Goal: Task Accomplishment & Management: Manage account settings

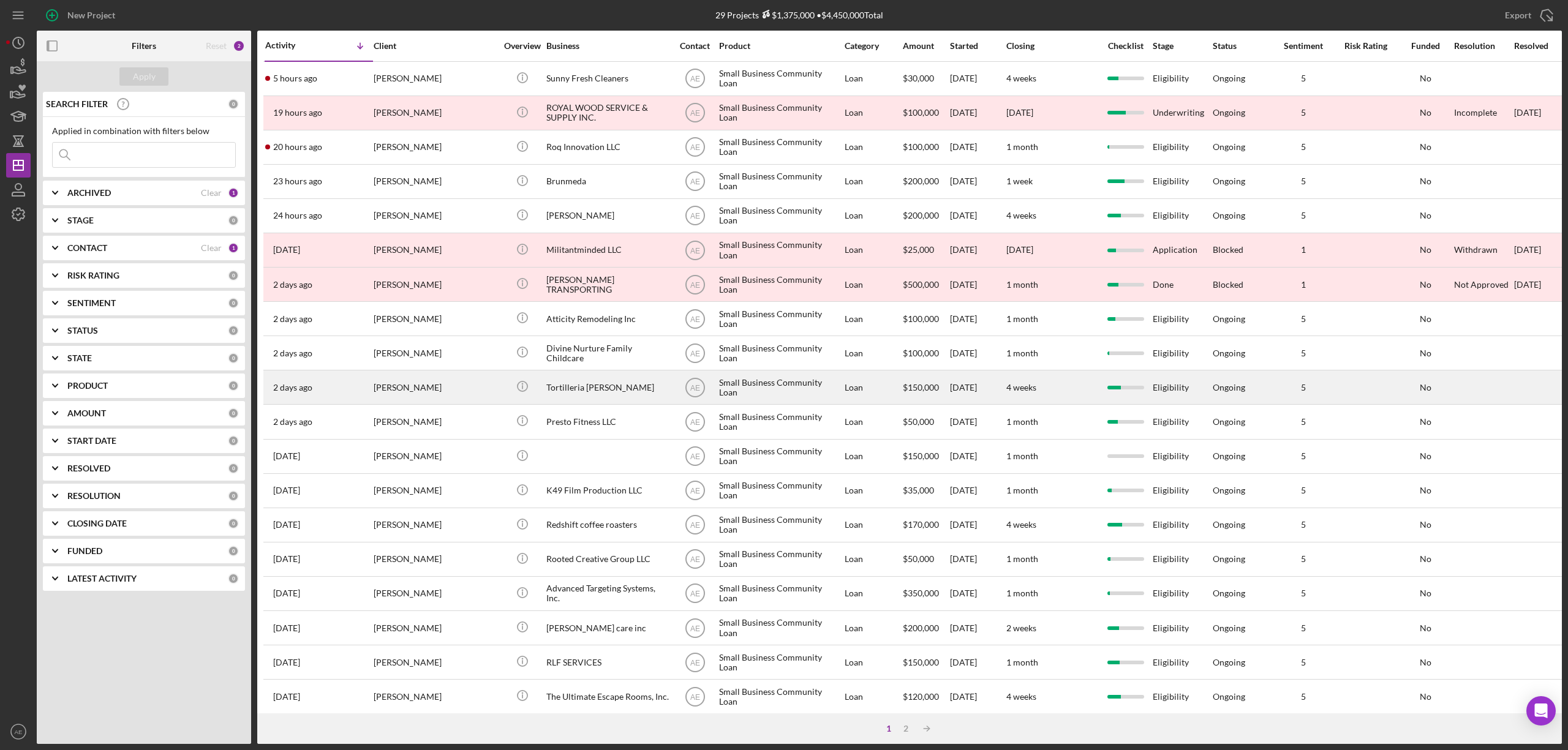
click at [582, 388] on div "Tortilleria [PERSON_NAME]" at bounding box center [607, 387] width 122 height 33
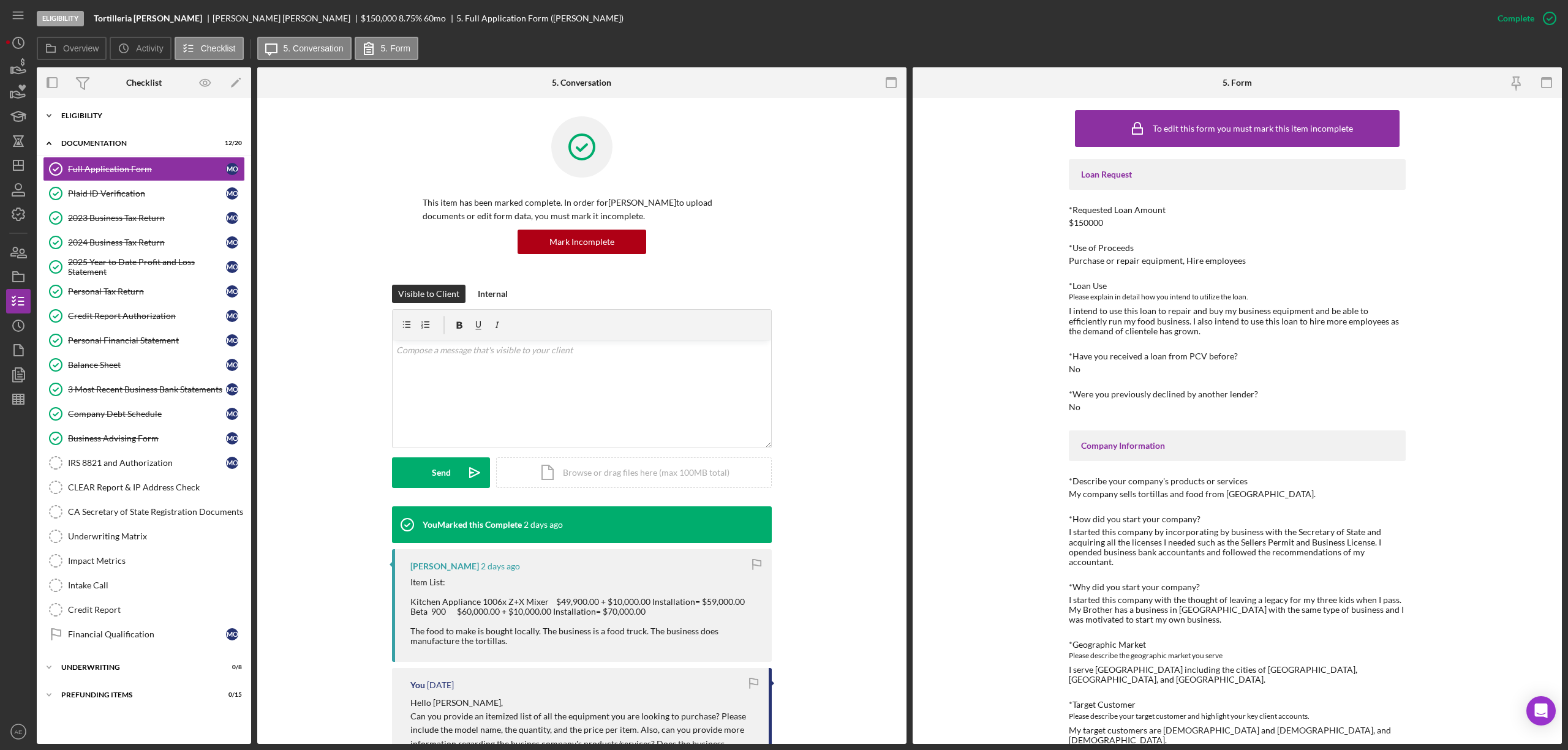
click at [106, 115] on div "Eligibility" at bounding box center [148, 115] width 175 height 7
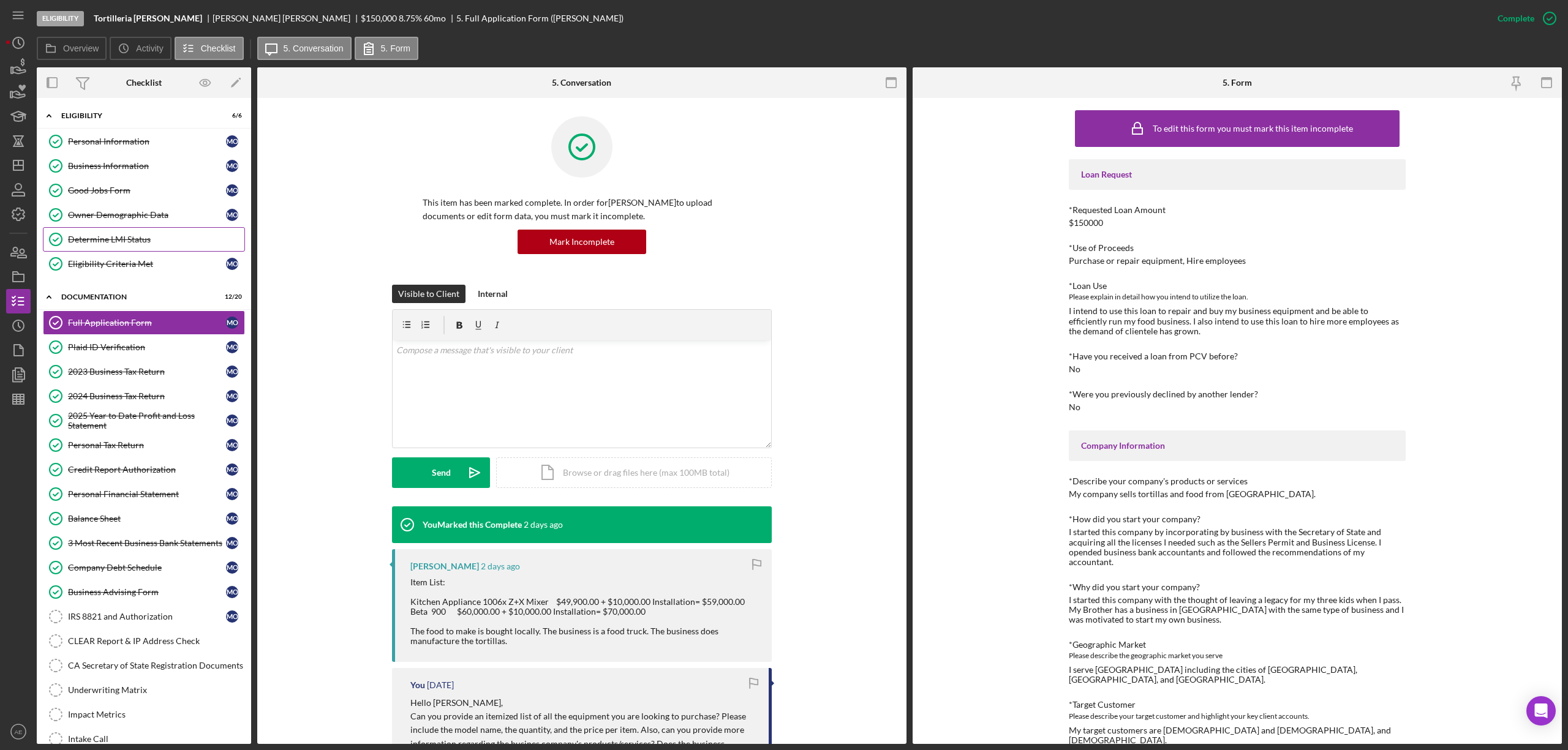
click at [137, 240] on div "Determine LMI Status" at bounding box center [156, 239] width 176 height 10
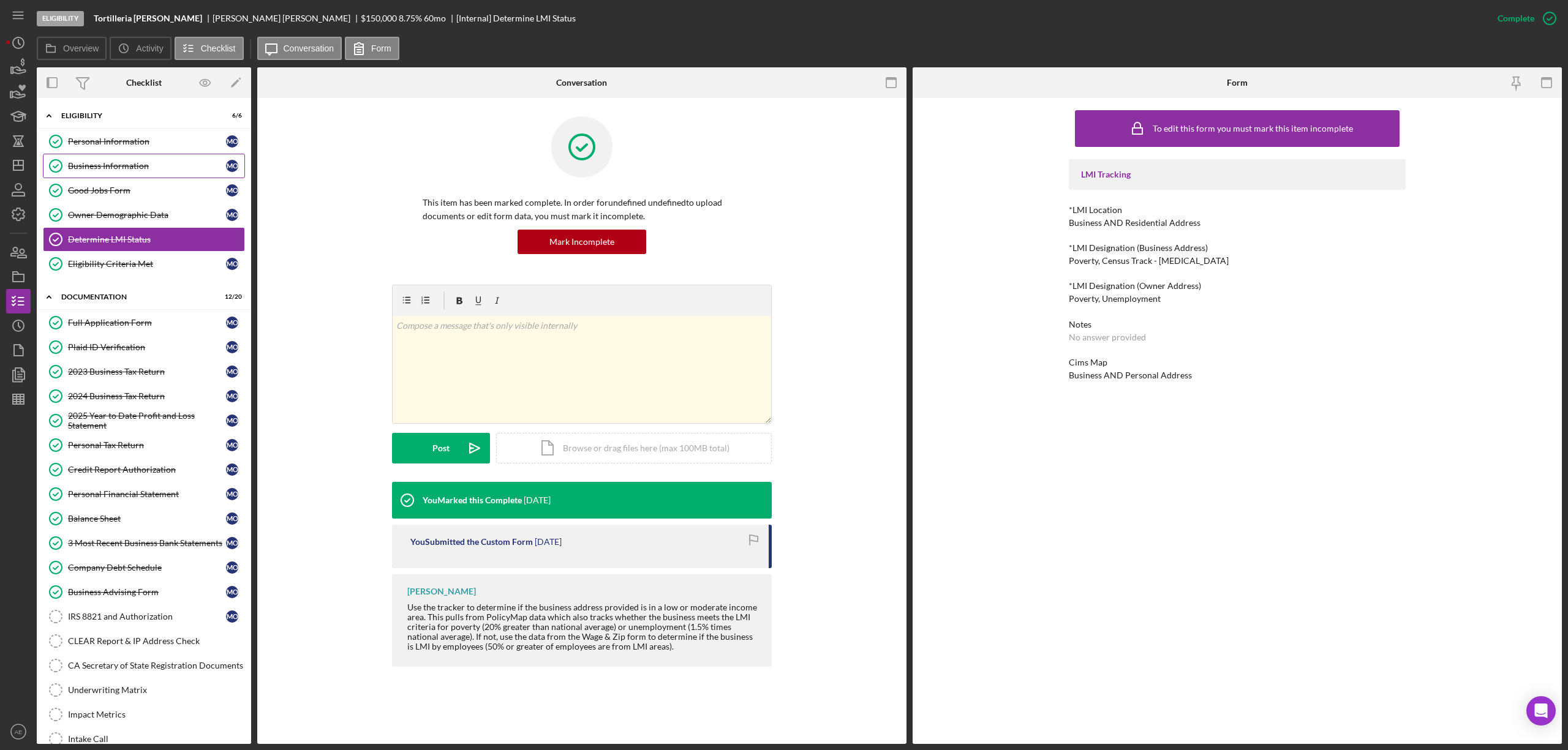
click at [160, 174] on link "Business Information Business Information M O" at bounding box center [144, 166] width 202 height 25
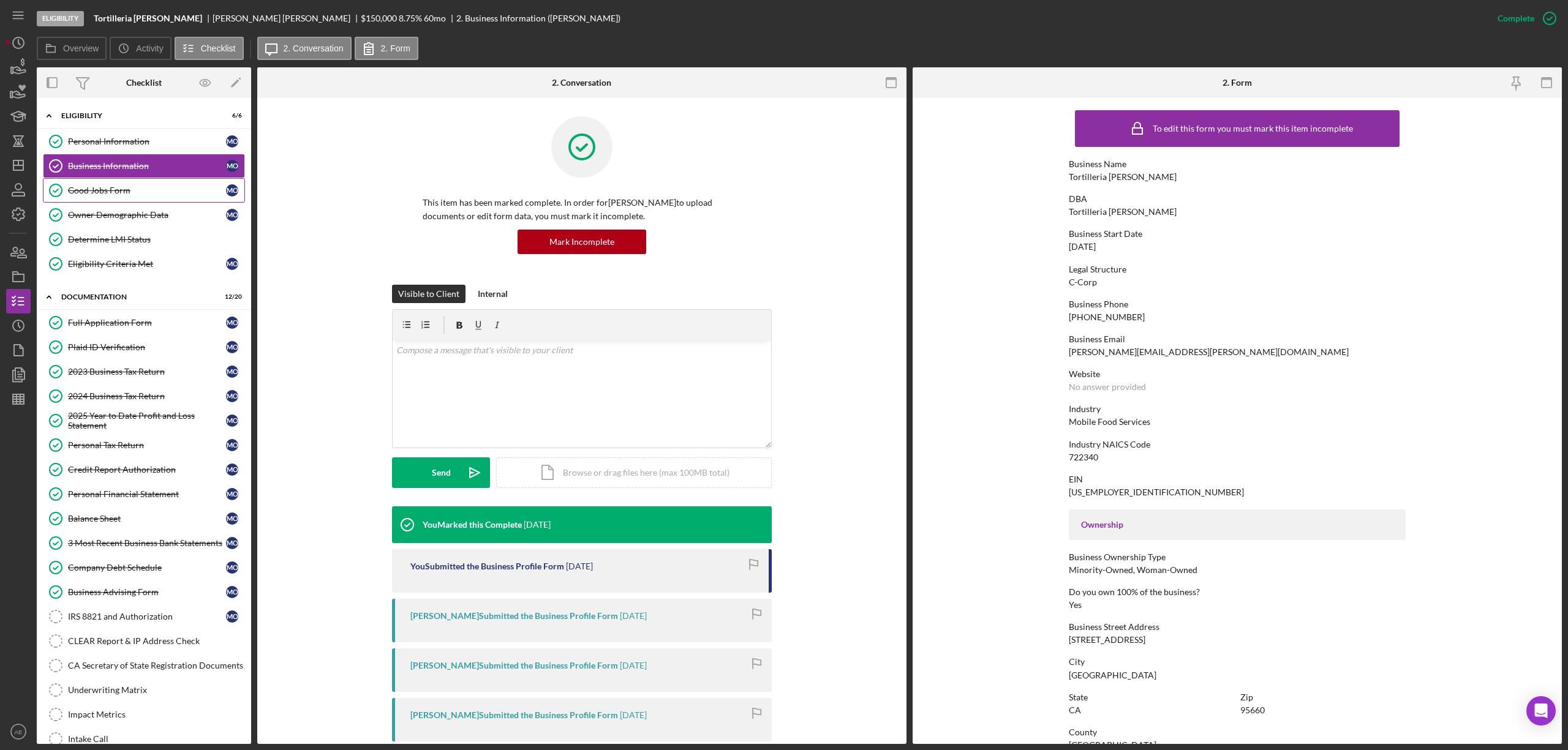
click at [175, 190] on div "Good Jobs Form" at bounding box center [147, 190] width 158 height 10
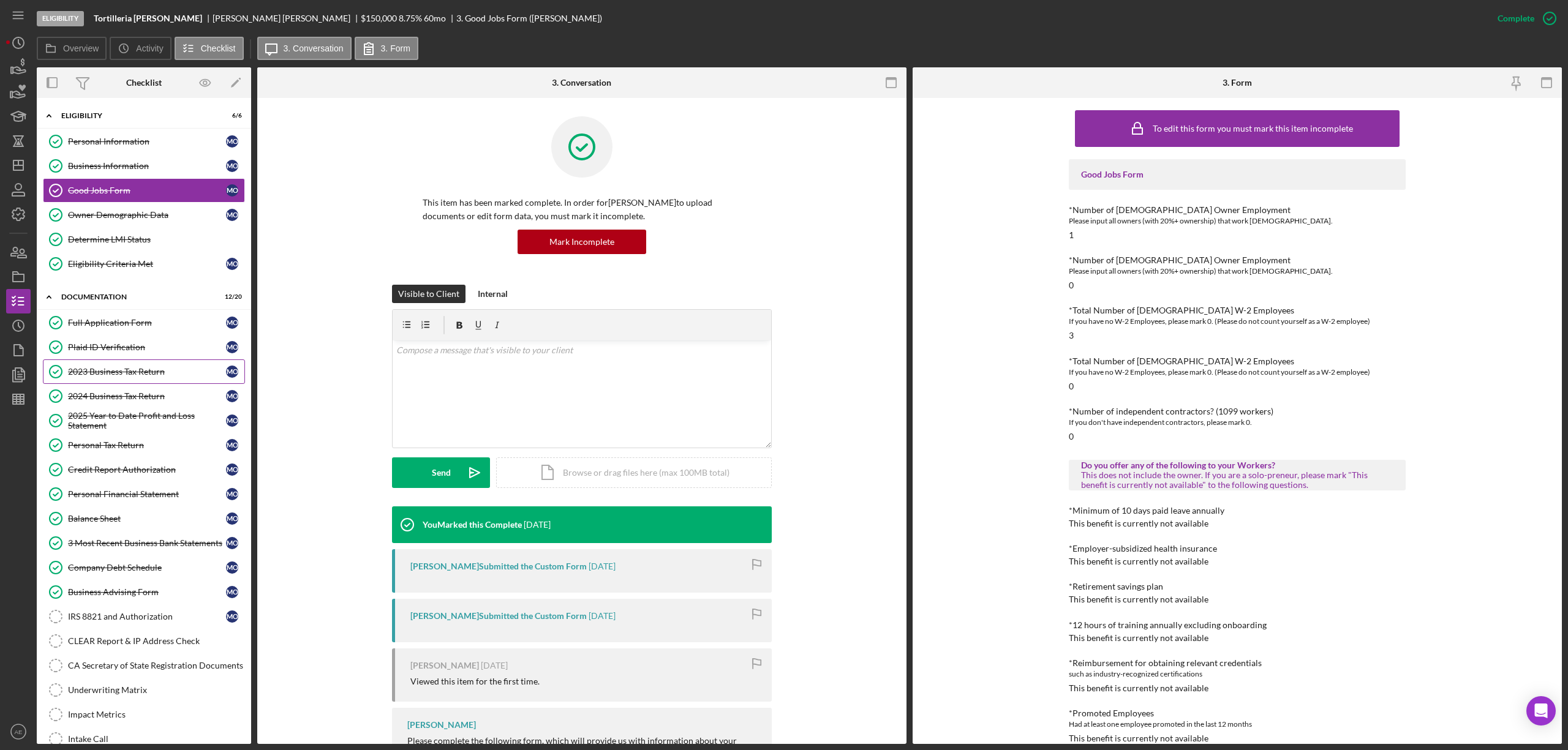
click at [130, 377] on div "2023 Business Tax Return" at bounding box center [147, 371] width 158 height 10
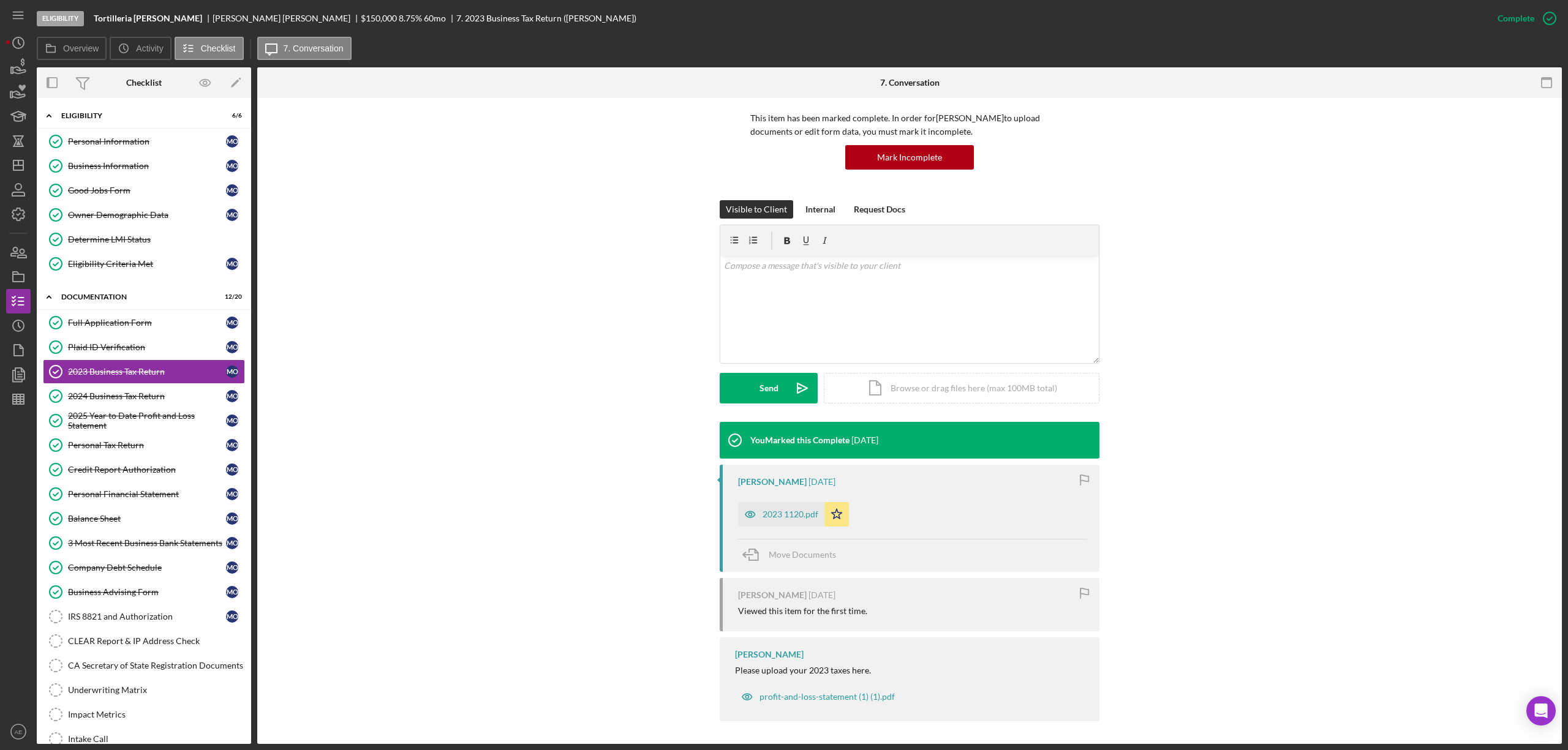
scroll to position [86, 0]
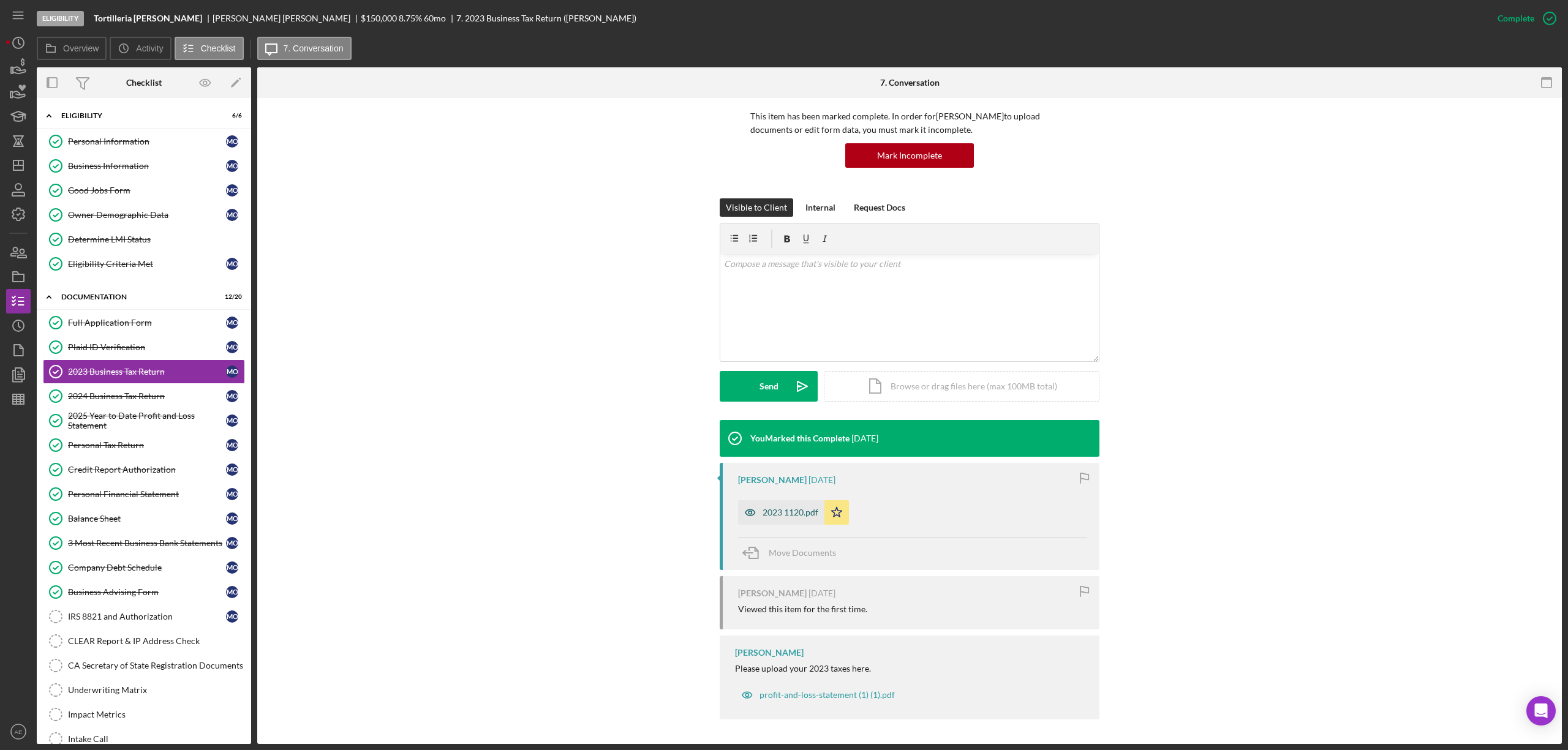
click at [795, 522] on div "2023 1120.pdf" at bounding box center [781, 512] width 86 height 25
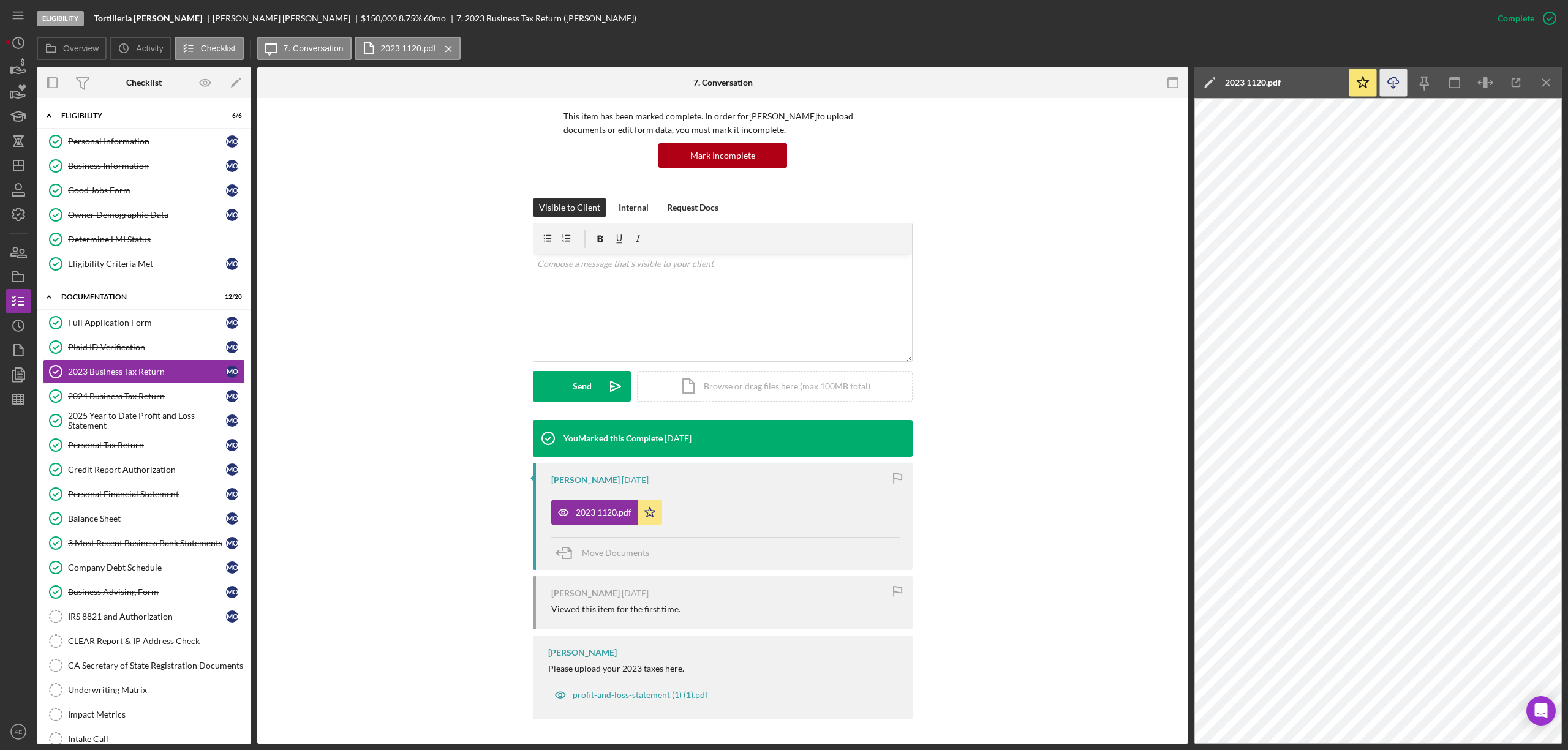
click at [1395, 78] on icon "Icon/Download" at bounding box center [1393, 83] width 28 height 28
click at [167, 393] on link "2024 Business Tax Return 2024 Business Tax Return M O" at bounding box center [144, 396] width 202 height 25
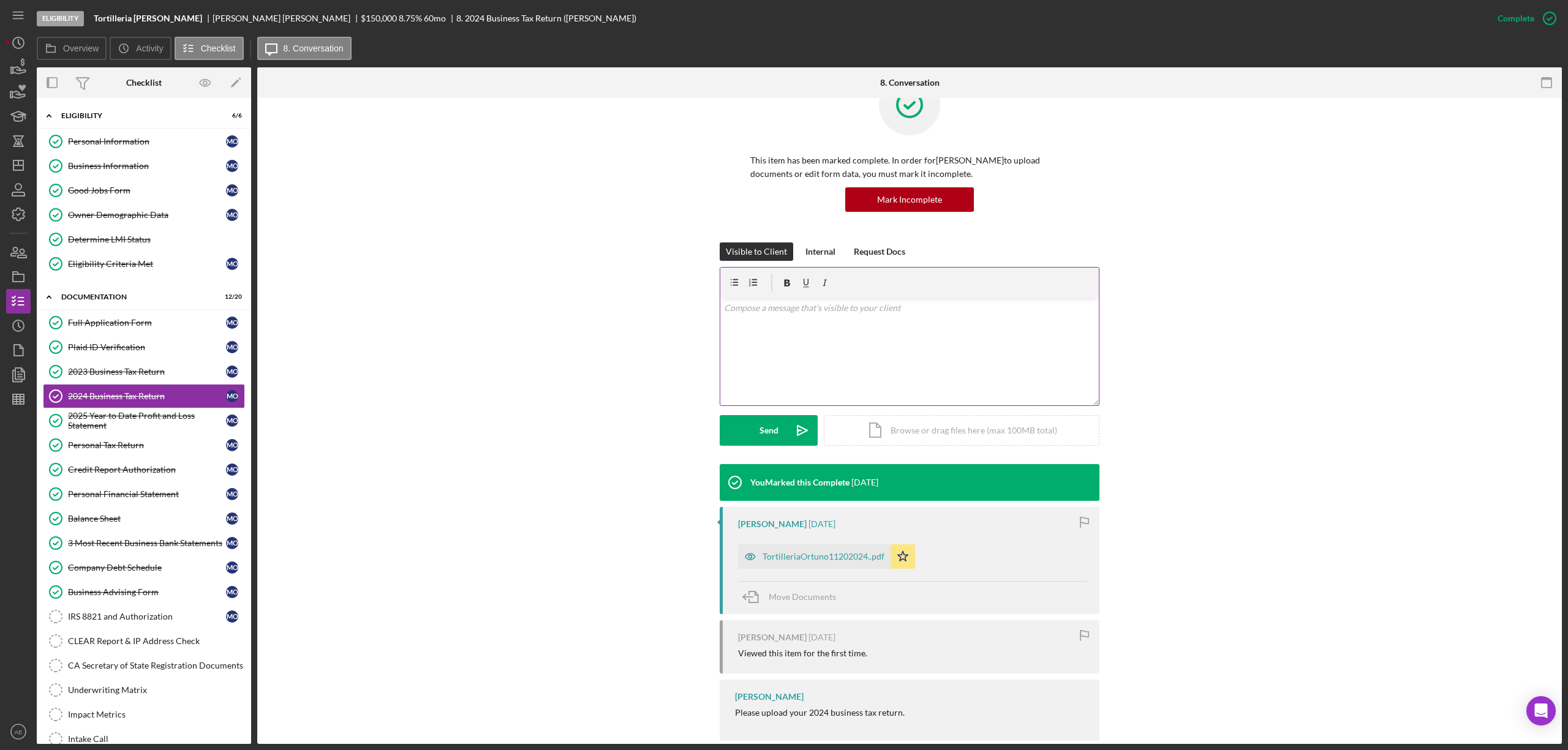
scroll to position [64, 0]
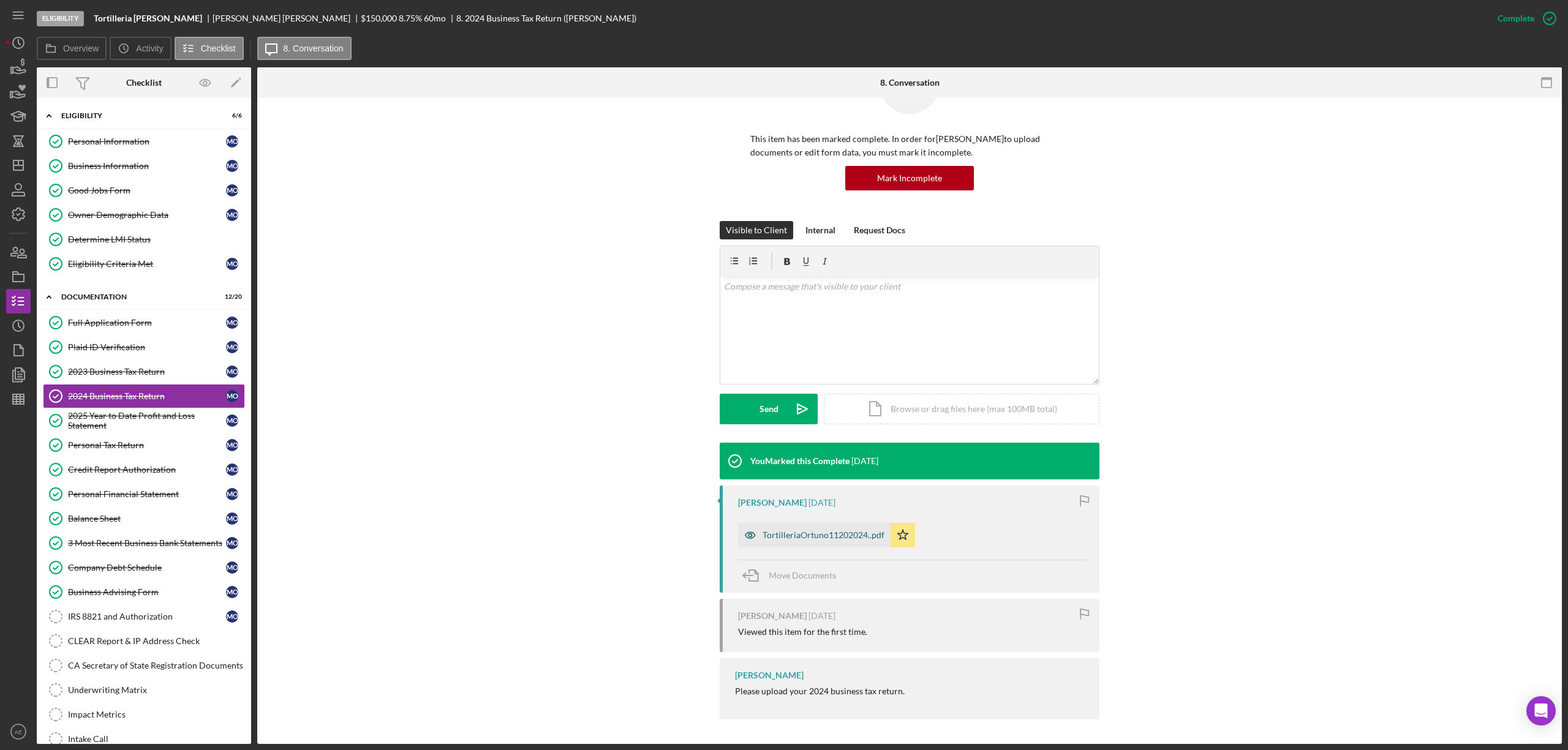
click at [832, 534] on div "TortilleriaOrtuno11202024..pdf" at bounding box center [823, 535] width 122 height 10
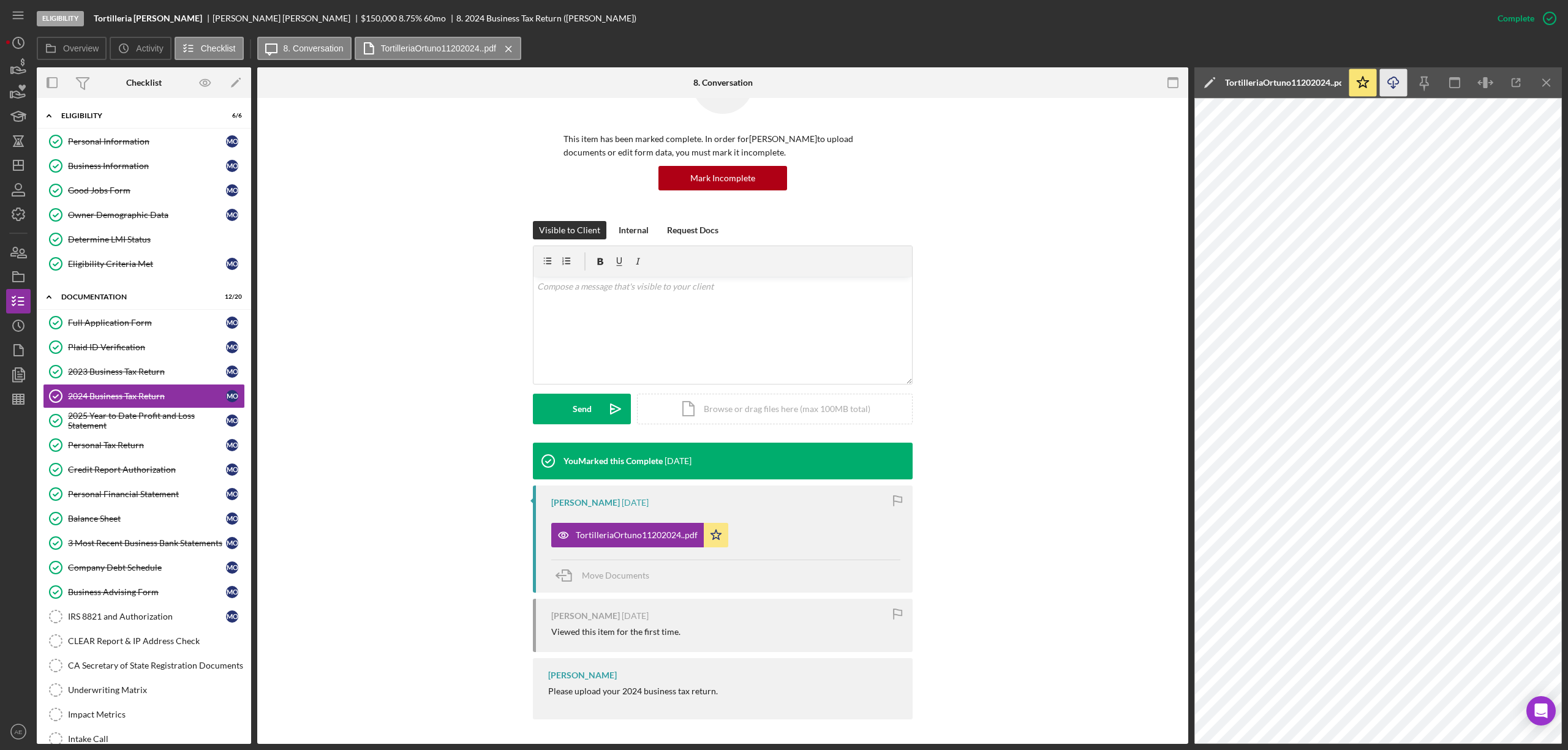
click at [1388, 84] on icon "Icon/Download" at bounding box center [1393, 83] width 28 height 28
click at [130, 416] on div "2025 Year to Date Profit and Loss Statement" at bounding box center [147, 420] width 158 height 20
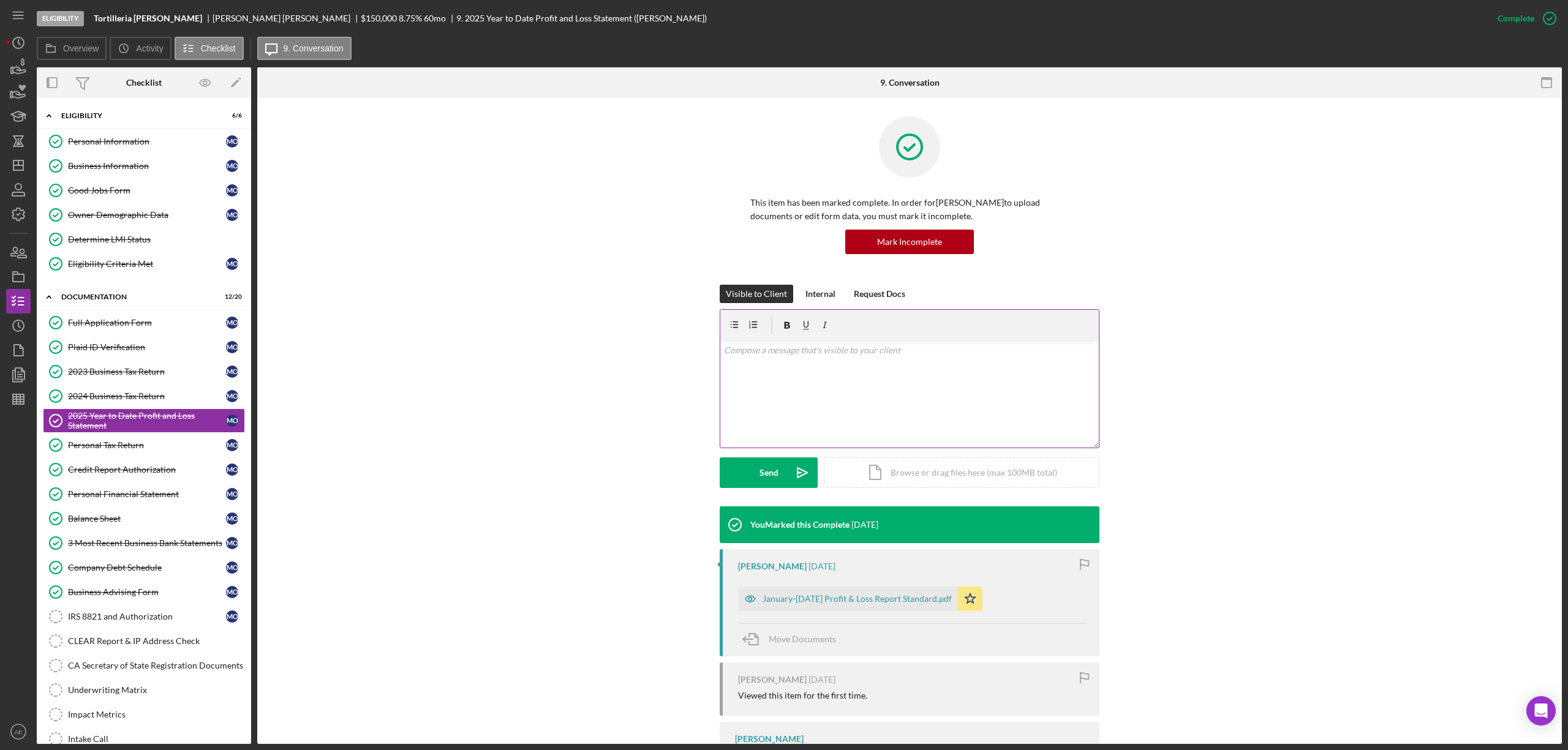
scroll to position [85, 0]
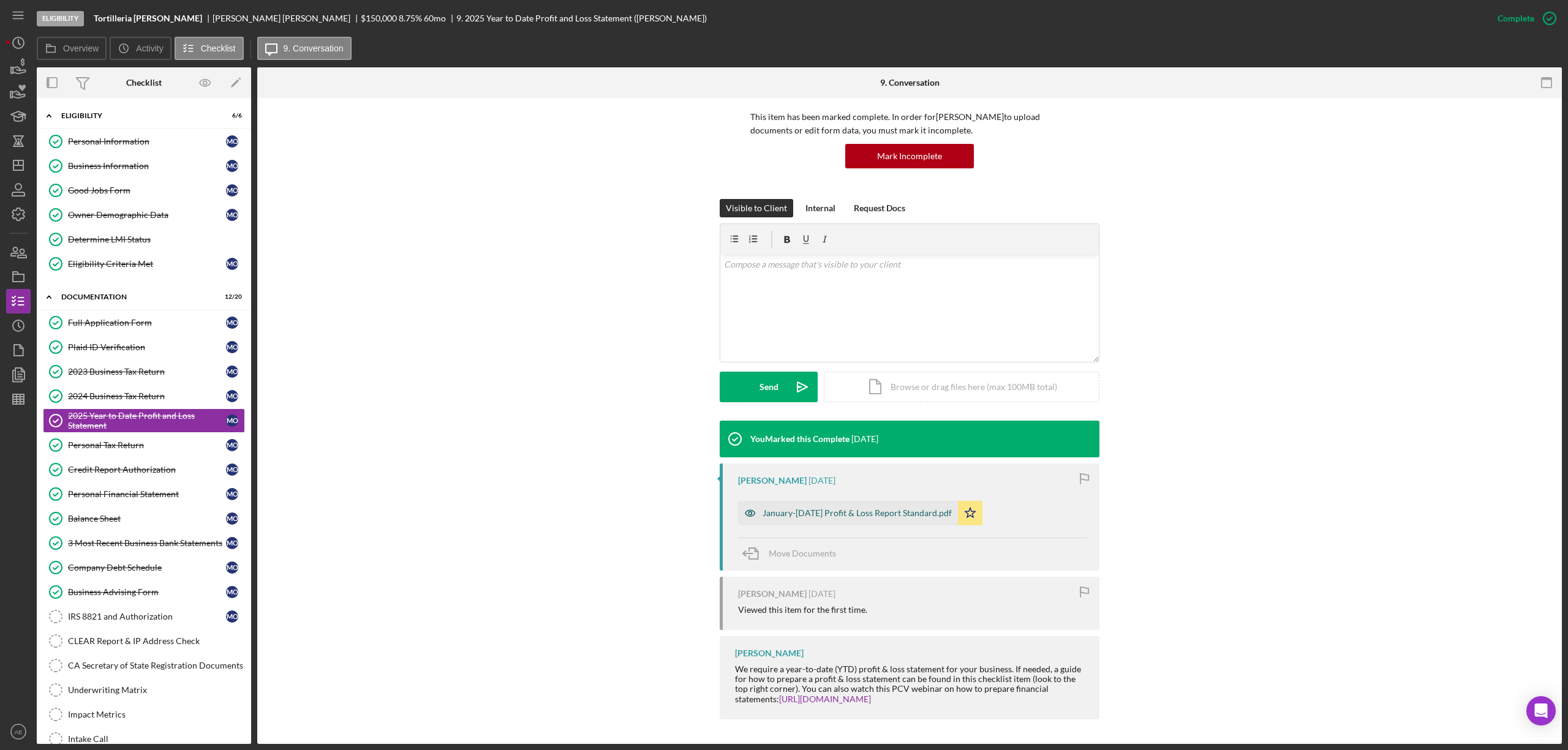
click at [952, 509] on div "January-[DATE] Profit & Loss Report Standard.pdf" at bounding box center [857, 513] width 189 height 10
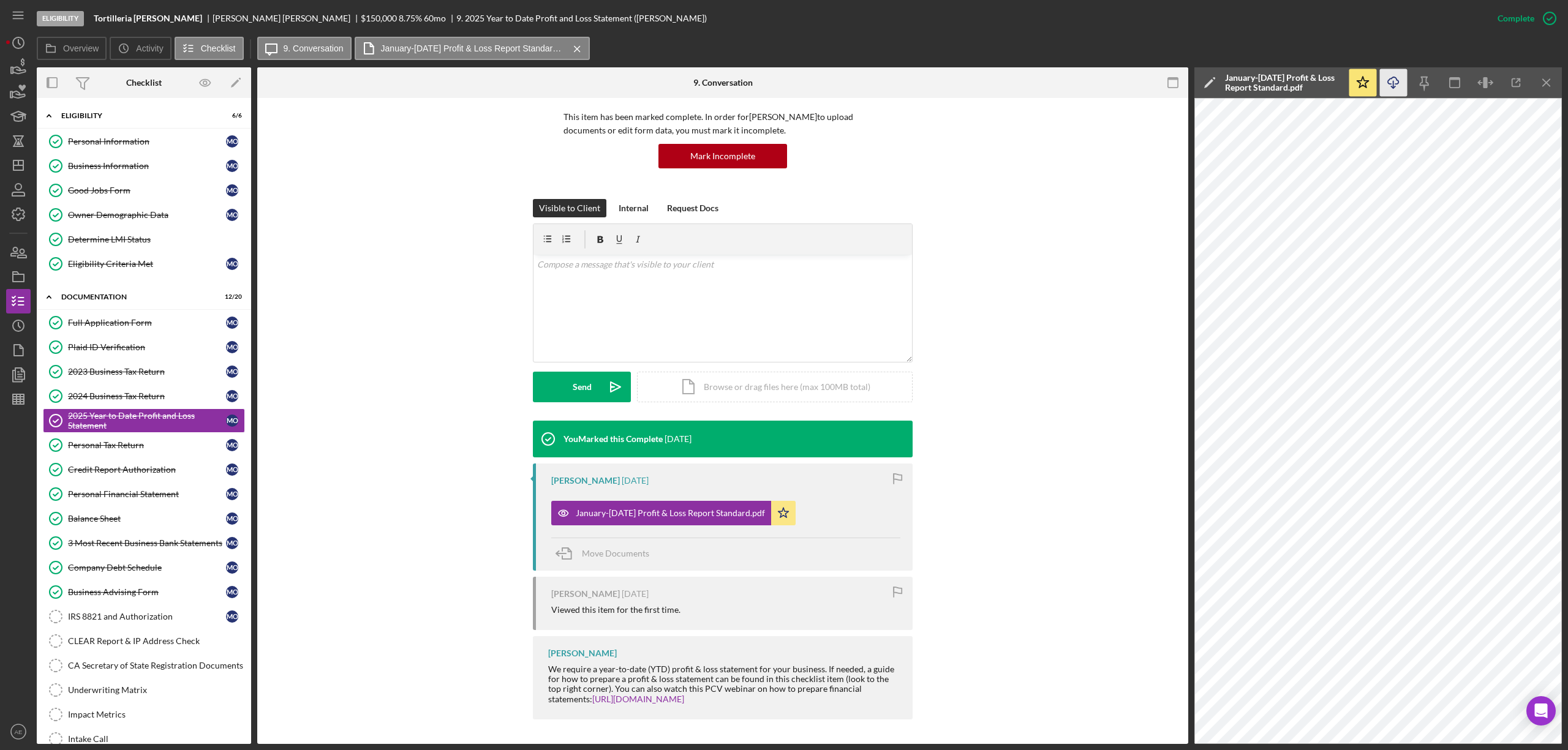
click at [1397, 80] on icon "Icon/Download" at bounding box center [1393, 83] width 28 height 28
click at [128, 231] on link "Determine LMI Status Determine LMI Status" at bounding box center [144, 239] width 202 height 25
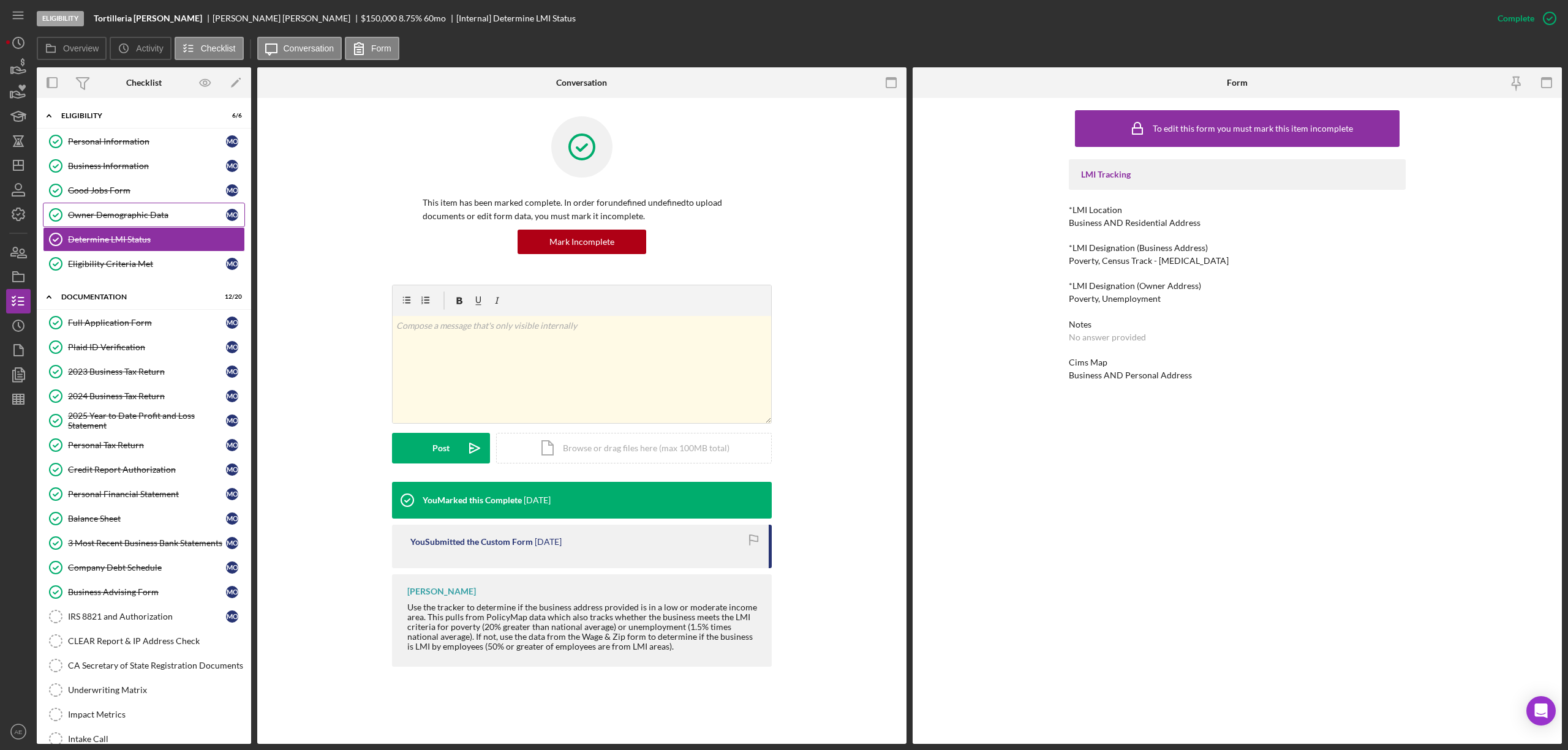
click at [236, 207] on link "Owner Demographic Data Owner Demographic Data M O" at bounding box center [144, 215] width 202 height 25
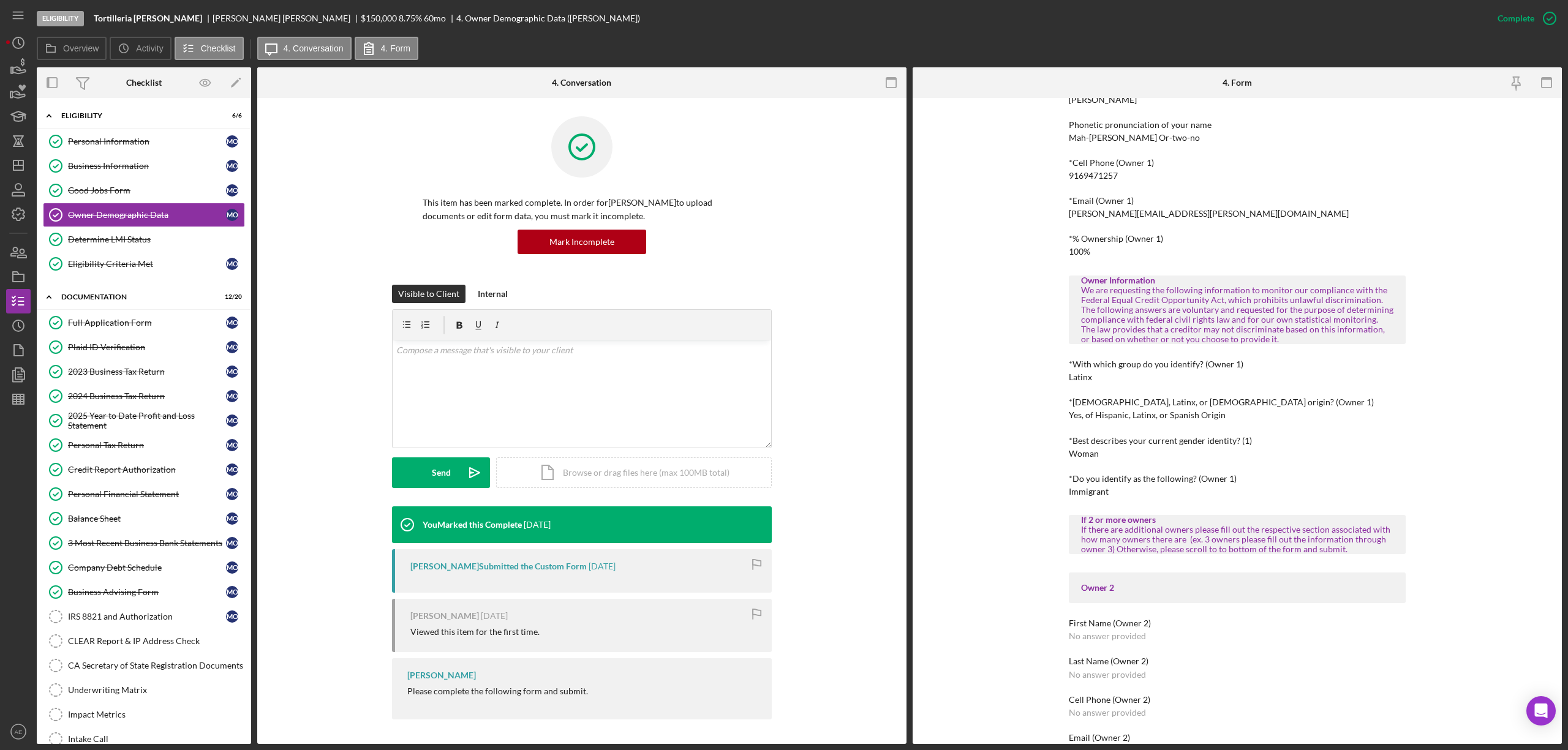
scroll to position [245, 0]
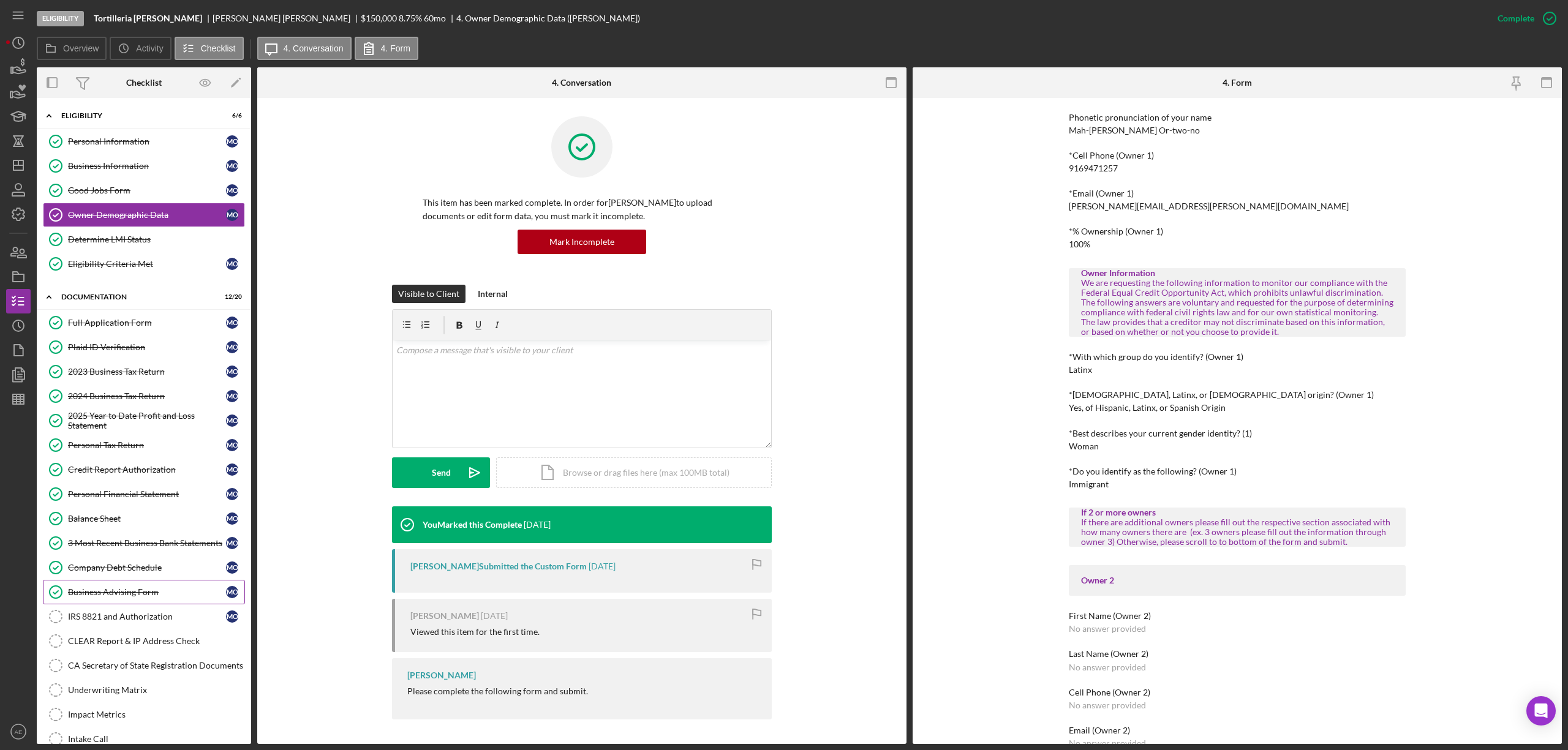
drag, startPoint x: 154, startPoint y: 581, endPoint x: 231, endPoint y: 588, distance: 77.3
click at [154, 579] on link "Company Debt Schedule Company Debt Schedule M O" at bounding box center [144, 567] width 202 height 25
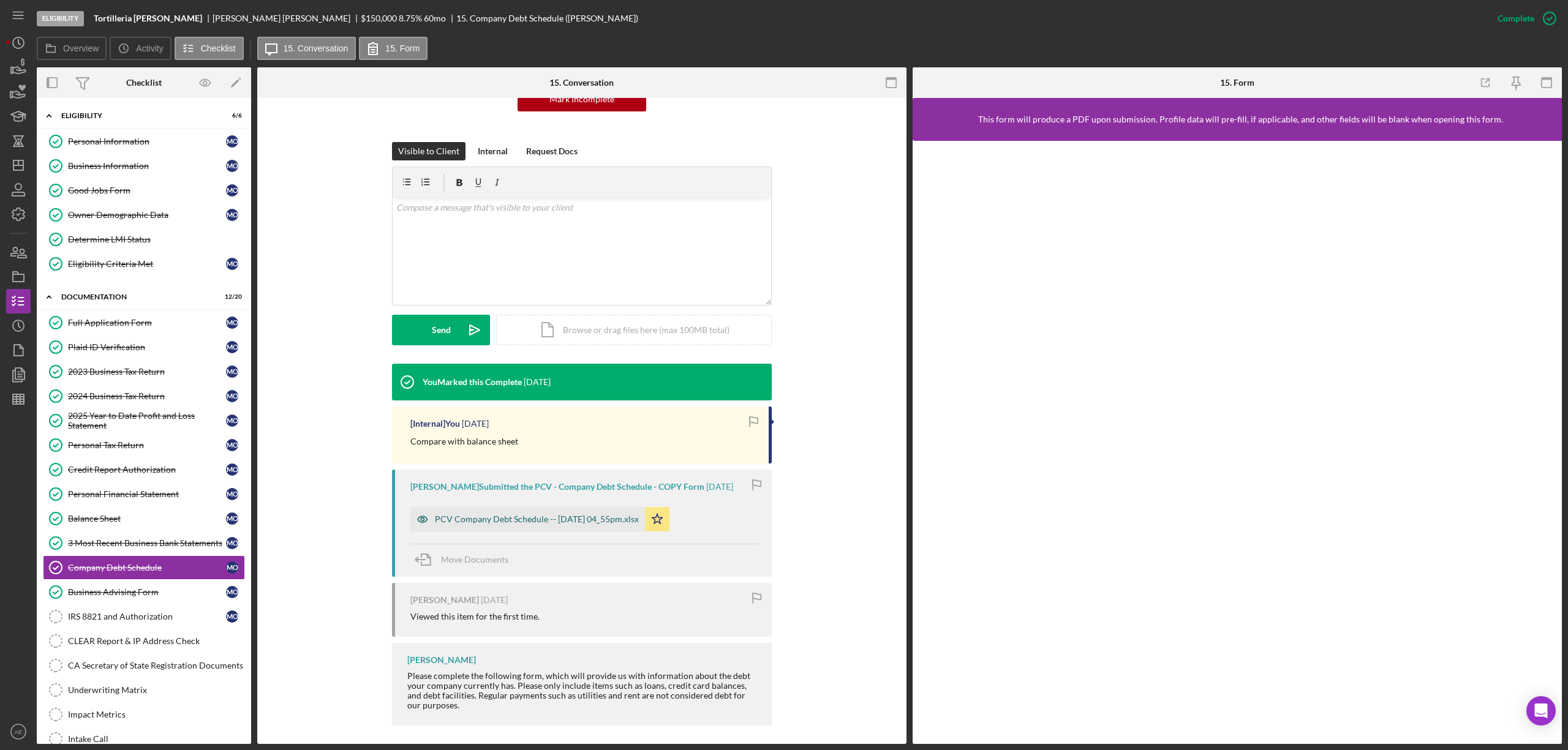
scroll to position [149, 0]
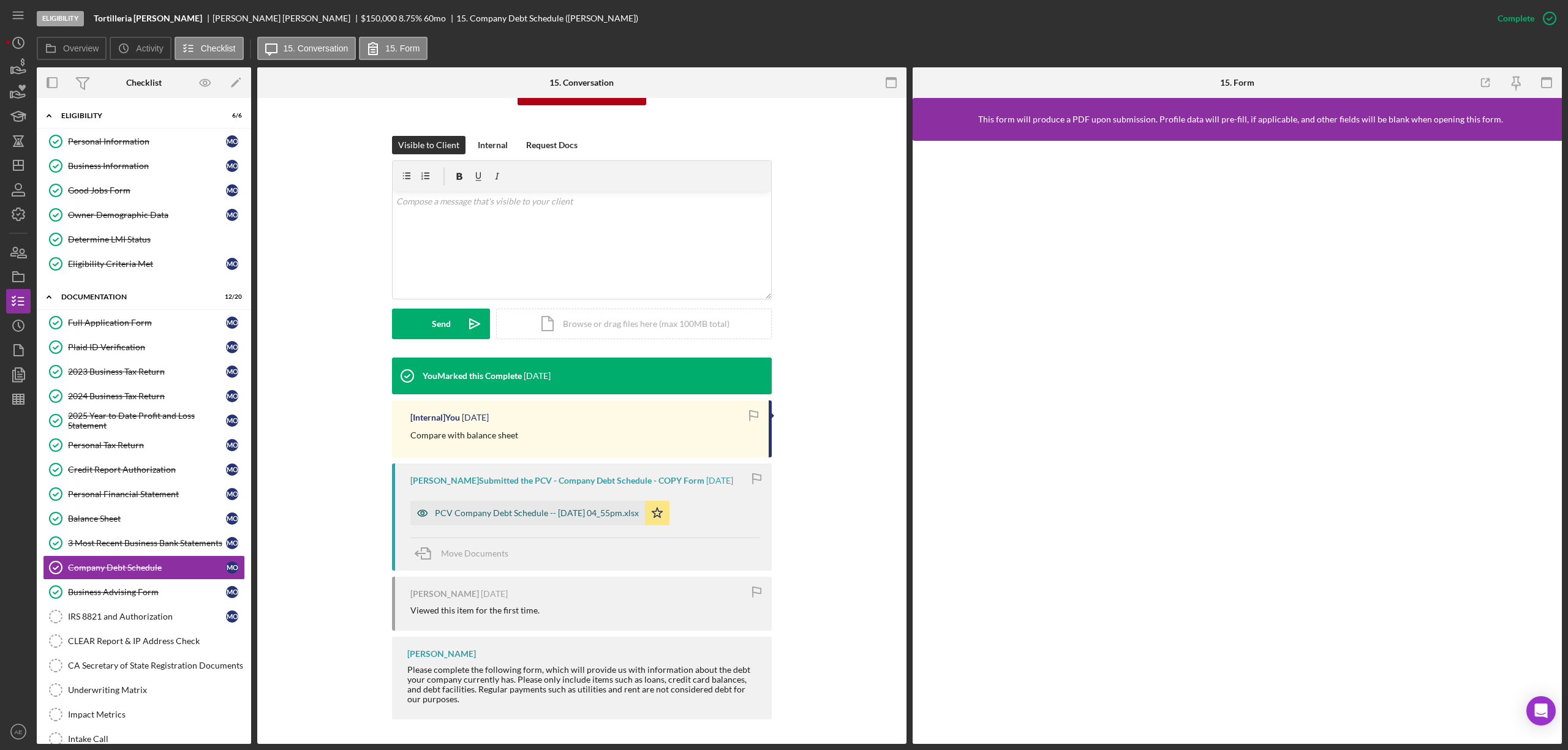
click at [419, 519] on icon "button" at bounding box center [422, 512] width 25 height 25
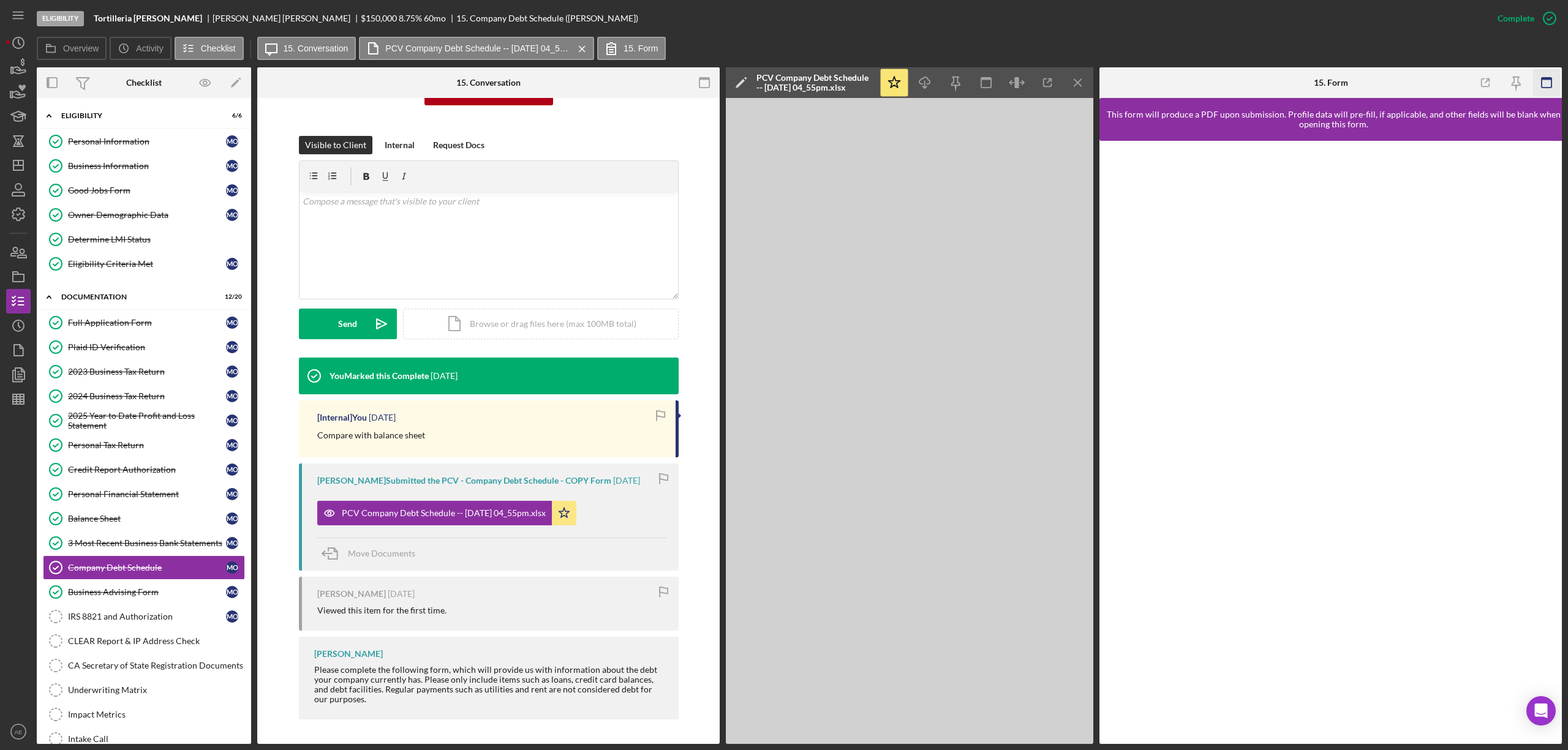
click at [1550, 86] on icon "button" at bounding box center [1546, 83] width 28 height 28
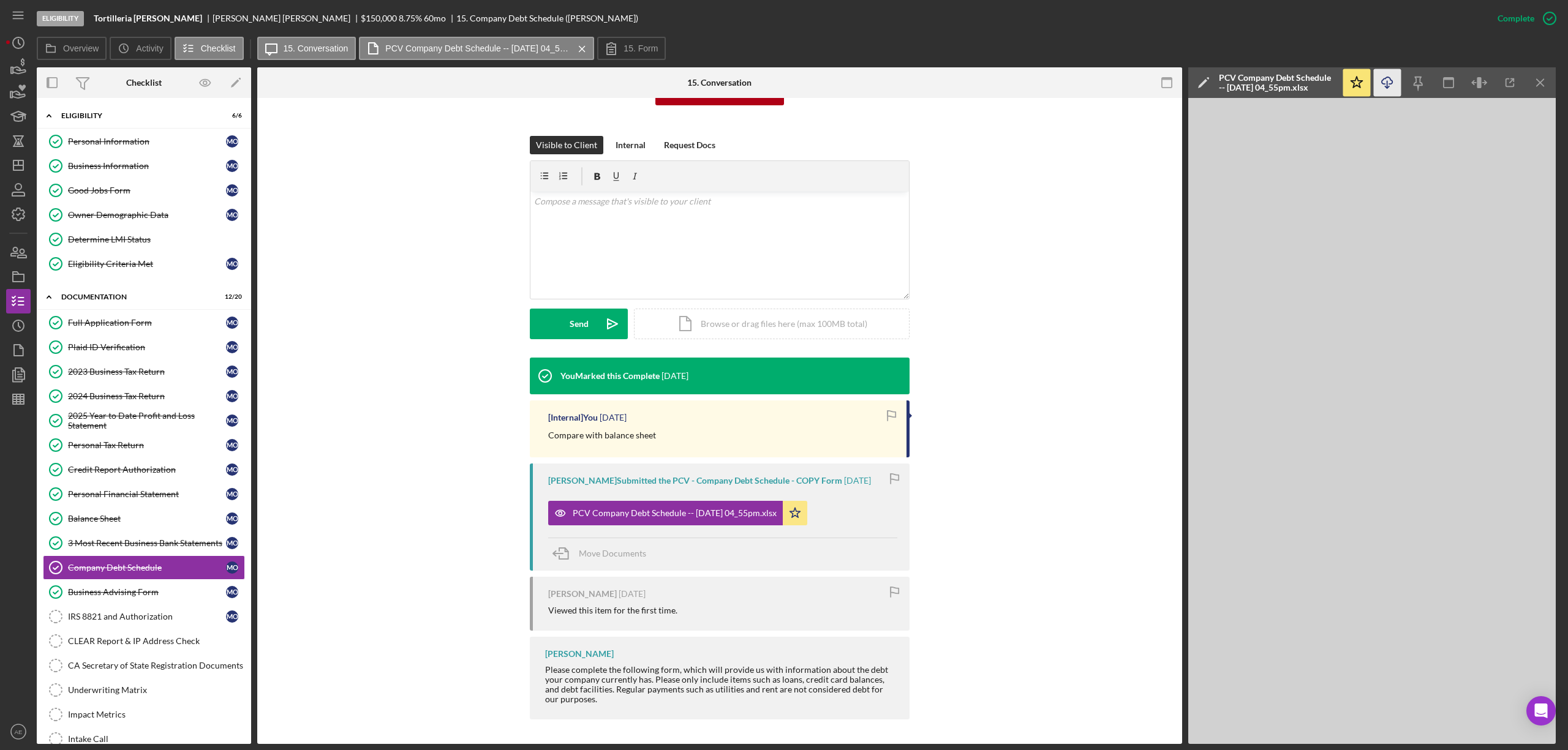
click at [1390, 80] on icon "button" at bounding box center [1386, 81] width 10 height 6
drag, startPoint x: 96, startPoint y: 18, endPoint x: 158, endPoint y: 25, distance: 62.4
click at [158, 25] on div "Eligibility Tortilleria [PERSON_NAME] [PERSON_NAME] $150,000 $30,000 8.75 % 60 …" at bounding box center [761, 18] width 1448 height 37
copy b "Tortilleria [PERSON_NAME]"
click at [172, 539] on link "3 Most Recent Business Bank Statements 3 Most Recent Business Bank Statements M…" at bounding box center [144, 543] width 202 height 25
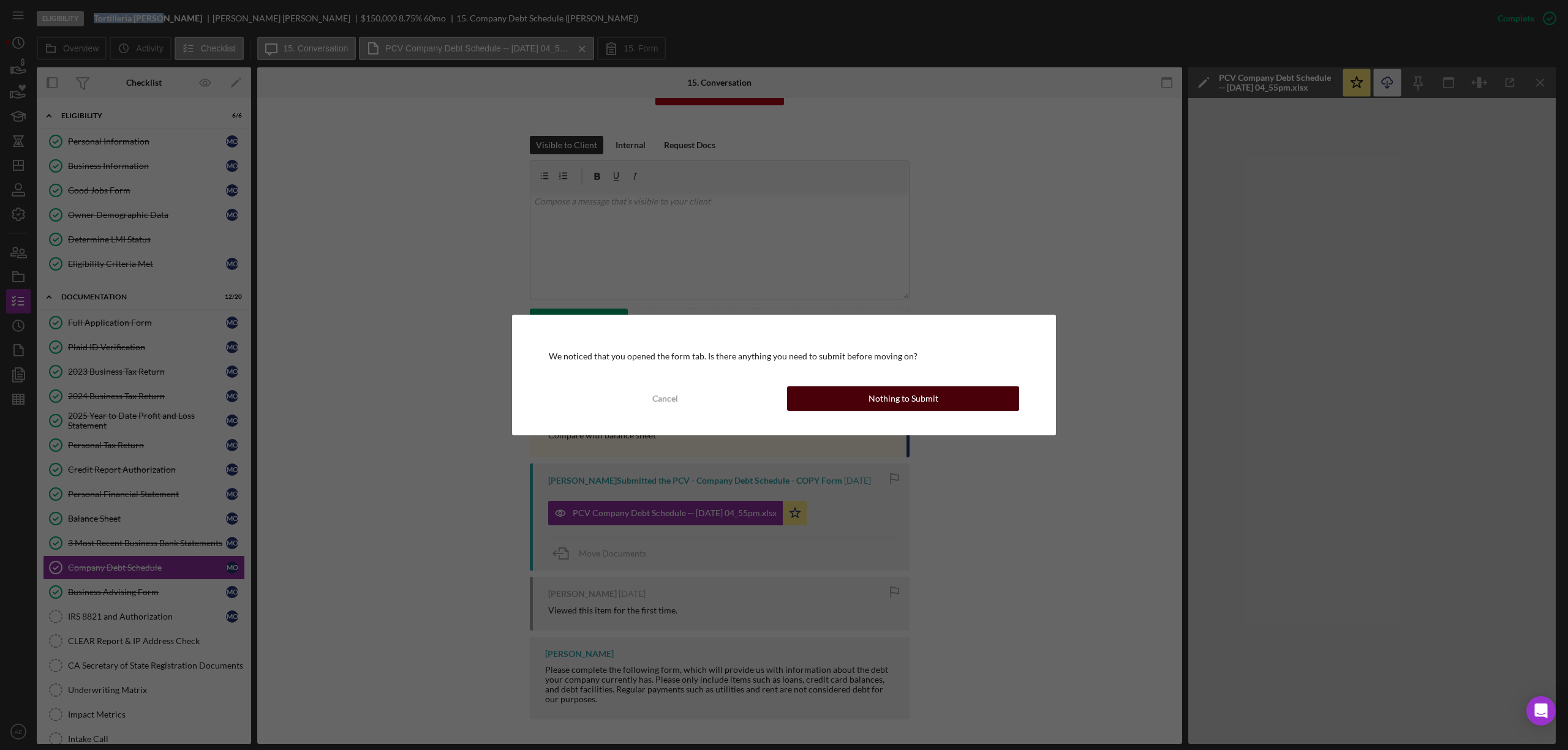
click at [857, 387] on button "Nothing to Submit" at bounding box center [903, 398] width 232 height 25
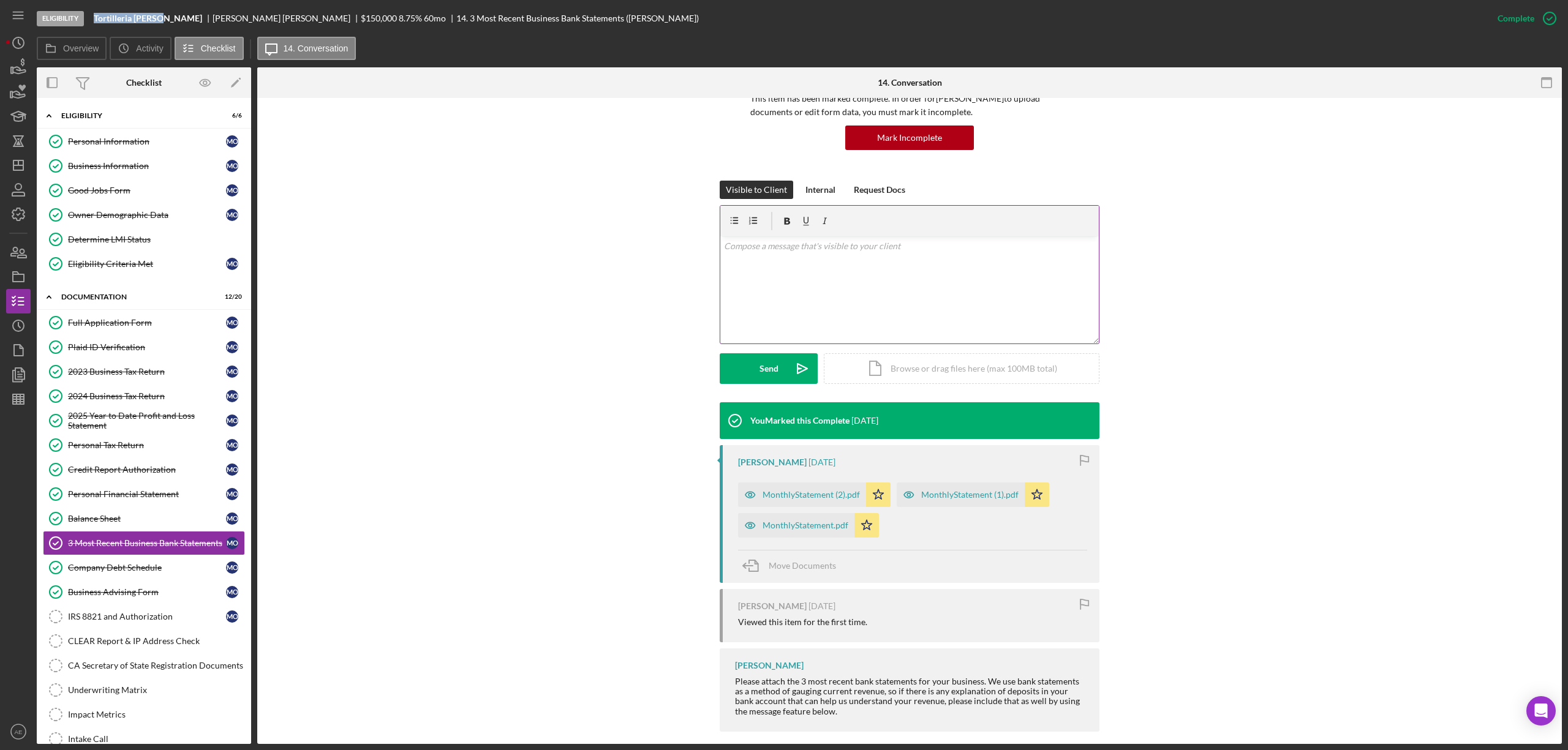
scroll to position [116, 0]
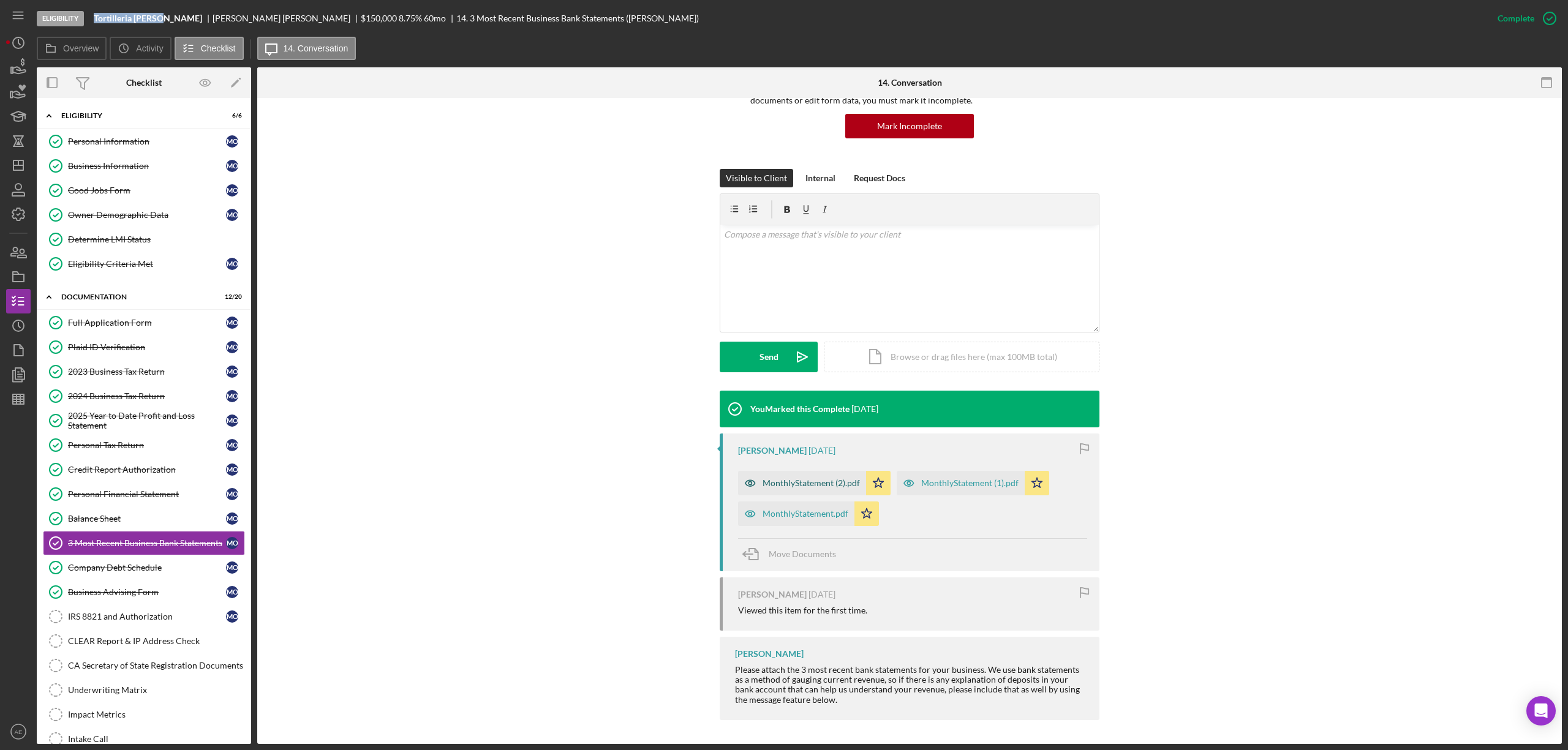
click at [824, 480] on div "MonthlyStatement (2).pdf" at bounding box center [811, 483] width 97 height 10
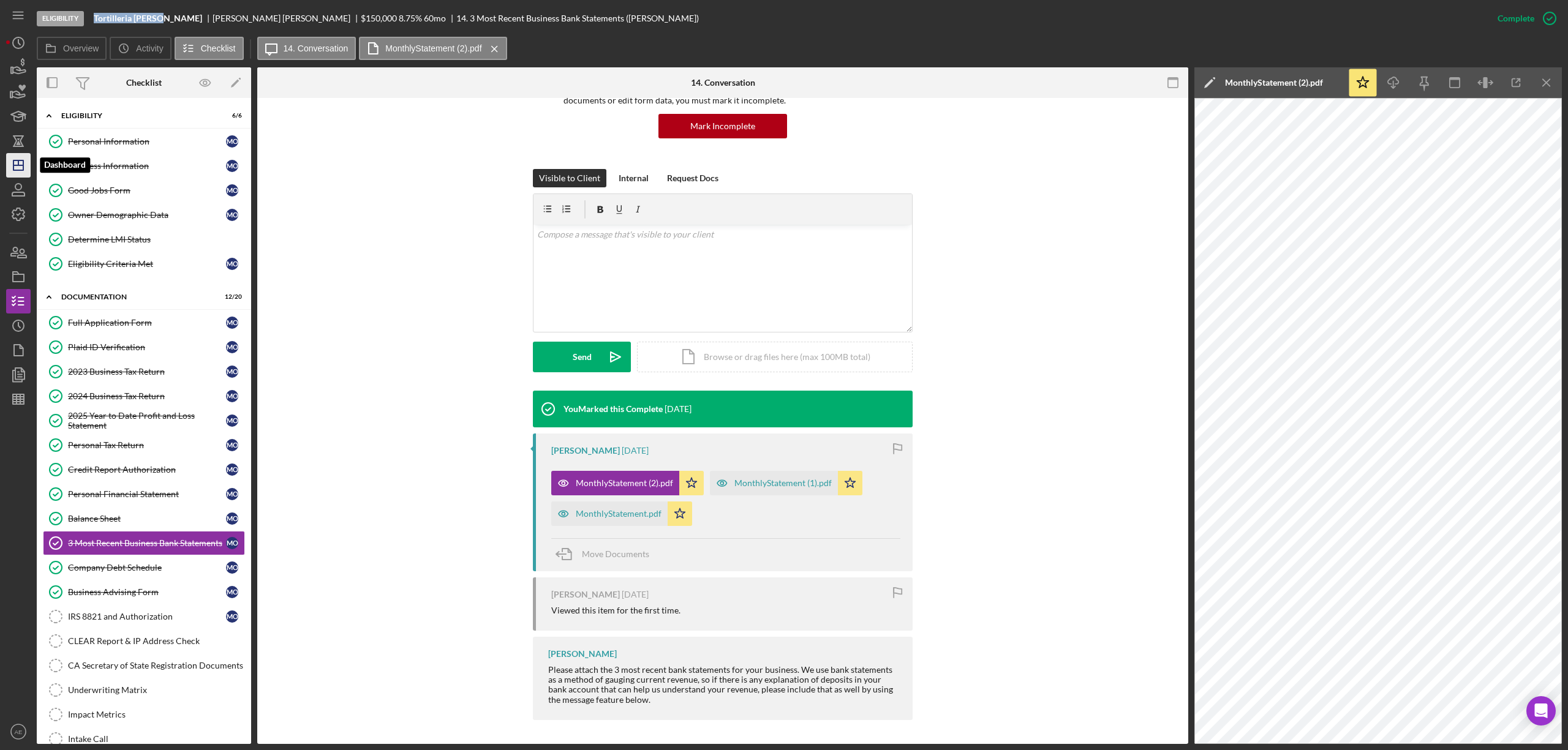
click at [14, 167] on polygon "button" at bounding box center [18, 165] width 10 height 10
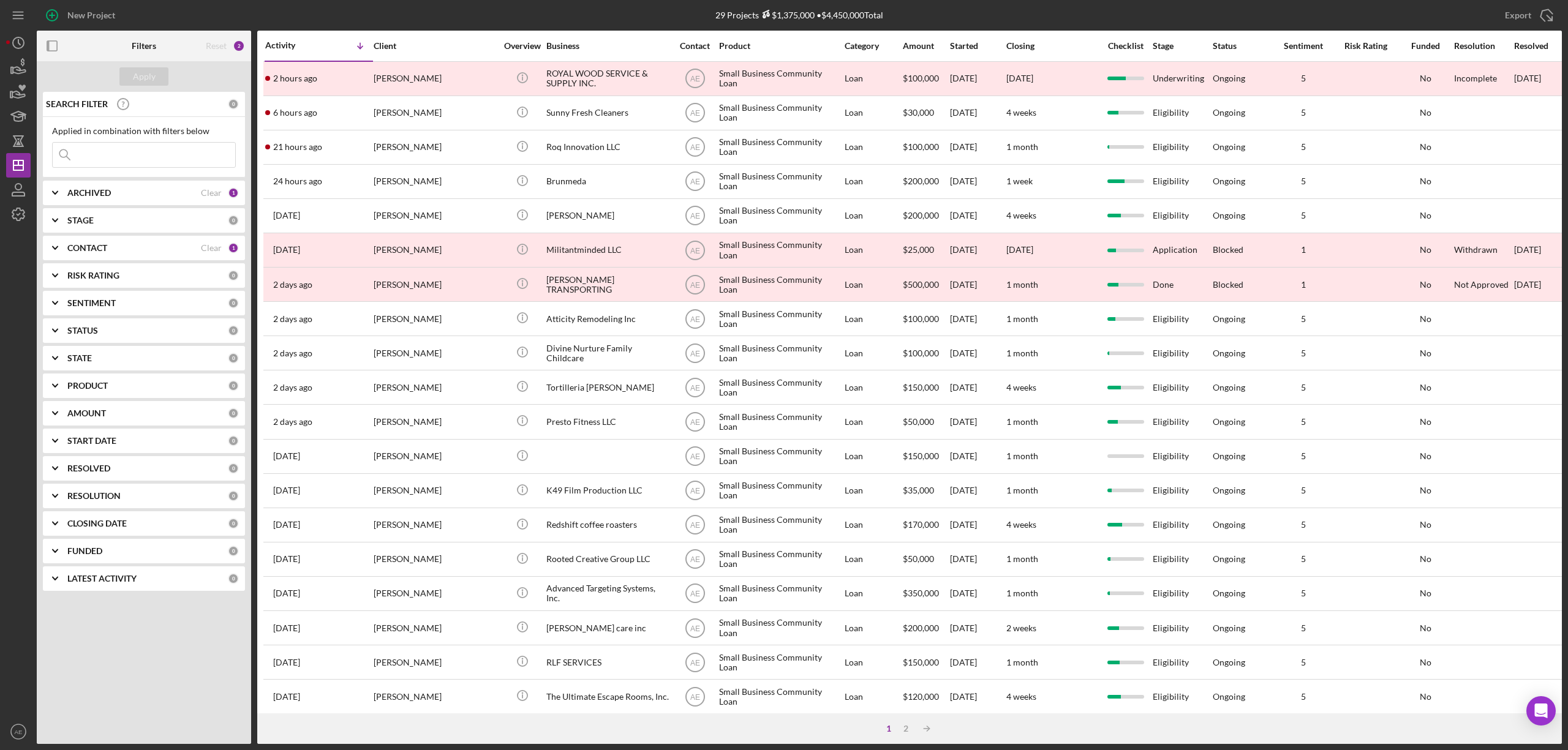
click at [156, 248] on div "CONTACT" at bounding box center [133, 248] width 133 height 10
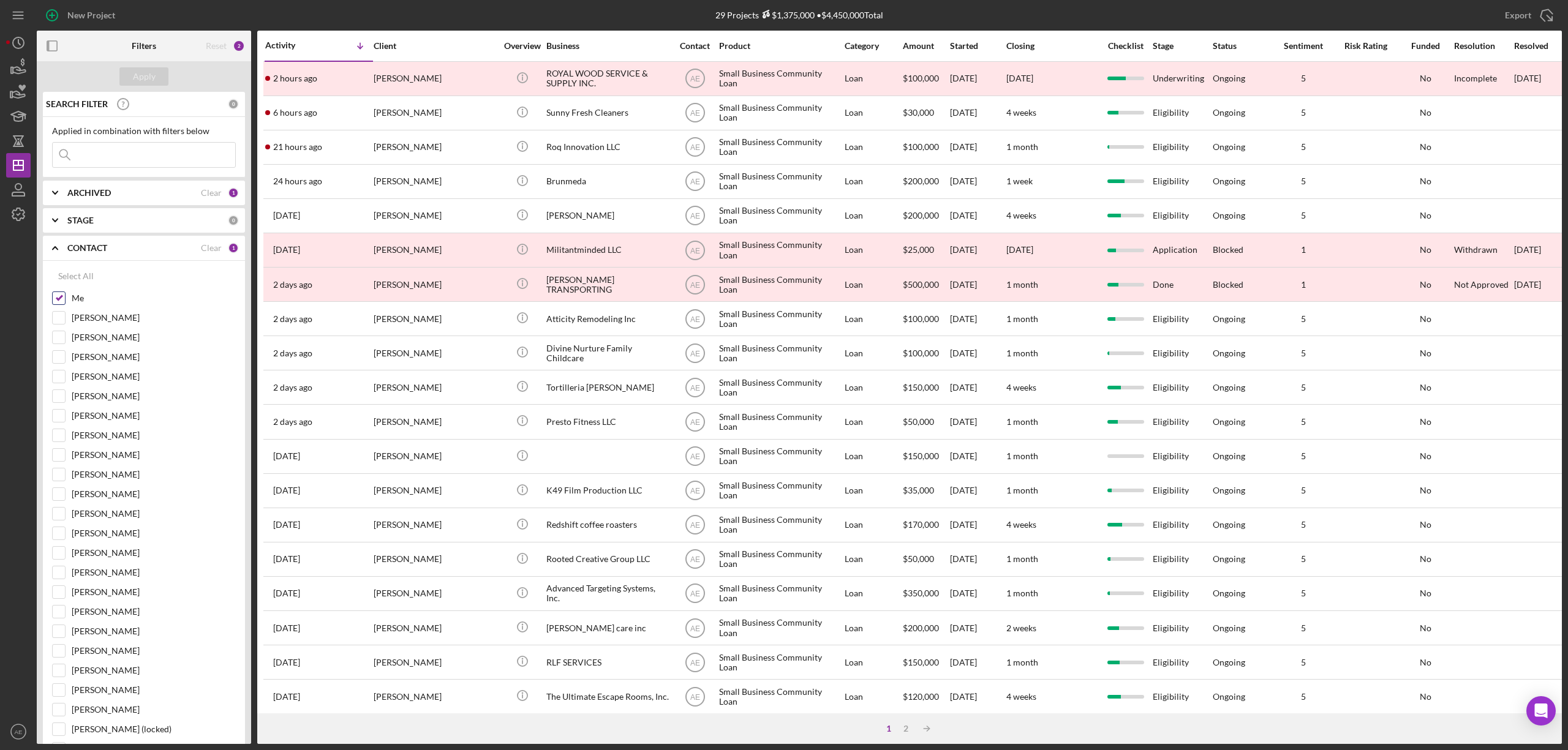
click at [57, 298] on input "Me" at bounding box center [58, 298] width 12 height 12
checkbox input "false"
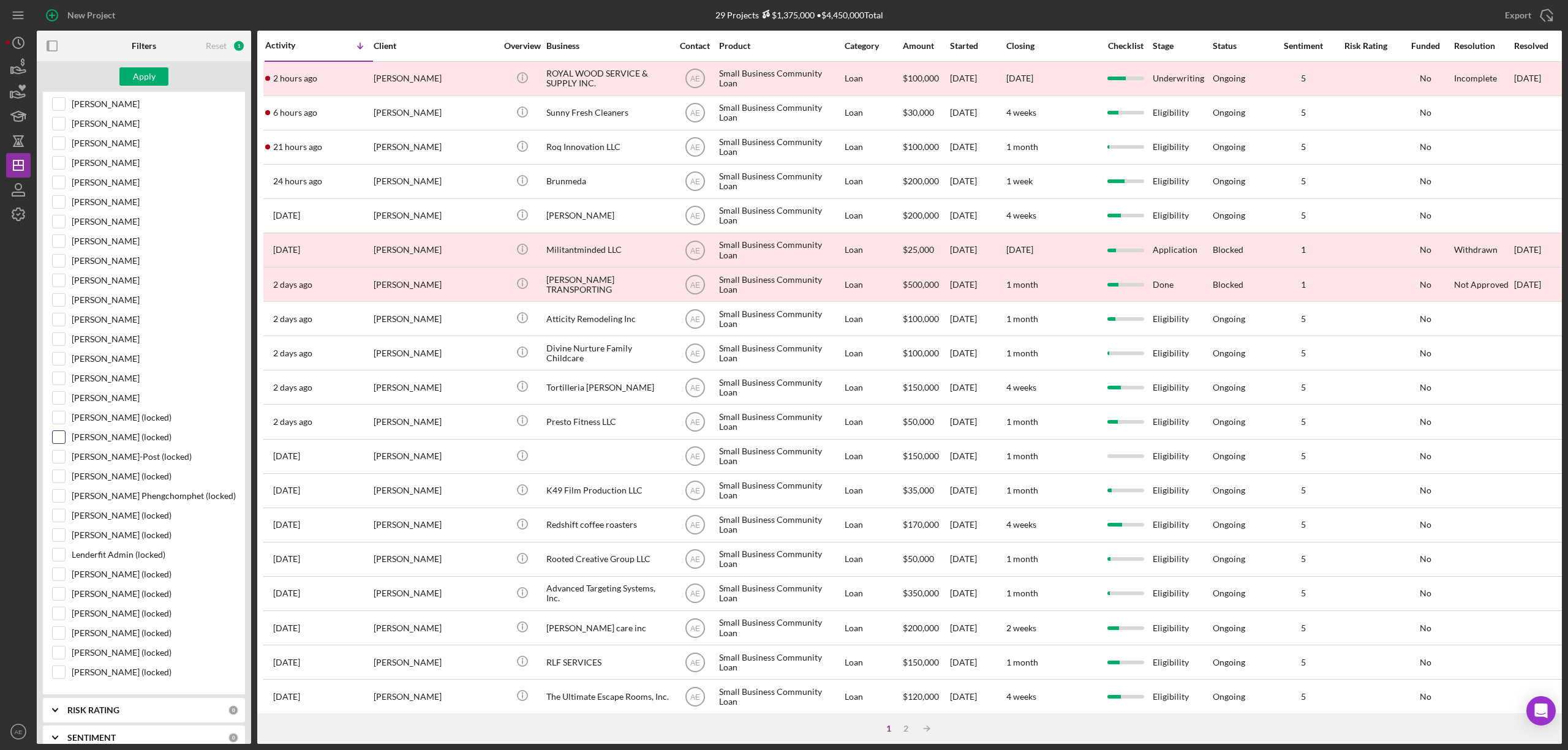
scroll to position [326, 0]
click at [64, 330] on input "[PERSON_NAME]" at bounding box center [58, 324] width 12 height 12
checkbox input "true"
click at [146, 69] on div "Apply" at bounding box center [144, 76] width 22 height 18
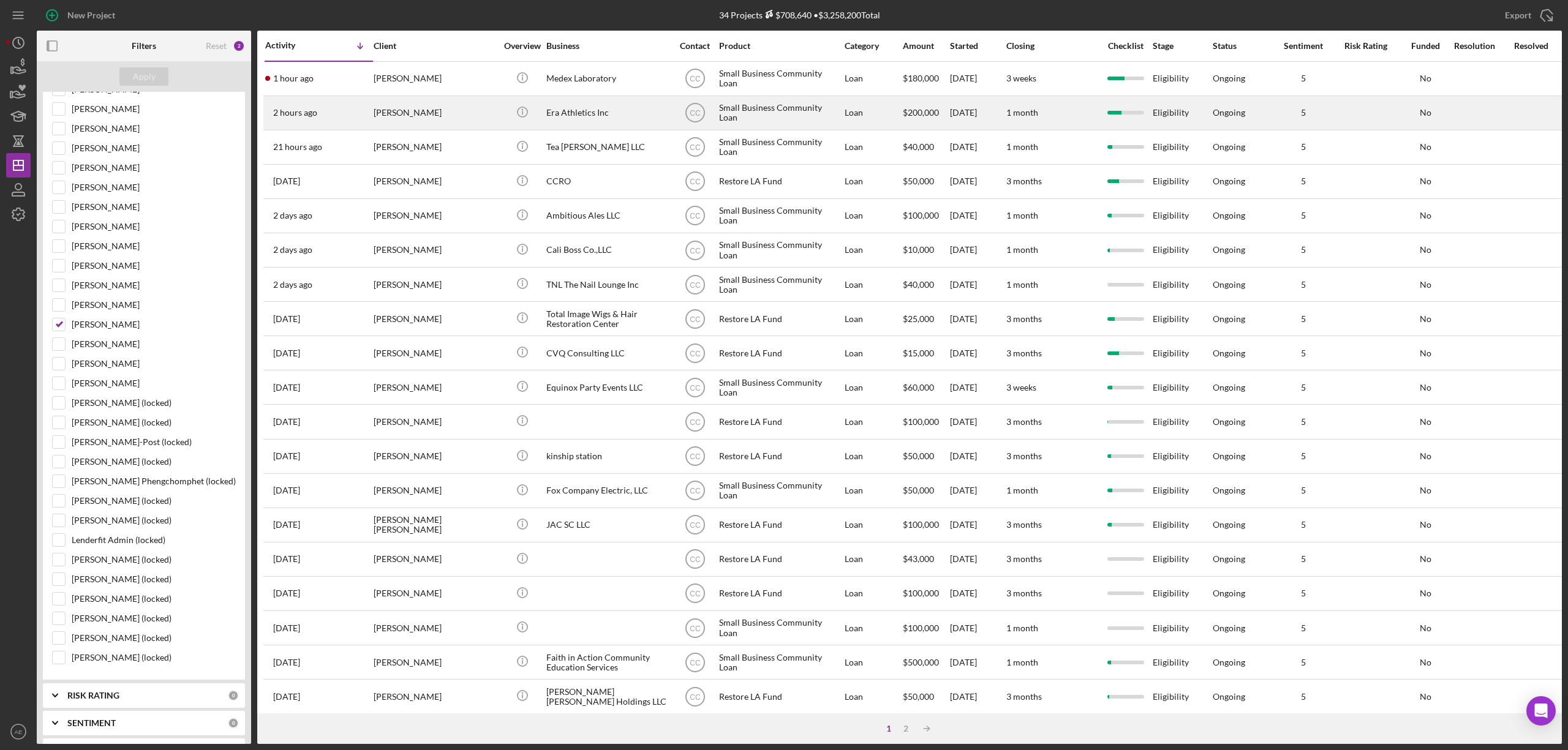
click at [422, 118] on div "[PERSON_NAME]" at bounding box center [434, 112] width 122 height 33
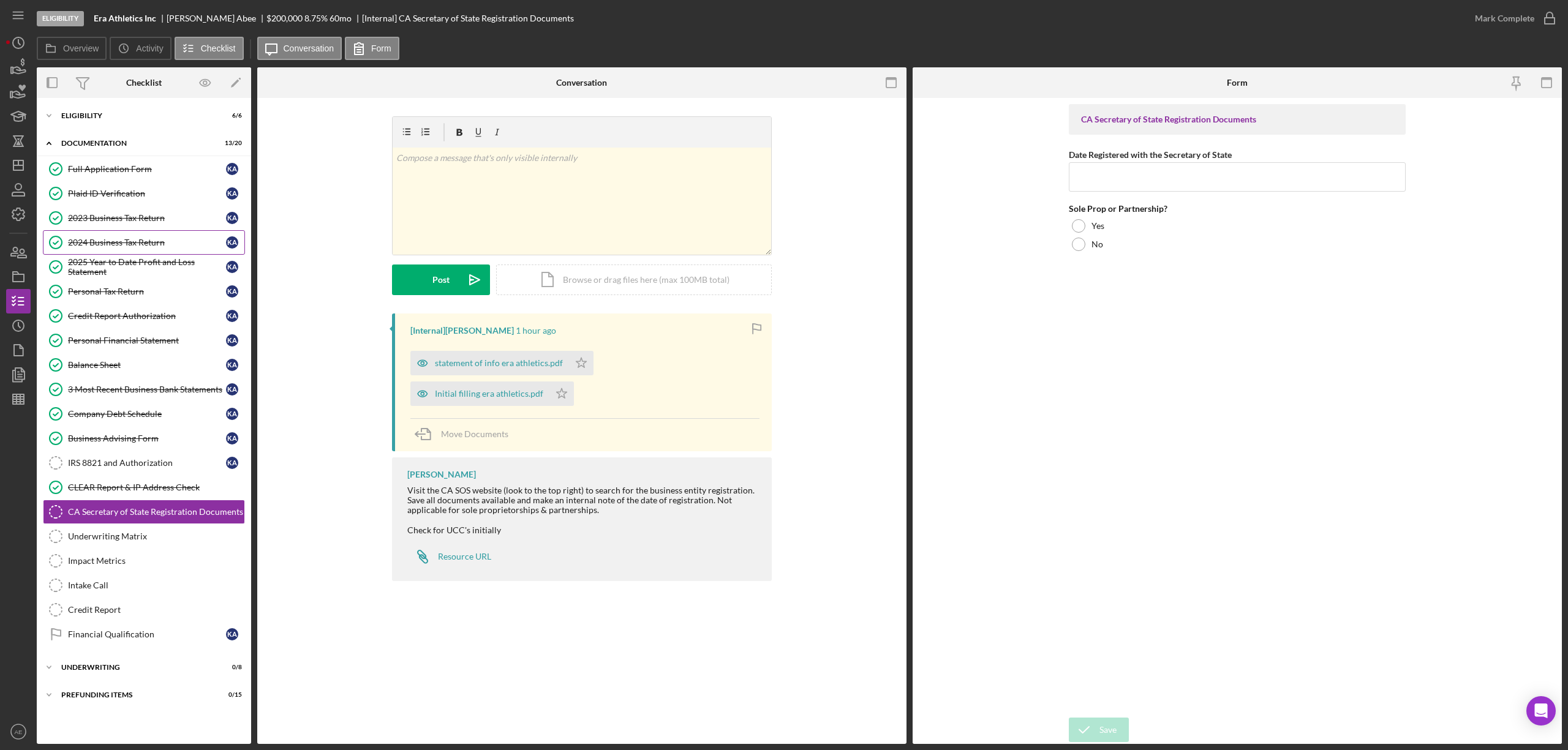
click at [133, 250] on link "2024 Business Tax Return 2024 Business Tax Return K A" at bounding box center [144, 242] width 202 height 25
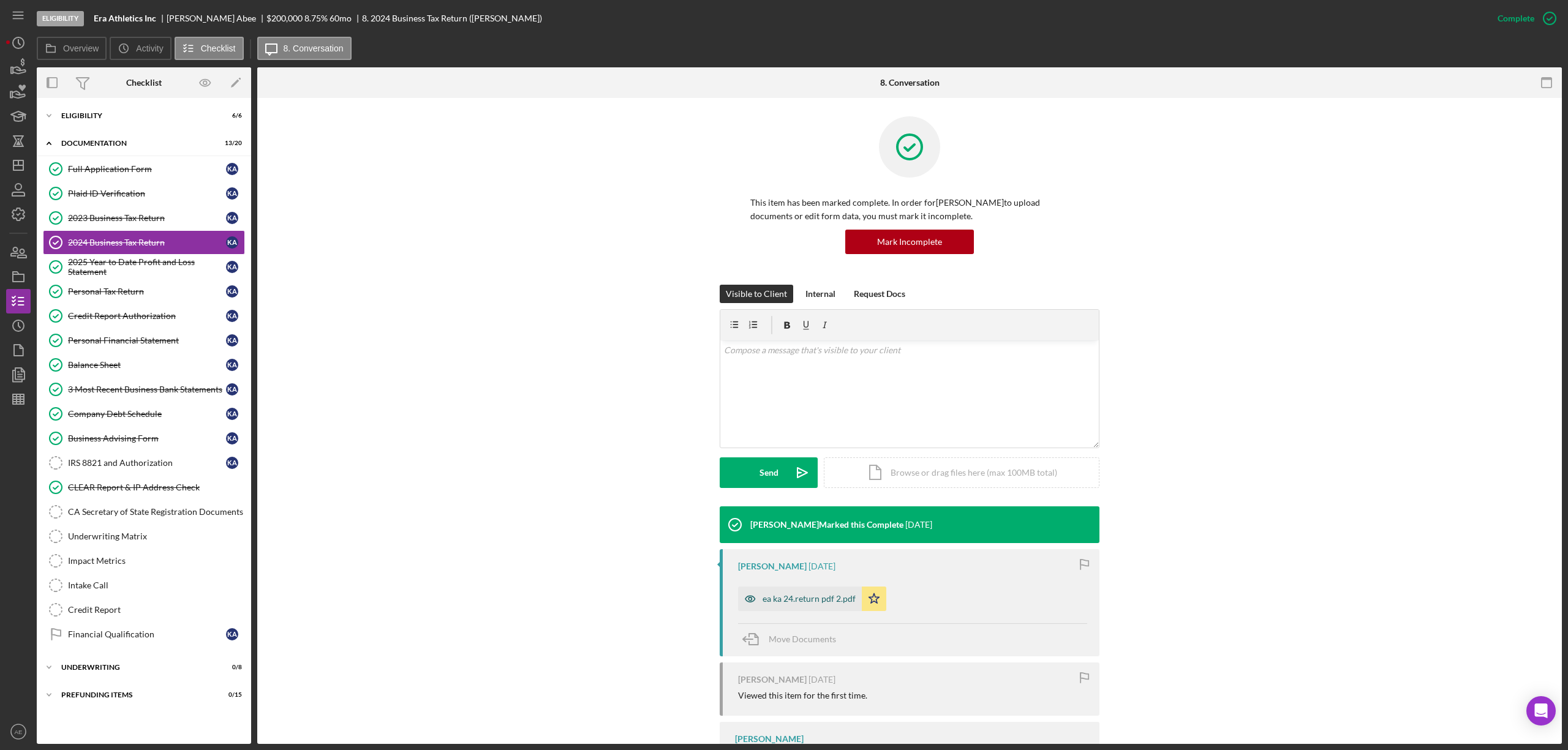
click at [740, 598] on icon "button" at bounding box center [750, 598] width 25 height 25
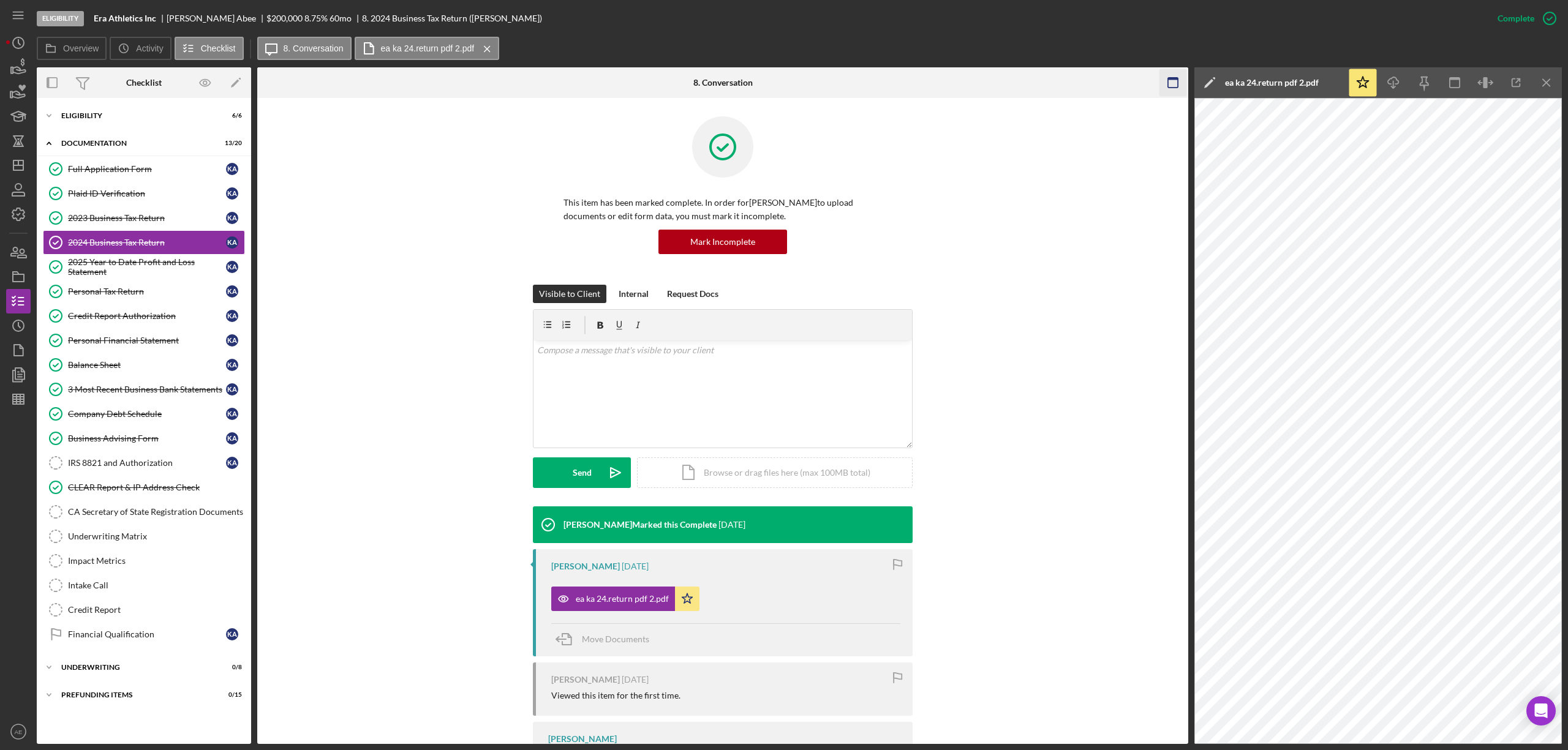
click at [1163, 79] on icon "button" at bounding box center [1173, 83] width 28 height 28
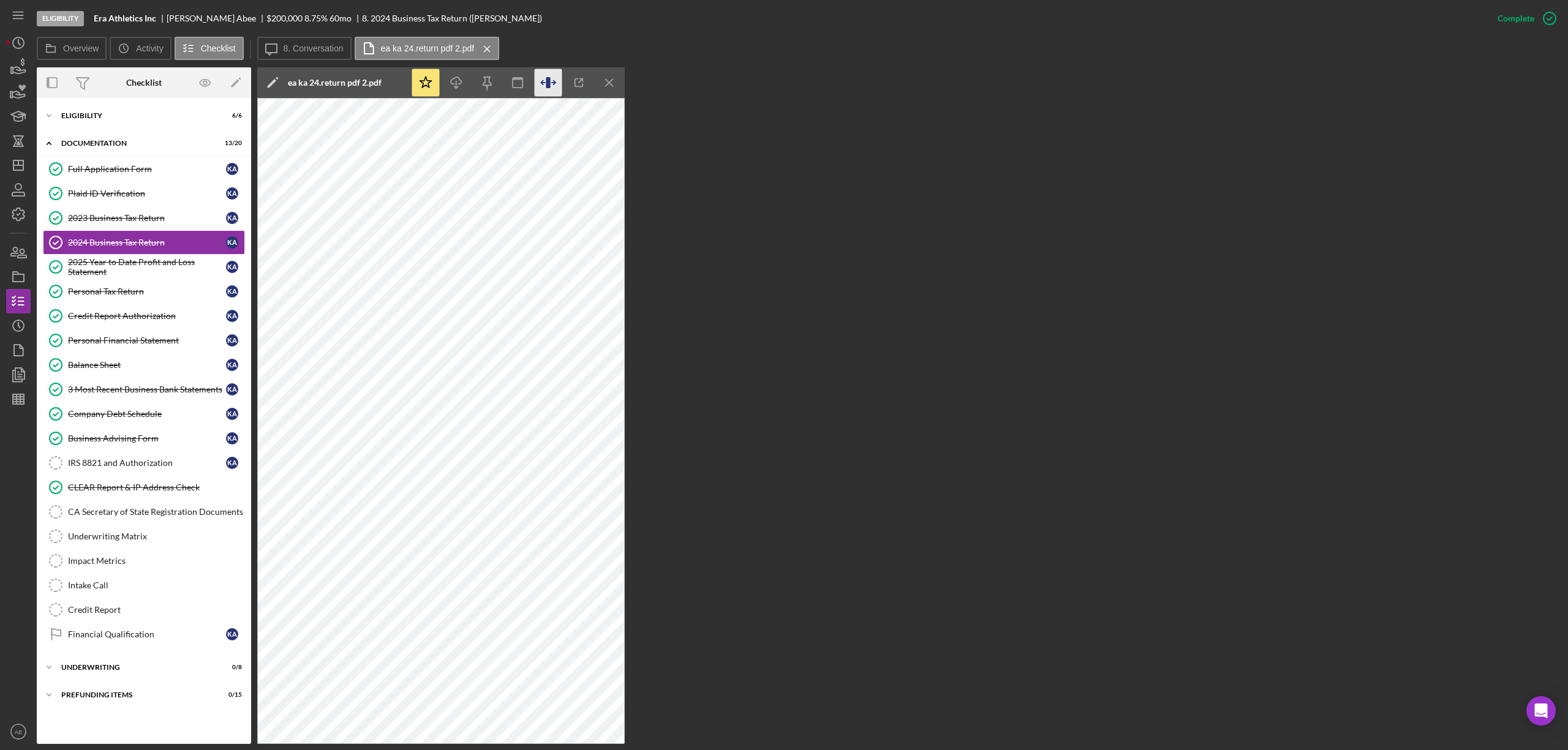
click at [559, 91] on icon "button" at bounding box center [548, 83] width 28 height 28
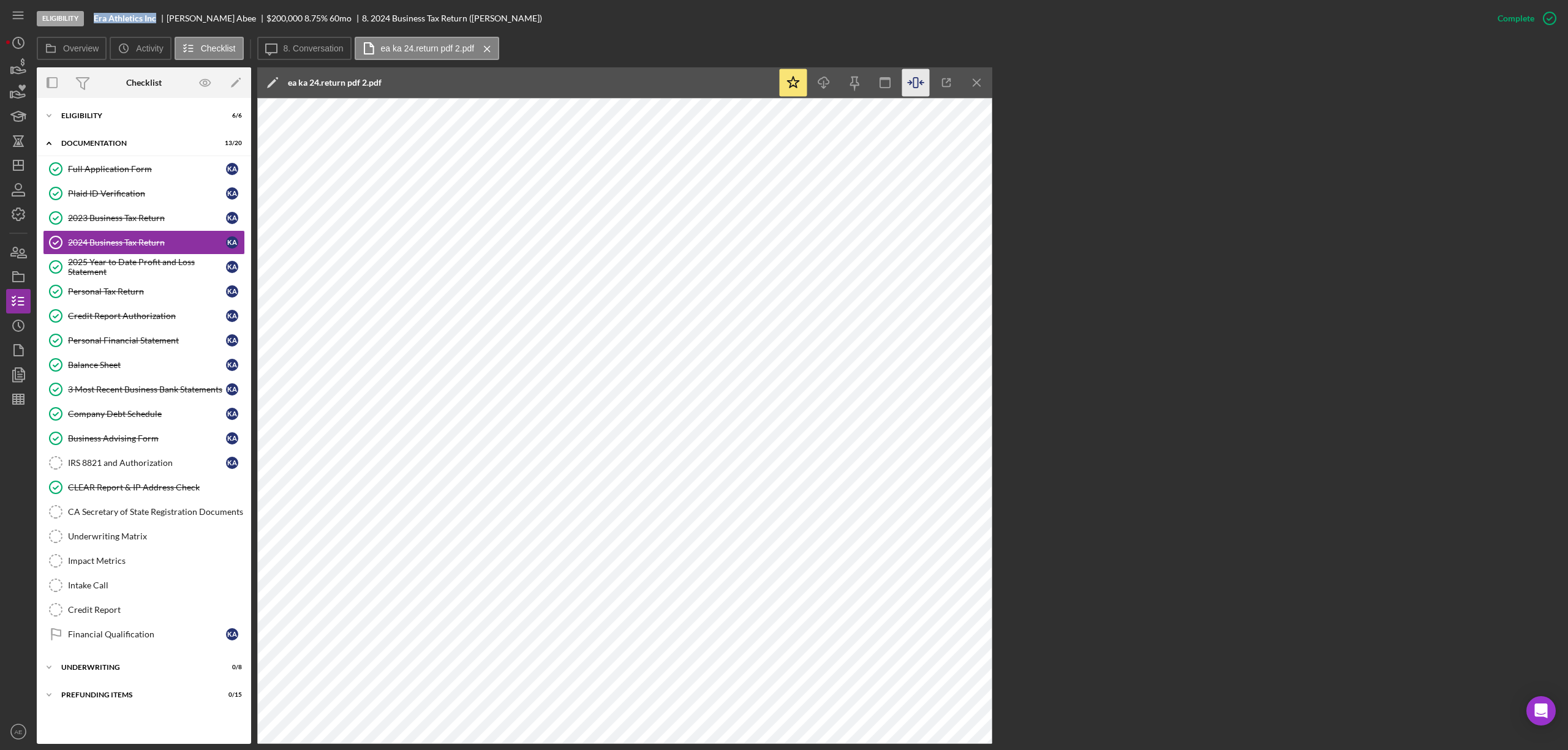
drag, startPoint x: 91, startPoint y: 21, endPoint x: 146, endPoint y: 25, distance: 55.1
click at [148, 23] on div "Eligibility Era Athletics Inc [PERSON_NAME] $200,000 $40,000 8.75 % 60 mo 8. 20…" at bounding box center [761, 18] width 1448 height 37
copy b "Era Athletics Inc"
click at [128, 216] on div "2023 Business Tax Return" at bounding box center [147, 218] width 158 height 10
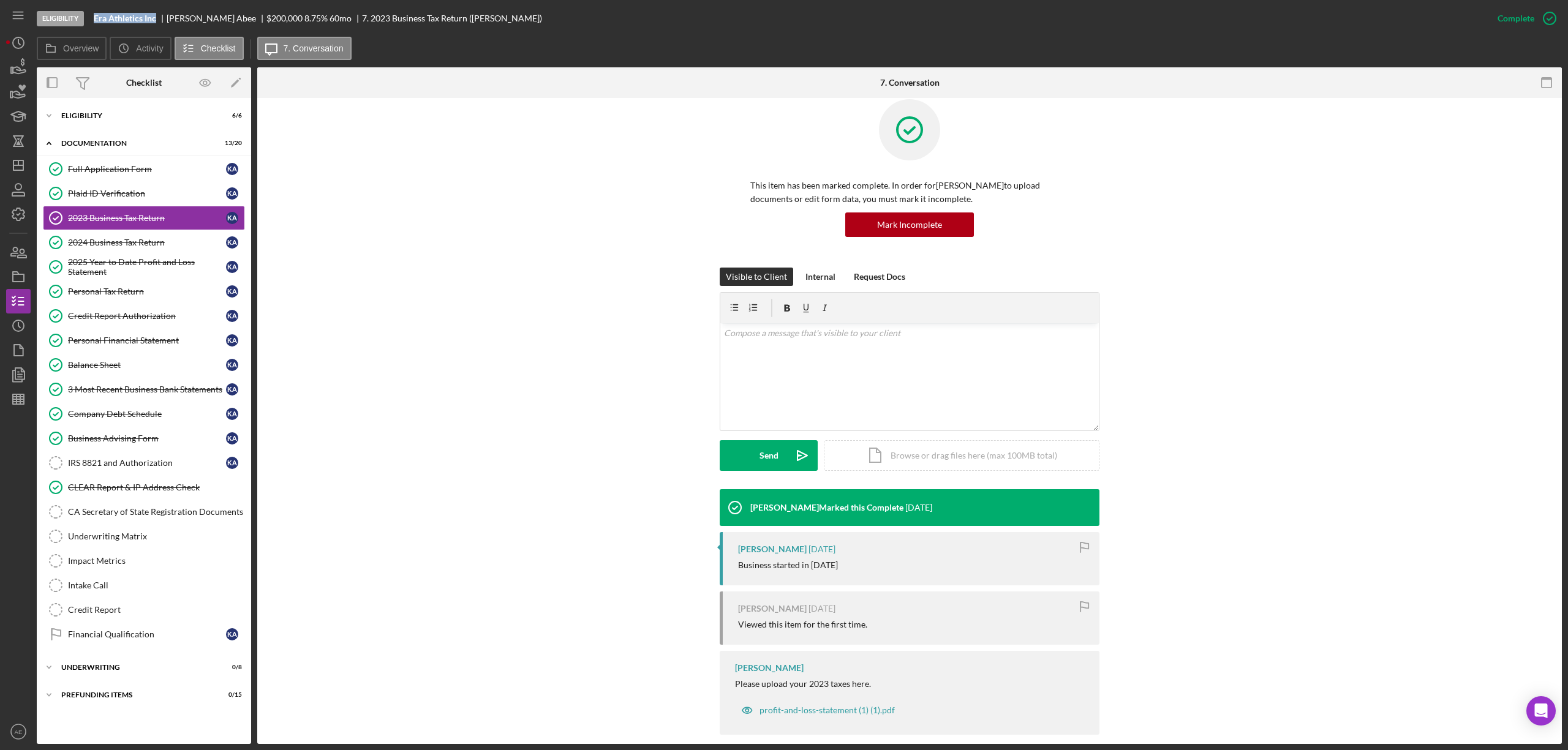
scroll to position [33, 0]
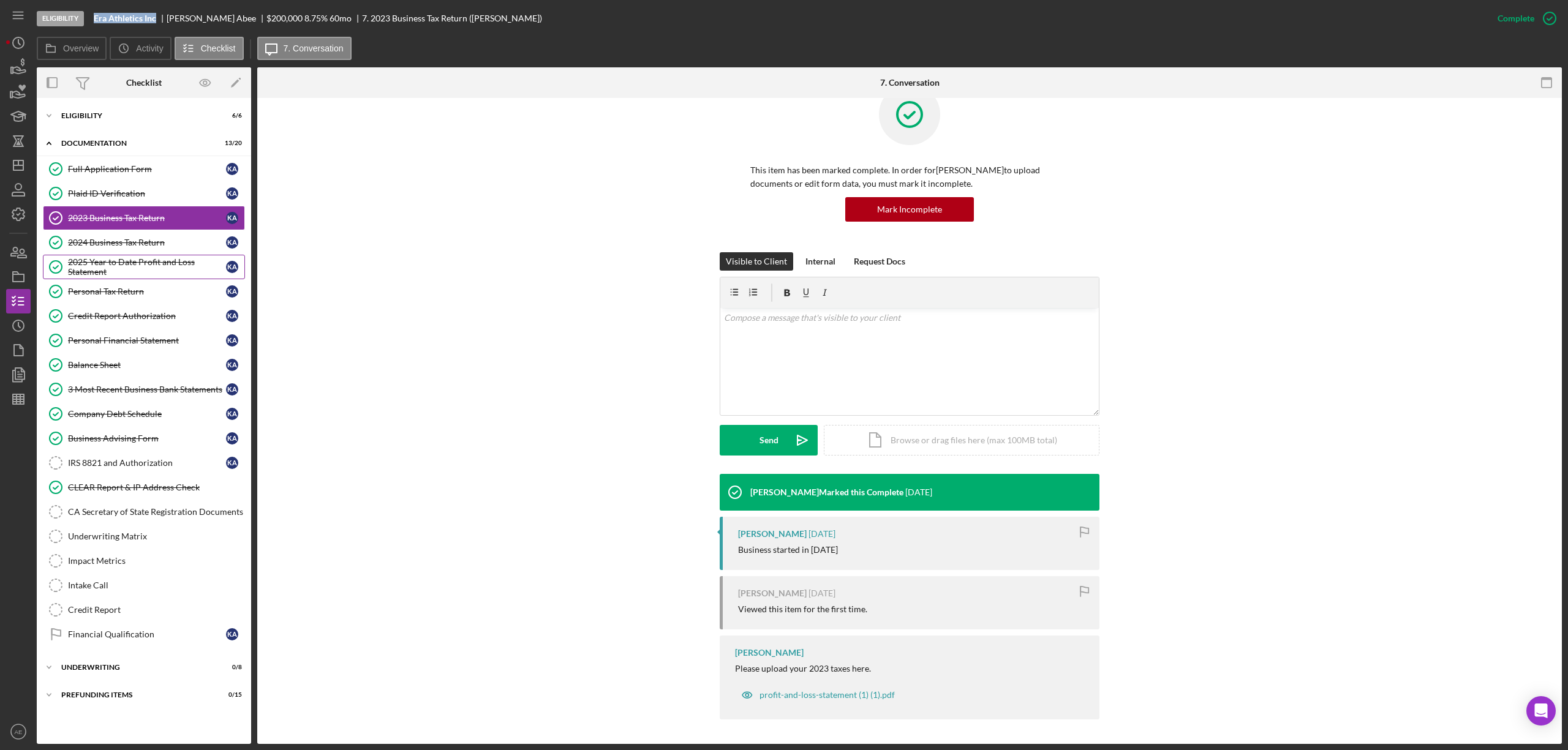
click at [137, 266] on div "2025 Year to Date Profit and Loss Statement" at bounding box center [147, 266] width 158 height 20
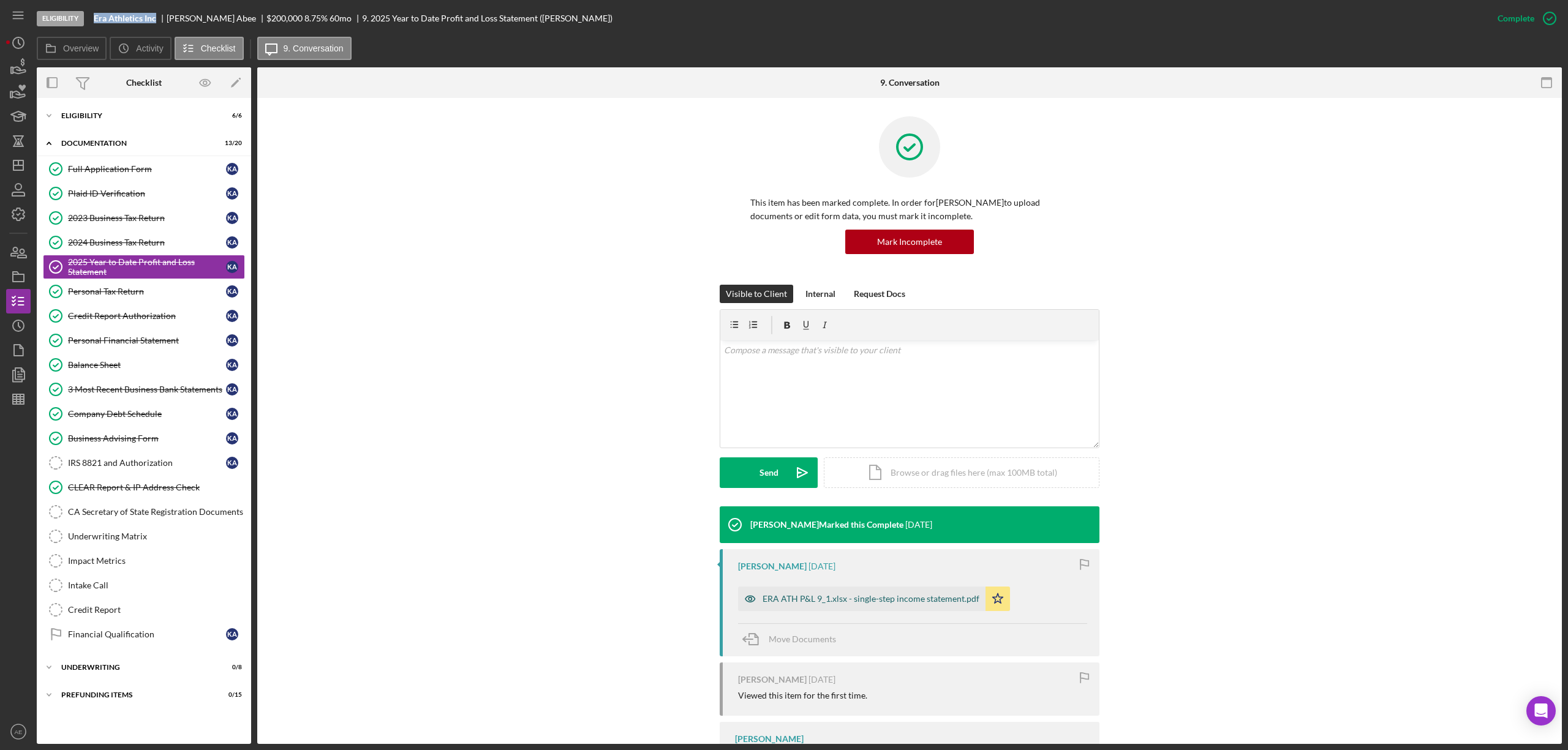
click at [750, 596] on icon "button" at bounding box center [750, 598] width 10 height 6
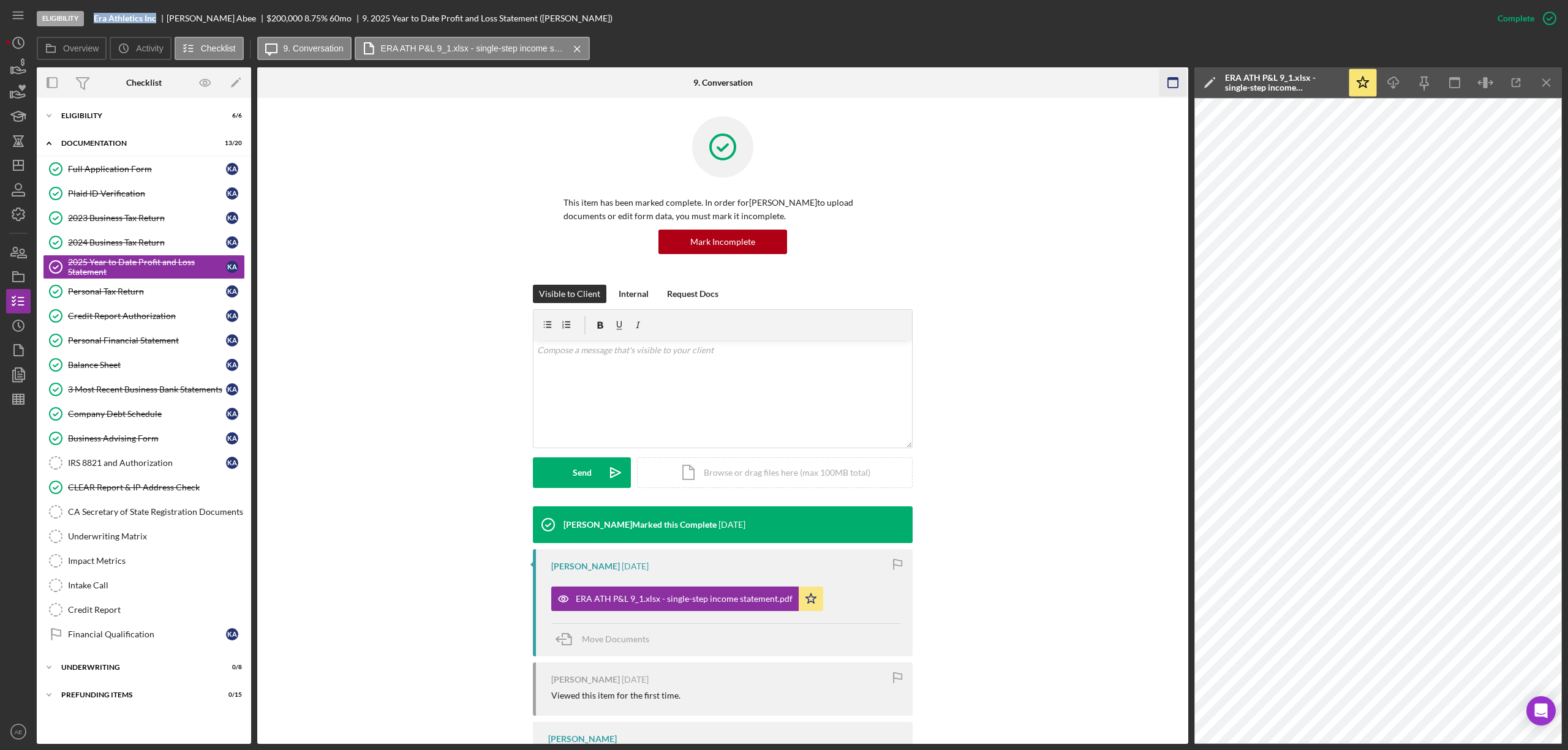
click at [1170, 78] on rect "button" at bounding box center [1173, 78] width 10 height 2
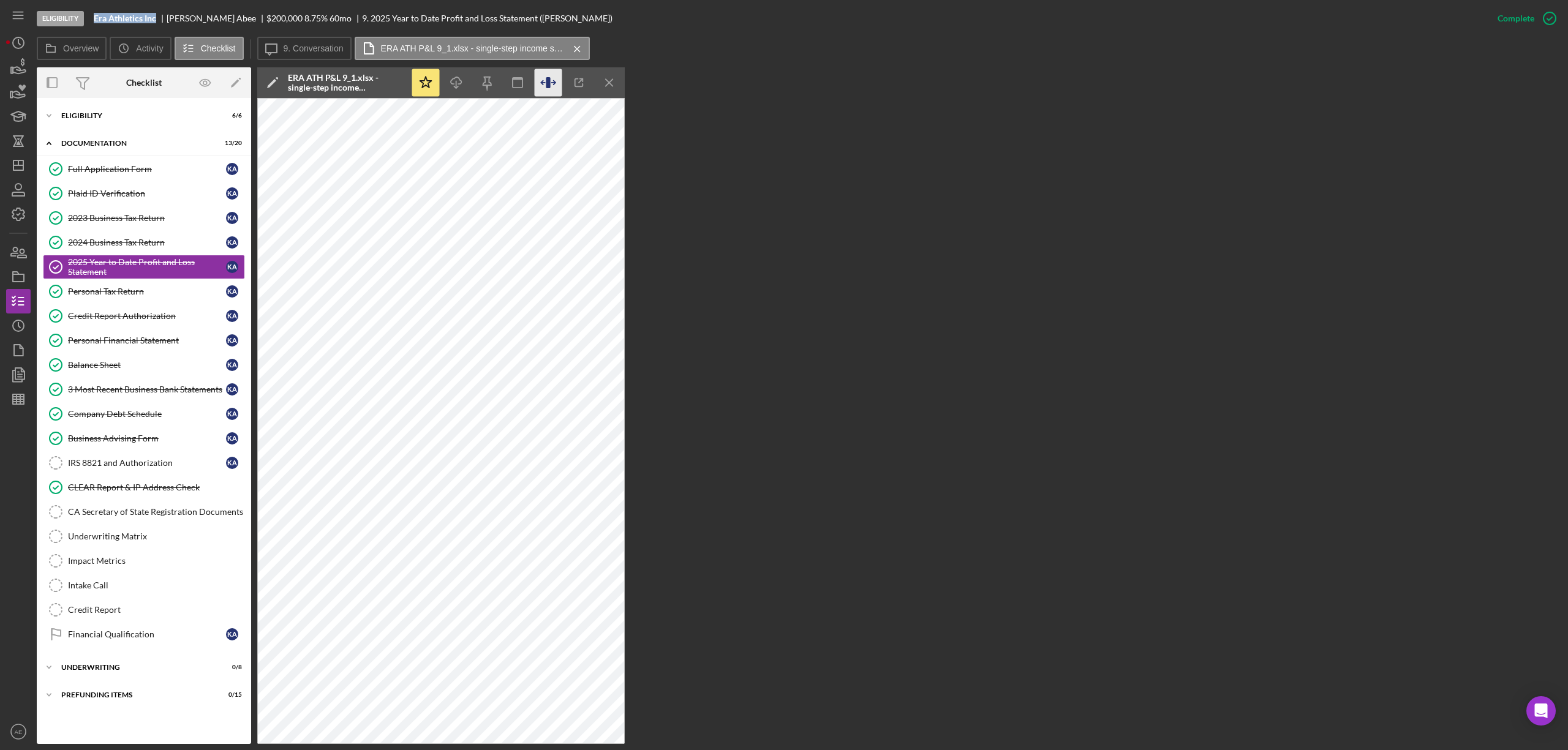
click at [561, 81] on icon "button" at bounding box center [548, 83] width 28 height 28
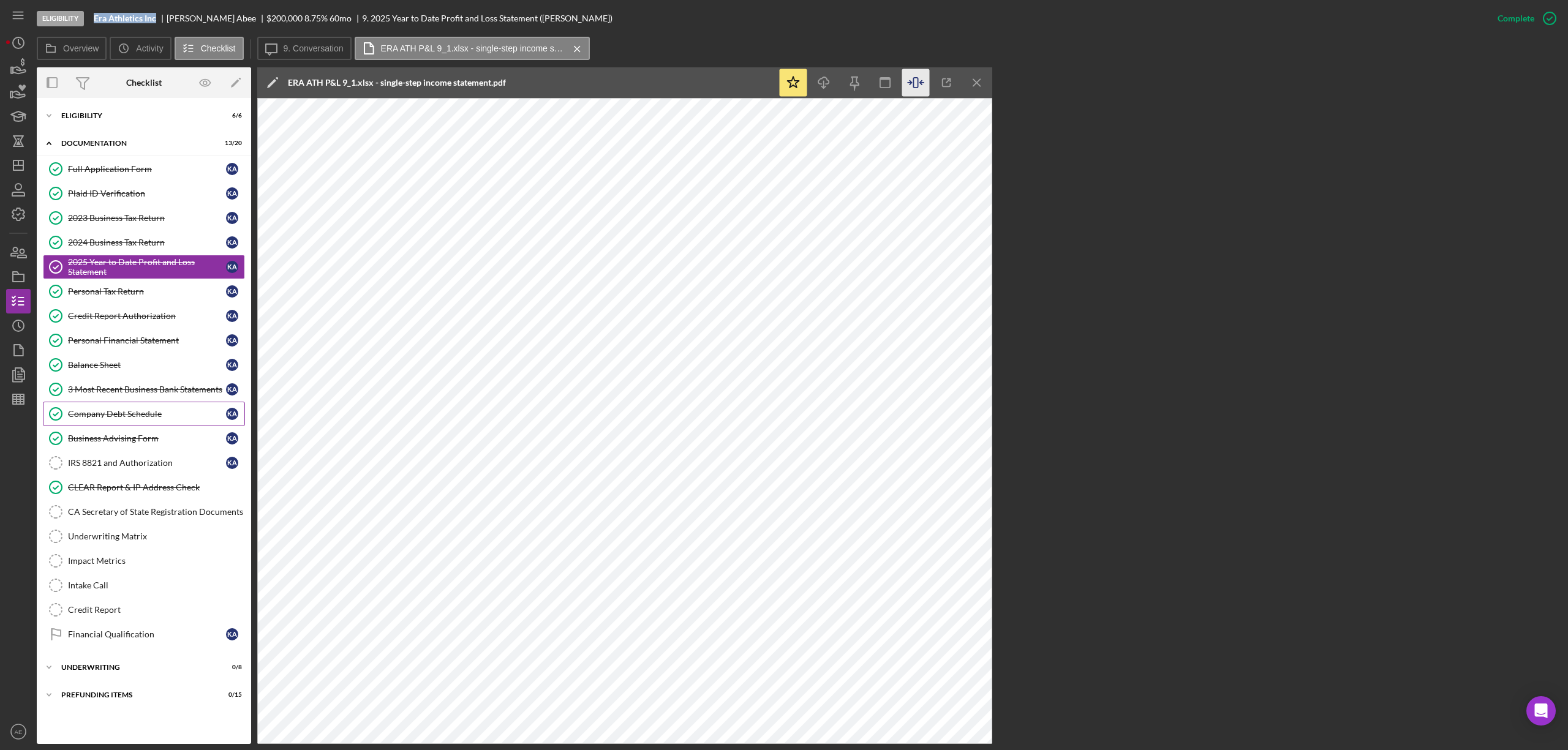
click at [143, 416] on div "Company Debt Schedule" at bounding box center [147, 413] width 158 height 10
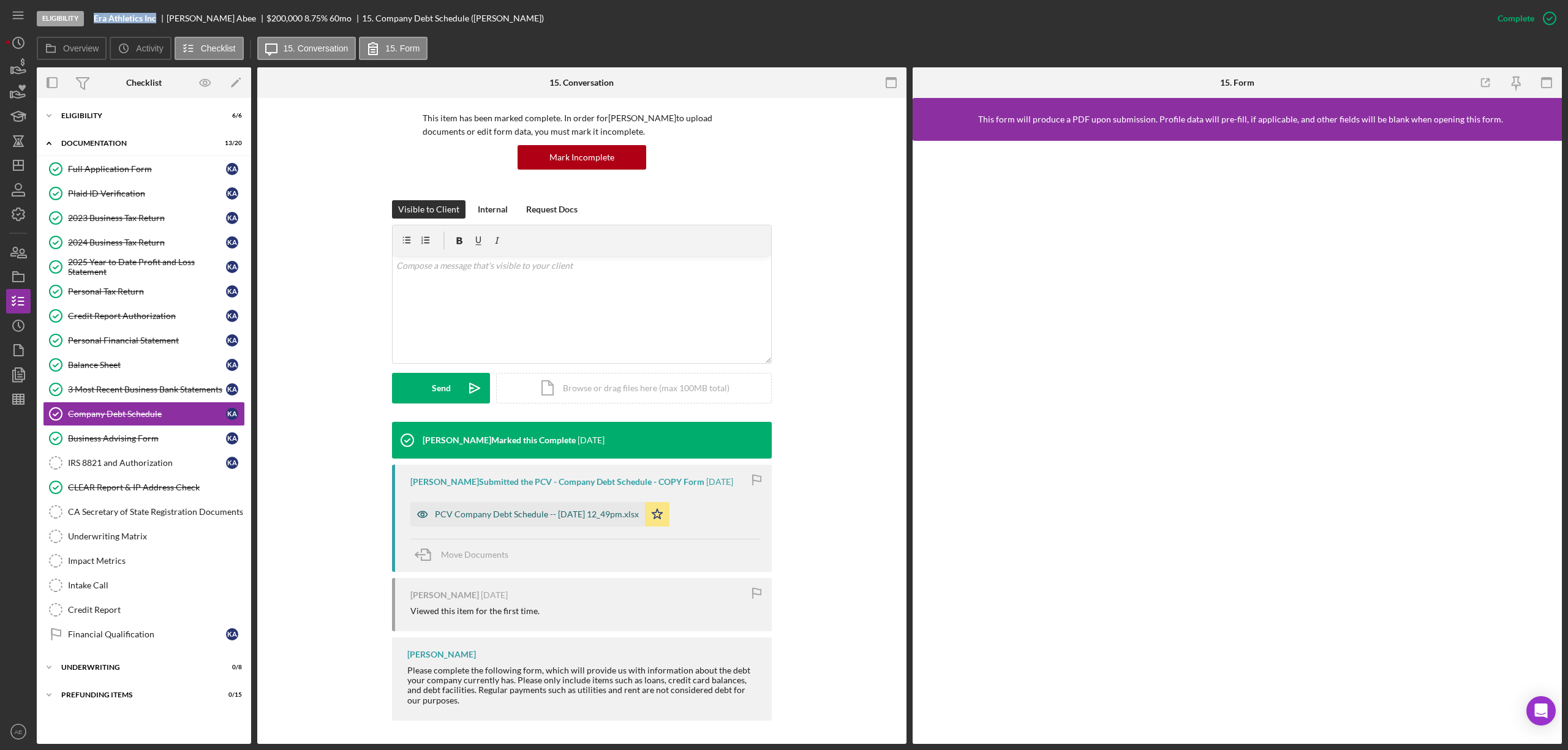
scroll to position [85, 0]
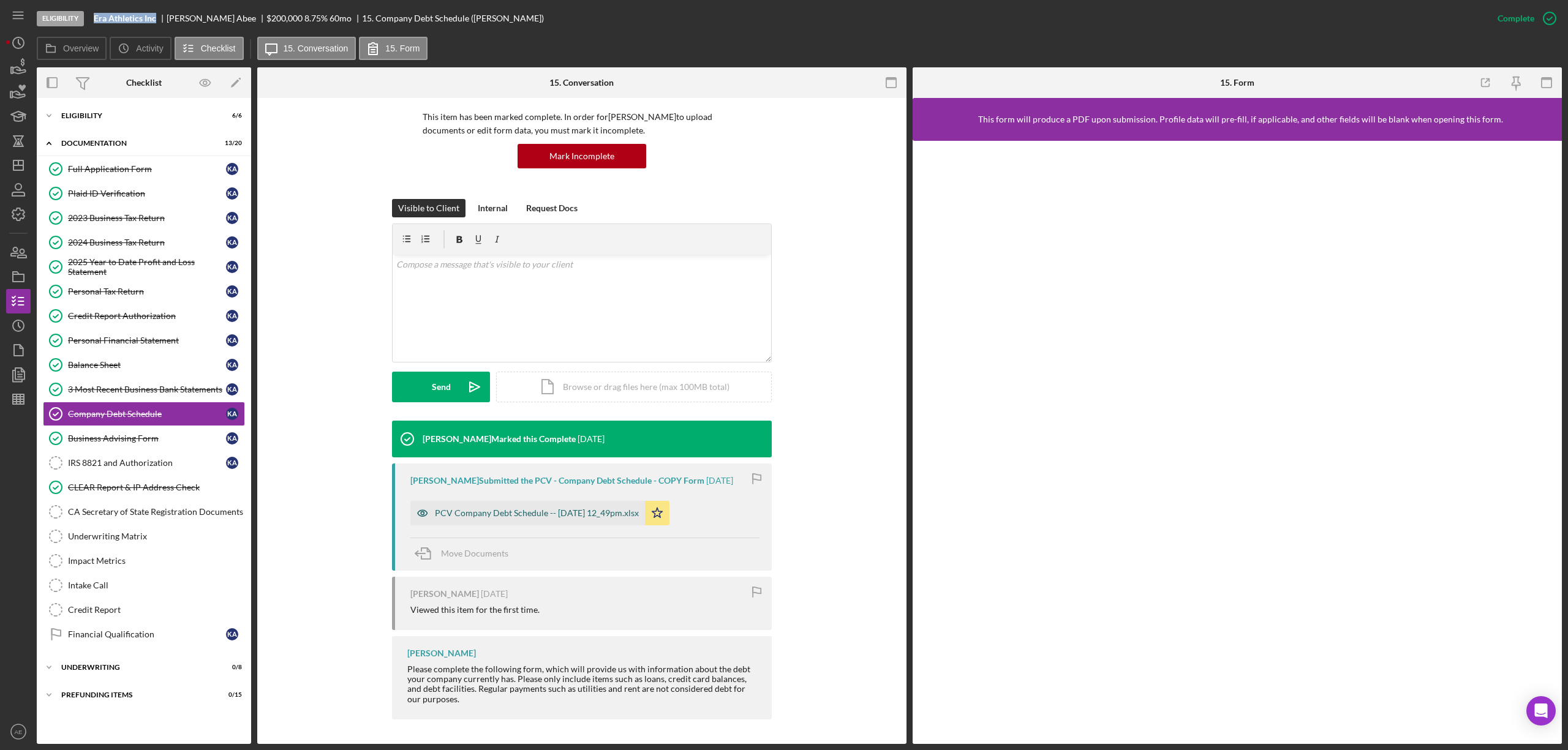
click at [415, 509] on icon "button" at bounding box center [422, 512] width 25 height 25
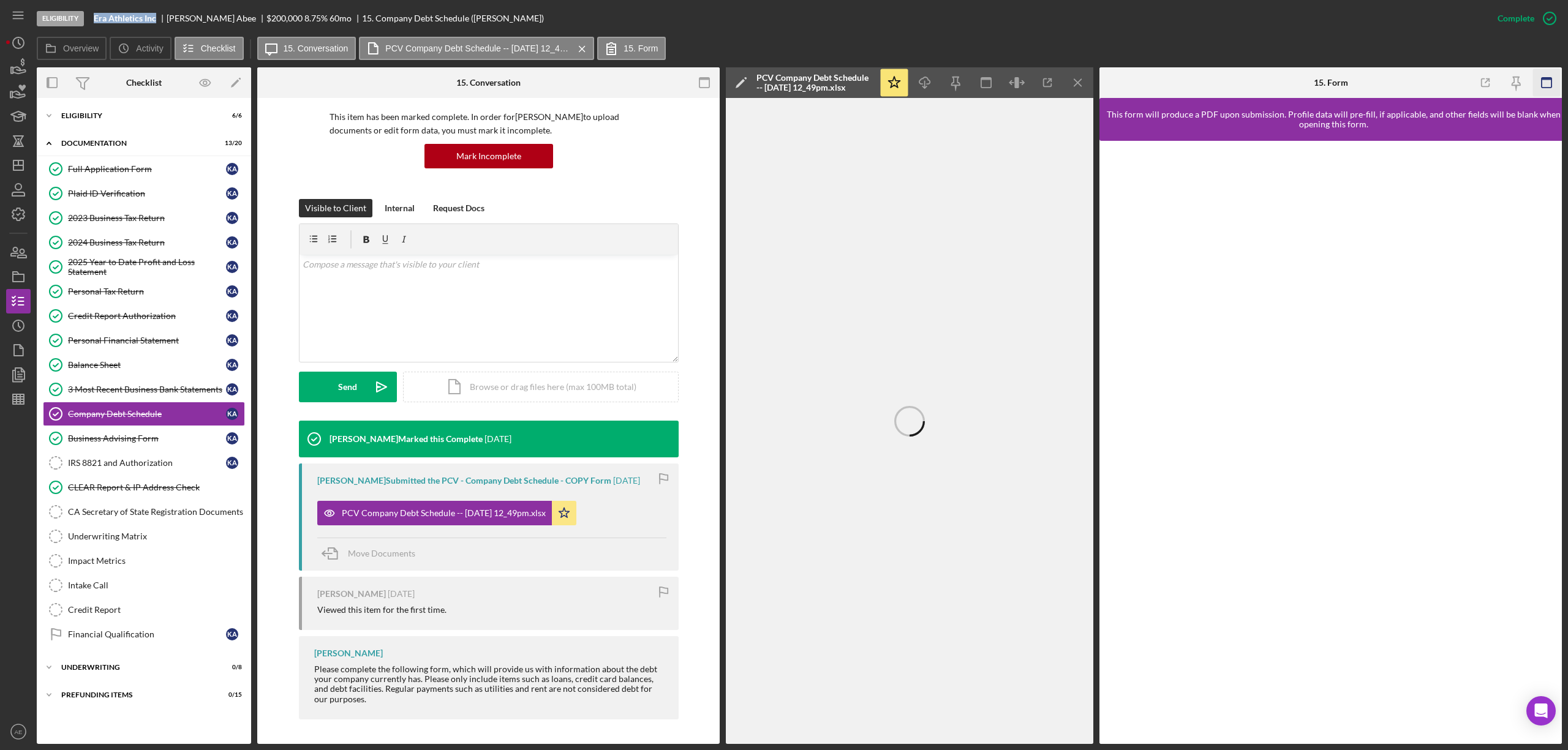
click at [1558, 83] on icon "button" at bounding box center [1546, 83] width 28 height 28
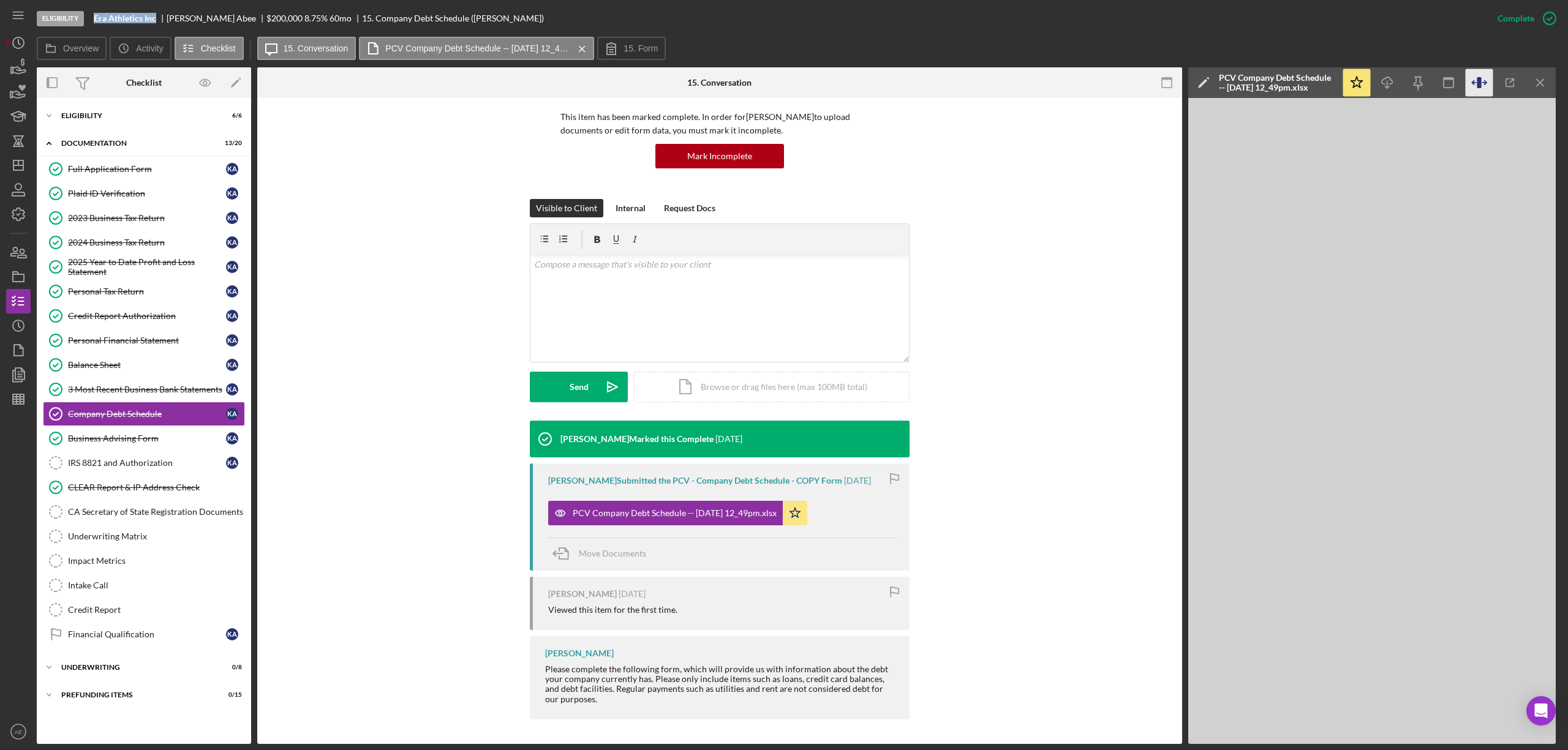
click at [1473, 88] on icon "button" at bounding box center [1479, 83] width 28 height 28
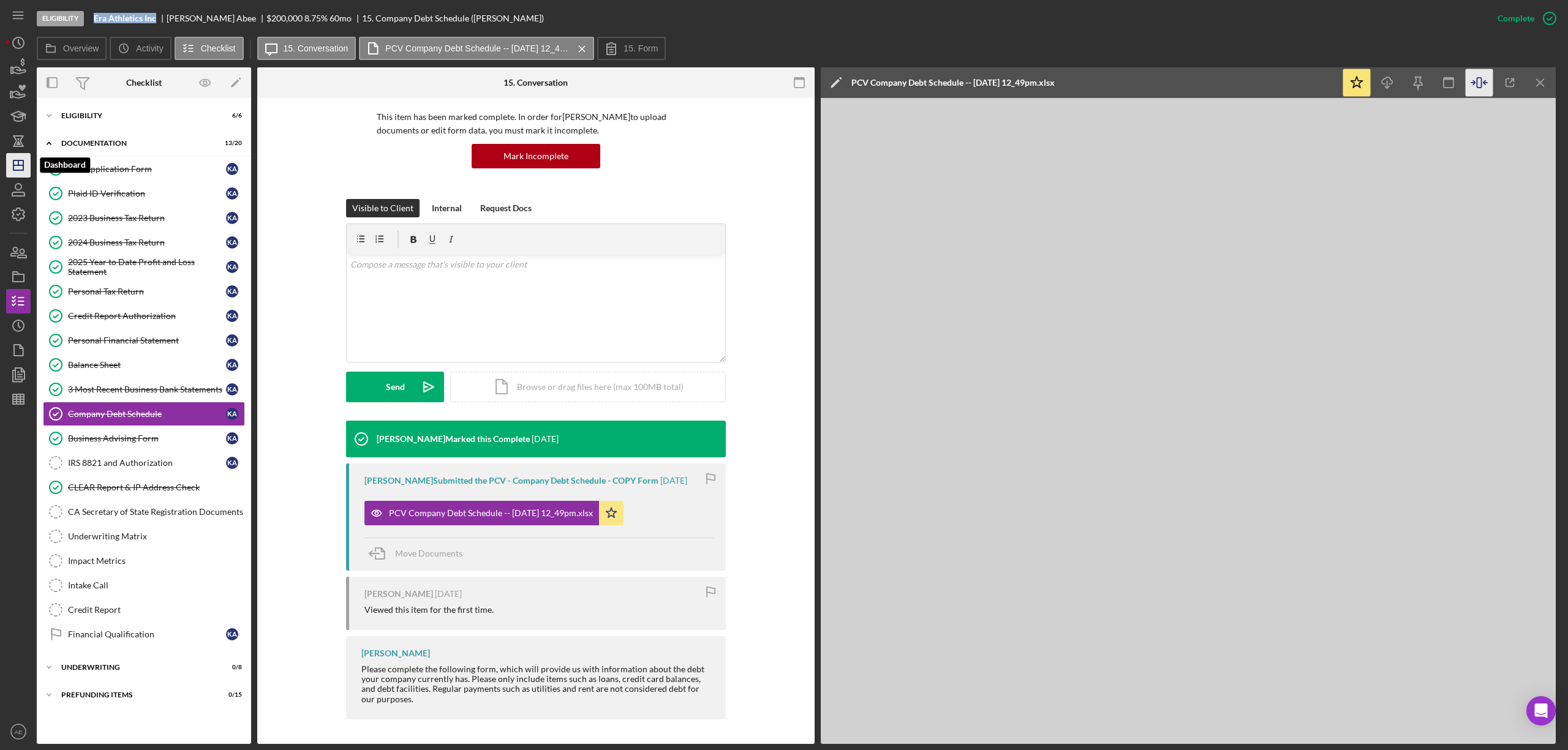
click at [14, 163] on icon "Icon/Dashboard" at bounding box center [18, 165] width 30 height 30
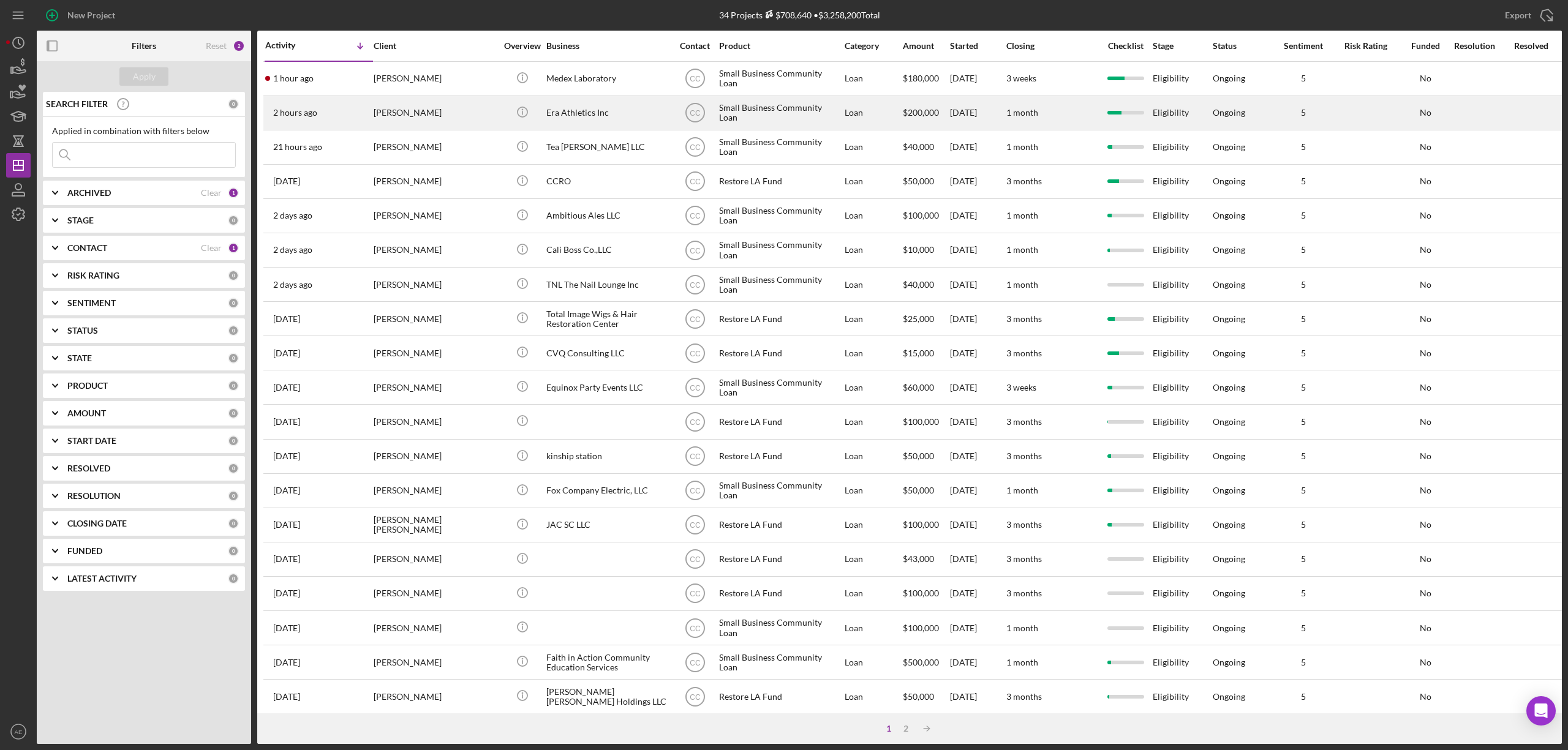
click at [433, 113] on div "[PERSON_NAME]" at bounding box center [434, 112] width 122 height 33
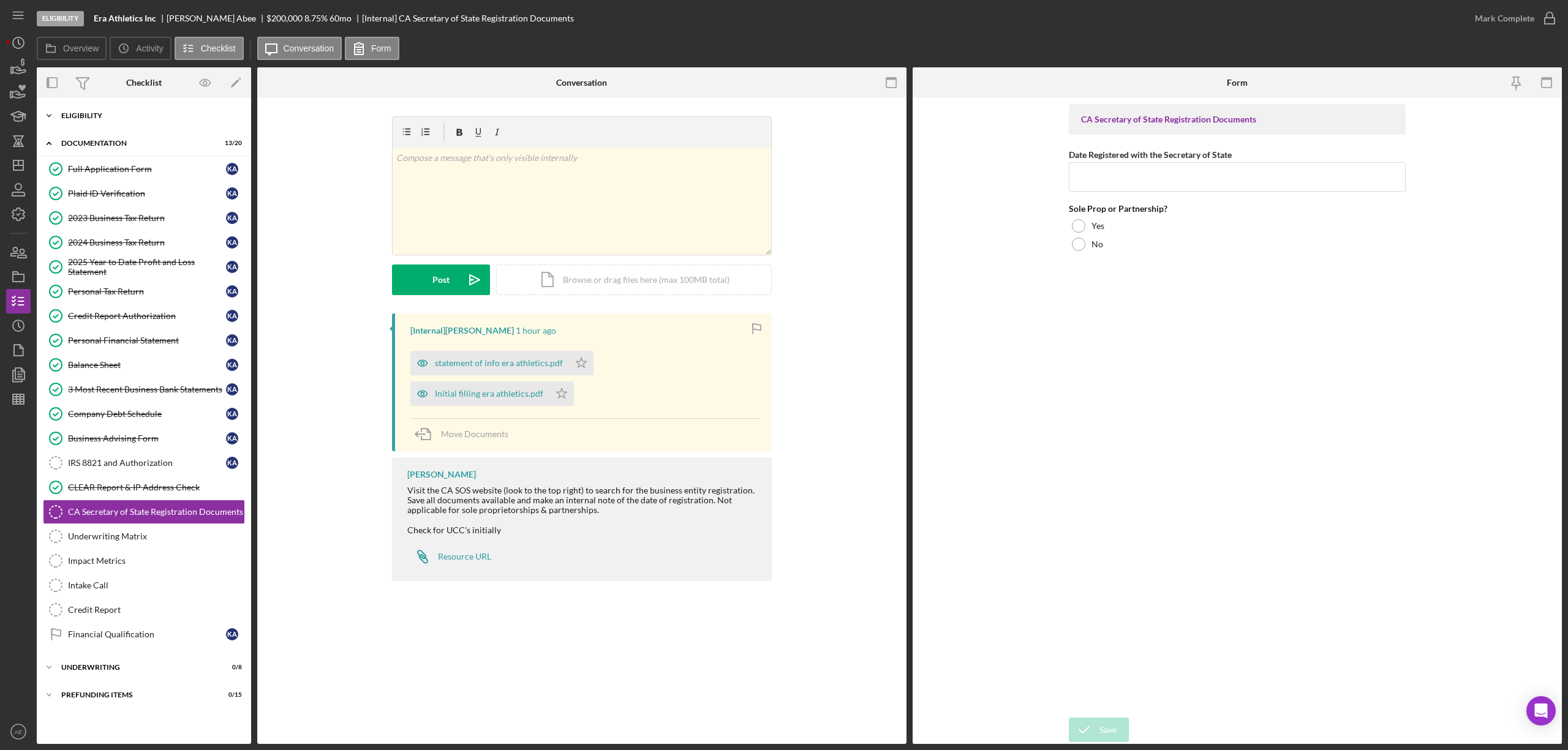
click at [112, 118] on div "Eligibility" at bounding box center [148, 115] width 175 height 7
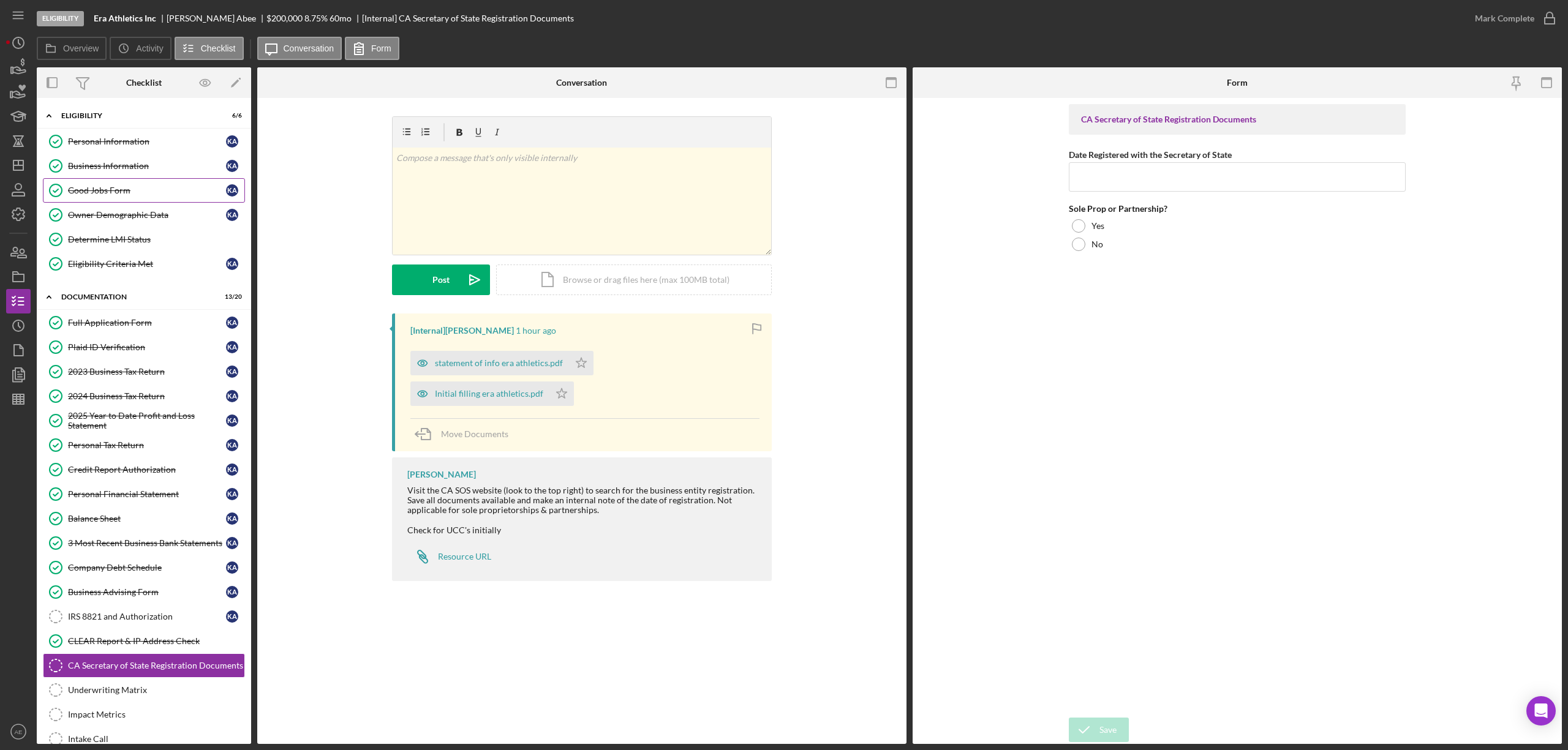
click at [128, 188] on div "Good Jobs Form" at bounding box center [147, 190] width 158 height 10
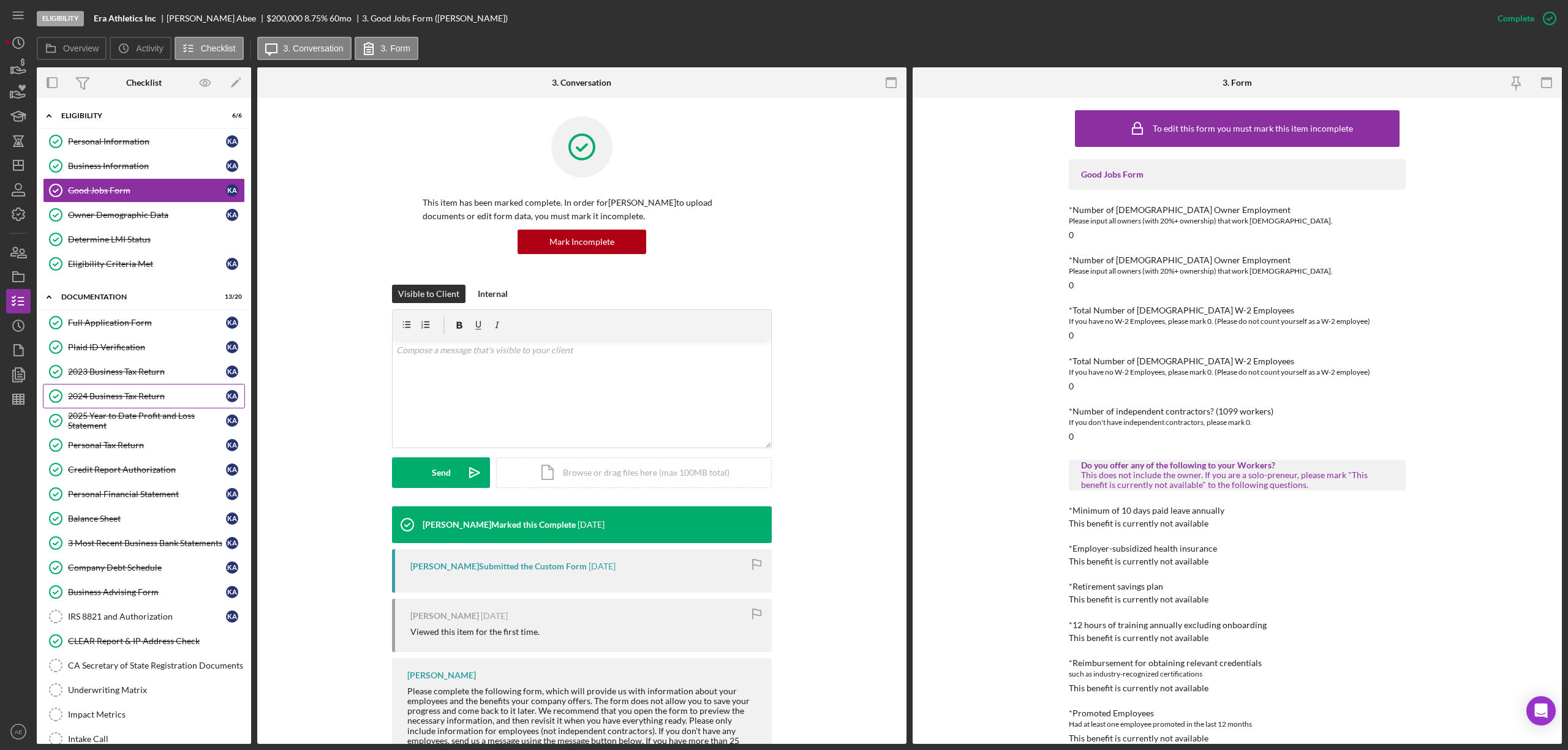
click at [141, 399] on div "2024 Business Tax Return" at bounding box center [147, 396] width 158 height 10
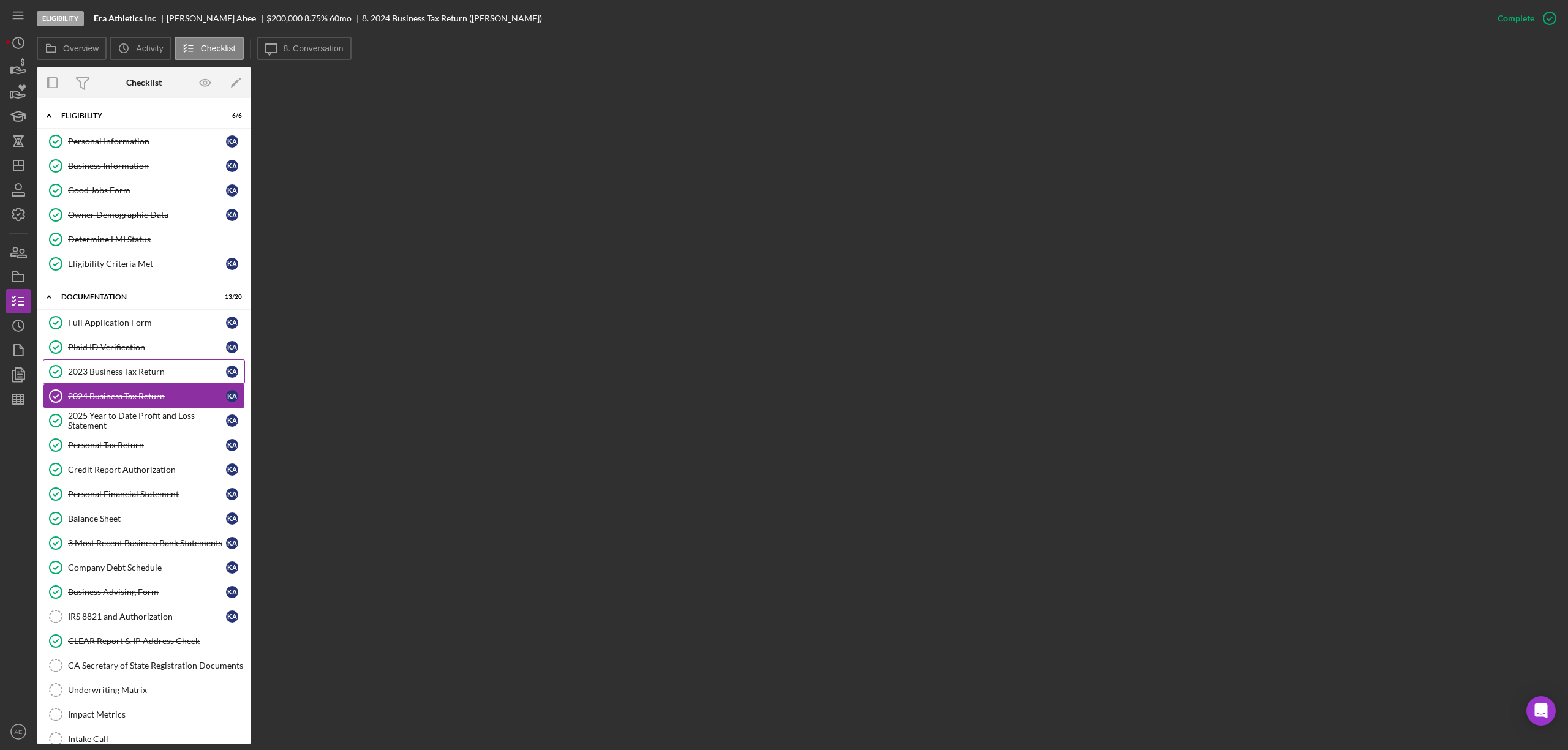
click at [93, 367] on link "2023 Business Tax Return 2023 Business Tax Return K A" at bounding box center [144, 371] width 202 height 25
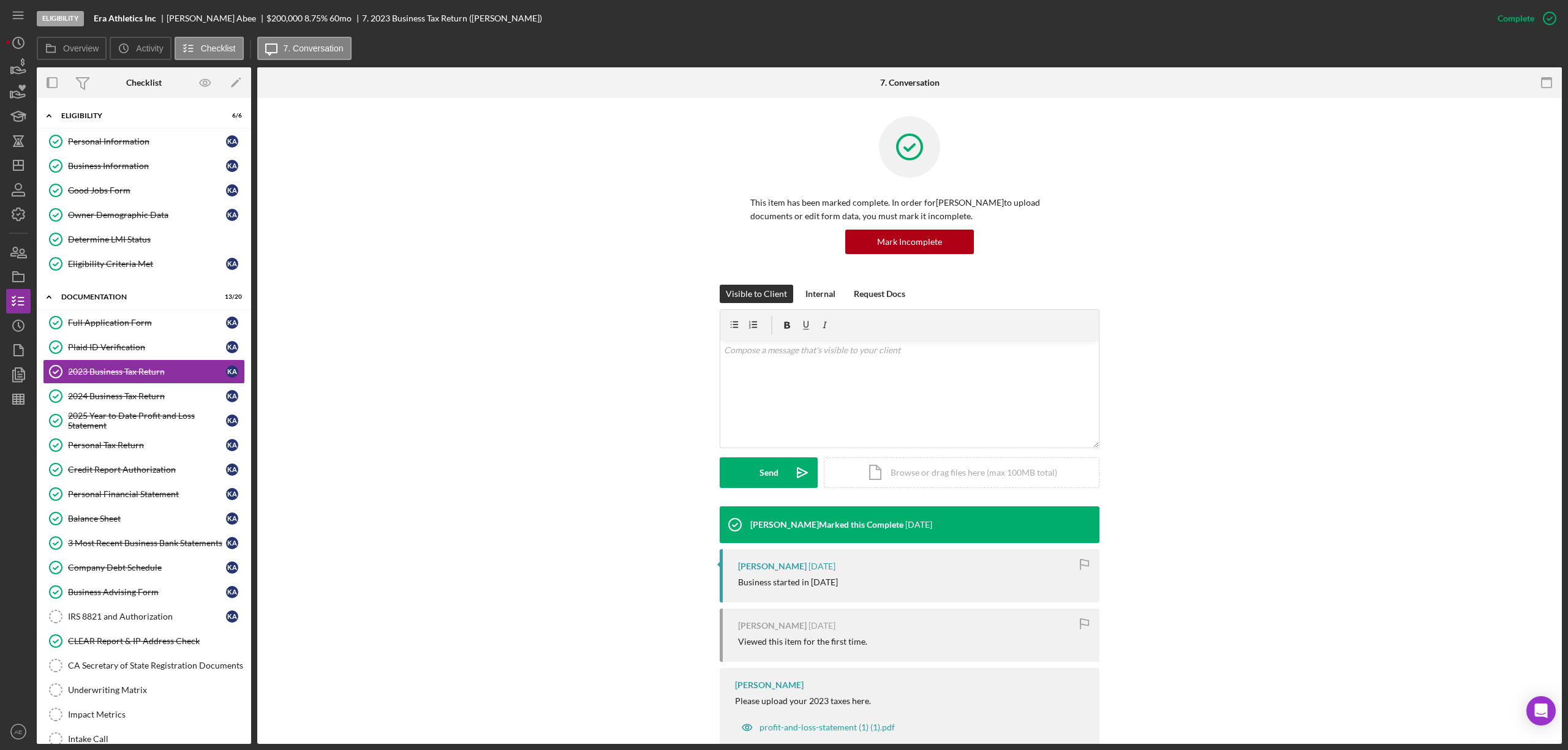
scroll to position [33, 0]
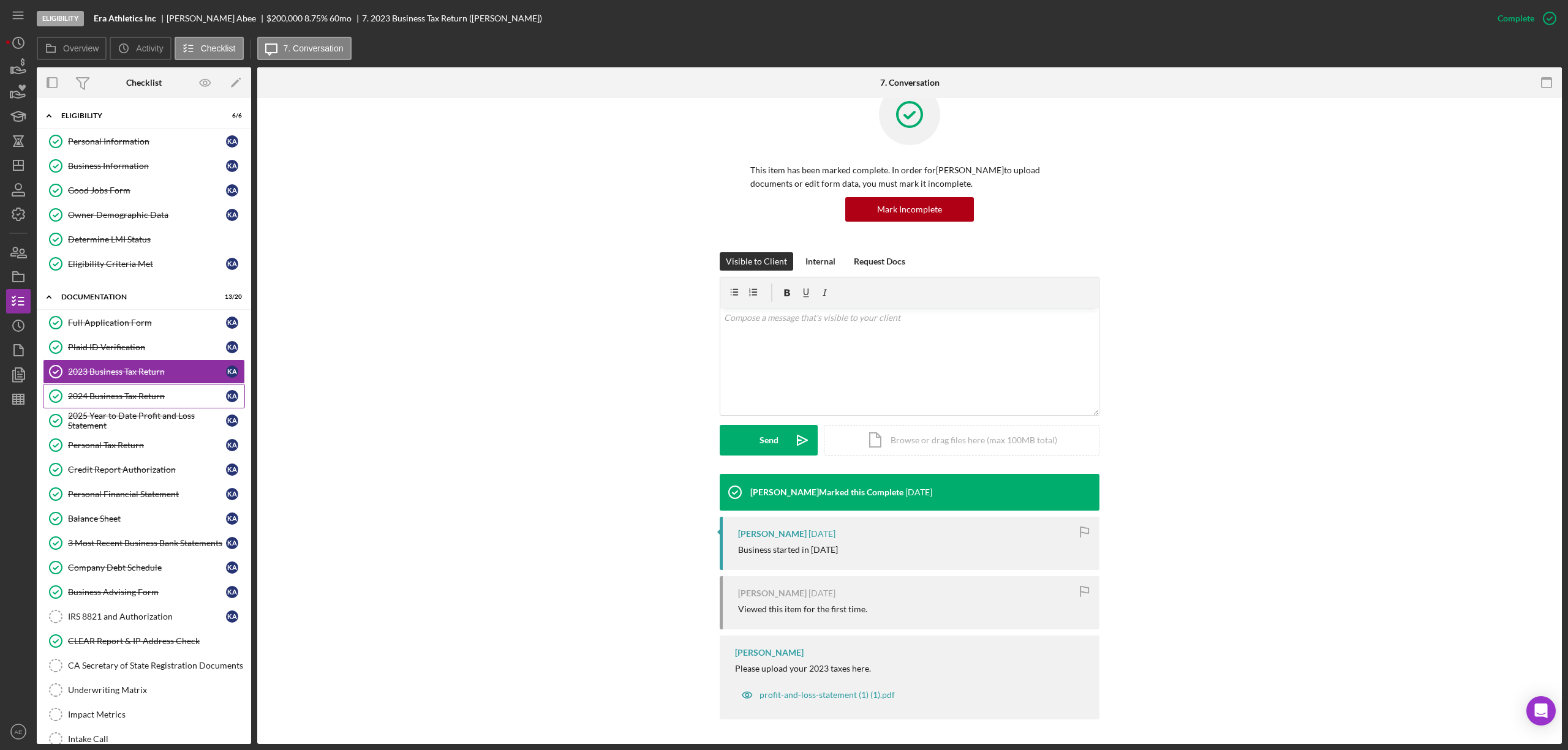
click at [118, 401] on div "2024 Business Tax Return" at bounding box center [147, 396] width 158 height 10
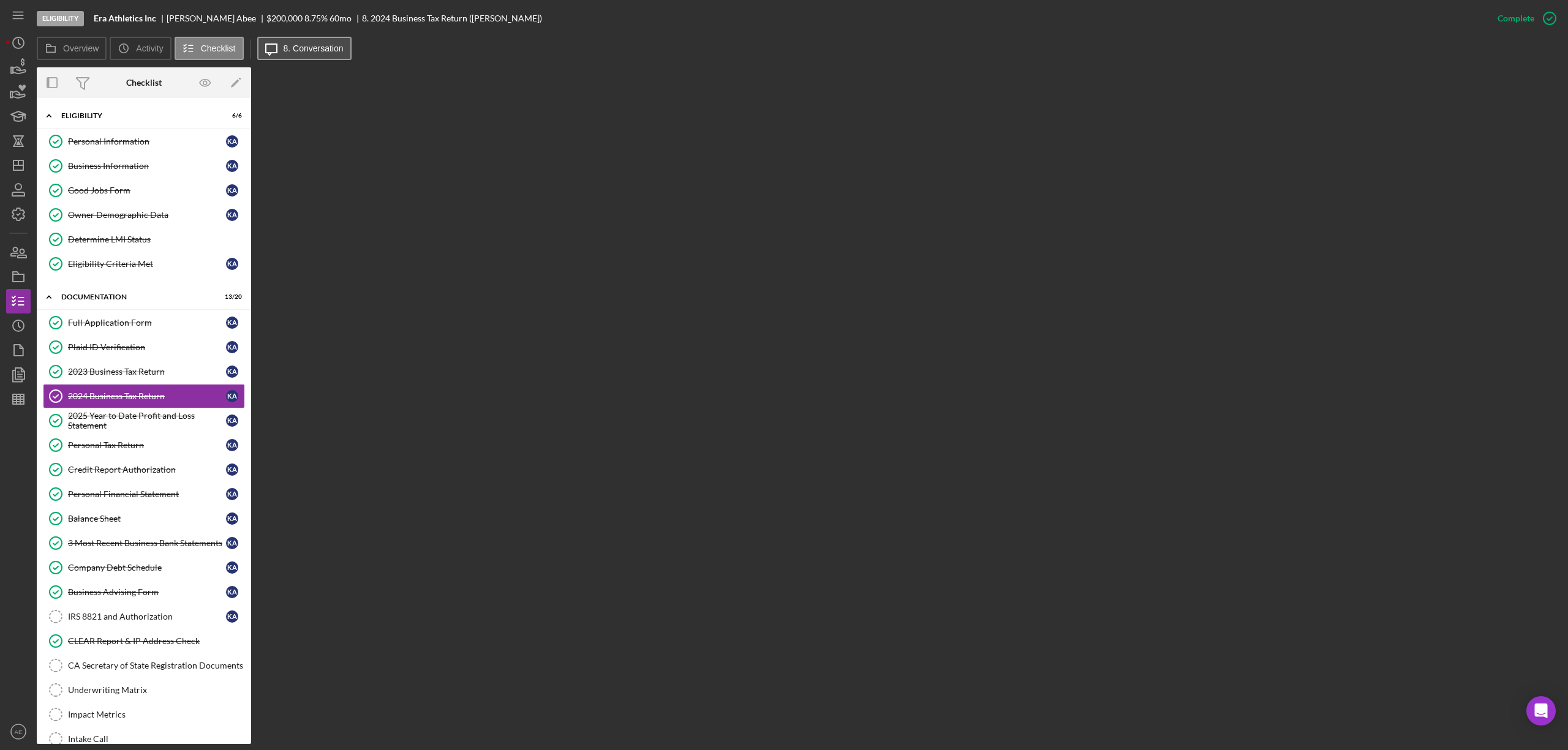
click at [275, 55] on icon "Icon/Message" at bounding box center [271, 48] width 30 height 30
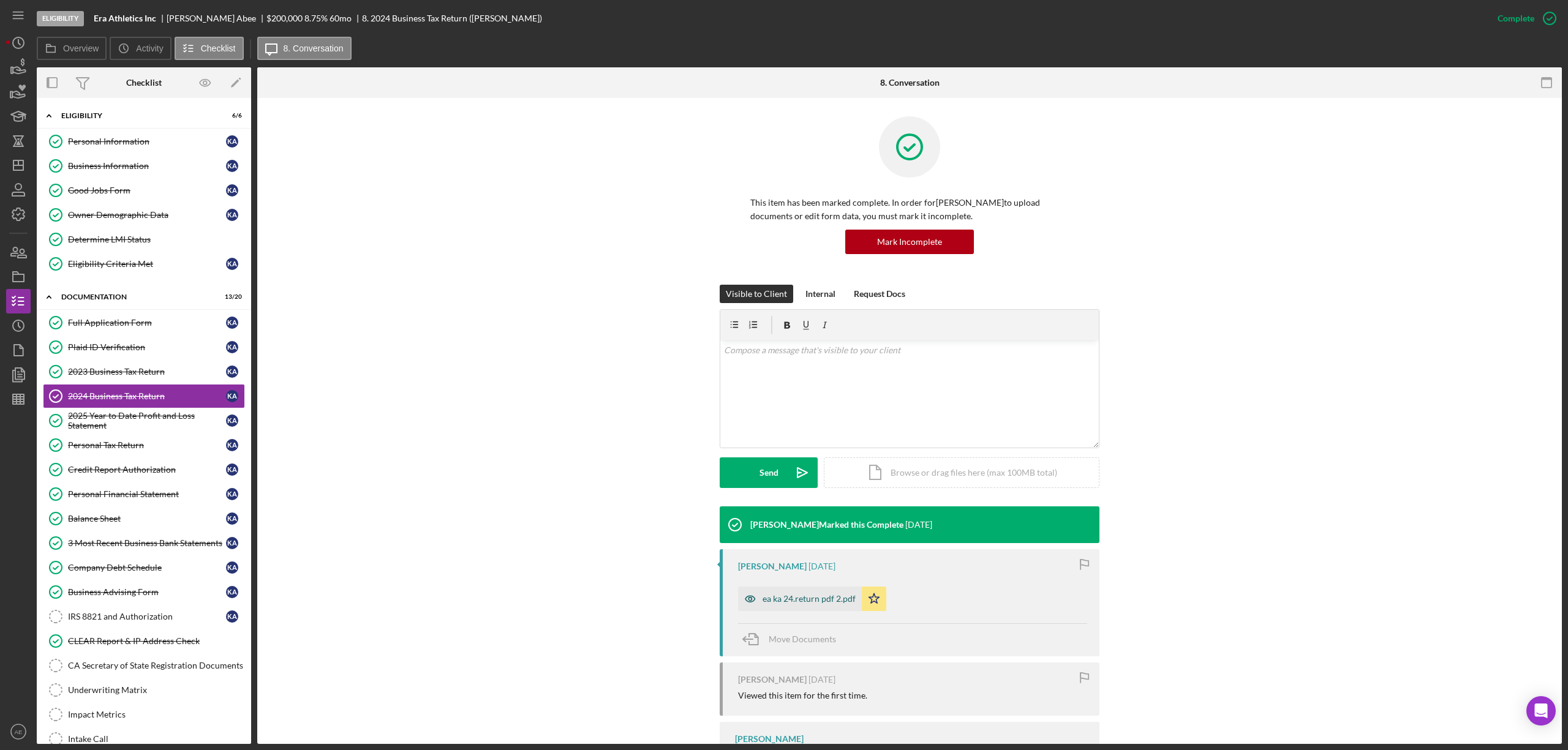
click at [748, 600] on icon "button" at bounding box center [750, 598] width 3 height 3
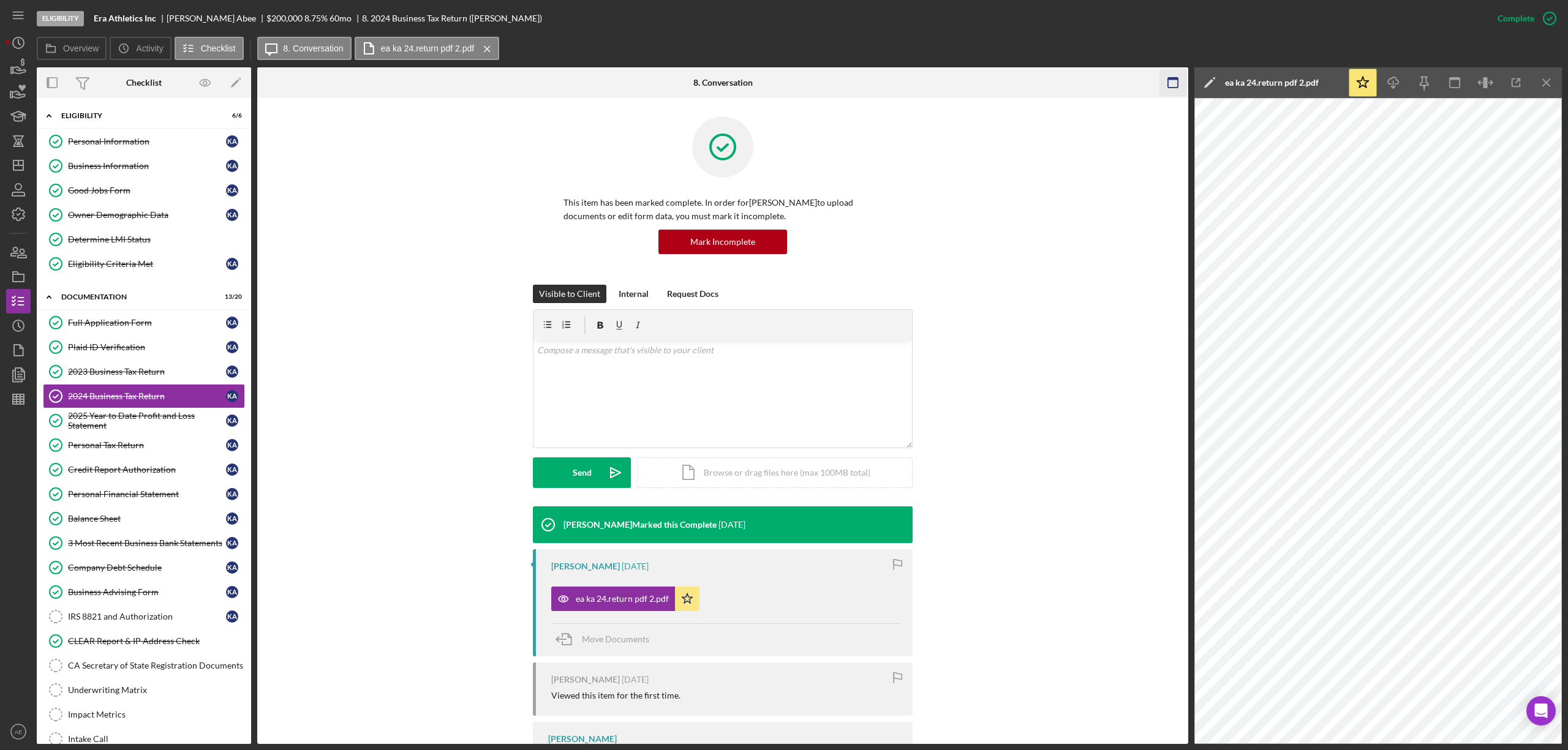
click at [1166, 79] on icon "button" at bounding box center [1173, 83] width 28 height 28
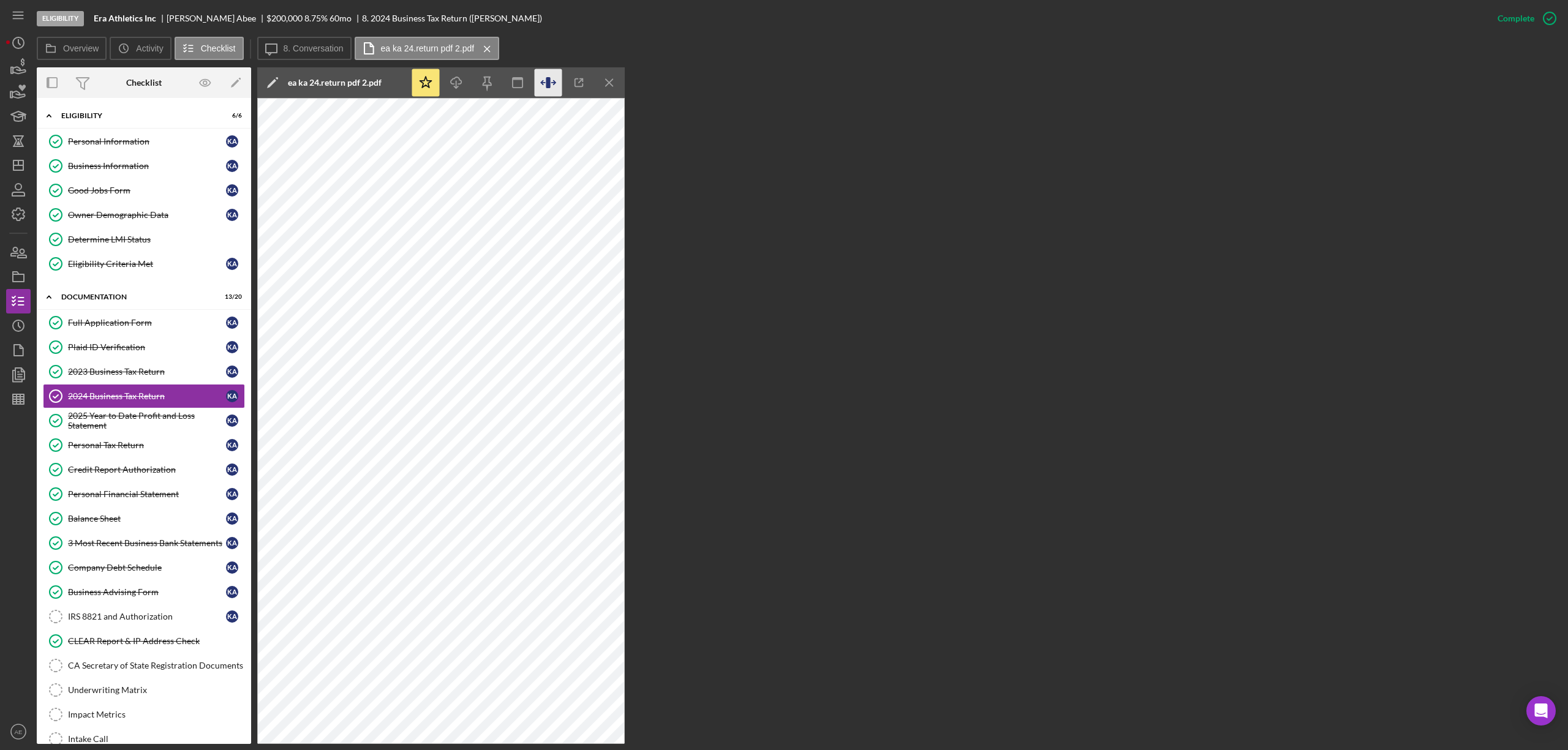
click at [556, 81] on icon "button" at bounding box center [548, 83] width 28 height 28
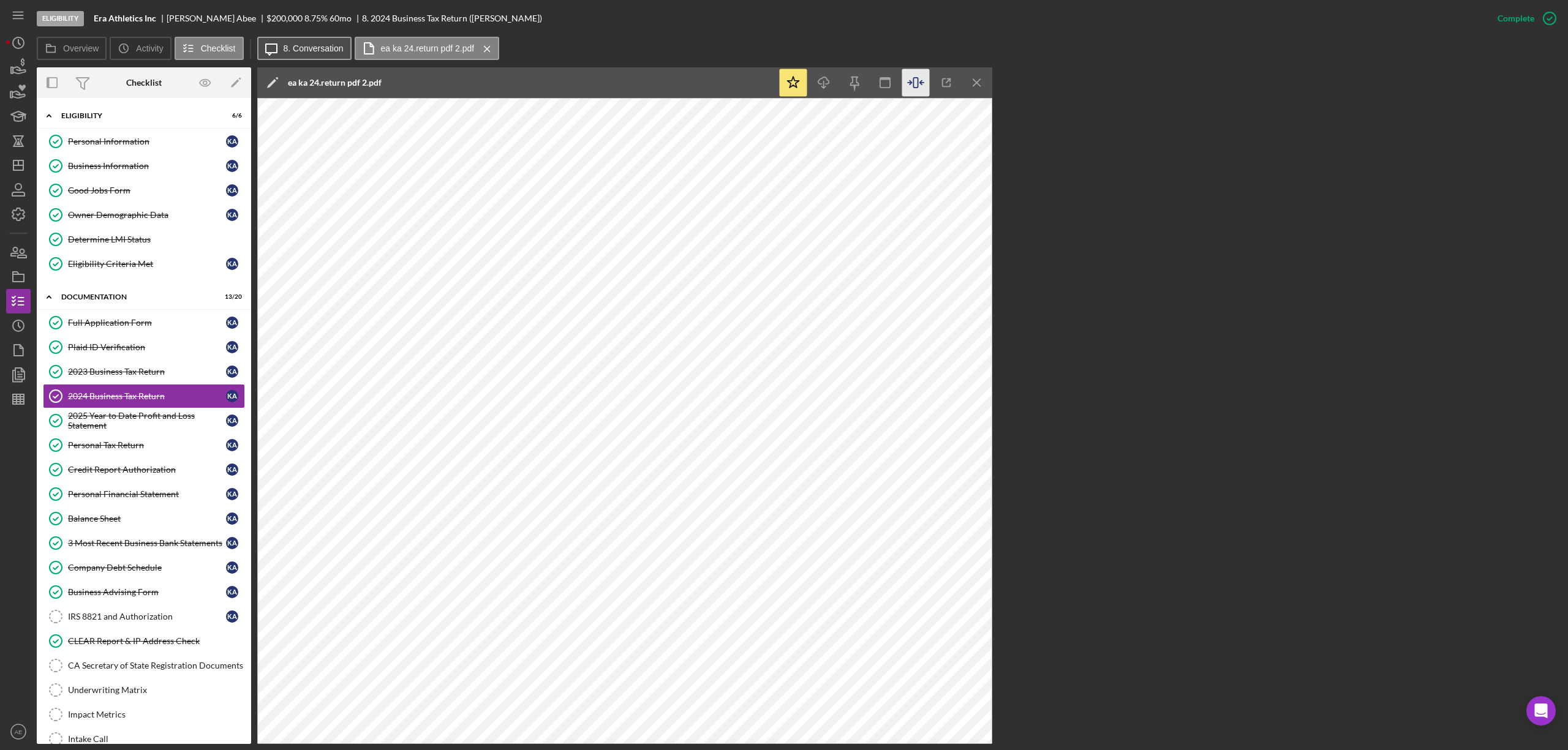
click at [300, 49] on label "8. Conversation" at bounding box center [313, 48] width 60 height 10
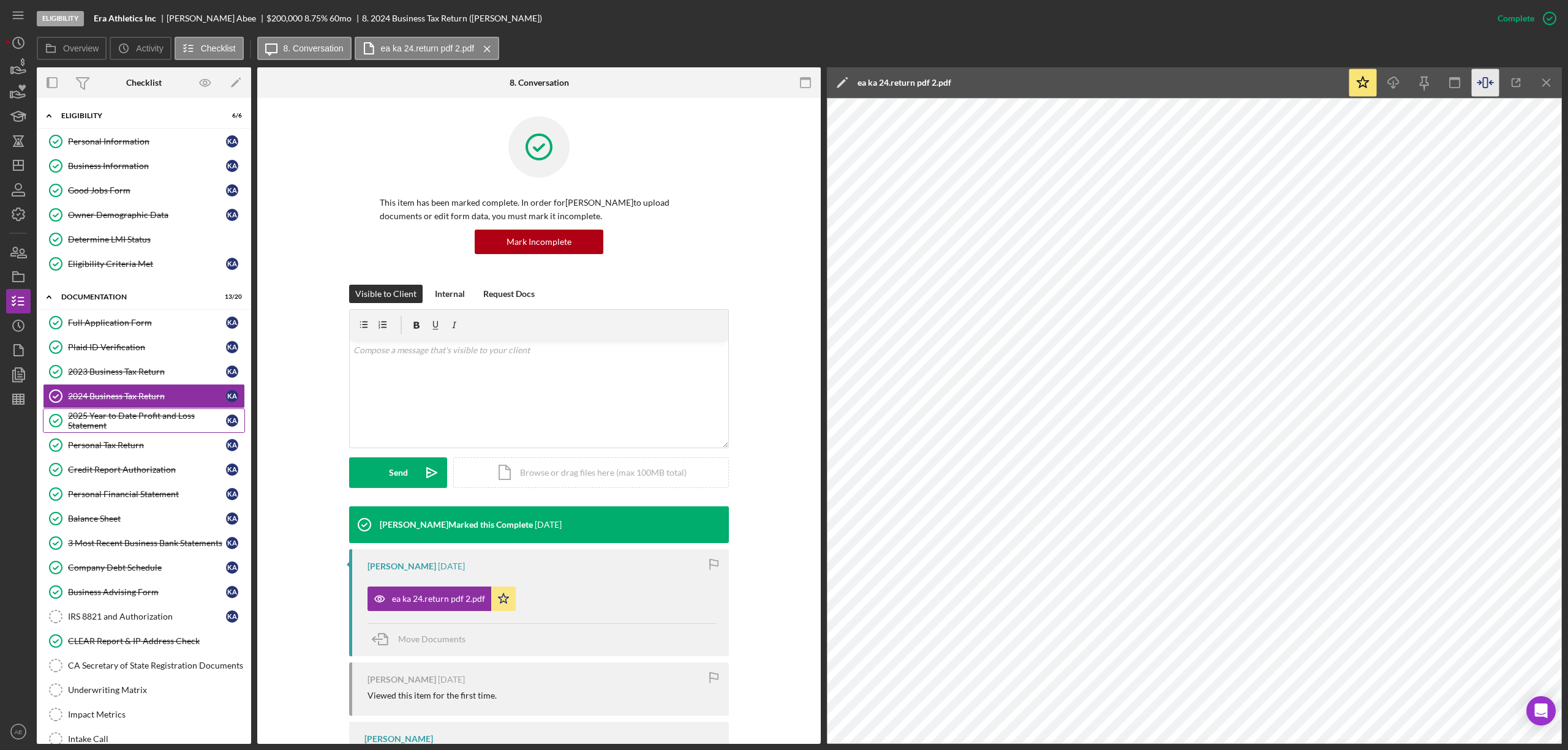
click at [172, 430] on div "2025 Year to Date Profit and Loss Statement" at bounding box center [147, 420] width 158 height 20
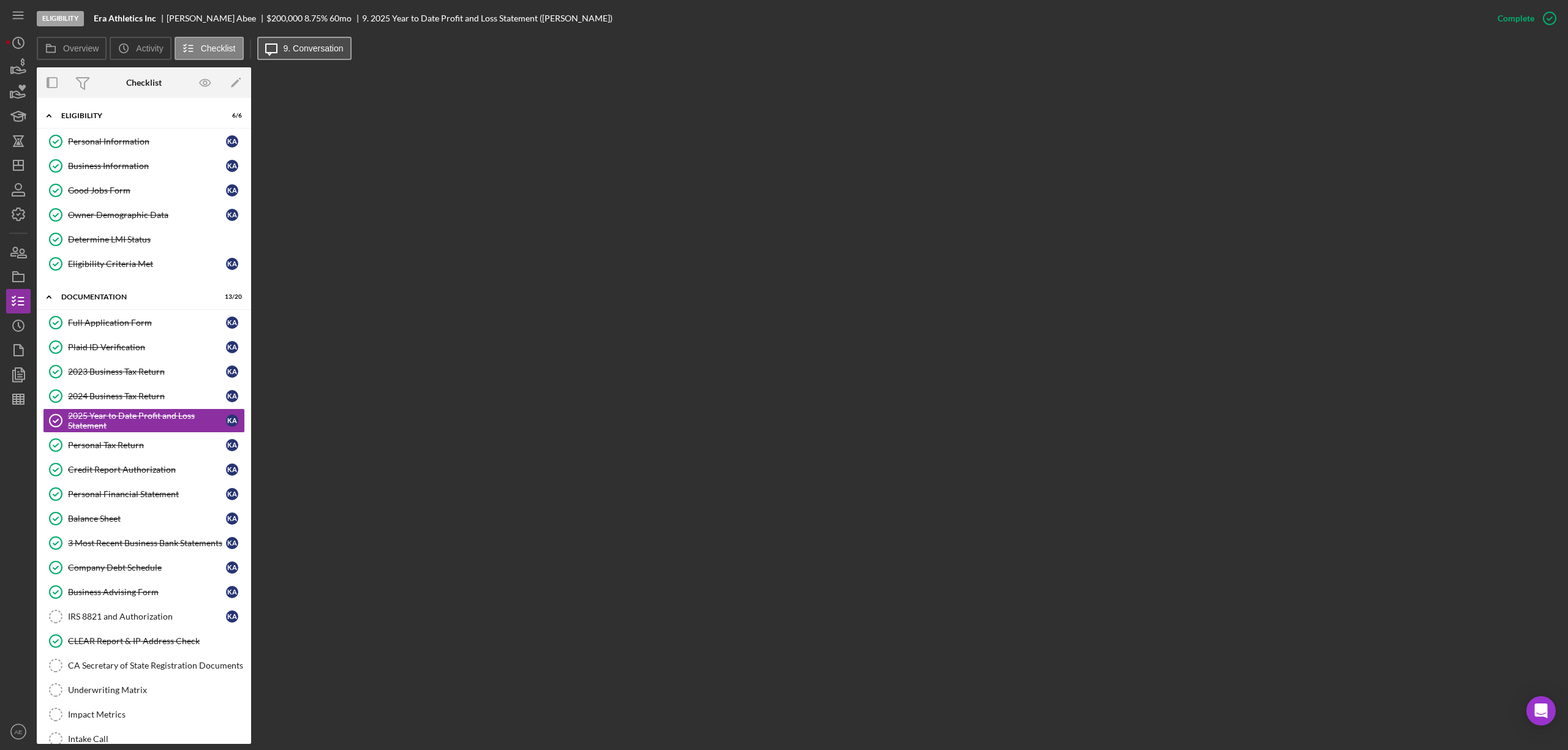
drag, startPoint x: 303, startPoint y: 54, endPoint x: 309, endPoint y: 51, distance: 6.7
click at [305, 52] on button "Icon/Message 9. Conversation" at bounding box center [304, 48] width 94 height 23
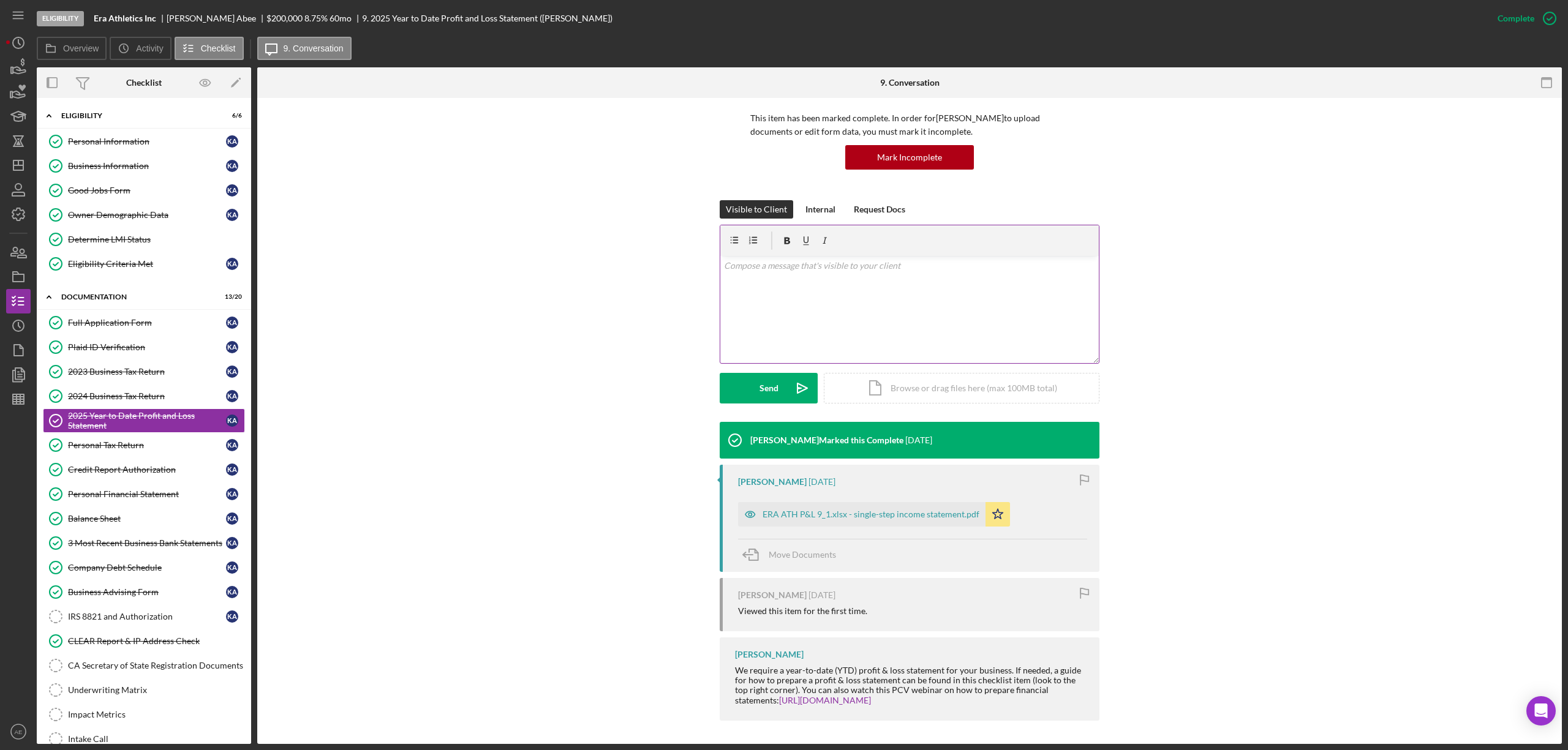
scroll to position [85, 0]
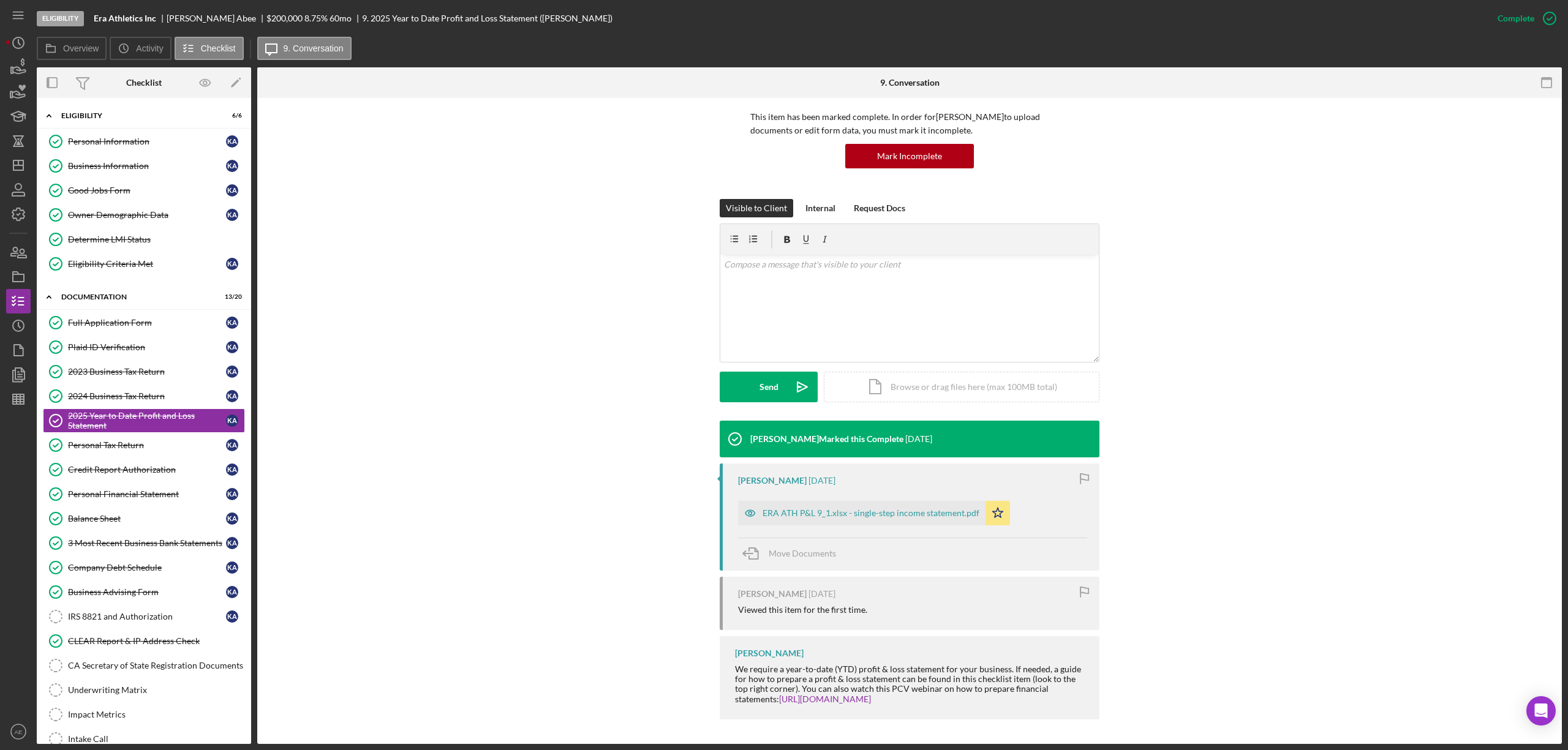
click at [733, 506] on div "[PERSON_NAME] [DATE] ERA ATH P&L 9_1.xlsx - single-step income statement.pdf Ic…" at bounding box center [909, 517] width 380 height 107
click at [746, 511] on icon "button" at bounding box center [750, 513] width 10 height 6
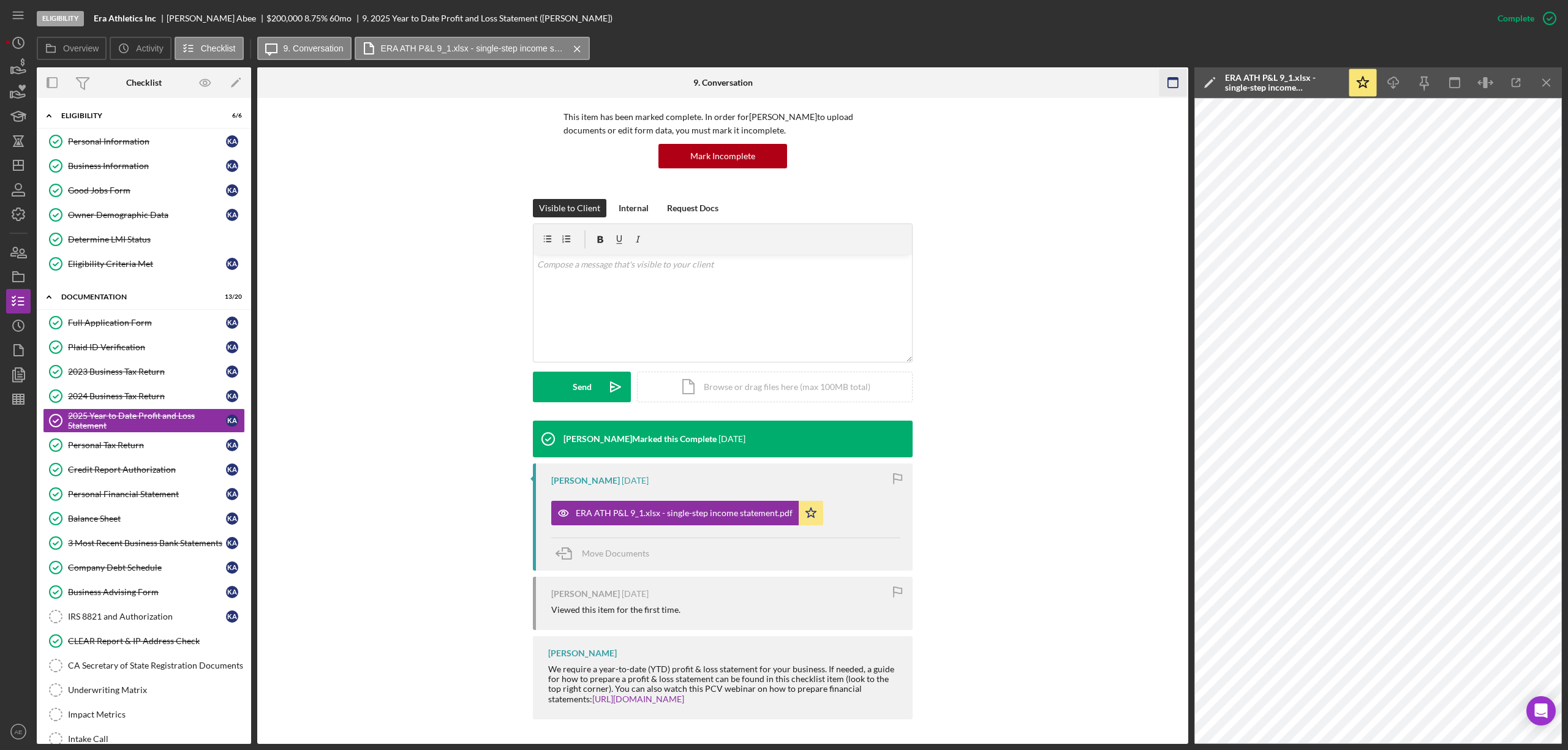
click at [1172, 79] on rect "button" at bounding box center [1173, 78] width 10 height 2
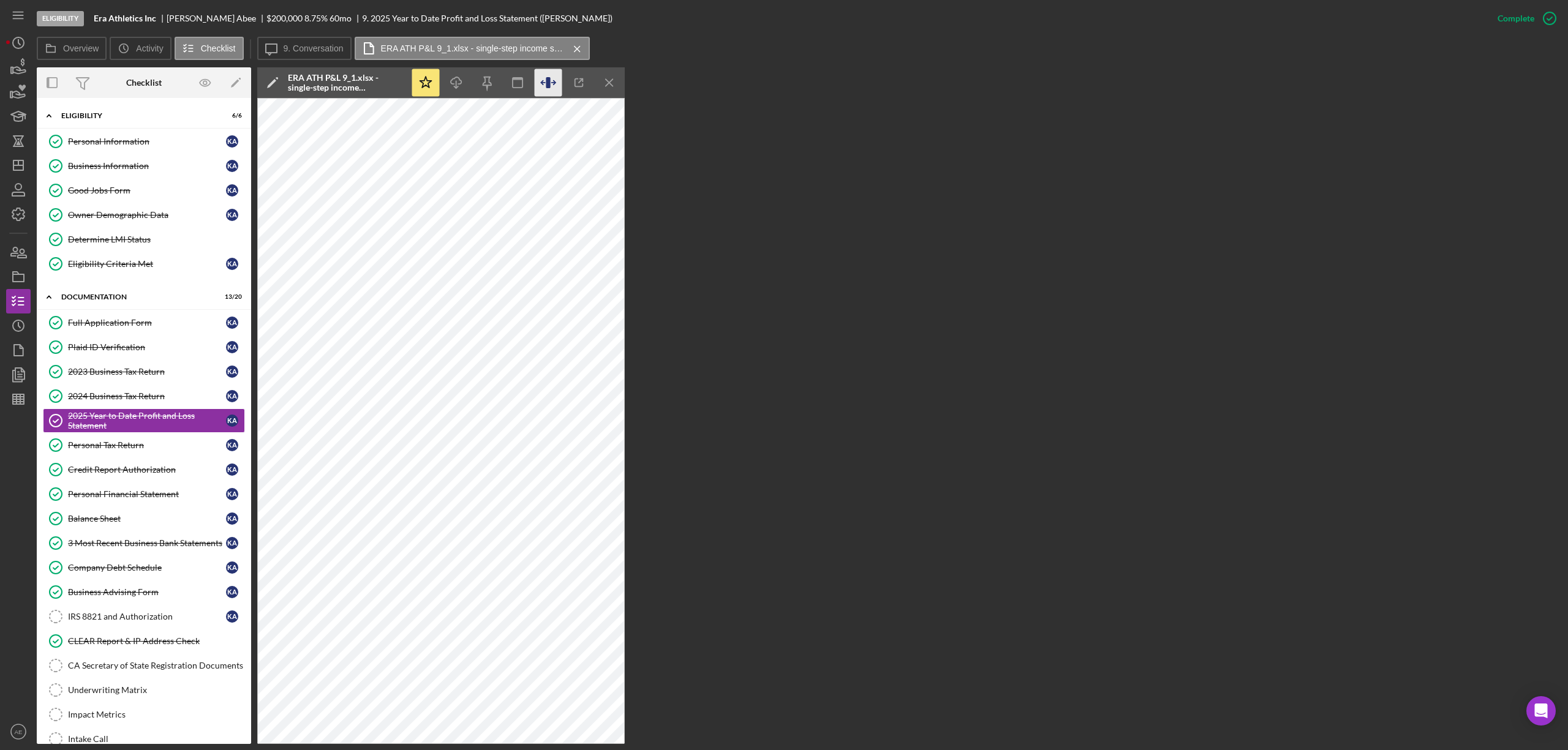
click at [546, 86] on icon "button" at bounding box center [548, 83] width 28 height 28
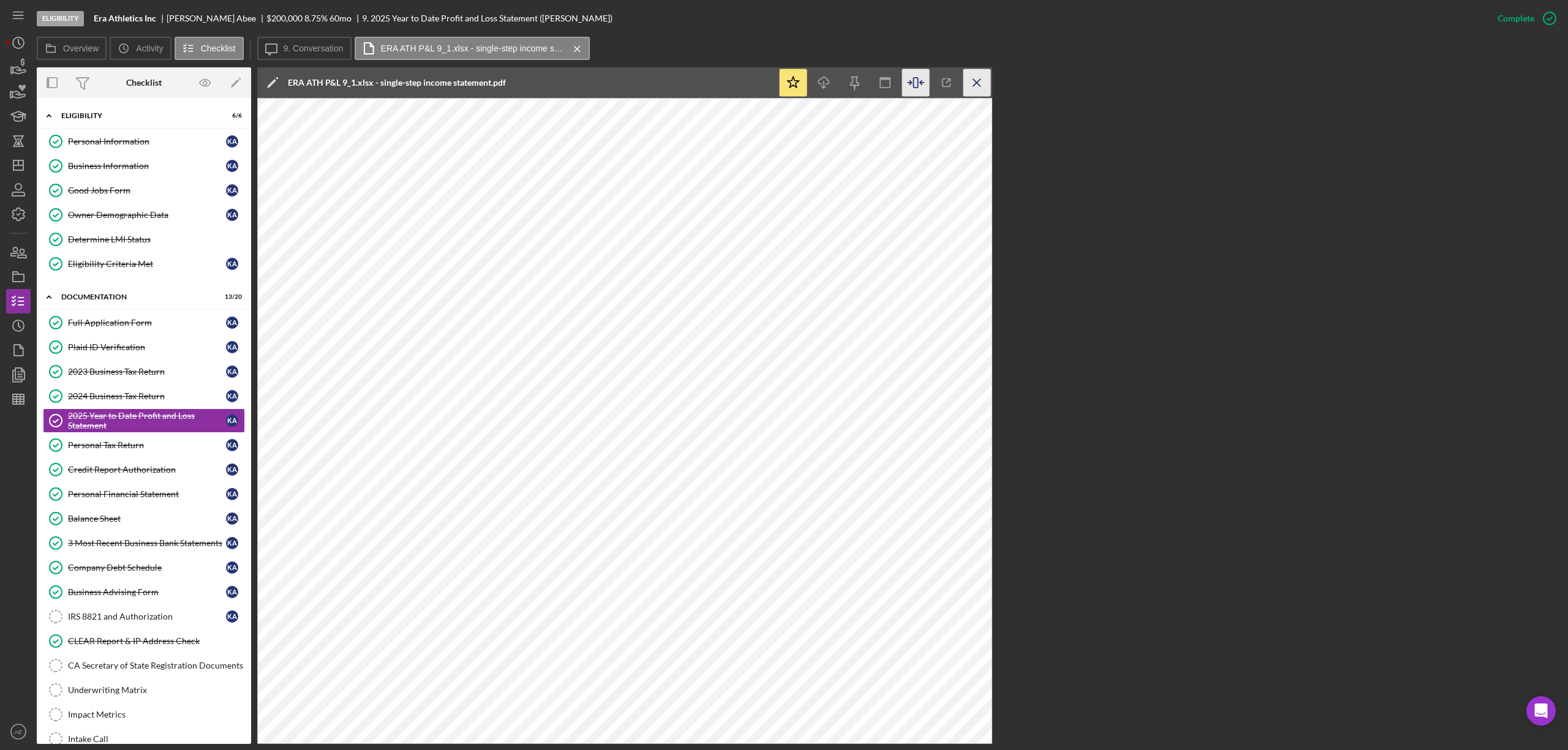
click at [968, 88] on icon "Icon/Menu Close" at bounding box center [977, 83] width 28 height 28
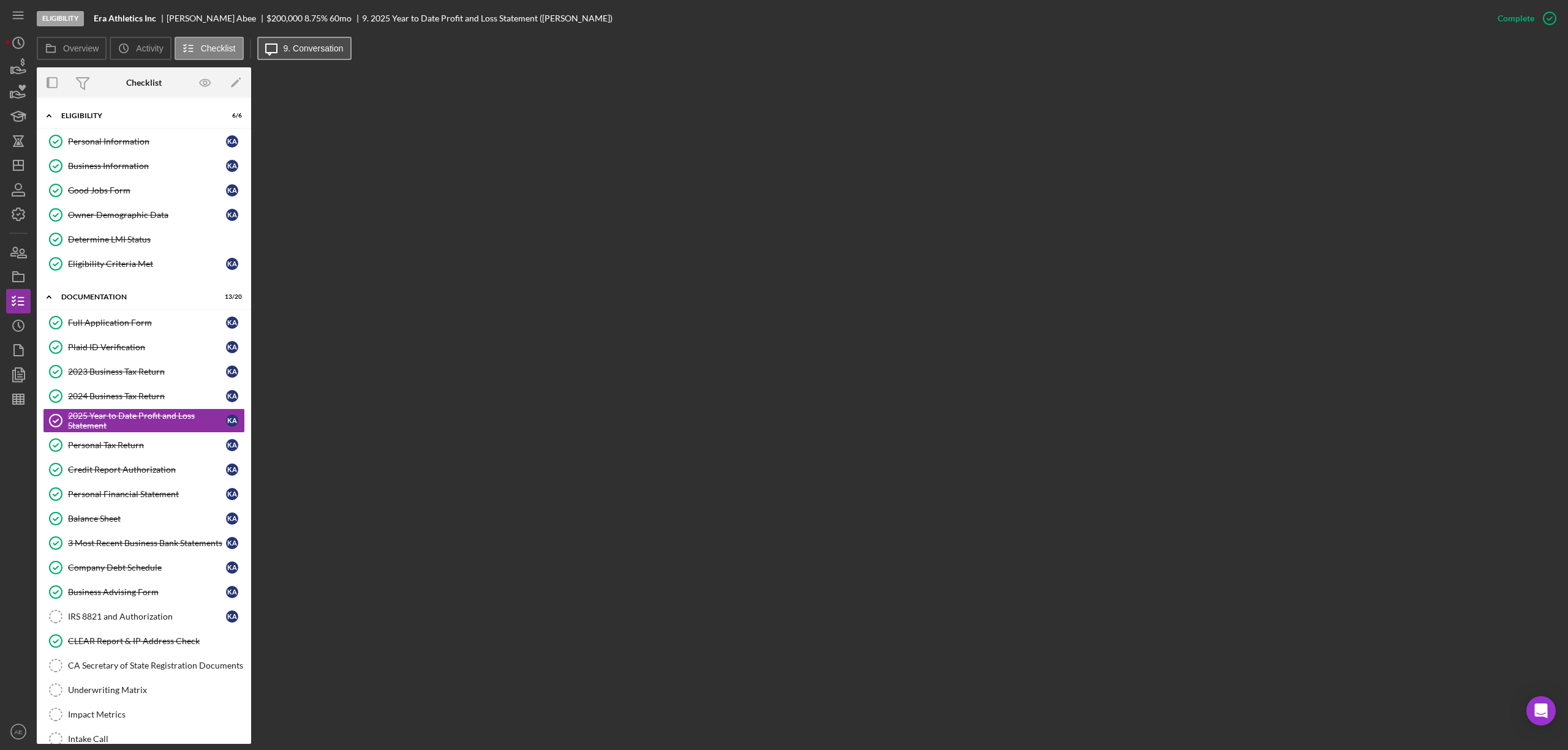
click at [319, 48] on label "9. Conversation" at bounding box center [313, 48] width 60 height 10
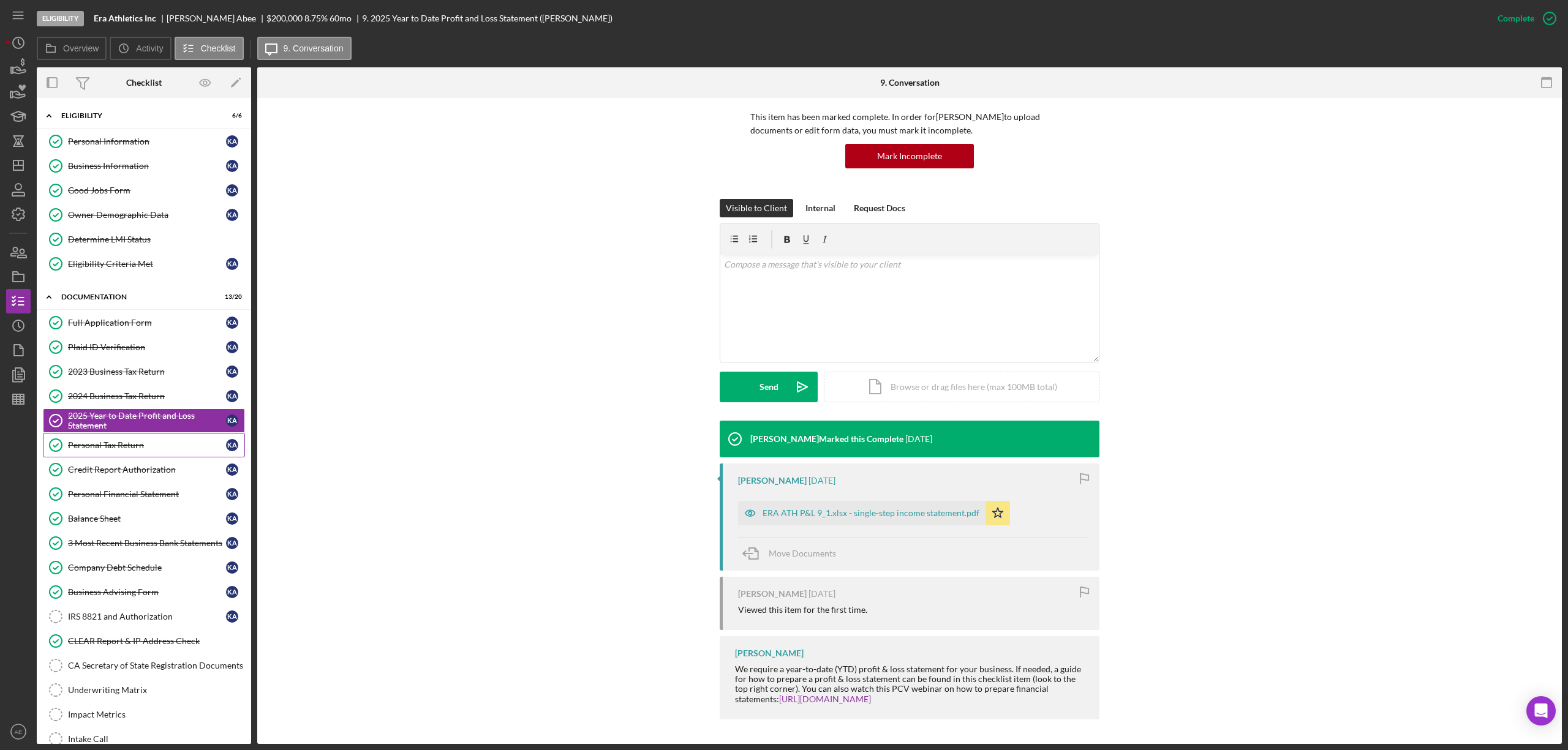
click at [185, 456] on link "Personal Tax Return Personal Tax Return K A" at bounding box center [144, 444] width 202 height 25
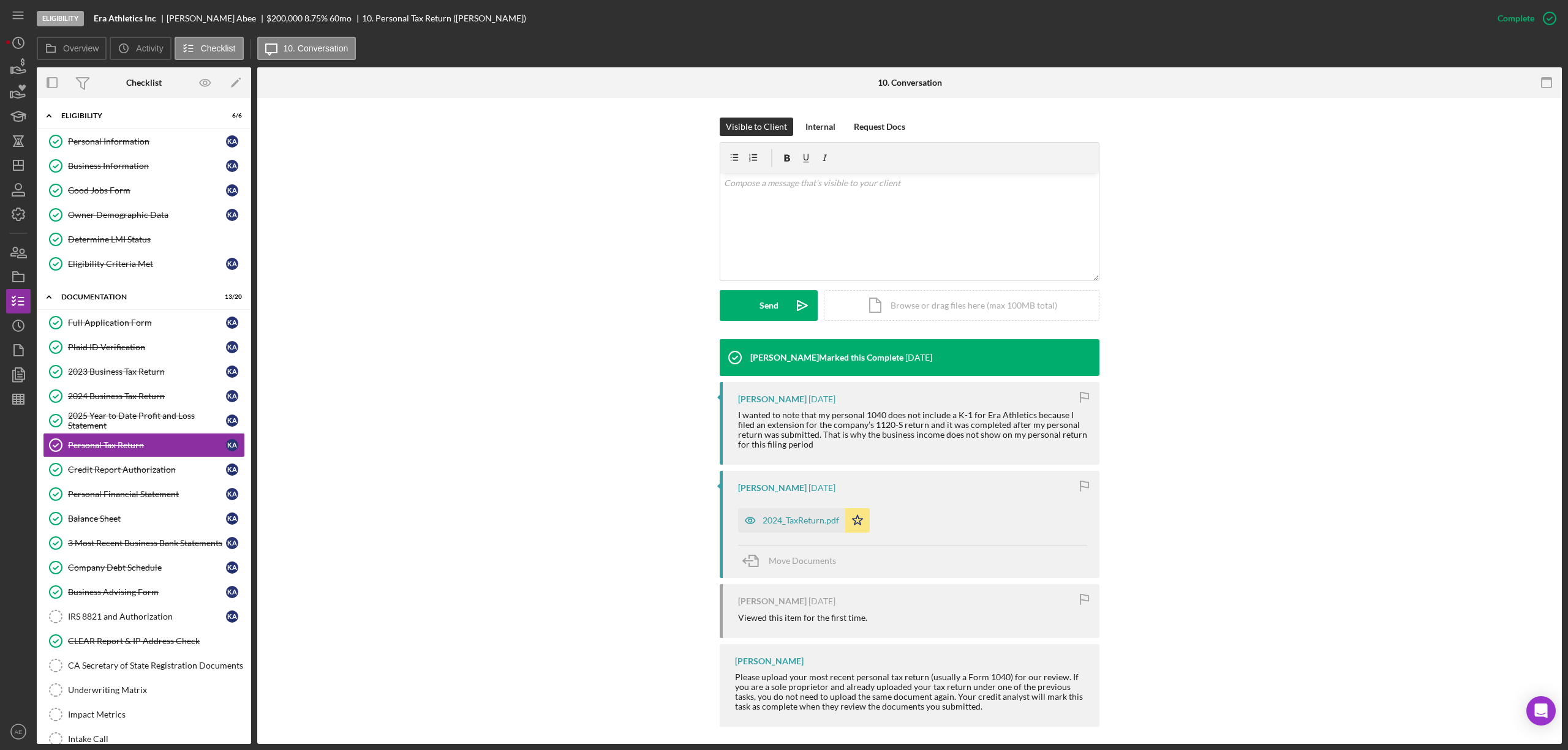
scroll to position [175, 0]
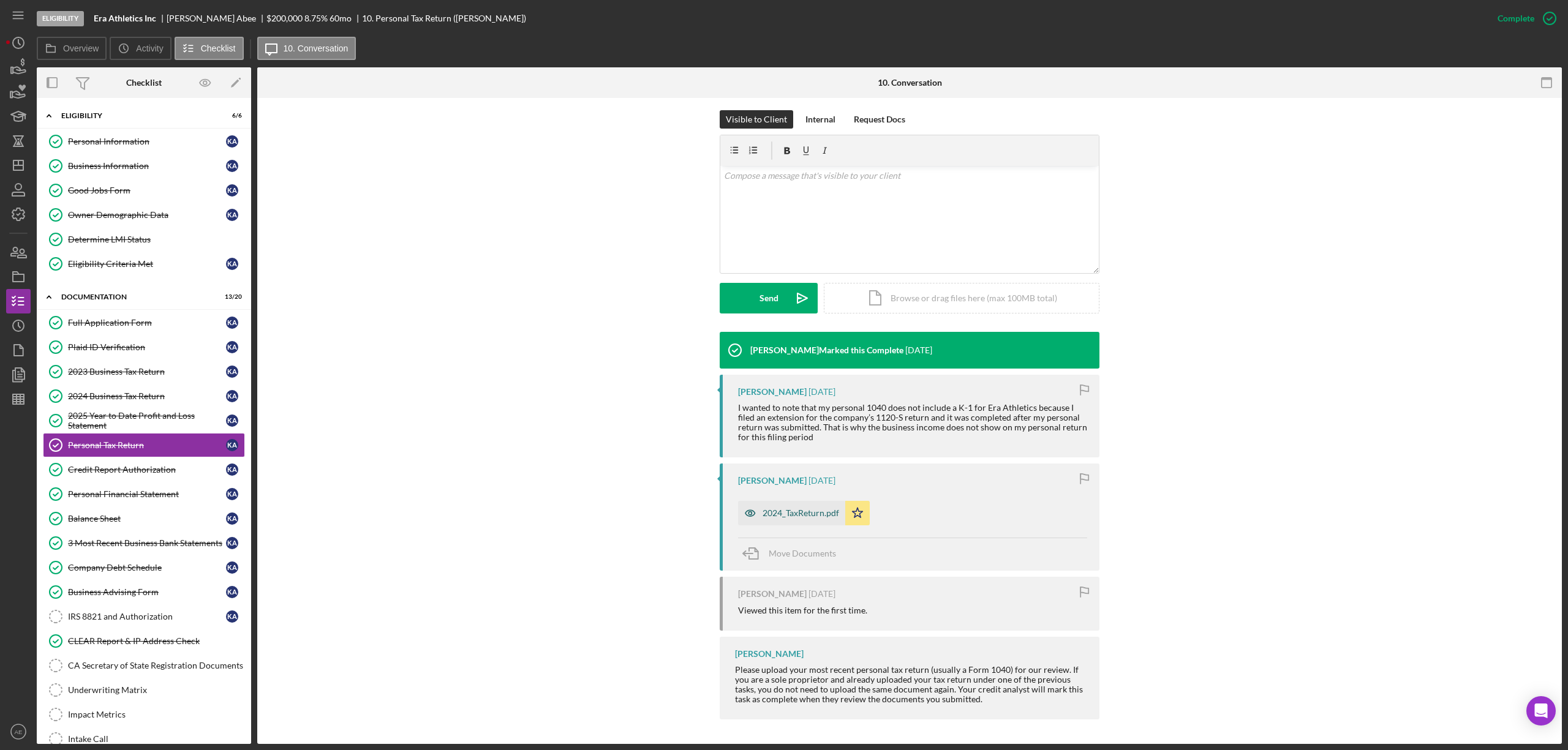
click at [750, 511] on icon "button" at bounding box center [750, 512] width 25 height 25
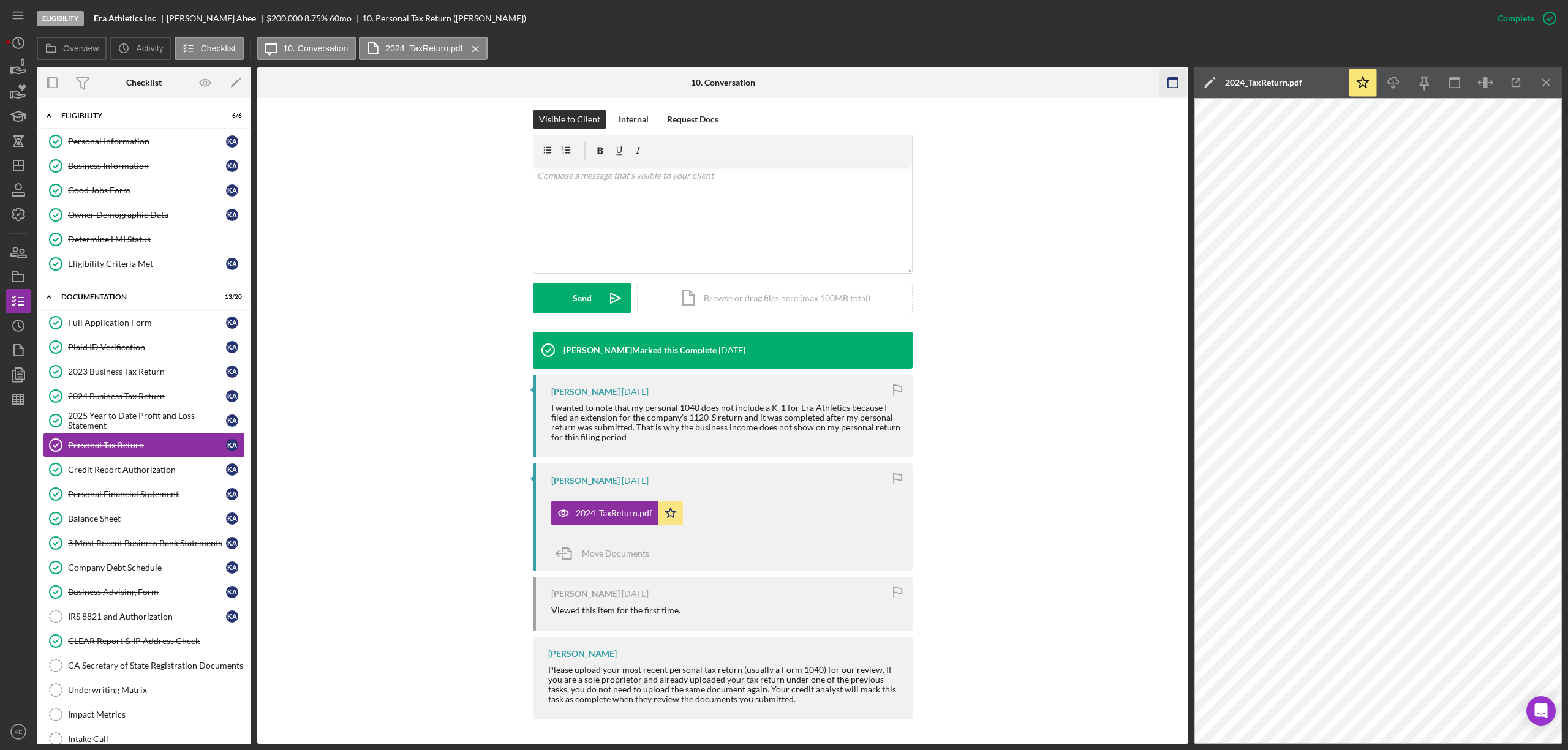
click at [1169, 85] on rect "button" at bounding box center [1173, 82] width 10 height 10
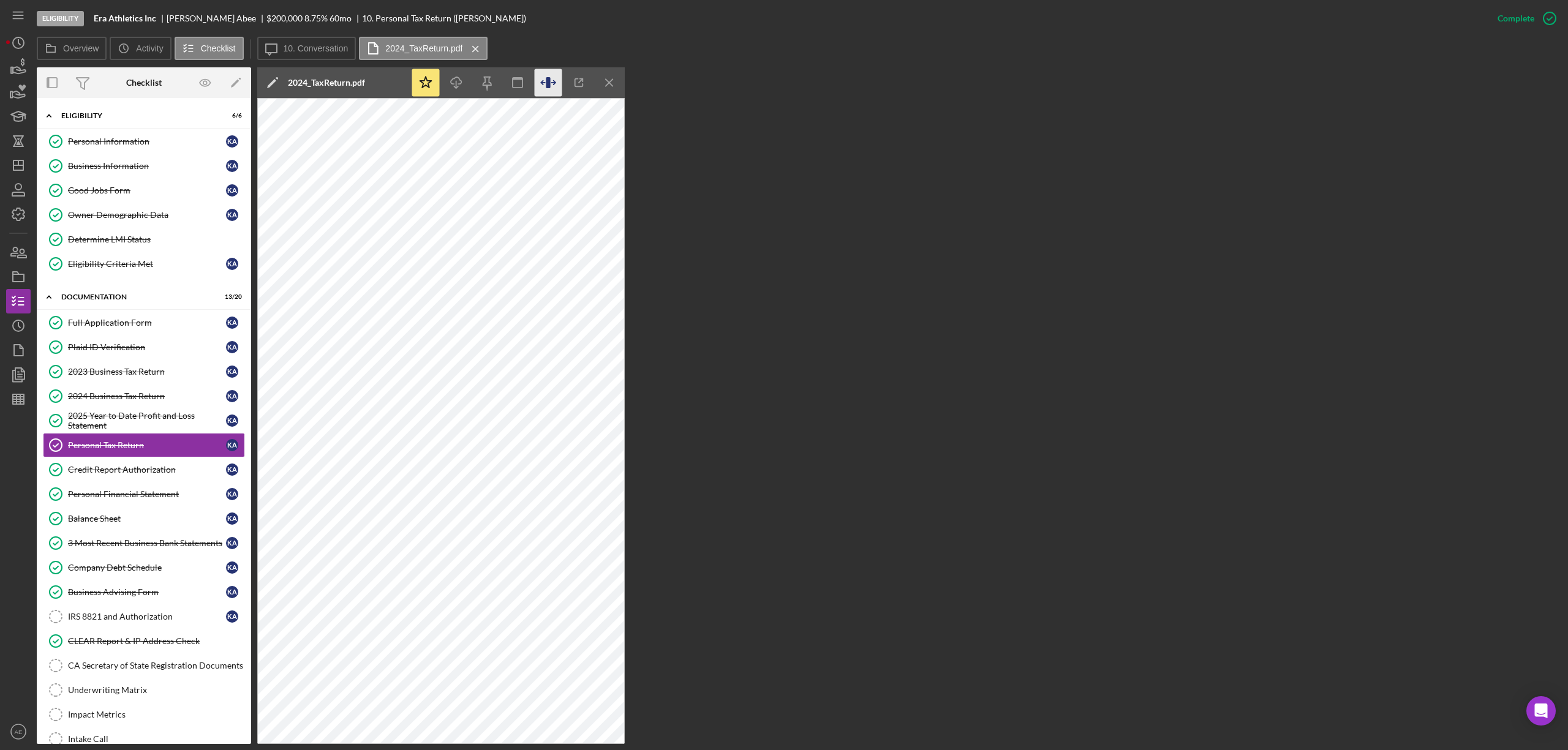
click at [556, 78] on icon "button" at bounding box center [548, 83] width 28 height 28
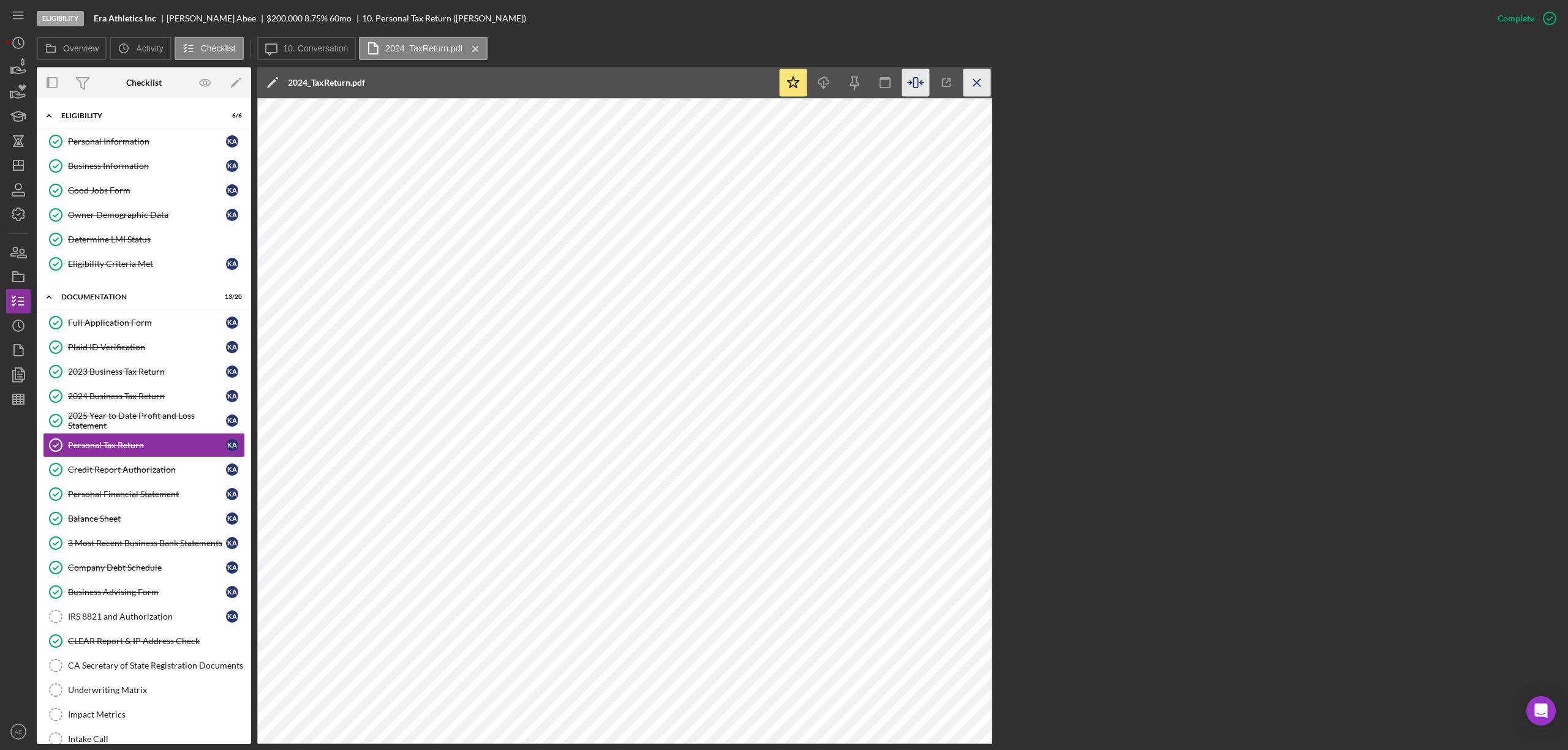
click at [973, 83] on icon "Icon/Menu Close" at bounding box center [977, 83] width 28 height 28
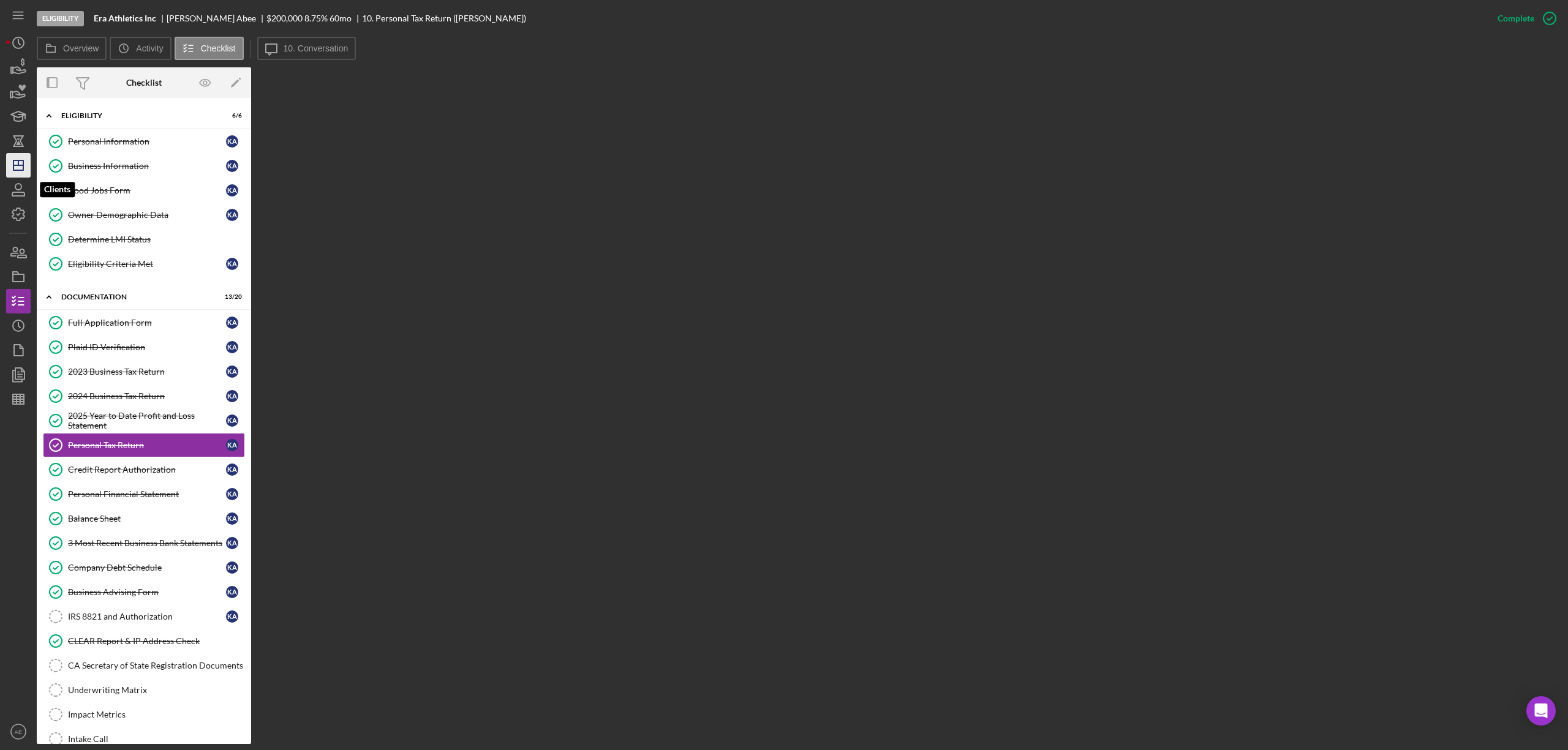
click at [30, 162] on icon "Icon/Dashboard" at bounding box center [18, 165] width 30 height 30
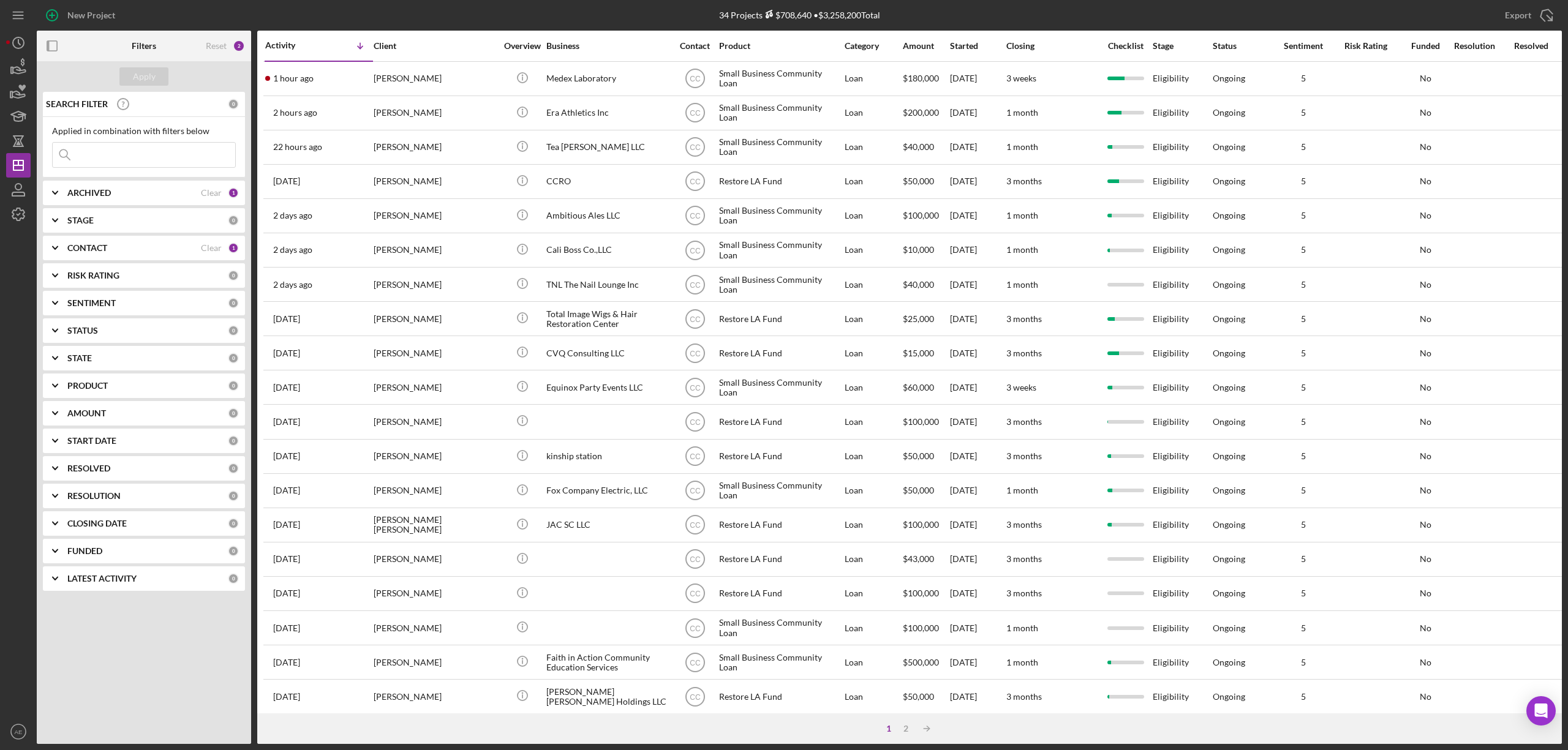
click at [101, 251] on b "CONTACT" at bounding box center [87, 248] width 40 height 10
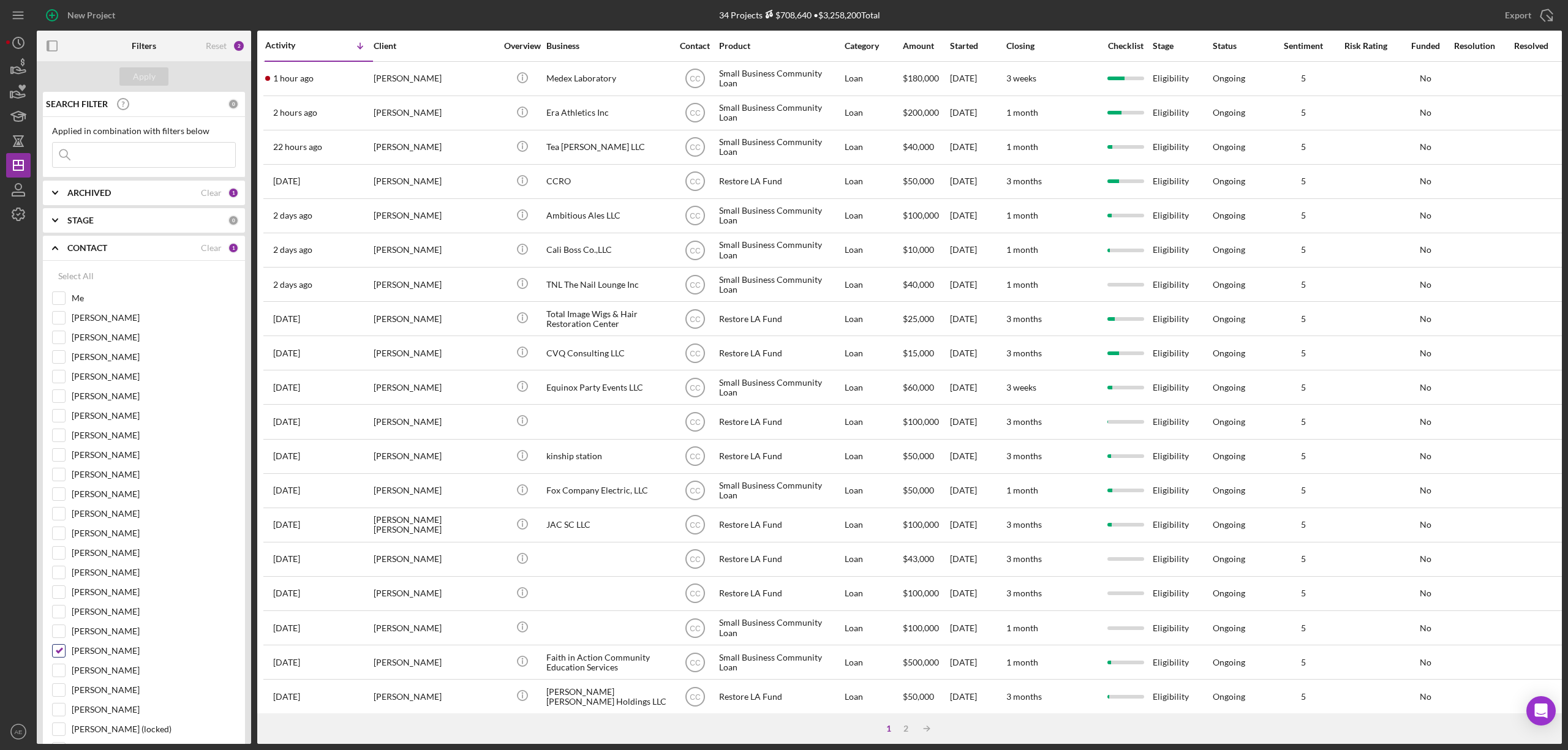
click at [59, 657] on input "[PERSON_NAME]" at bounding box center [58, 650] width 12 height 12
checkbox input "false"
click at [50, 298] on div "Select All Me [PERSON_NAME] [PERSON_NAME] [PERSON_NAME] [PERSON_NAME] [PERSON_N…" at bounding box center [144, 634] width 202 height 745
click at [59, 303] on input "Me" at bounding box center [58, 298] width 12 height 12
checkbox input "true"
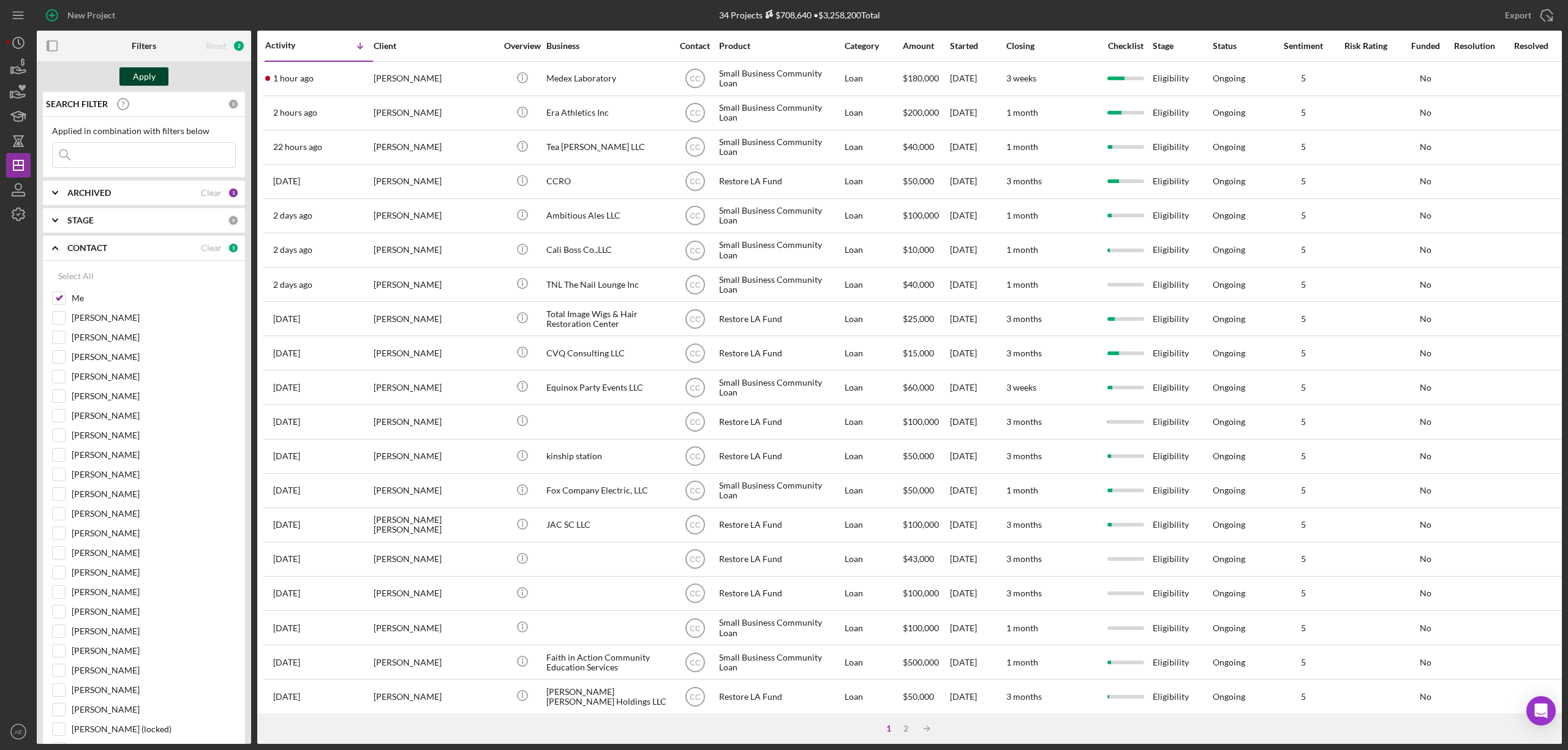
click at [138, 83] on div "Apply" at bounding box center [144, 76] width 22 height 18
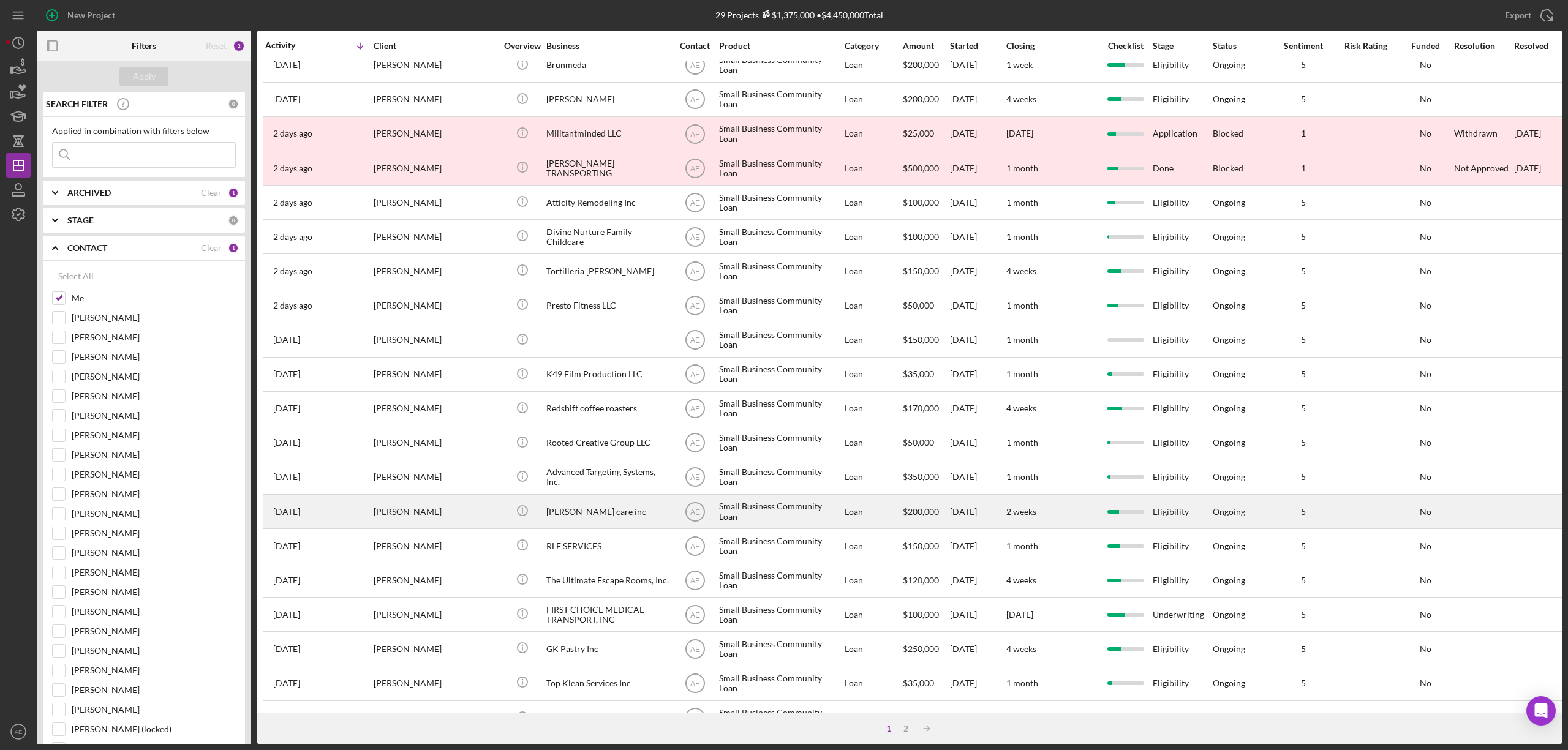
scroll to position [224, 0]
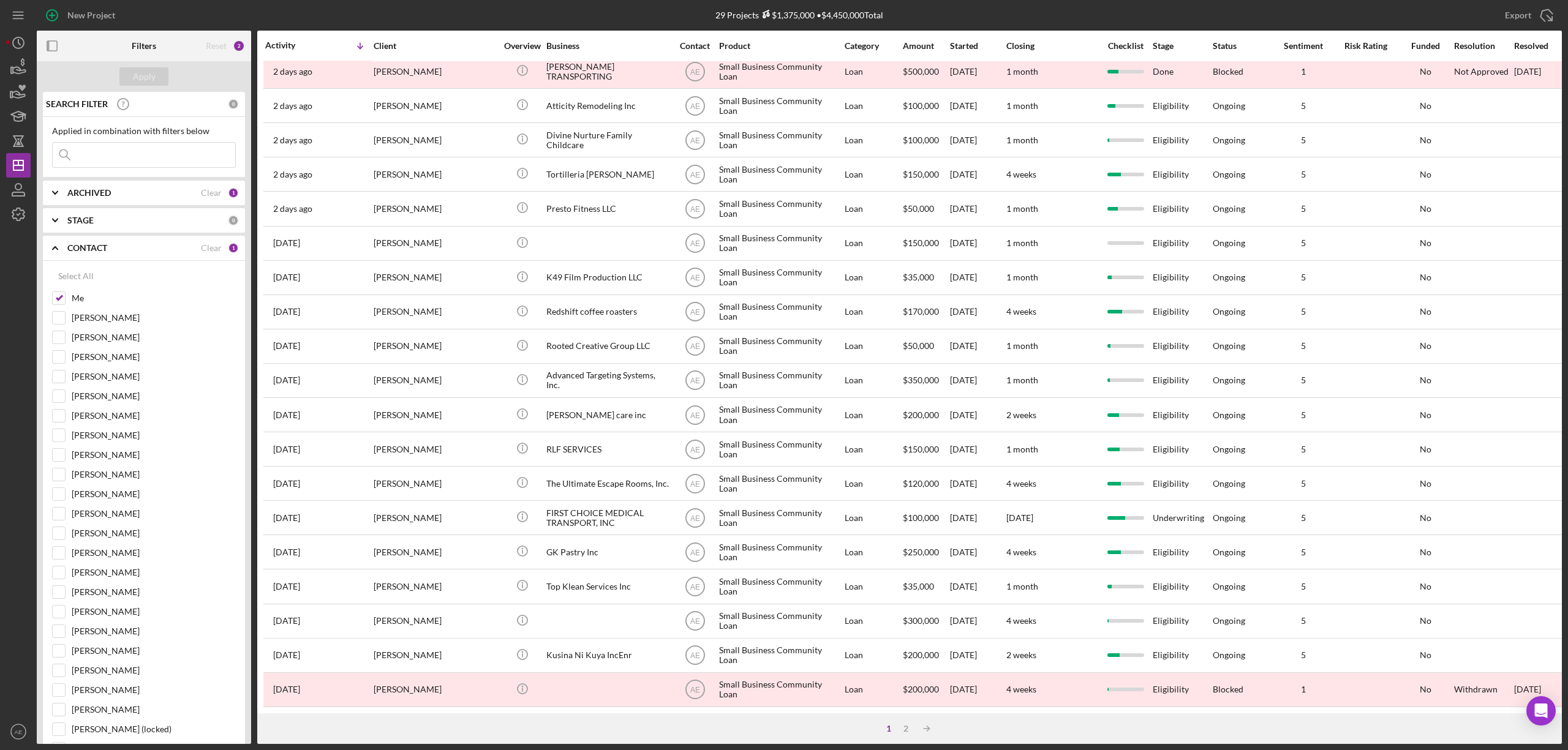
click at [906, 721] on div "1 2 Icon/Table Sort Arrow" at bounding box center [909, 728] width 1305 height 30
click at [906, 727] on div "2" at bounding box center [905, 728] width 17 height 10
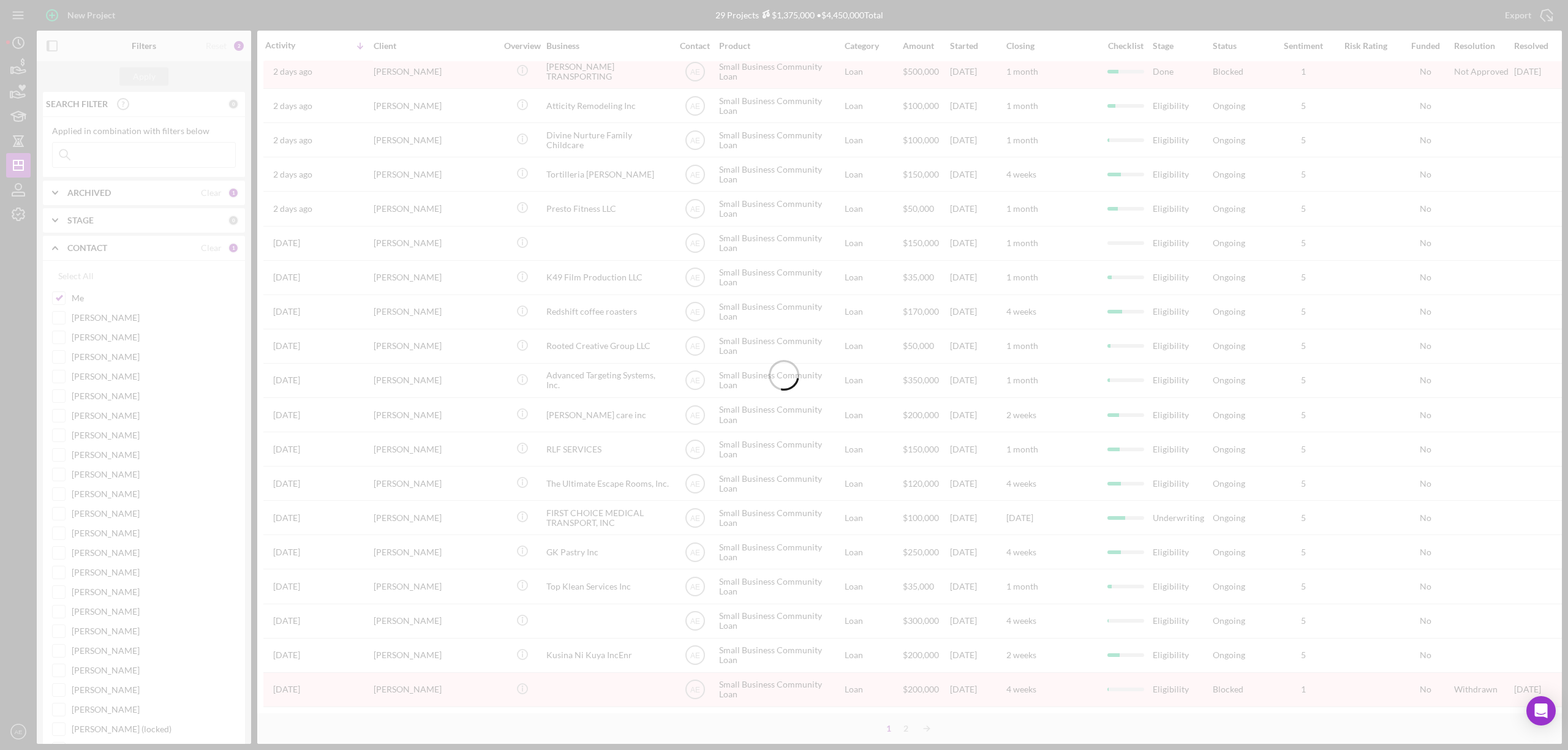
scroll to position [0, 0]
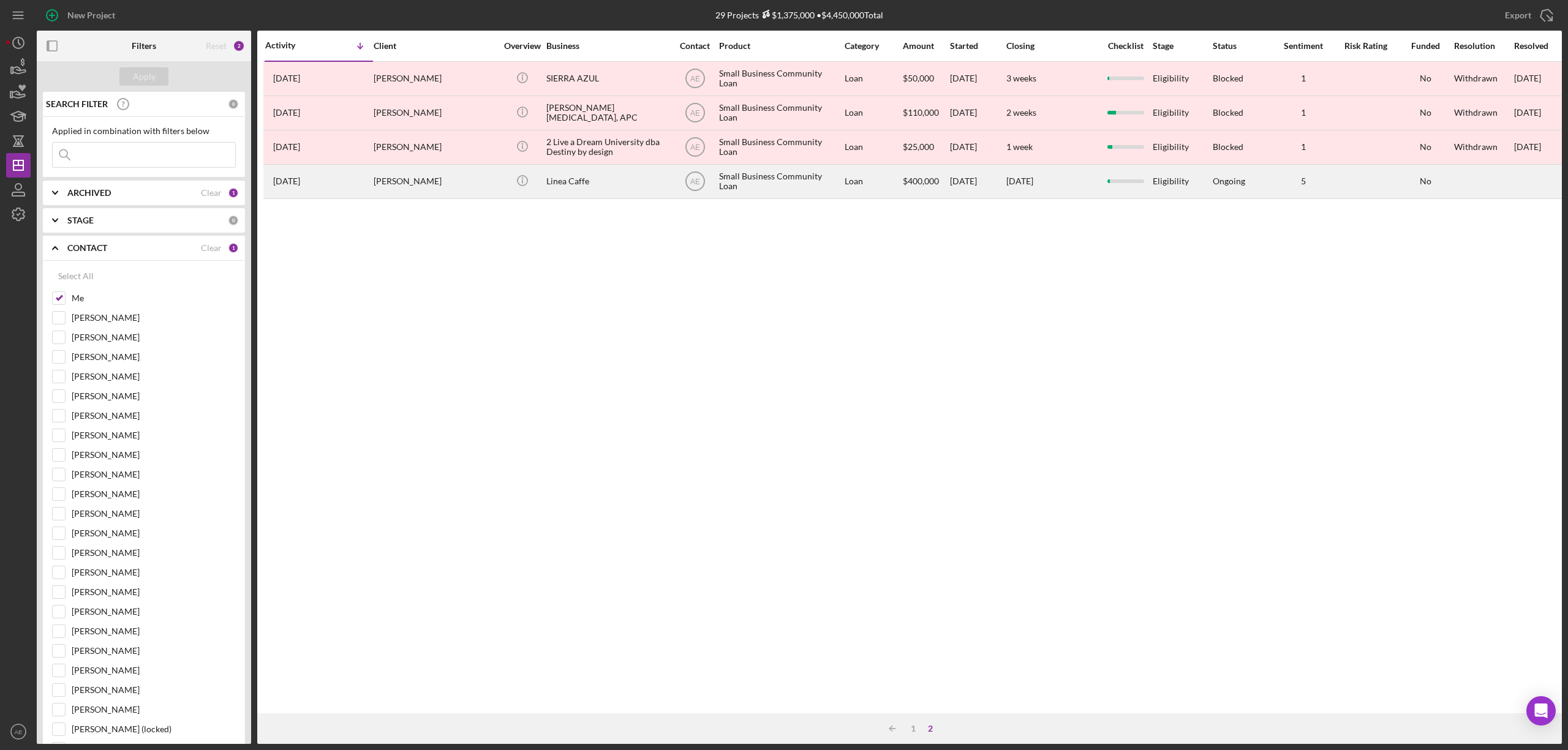
click at [481, 188] on div "[PERSON_NAME]" at bounding box center [434, 181] width 122 height 33
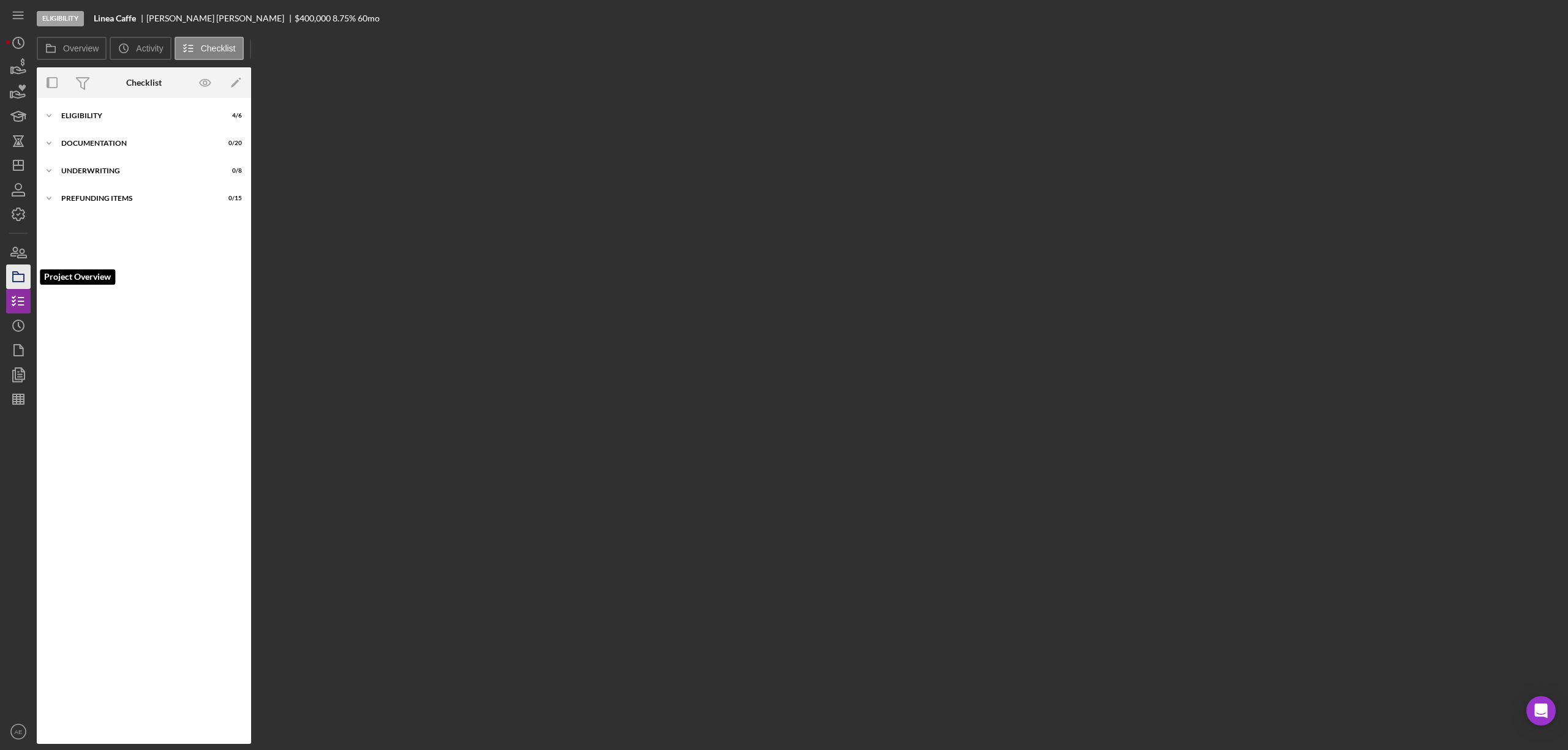
click at [10, 277] on icon "button" at bounding box center [18, 277] width 30 height 30
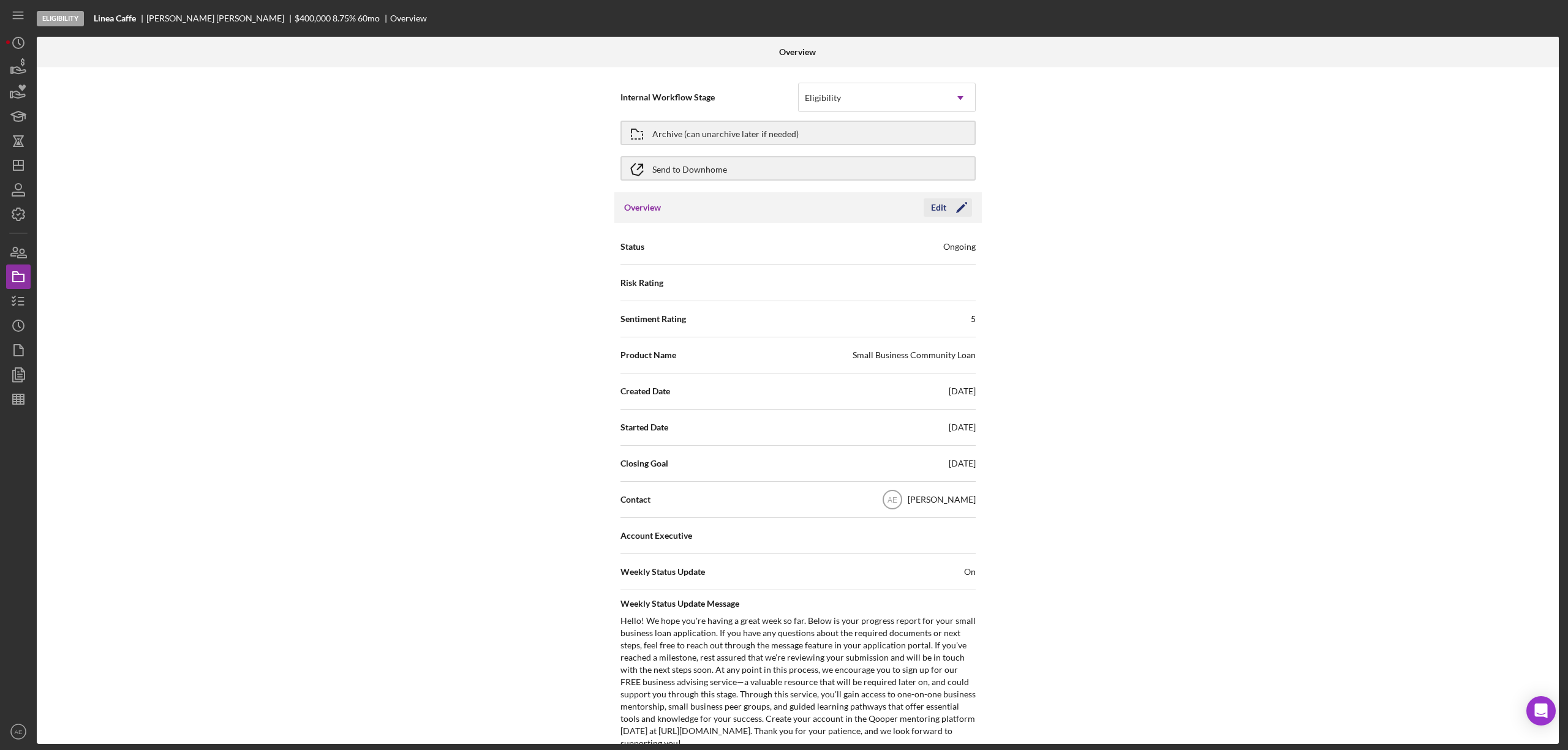
click at [951, 214] on icon "Icon/Edit" at bounding box center [961, 207] width 30 height 30
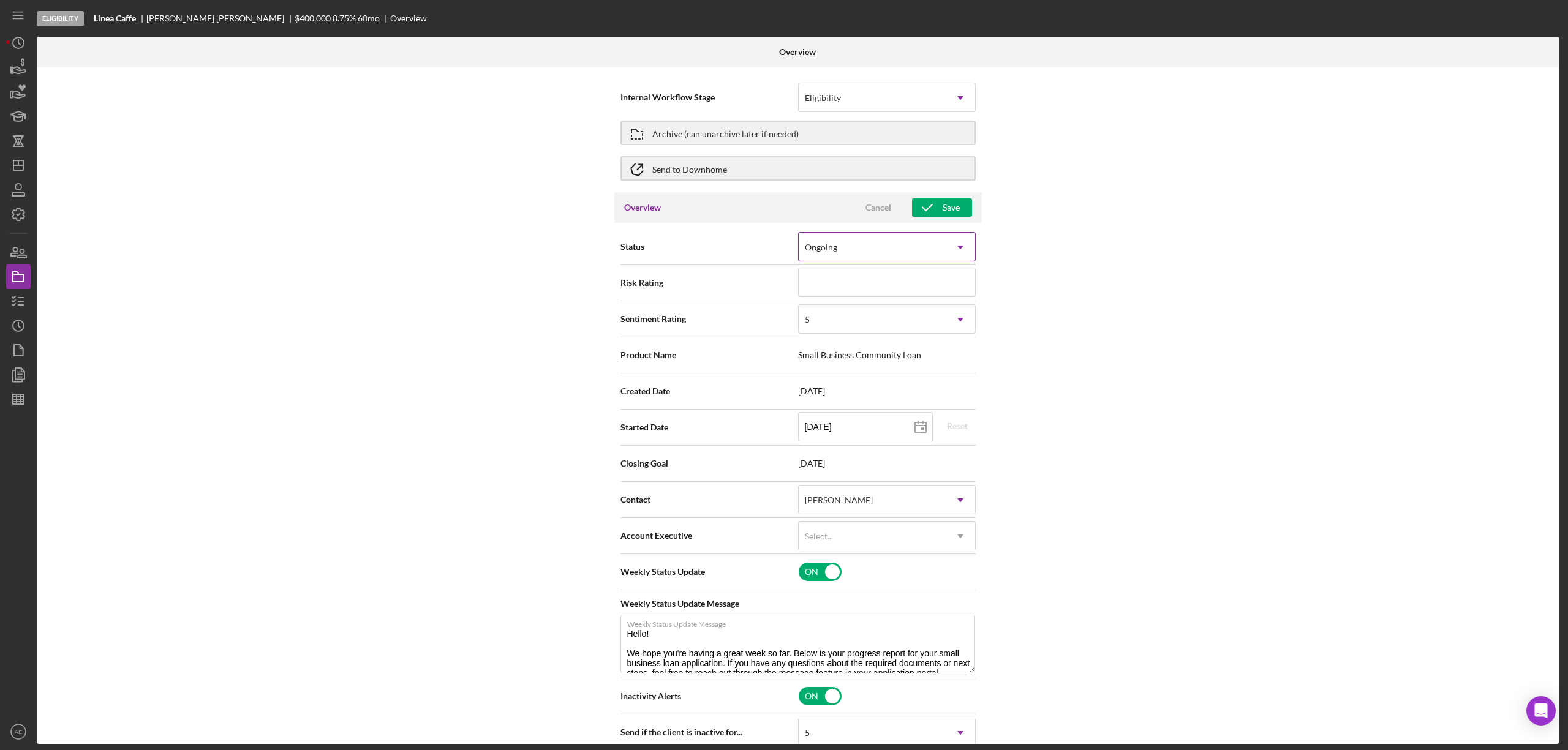
click at [862, 255] on div "Ongoing" at bounding box center [872, 247] width 147 height 28
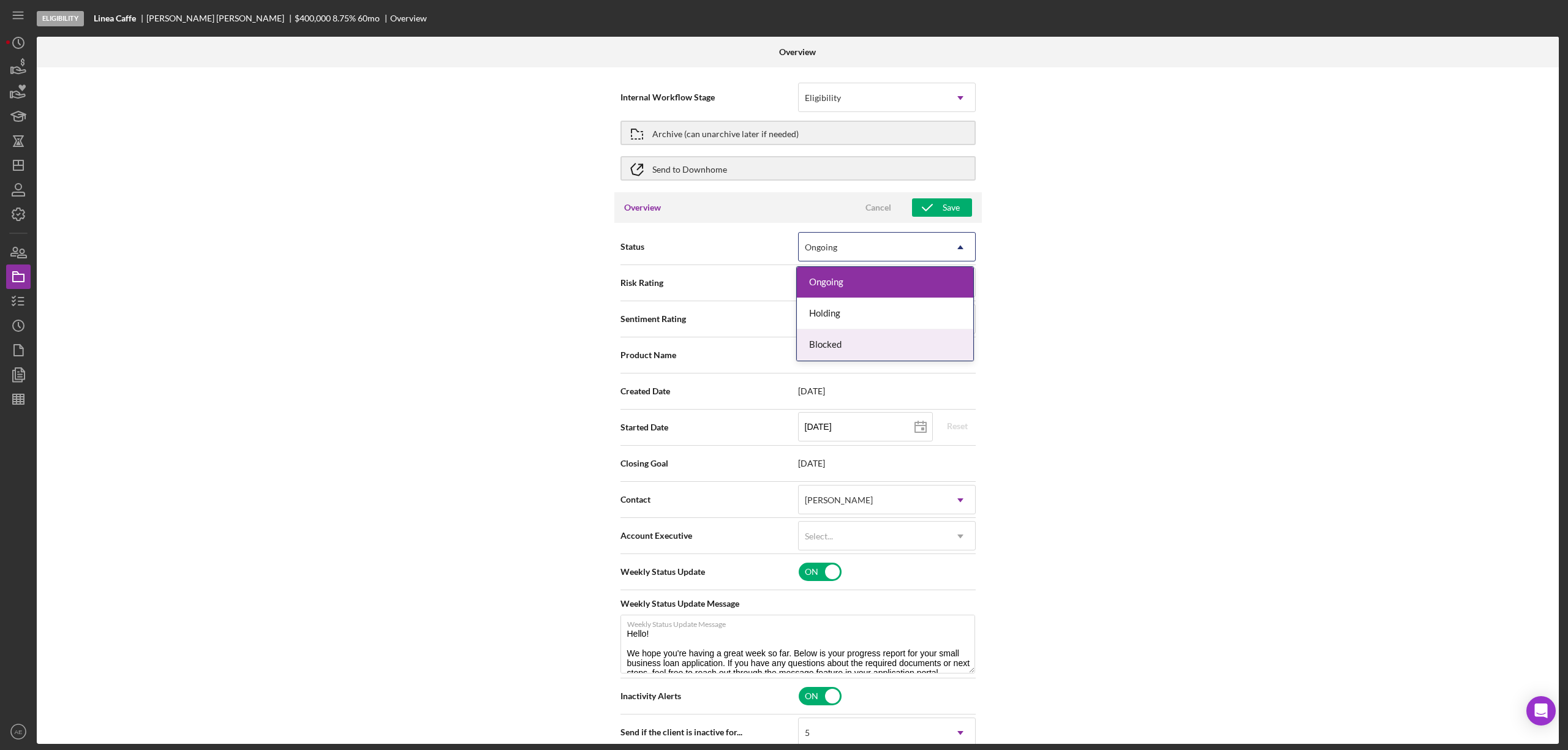
click at [872, 340] on div "Blocked" at bounding box center [885, 345] width 176 height 31
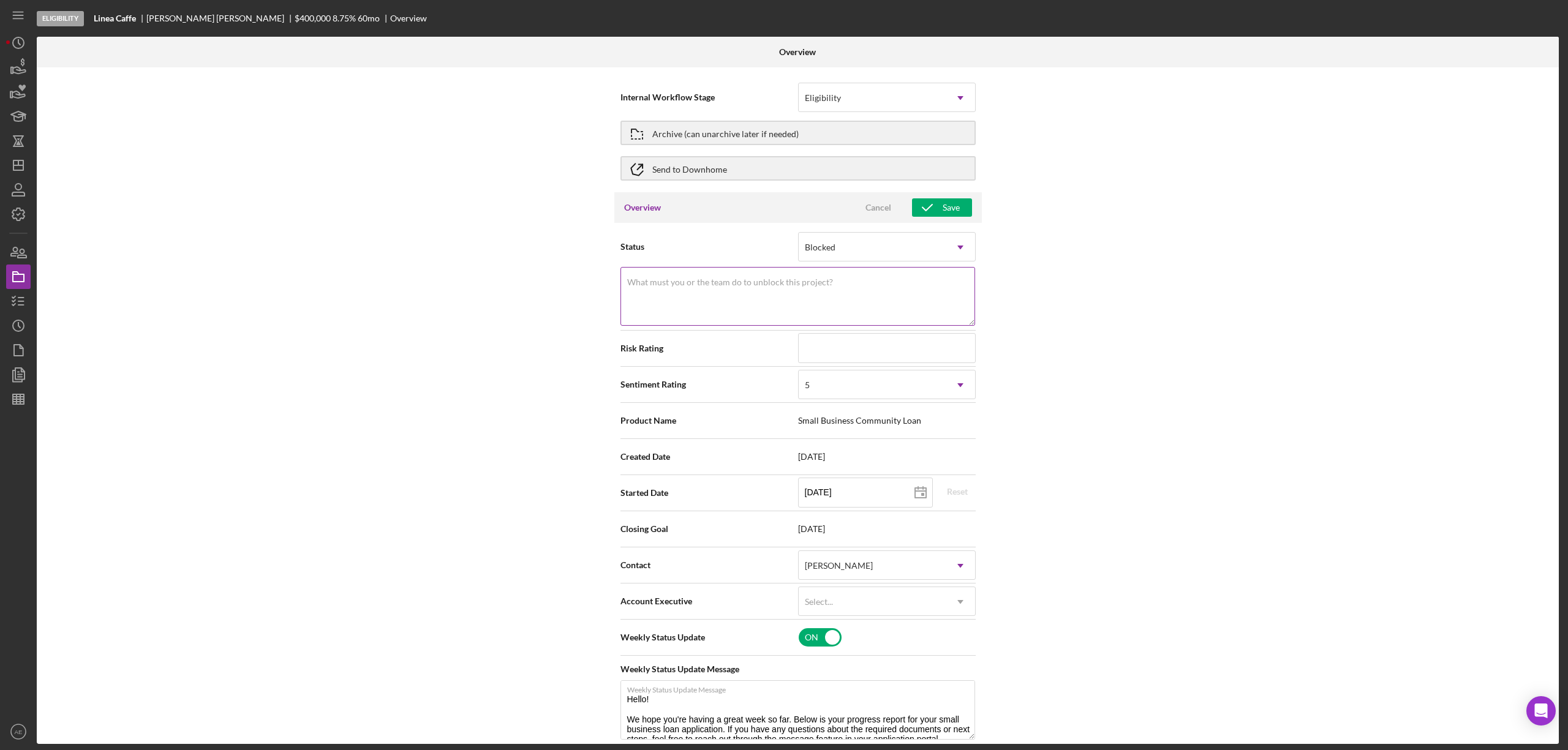
click at [850, 300] on textarea "What must you or the team do to unblock this project?" at bounding box center [798, 296] width 354 height 59
type textarea "Inactivity"
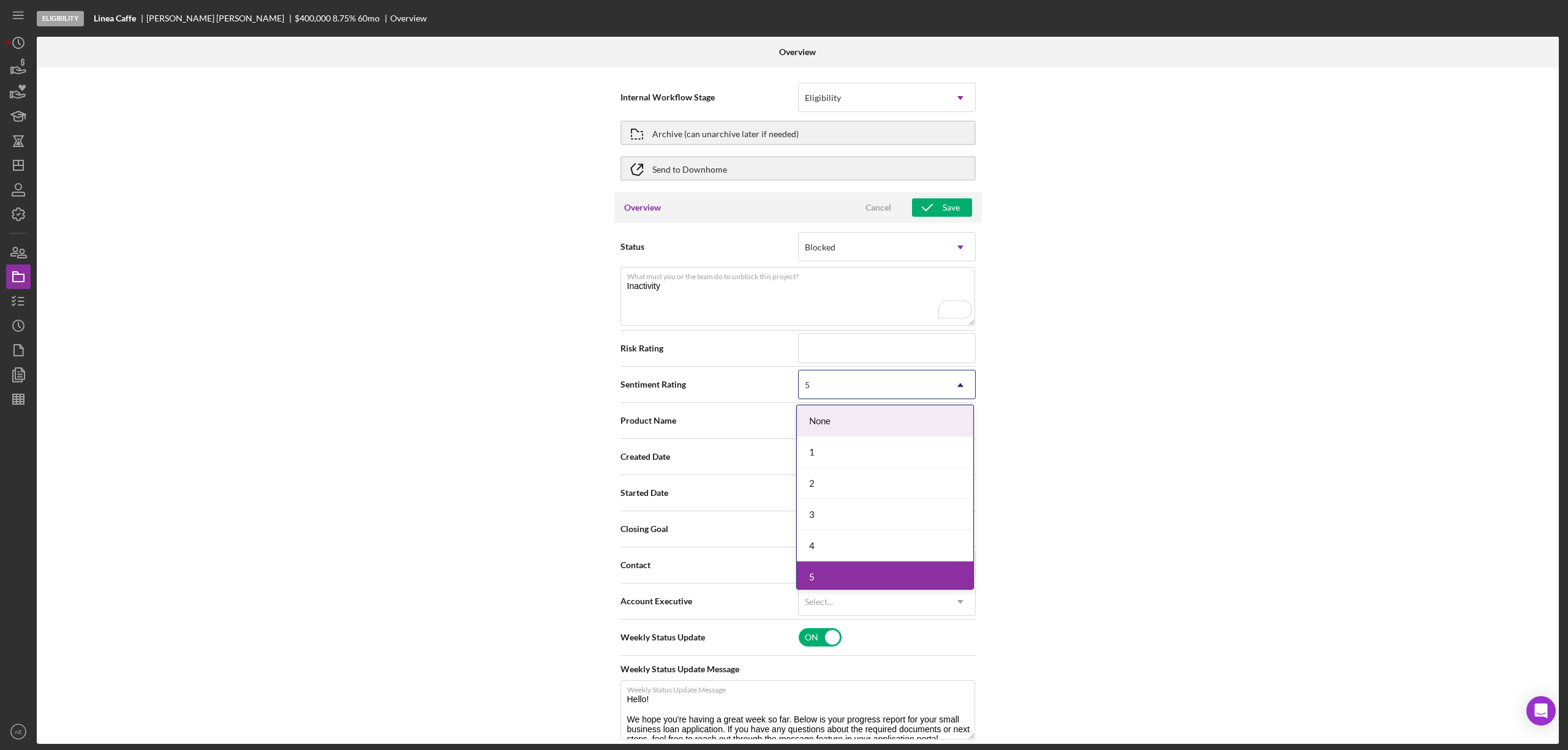
click at [855, 393] on div "5" at bounding box center [872, 385] width 147 height 28
click at [845, 448] on div "1" at bounding box center [885, 452] width 176 height 31
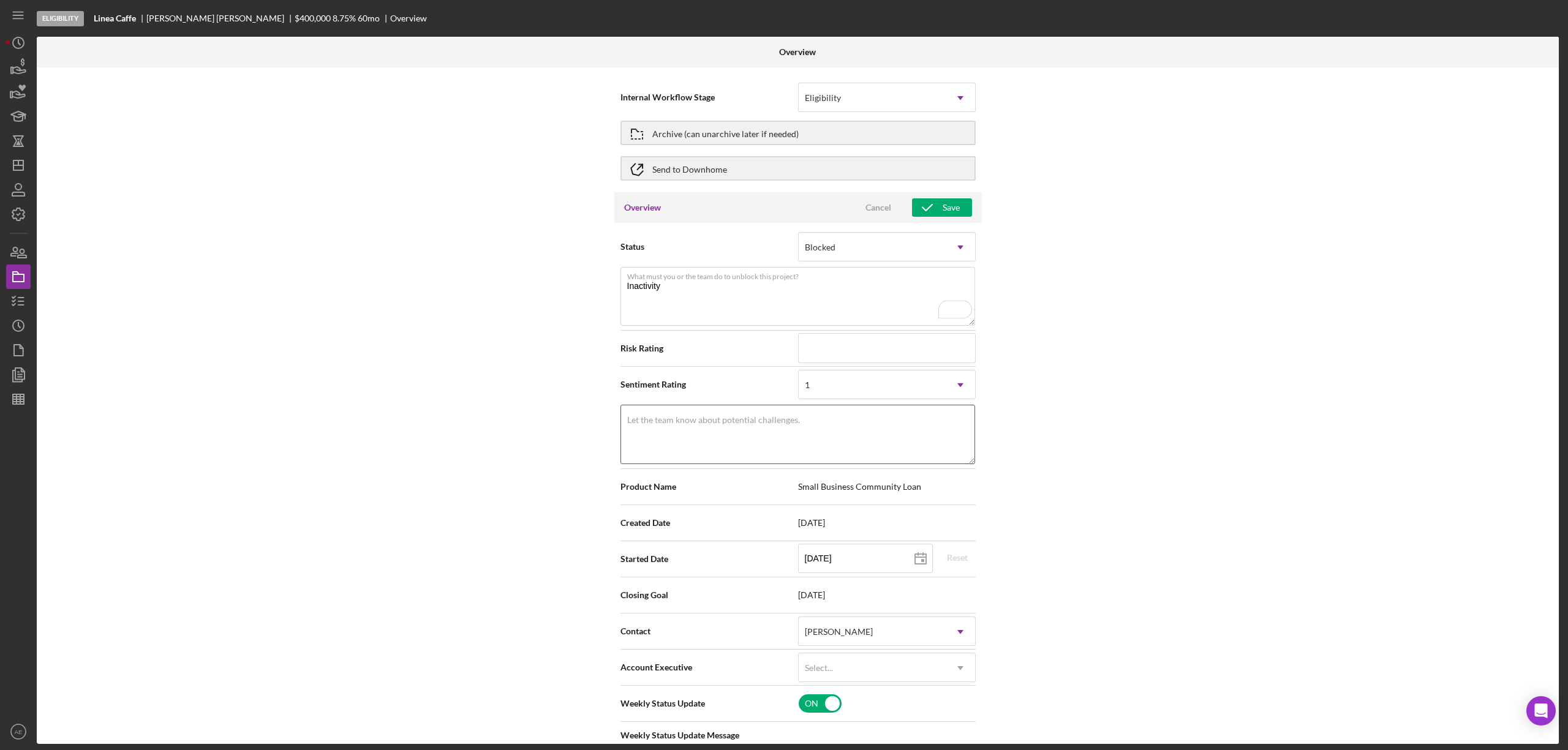
click at [835, 416] on div "Let the team know about potential challenges. Required" at bounding box center [798, 435] width 355 height 61
drag, startPoint x: 650, startPoint y: 291, endPoint x: 566, endPoint y: 284, distance: 84.3
click at [566, 284] on div "Internal Workflow Stage Eligibility Icon/Dropdown Arrow Archive (can unarchive …" at bounding box center [798, 405] width 1522 height 677
drag, startPoint x: 779, startPoint y: 407, endPoint x: 782, endPoint y: 421, distance: 14.3
click at [780, 409] on div "Let the team know about potential challenges. Required" at bounding box center [798, 438] width 355 height 68
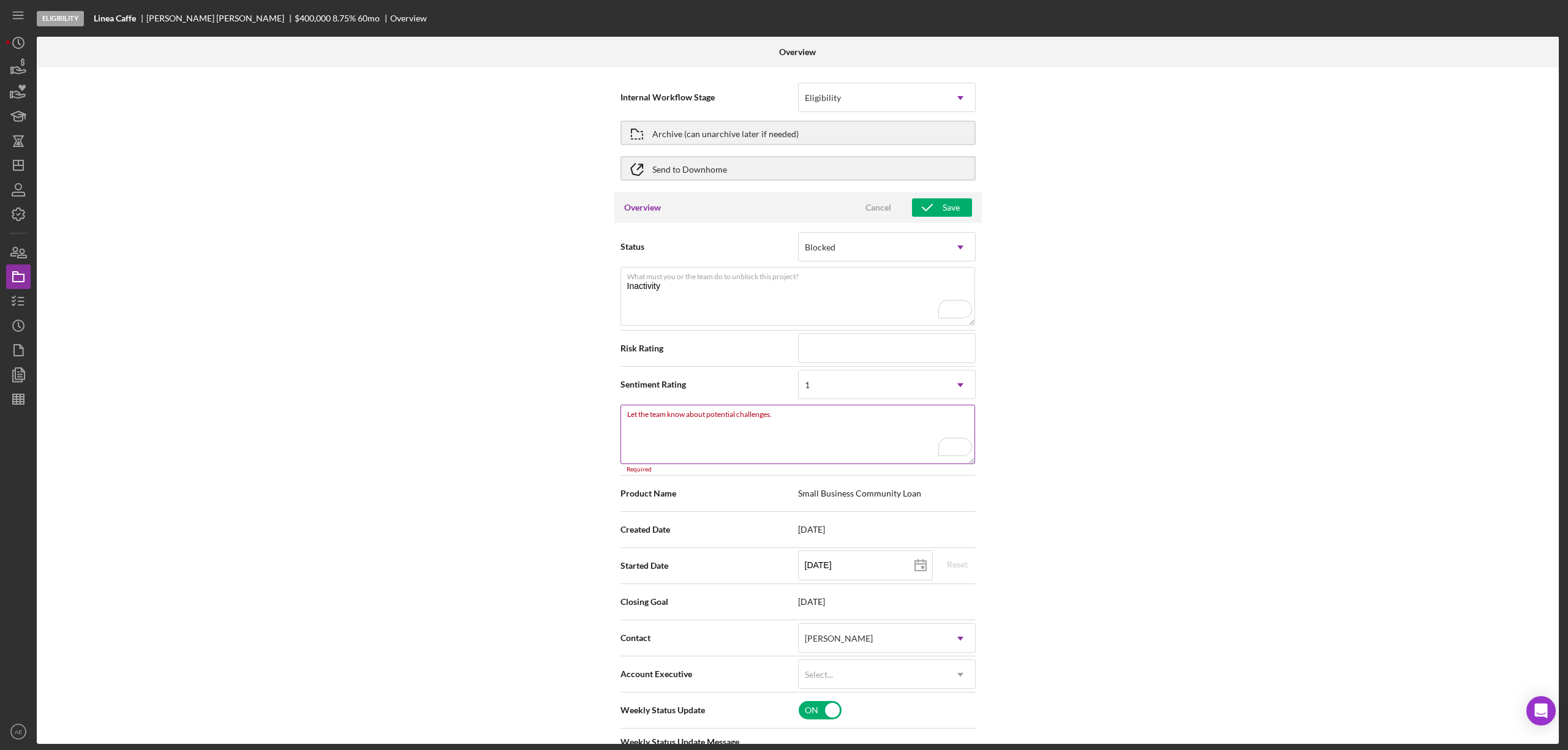
paste textarea "Inactivity"
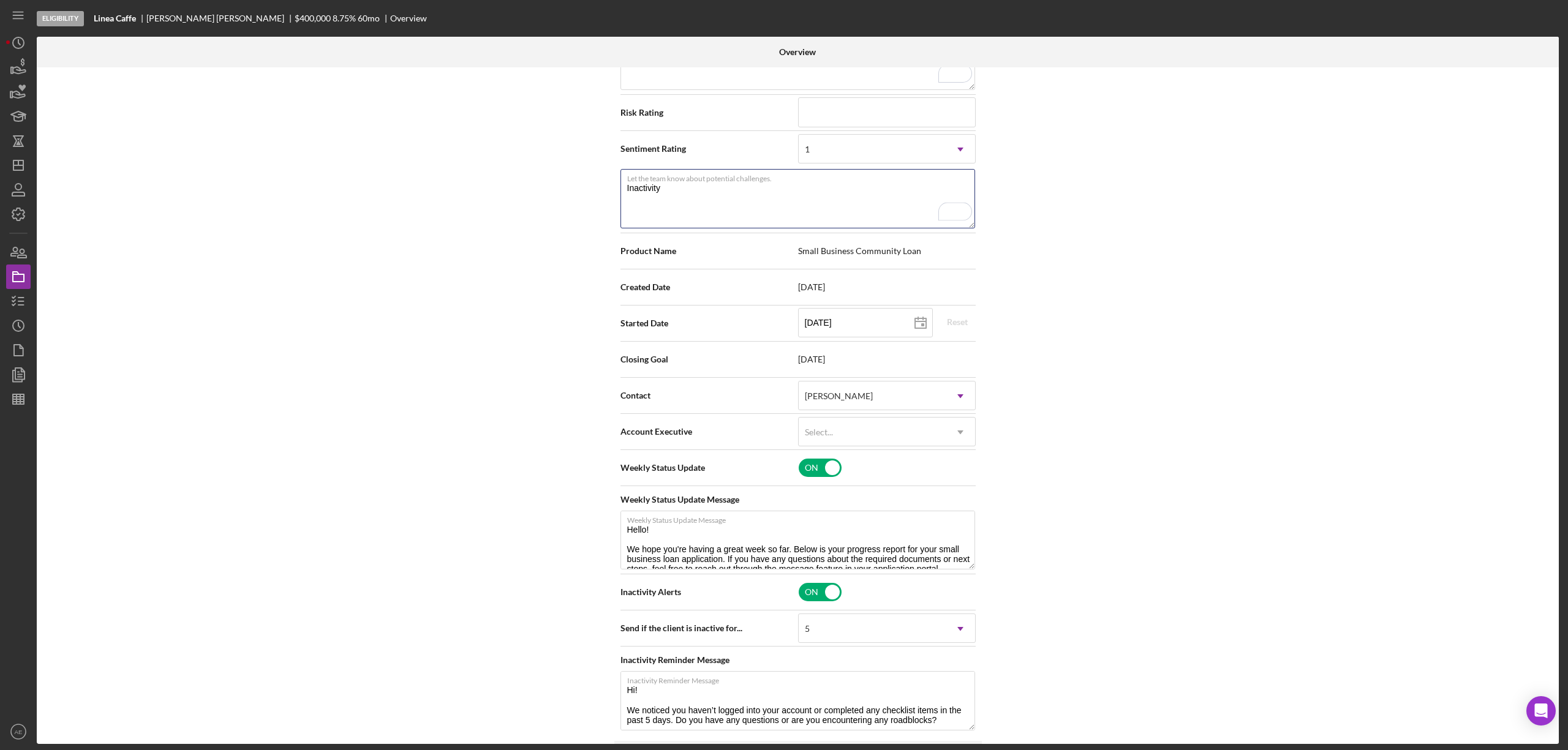
scroll to position [490, 0]
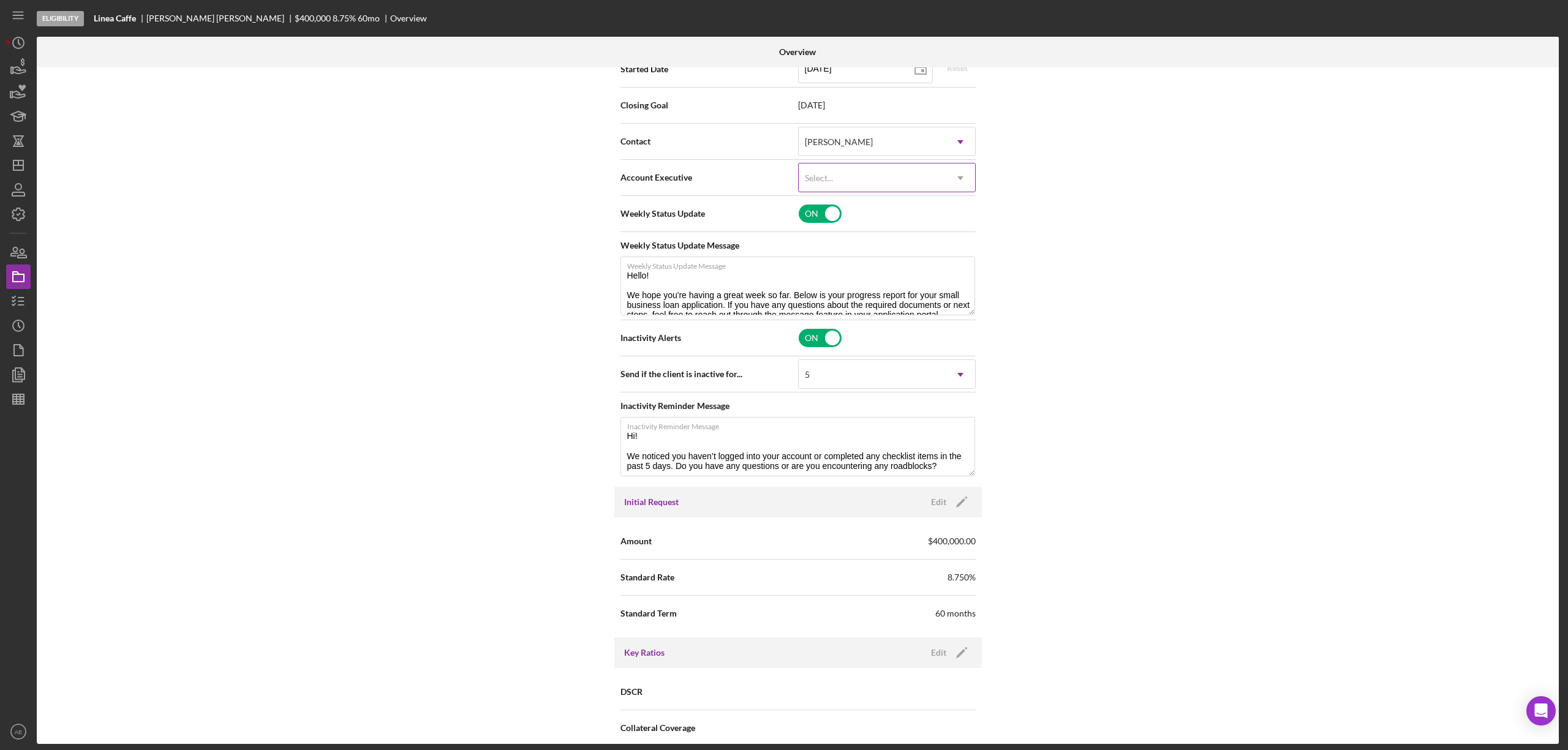
type textarea "Inactivity"
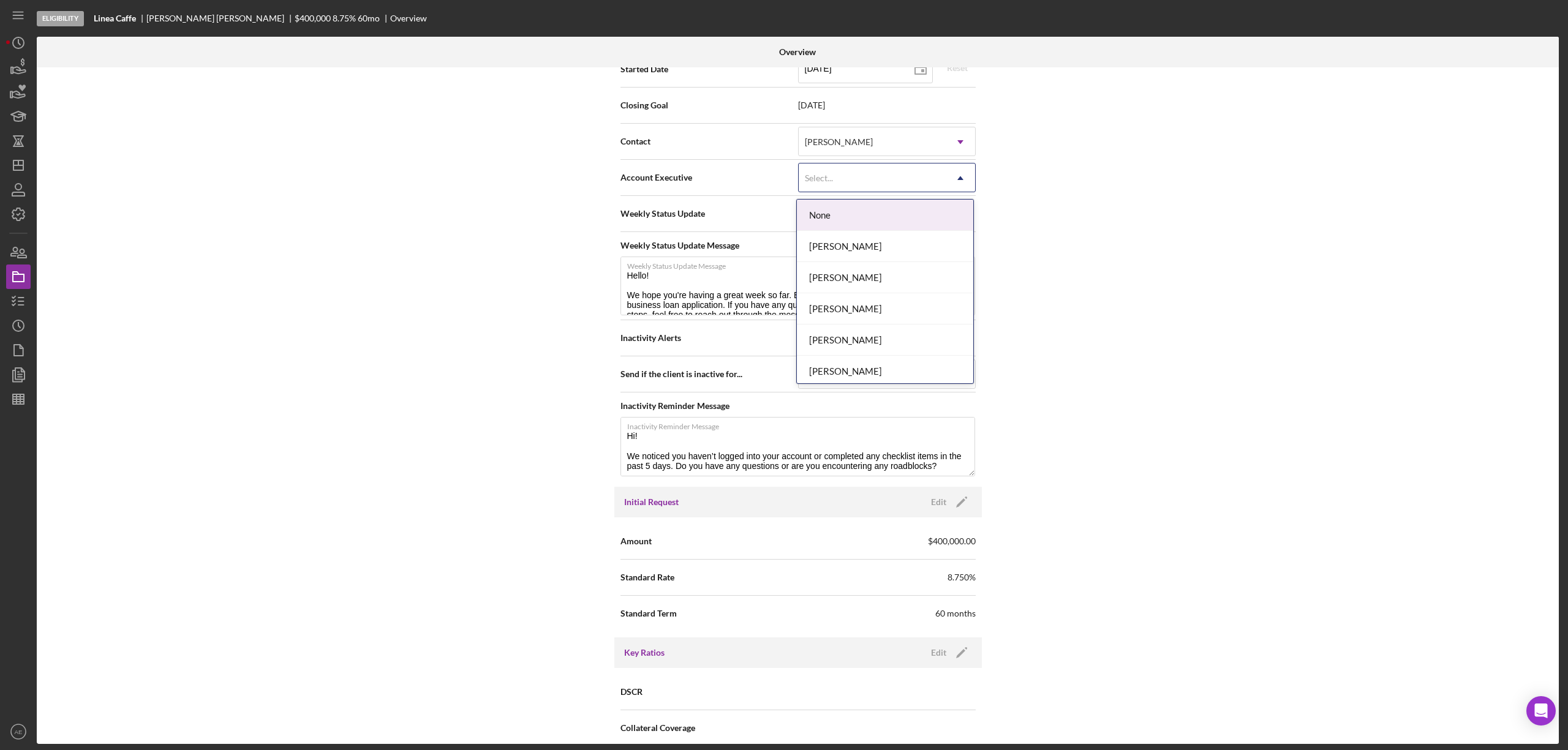
click at [830, 188] on div "Select..." at bounding box center [872, 178] width 147 height 28
click at [877, 329] on div "[PERSON_NAME]" at bounding box center [885, 336] width 176 height 31
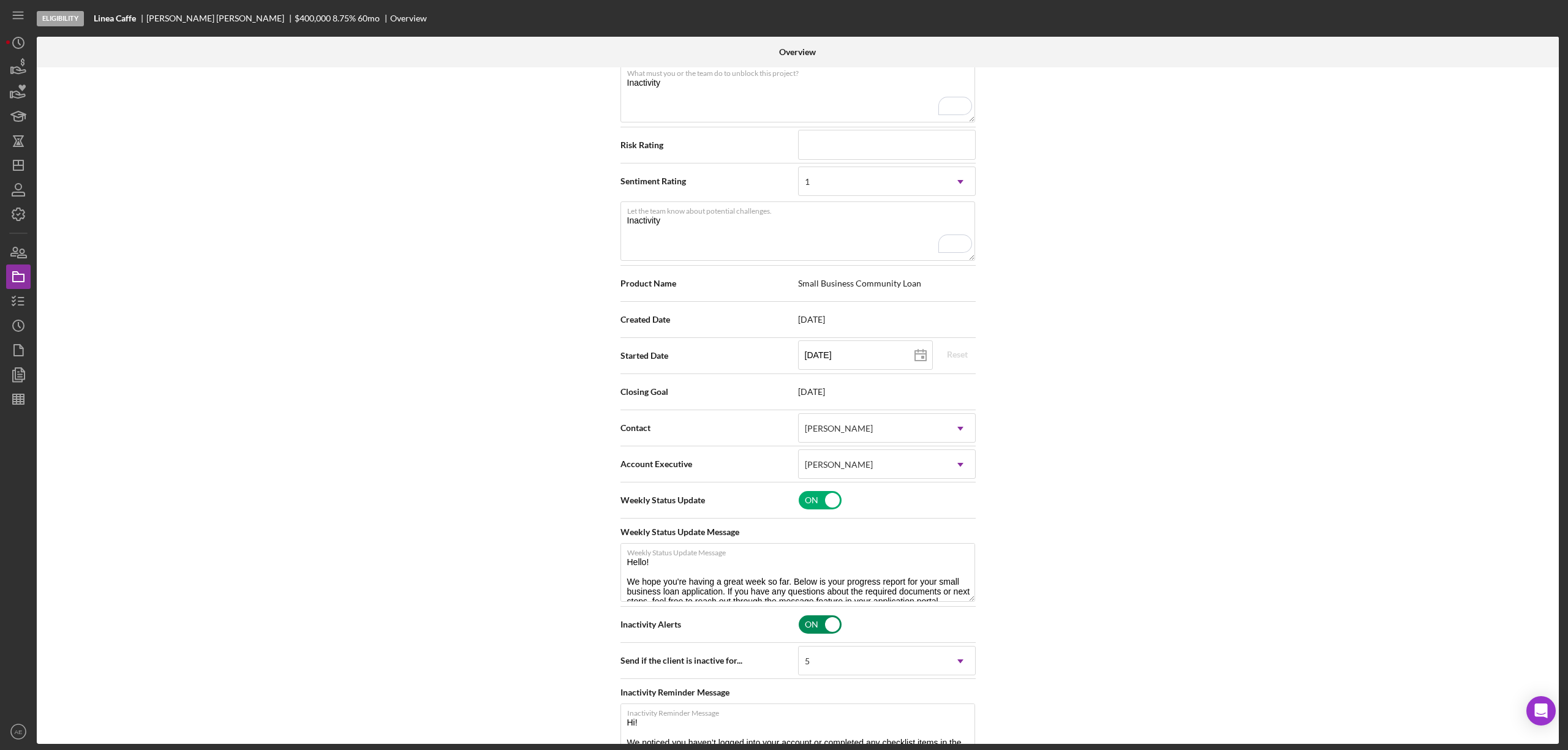
scroll to position [0, 0]
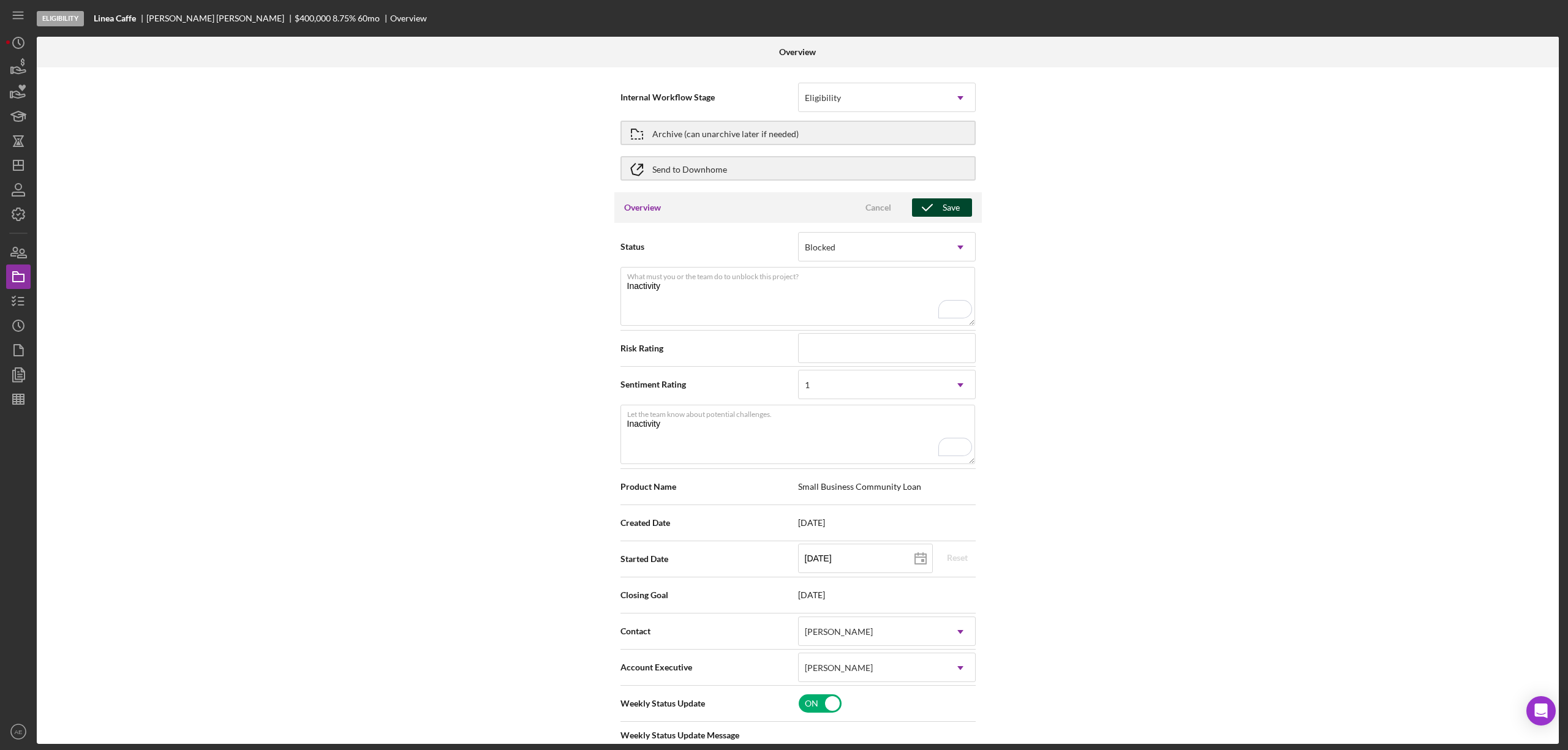
click at [943, 209] on div "Save" at bounding box center [951, 207] width 17 height 18
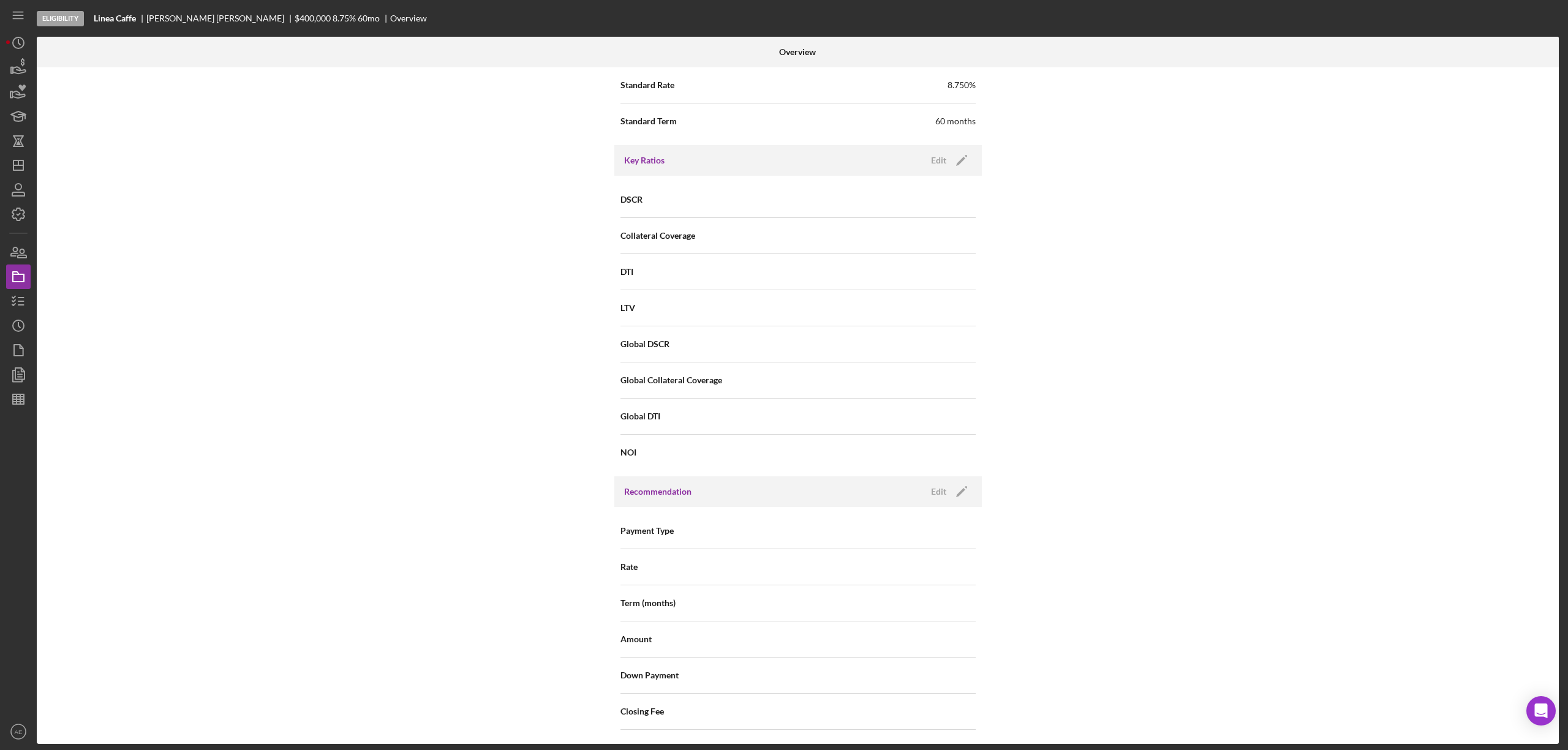
scroll to position [1352, 0]
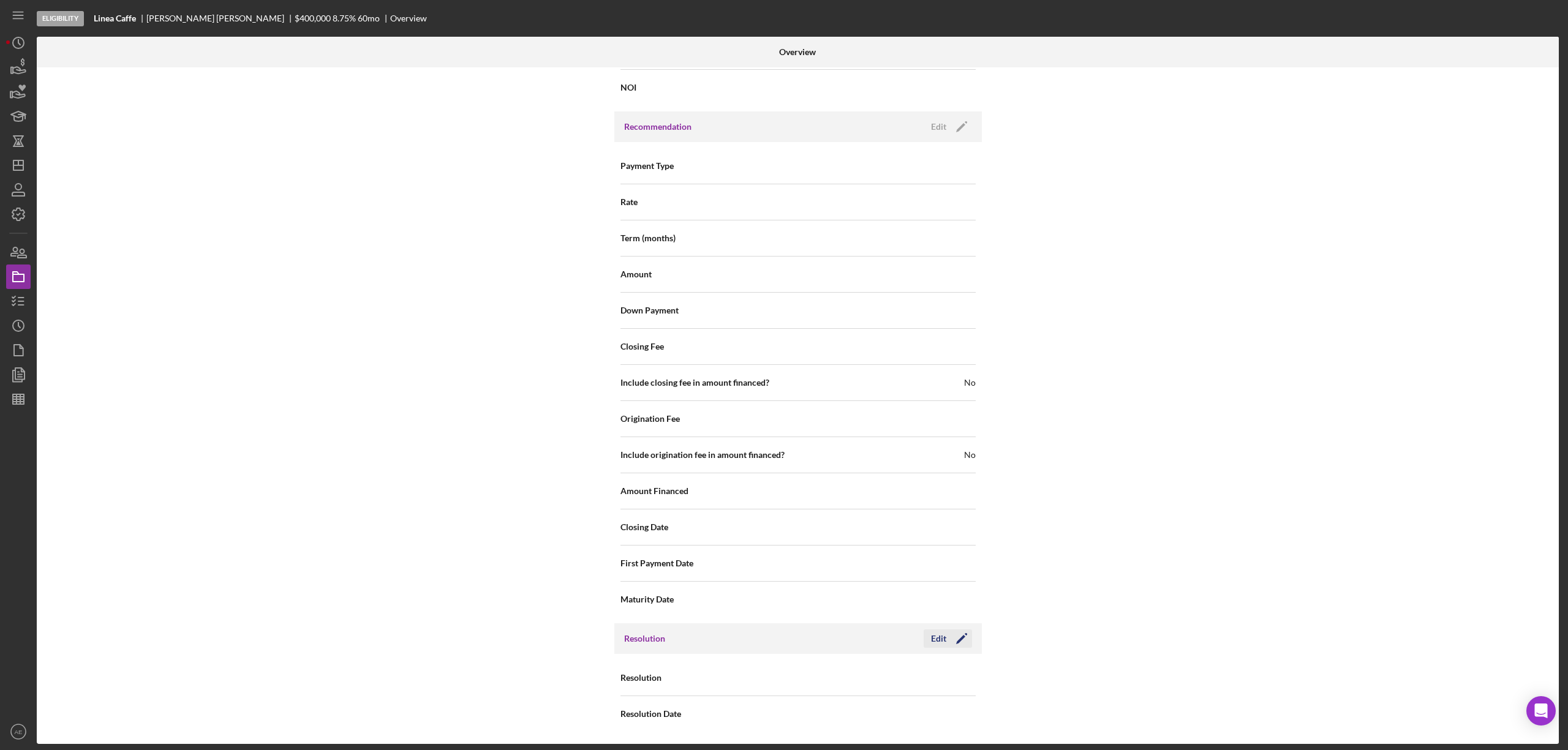
click at [946, 646] on icon "Icon/Edit" at bounding box center [961, 638] width 30 height 30
click at [895, 676] on div "Select..." at bounding box center [872, 677] width 147 height 28
drag, startPoint x: 862, startPoint y: 639, endPoint x: 856, endPoint y: 622, distance: 18.0
click at [861, 638] on div "Withdrawn" at bounding box center [885, 641] width 176 height 31
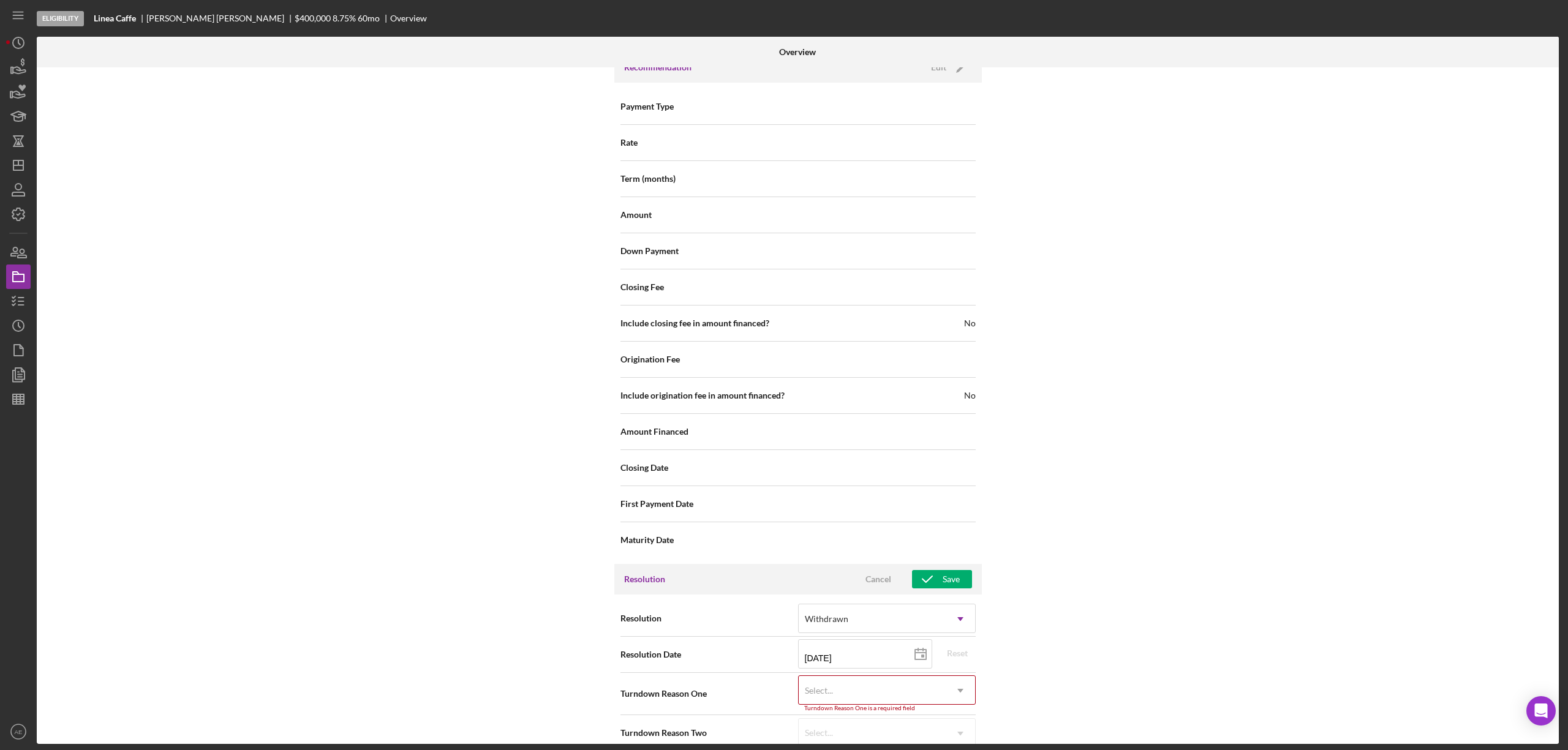
scroll to position [1430, 0]
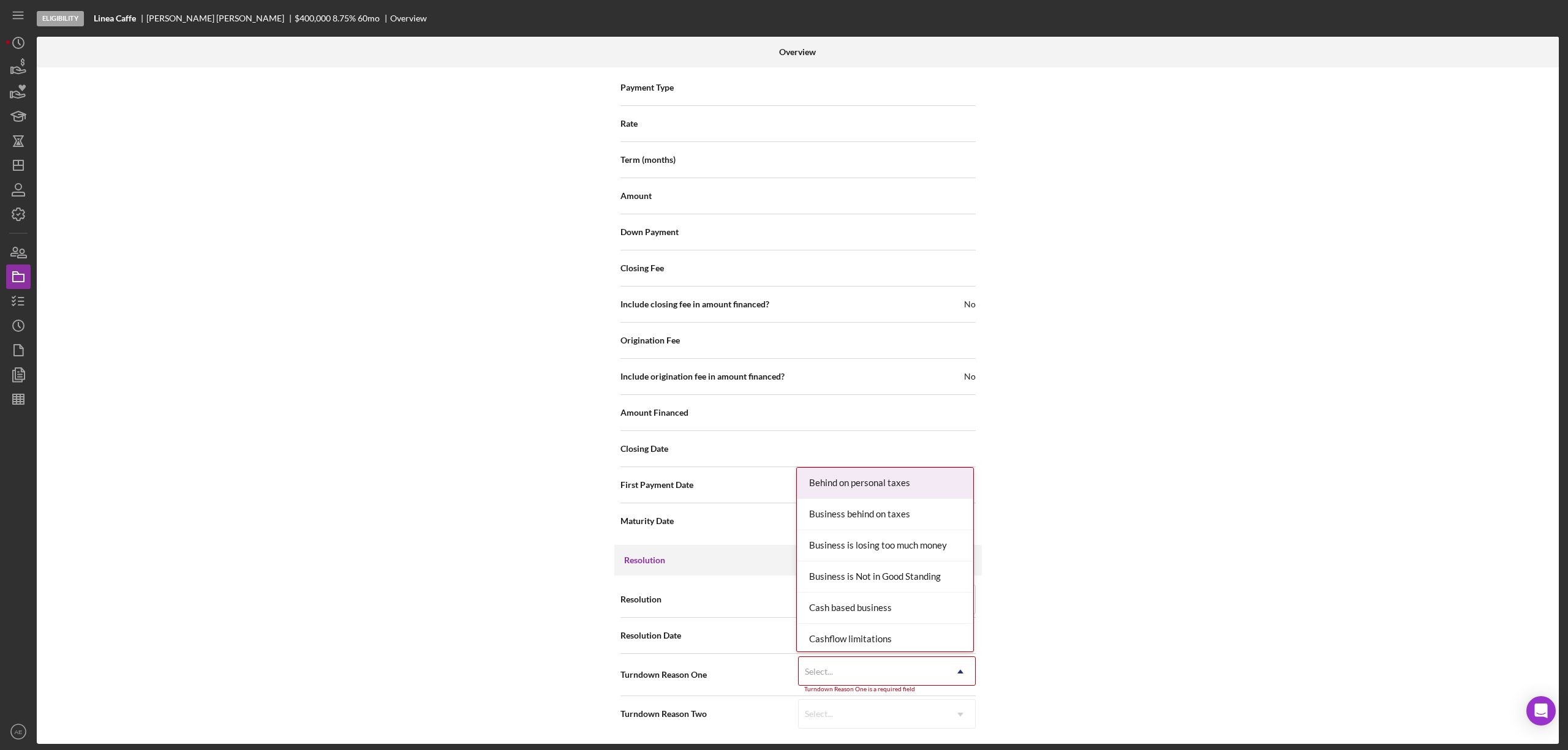
drag, startPoint x: 858, startPoint y: 669, endPoint x: 861, endPoint y: 569, distance: 100.0
click at [858, 669] on div "Select..." at bounding box center [872, 671] width 147 height 28
click at [865, 542] on div "No Response" at bounding box center [885, 541] width 176 height 31
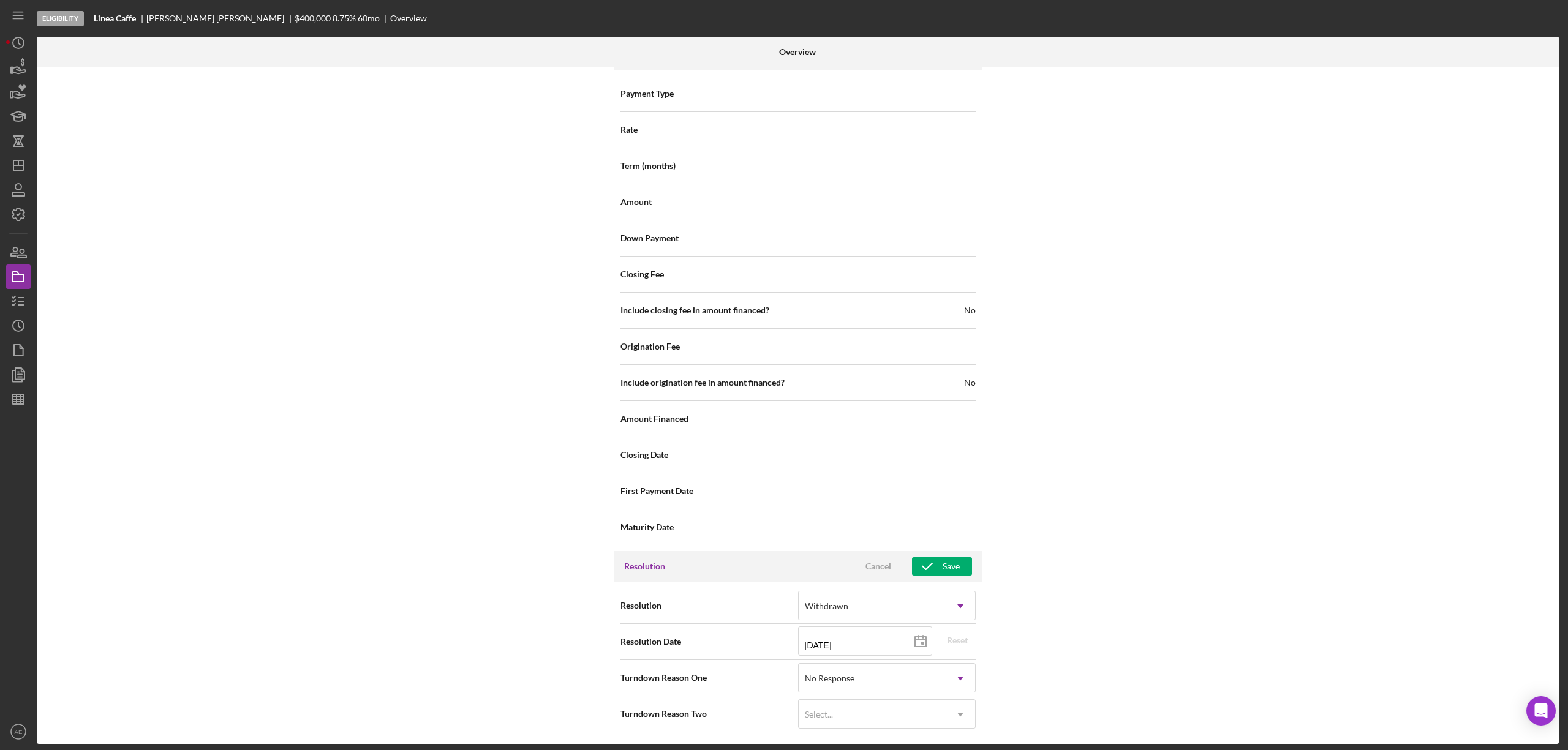
scroll to position [1423, 0]
click at [927, 566] on icon "button" at bounding box center [927, 566] width 30 height 30
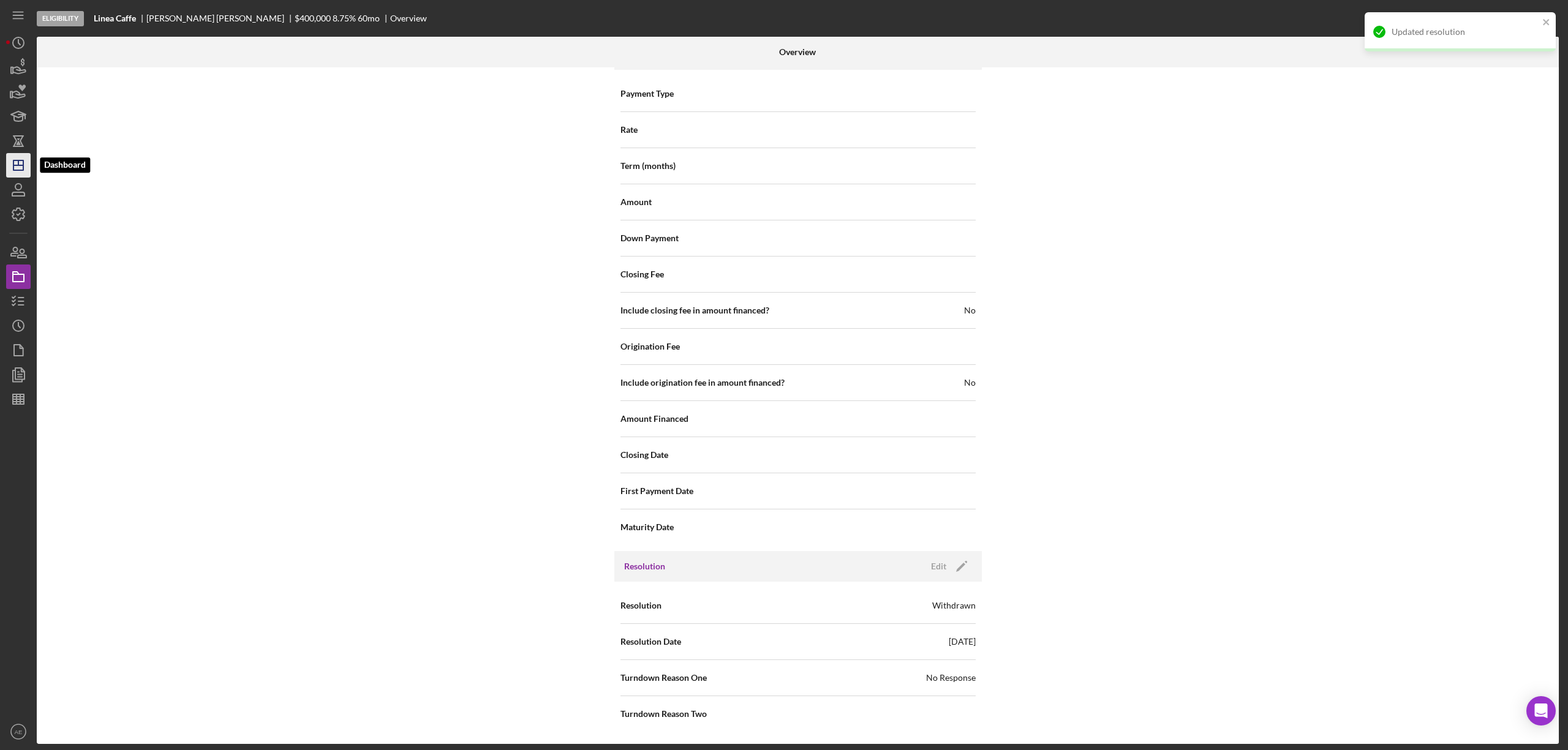
click at [15, 159] on icon "Icon/Dashboard" at bounding box center [18, 165] width 30 height 30
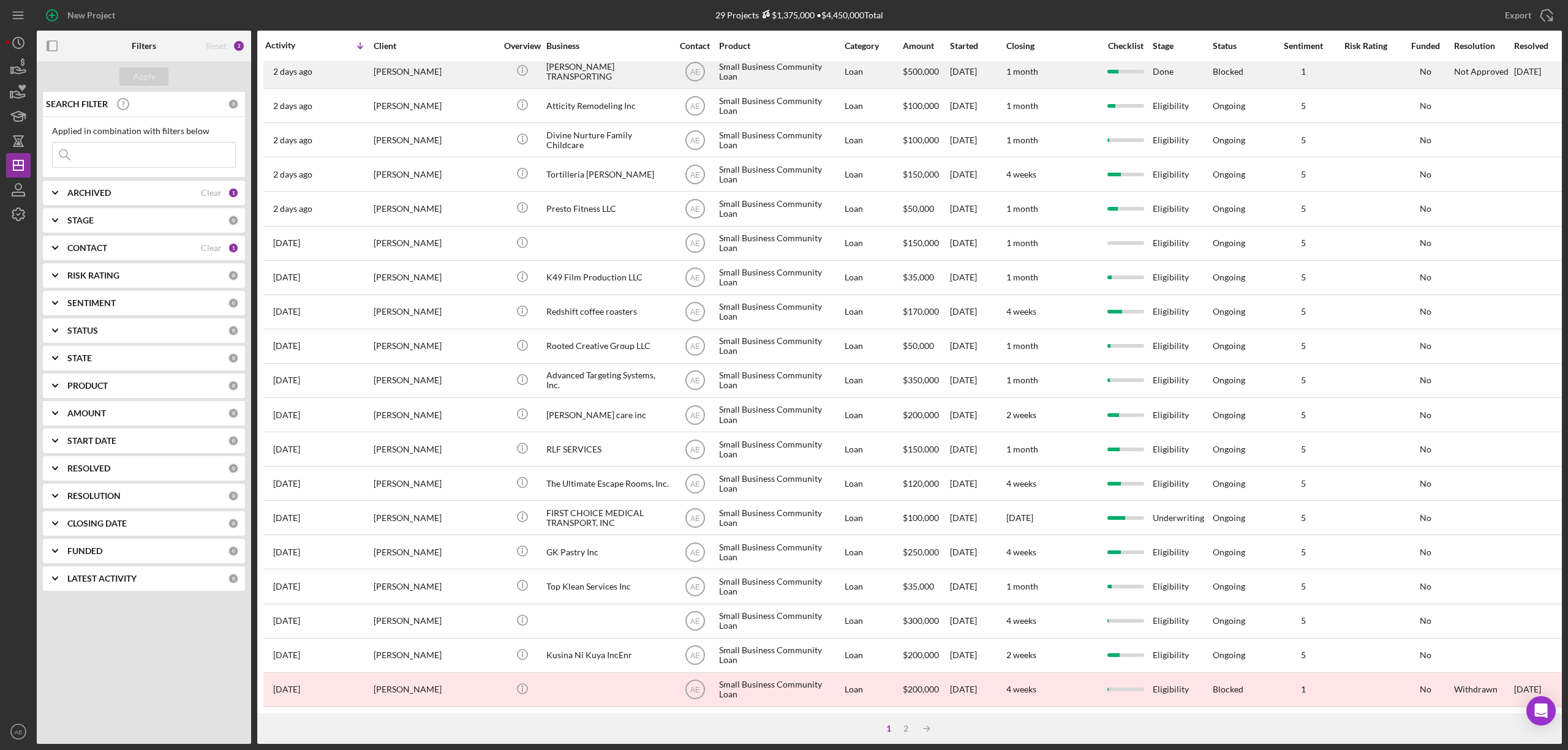
scroll to position [224, 0]
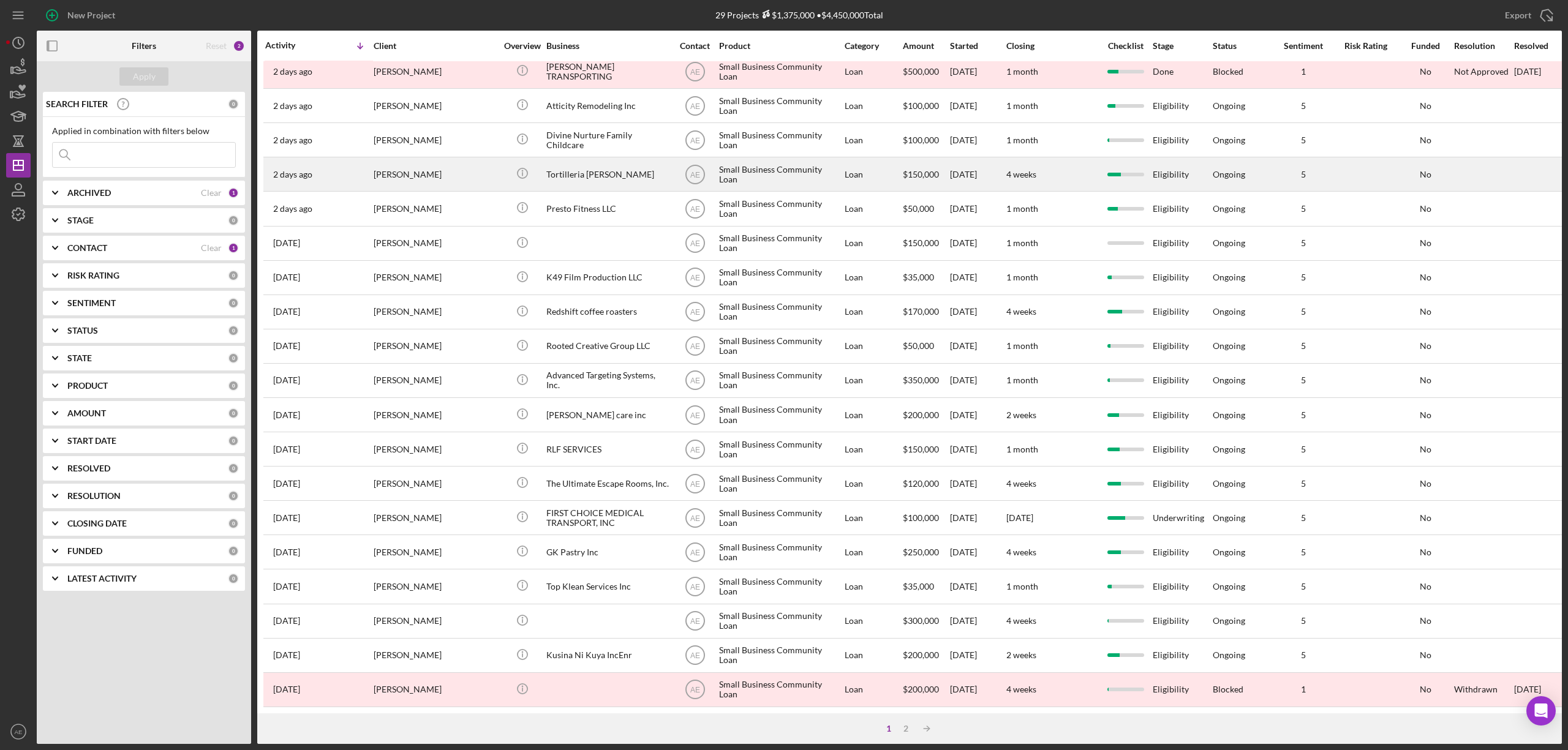
click at [588, 158] on div "Tortilleria [PERSON_NAME]" at bounding box center [607, 174] width 122 height 33
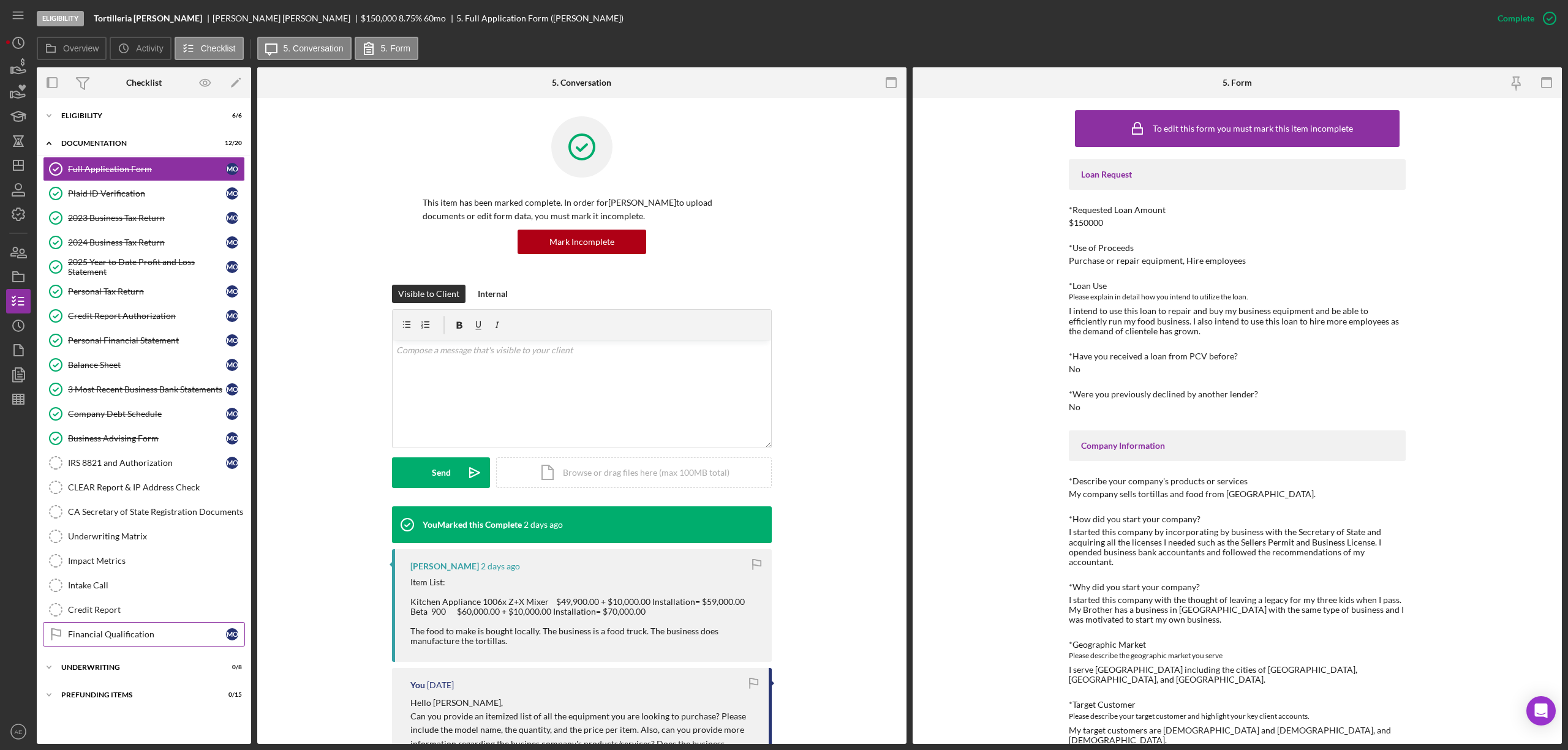
click at [115, 639] on div "Financial Qualification" at bounding box center [147, 634] width 158 height 10
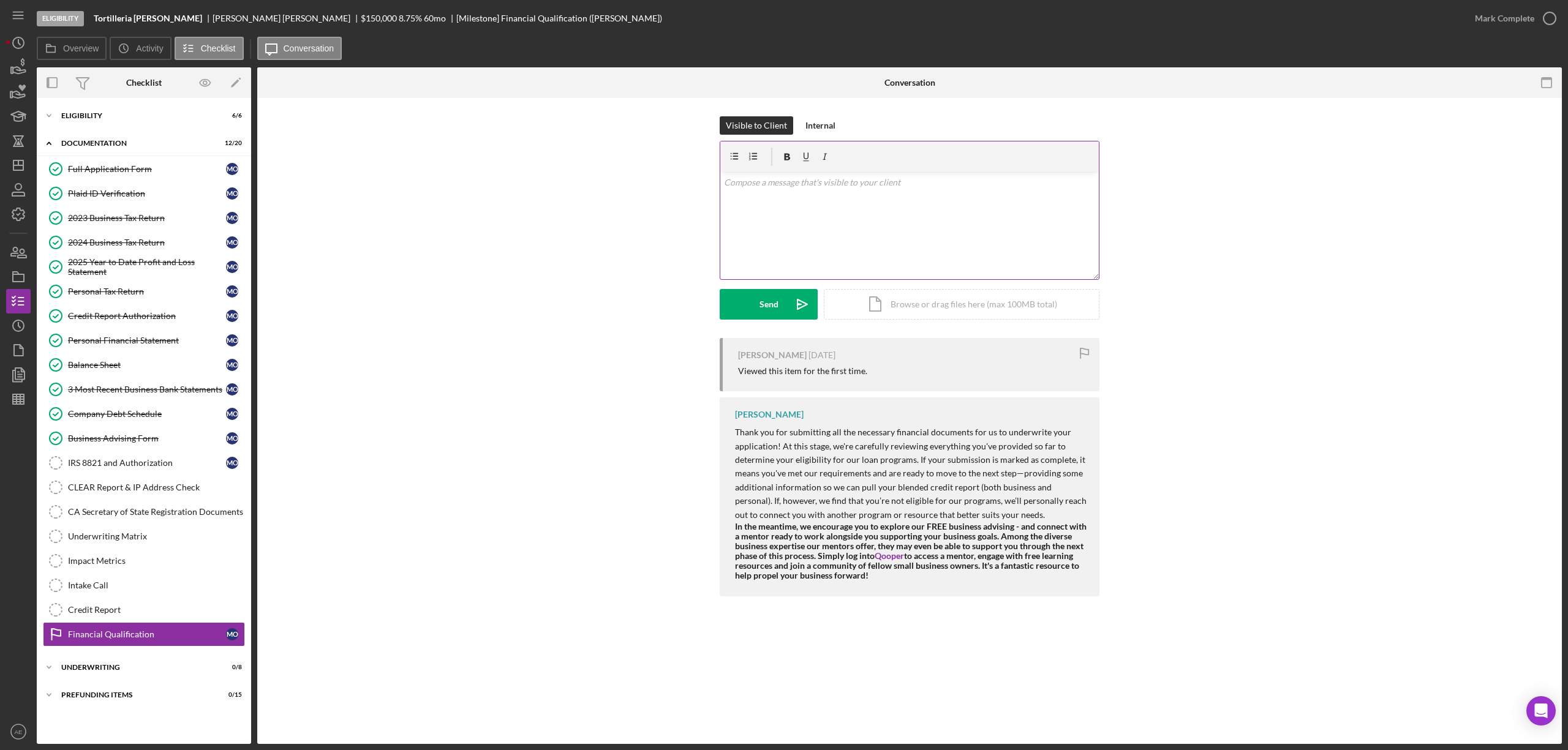
click at [733, 253] on div "v Color teal Color pink Remove color Add row above Add row below Add column bef…" at bounding box center [909, 226] width 378 height 107
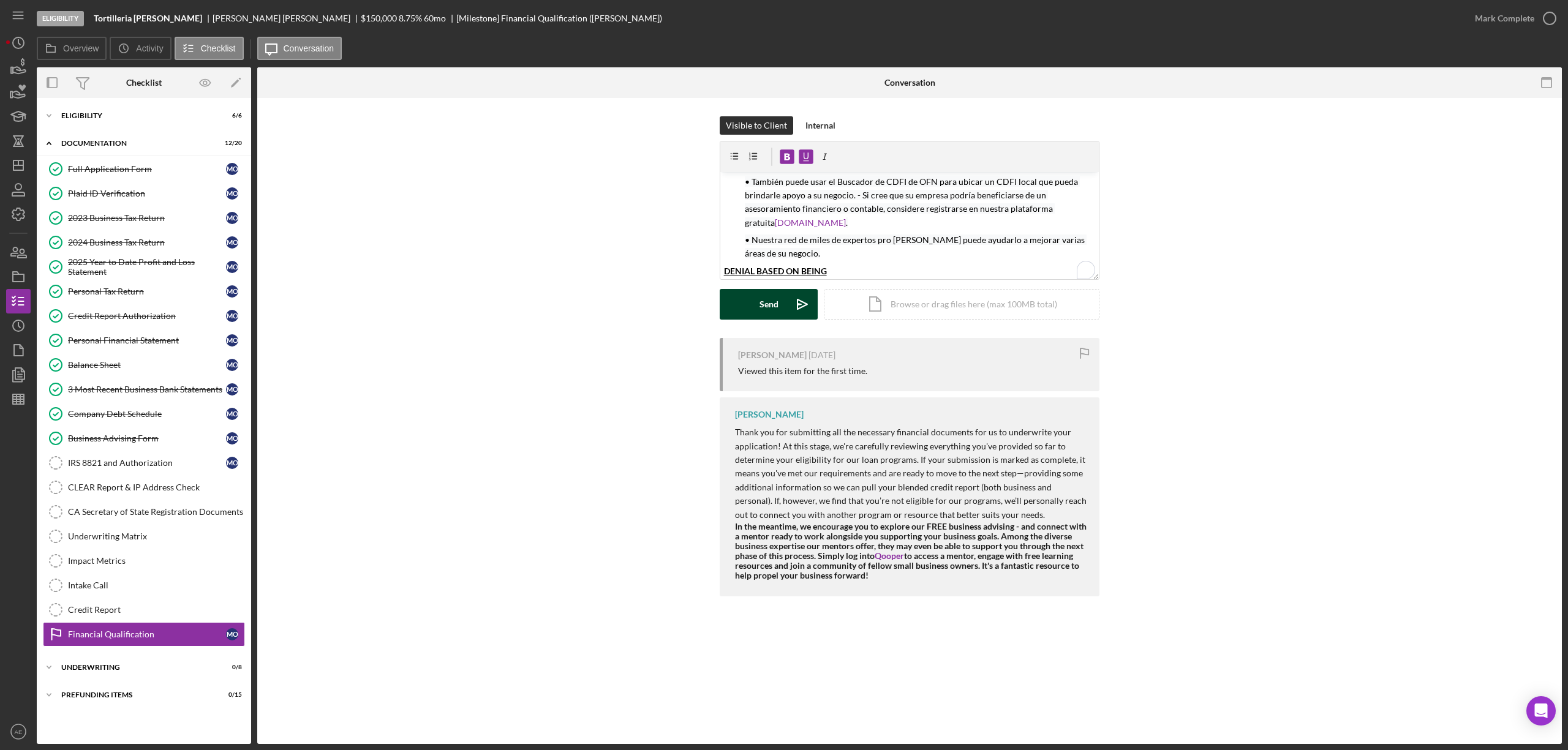
click at [760, 310] on div "Send" at bounding box center [769, 304] width 19 height 30
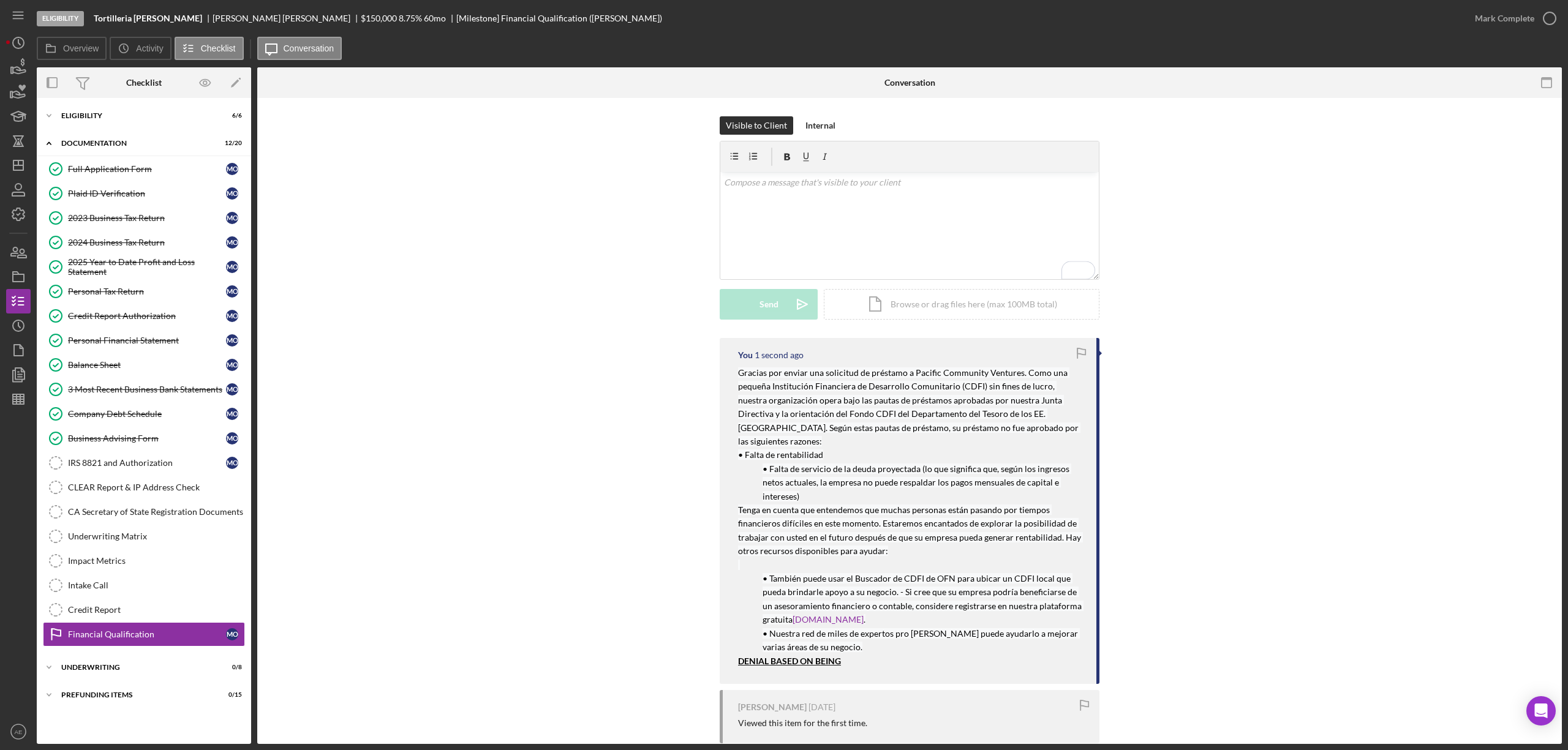
scroll to position [0, 0]
click at [13, 275] on rect "button" at bounding box center [18, 278] width 11 height 7
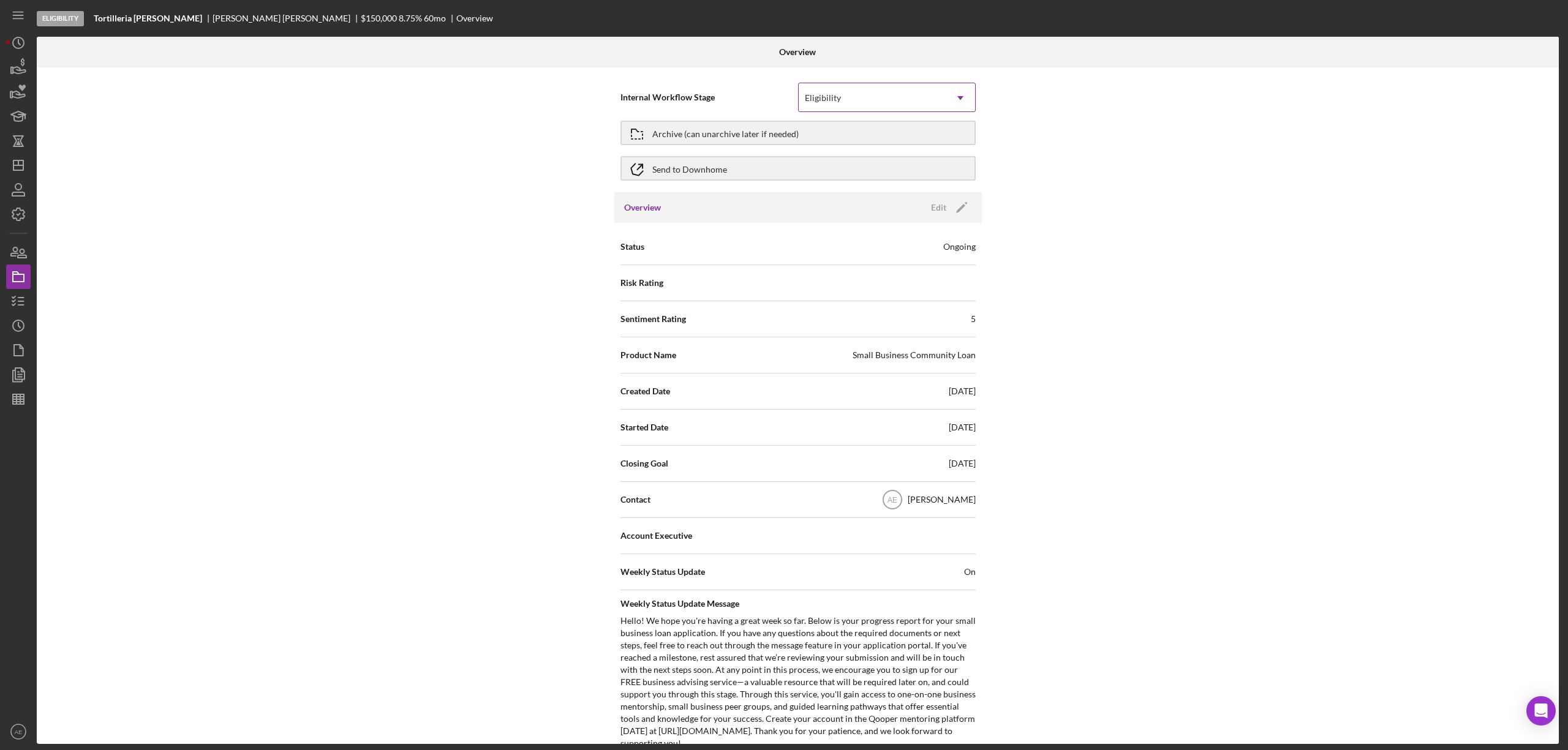
click at [841, 96] on div "Eligibility" at bounding box center [872, 97] width 147 height 28
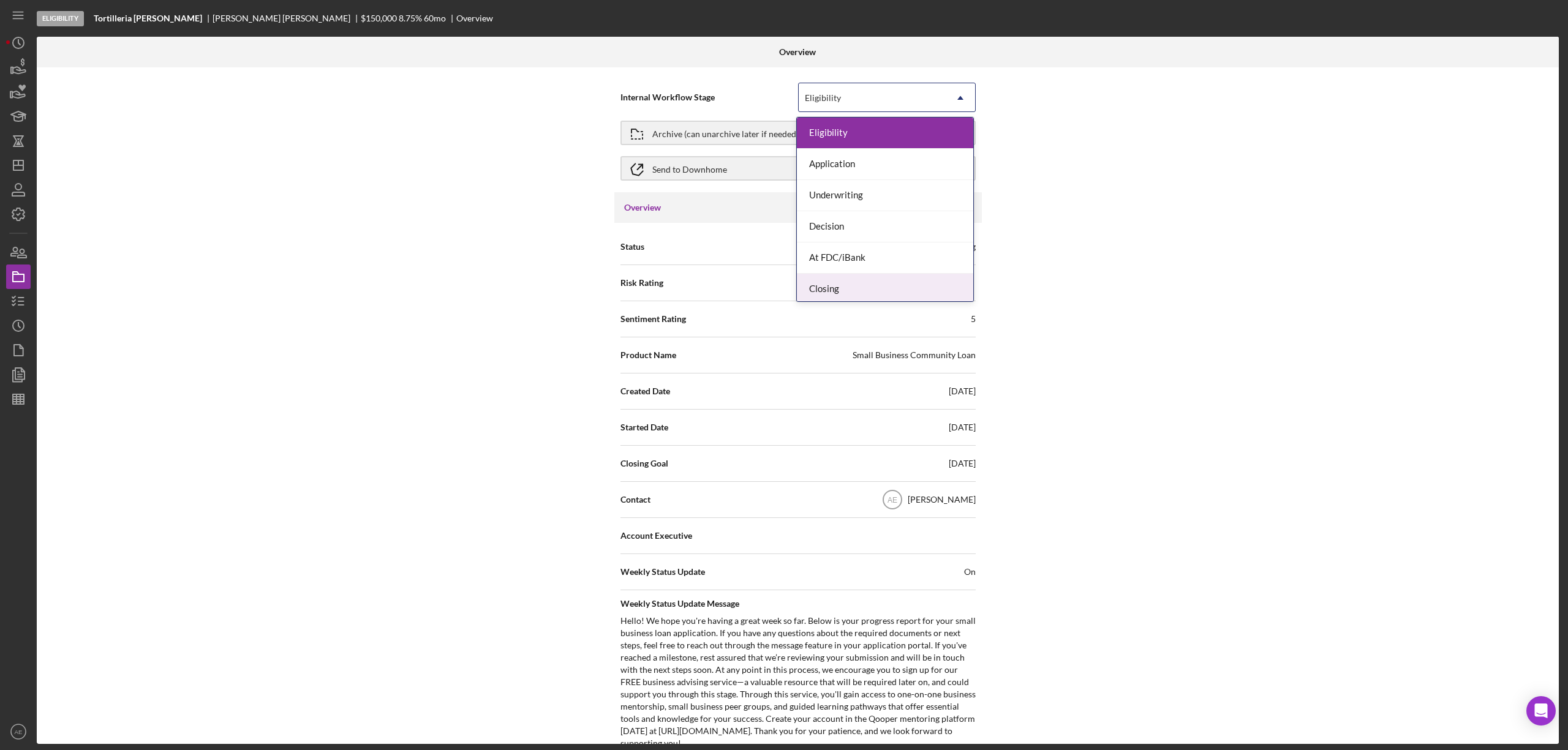
scroll to position [37, 0]
click at [865, 285] on div "Done" at bounding box center [885, 285] width 176 height 31
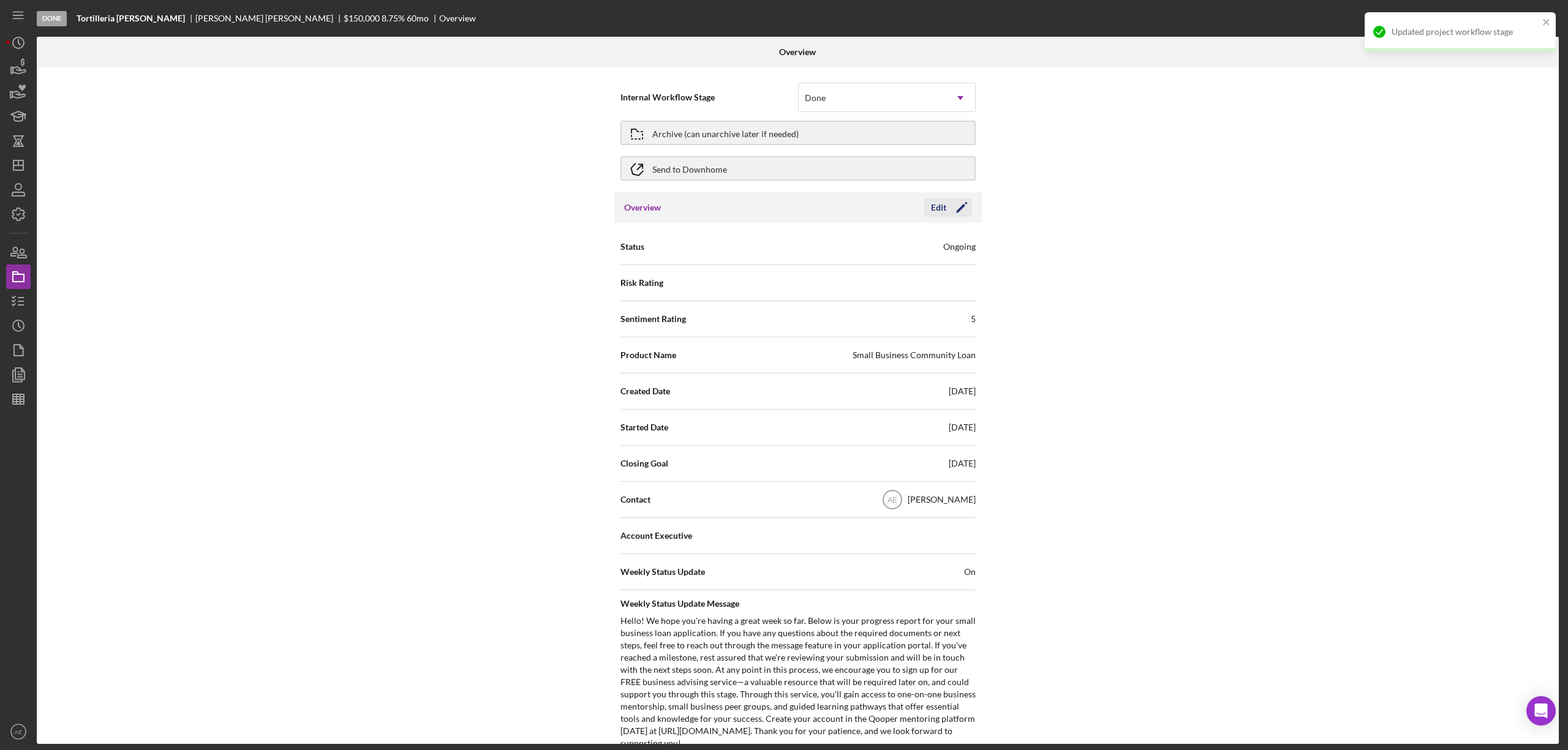
click at [948, 208] on icon "Icon/Edit" at bounding box center [961, 207] width 30 height 30
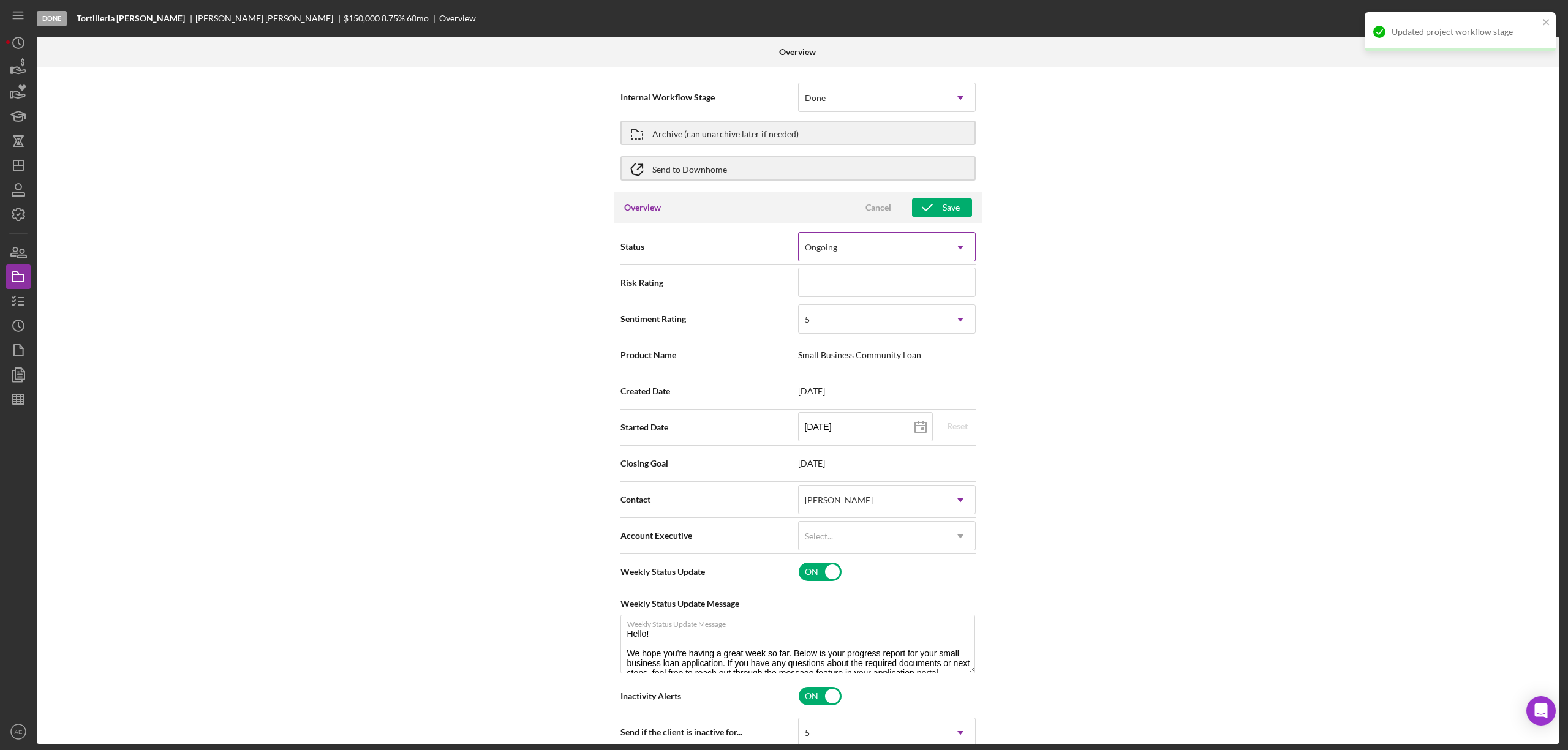
click at [856, 247] on div "Ongoing" at bounding box center [872, 247] width 147 height 28
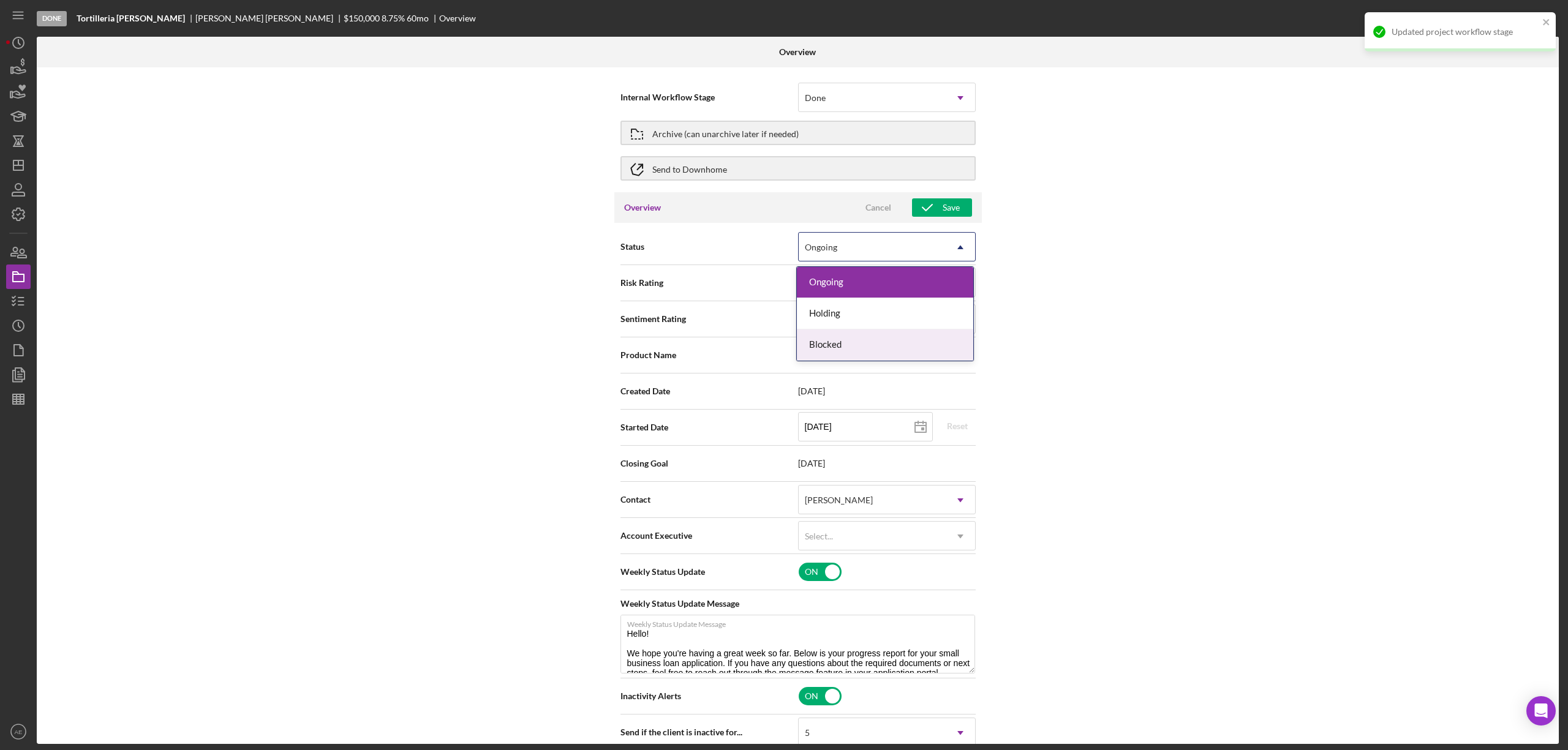
click at [841, 344] on div "Blocked" at bounding box center [885, 345] width 176 height 31
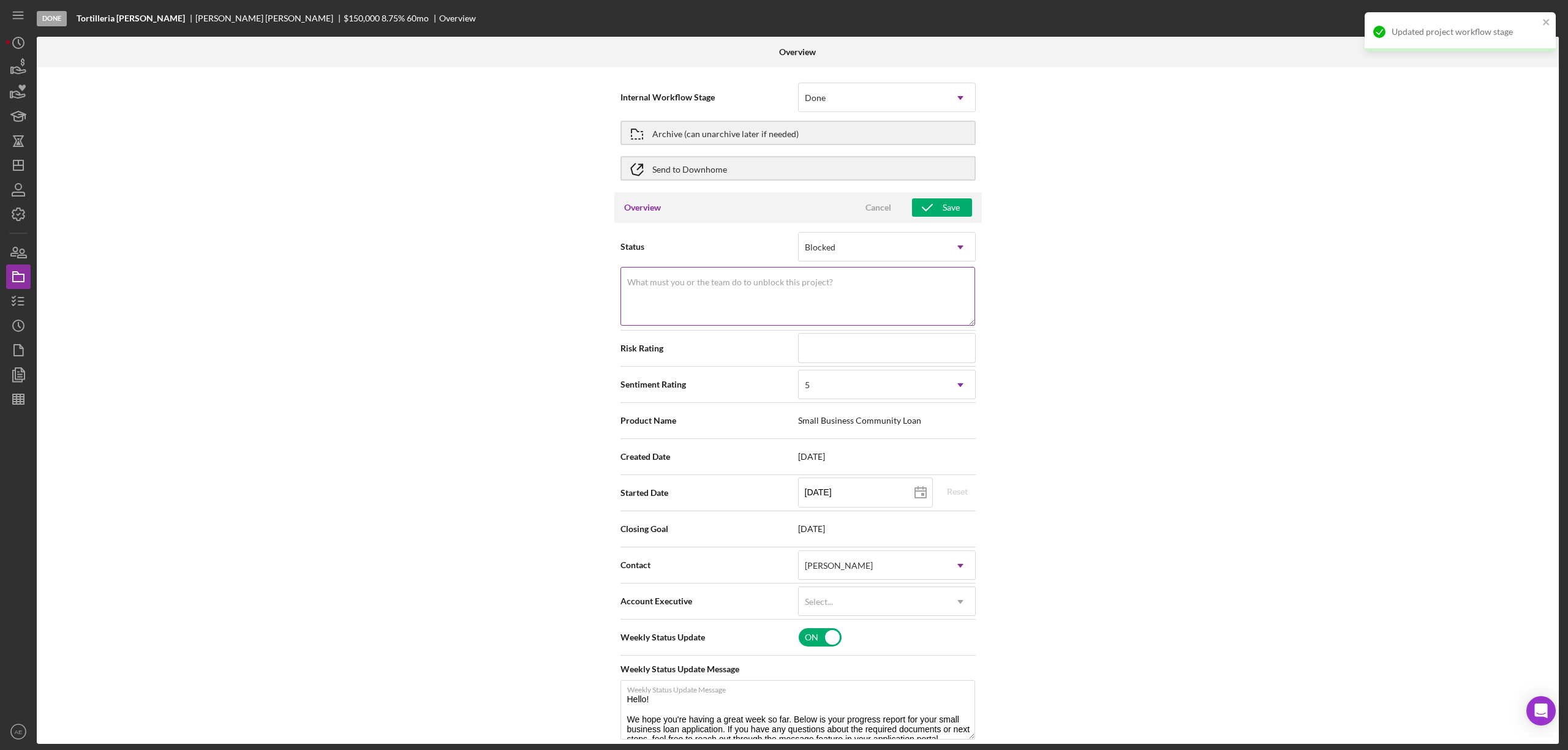
click at [840, 298] on textarea "What must you or the team do to unblock this project?" at bounding box center [798, 296] width 354 height 59
type textarea "Low DSCR"
click at [837, 390] on div "5" at bounding box center [872, 385] width 147 height 28
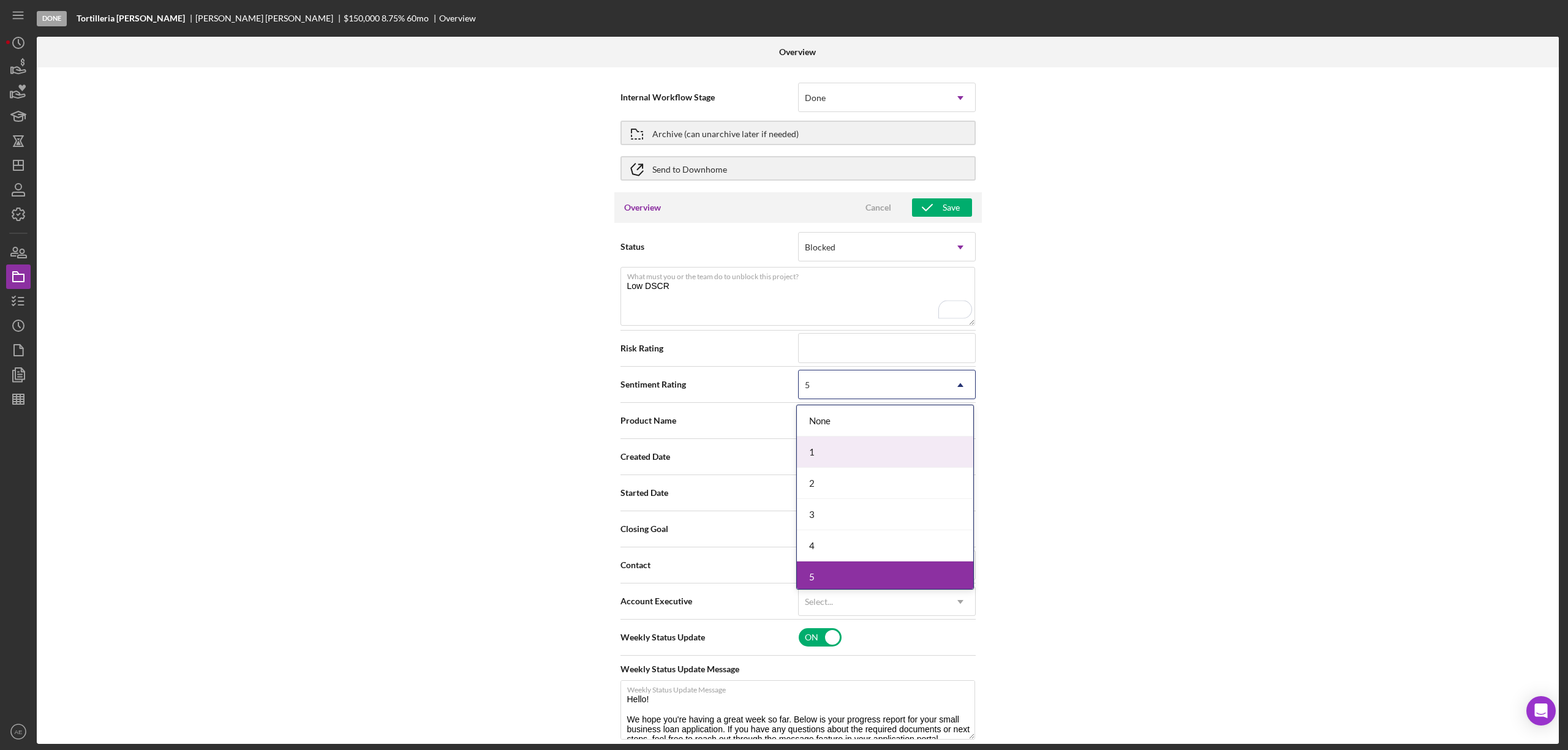
click at [836, 444] on div "1" at bounding box center [885, 452] width 176 height 31
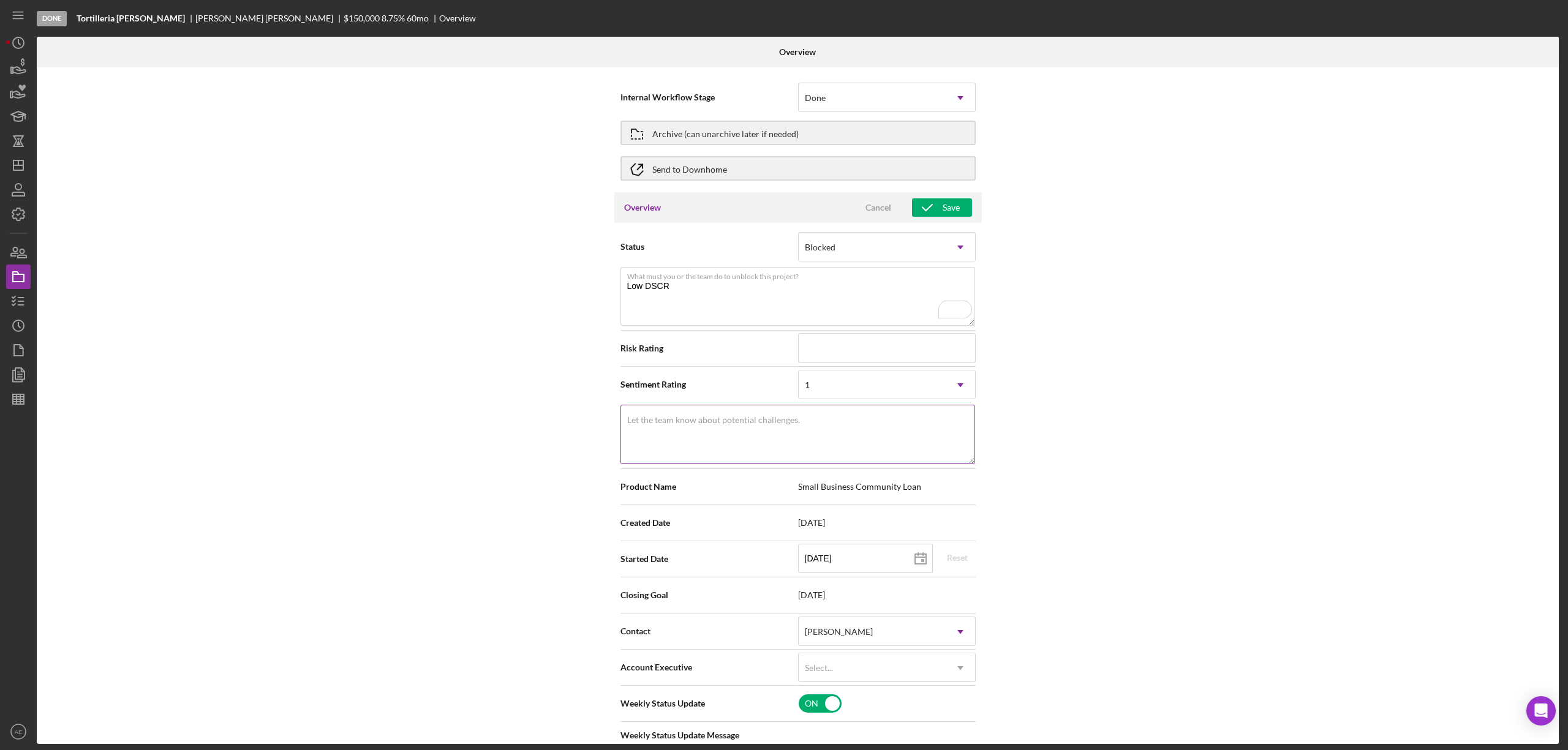
click at [834, 440] on textarea "Let the team know about potential challenges." at bounding box center [798, 434] width 354 height 59
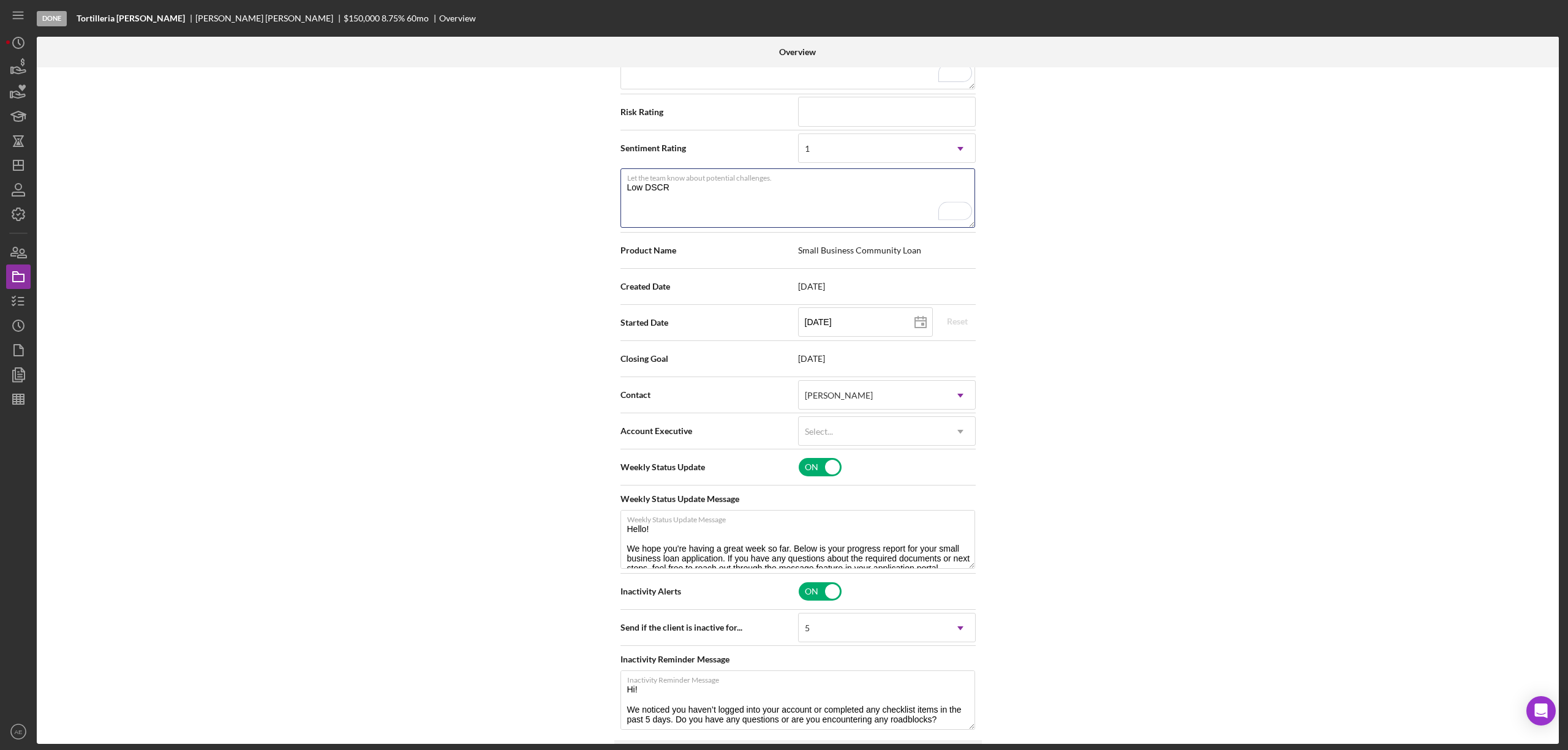
scroll to position [326, 0]
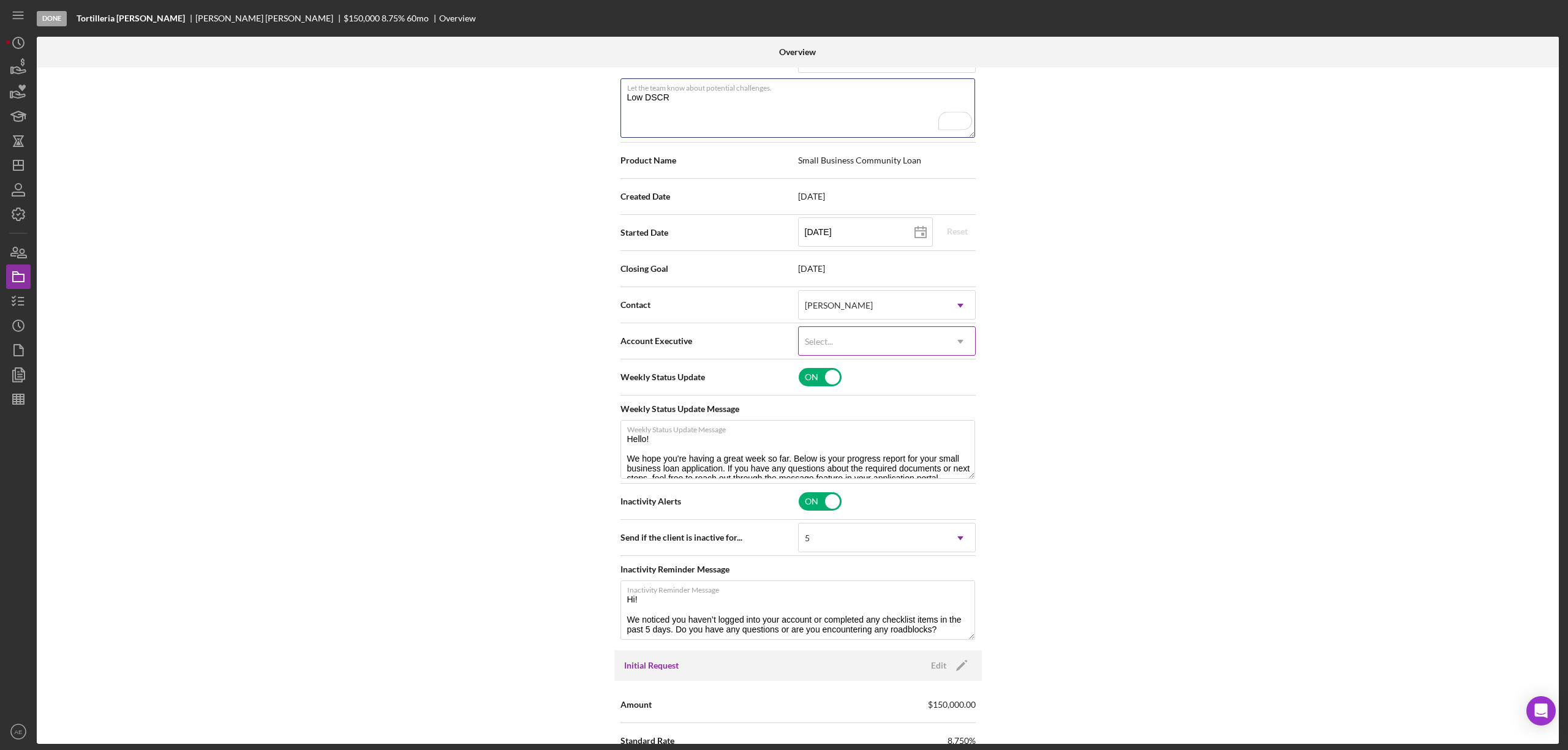
type textarea "Low DSCR"
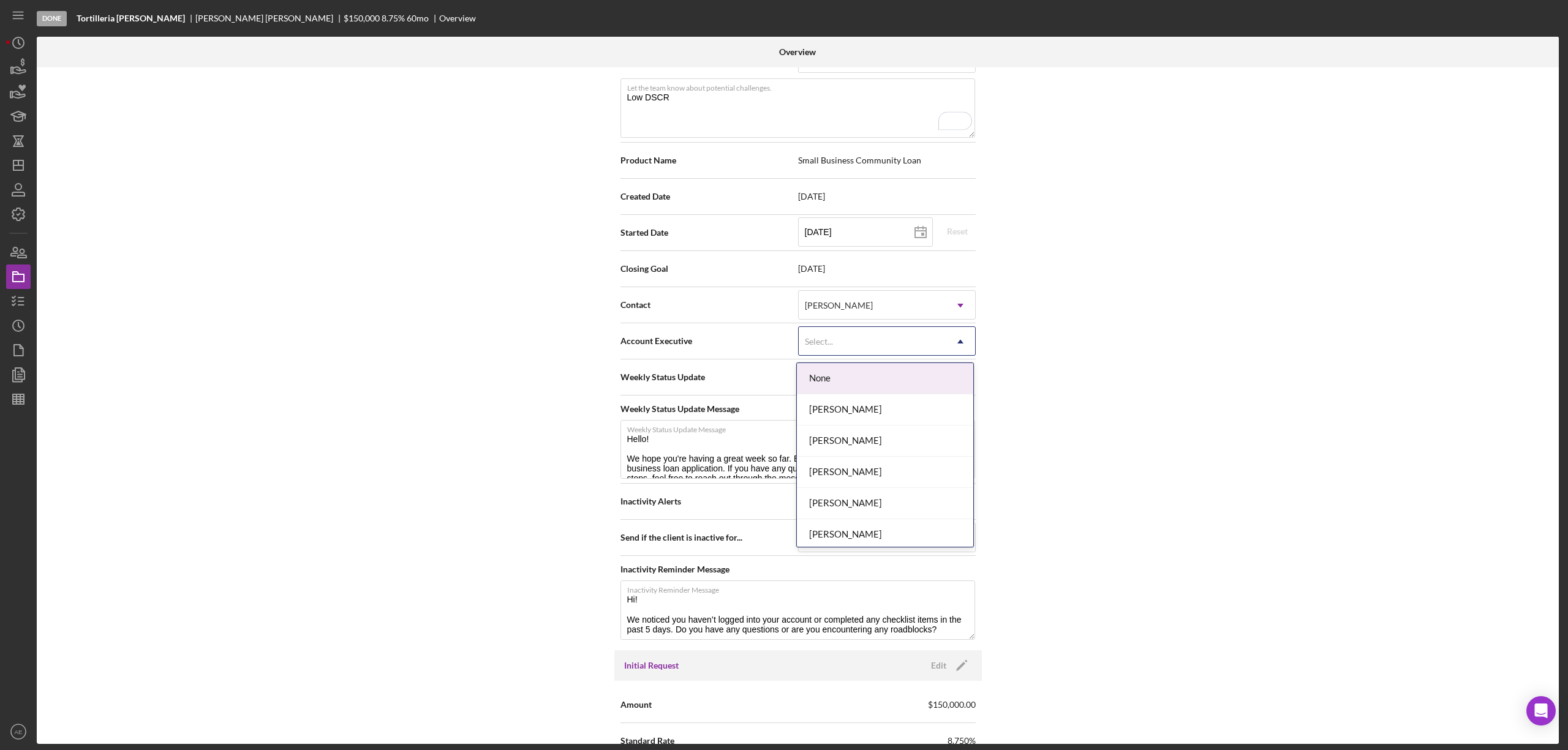
click at [833, 351] on div "Select..." at bounding box center [872, 341] width 147 height 28
click at [855, 498] on div "[PERSON_NAME]" at bounding box center [885, 499] width 176 height 31
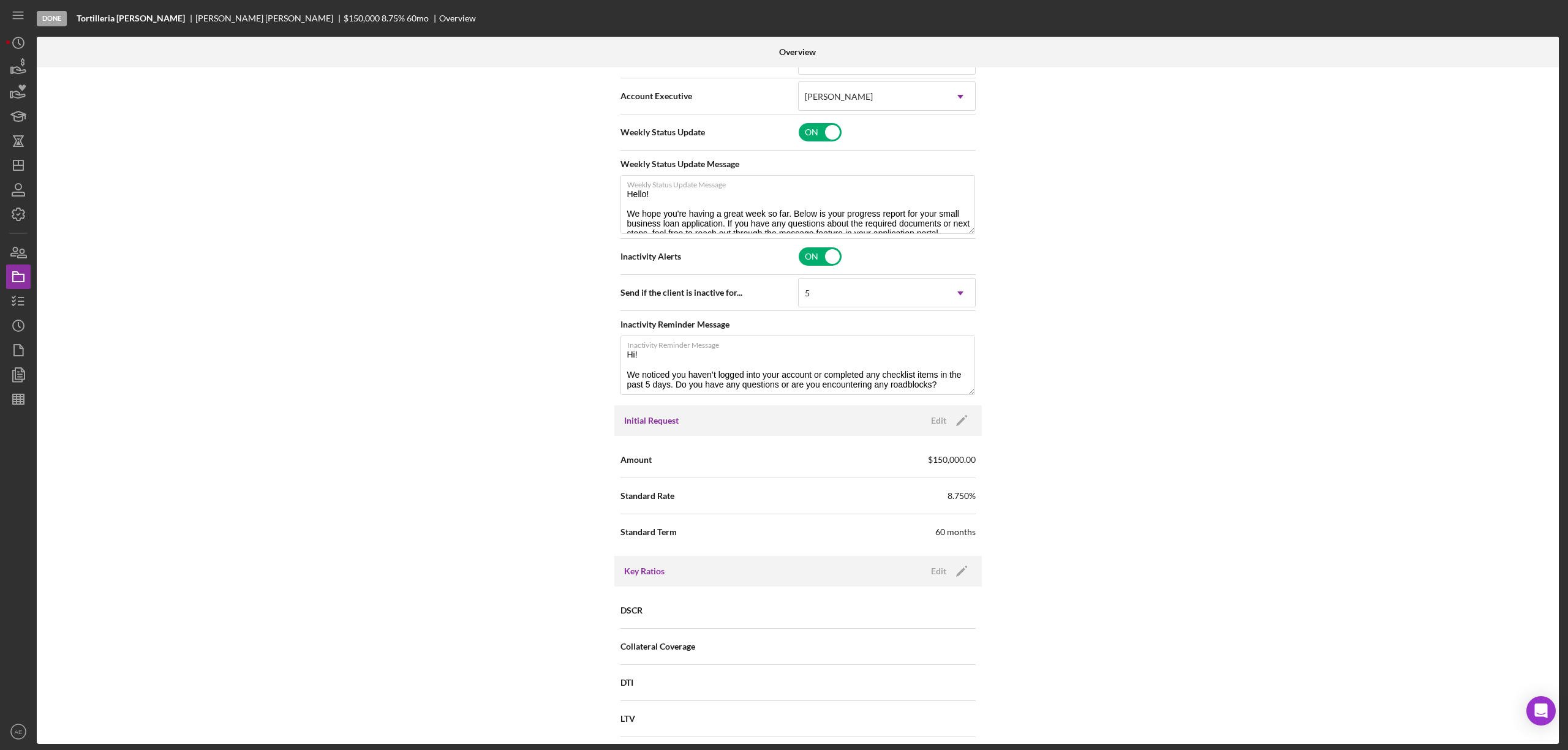
scroll to position [0, 0]
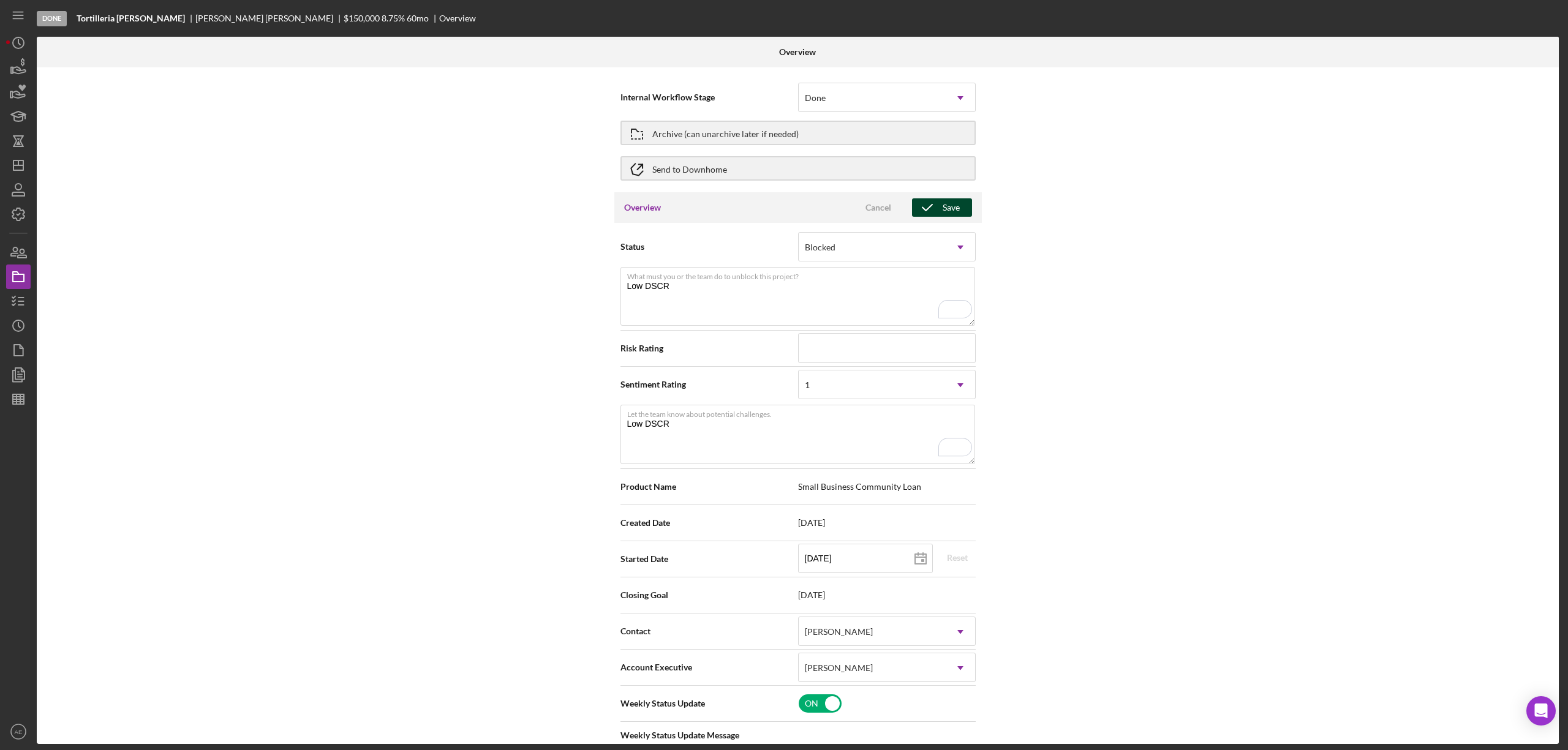
click at [949, 209] on div "Save" at bounding box center [951, 207] width 17 height 18
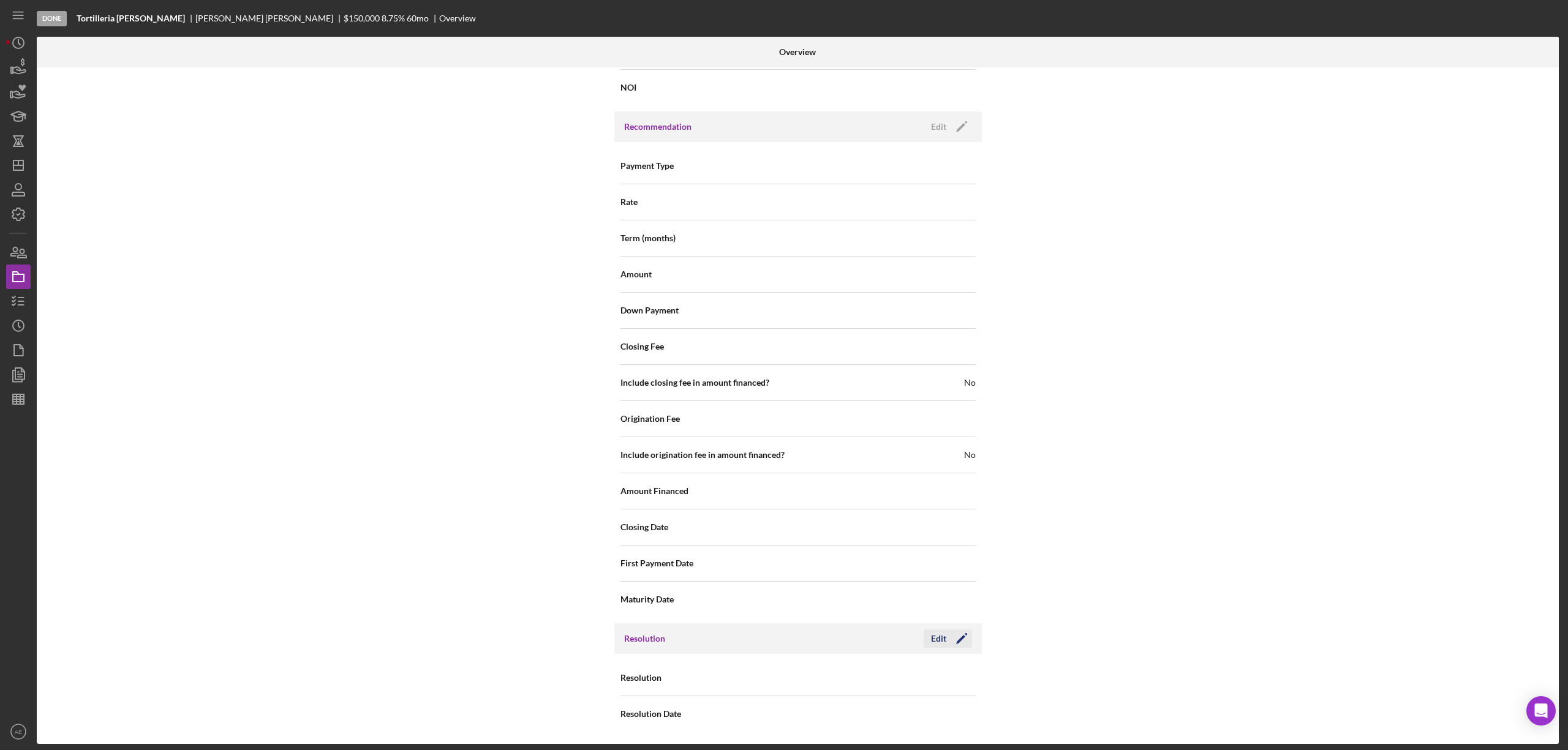
click at [931, 640] on div "Edit" at bounding box center [938, 638] width 15 height 18
click at [841, 687] on div "Select..." at bounding box center [872, 677] width 147 height 28
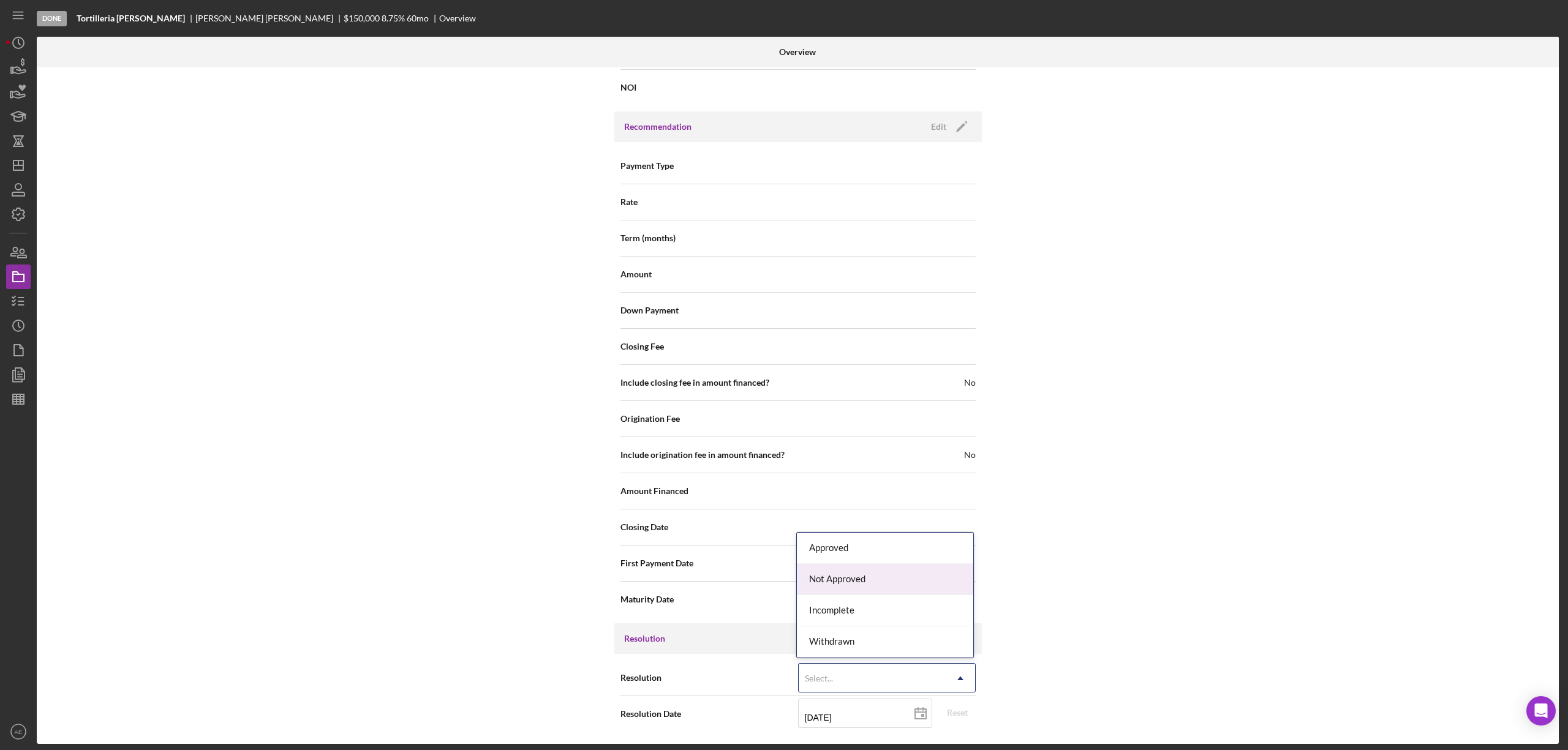
click at [833, 579] on div "Not Approved" at bounding box center [885, 578] width 176 height 31
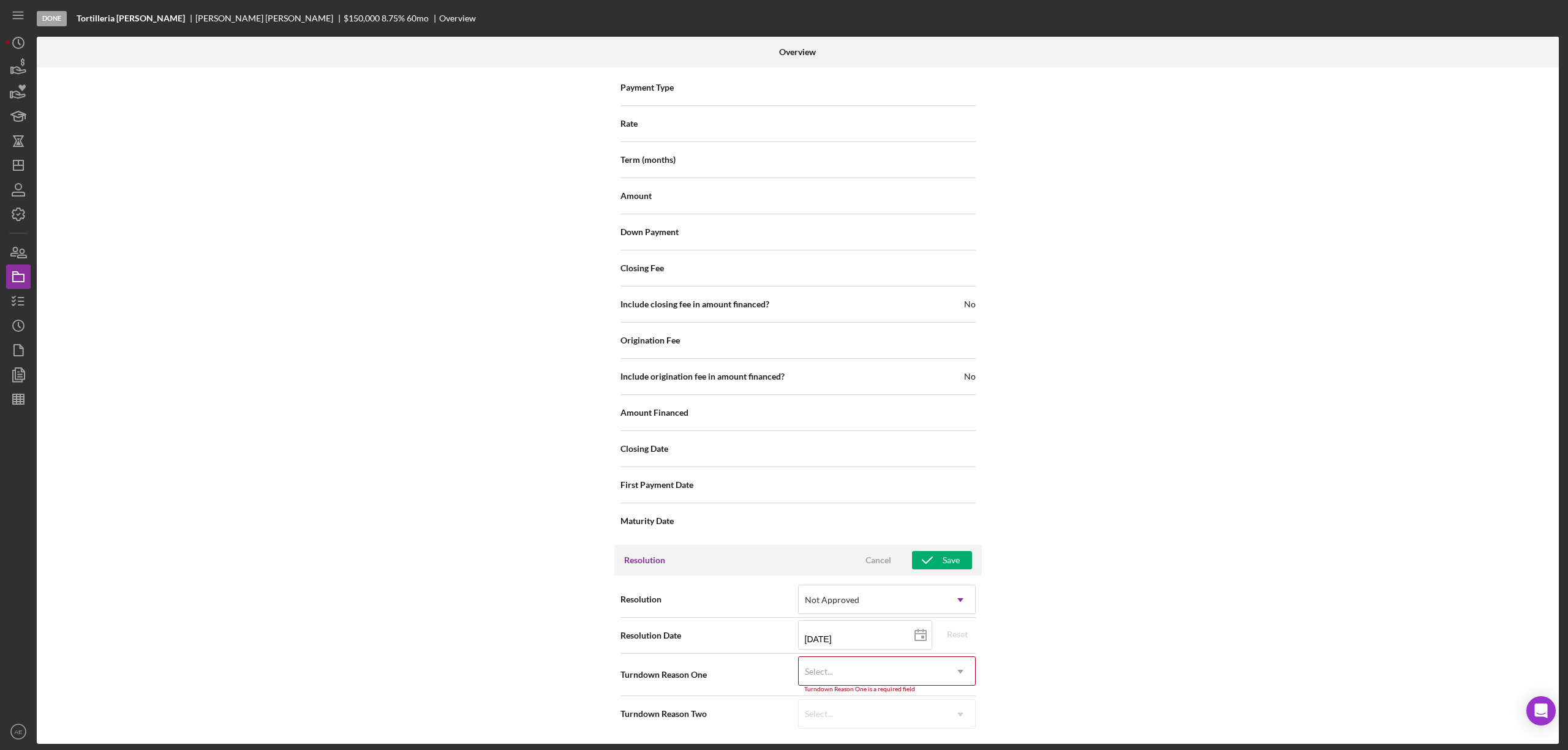
click at [840, 679] on div "Select..." at bounding box center [872, 671] width 147 height 28
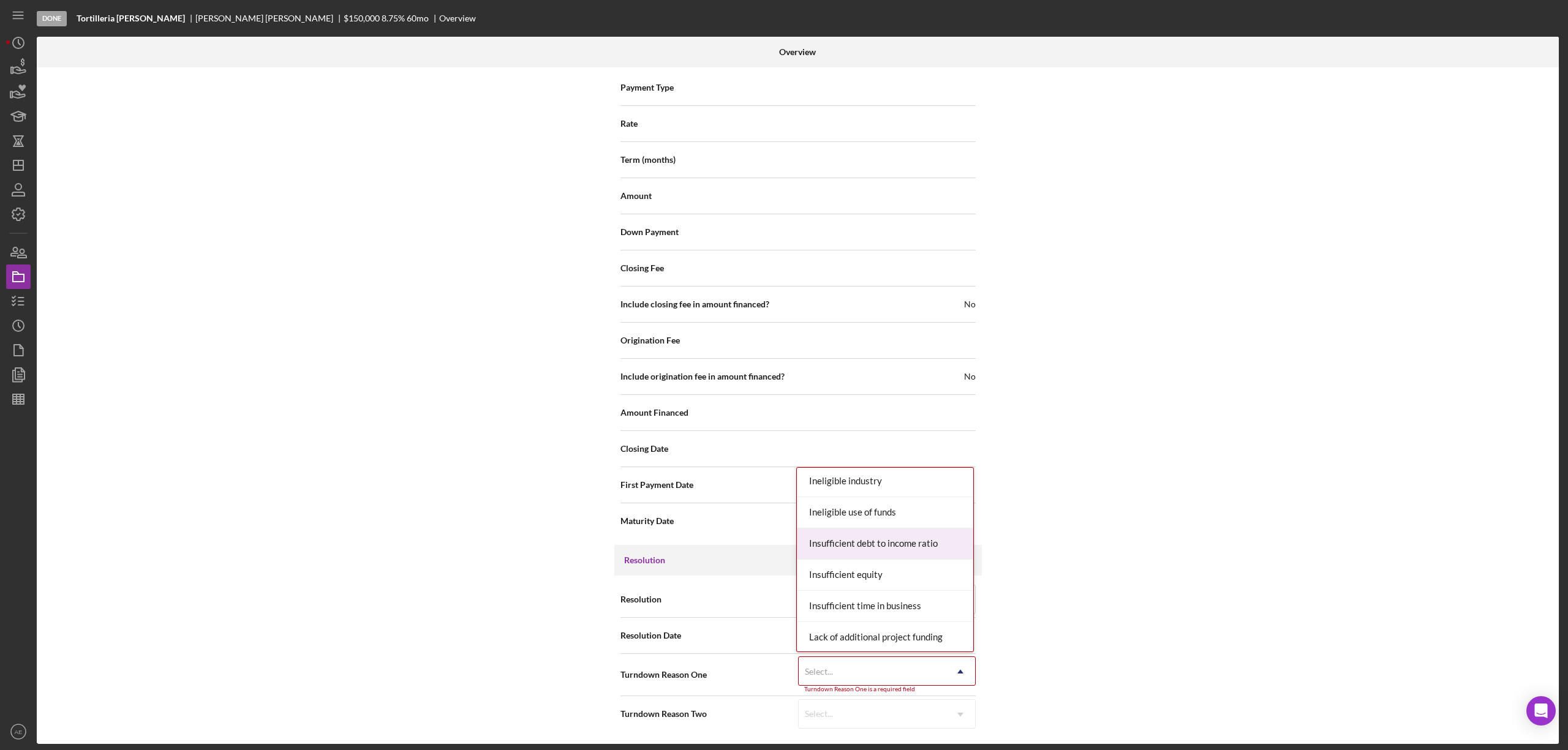
click at [880, 552] on div "Insufficient debt to income ratio" at bounding box center [885, 543] width 176 height 31
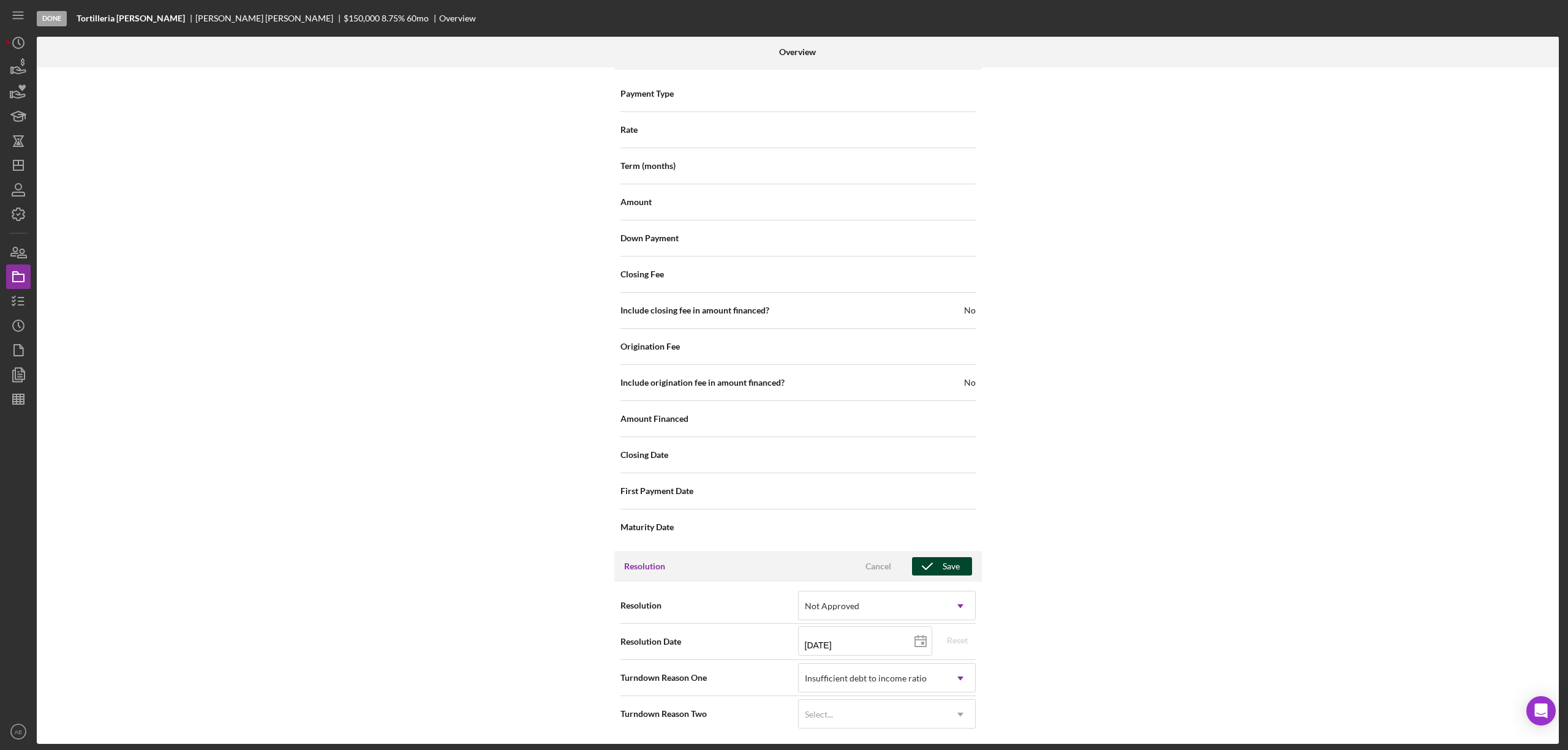
click at [921, 568] on icon "button" at bounding box center [927, 566] width 30 height 30
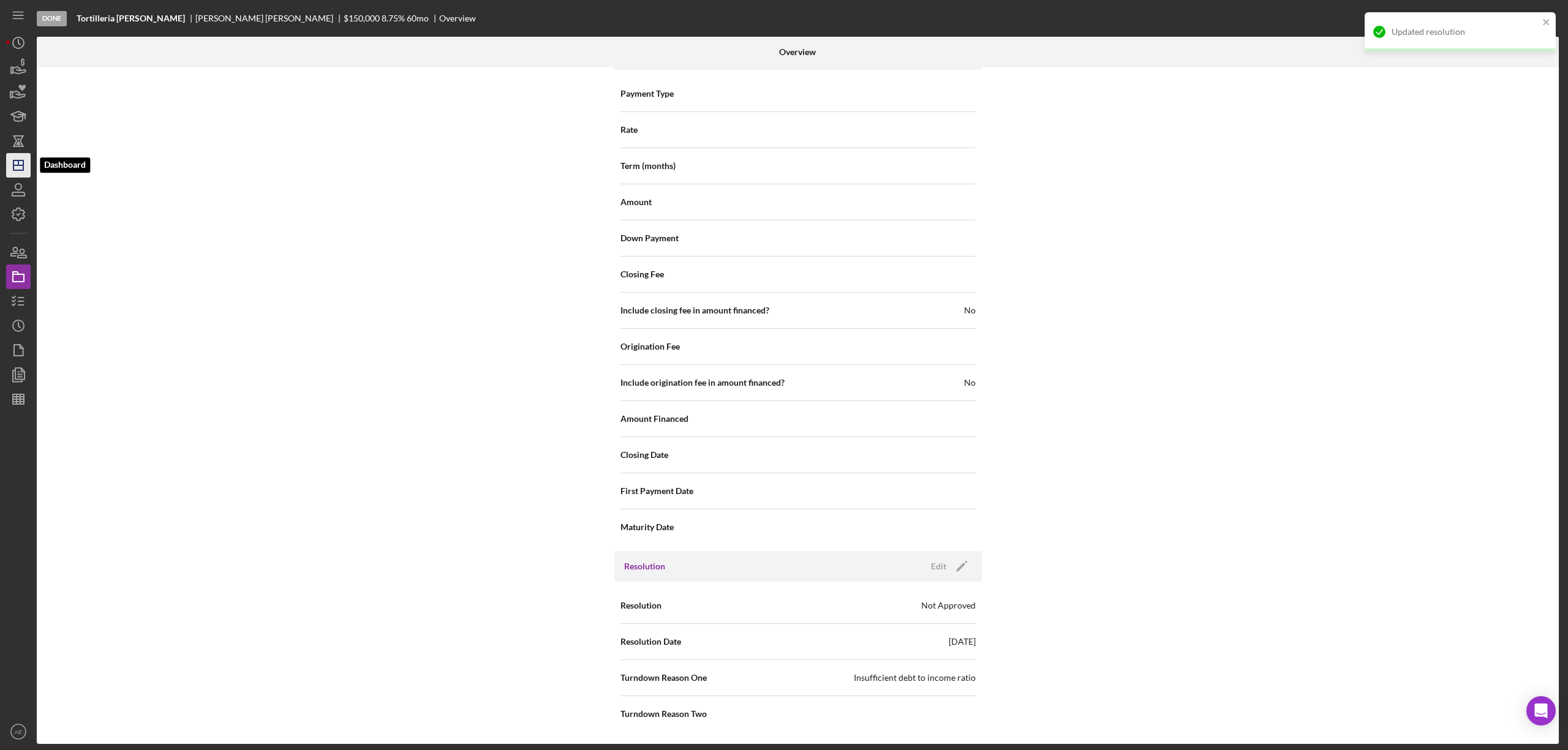
click at [27, 164] on icon "Icon/Dashboard" at bounding box center [18, 165] width 30 height 30
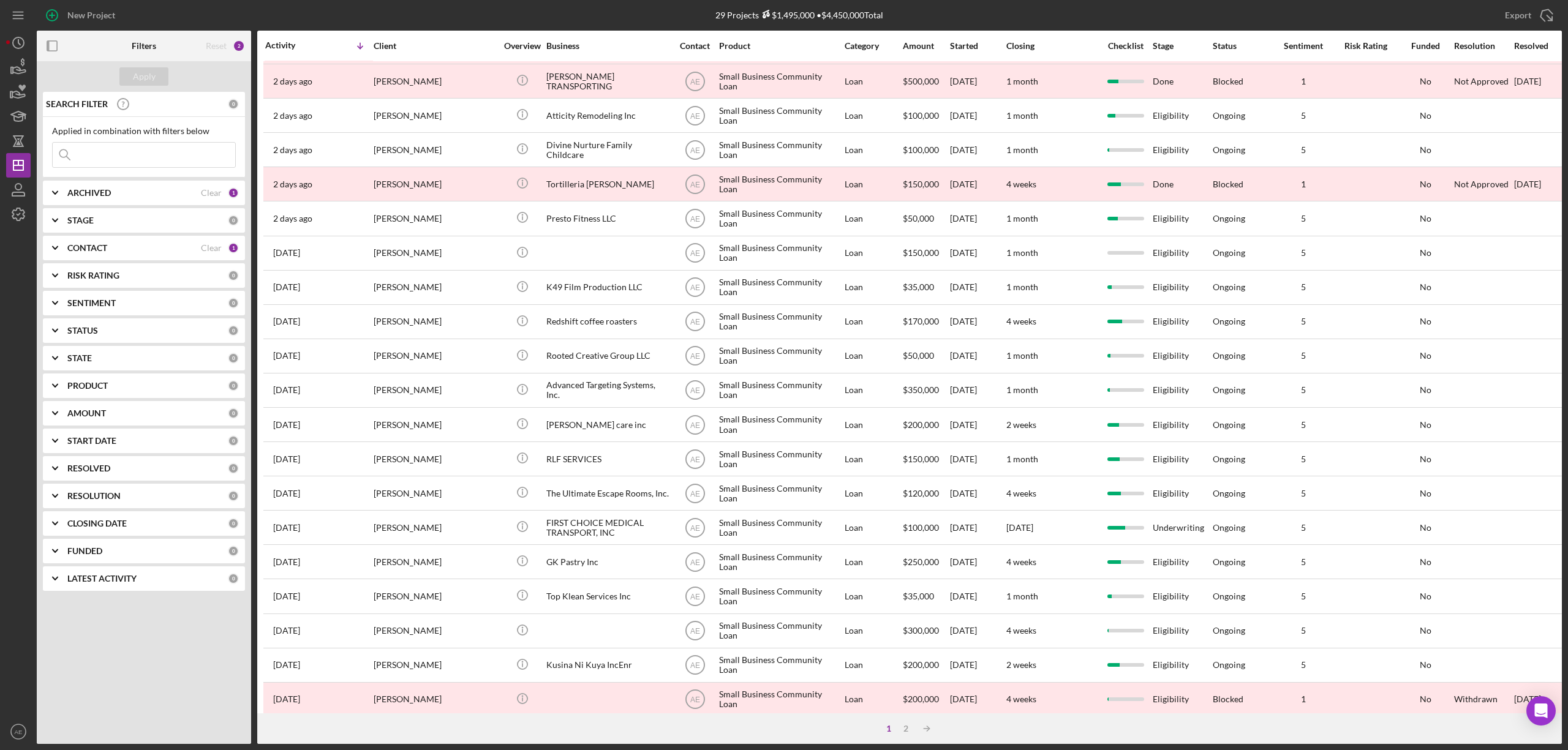
scroll to position [224, 0]
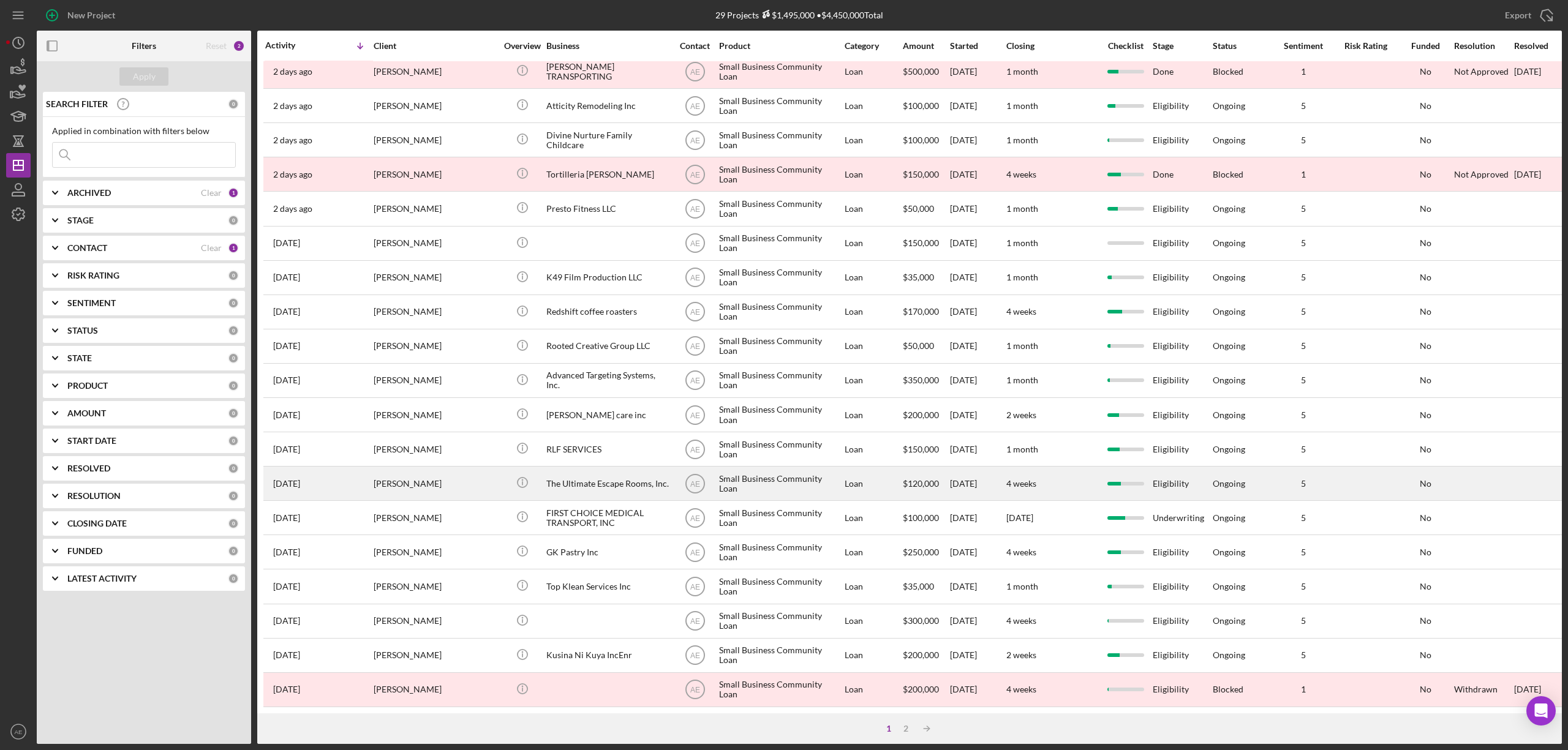
click at [603, 475] on div "The Ultimate Escape Rooms, Inc." at bounding box center [607, 483] width 122 height 33
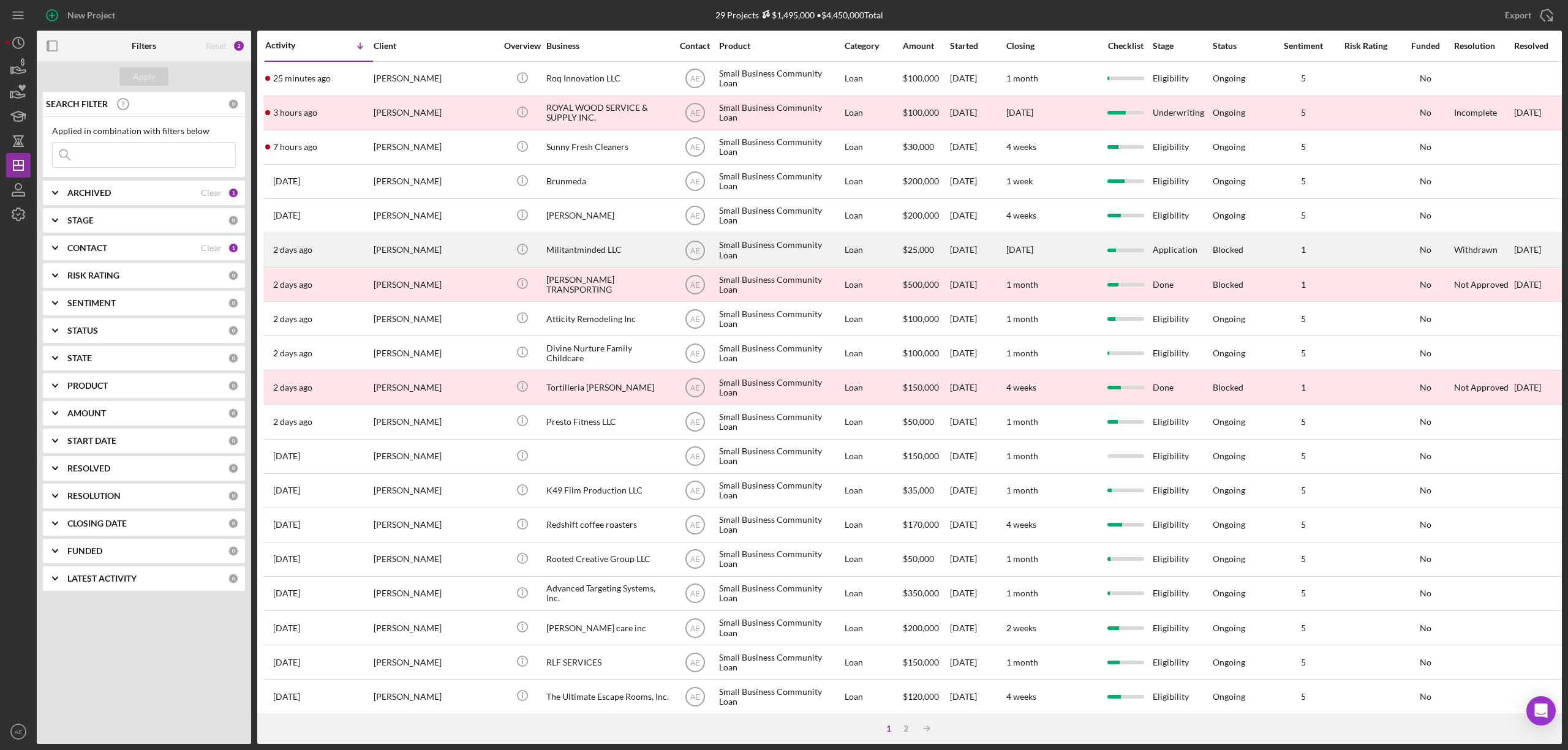
scroll to position [81, 0]
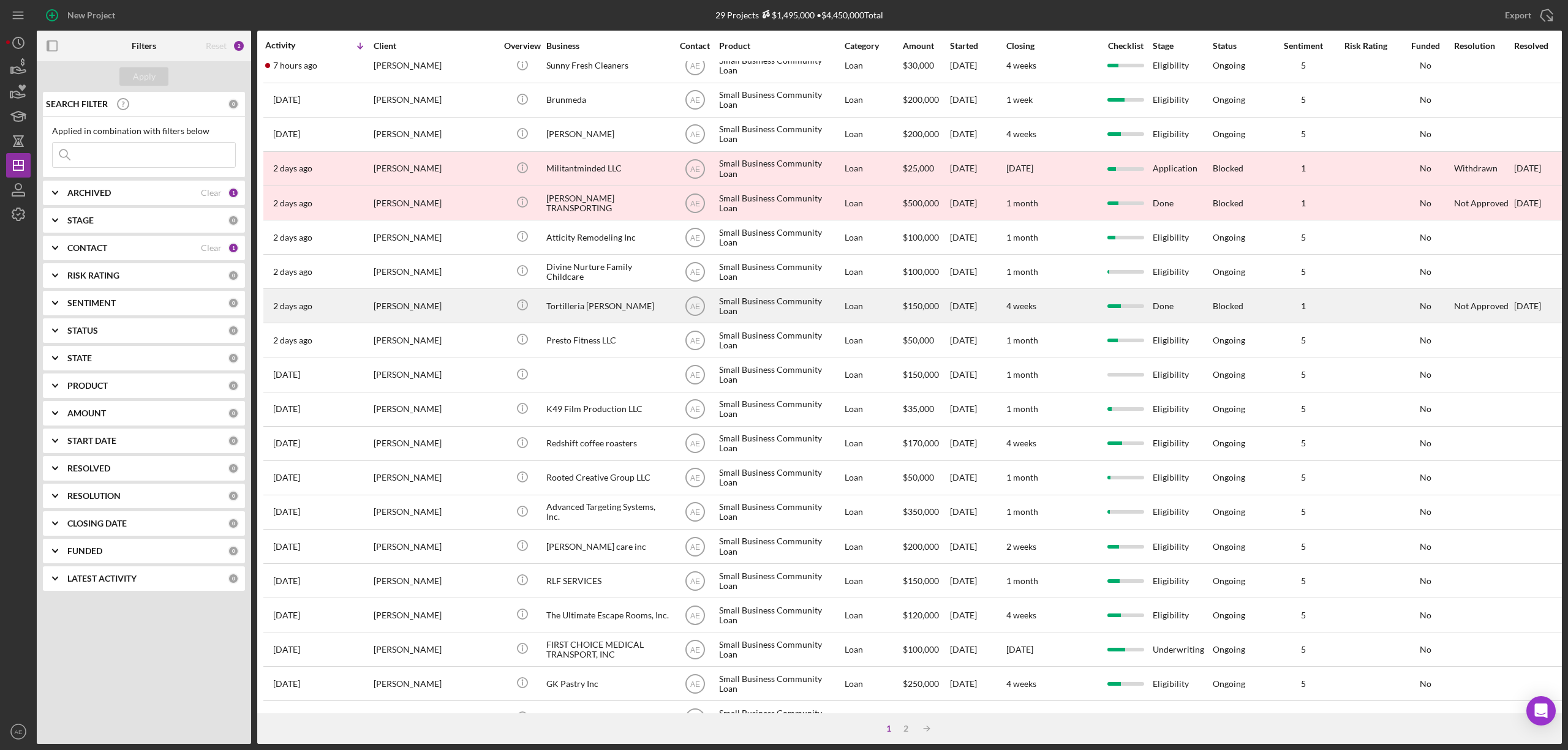
click at [596, 309] on div "Tortilleria [PERSON_NAME]" at bounding box center [607, 306] width 122 height 33
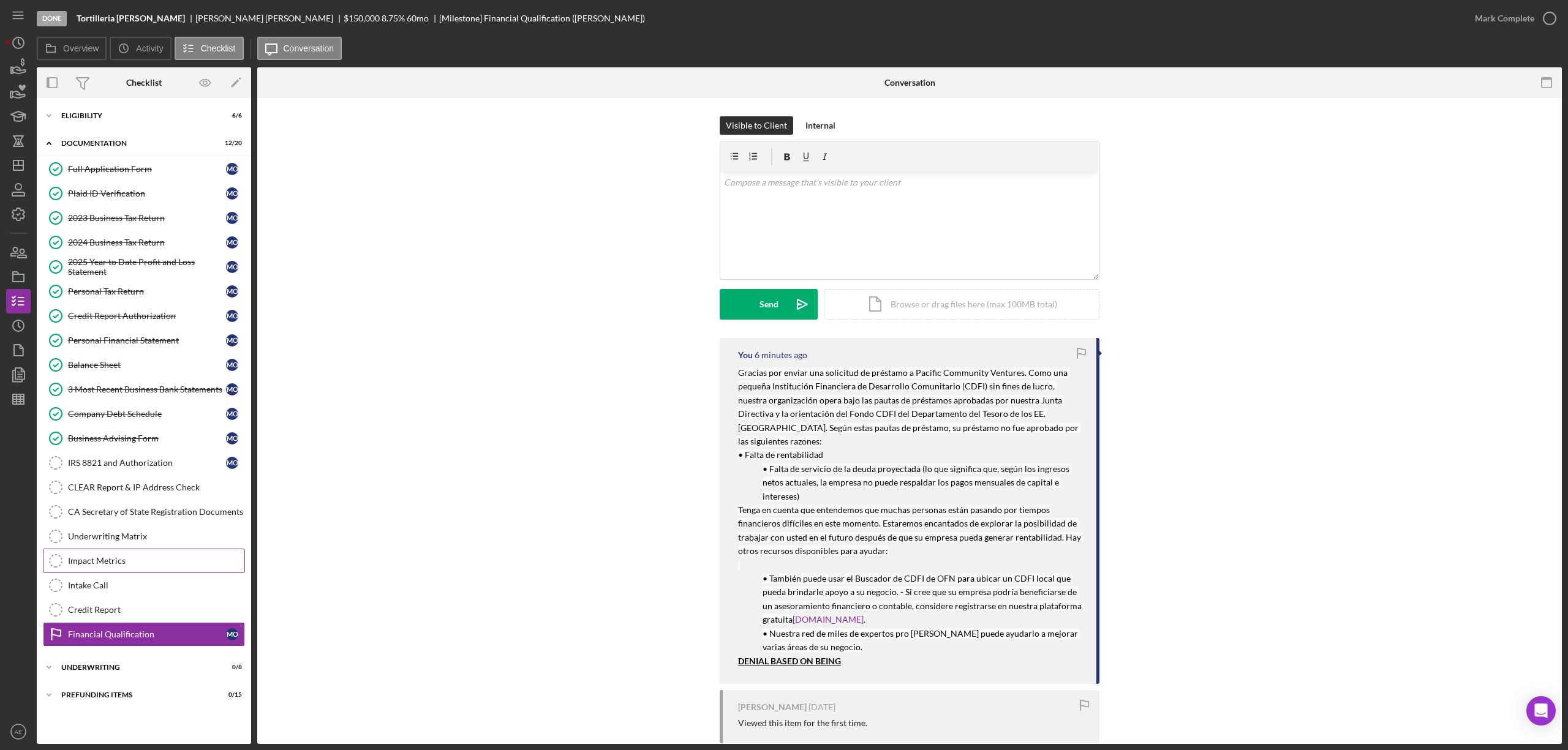
click at [125, 566] on div "Impact Metrics" at bounding box center [156, 560] width 176 height 10
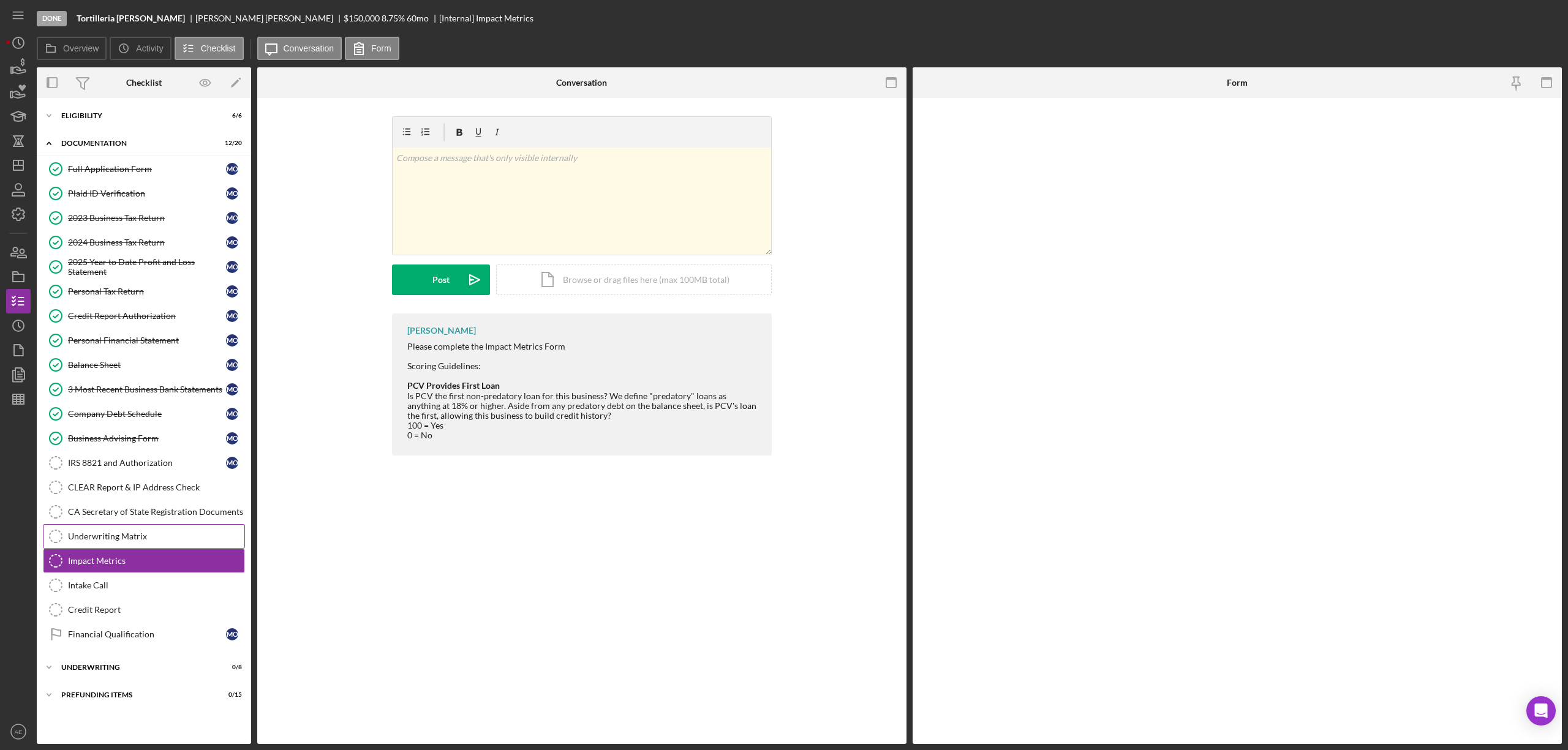
click at [128, 539] on div "Underwriting Matrix" at bounding box center [156, 536] width 176 height 10
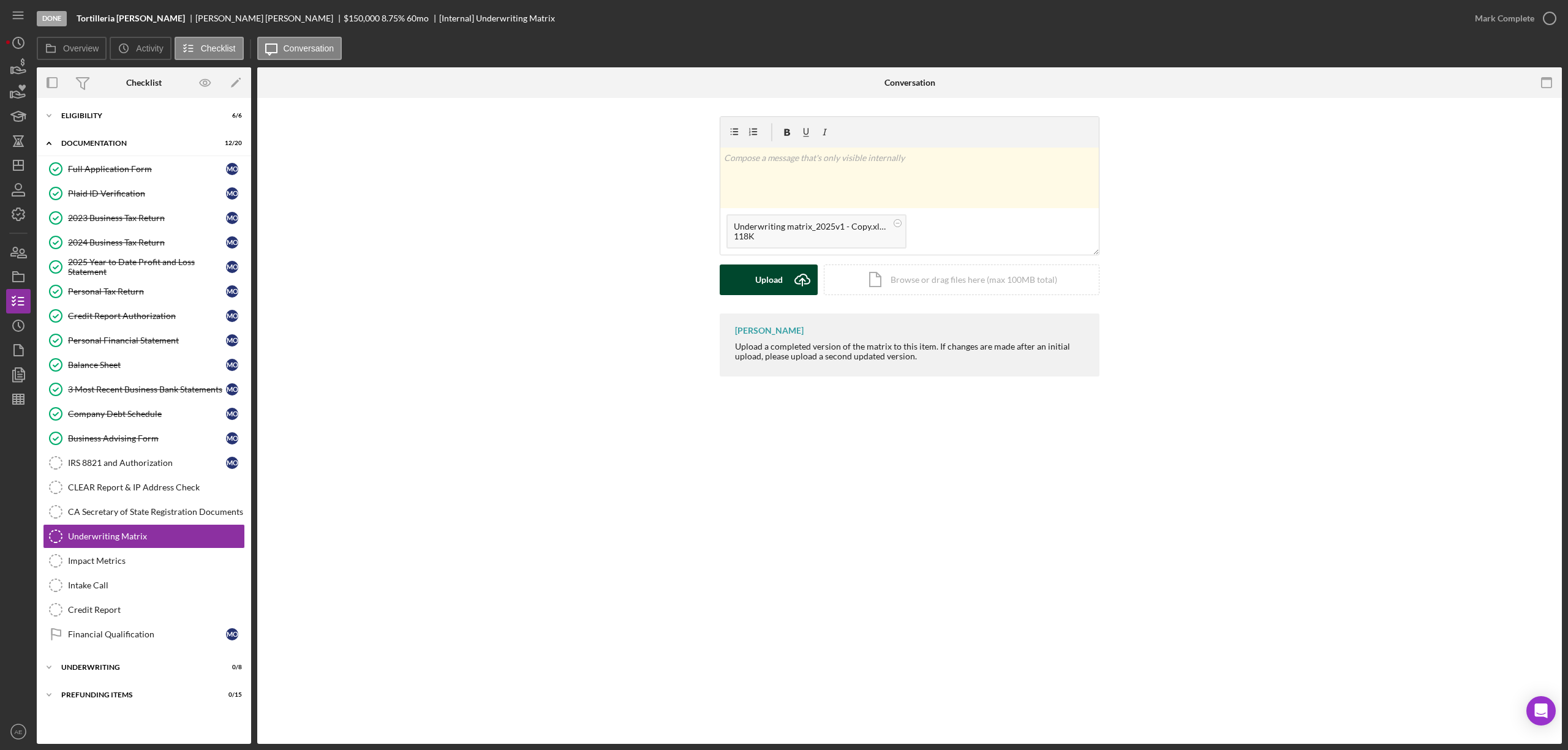
click at [787, 290] on icon "Icon/Upload" at bounding box center [802, 279] width 30 height 30
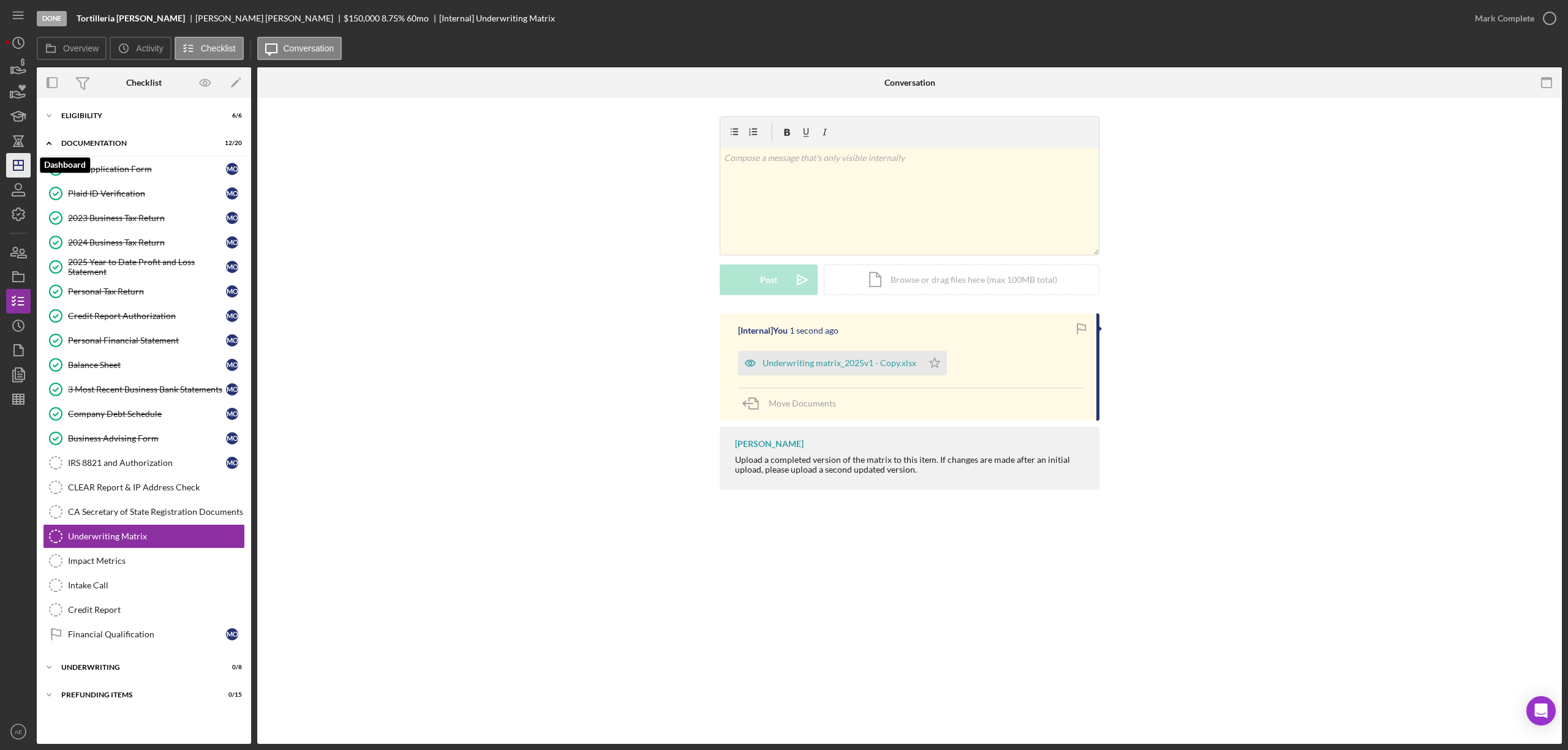
click at [23, 154] on icon "Icon/Dashboard" at bounding box center [18, 165] width 30 height 30
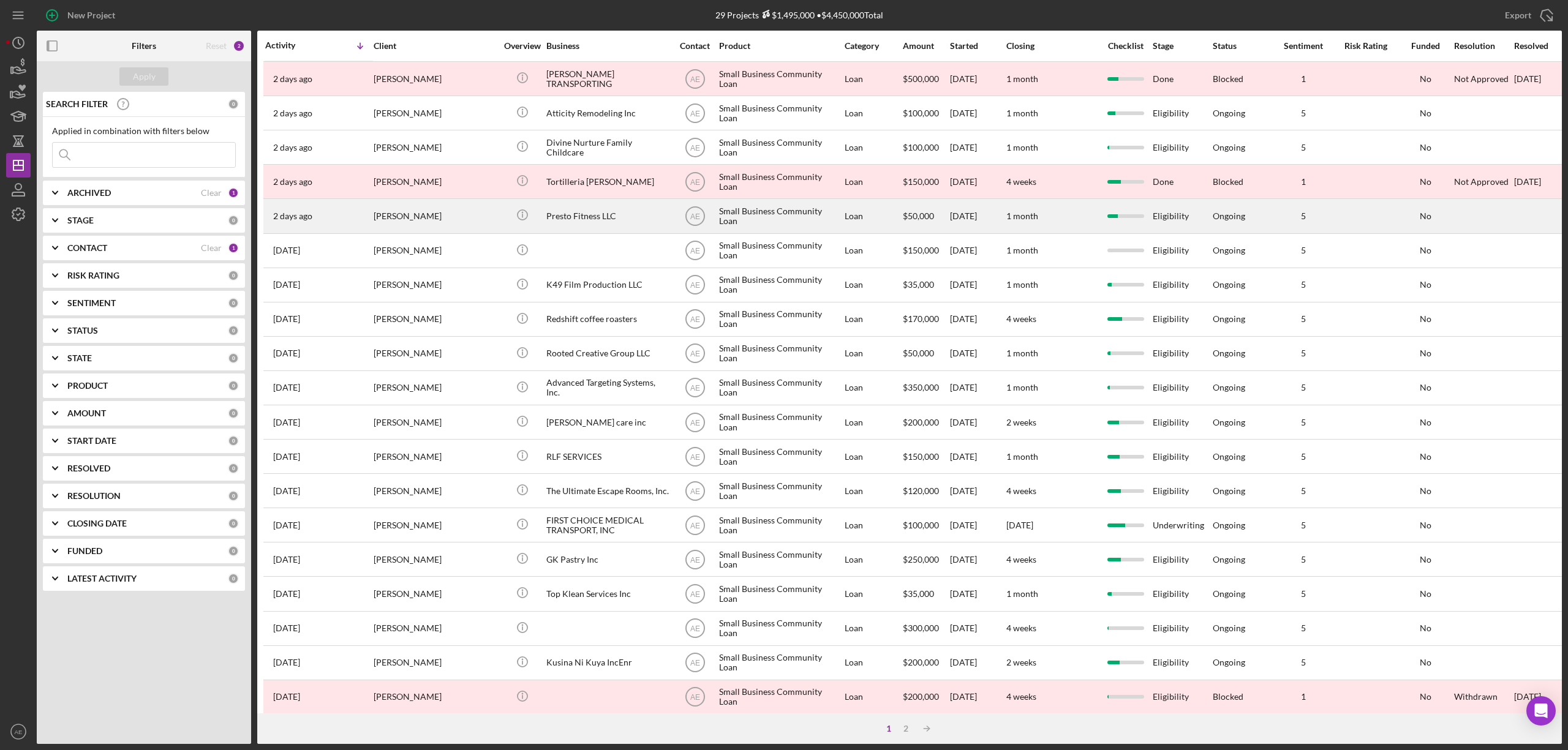
scroll to position [224, 0]
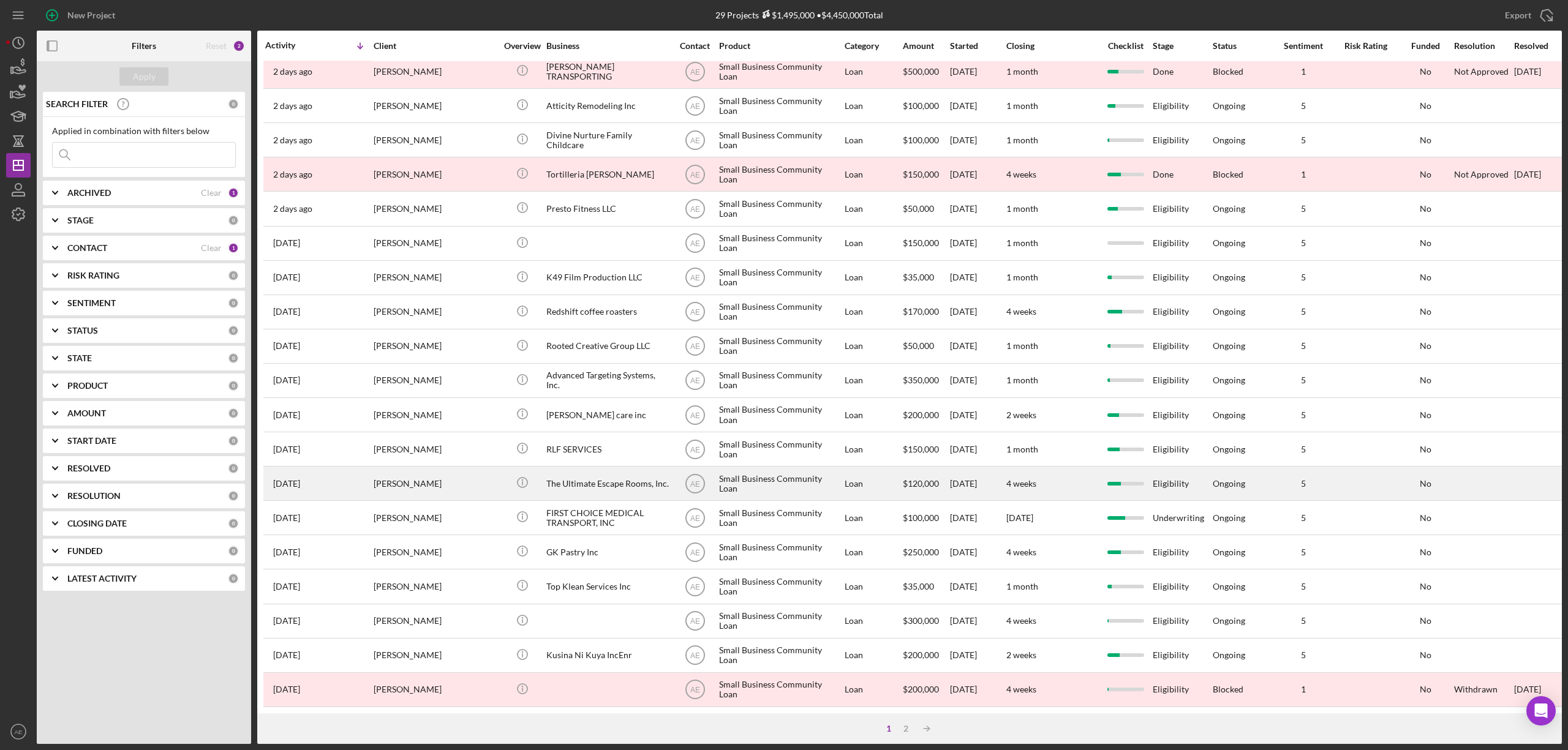
click at [580, 469] on div "The Ultimate Escape Rooms, Inc." at bounding box center [607, 483] width 122 height 33
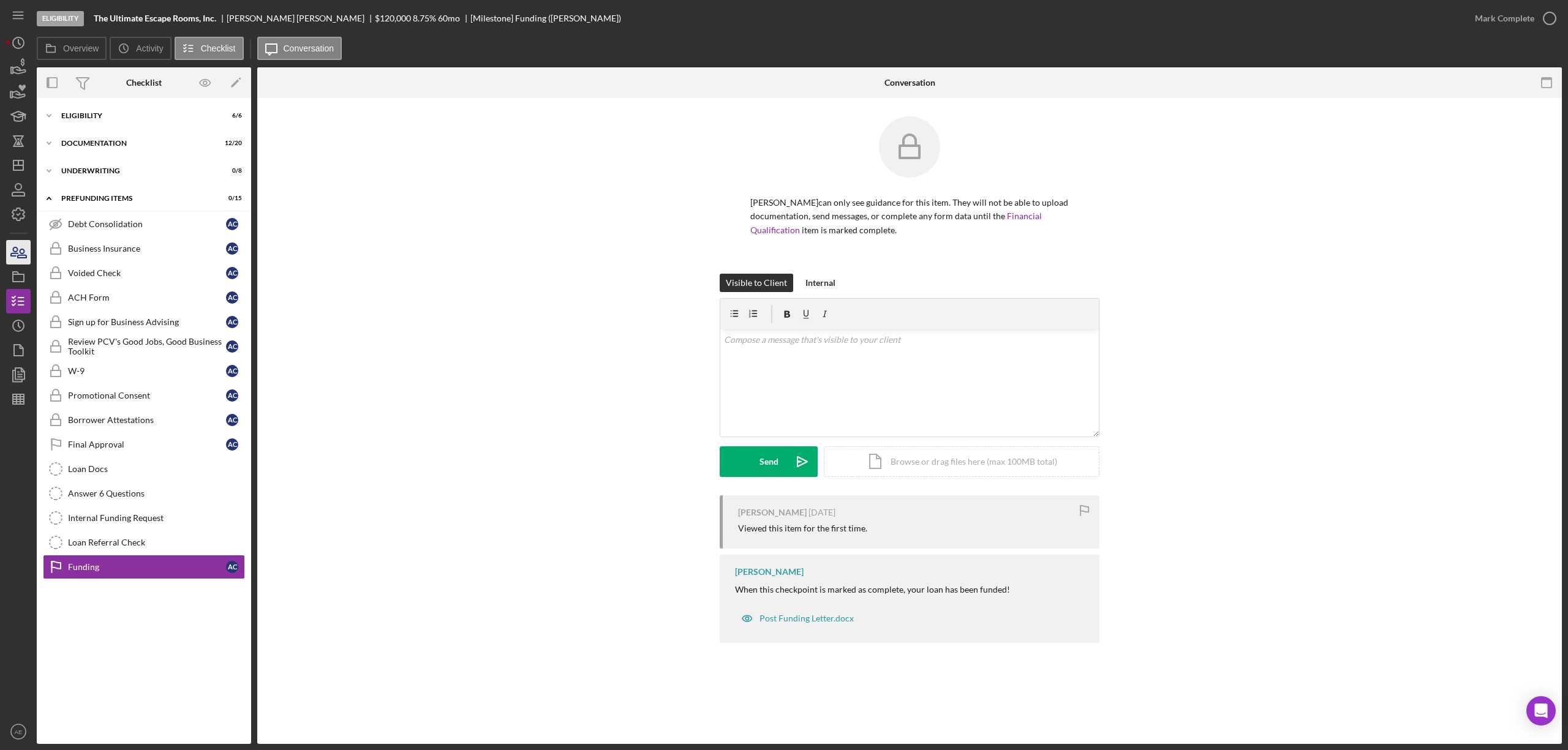
drag, startPoint x: 113, startPoint y: 120, endPoint x: 7, endPoint y: 240, distance: 160.1
click at [113, 120] on div "Icon/Expander Eligibility 6 / 6" at bounding box center [144, 116] width 214 height 25
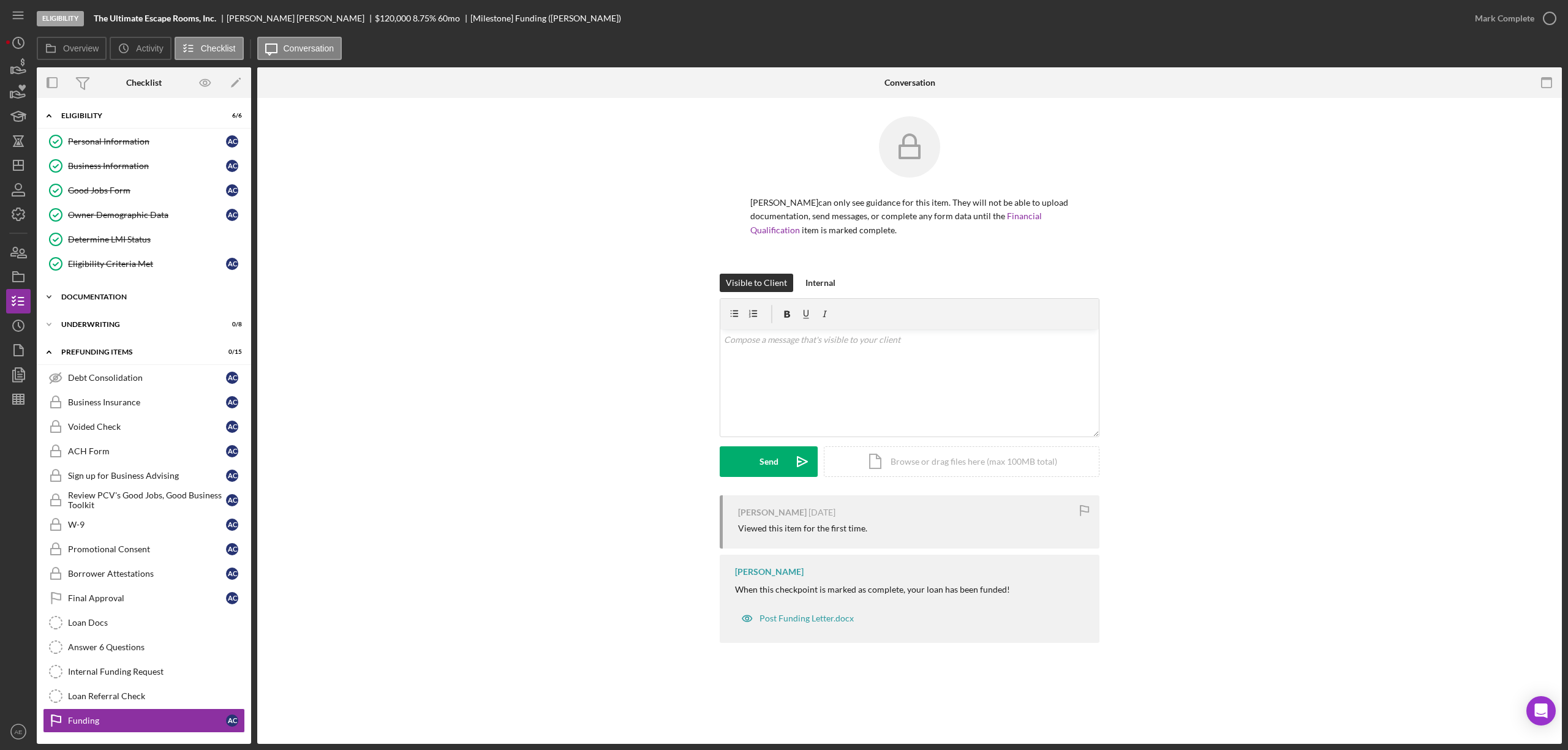
click at [115, 300] on div "Documentation" at bounding box center [148, 296] width 175 height 7
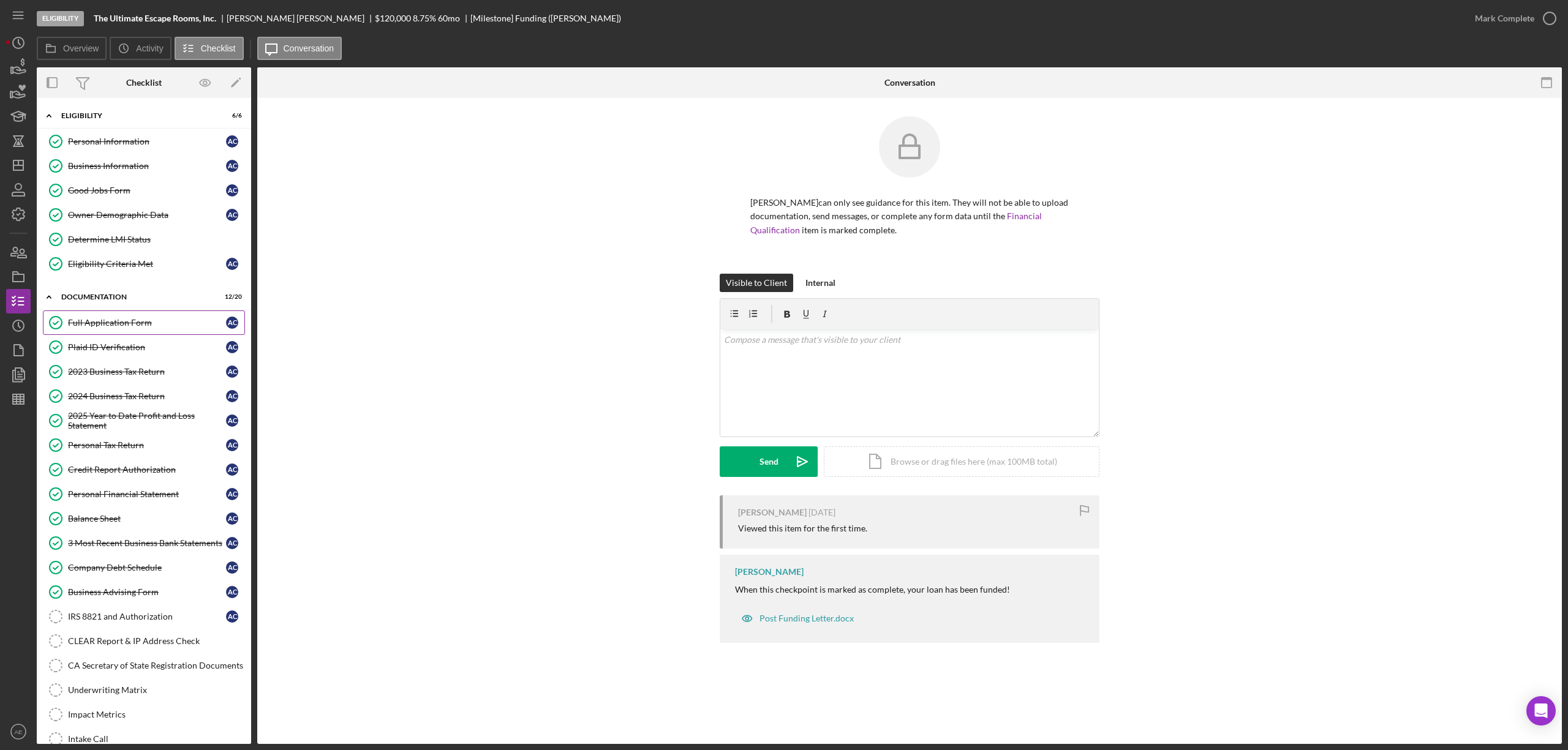
click at [115, 326] on div "Full Application Form" at bounding box center [147, 322] width 158 height 10
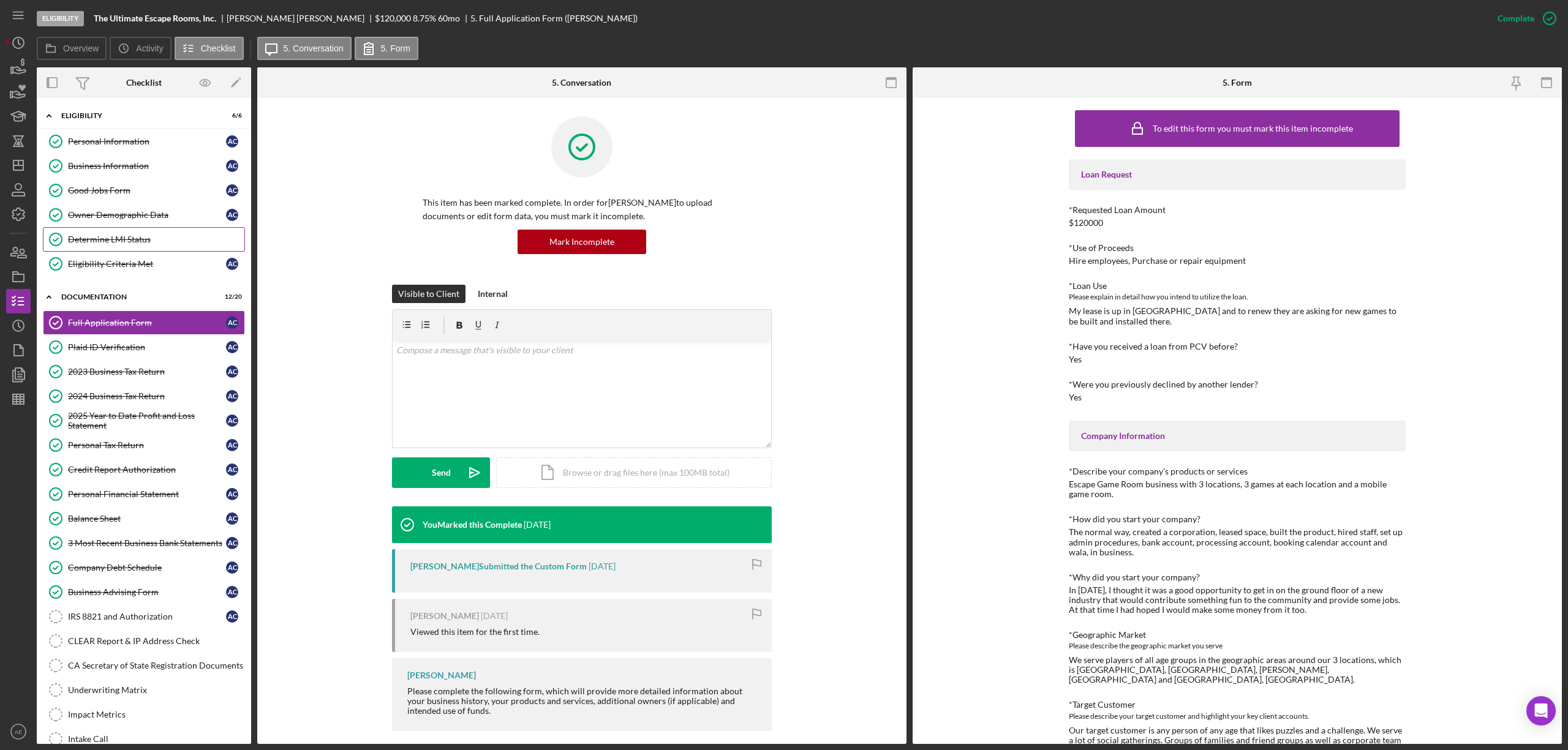
click at [145, 236] on div "Determine LMI Status" at bounding box center [156, 239] width 176 height 10
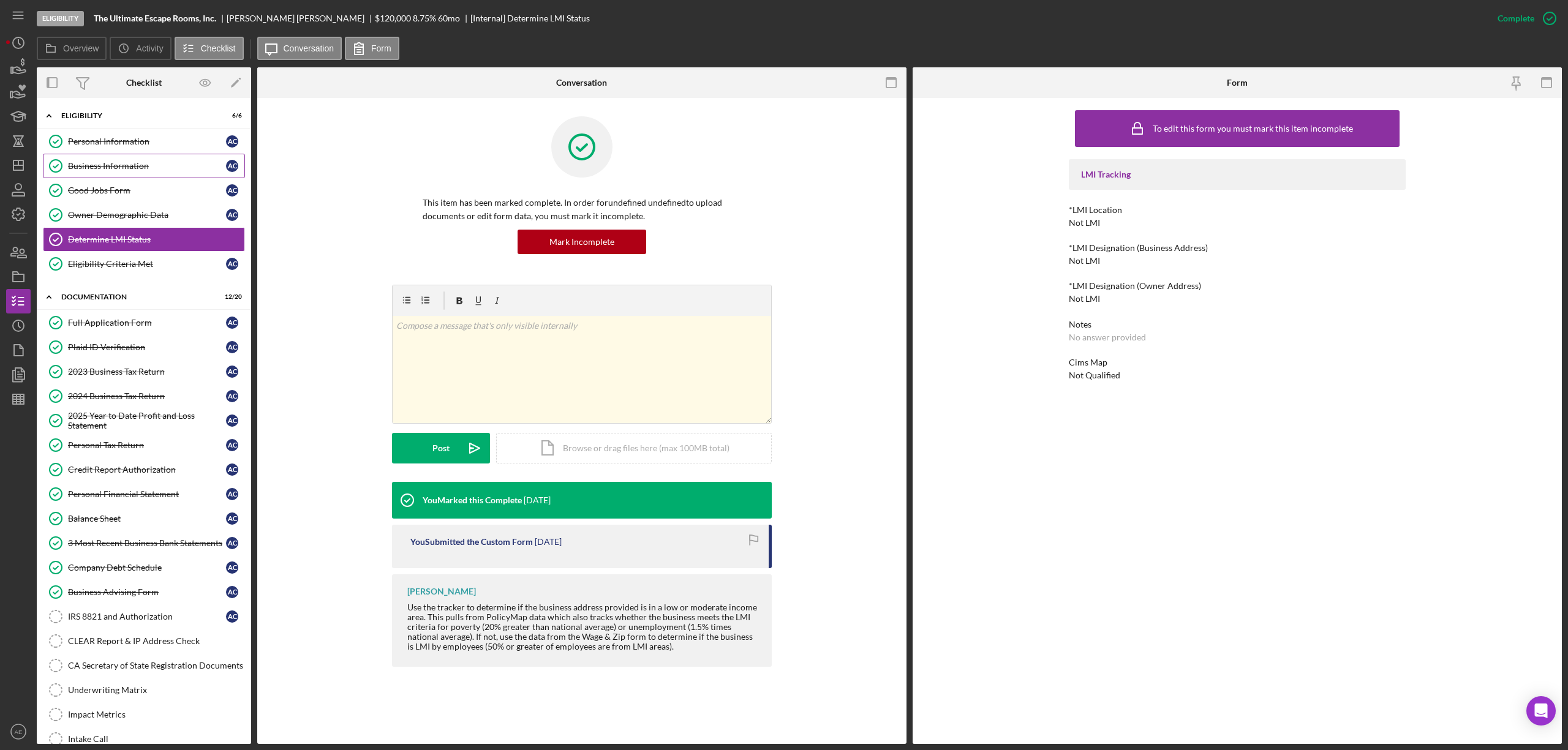
click at [148, 157] on link "Business Information Business Information A C" at bounding box center [144, 166] width 202 height 25
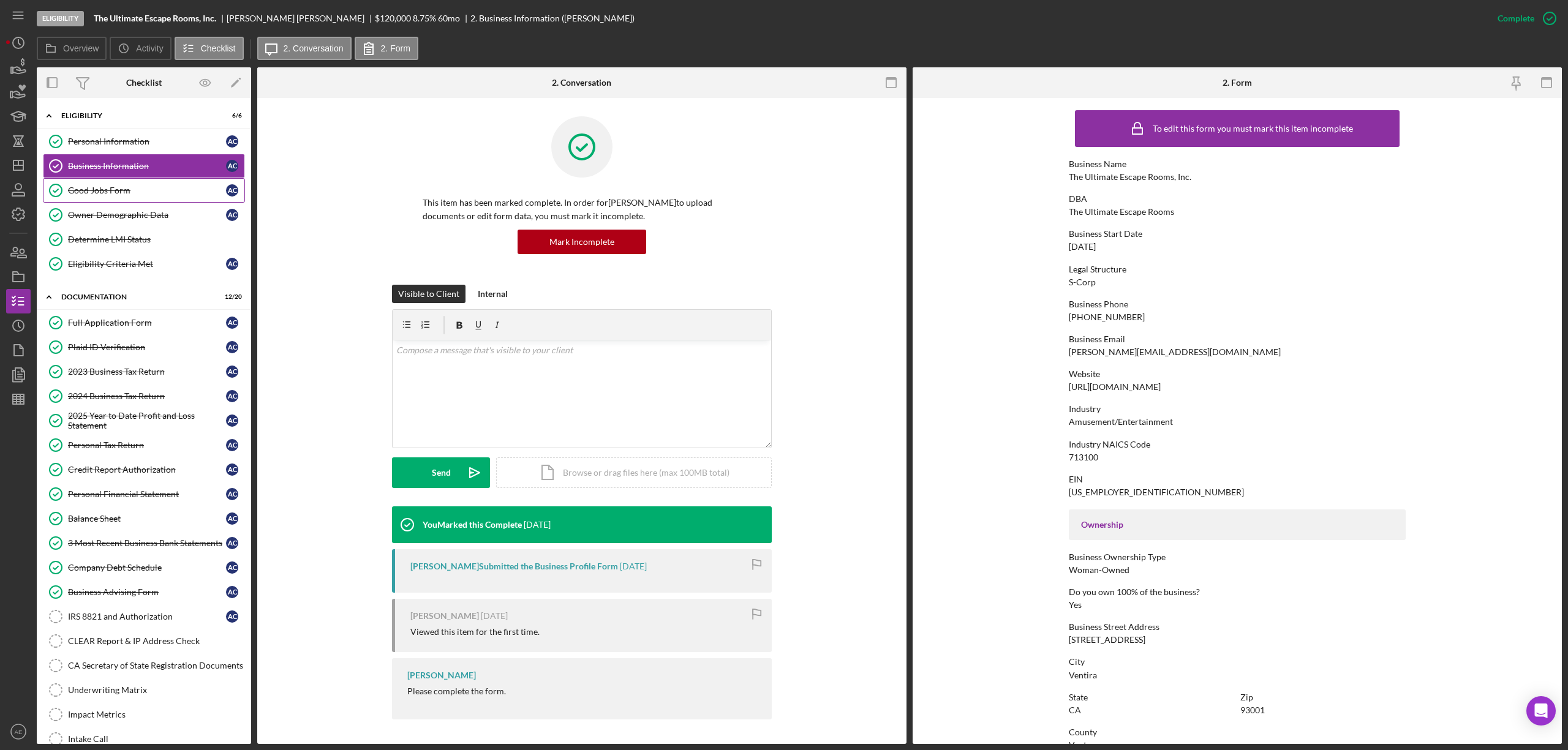
click at [133, 191] on div "Good Jobs Form" at bounding box center [147, 190] width 158 height 10
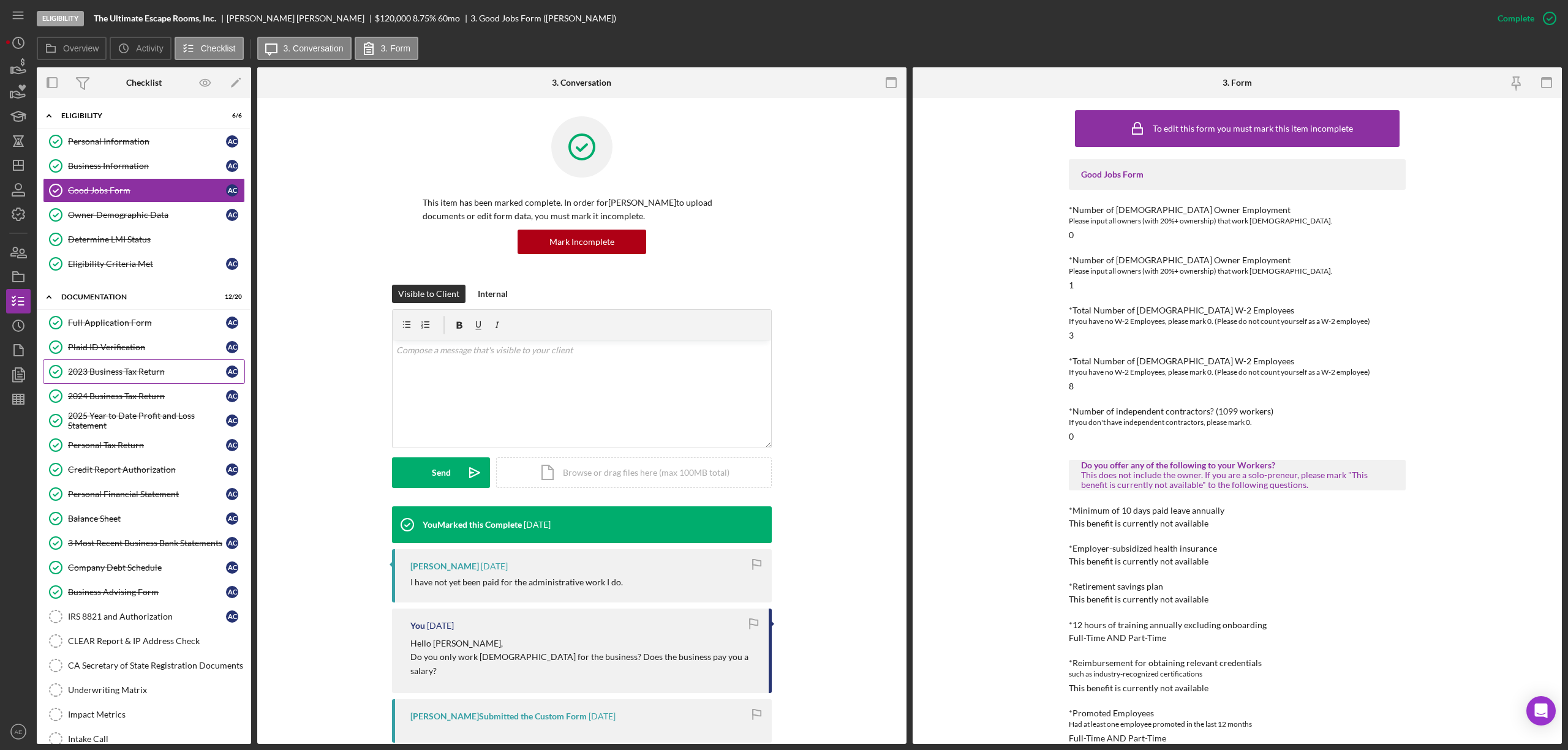
click at [130, 375] on div "2023 Business Tax Return" at bounding box center [147, 371] width 158 height 10
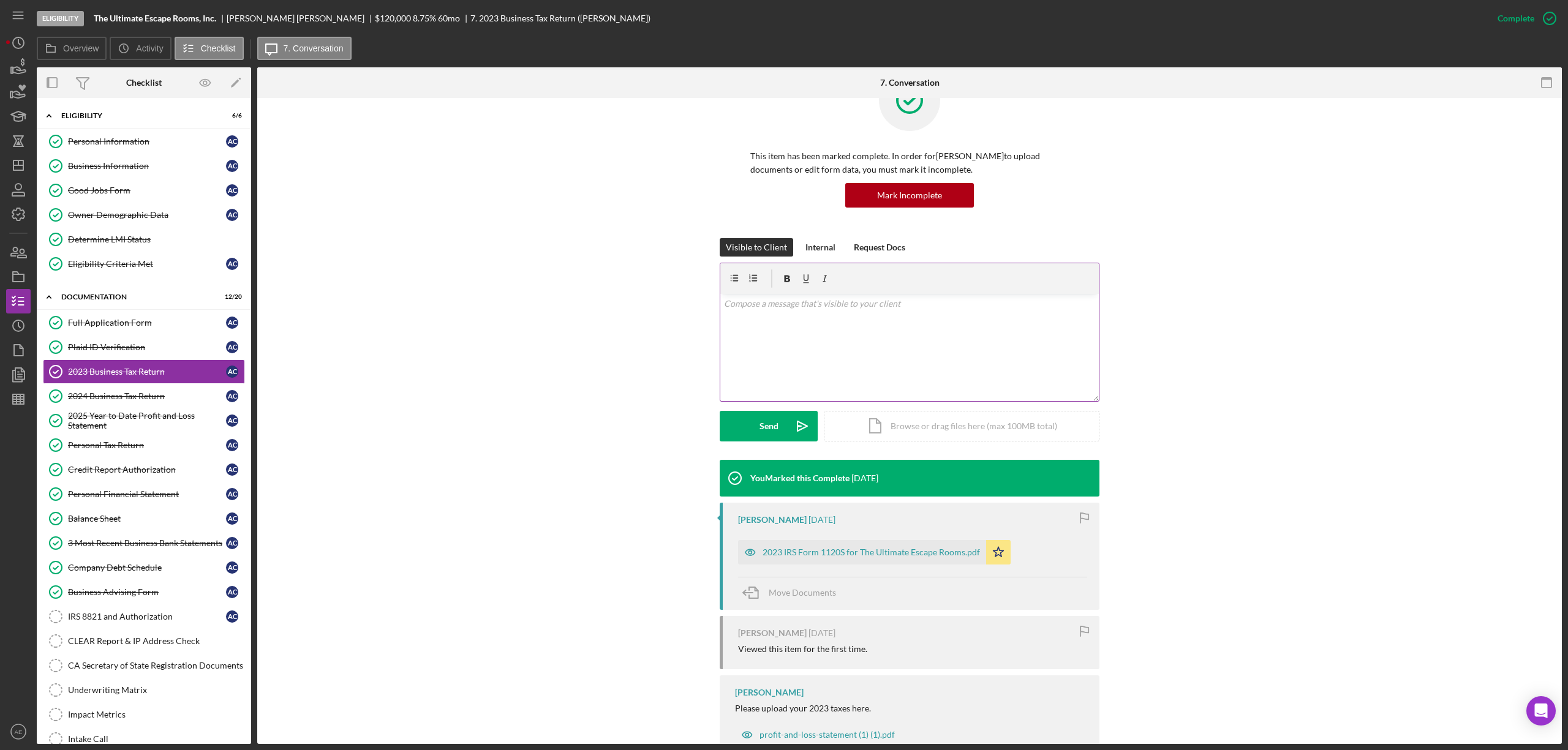
scroll to position [86, 0]
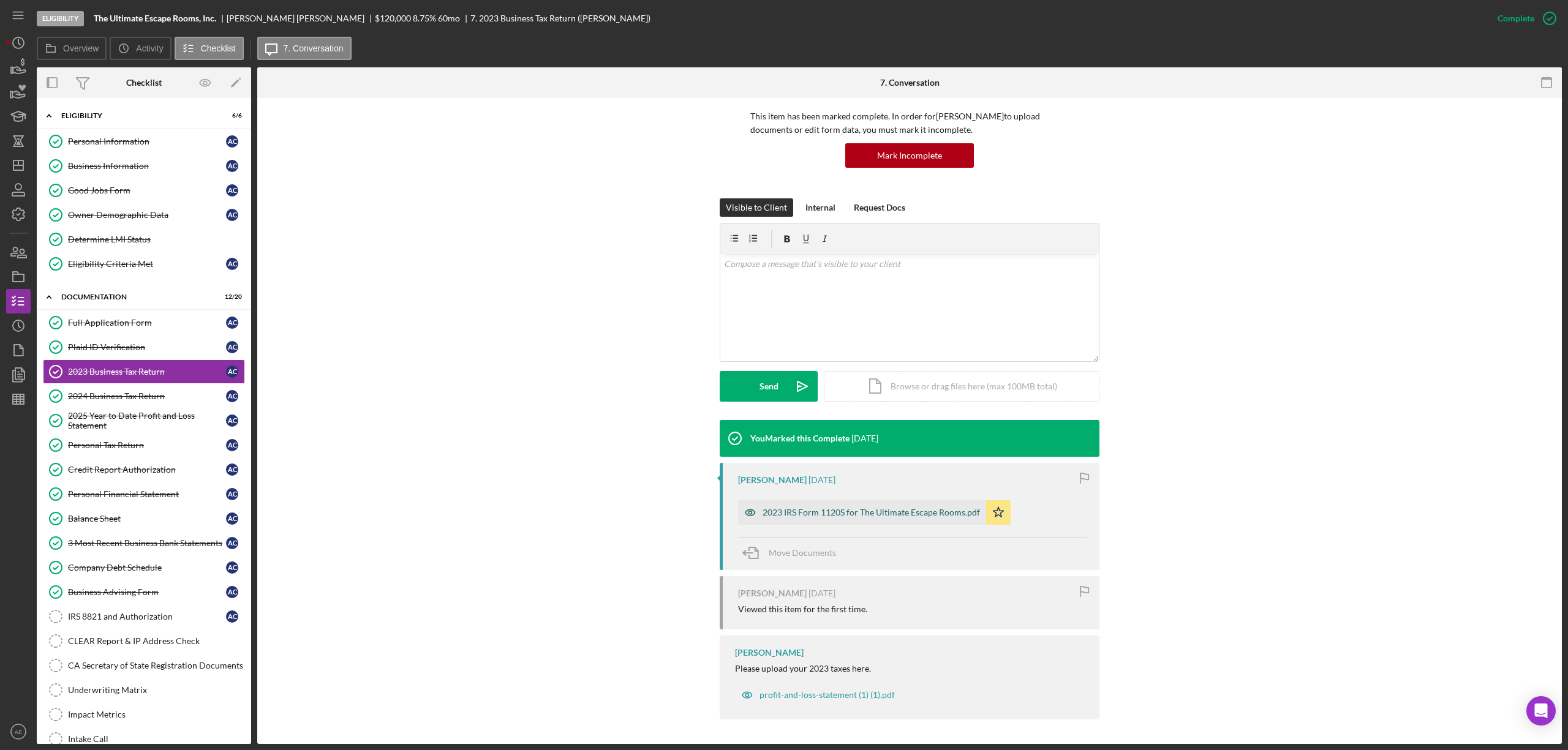
click at [867, 508] on div "2023 IRS Form 1120S for The Ultimate Escape Rooms.pdf" at bounding box center [871, 512] width 217 height 10
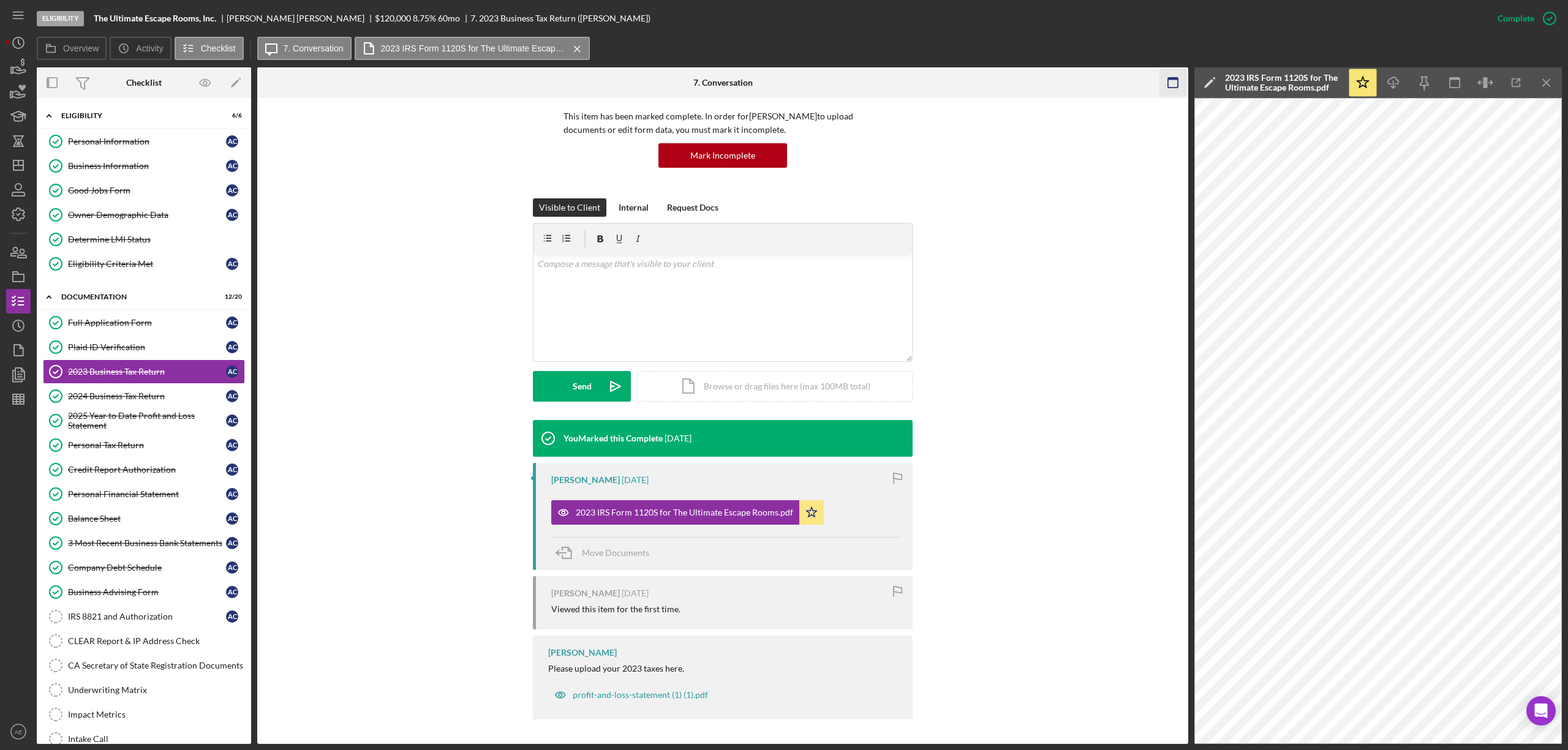
click at [1174, 84] on icon "button" at bounding box center [1173, 83] width 28 height 28
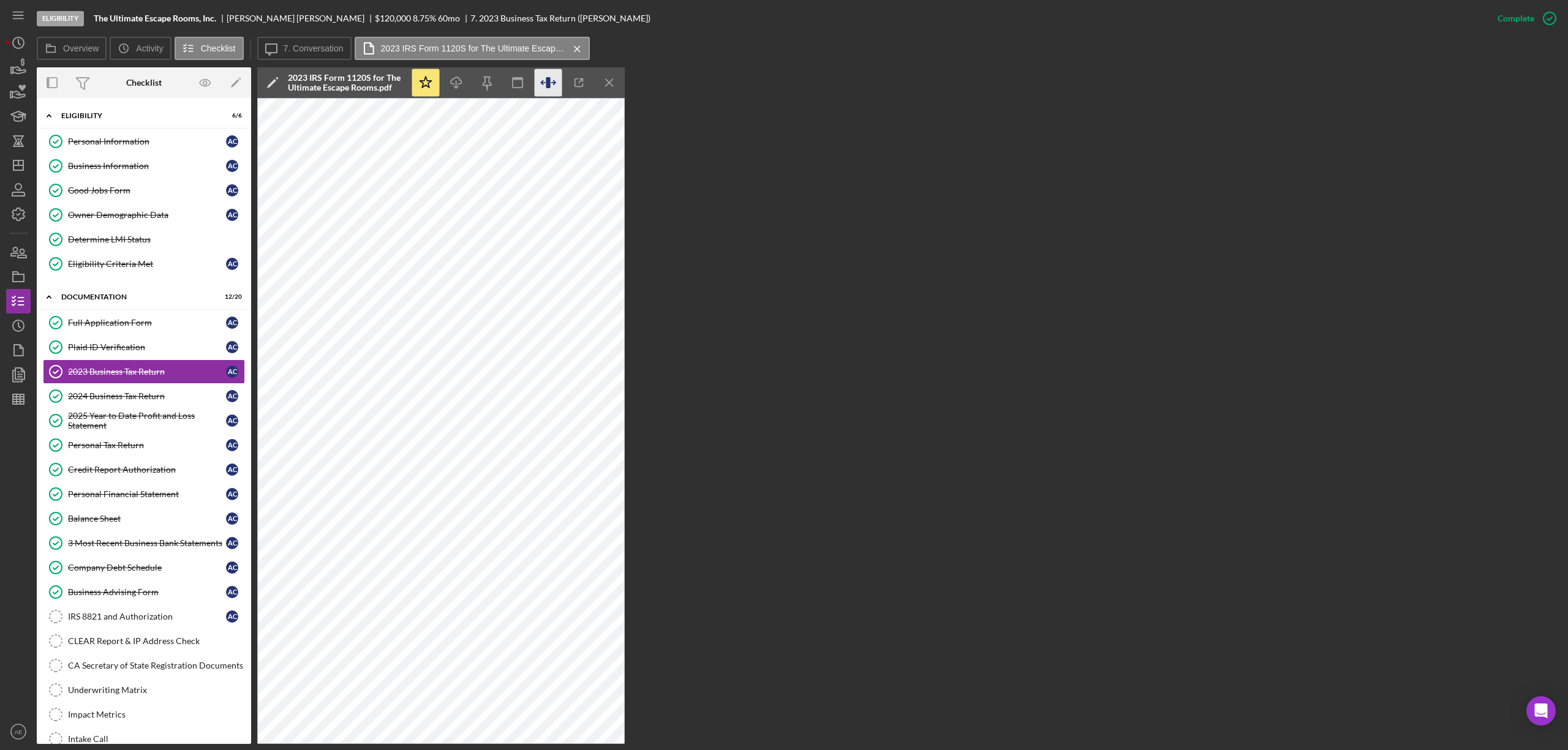
click at [539, 81] on icon "button" at bounding box center [548, 83] width 28 height 28
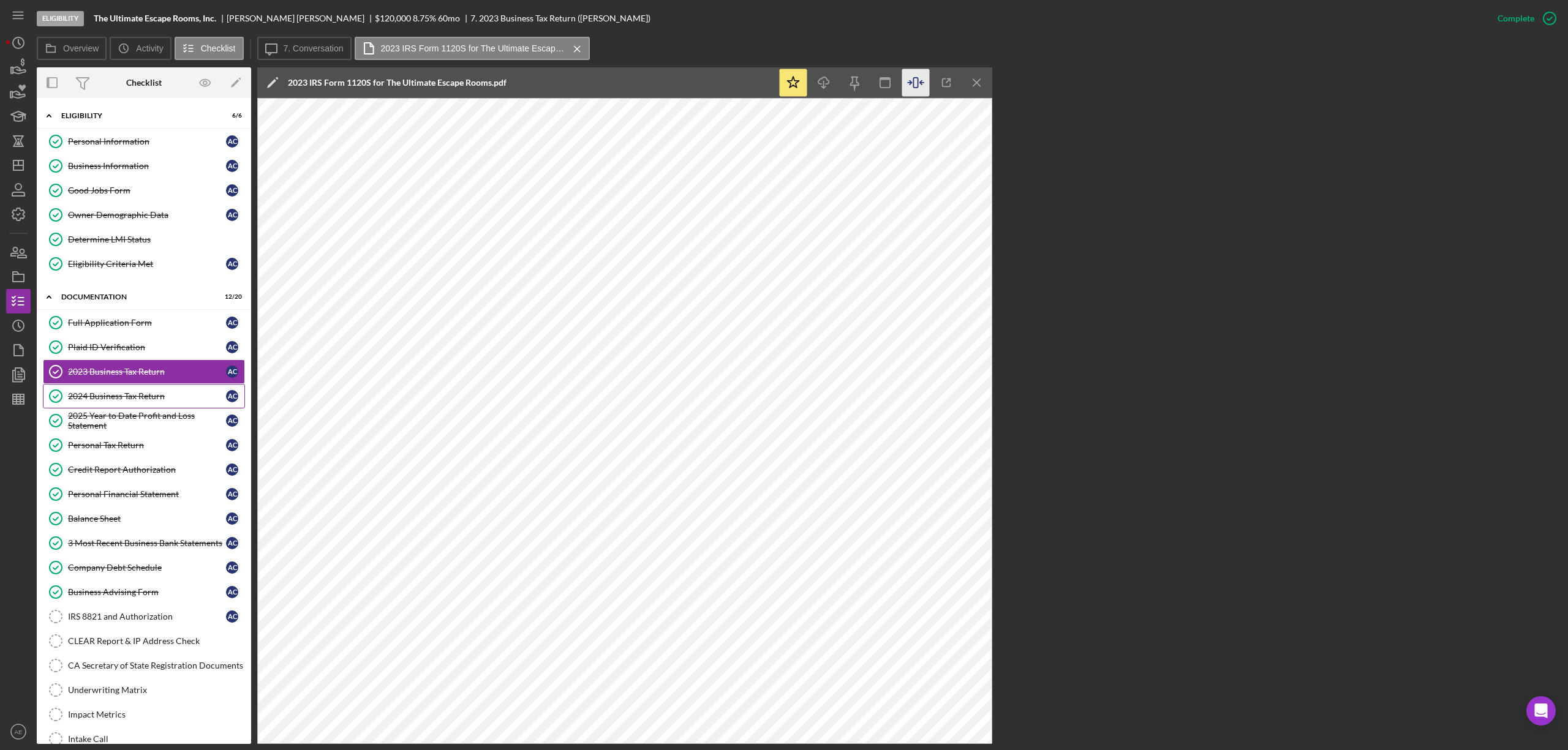
click at [186, 389] on link "2024 Business Tax Return 2024 Business Tax Return A C" at bounding box center [144, 396] width 202 height 25
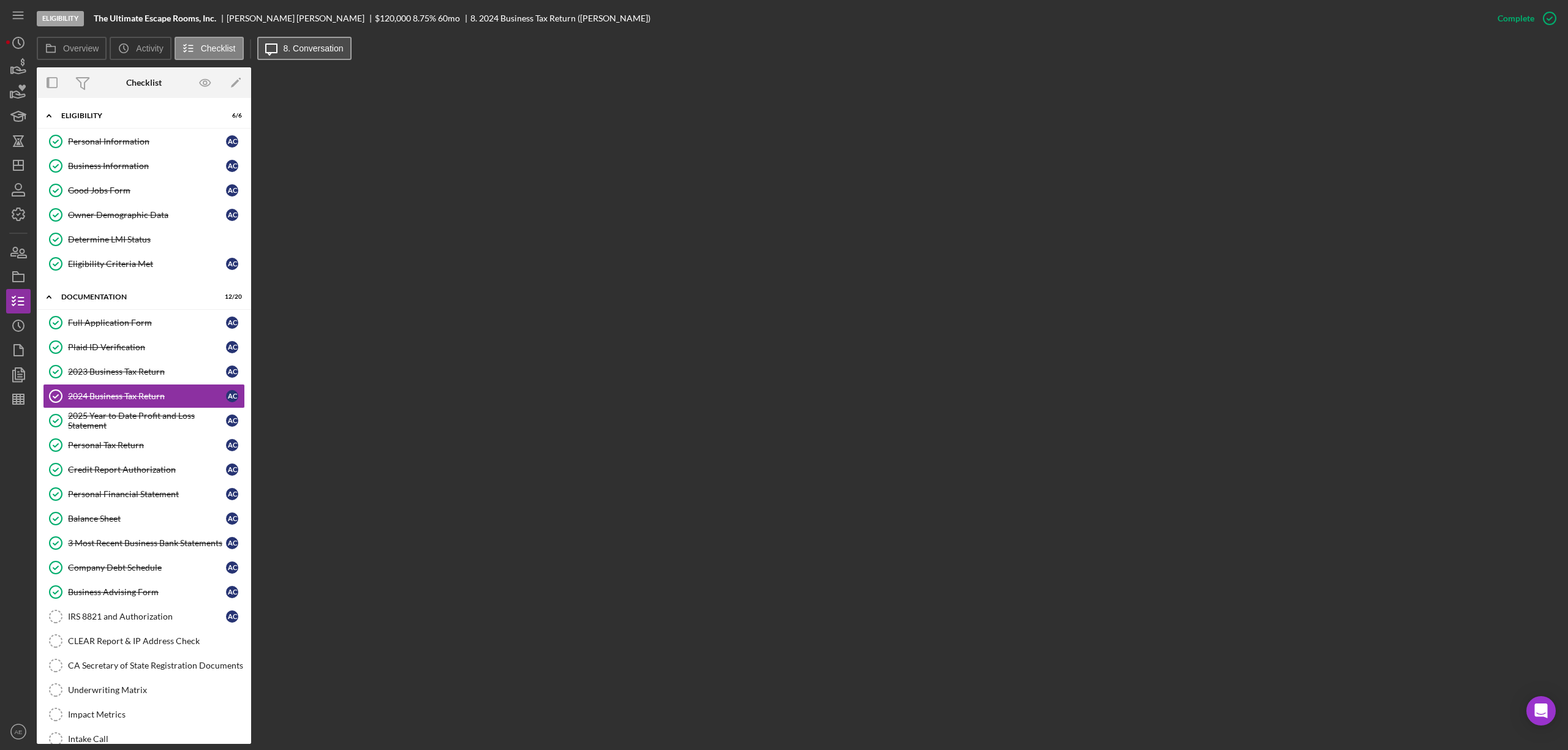
click at [291, 48] on label "8. Conversation" at bounding box center [313, 48] width 60 height 10
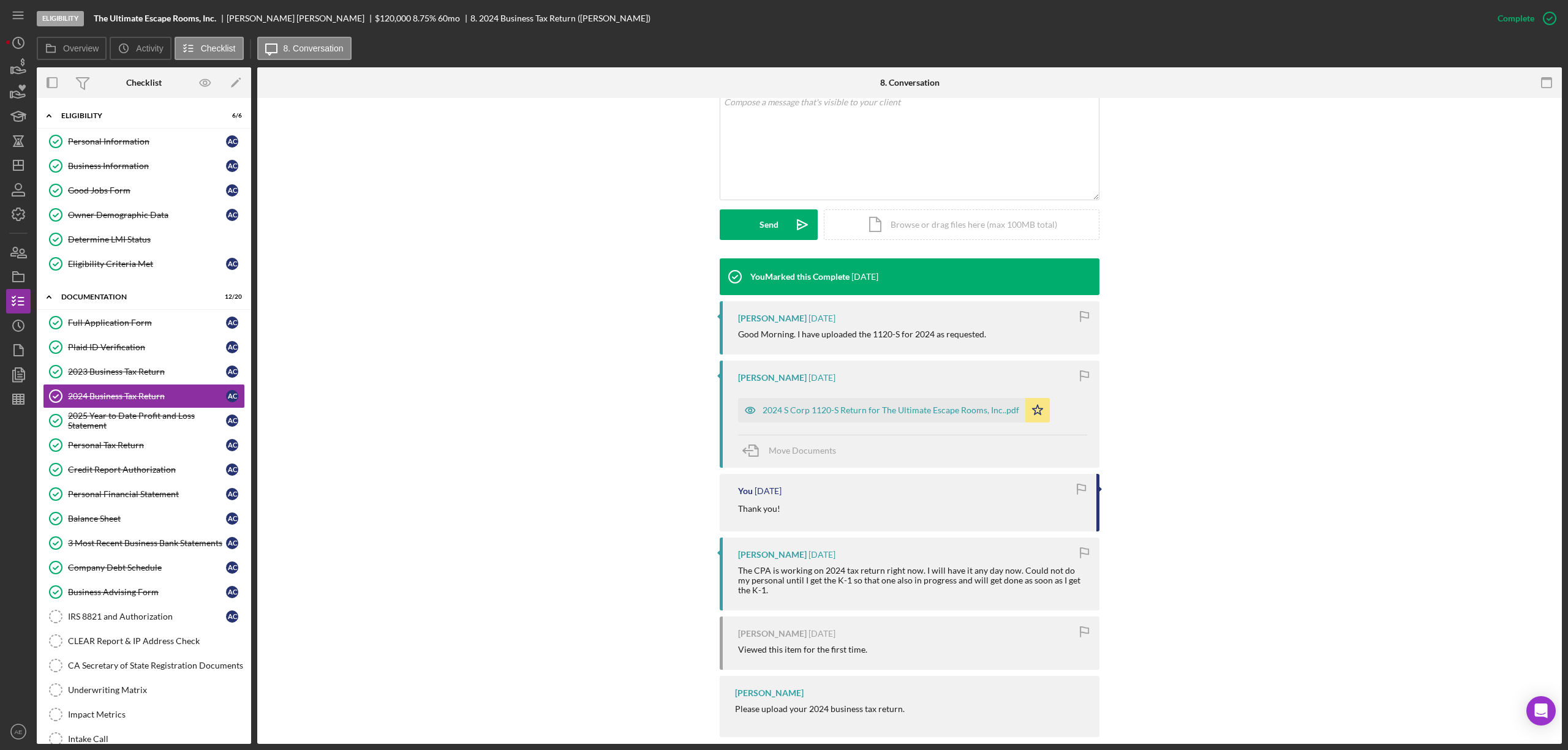
scroll to position [266, 0]
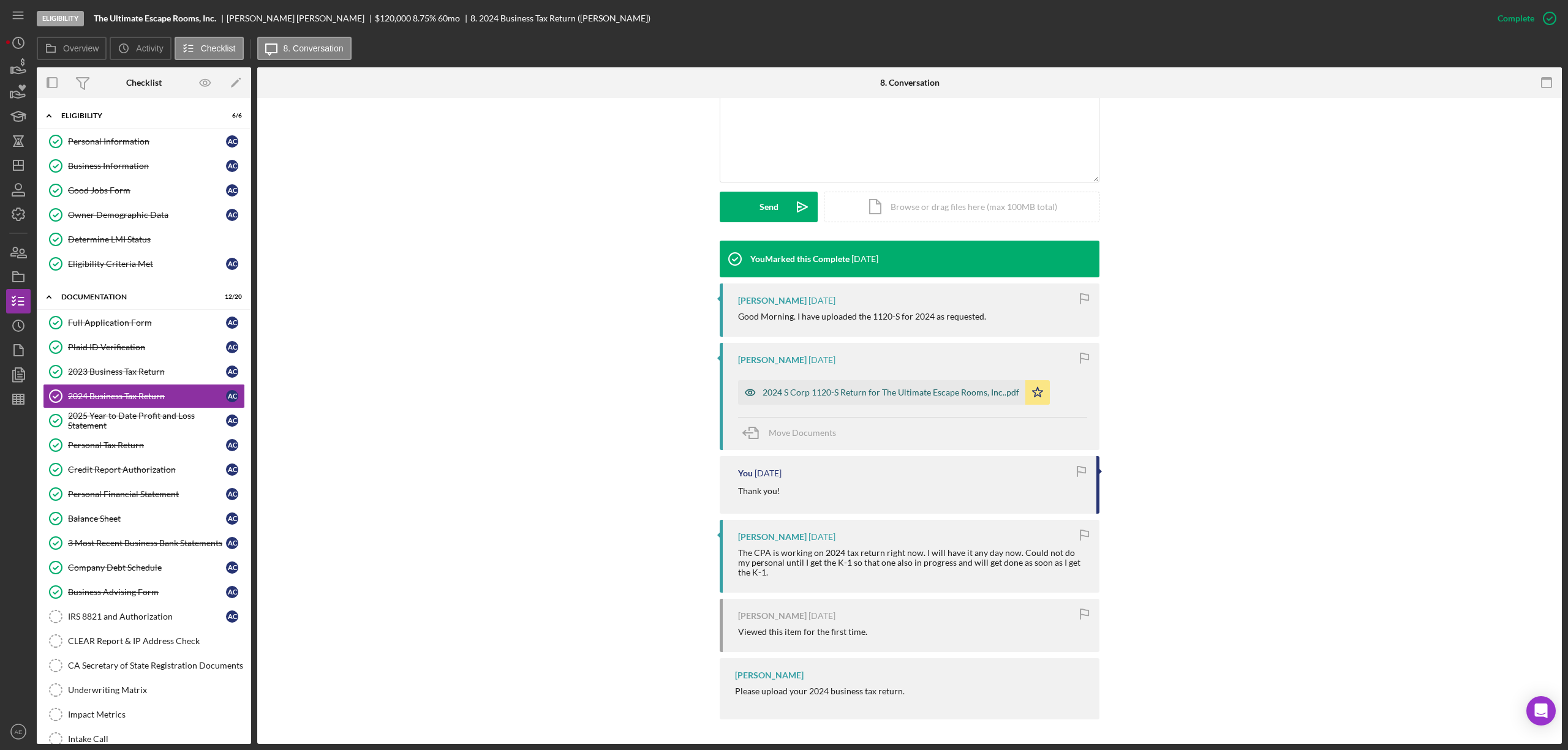
click at [842, 393] on div "2024 S Corp 1120-S Return for The Ultimate Escape Rooms, Inc..pdf" at bounding box center [890, 393] width 256 height 10
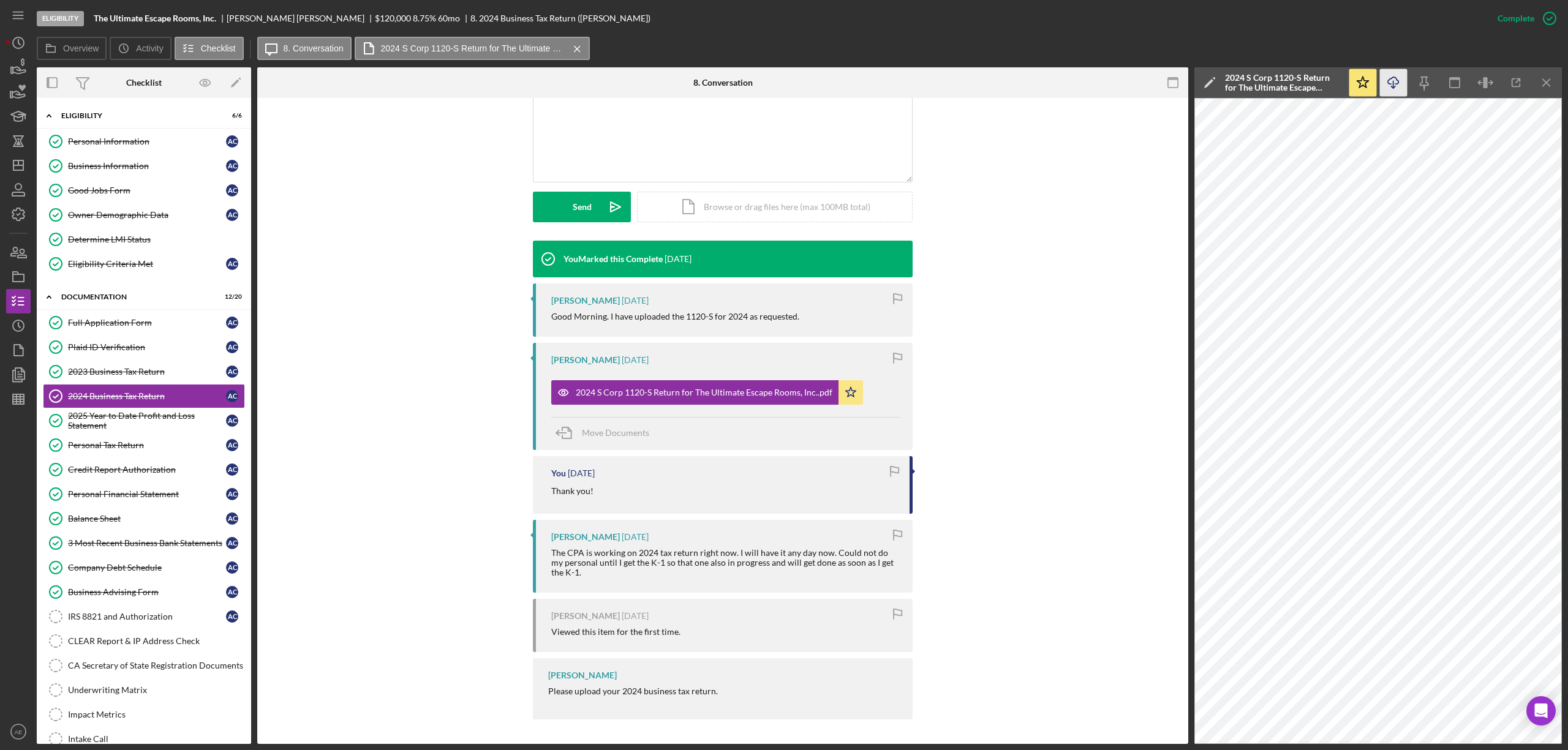
click at [1396, 79] on icon "button" at bounding box center [1392, 81] width 10 height 6
click at [114, 432] on link "2025 Year to Date Profit and Loss Statement 2025 Year to Date Profit and Loss S…" at bounding box center [144, 420] width 202 height 25
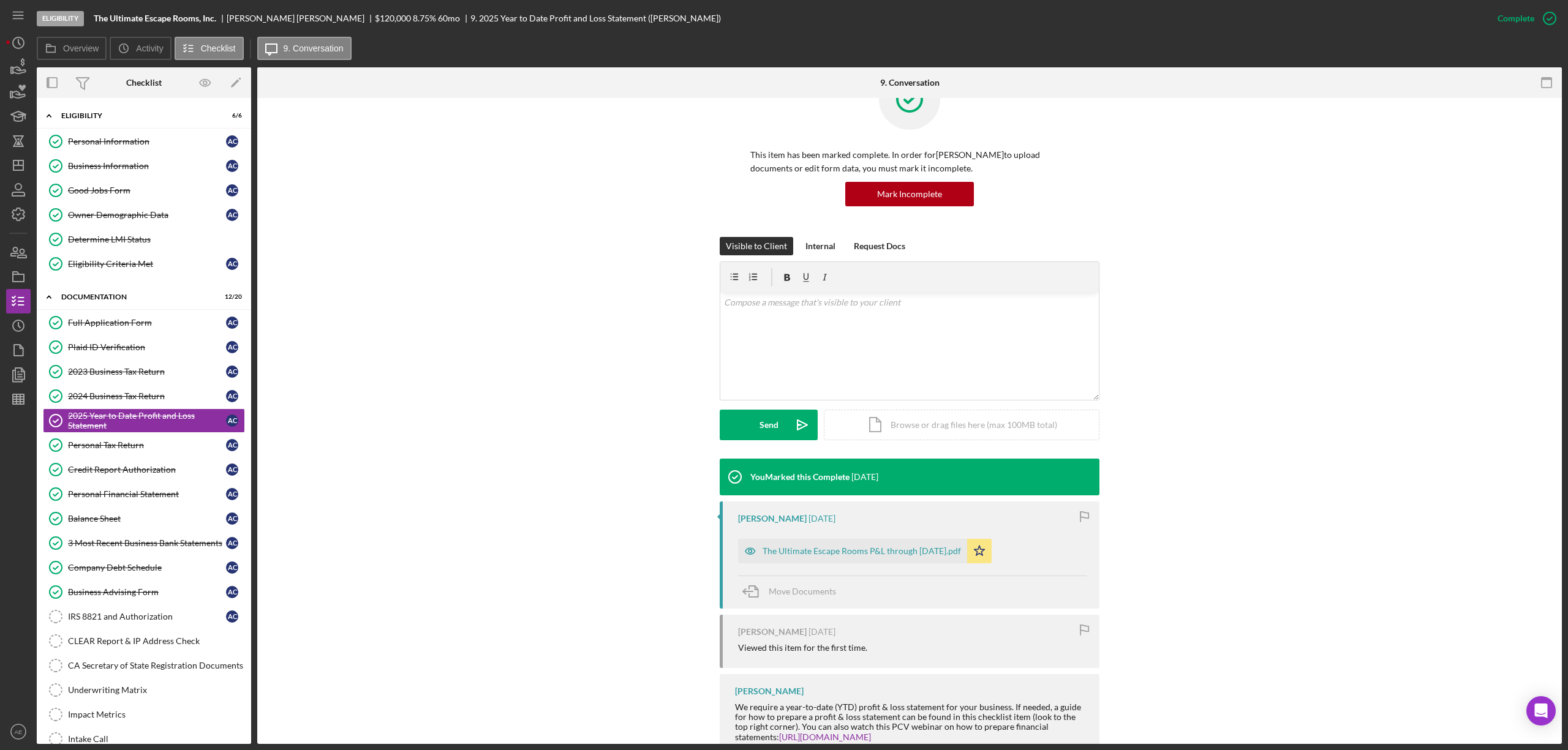
scroll to position [85, 0]
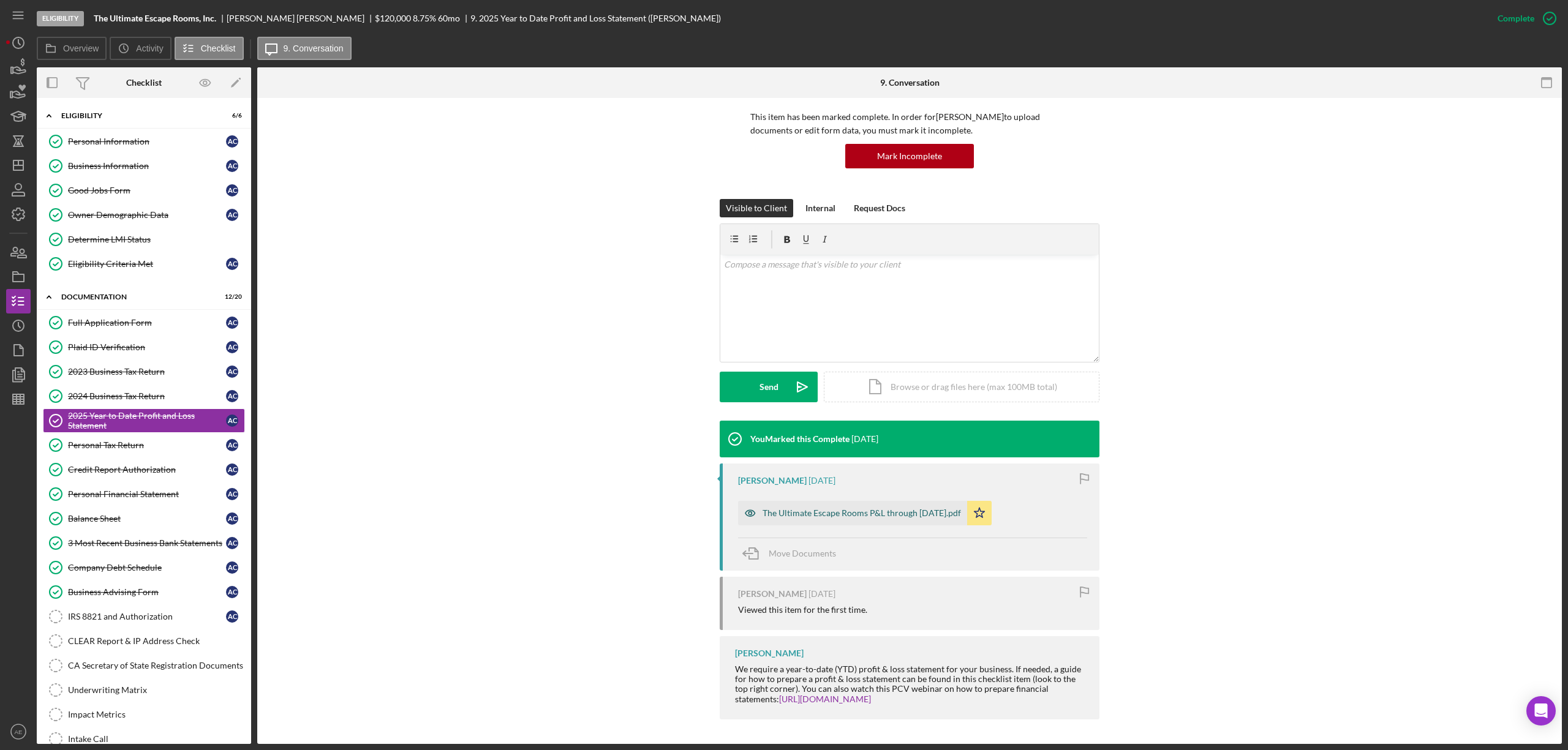
click at [877, 512] on div "The Ultimate Escape Rooms P&L through [DATE].pdf" at bounding box center [861, 513] width 199 height 10
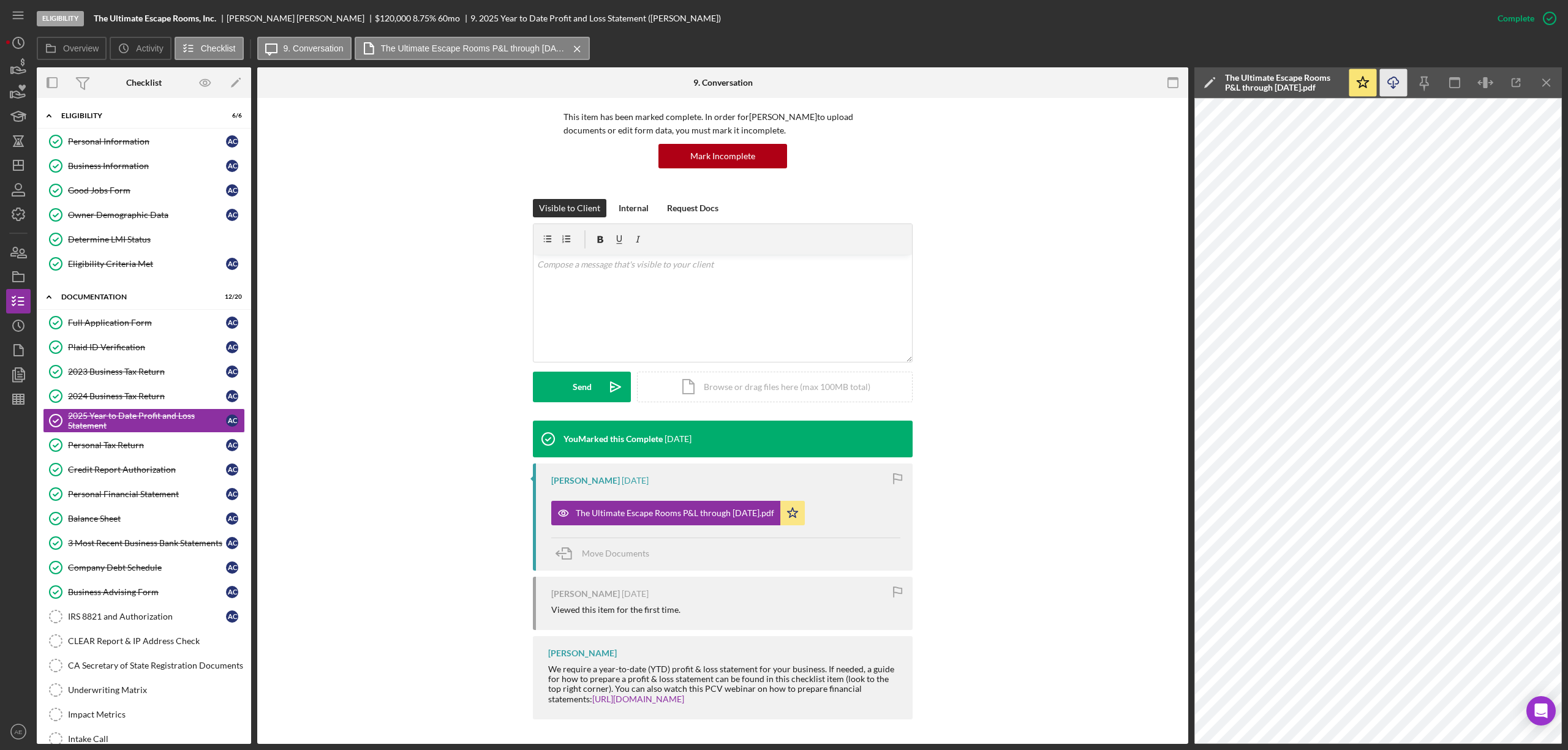
click at [1389, 78] on icon "Icon/Download" at bounding box center [1393, 83] width 28 height 28
drag, startPoint x: 160, startPoint y: 580, endPoint x: 329, endPoint y: 577, distance: 169.0
click at [159, 579] on link "Company Debt Schedule Company Debt Schedule A C" at bounding box center [144, 567] width 202 height 25
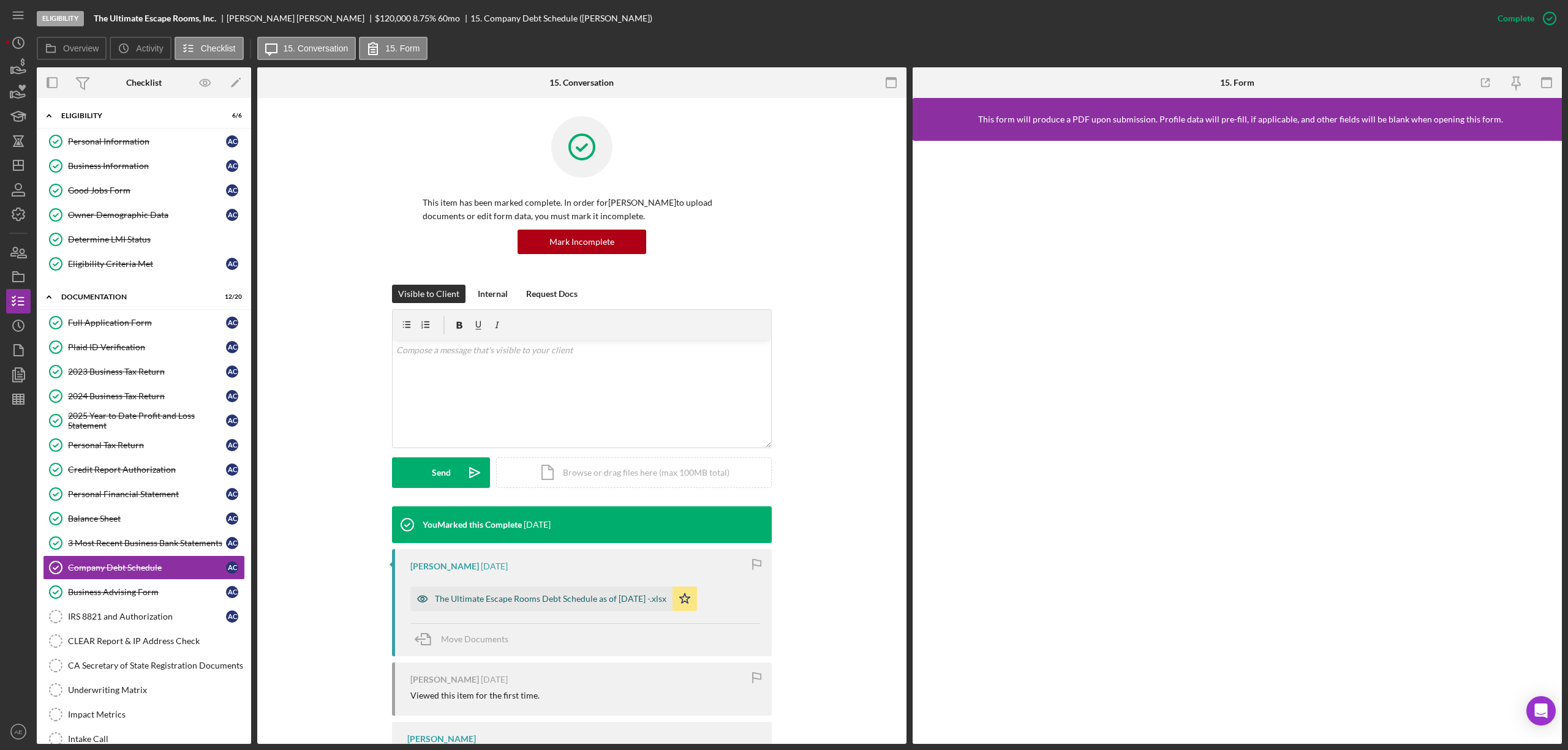
click at [444, 593] on div "The Ultimate Escape Rooms Debt Schedule as of [DATE] -.xlsx" at bounding box center [541, 598] width 262 height 25
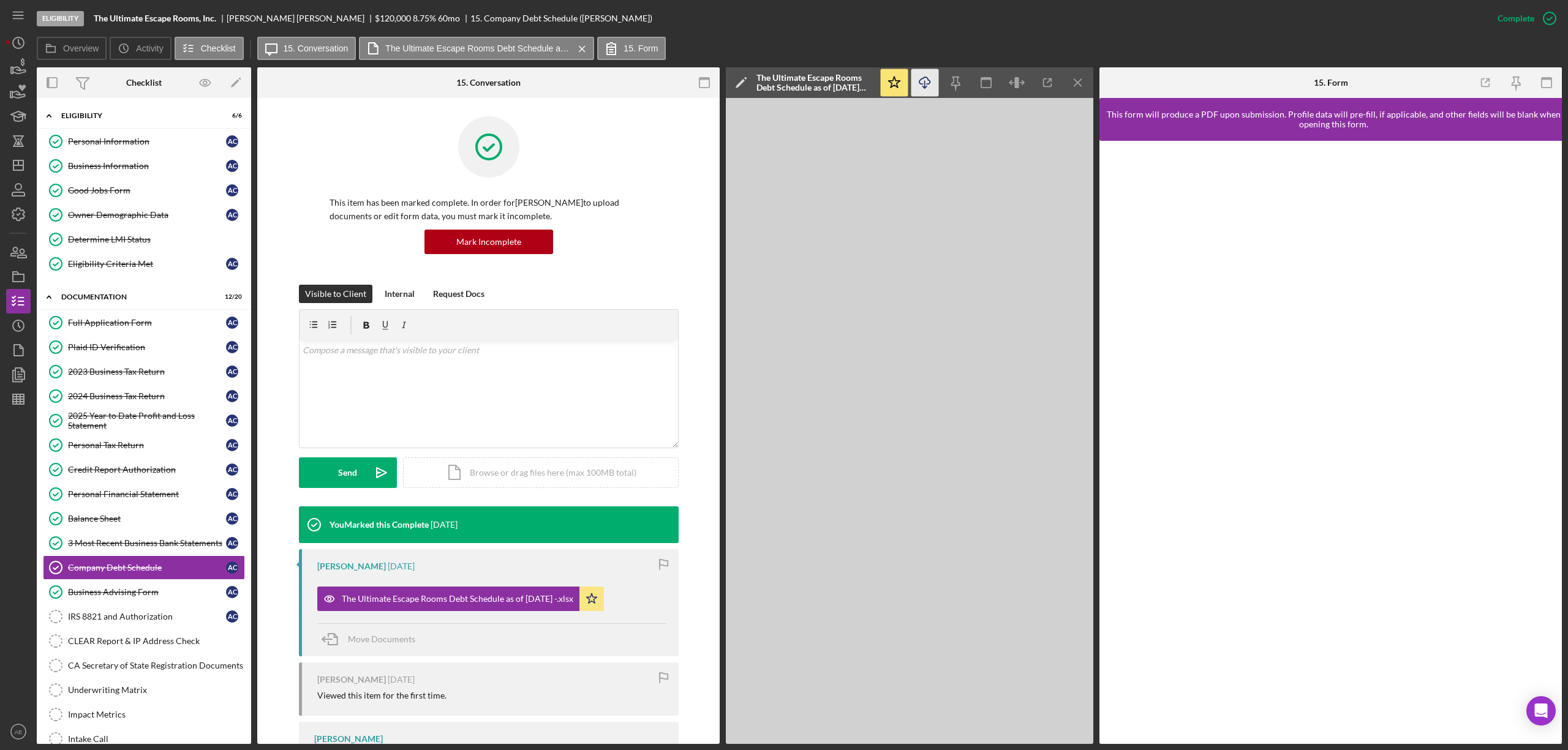
click at [929, 91] on icon "Icon/Download" at bounding box center [925, 83] width 28 height 28
click at [117, 327] on div "Full Application Form" at bounding box center [147, 322] width 158 height 10
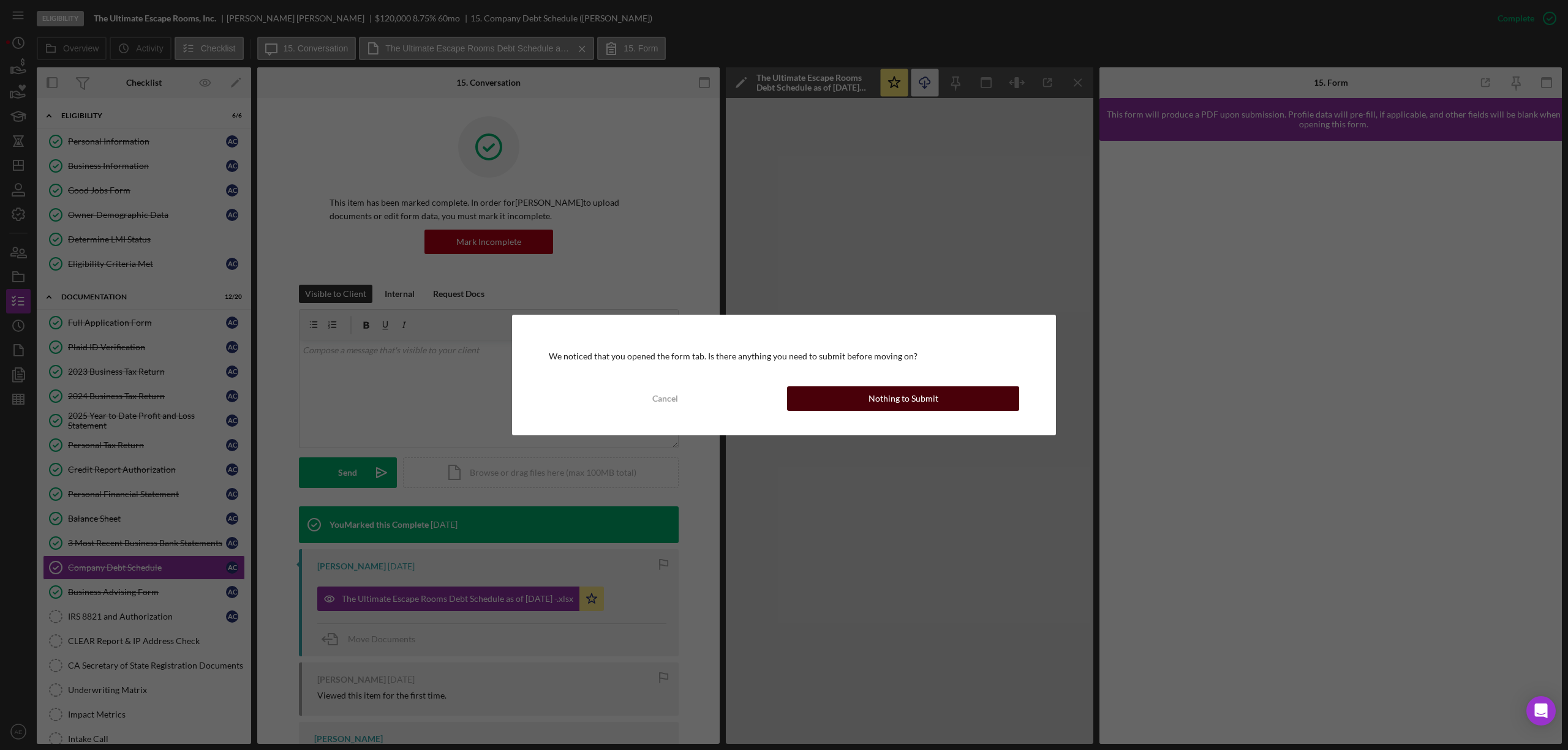
click at [833, 390] on button "Nothing to Submit" at bounding box center [903, 398] width 232 height 25
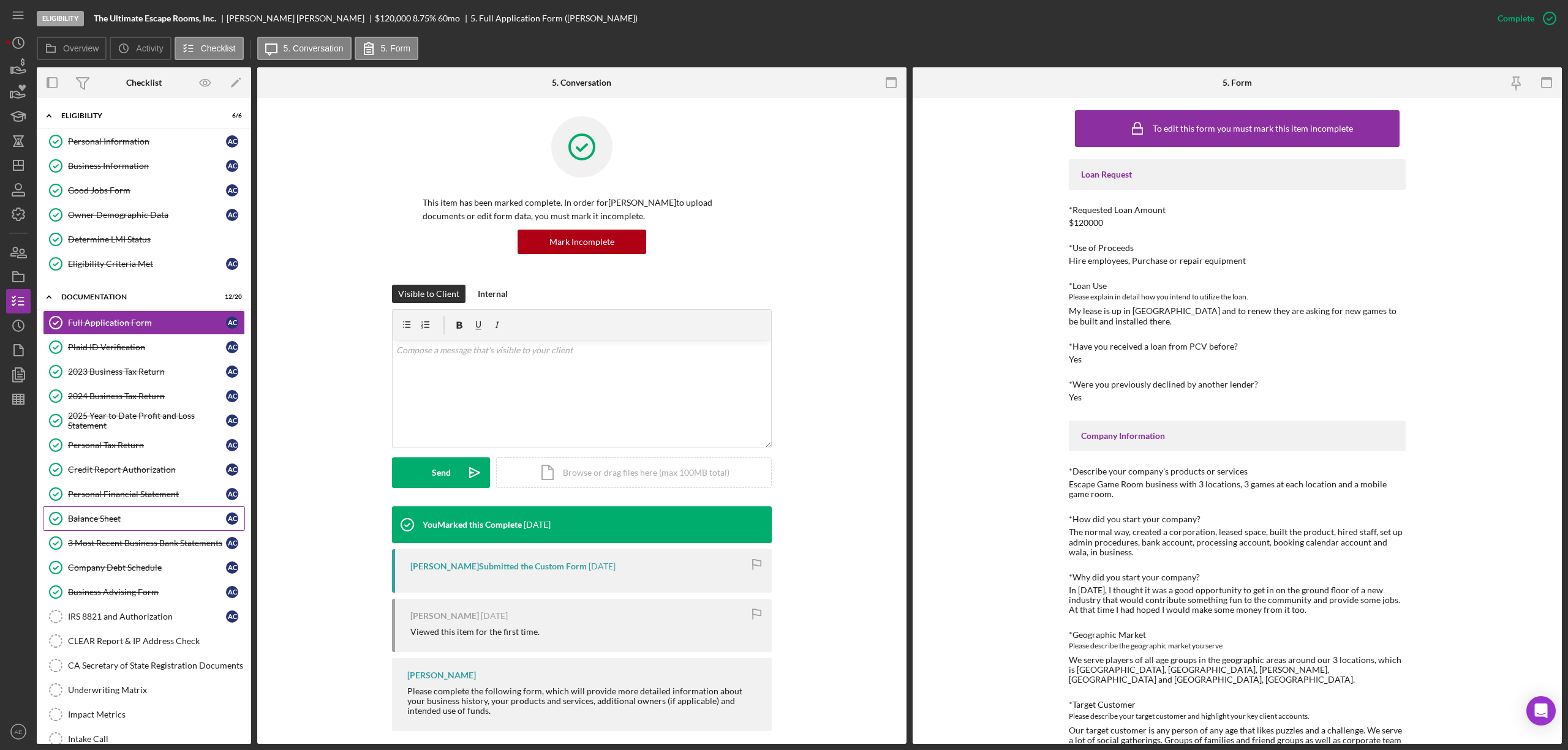
click at [143, 523] on div "Balance Sheet" at bounding box center [147, 519] width 158 height 10
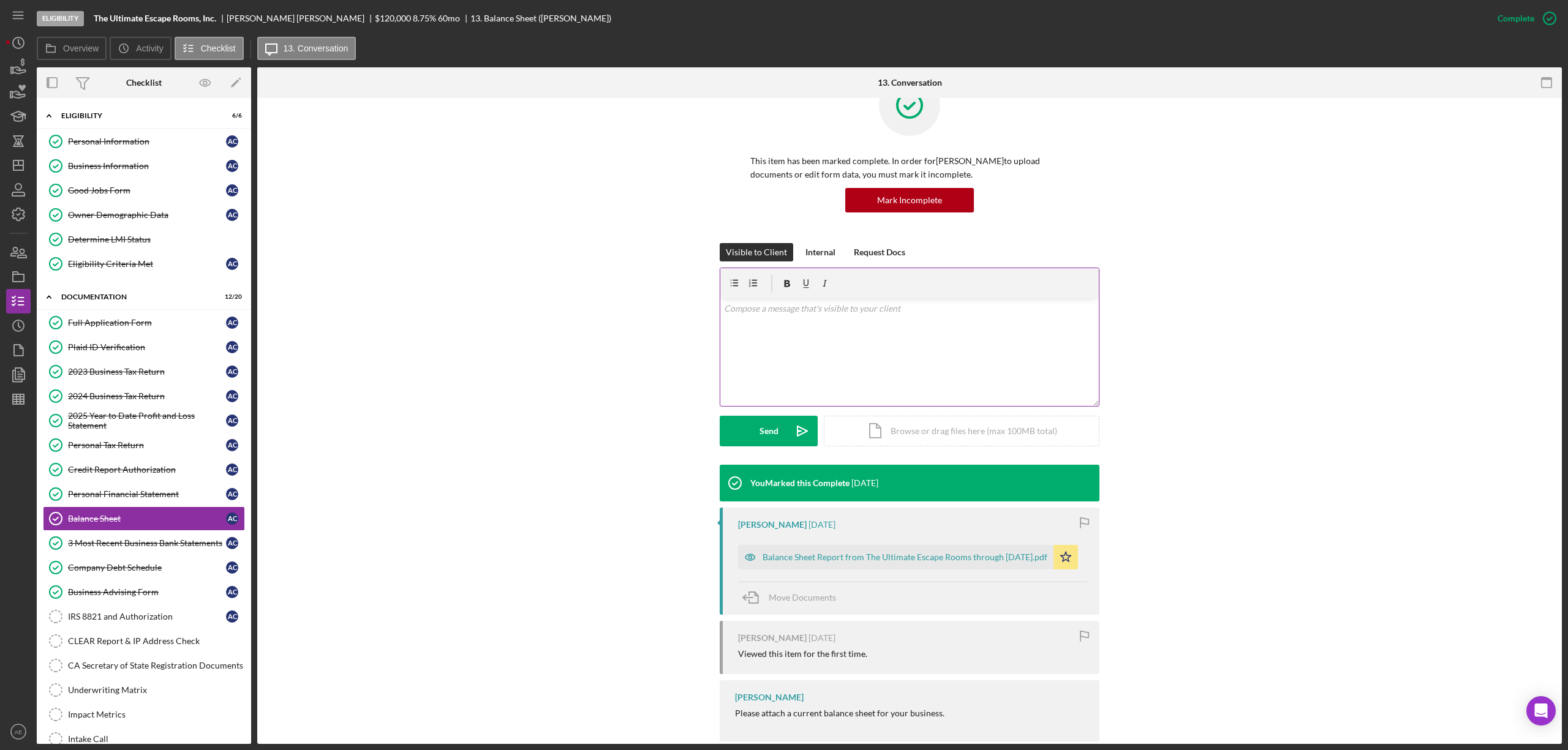
scroll to position [64, 0]
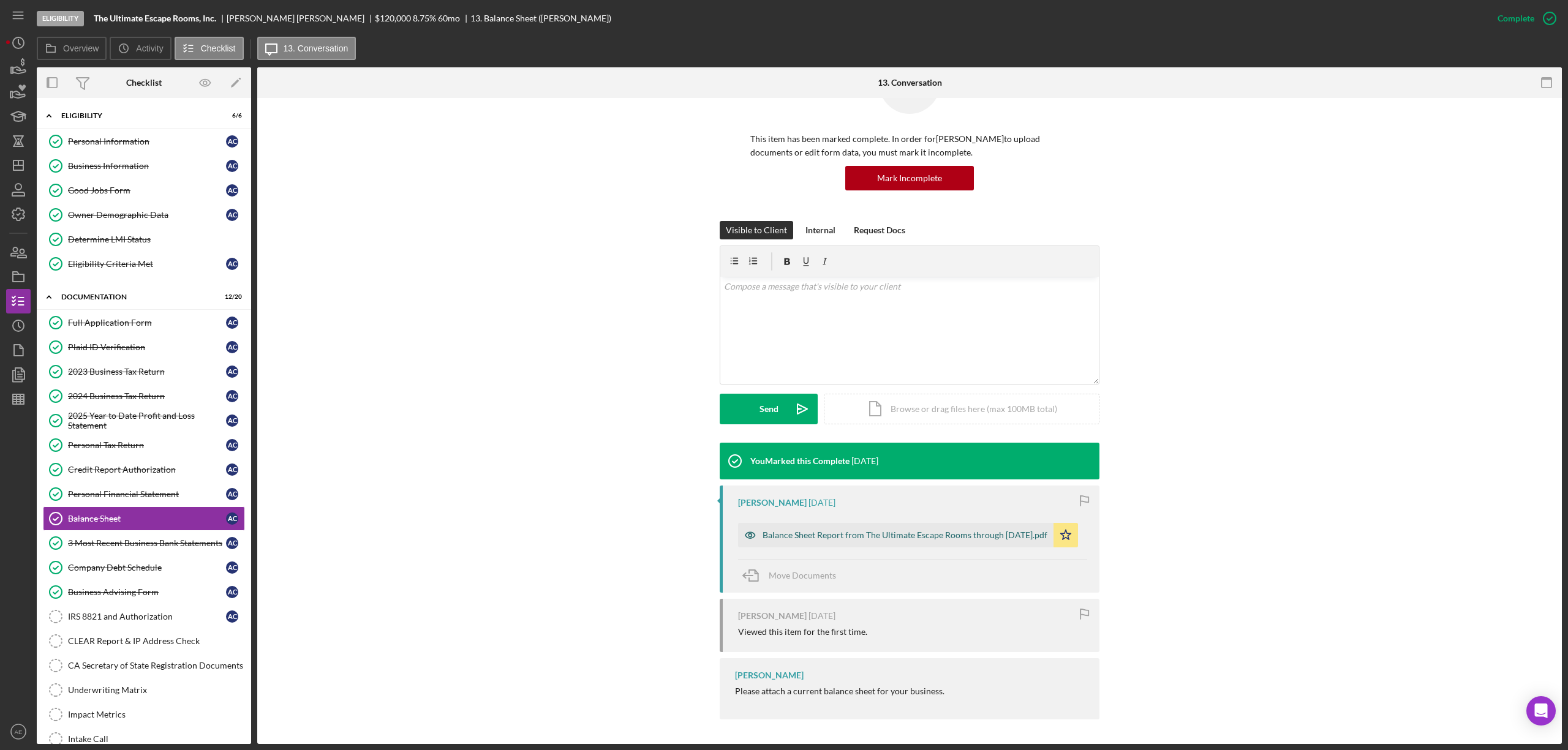
click at [840, 539] on div "Balance Sheet Report from The Ultimate Escape Rooms through [DATE].pdf" at bounding box center [905, 535] width 285 height 10
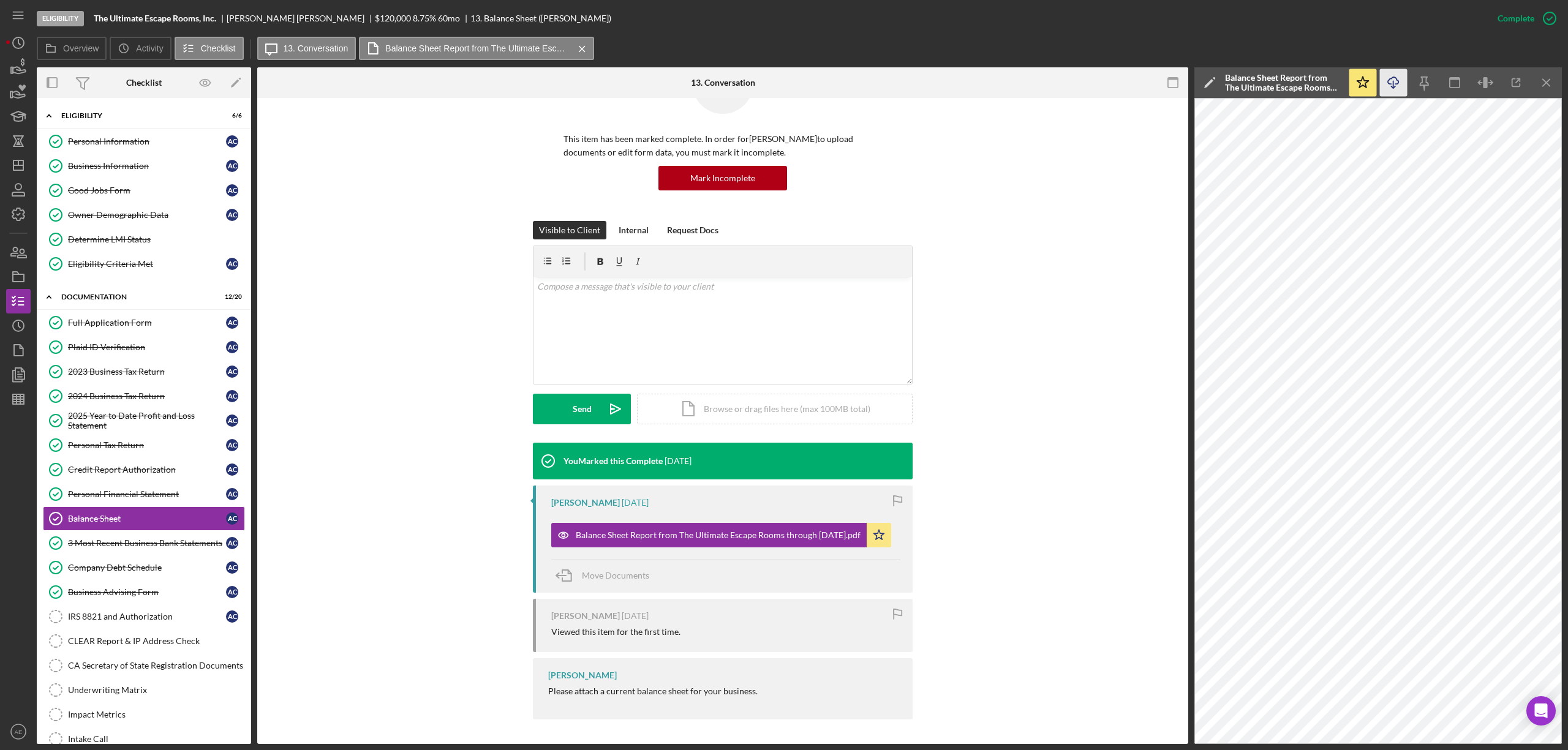
click at [1390, 85] on icon "Icon/Download" at bounding box center [1393, 83] width 28 height 28
click at [147, 548] on div "3 Most Recent Business Bank Statements" at bounding box center [147, 543] width 158 height 10
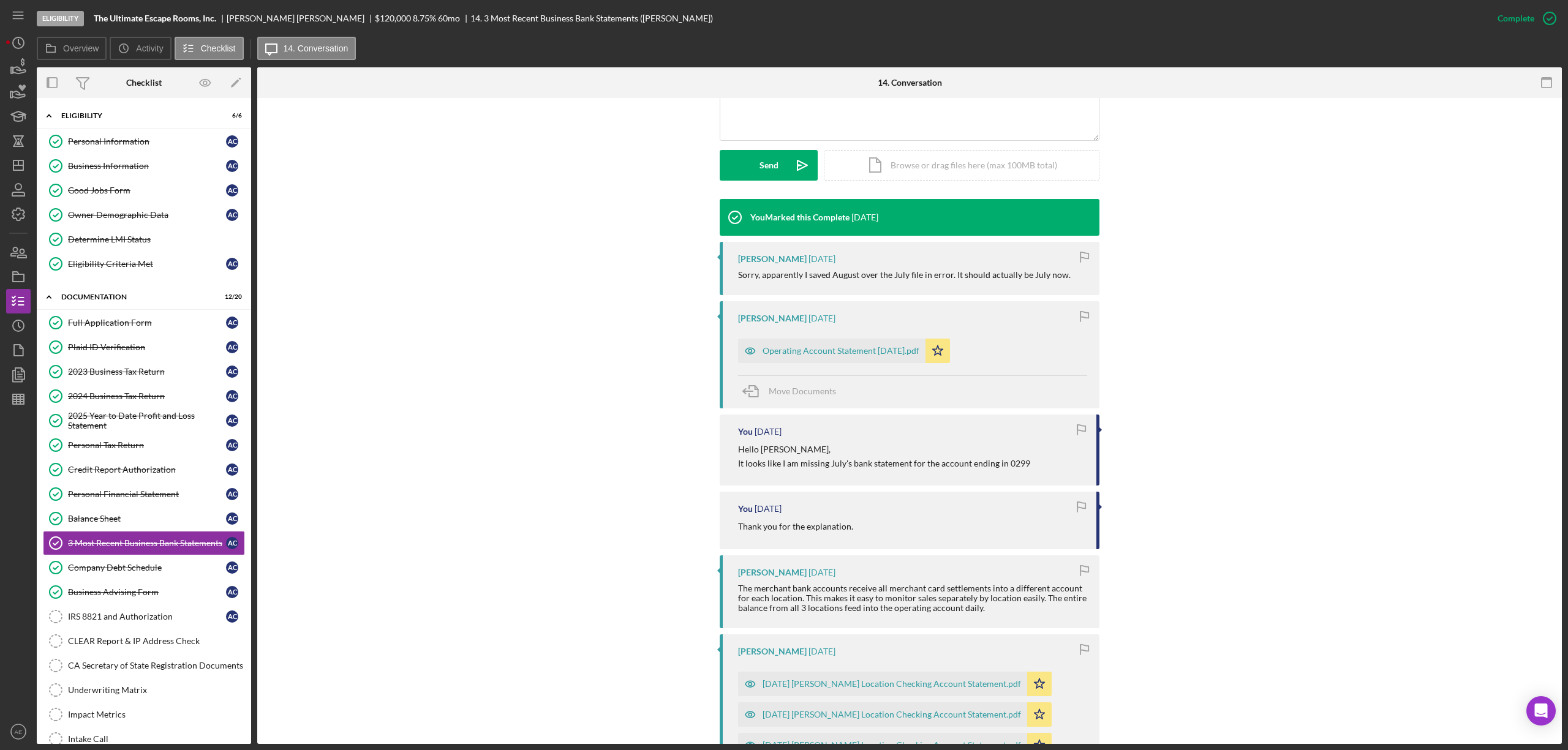
scroll to position [306, 0]
click at [830, 355] on div "Operating Account Statement [DATE].pdf" at bounding box center [841, 352] width 156 height 10
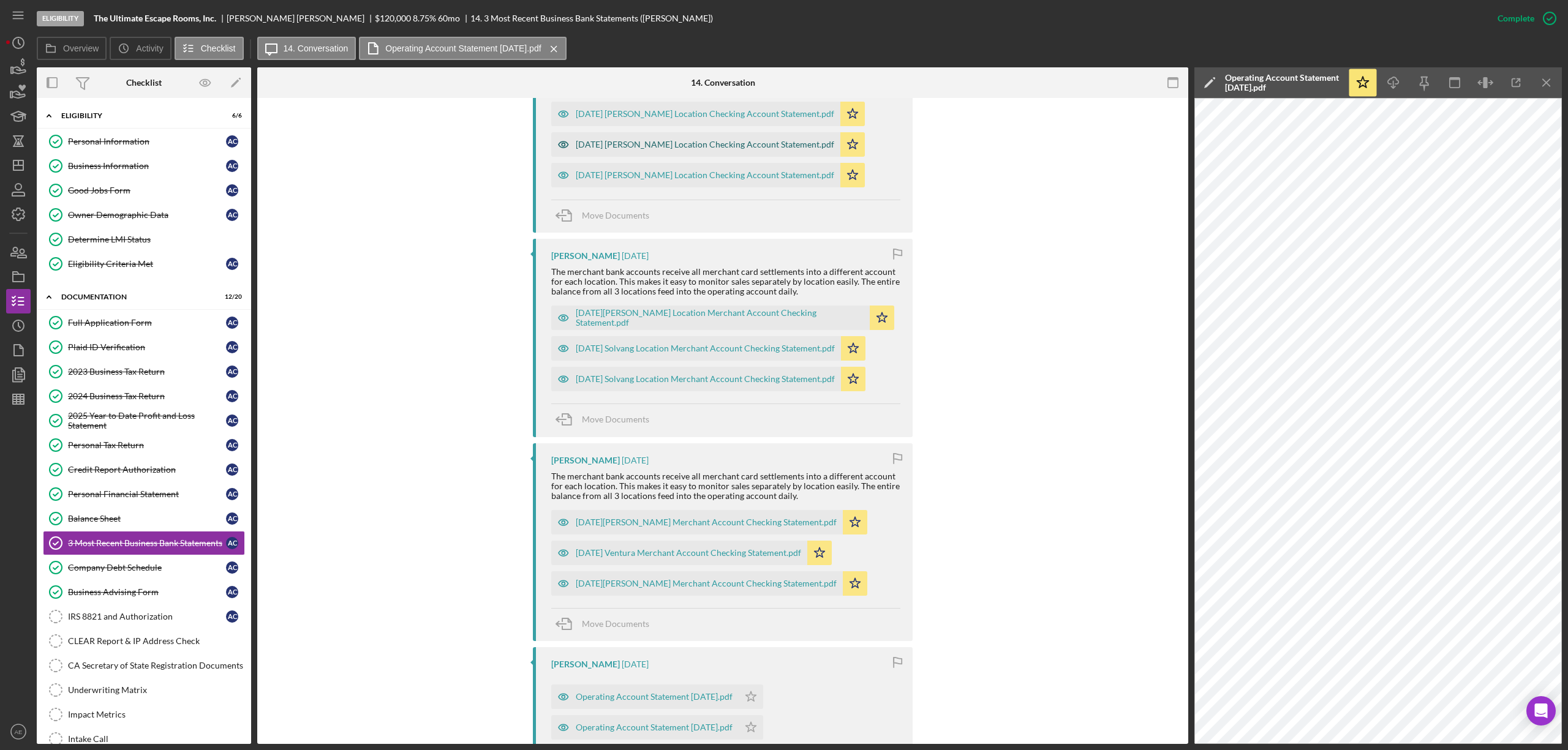
scroll to position [958, 0]
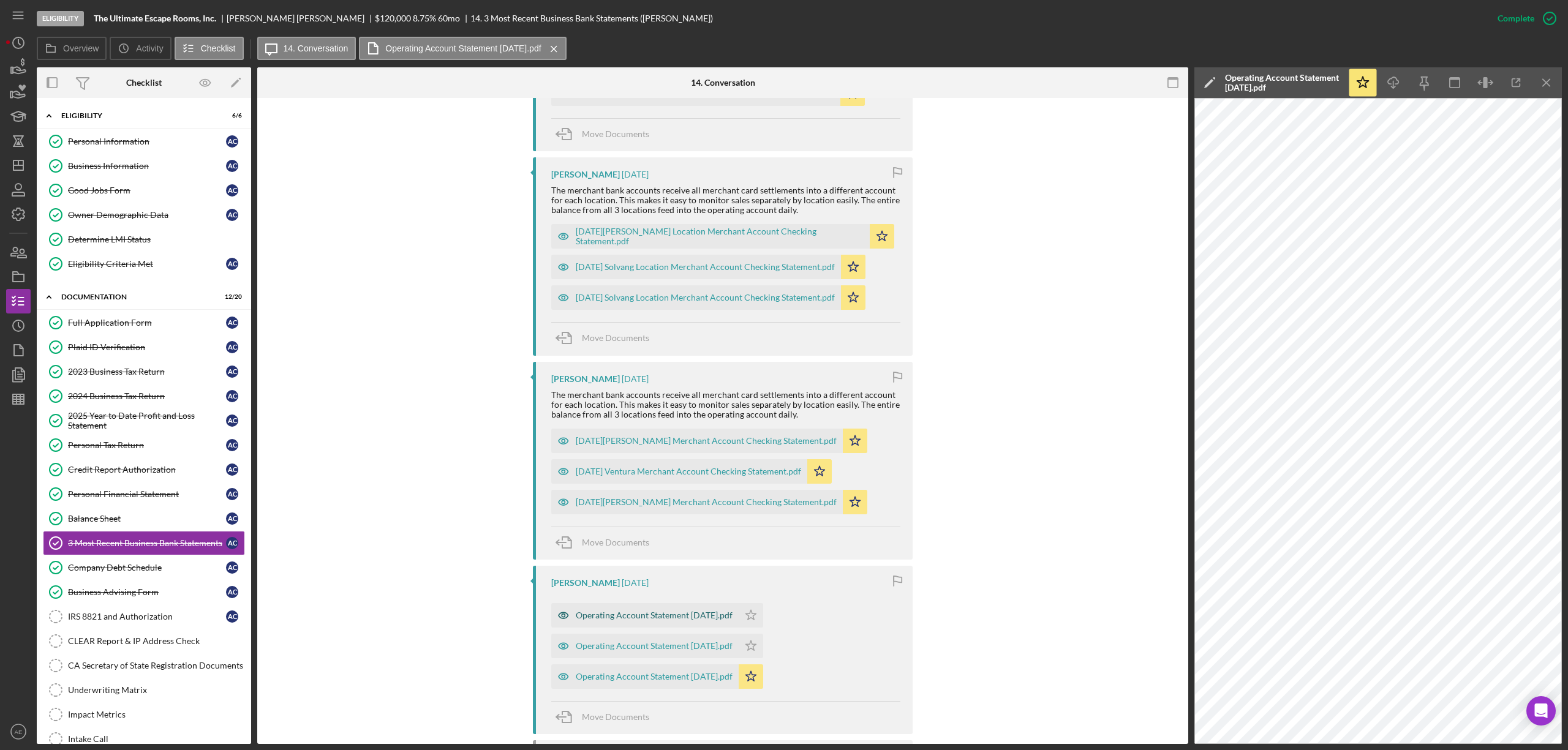
click at [682, 625] on div "Operating Account Statement [DATE].pdf" at bounding box center [644, 615] width 188 height 25
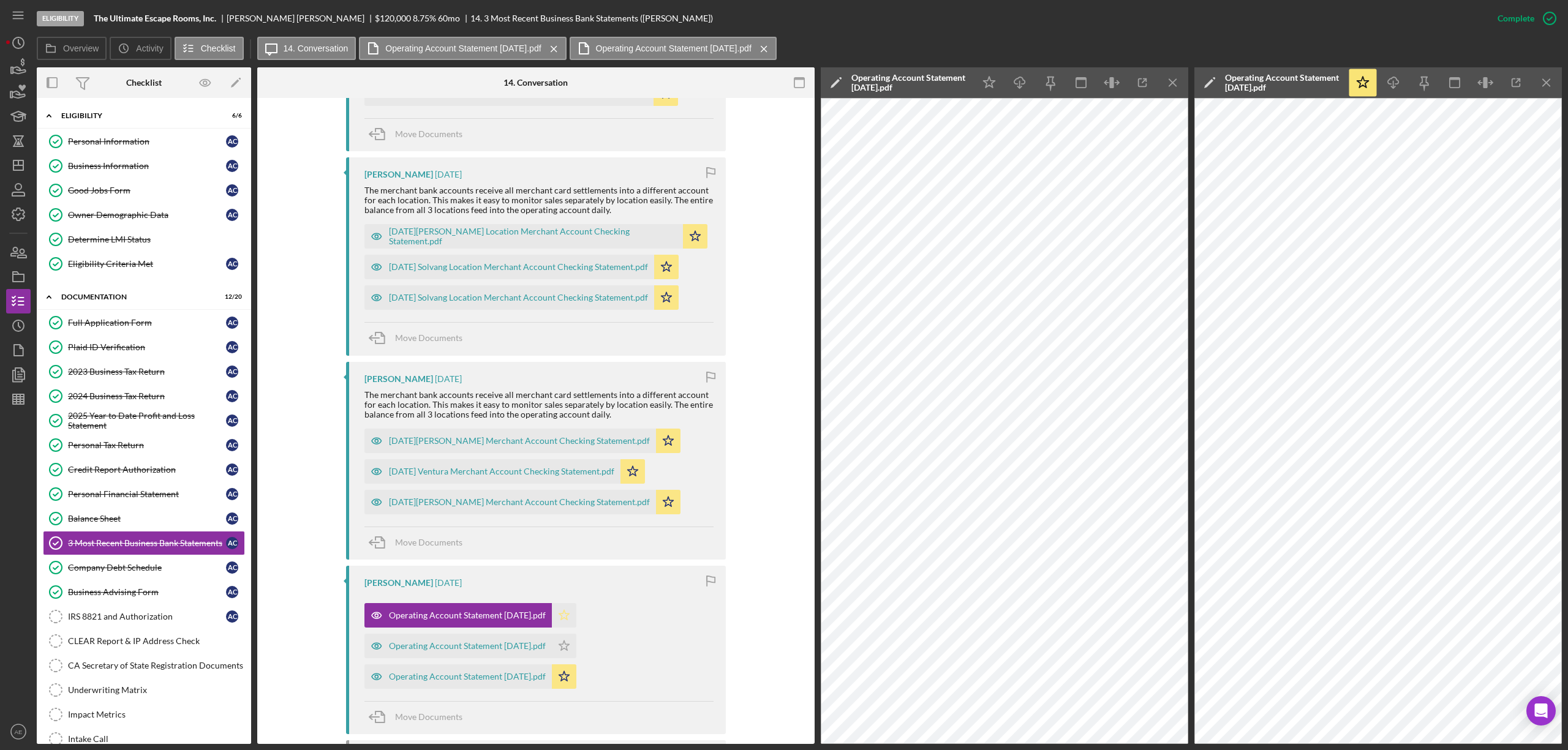
click at [576, 614] on icon "Icon/Star" at bounding box center [564, 615] width 25 height 25
click at [795, 82] on icon "button" at bounding box center [798, 83] width 28 height 28
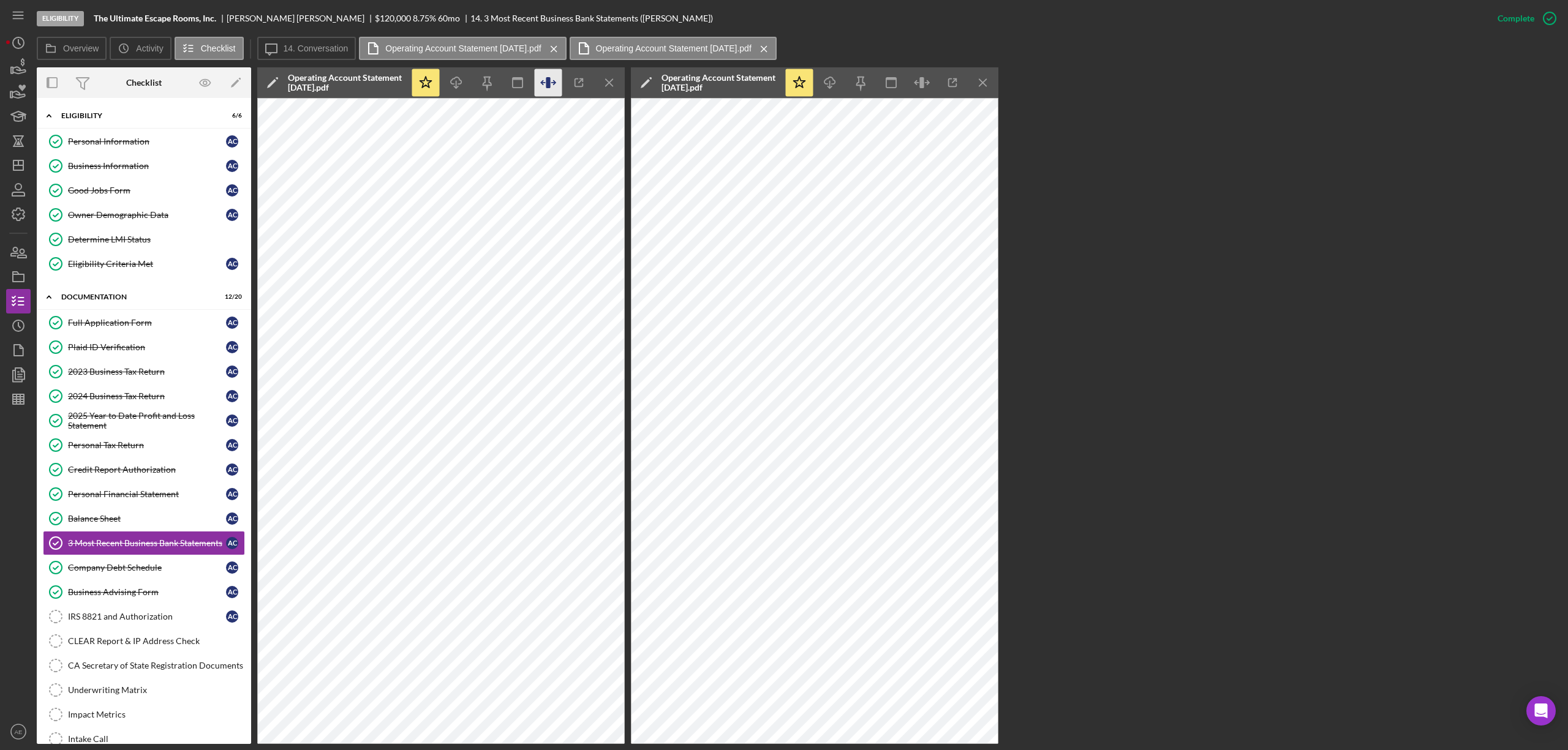
click at [552, 81] on icon "button" at bounding box center [548, 83] width 28 height 28
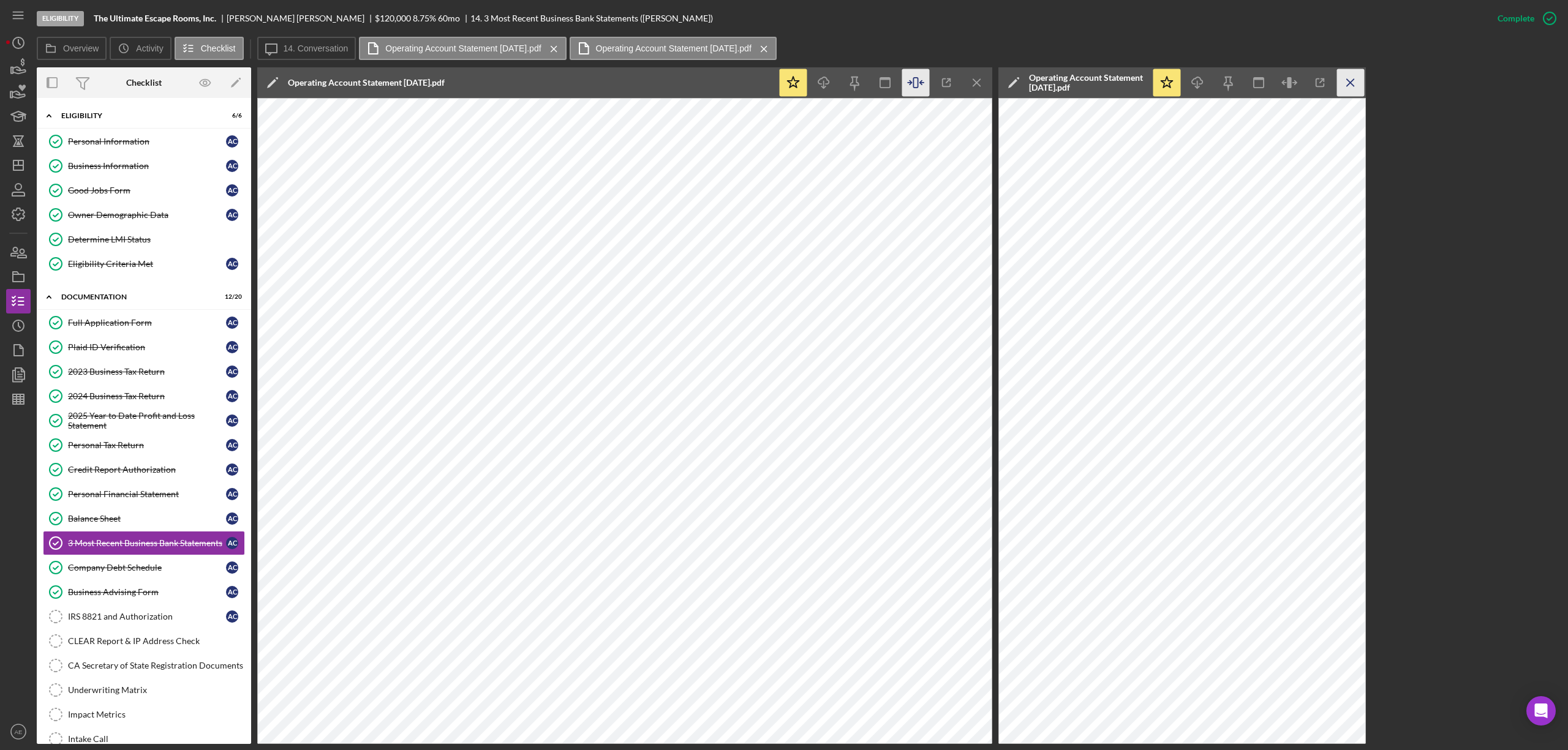
click at [1345, 86] on icon "Icon/Menu Close" at bounding box center [1350, 83] width 28 height 28
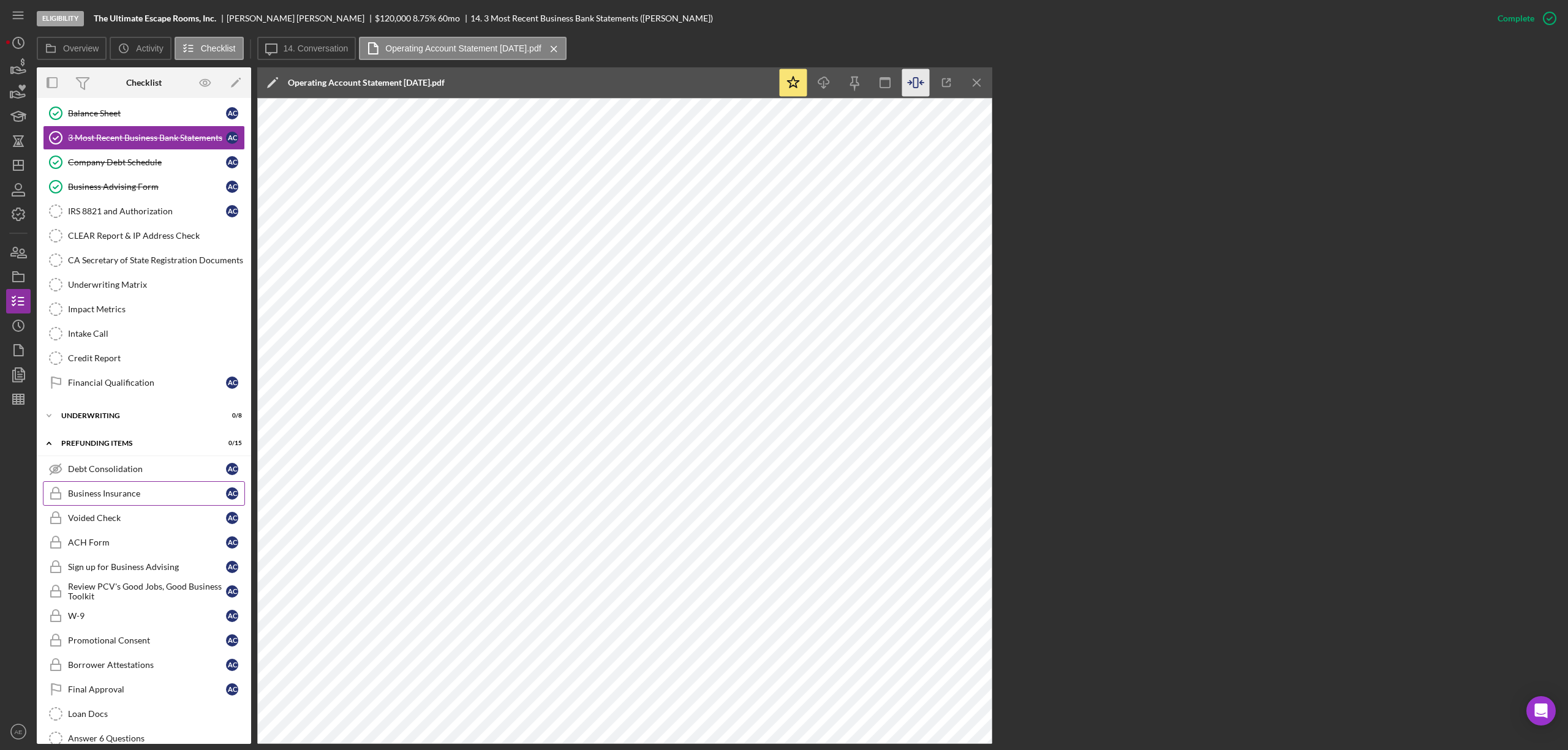
scroll to position [326, 0]
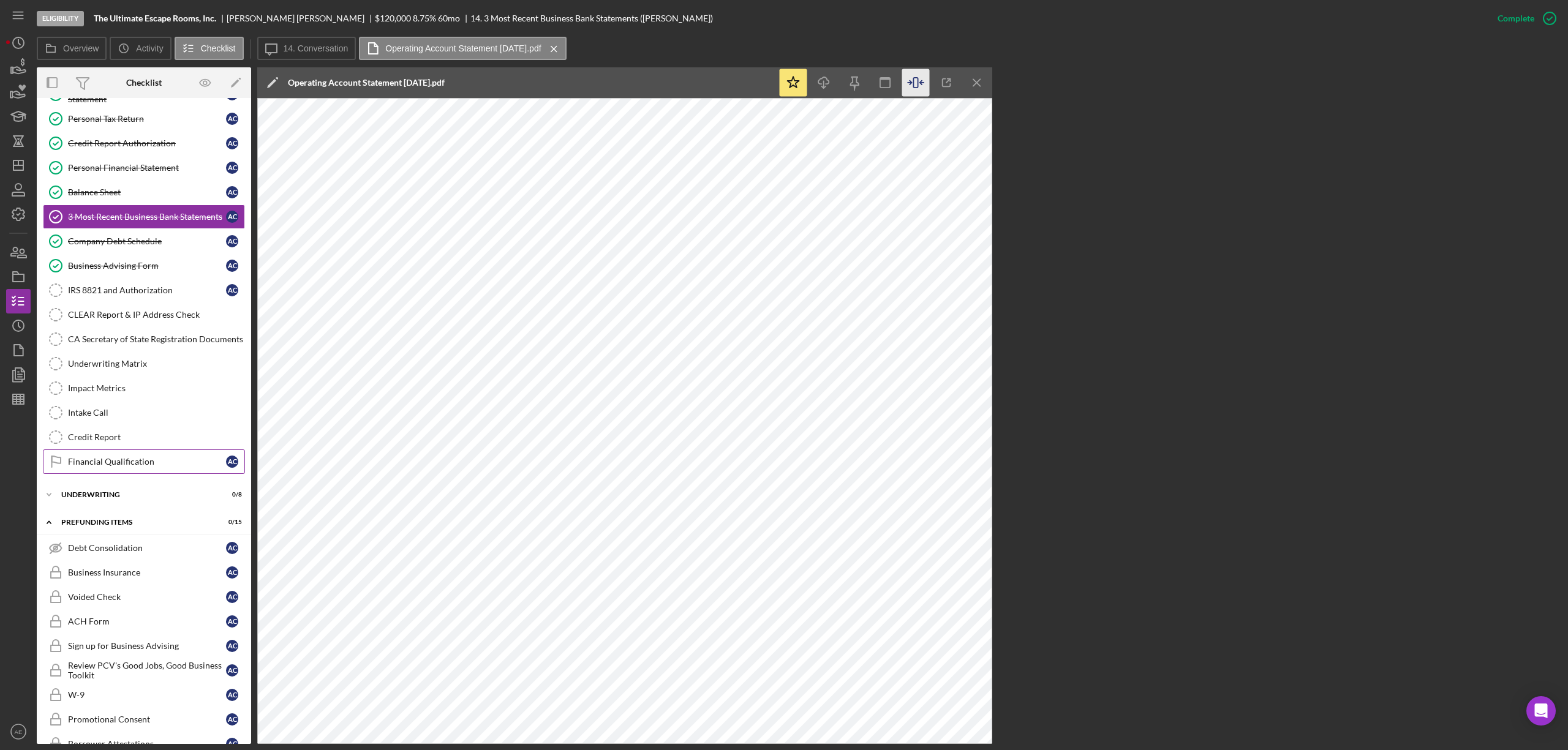
click at [133, 466] on div "Financial Qualification" at bounding box center [147, 461] width 158 height 10
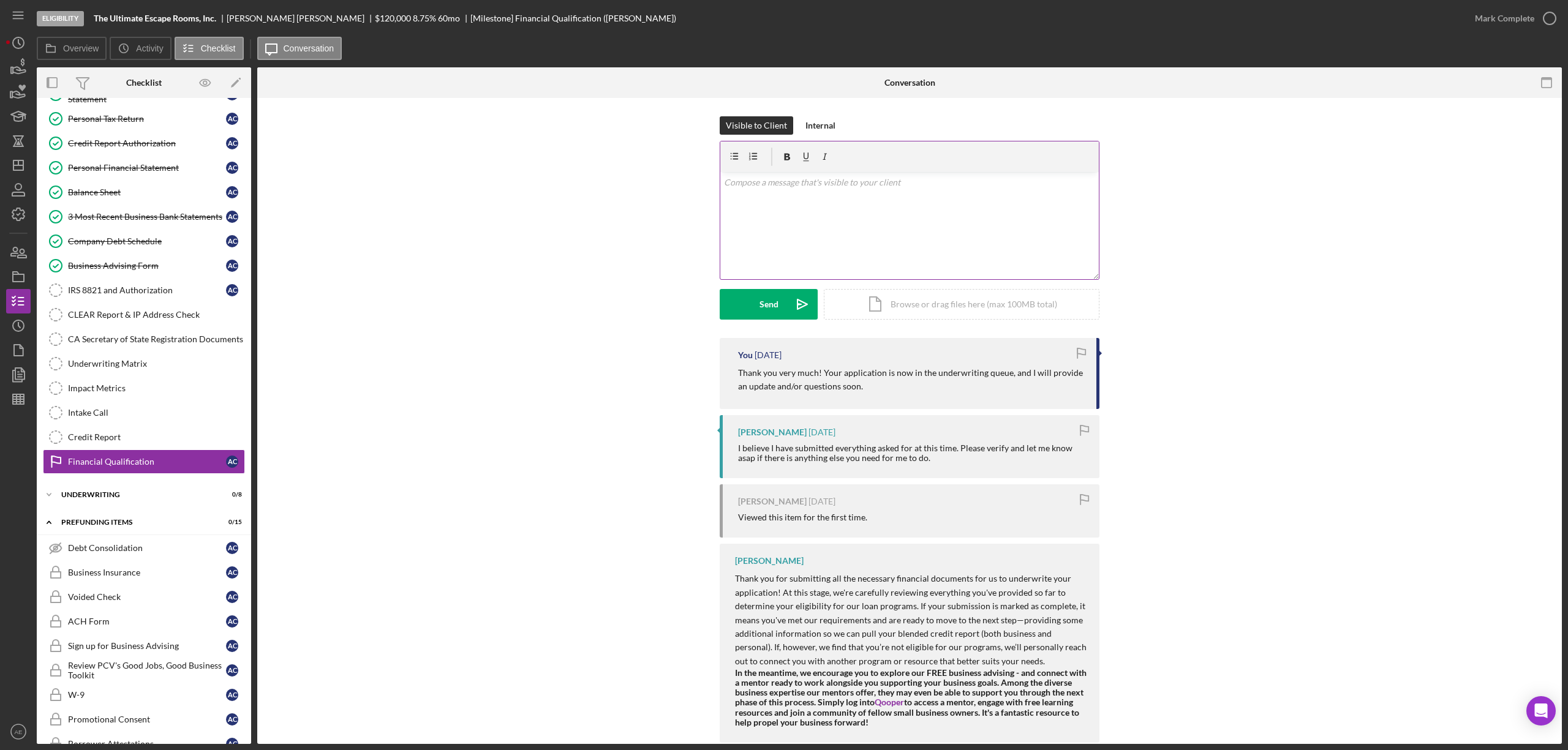
click at [845, 218] on div "v Color teal Color pink Remove color Add row above Add row below Add column bef…" at bounding box center [909, 226] width 378 height 107
drag, startPoint x: 792, startPoint y: 220, endPoint x: 719, endPoint y: 219, distance: 73.0
click at [720, 219] on div "v Color teal Color pink Remove color Add row above Add row below Add column bef…" at bounding box center [909, 226] width 378 height 107
click at [840, 213] on p "Does the business have an SBA" at bounding box center [910, 216] width 372 height 14
click at [840, 220] on p "Does the business have an multiple SBA loans?" at bounding box center [910, 216] width 372 height 14
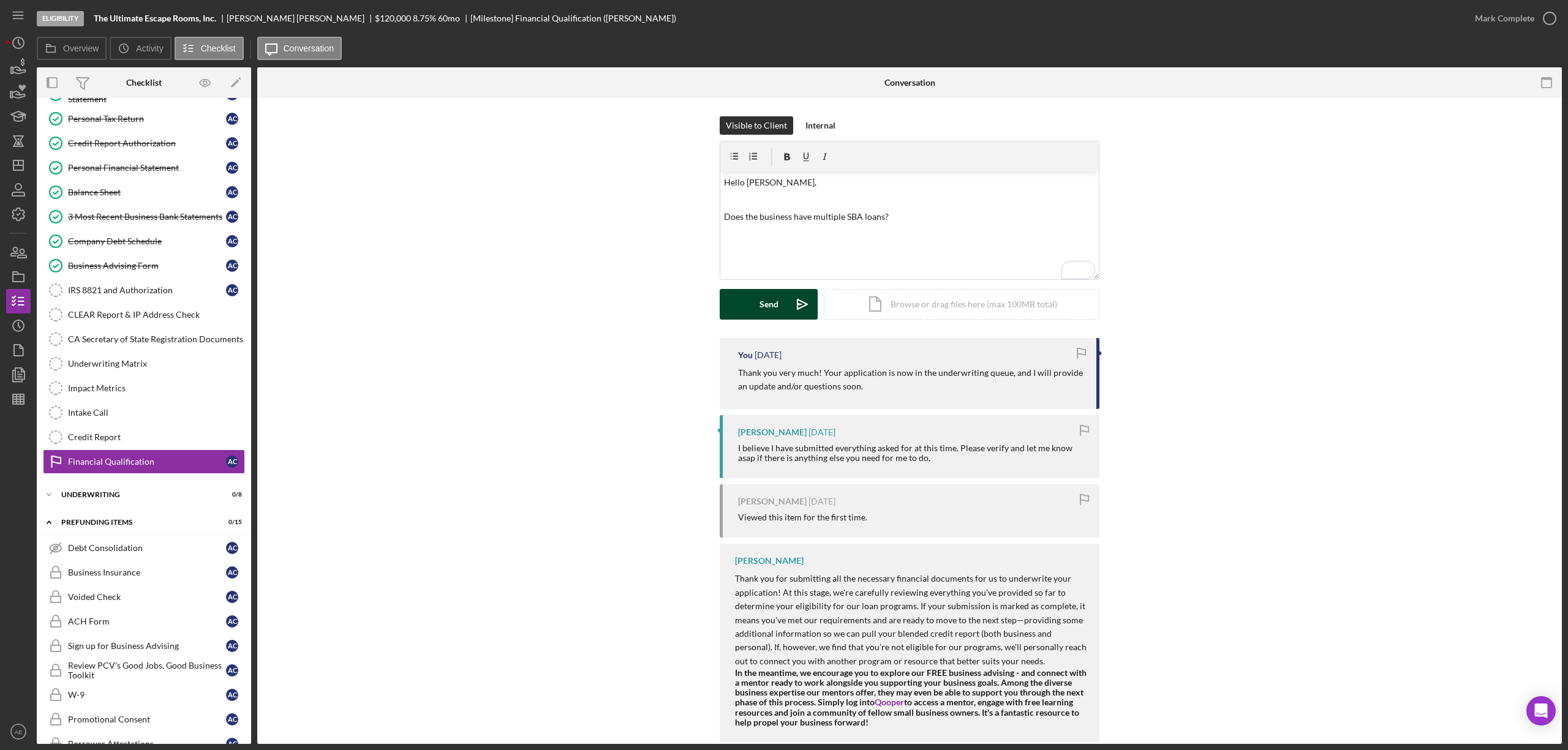
click at [765, 301] on div "Send" at bounding box center [769, 304] width 19 height 30
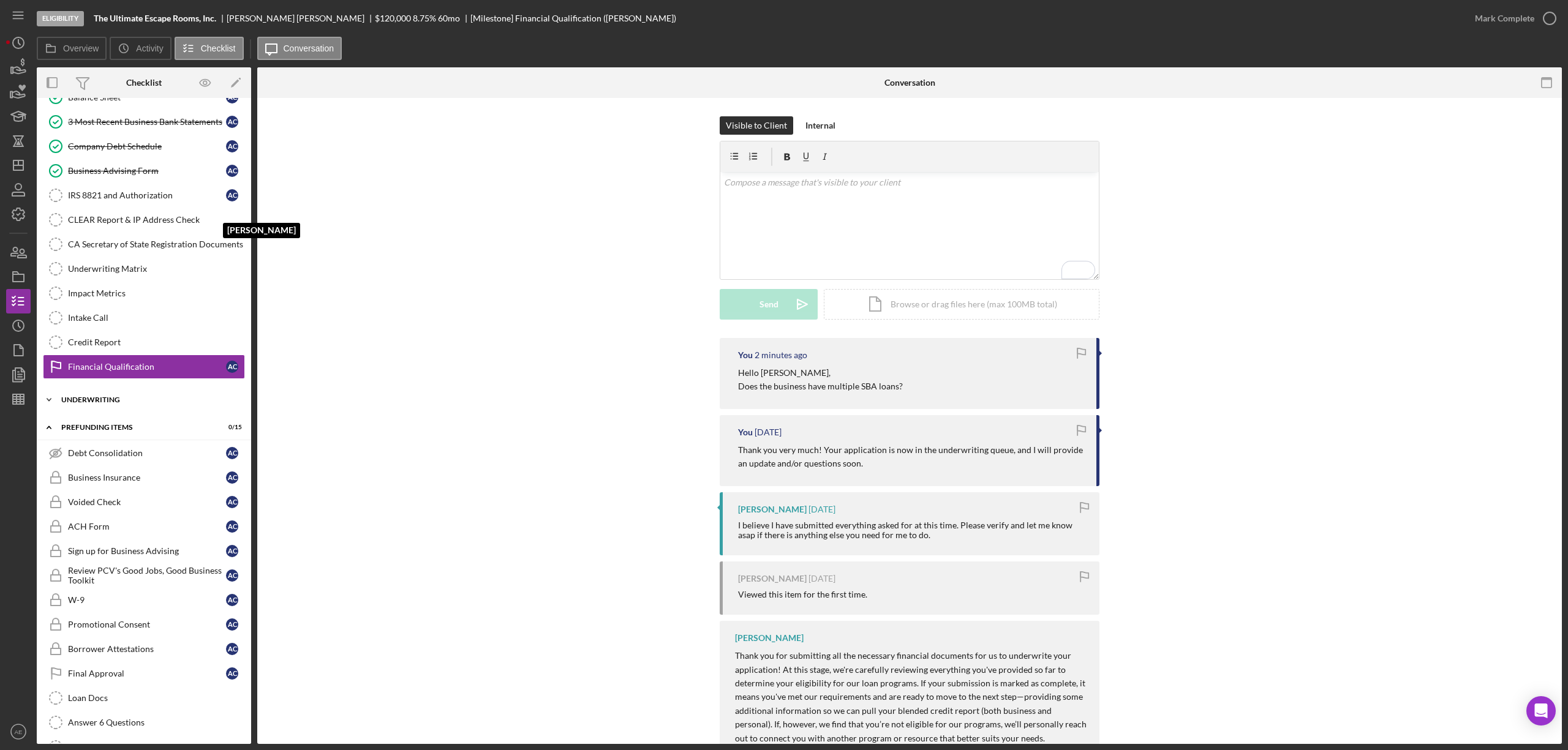
scroll to position [490, 0]
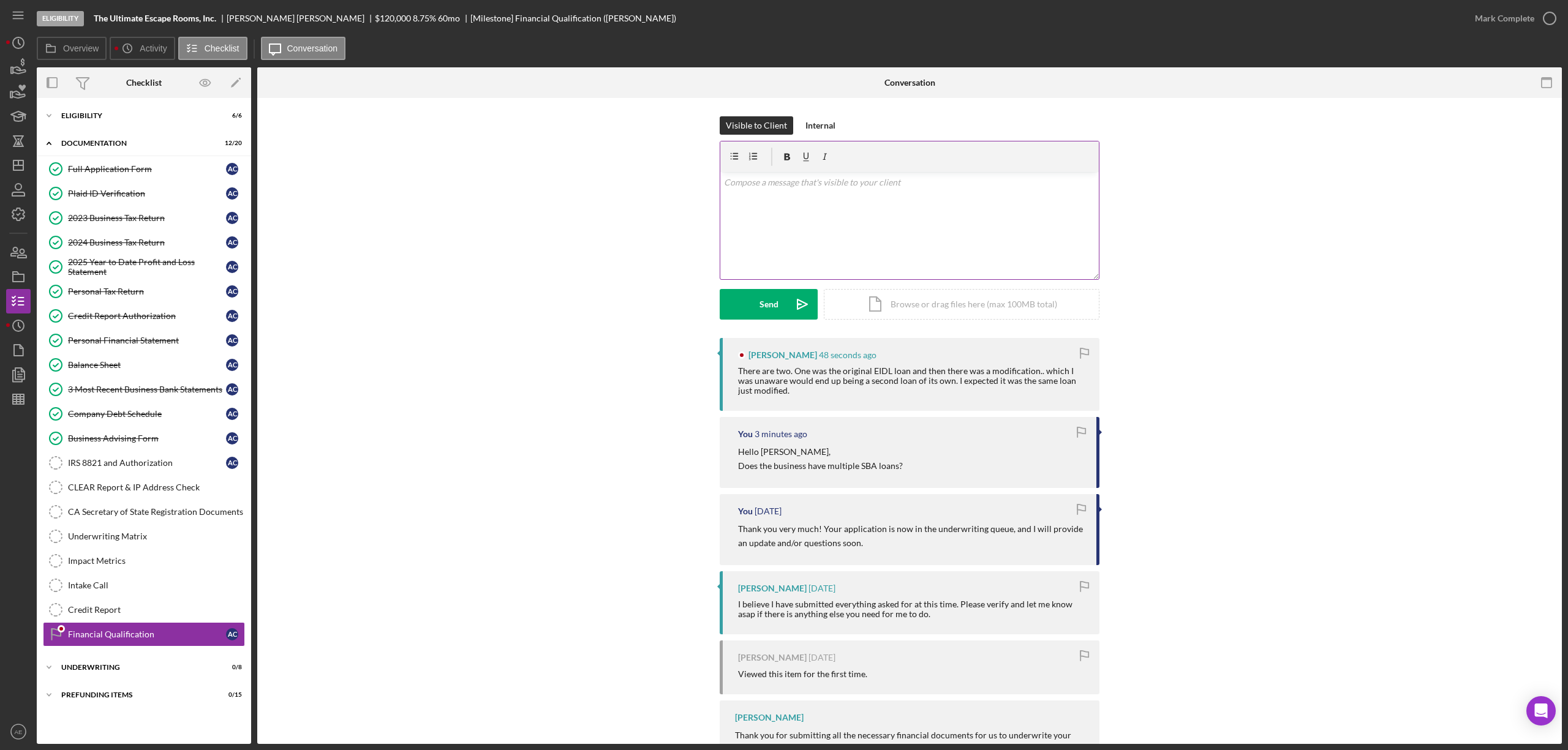
click at [842, 238] on div "v Color teal Color pink Remove color Add row above Add row below Add column bef…" at bounding box center [909, 226] width 378 height 107
click at [777, 306] on button "Send Icon/icon-invite-send" at bounding box center [768, 304] width 98 height 30
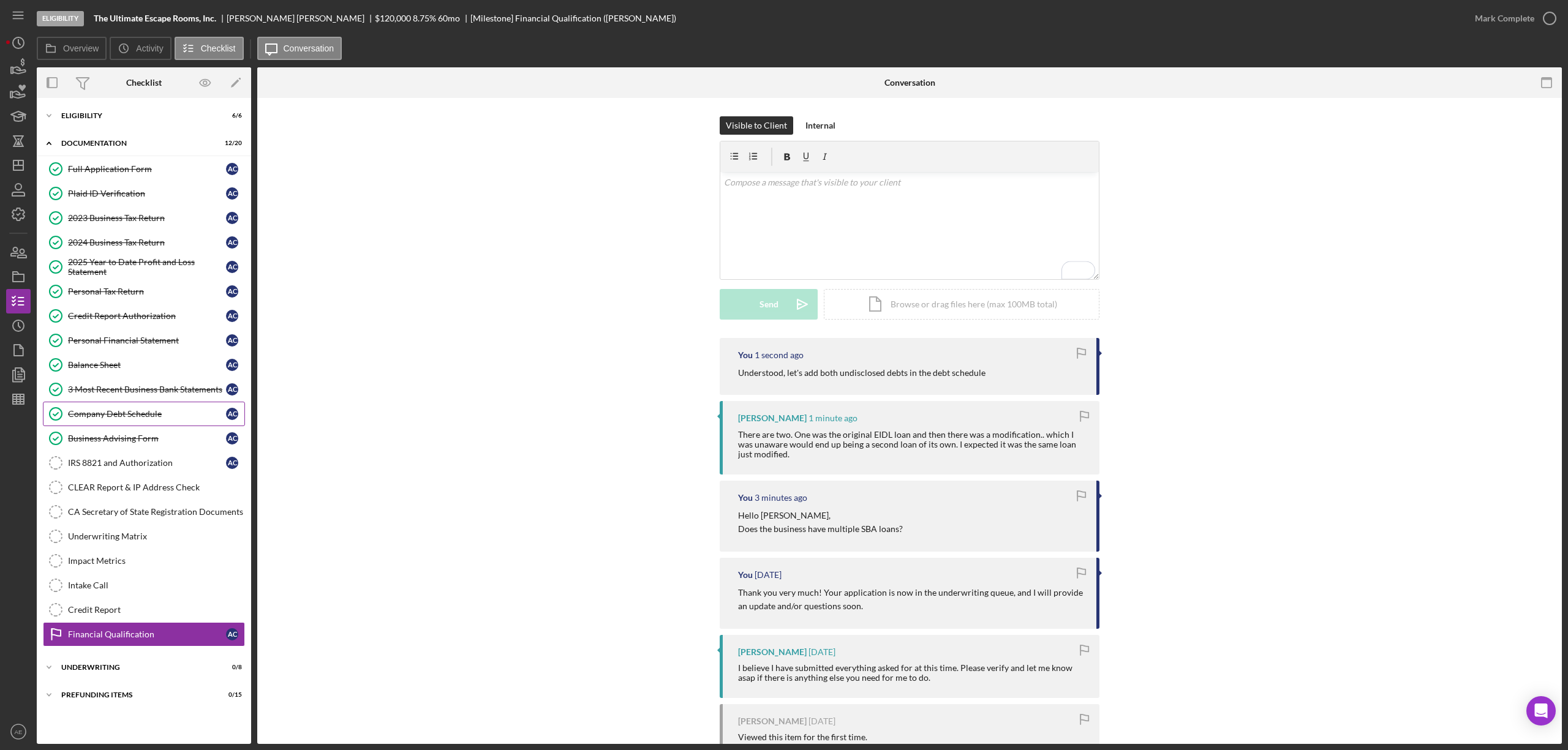
click at [129, 408] on link "Company Debt Schedule Company Debt Schedule A C" at bounding box center [144, 413] width 202 height 25
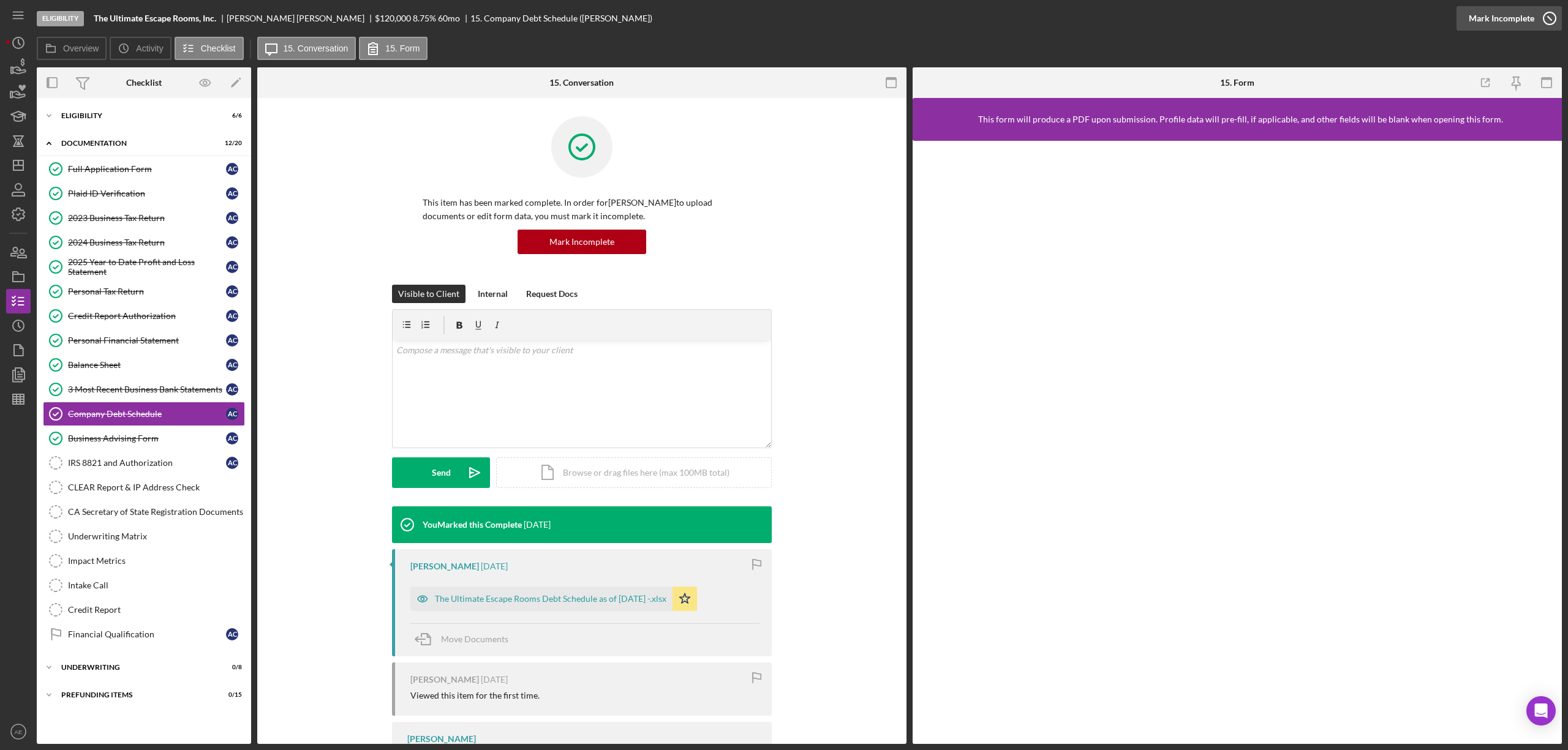
click at [1510, 22] on div "Mark Incomplete" at bounding box center [1501, 18] width 65 height 25
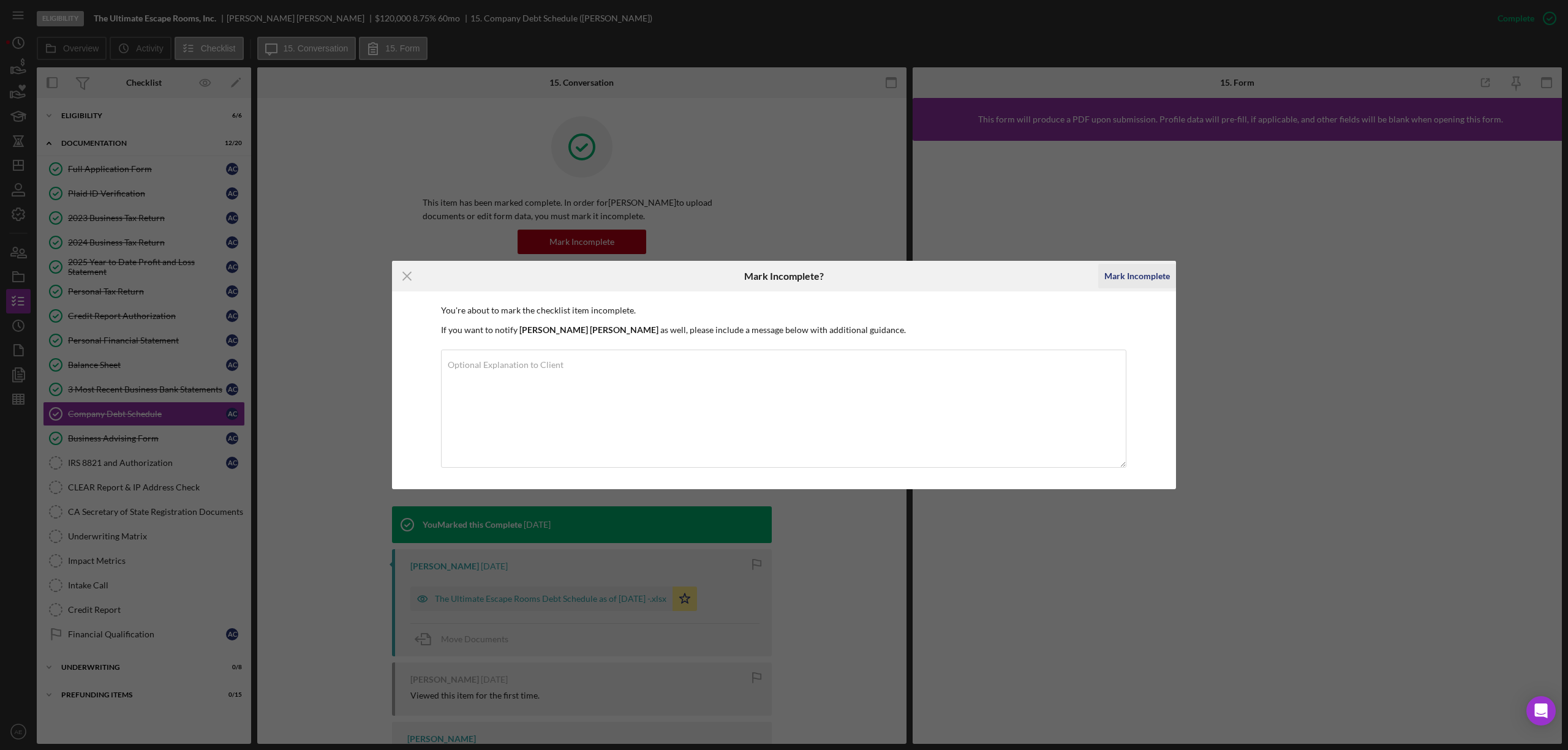
click at [1127, 273] on div "Mark Incomplete" at bounding box center [1137, 276] width 65 height 25
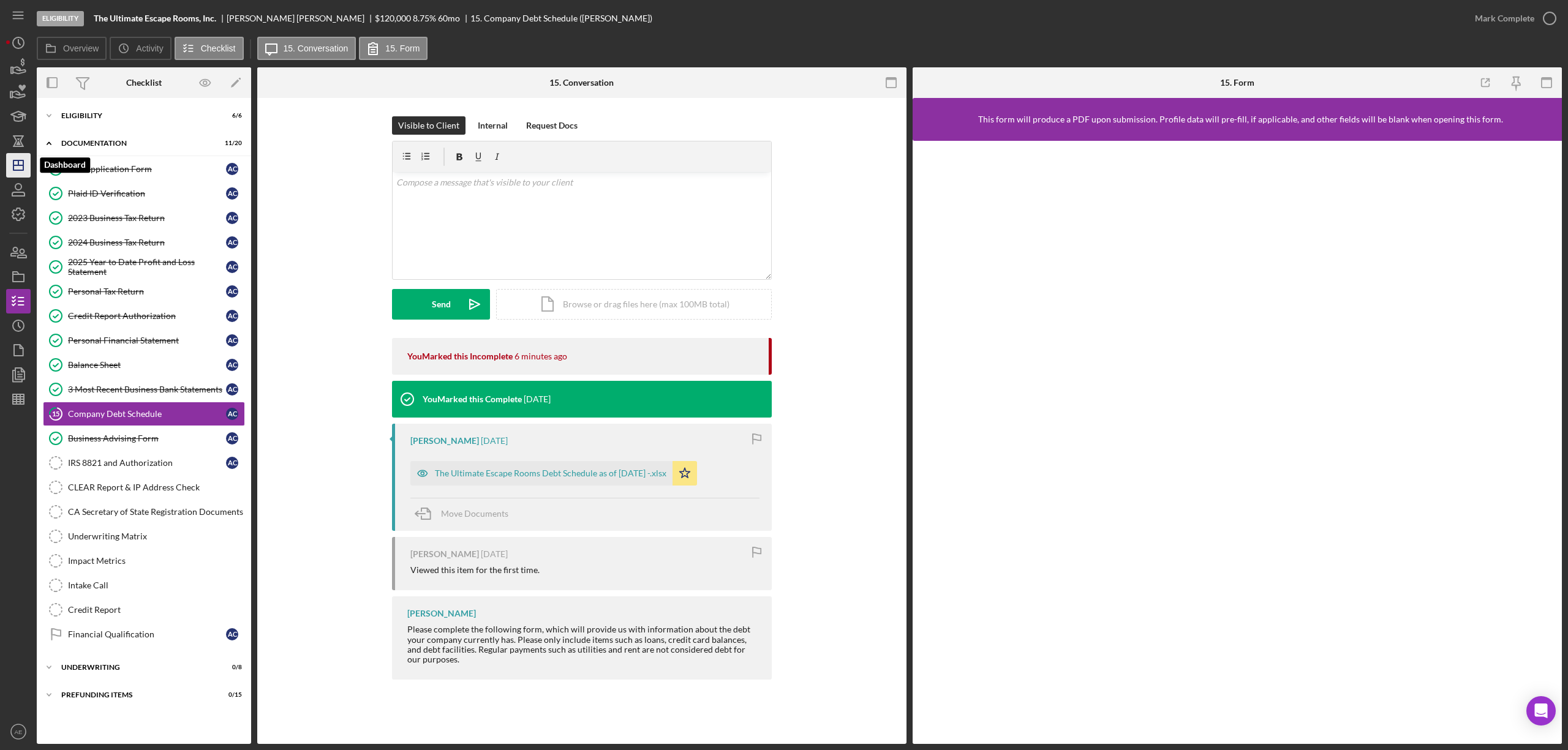
click at [17, 162] on icon "Icon/Dashboard" at bounding box center [18, 165] width 30 height 30
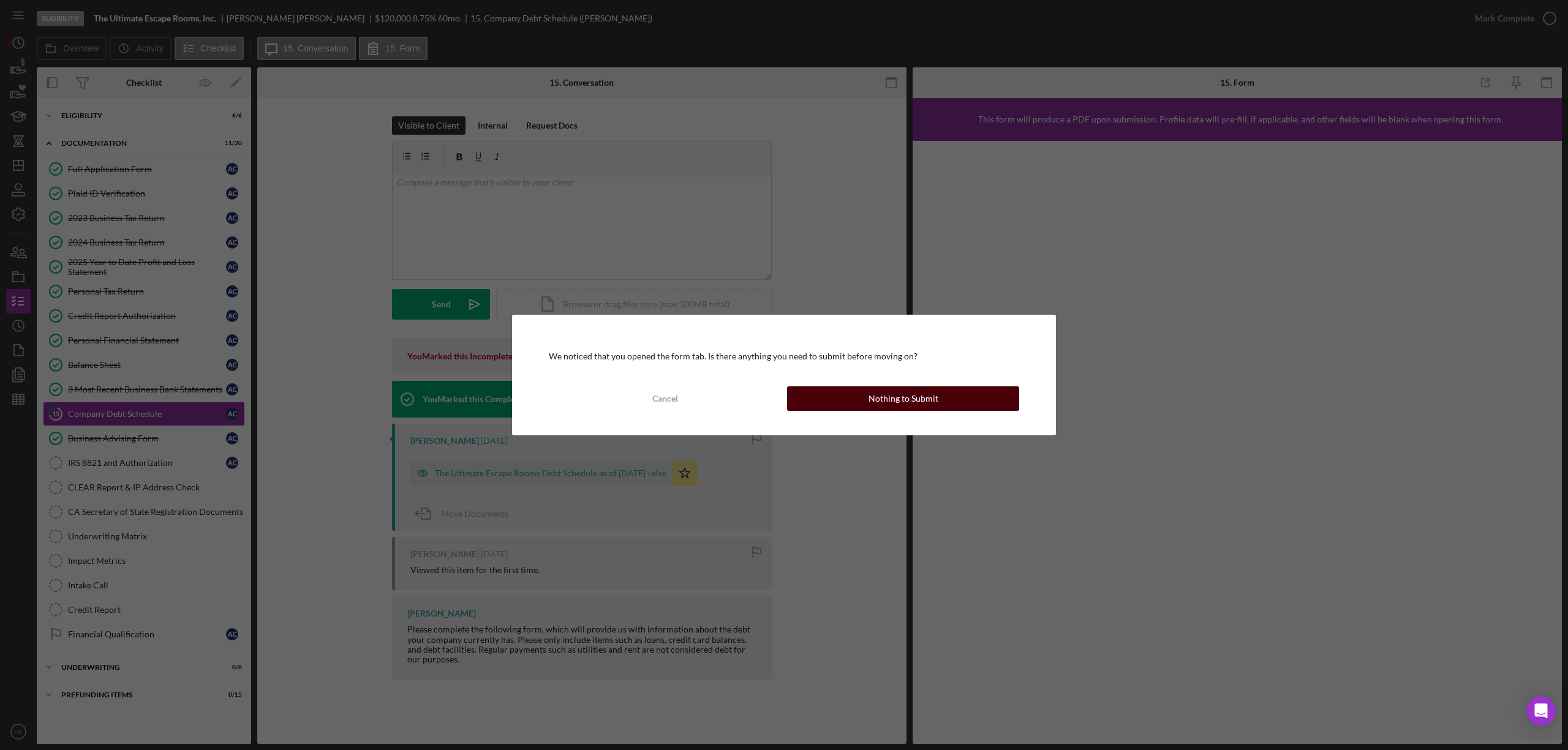
click at [855, 390] on button "Nothing to Submit" at bounding box center [903, 398] width 232 height 25
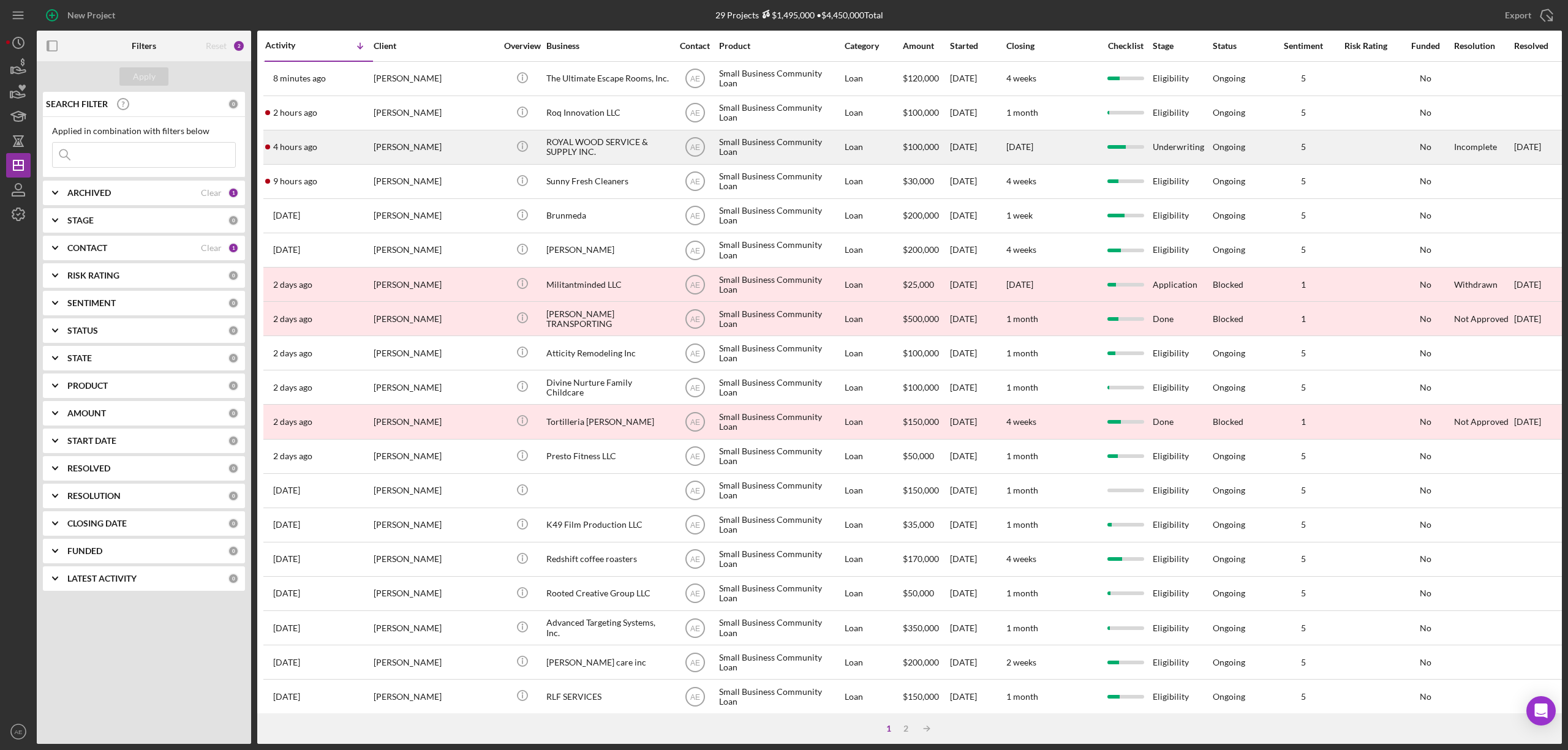
click at [454, 149] on div "[PERSON_NAME]" at bounding box center [434, 147] width 122 height 33
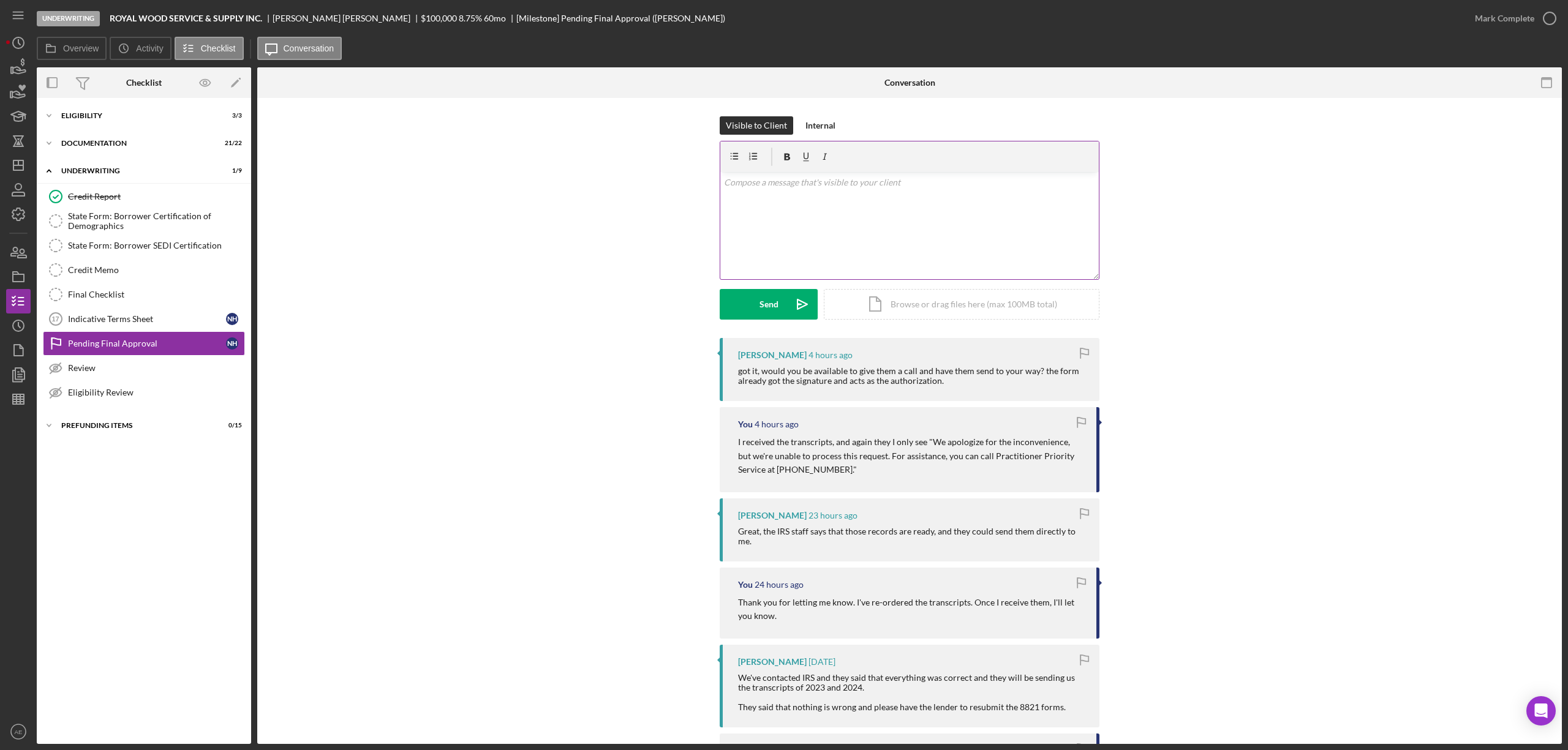
click at [827, 181] on p at bounding box center [910, 182] width 372 height 14
click at [23, 164] on polygon "button" at bounding box center [18, 165] width 10 height 10
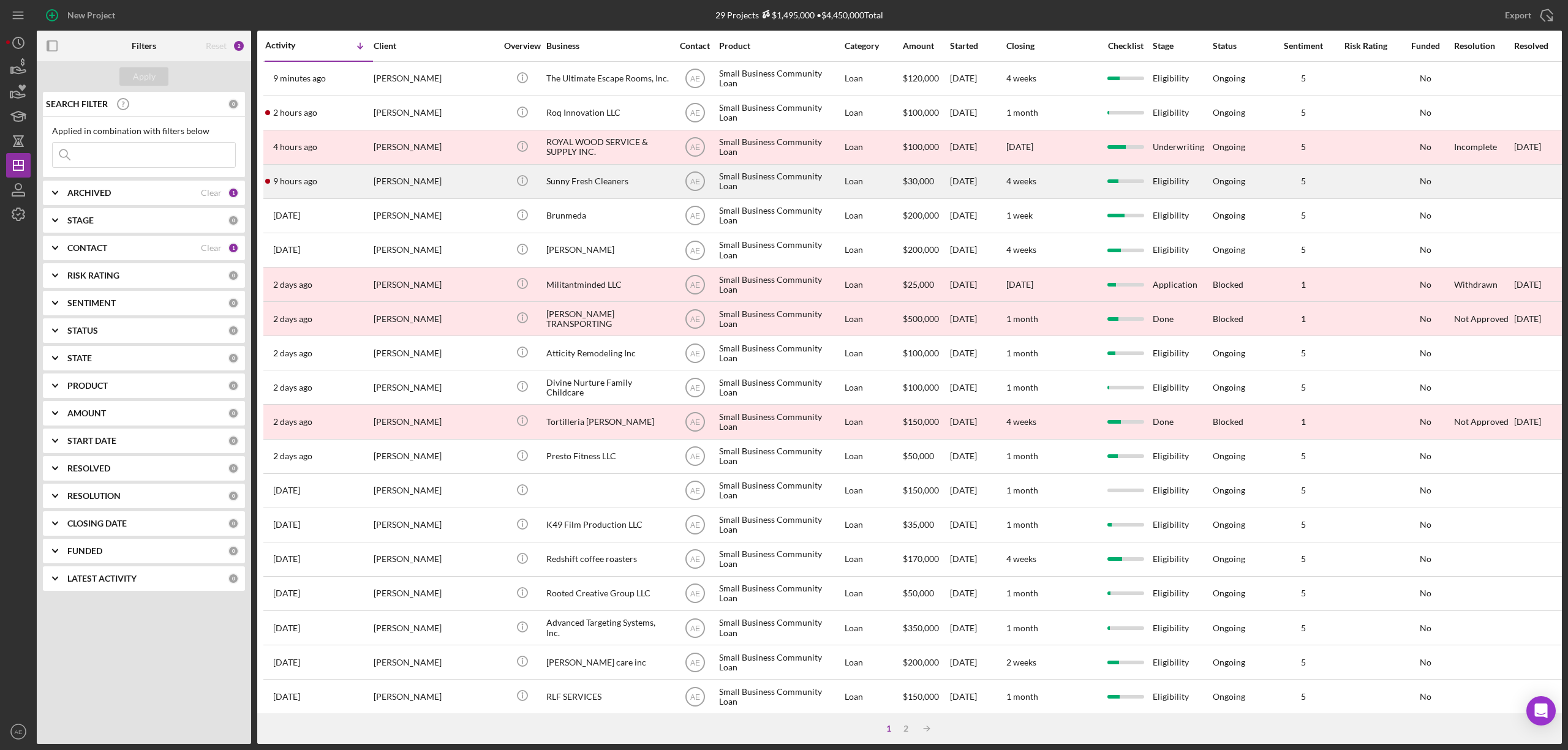
click at [442, 183] on div "[PERSON_NAME]" at bounding box center [434, 181] width 122 height 33
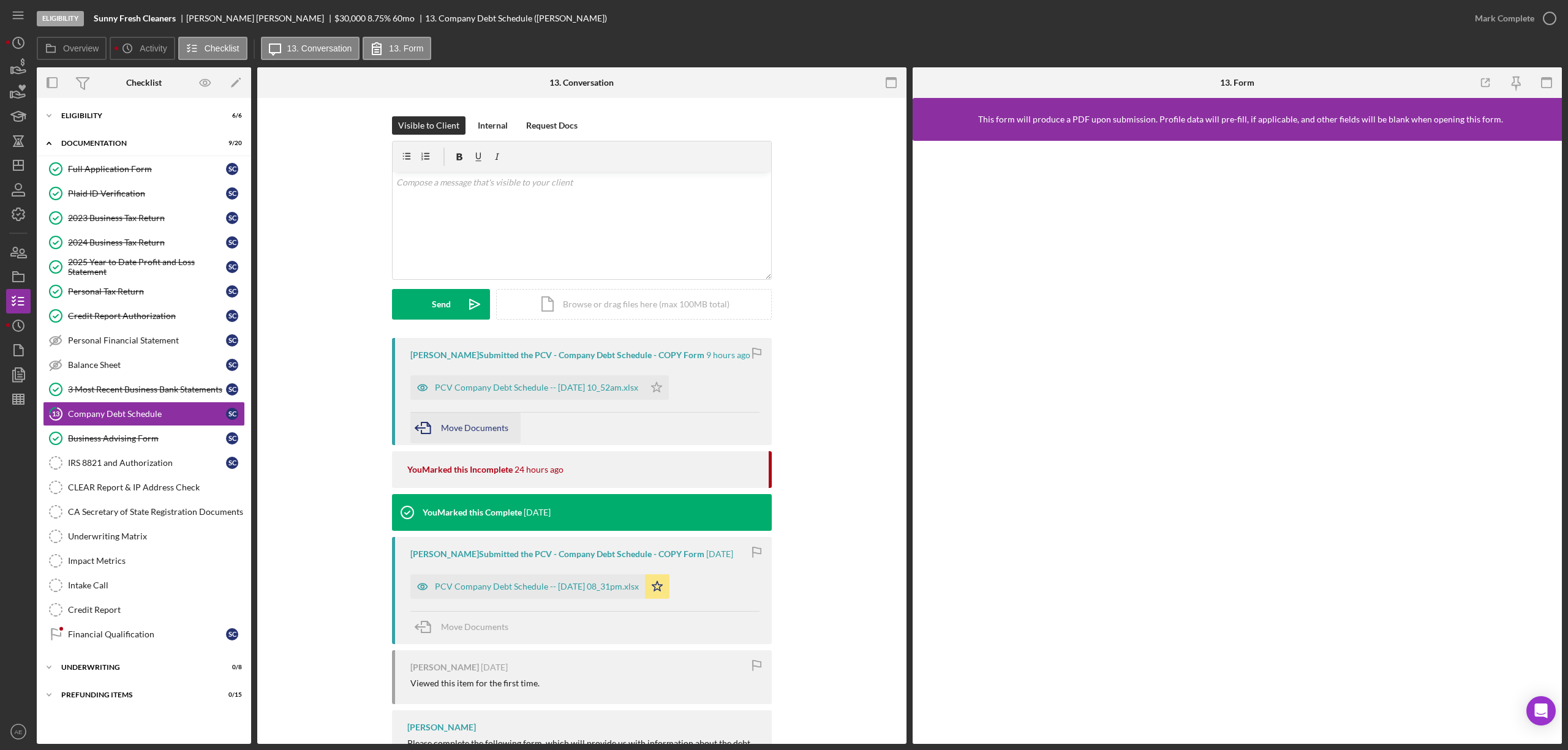
scroll to position [73, 0]
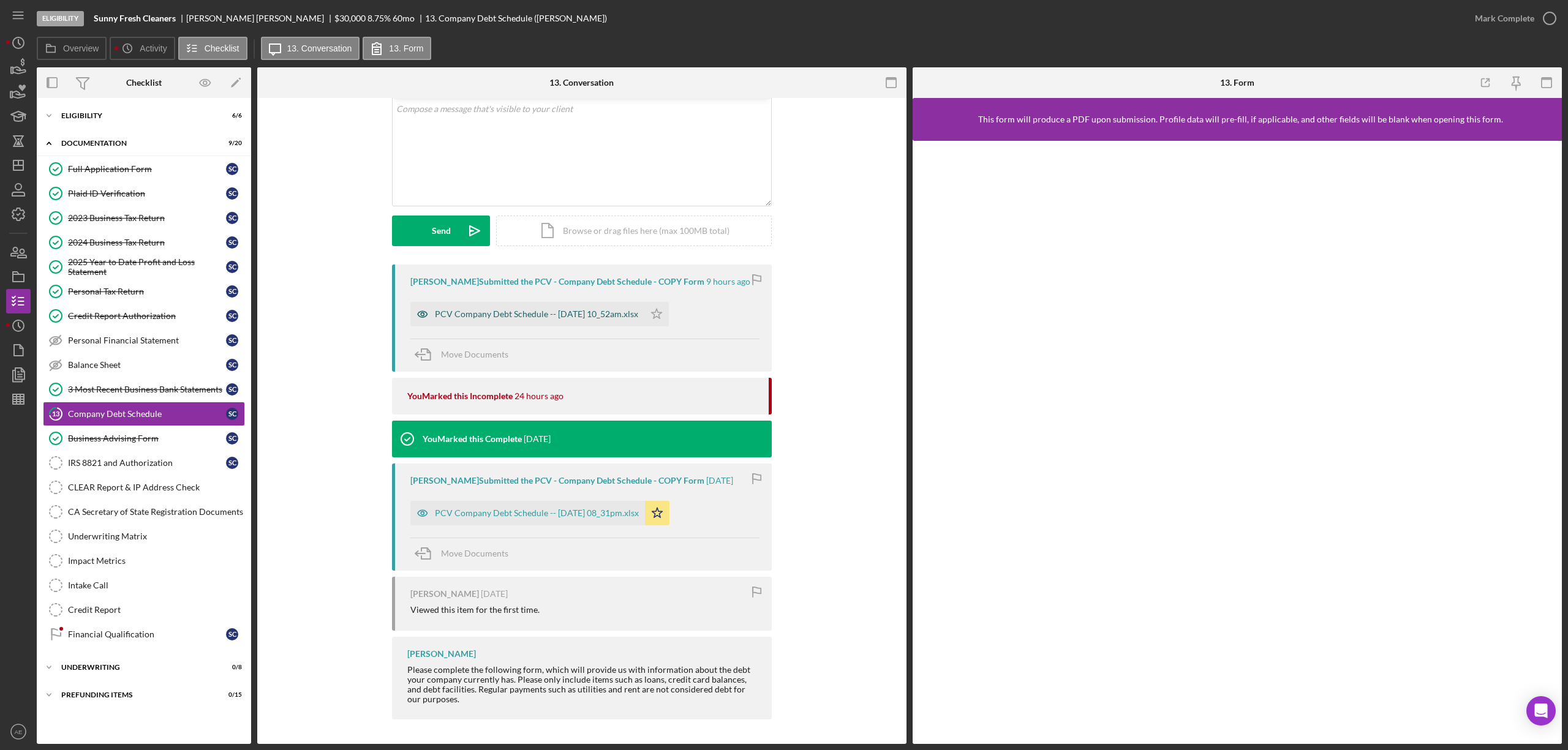
click at [415, 314] on icon "button" at bounding box center [422, 314] width 25 height 25
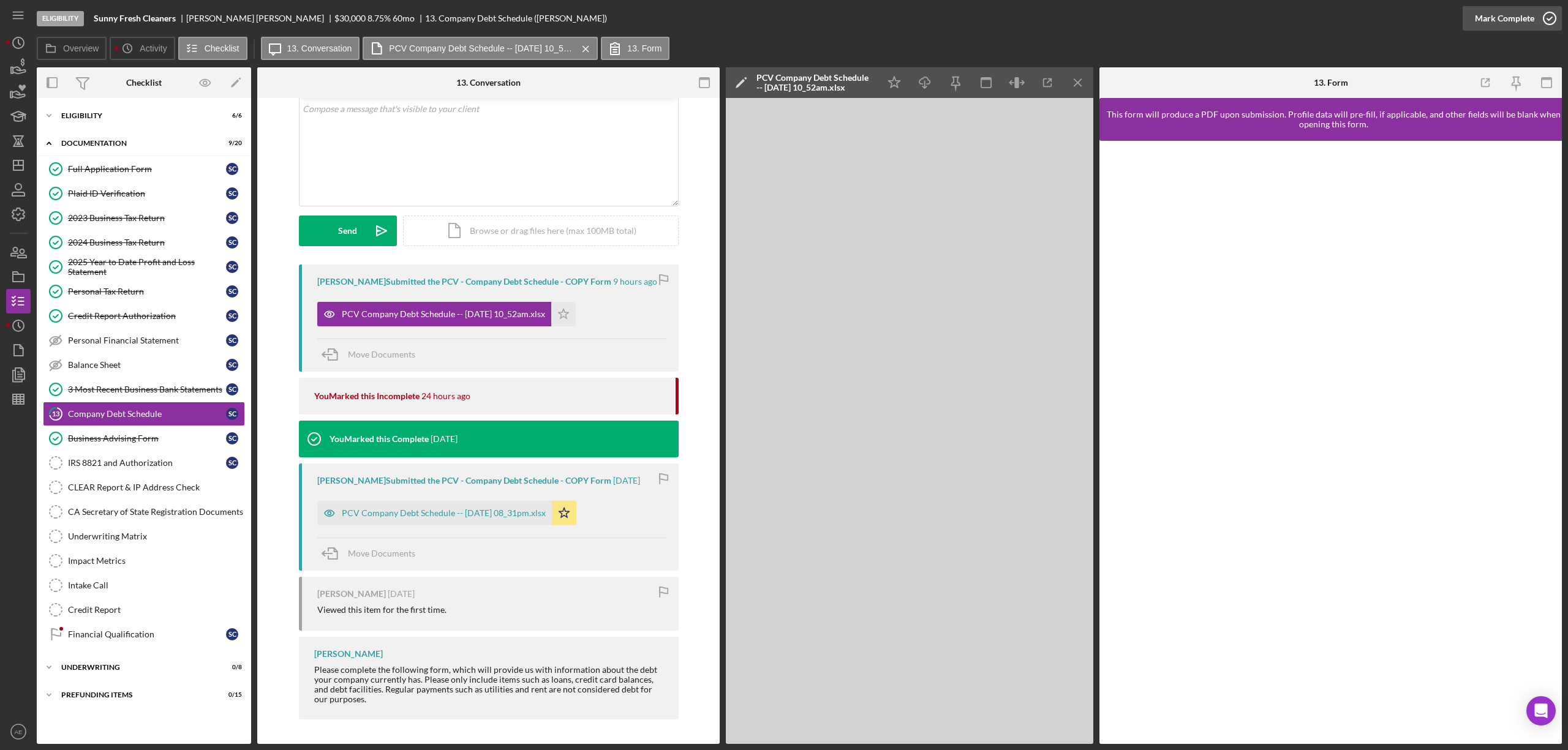
click at [1507, 22] on div "Mark Complete" at bounding box center [1504, 18] width 59 height 25
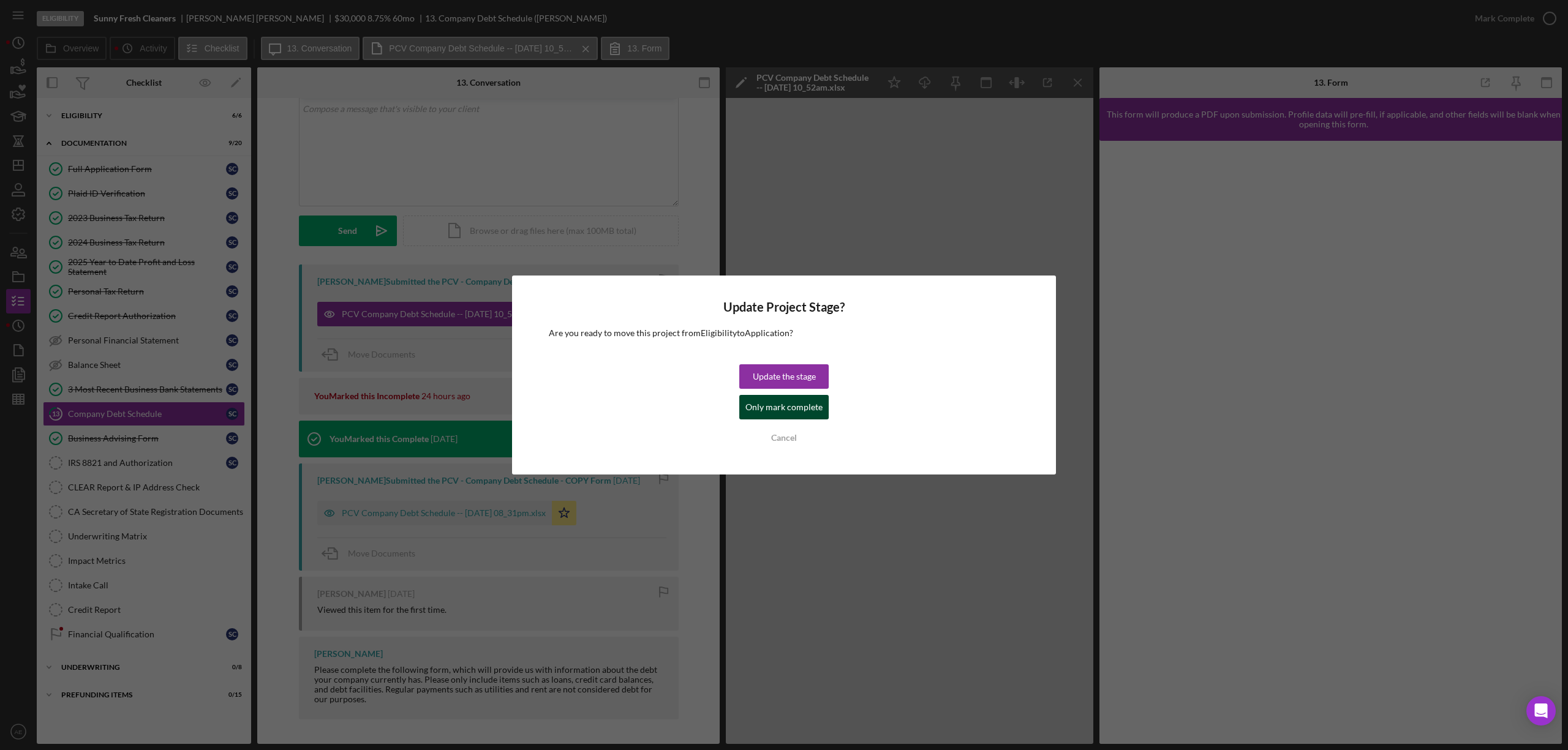
click at [810, 405] on div "Only mark complete" at bounding box center [784, 407] width 77 height 25
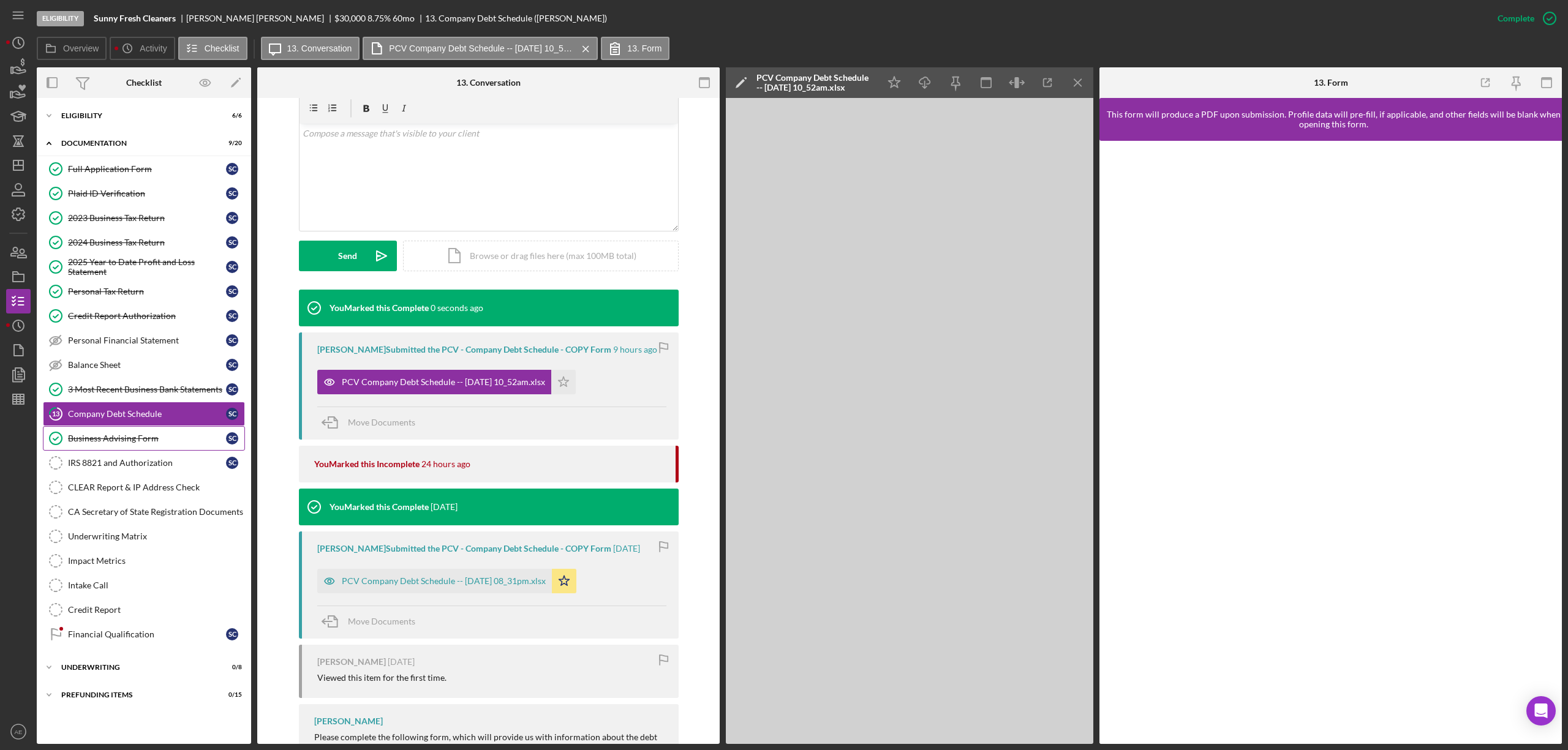
scroll to position [241, 0]
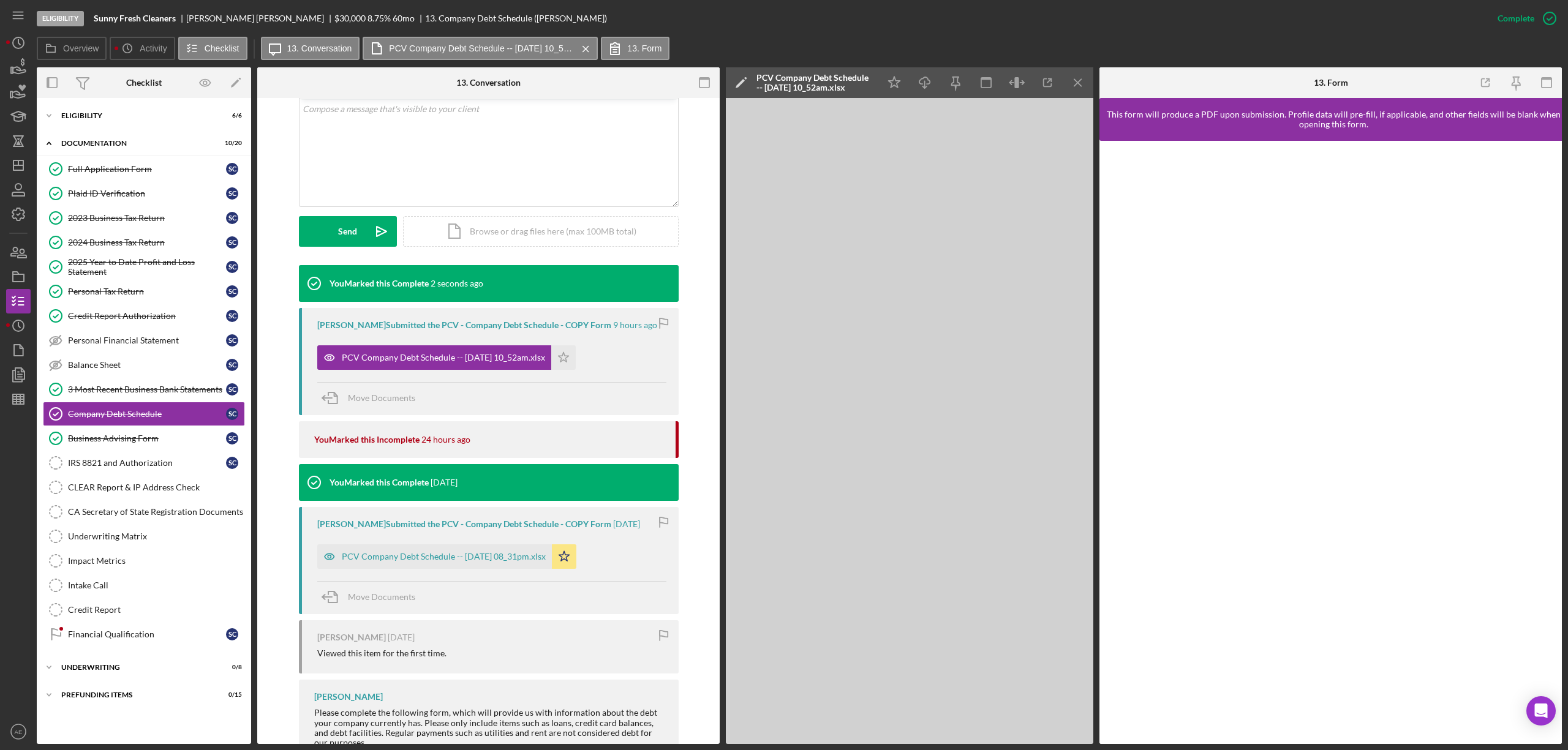
click at [1534, 2] on div "Complete Mark Incomplete" at bounding box center [1523, 18] width 77 height 37
click at [1526, 15] on div "Mark Incomplete" at bounding box center [1501, 18] width 65 height 25
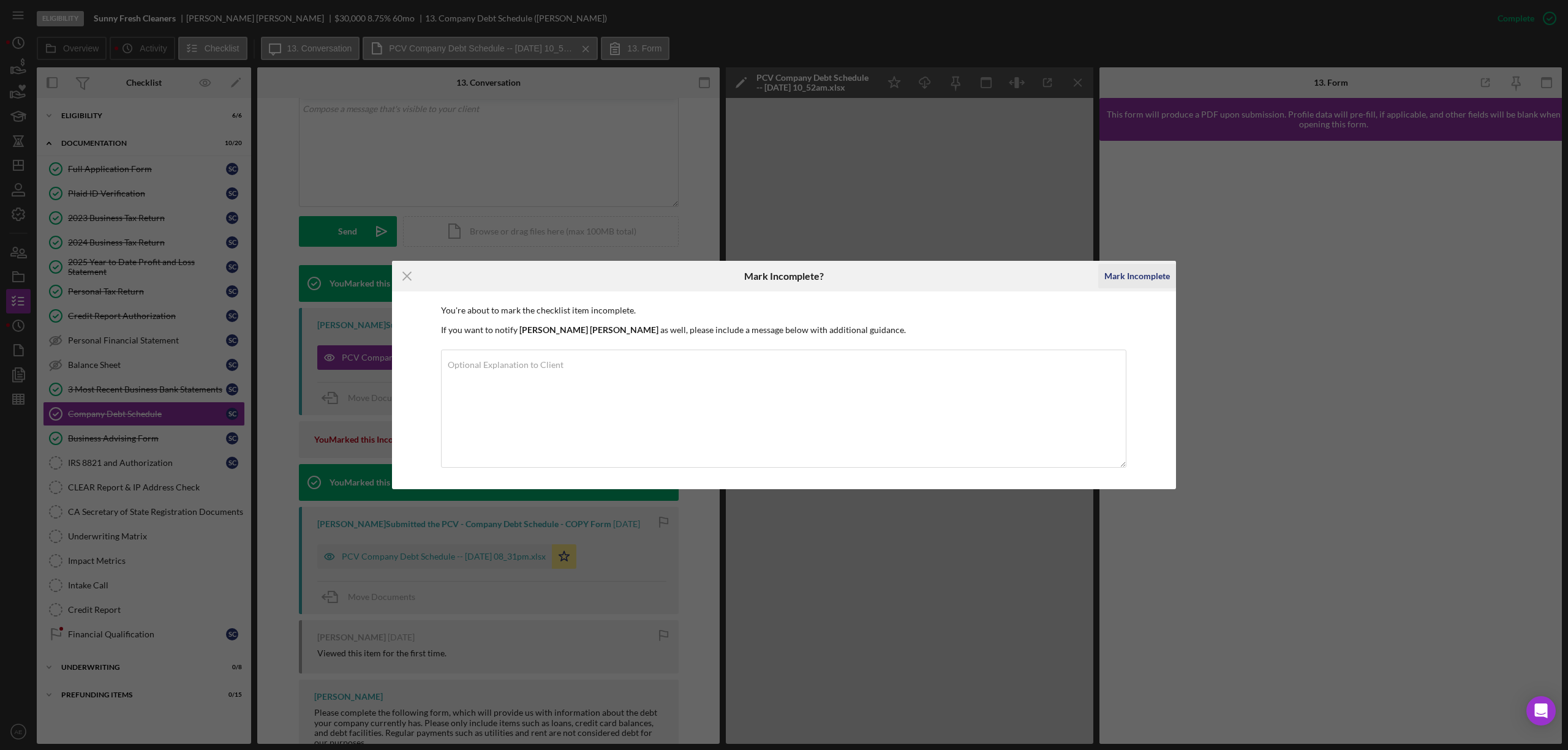
click at [1158, 285] on div "Mark Incomplete" at bounding box center [1137, 276] width 65 height 25
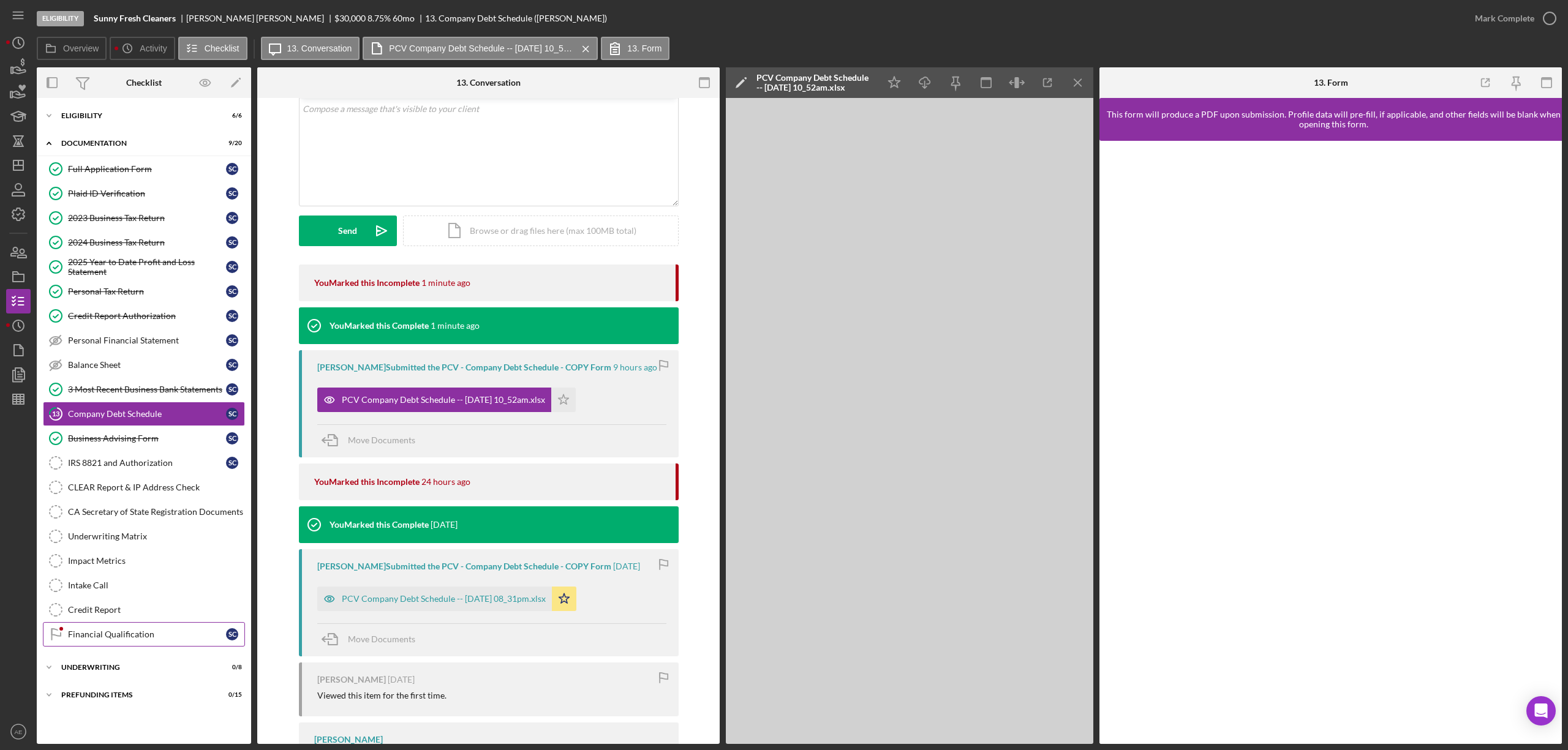
click at [143, 639] on div "Financial Qualification" at bounding box center [147, 634] width 158 height 10
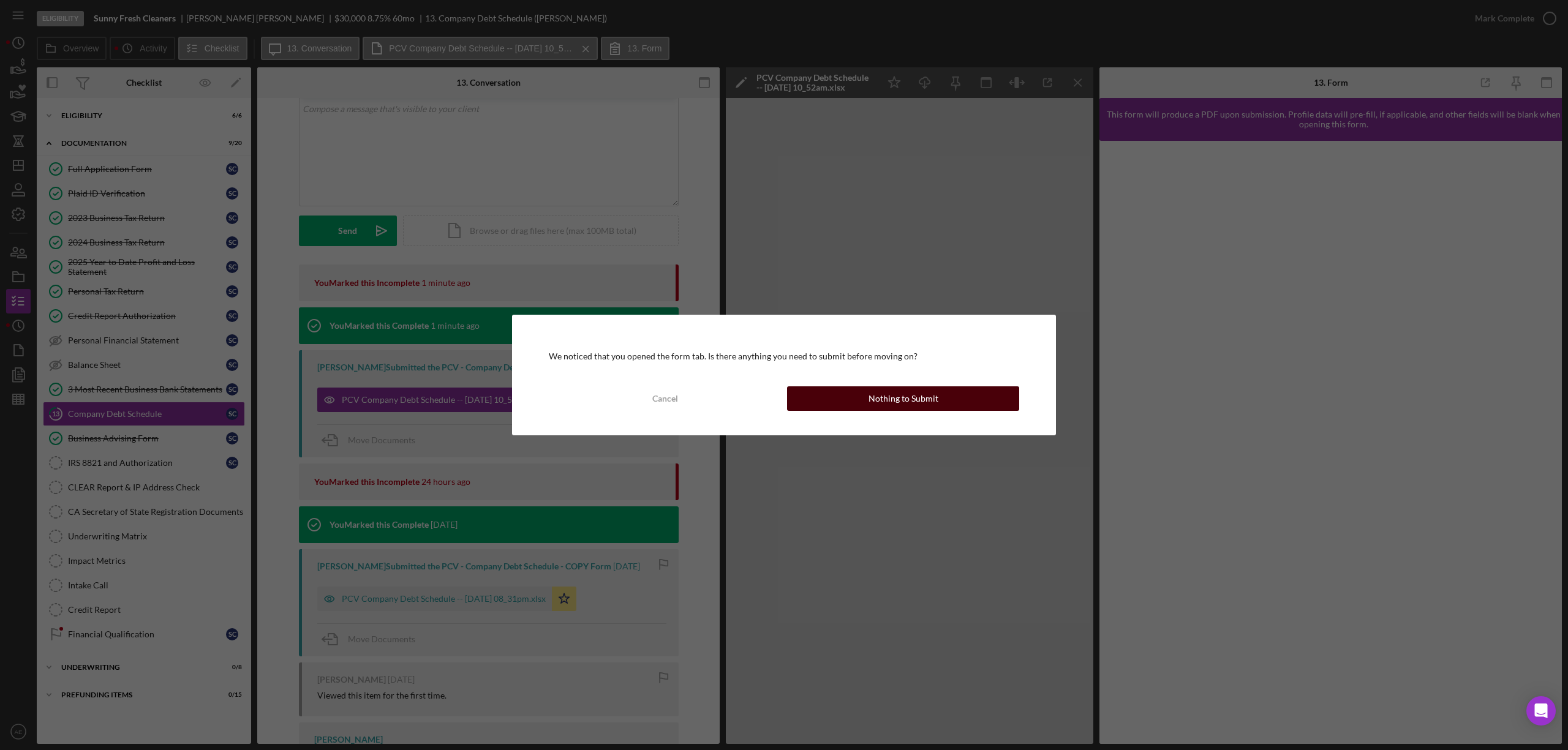
click at [842, 397] on button "Nothing to Submit" at bounding box center [903, 398] width 232 height 25
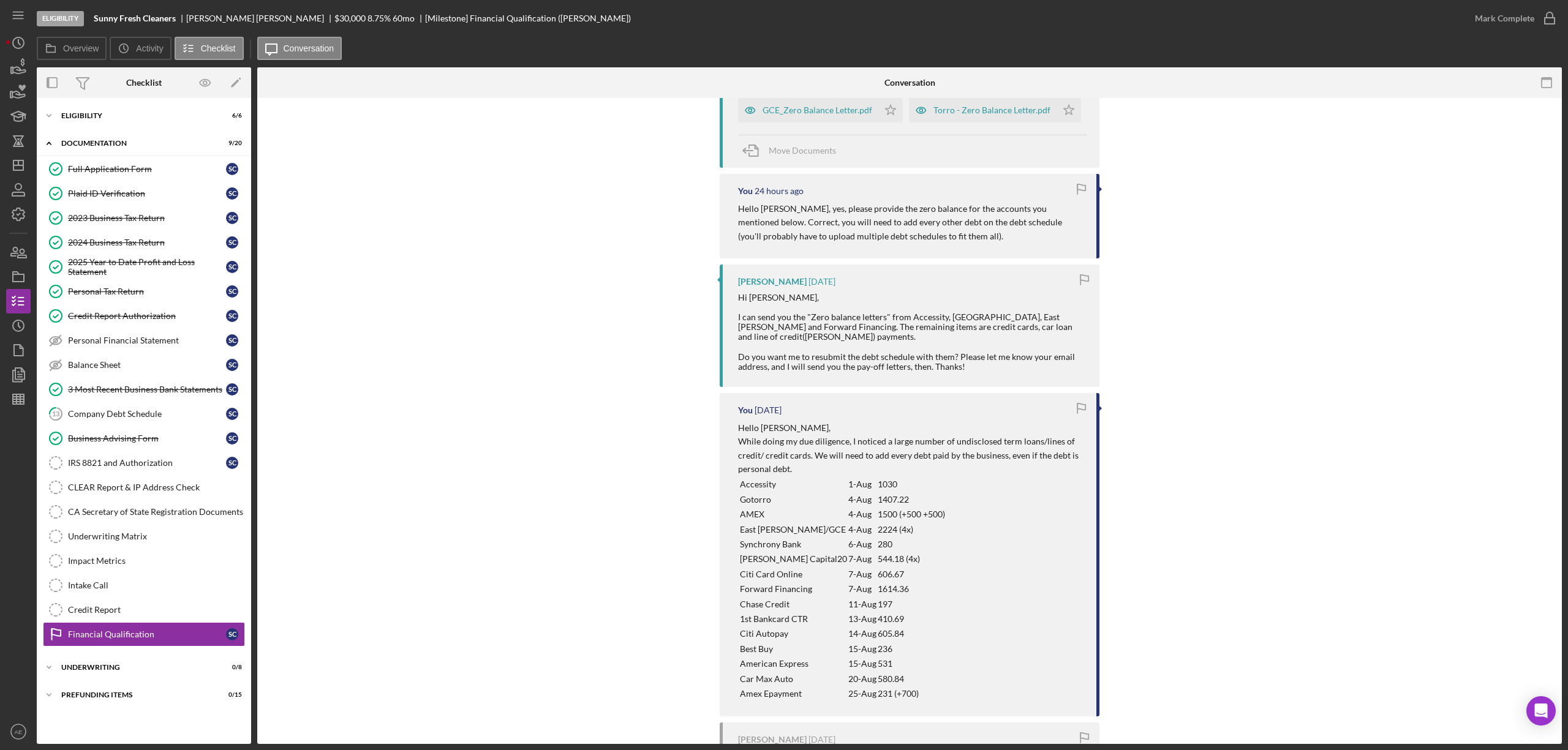
scroll to position [490, 0]
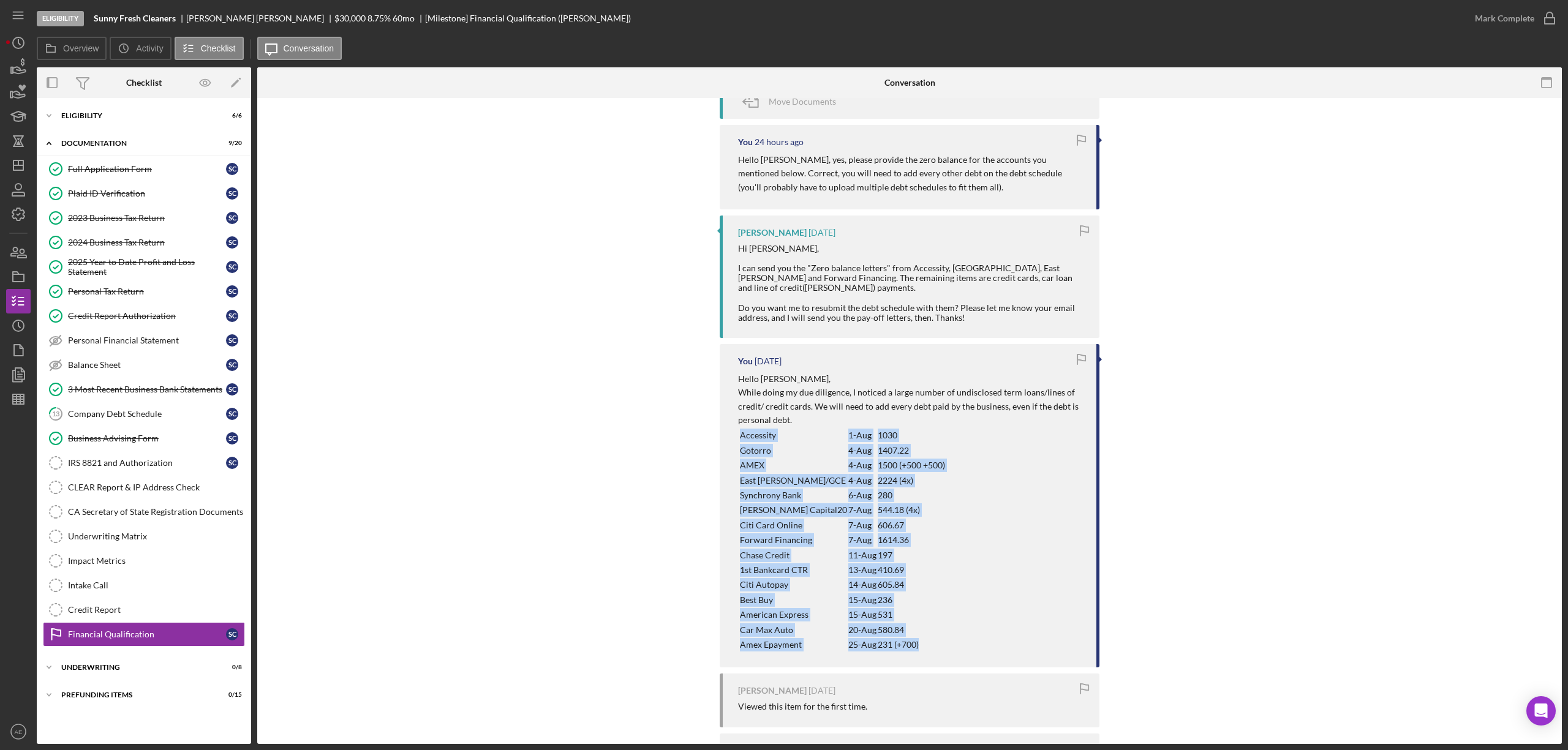
drag, startPoint x: 736, startPoint y: 440, endPoint x: 894, endPoint y: 645, distance: 258.8
click at [894, 645] on tbody "Accessity 1-Aug 1030 Gotorro 4-Aug 1407.22 AMEX 4-Aug 1500 (+500 +500) East Hud…" at bounding box center [841, 539] width 208 height 225
click at [877, 464] on p "1500 (+500 +500)" at bounding box center [911, 465] width 67 height 14
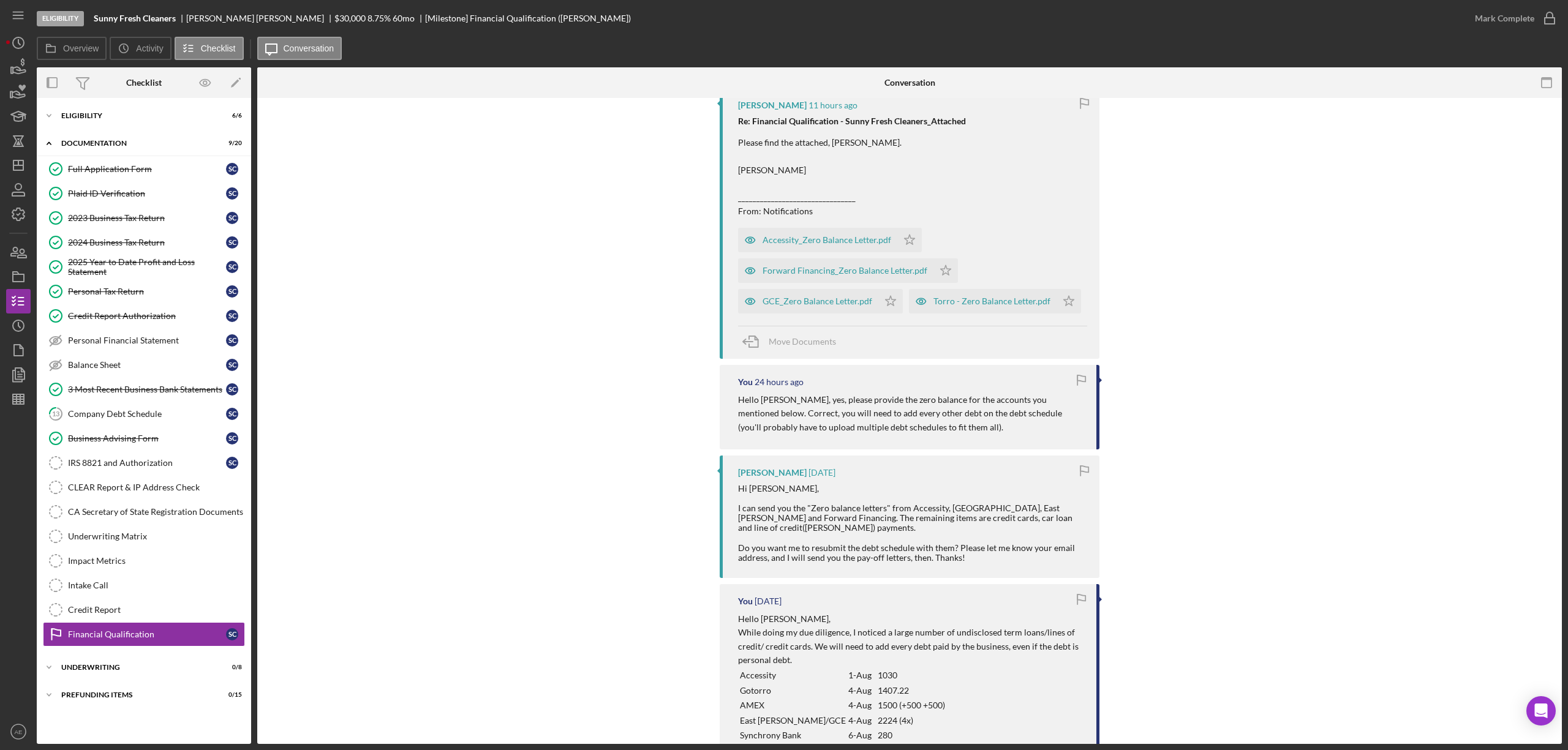
scroll to position [245, 0]
click at [748, 248] on icon "button" at bounding box center [750, 245] width 10 height 6
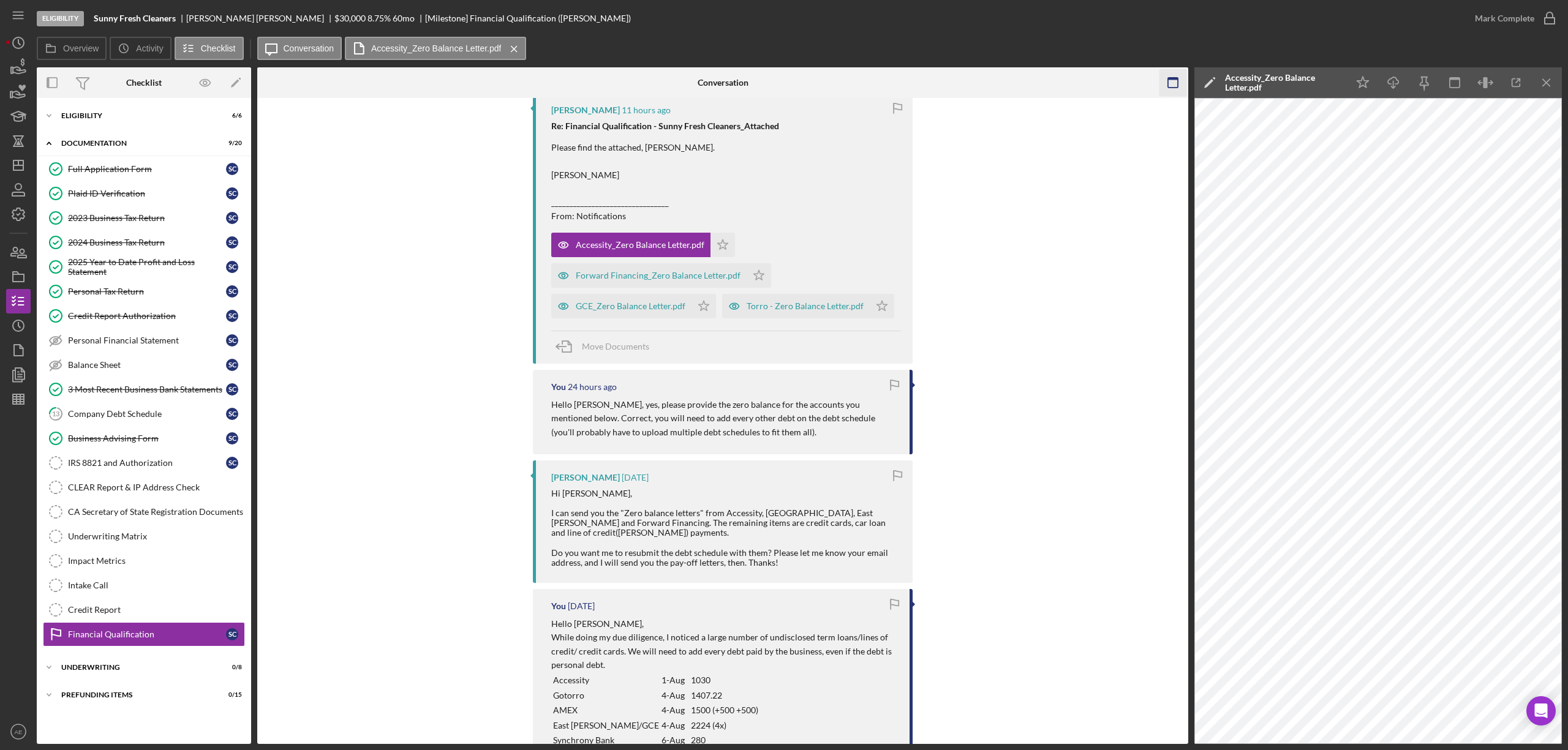
click at [1166, 84] on icon "button" at bounding box center [1173, 83] width 28 height 28
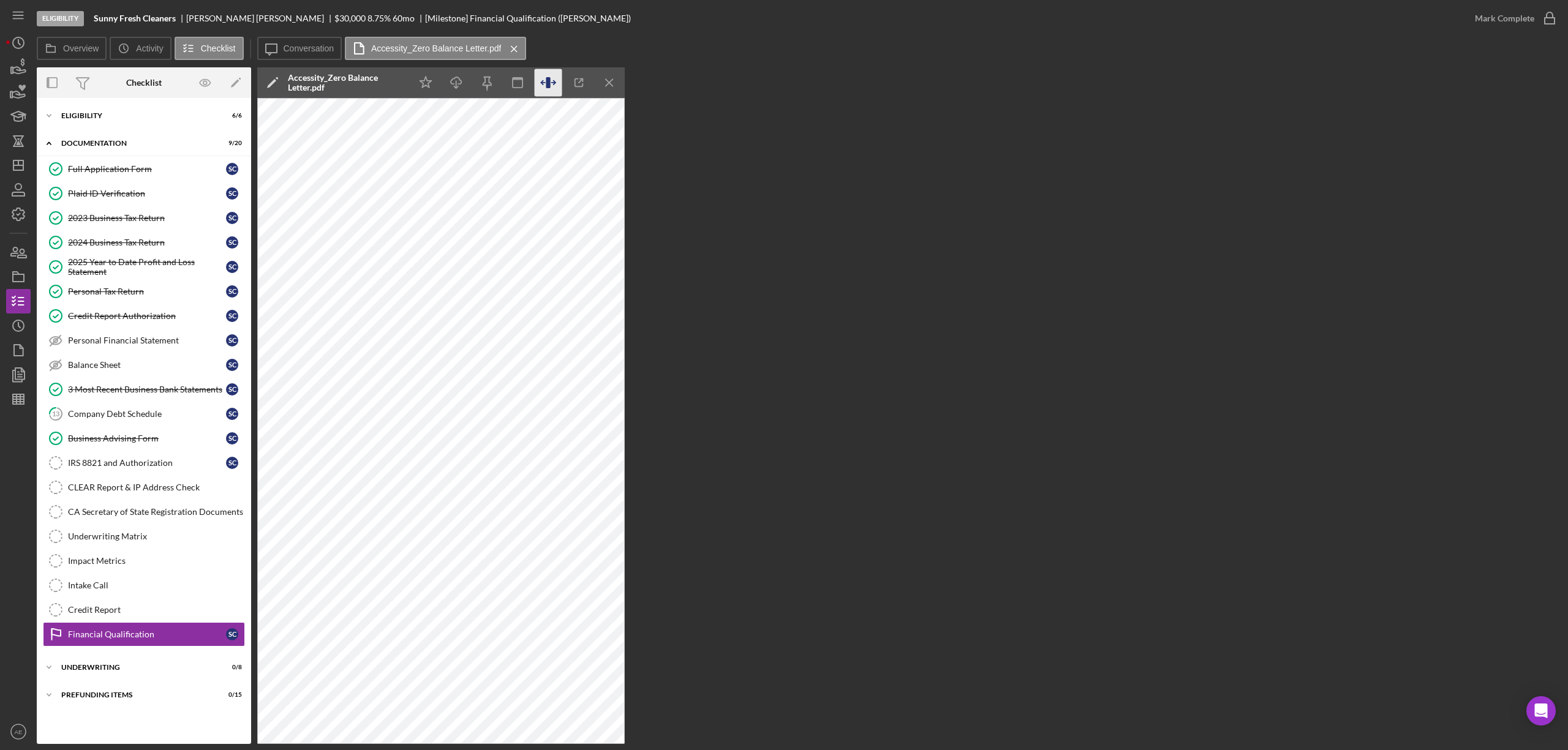
click at [556, 81] on icon "button" at bounding box center [548, 83] width 28 height 28
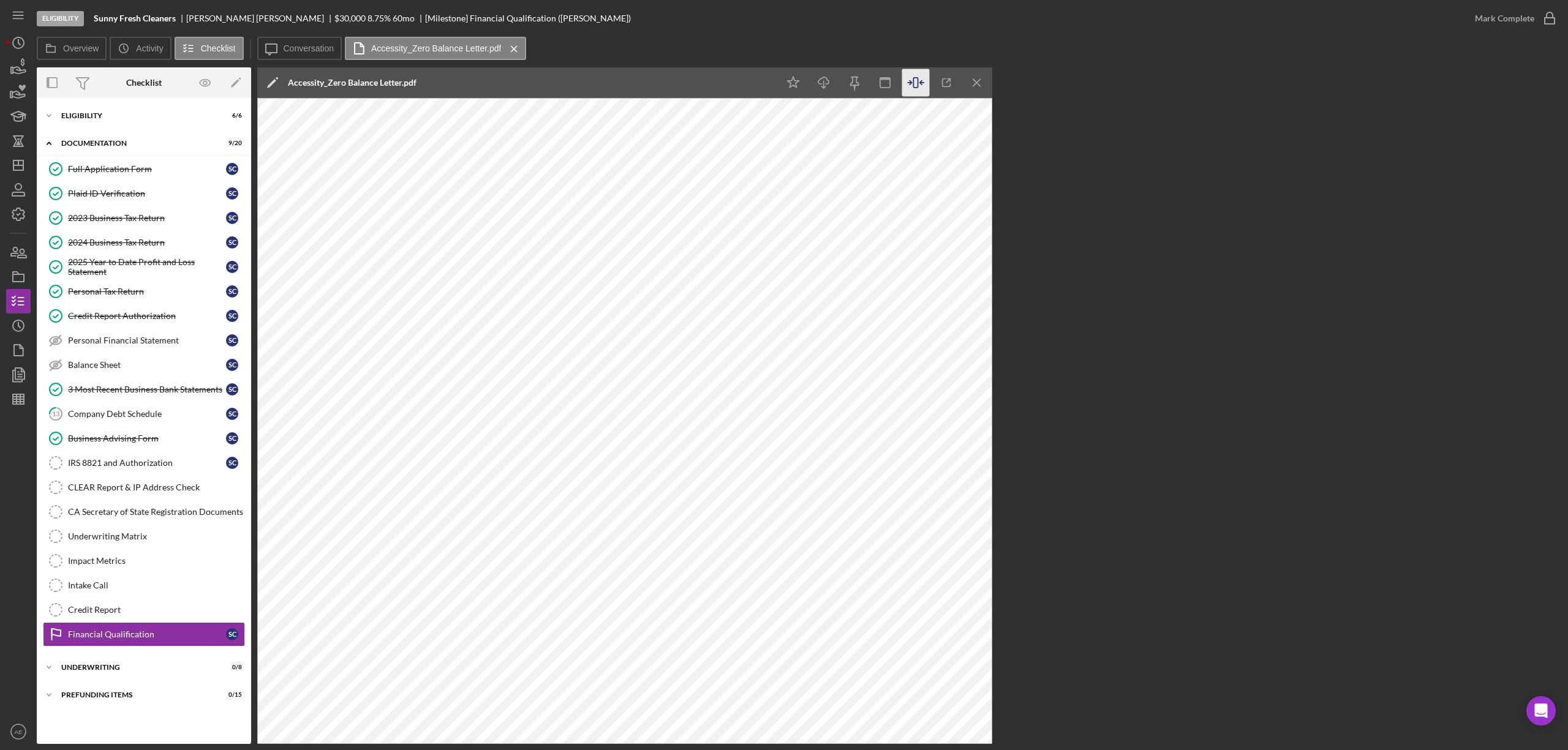
drag, startPoint x: 291, startPoint y: 39, endPoint x: 399, endPoint y: 96, distance: 122.1
click at [291, 39] on button "Icon/Message Conversation" at bounding box center [299, 48] width 85 height 23
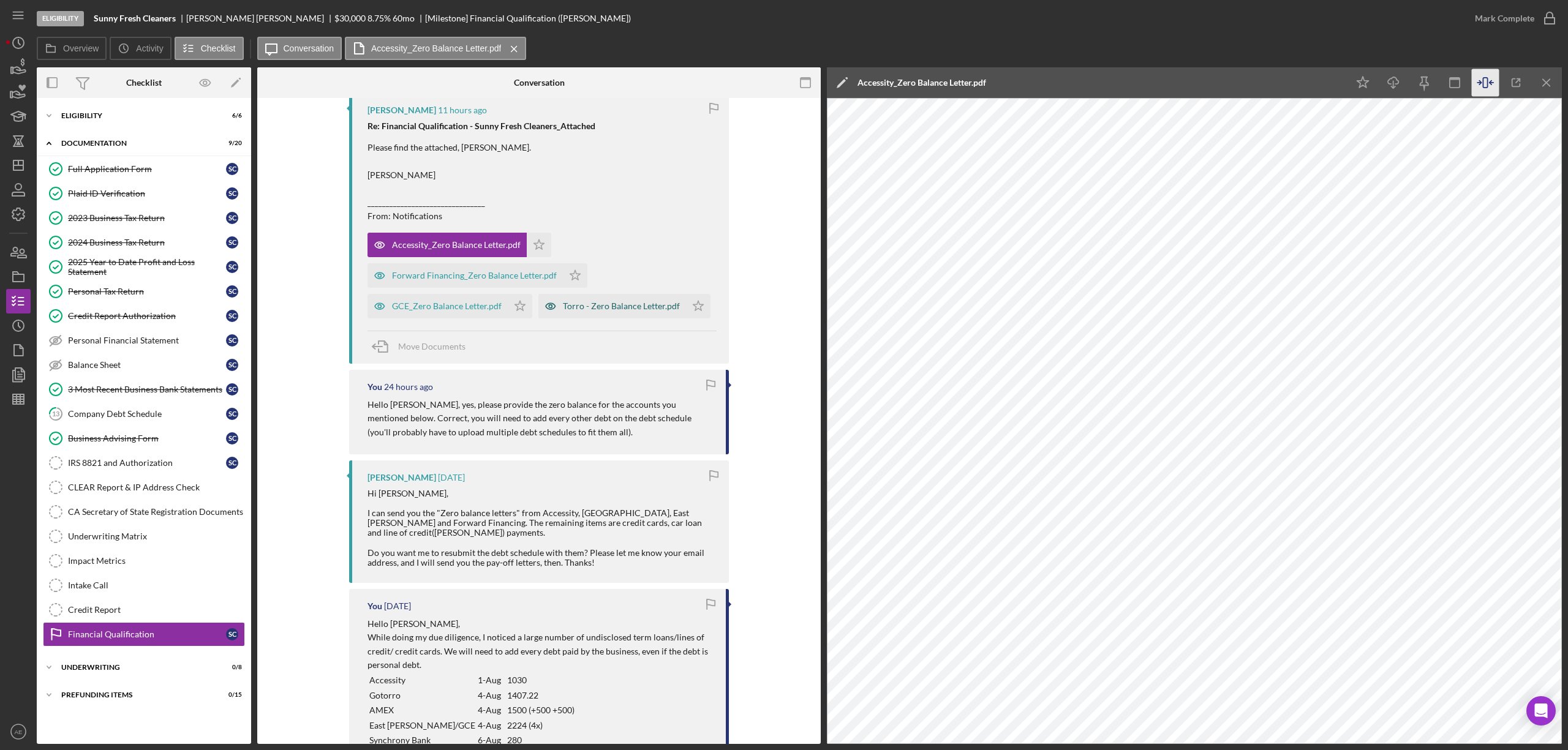
scroll to position [0, 0]
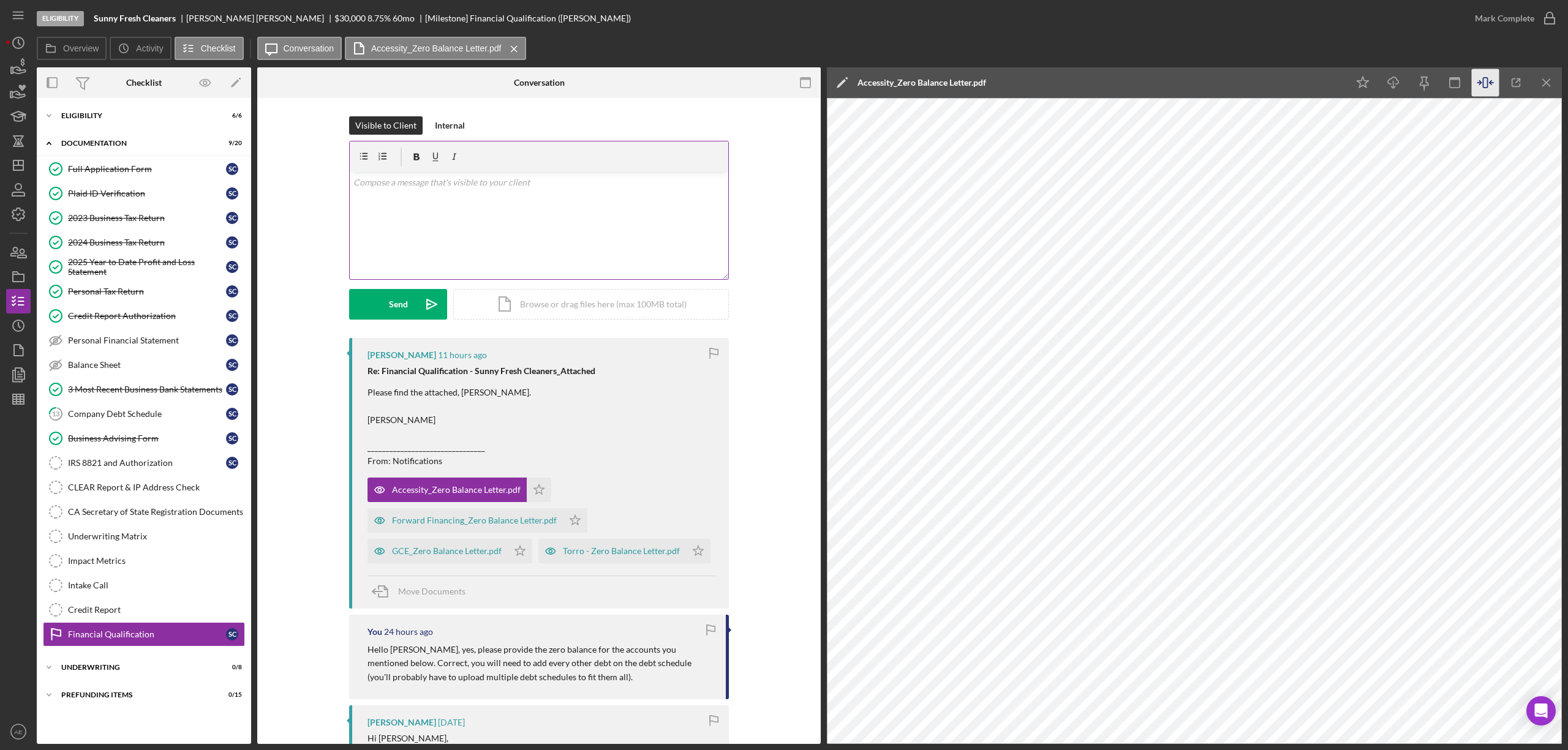
click at [496, 227] on div "v Color teal Color pink Remove color Add row above Add row below Add column bef…" at bounding box center [539, 226] width 378 height 107
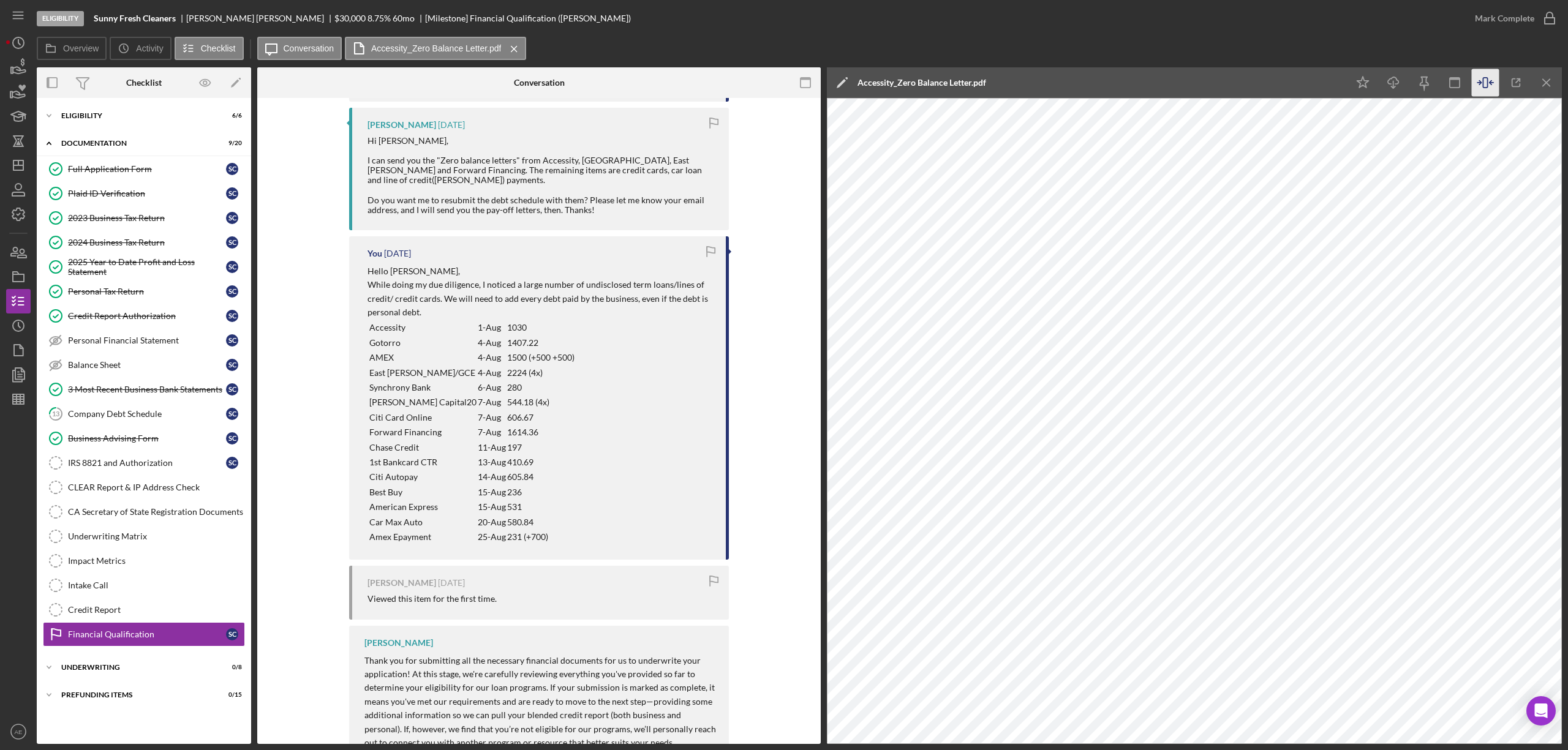
scroll to position [705, 0]
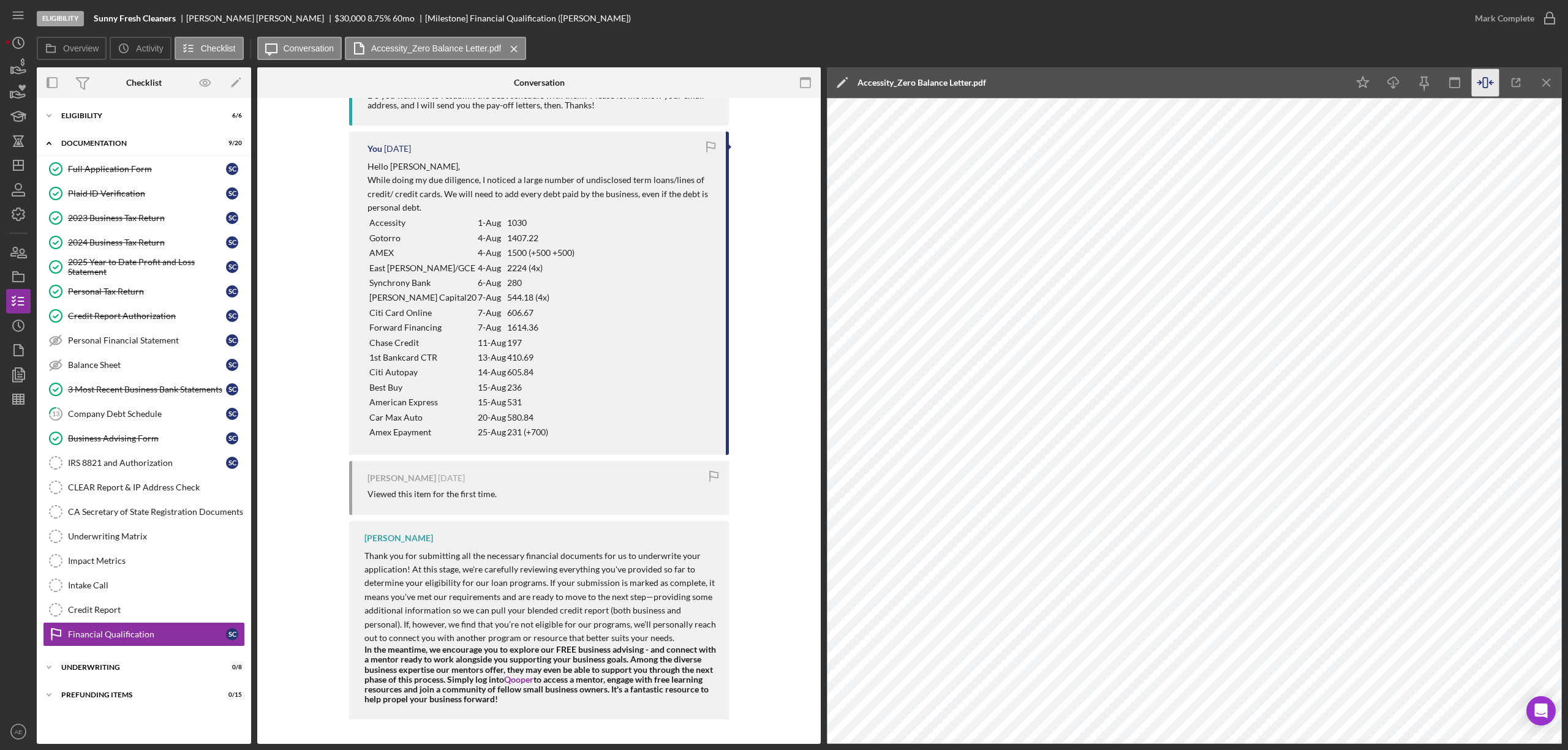
click at [369, 222] on td "Accessity" at bounding box center [423, 223] width 109 height 14
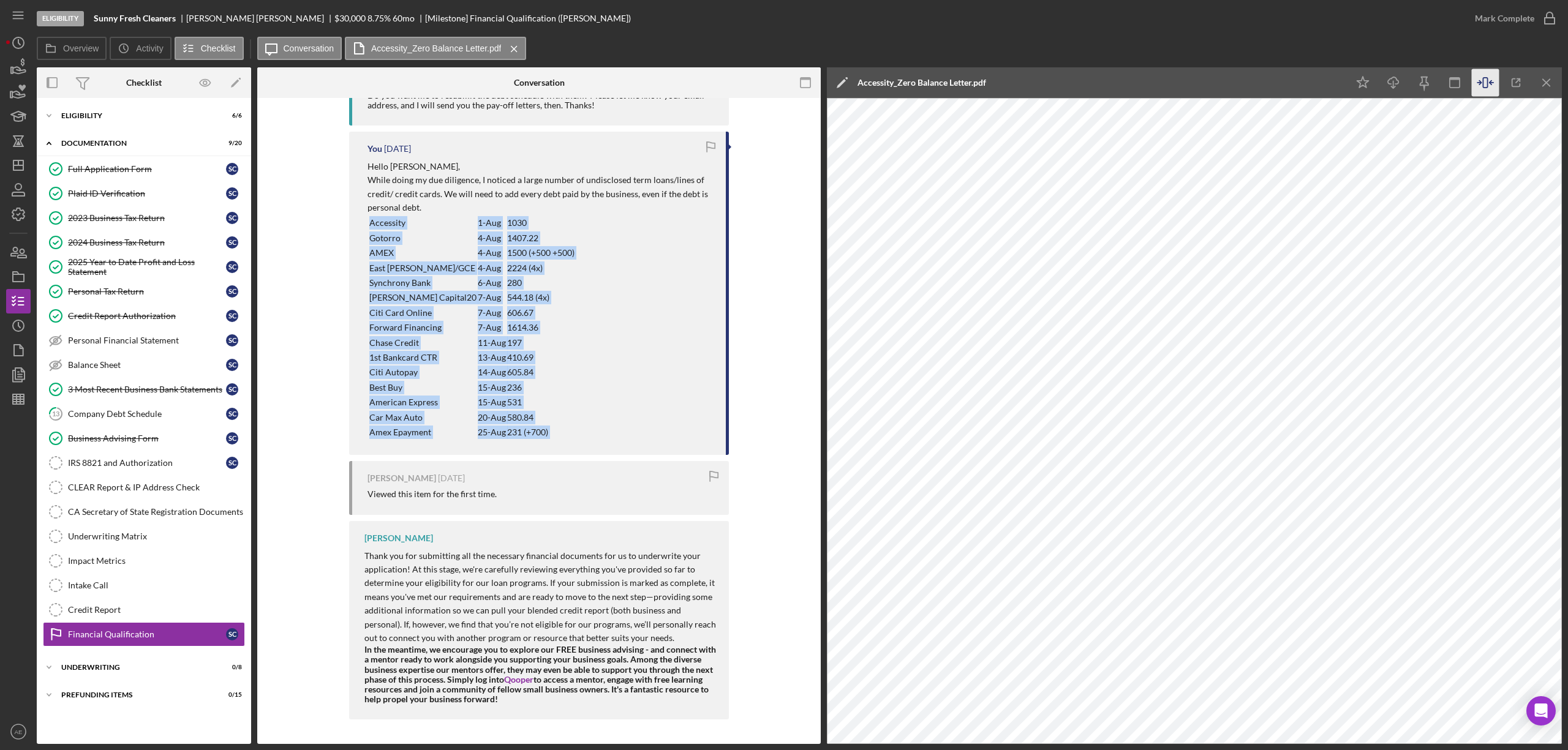
drag, startPoint x: 366, startPoint y: 222, endPoint x: 544, endPoint y: 432, distance: 275.3
click at [544, 432] on div "Hello Steve, While doing my due diligence, I noticed a large number of undisclo…" at bounding box center [540, 299] width 346 height 280
copy div "Accessity 1-Aug 1030 Gotorro 4-Aug 1407.22 AMEX 4-Aug 1500 (+500 +500) East Hud…"
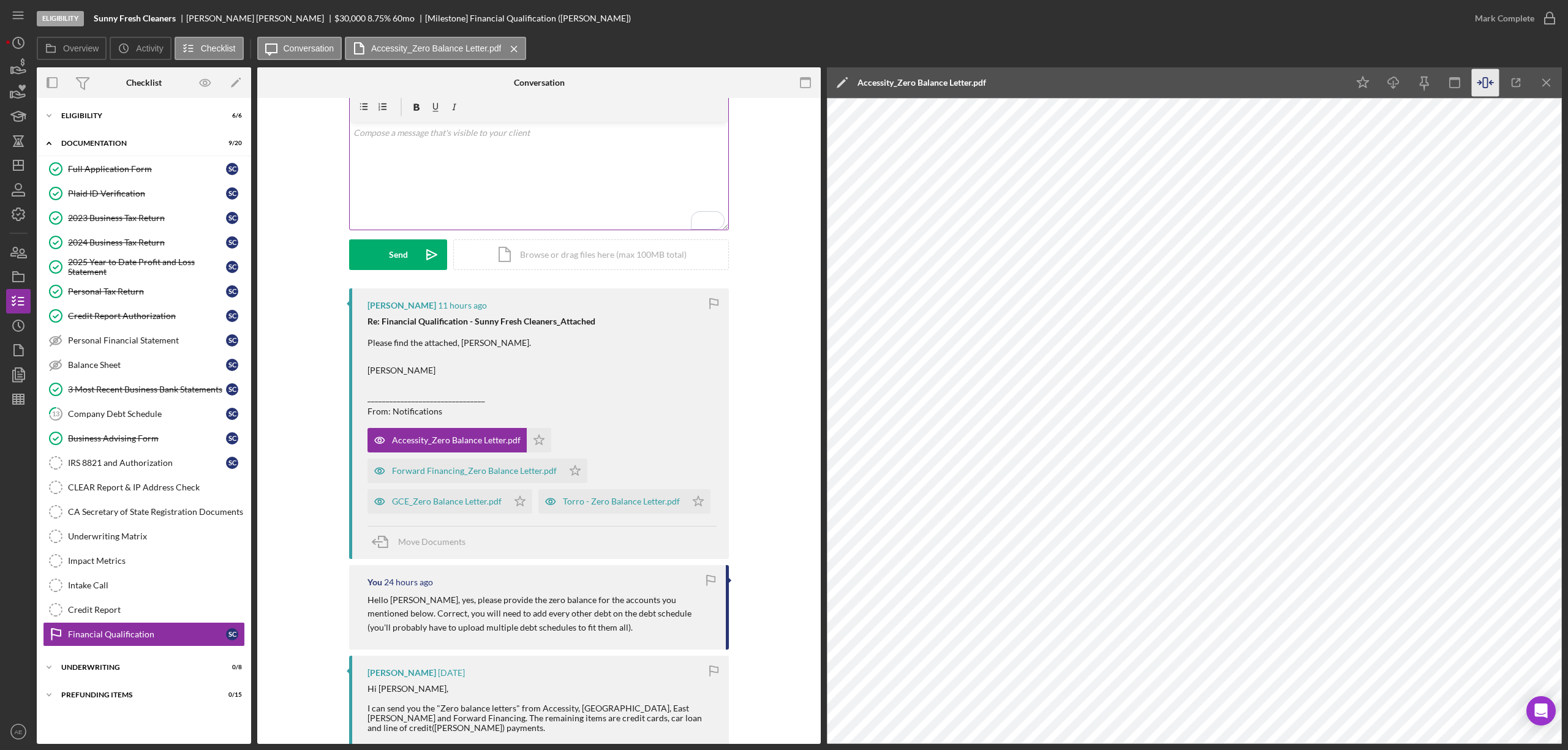
scroll to position [0, 0]
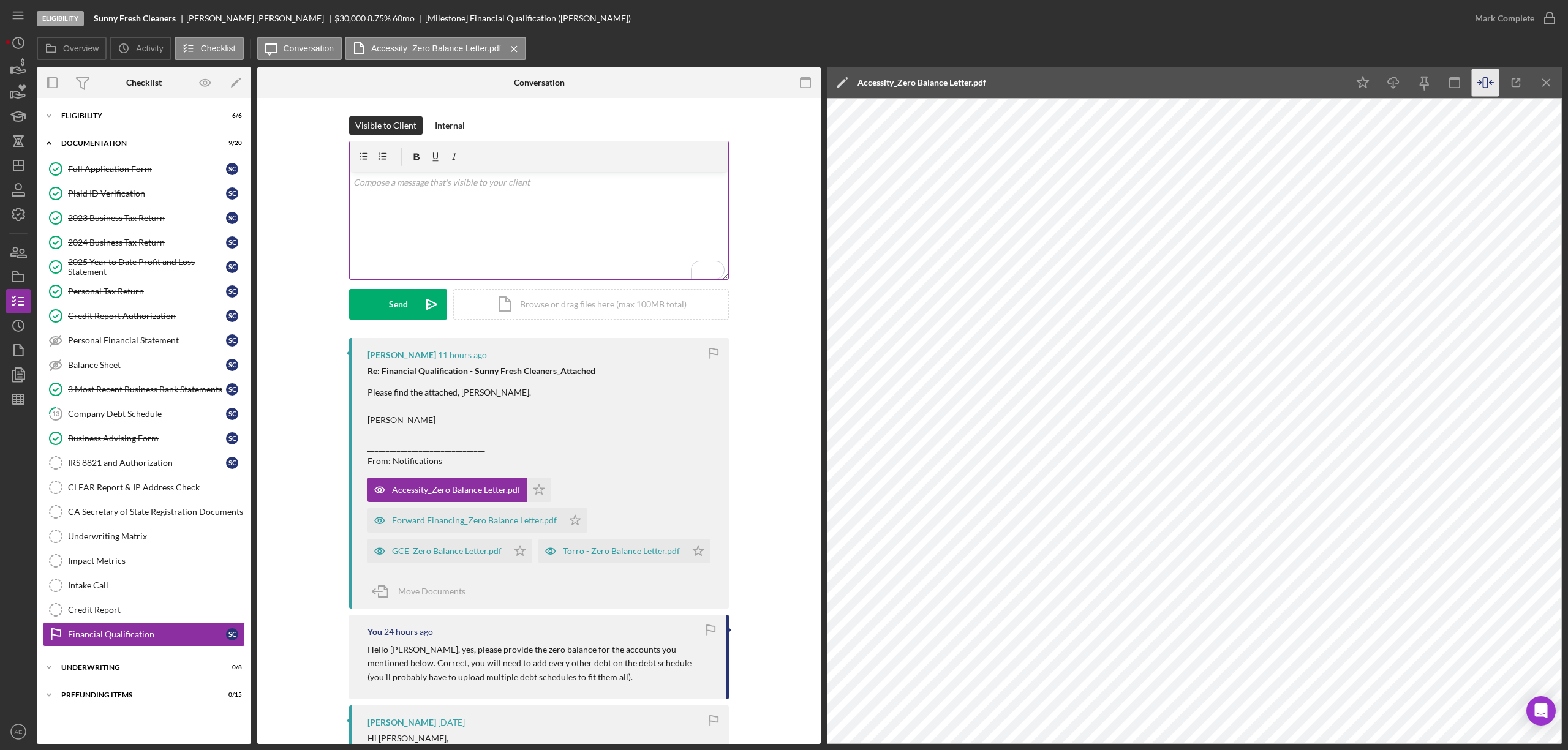
click at [402, 218] on div "v Color teal Color pink Remove color Add row above Add row below Add column bef…" at bounding box center [539, 226] width 378 height 107
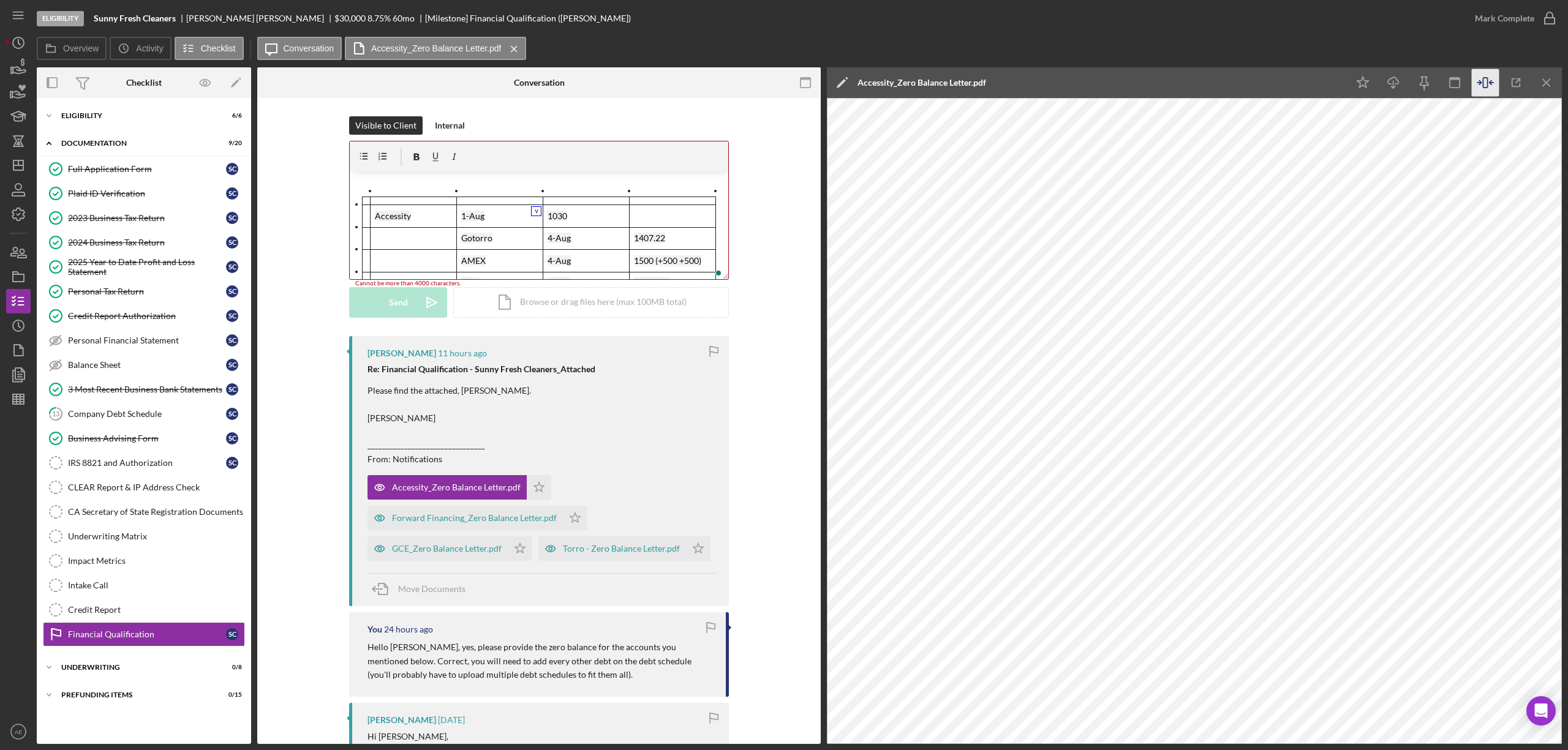
drag, startPoint x: 358, startPoint y: 217, endPoint x: 514, endPoint y: 218, distance: 156.0
click at [514, 218] on tr "Accessity 1-Aug 1030" at bounding box center [539, 216] width 354 height 22
click at [354, 213] on div "To enrich screen reader interactions, please activate Accessibility in Grammarl…" at bounding box center [359, 211] width 22 height 11
drag, startPoint x: 411, startPoint y: 215, endPoint x: 367, endPoint y: 211, distance: 44.2
click at [367, 211] on tr "Accessity 1-Aug 1030" at bounding box center [539, 216] width 354 height 22
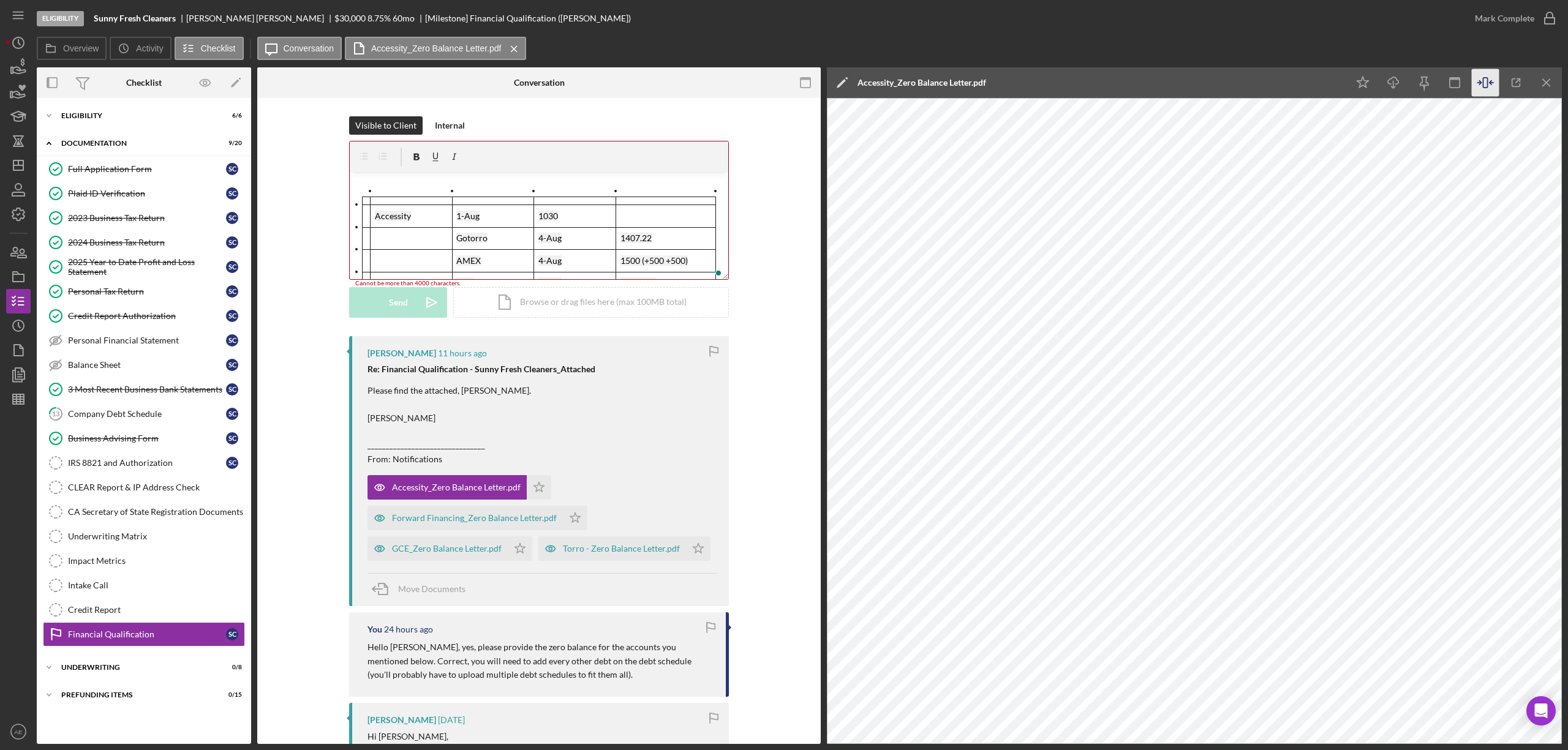
drag, startPoint x: 708, startPoint y: 215, endPoint x: 723, endPoint y: 221, distance: 16.2
click at [723, 221] on div "v Color teal Color pink Remove color Add row above Add row below Add column bef…" at bounding box center [539, 226] width 378 height 107
drag, startPoint x: 679, startPoint y: 217, endPoint x: 369, endPoint y: 218, distance: 310.0
click at [369, 218] on tr "Accessity 1-Aug 1030" at bounding box center [539, 216] width 354 height 22
click at [447, 214] on div "v Color teal Color pink Remove color Add row above Add row below Add column bef…" at bounding box center [539, 226] width 378 height 107
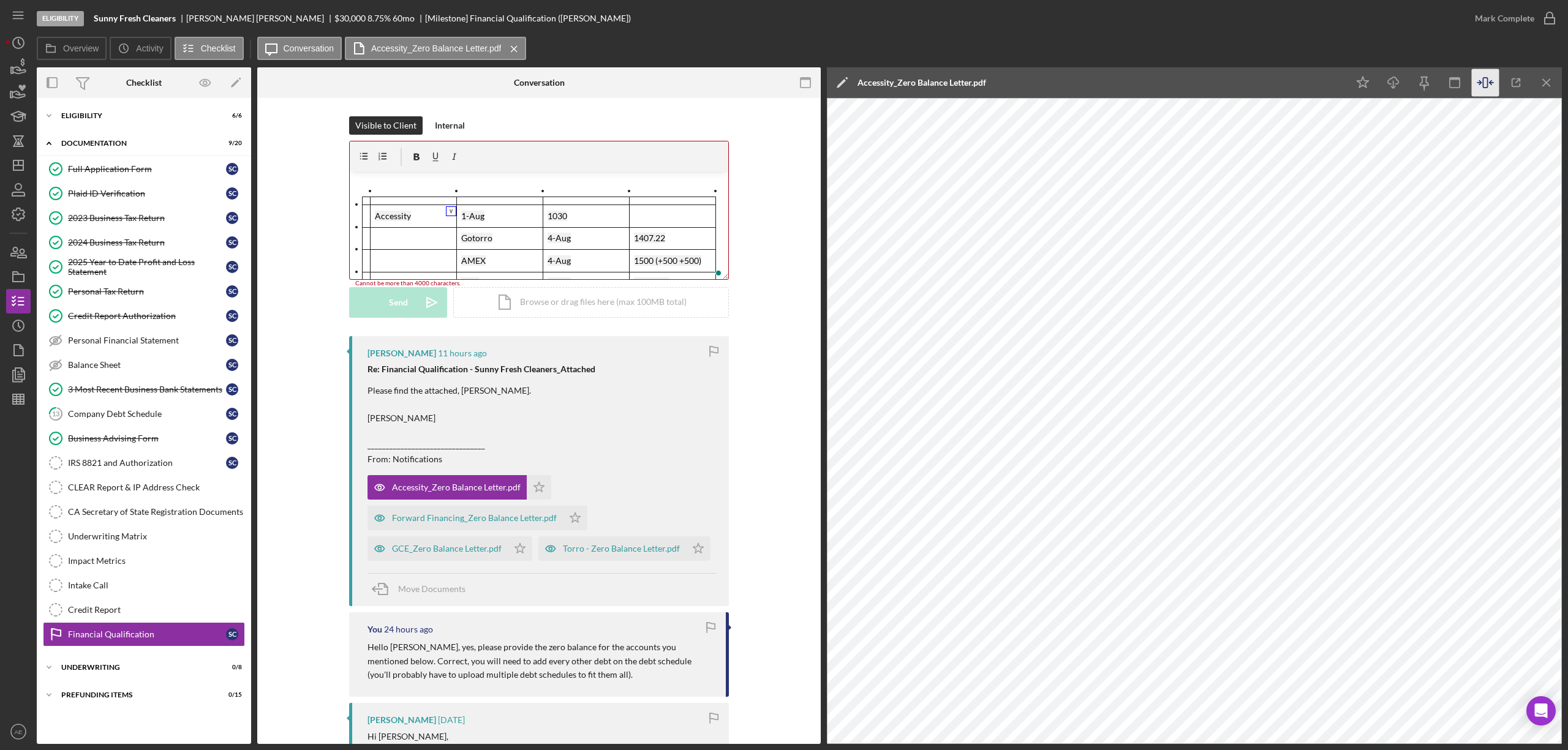
click at [447, 214] on button "v" at bounding box center [450, 211] width 10 height 10
click at [436, 211] on p "Accessity" at bounding box center [413, 215] width 77 height 14
click at [349, 217] on div "v Color teal Color pink Remove color Add row above Add row below Add column bef…" at bounding box center [539, 210] width 380 height 139
click at [353, 216] on div "To enrich screen reader interactions, please activate Accessibility in Grammarl…" at bounding box center [359, 222] width 22 height 11
click at [354, 217] on icon "To enrich screen reader interactions, please activate Accessibility in Grammarl…" at bounding box center [353, 216] width 11 height 11
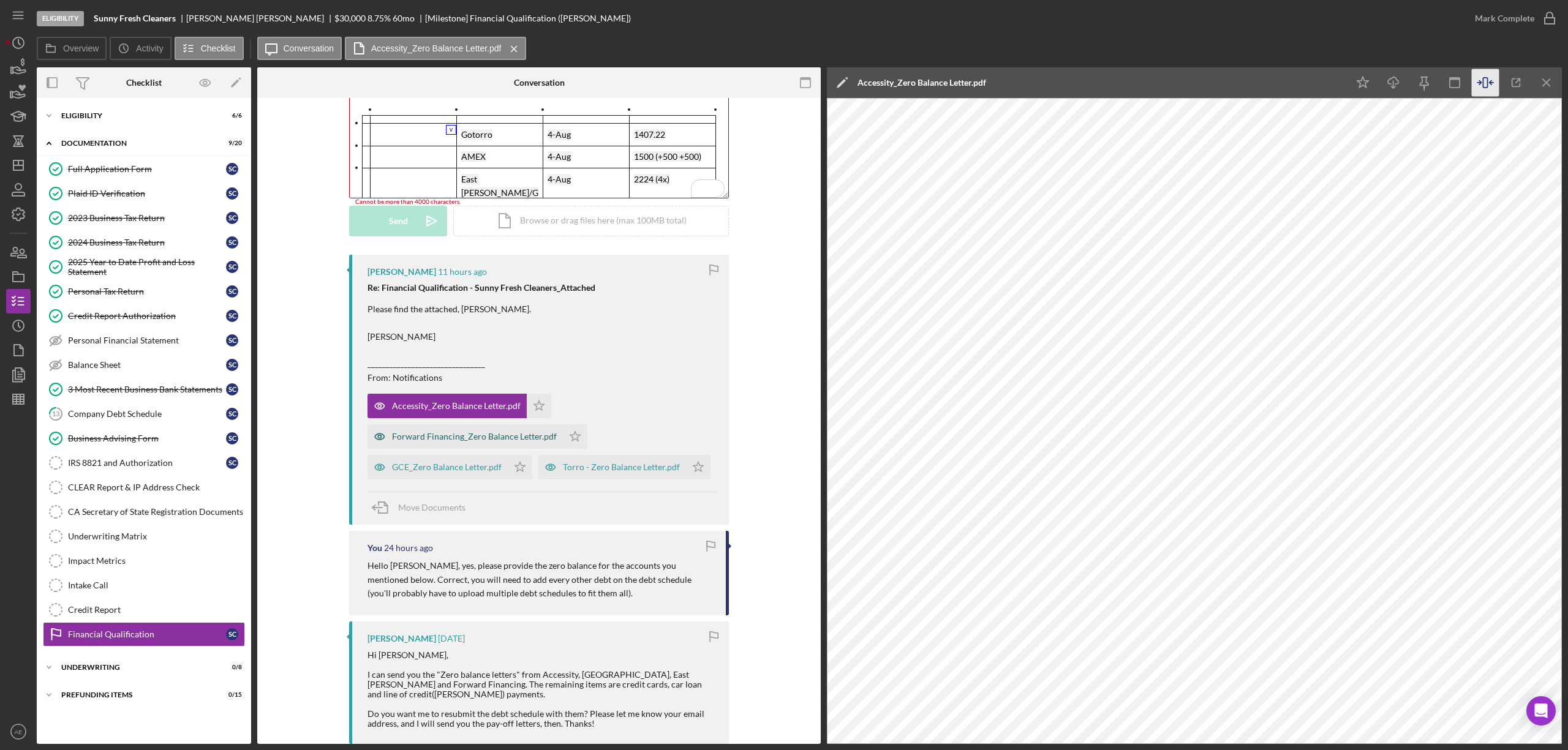
click at [373, 445] on icon "button" at bounding box center [379, 436] width 25 height 25
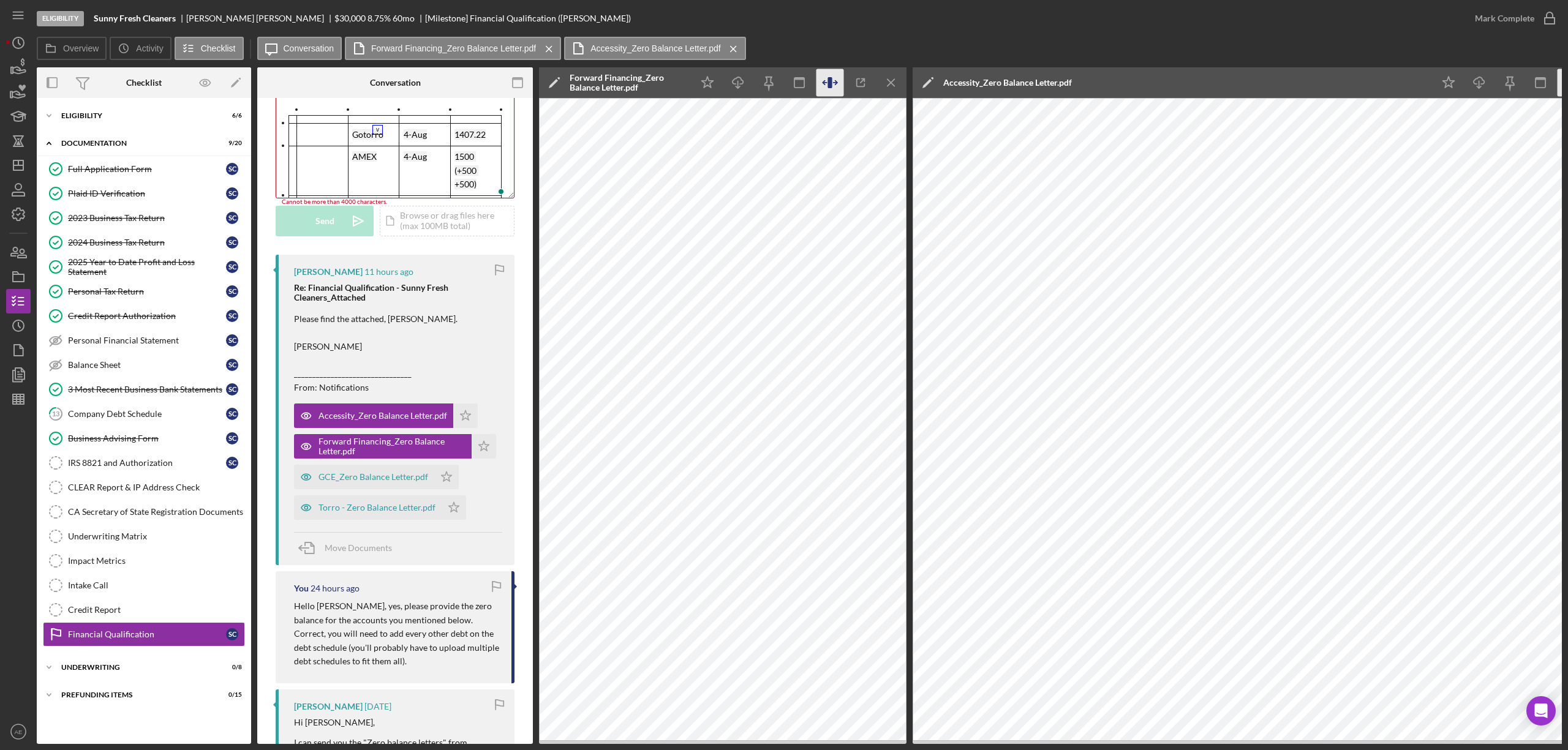
click at [828, 86] on icon "button" at bounding box center [830, 83] width 28 height 28
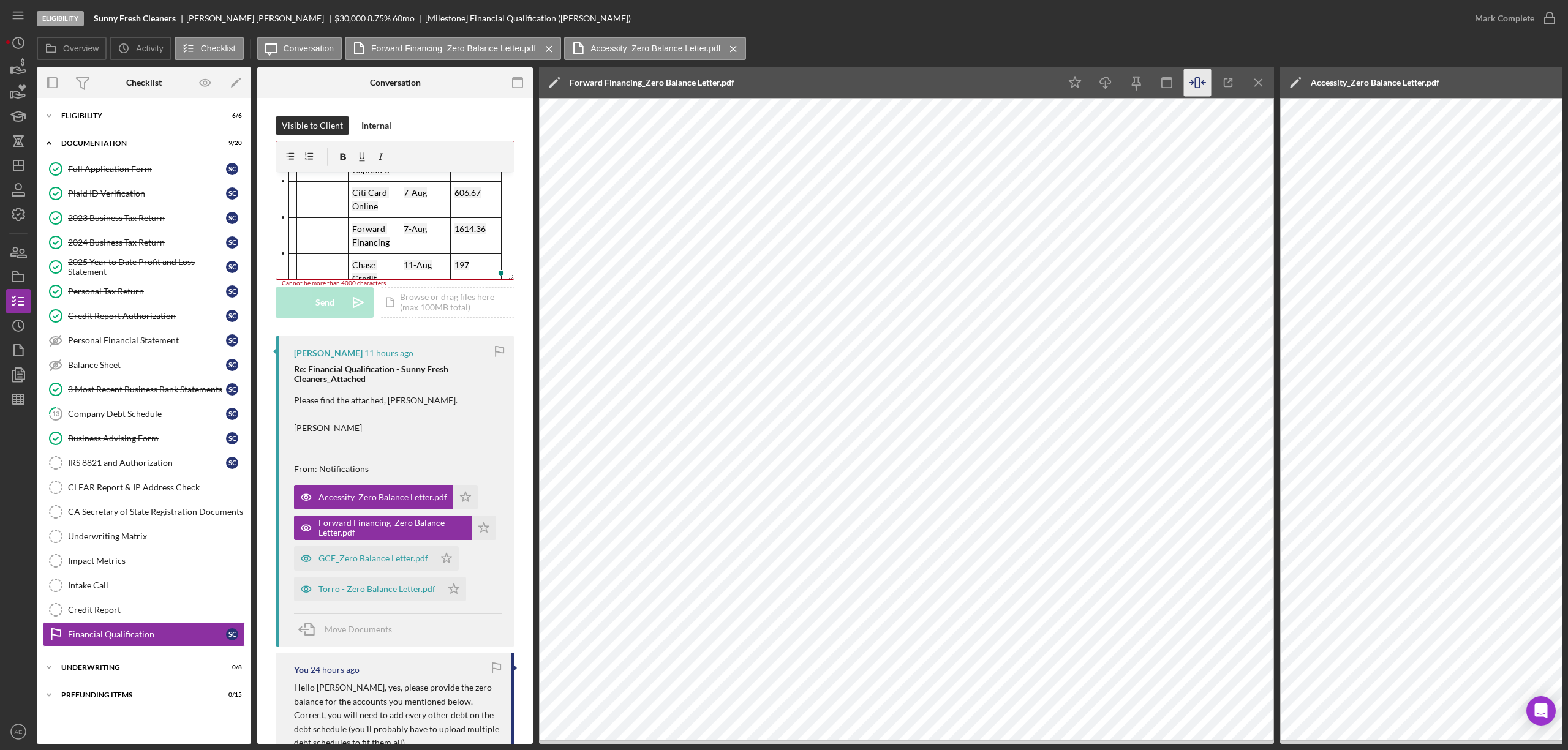
click at [301, 222] on p "To enrich screen reader interactions, please activate Accessibility in Grammarl…" at bounding box center [323, 228] width 43 height 14
click at [341, 199] on button "v" at bounding box center [341, 198] width 10 height 10
click at [326, 217] on th "To enrich screen reader interactions, please activate Accessibility in Grammarl…" at bounding box center [323, 235] width 51 height 36
click at [285, 235] on div "To enrich screen reader interactions, please activate Accessibility in Grammarl…" at bounding box center [286, 244] width 22 height 18
click at [279, 211] on icon "To enrich screen reader interactions, please activate Accessibility in Grammarl…" at bounding box center [279, 210] width 11 height 11
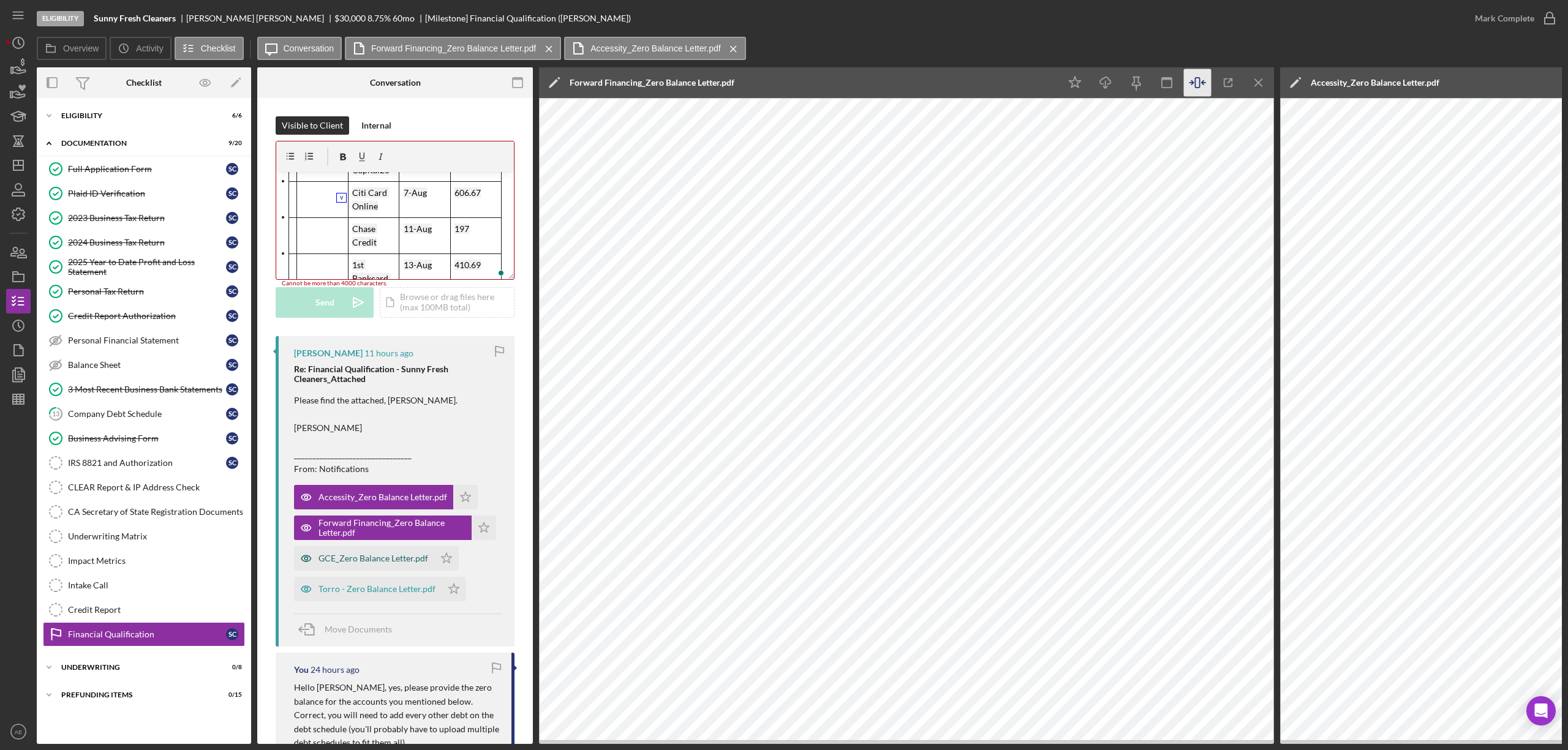
click at [301, 561] on icon "button" at bounding box center [306, 559] width 10 height 6
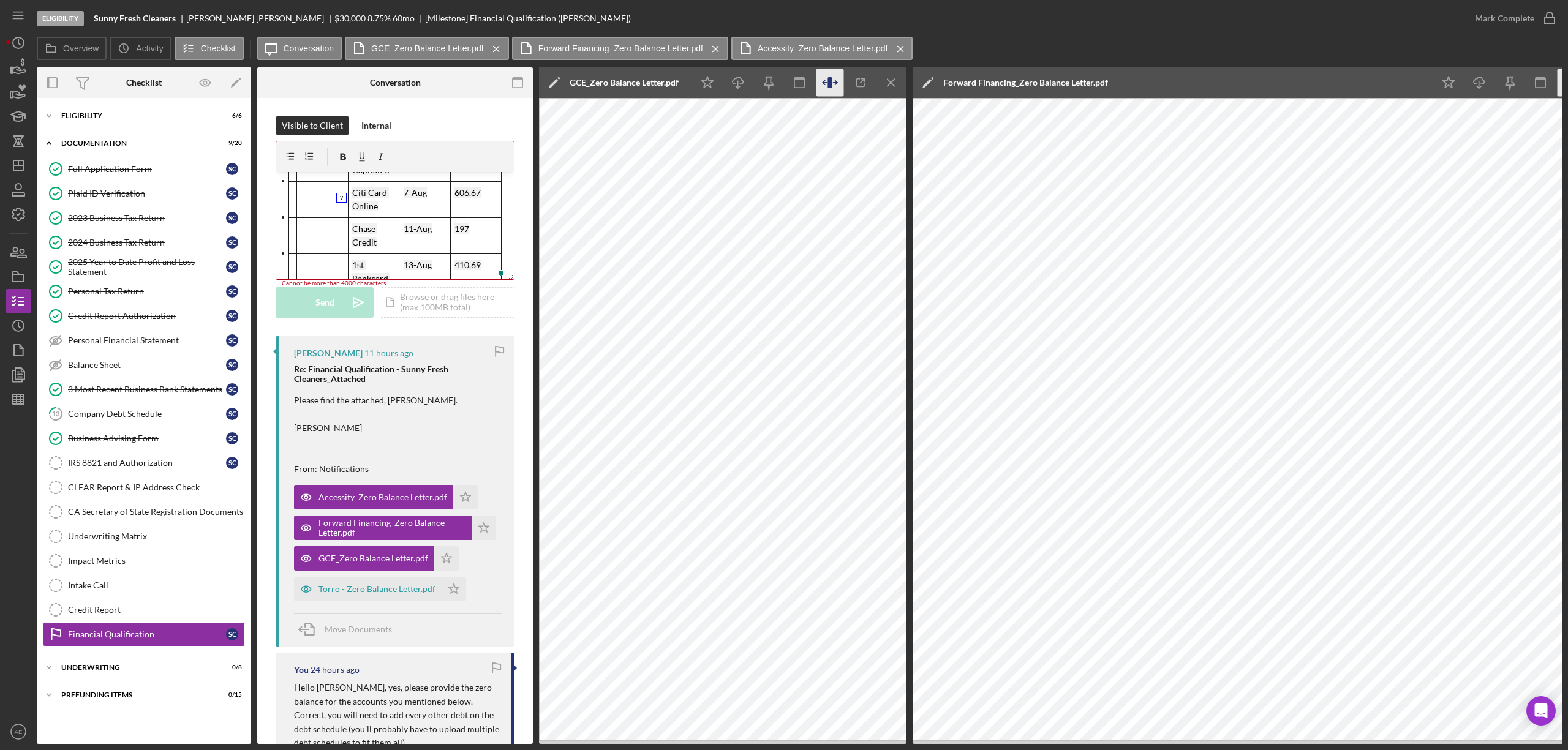
click at [829, 77] on icon "button" at bounding box center [830, 83] width 28 height 28
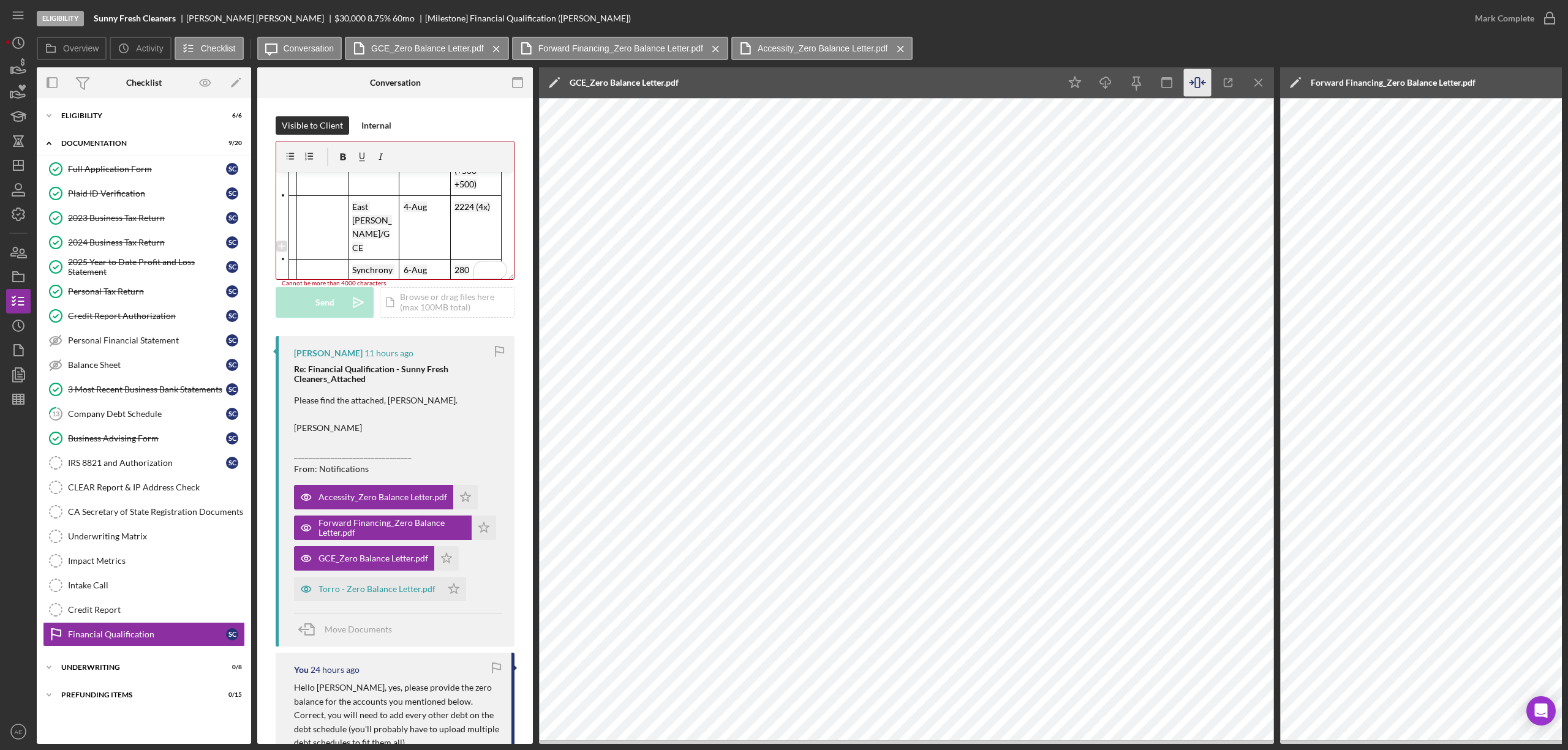
click at [280, 227] on div "To enrich screen reader interactions, please activate Accessibility in Grammarl…" at bounding box center [286, 243] width 22 height 31
click at [280, 221] on icon "To enrich screen reader interactions, please activate Accessibility in Grammarl…" at bounding box center [279, 221] width 11 height 11
click at [311, 601] on icon "button" at bounding box center [306, 589] width 25 height 25
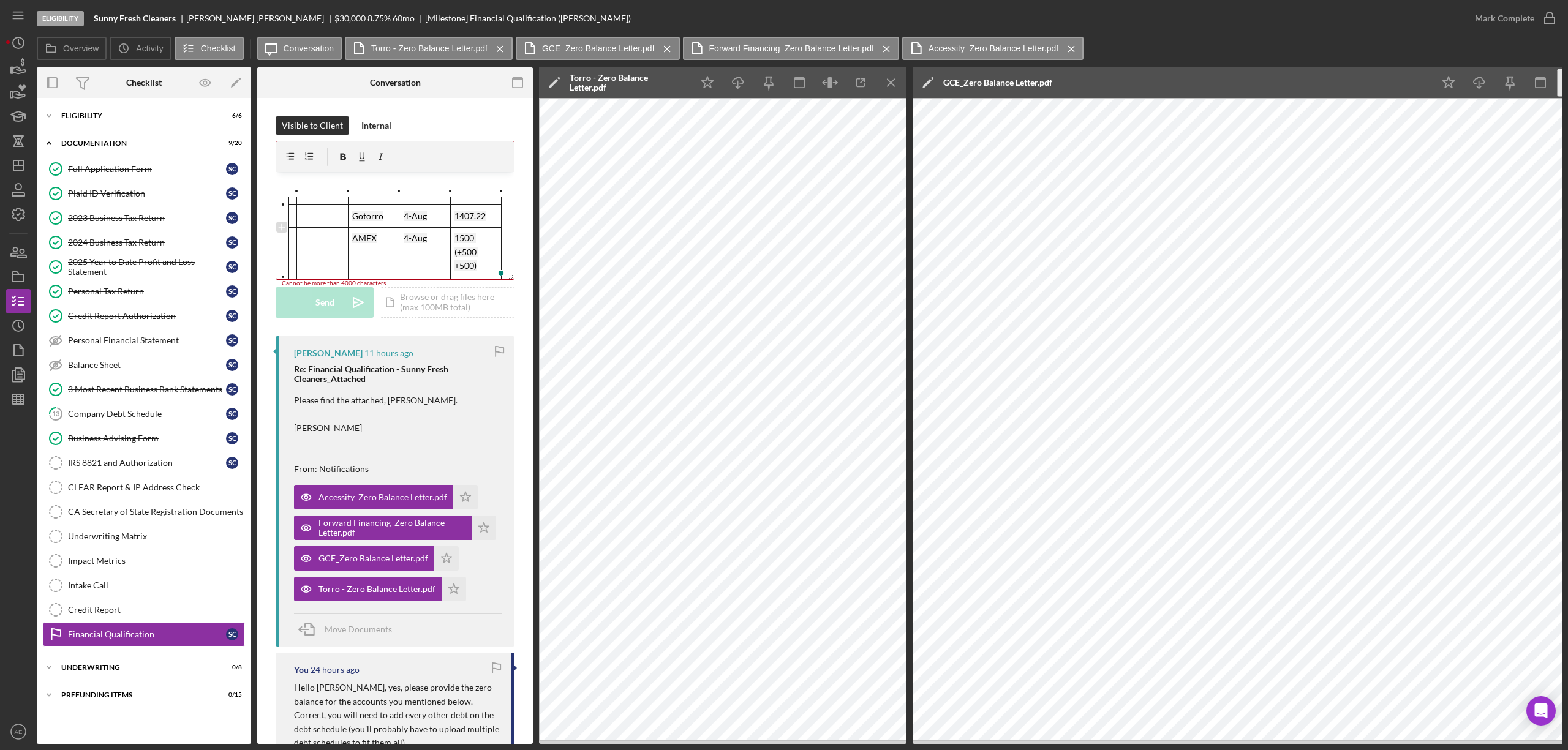
click at [278, 214] on div "To enrich screen reader interactions, please activate Accessibility in Grammarl…" at bounding box center [286, 211] width 22 height 11
click at [280, 217] on icon "To enrich screen reader interactions, please activate Accessibility in Grammarl…" at bounding box center [279, 217] width 6 height 6
drag, startPoint x: 501, startPoint y: 225, endPoint x: 410, endPoint y: 235, distance: 91.5
click at [276, 170] on div "v Color teal Color pink Remove color Add row above Add row below Add column bef…" at bounding box center [395, 210] width 238 height 138
click at [143, 416] on div "Company Debt Schedule" at bounding box center [147, 413] width 158 height 10
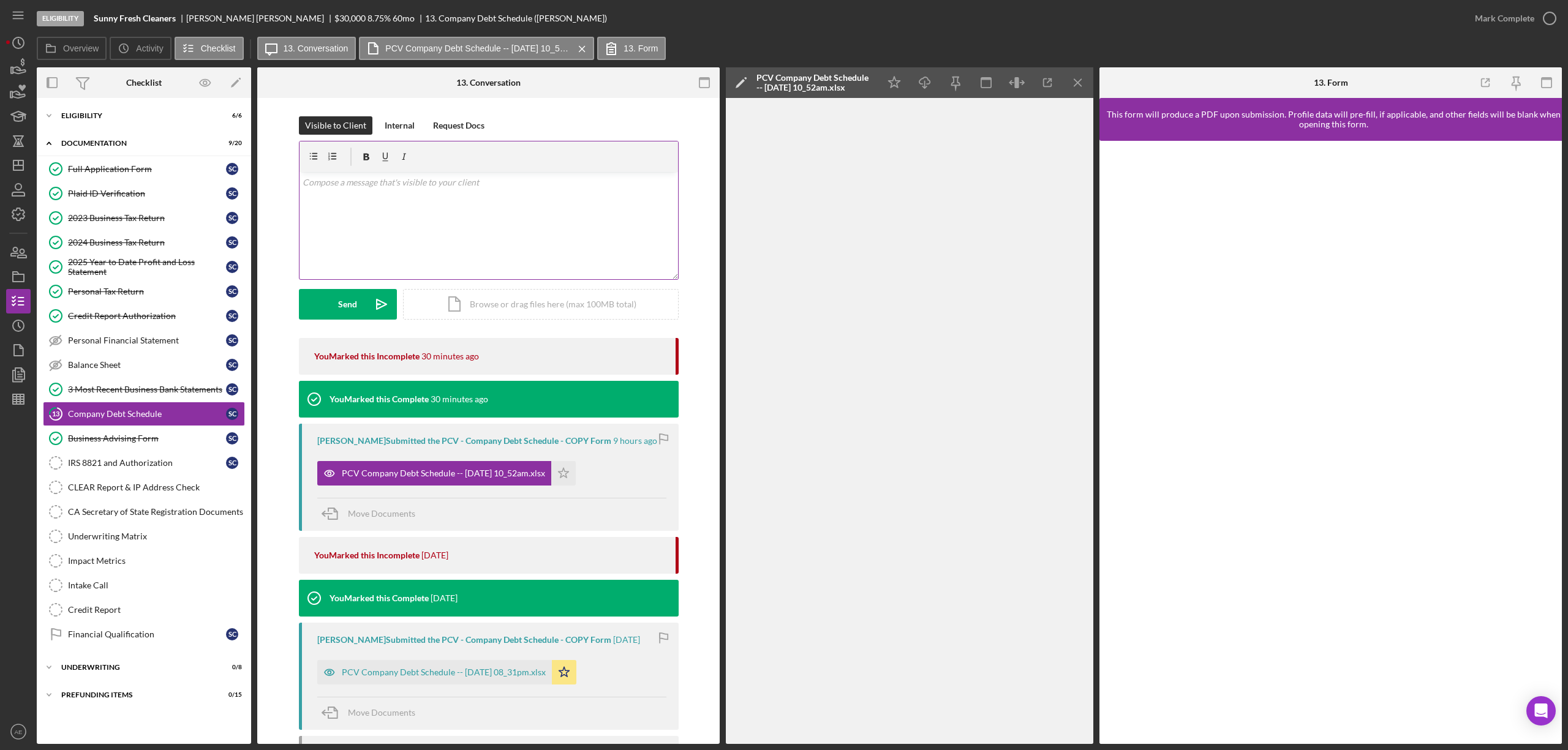
click at [453, 211] on div "v Color teal Color pink Remove color Add row above Add row below Add column bef…" at bounding box center [489, 226] width 378 height 107
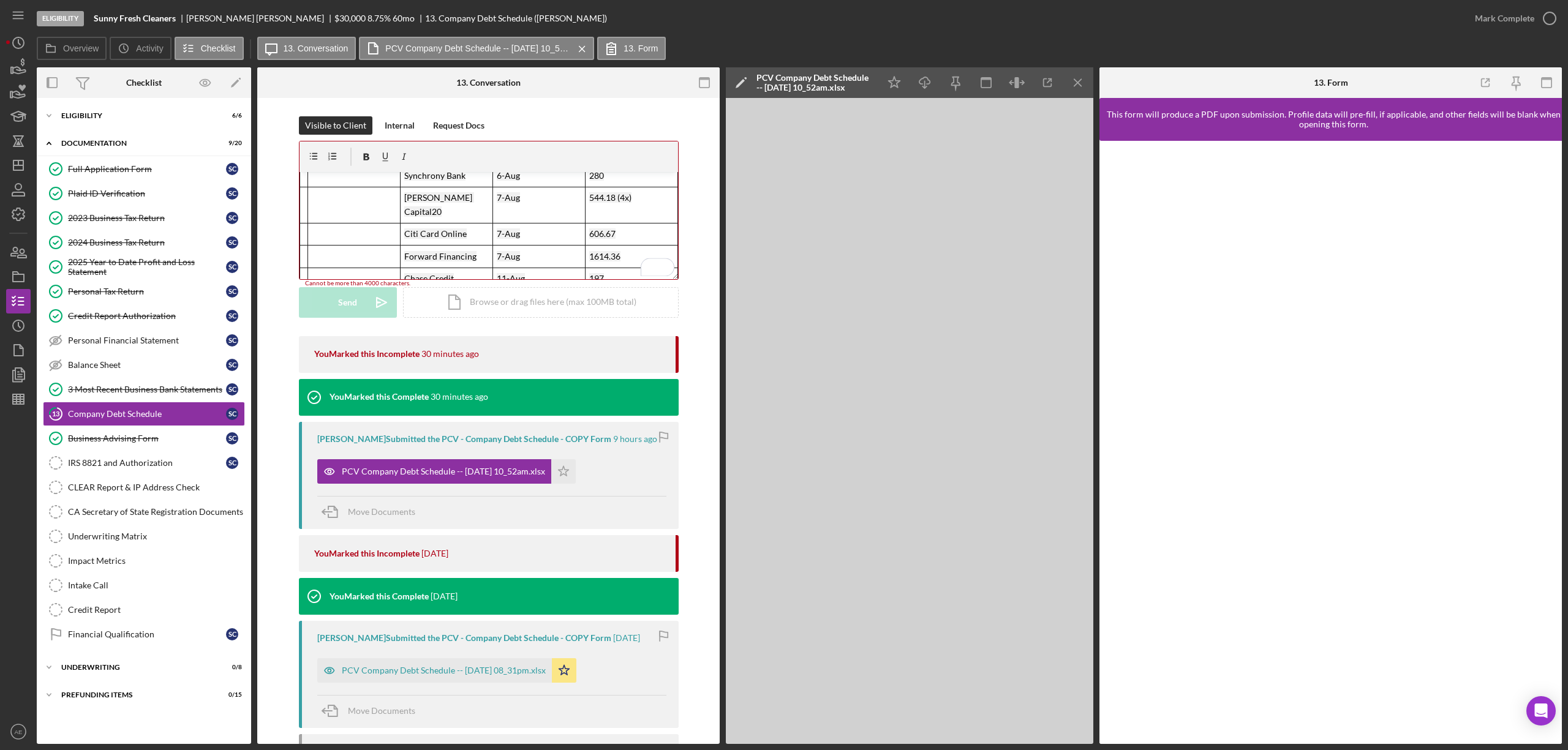
click at [299, 220] on table "Accessity 1-Aug 1030 Gotorro 4-Aug 1407.22 AMEX 4-Aug 1500 (+500 +500) East Hud…" at bounding box center [489, 231] width 378 height 385
click at [307, 256] on div "To enrich screen reader interactions, please activate Accessibility in Grammarl…" at bounding box center [309, 262] width 22 height 11
click at [303, 217] on icon "To enrich screen reader interactions, please activate Accessibility in Grammarl…" at bounding box center [302, 217] width 11 height 11
click at [305, 221] on div "To enrich screen reader interactions, please activate Accessibility in Grammarl…" at bounding box center [309, 233] width 22 height 25
click at [302, 206] on icon "To enrich screen reader interactions, please activate Accessibility in Grammarl…" at bounding box center [302, 208] width 11 height 11
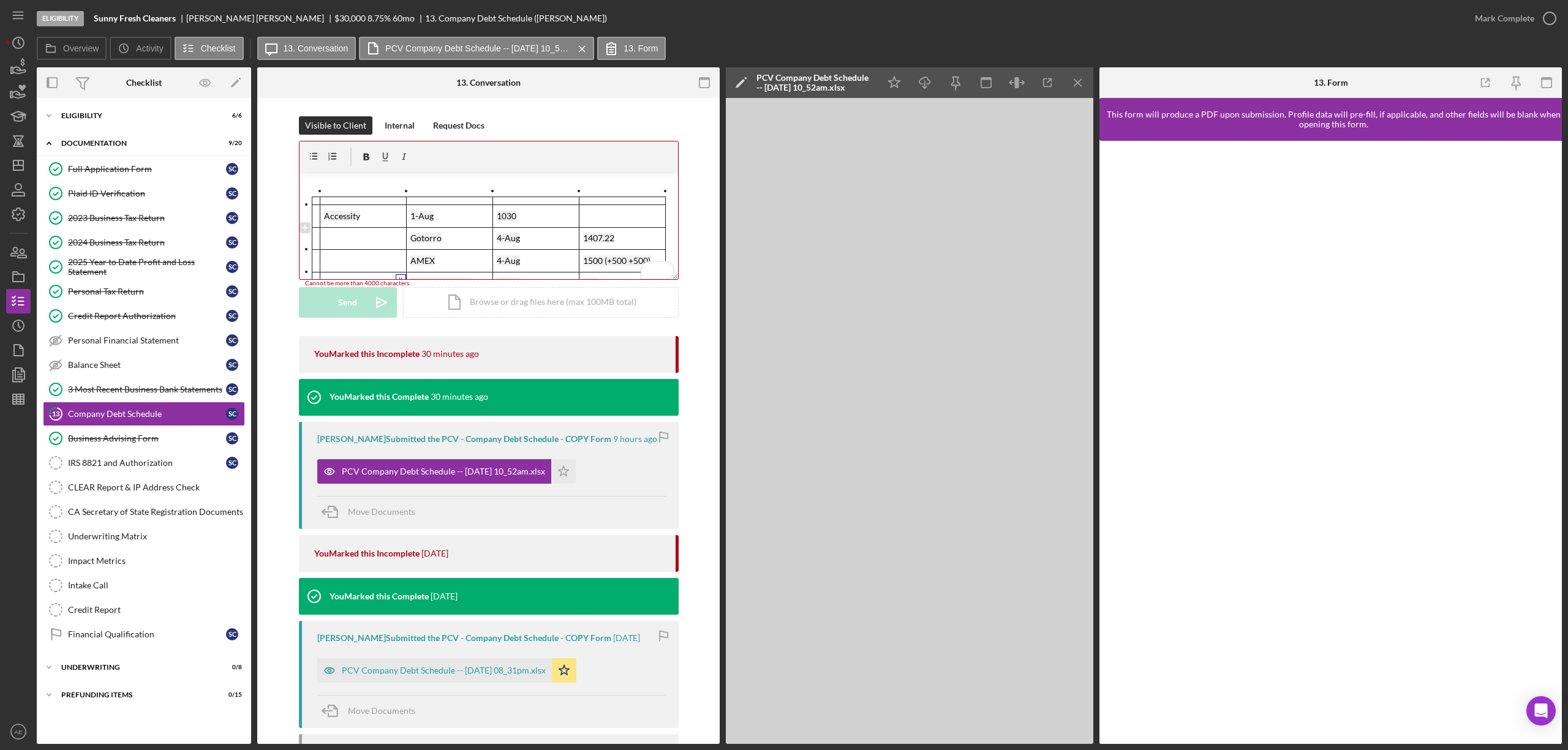
click at [304, 238] on div "To enrich screen reader interactions, please activate Accessibility in Grammarl…" at bounding box center [309, 233] width 22 height 11
click at [302, 238] on icon "To enrich screen reader interactions, please activate Accessibility in Grammarl…" at bounding box center [302, 239] width 11 height 11
click at [300, 213] on div "To enrich screen reader interactions, please activate Accessibility in Grammarl…" at bounding box center [309, 211] width 22 height 11
click at [300, 215] on icon "To enrich screen reader interactions, please activate Accessibility in Grammarl…" at bounding box center [302, 216] width 11 height 11
click at [300, 223] on div "To enrich screen reader interactions, please activate Accessibility in Grammarl…" at bounding box center [309, 229] width 22 height 11
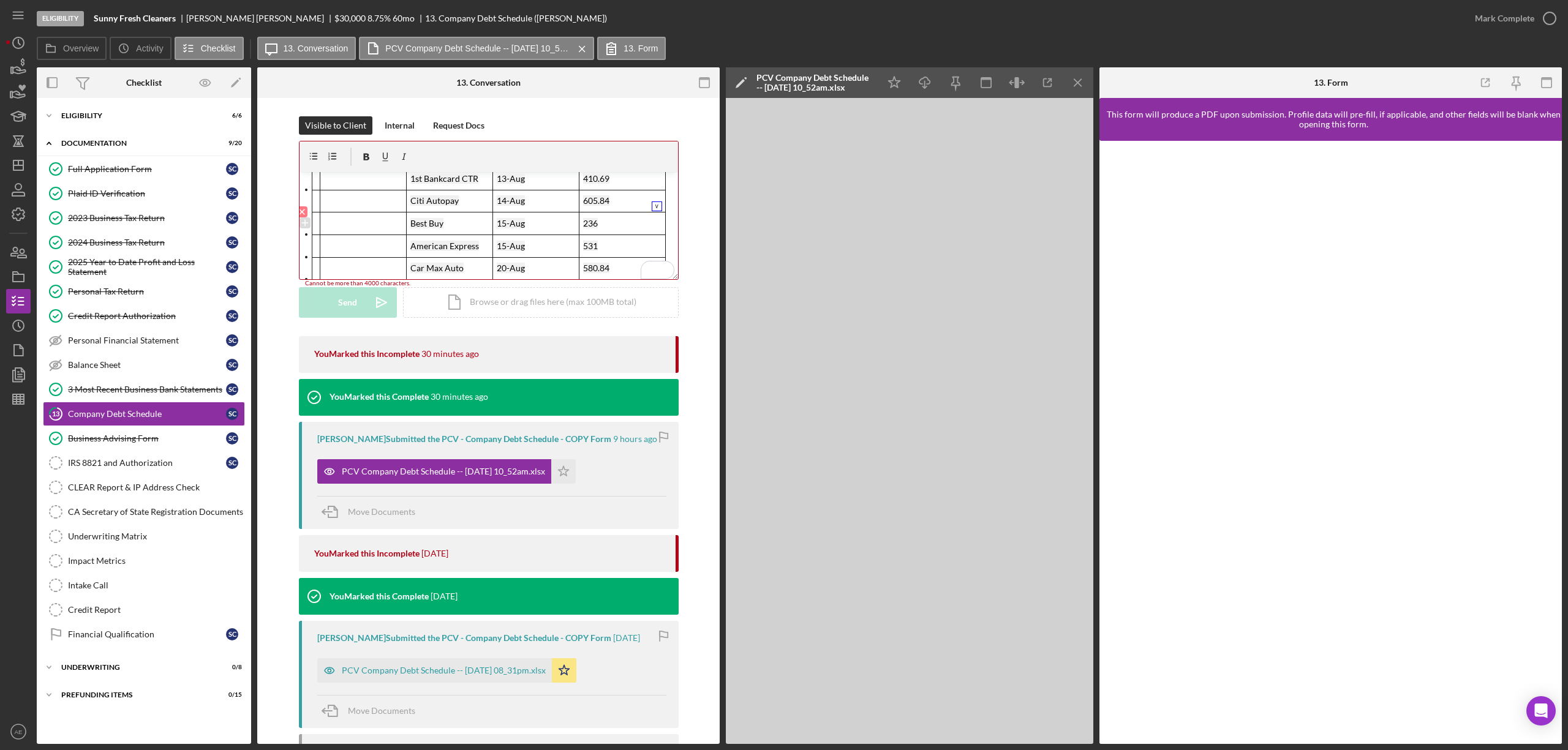
click at [301, 214] on icon "To enrich screen reader interactions, please activate Accessibility in Grammarl…" at bounding box center [302, 211] width 11 height 11
click at [307, 249] on div "To enrich screen reader interactions, please activate Accessibility in Grammarl…" at bounding box center [309, 255] width 22 height 11
click at [304, 246] on icon "To enrich screen reader interactions, please activate Accessibility in Grammarl…" at bounding box center [302, 248] width 11 height 11
click at [305, 215] on div "To enrich screen reader interactions, please activate Accessibility in Grammarl…" at bounding box center [309, 221] width 22 height 11
click at [303, 201] on icon "To enrich screen reader interactions, please activate Accessibility in Grammarl…" at bounding box center [302, 203] width 11 height 11
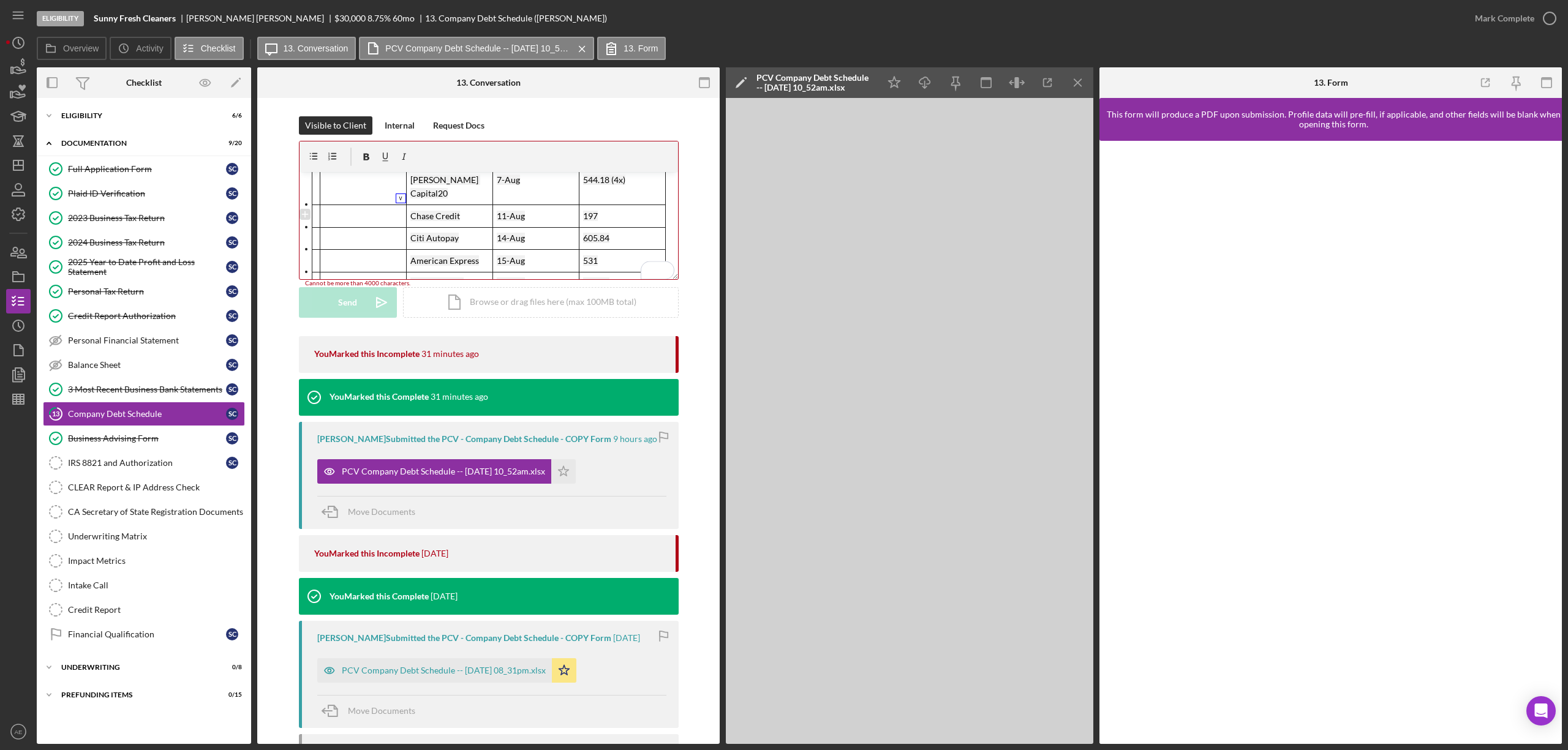
click at [307, 227] on div "To enrich screen reader interactions, please activate Accessibility in Grammarl…" at bounding box center [309, 233] width 22 height 11
click at [300, 229] on icon "To enrich screen reader interactions, please activate Accessibility in Grammarl…" at bounding box center [302, 226] width 11 height 11
click at [299, 205] on div "To enrich screen reader interactions, please activate Accessibility in Grammarl…" at bounding box center [309, 211] width 22 height 11
click at [303, 204] on icon "To enrich screen reader interactions, please activate Accessibility in Grammarl…" at bounding box center [302, 203] width 11 height 11
drag, startPoint x: 663, startPoint y: 220, endPoint x: 378, endPoint y: 216, distance: 285.0
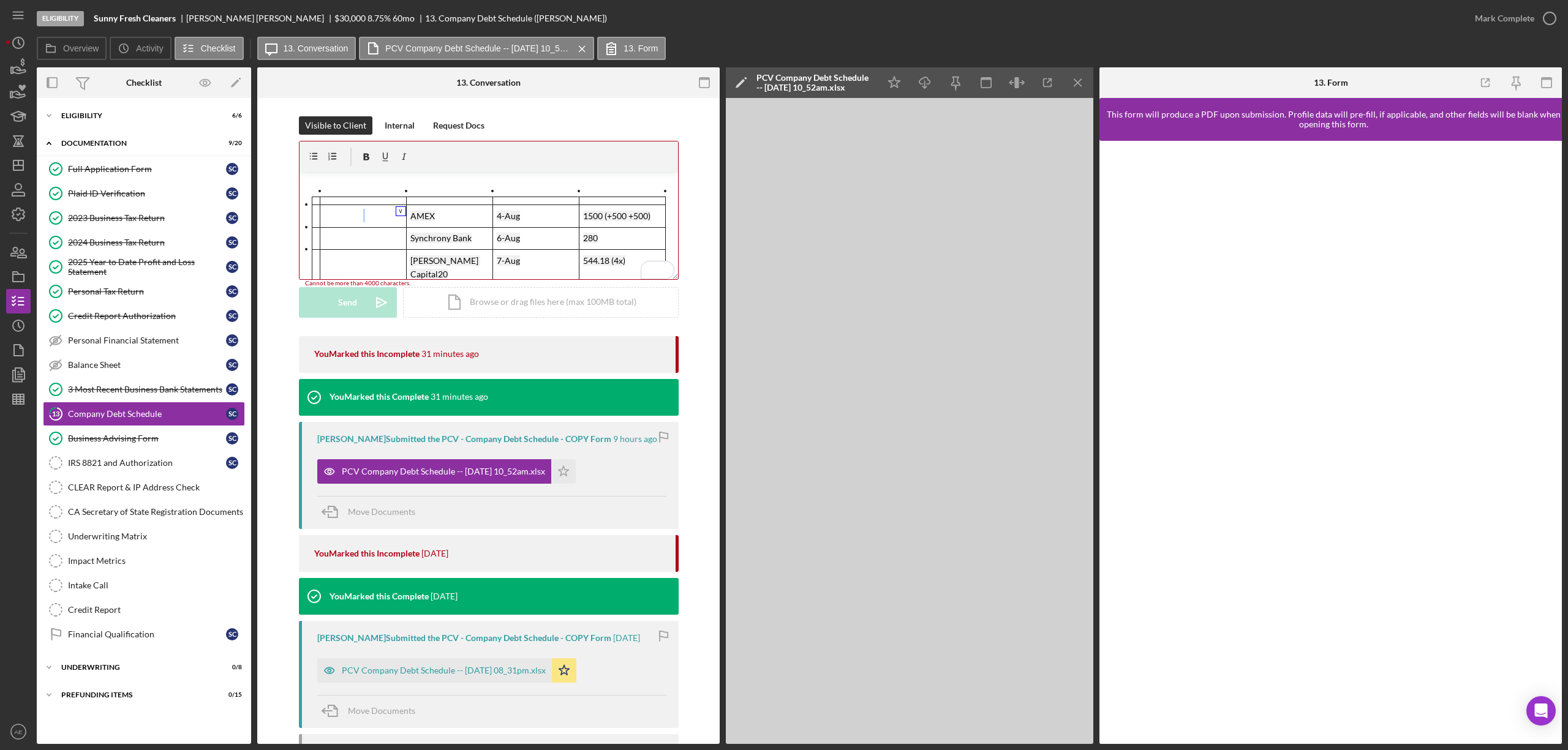
click at [378, 216] on div "AMEX 4-Aug 1500 (+500 +500) Synchrony Bank 6-Aug 280 Ondeck Capital20 7-Aug 544…" at bounding box center [489, 274] width 378 height 156
drag, startPoint x: 638, startPoint y: 248, endPoint x: 414, endPoint y: 218, distance: 226.0
click at [417, 219] on tbody "AMEX 4-Aug 1500 (+500 +500) Synchrony Bank 6-Aug 280 Ondeck Capital20 7-Aug 544…" at bounding box center [488, 275] width 354 height 156
click at [410, 215] on mark "AMEX" at bounding box center [422, 215] width 25 height 10
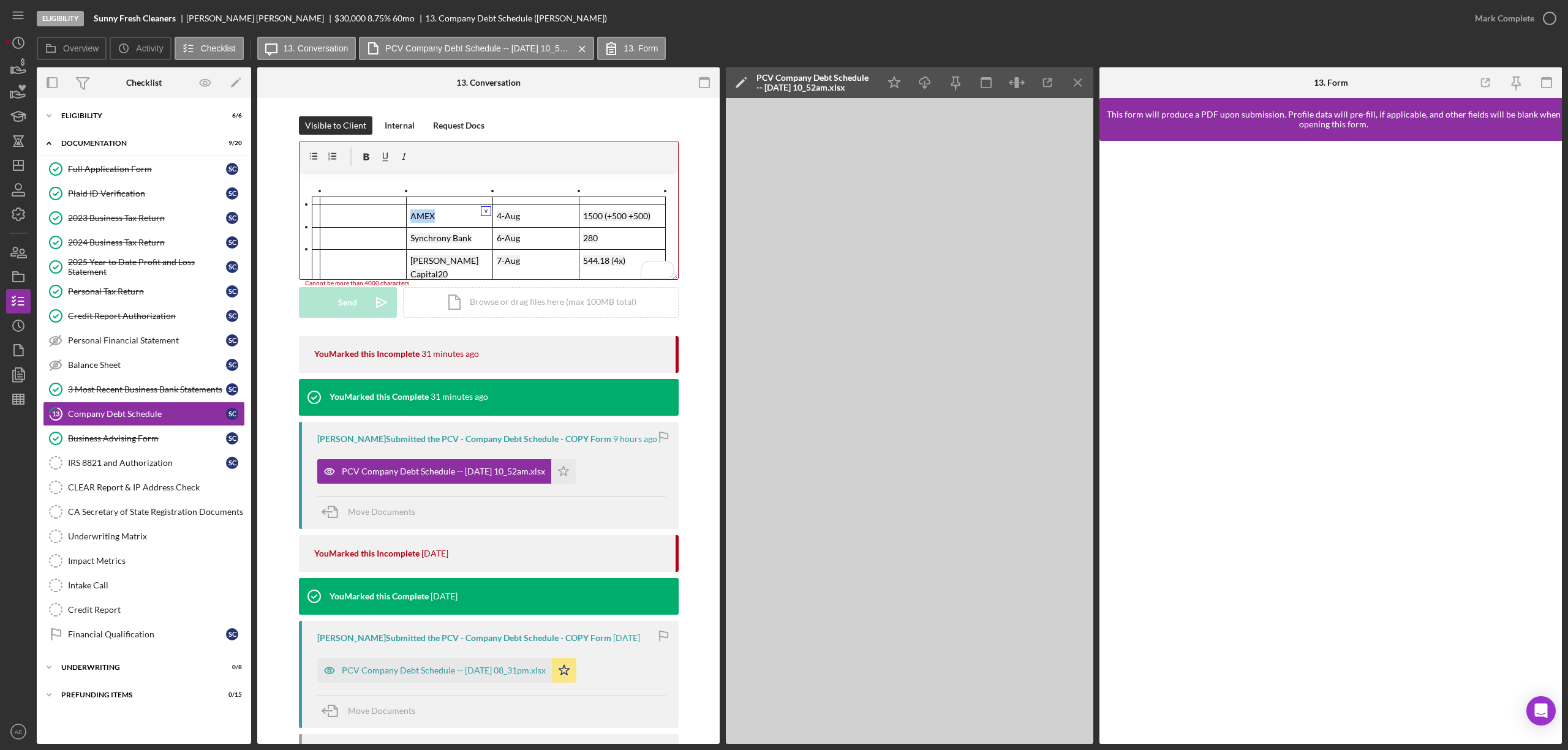
click at [410, 215] on mark "AMEX" at bounding box center [422, 215] width 25 height 10
click at [426, 223] on td "AMEX" at bounding box center [449, 216] width 86 height 22
copy div "v Color teal Color pink Remove color Add row above Add row below Add column bef…"
click at [116, 639] on div "Financial Qualification" at bounding box center [147, 634] width 158 height 10
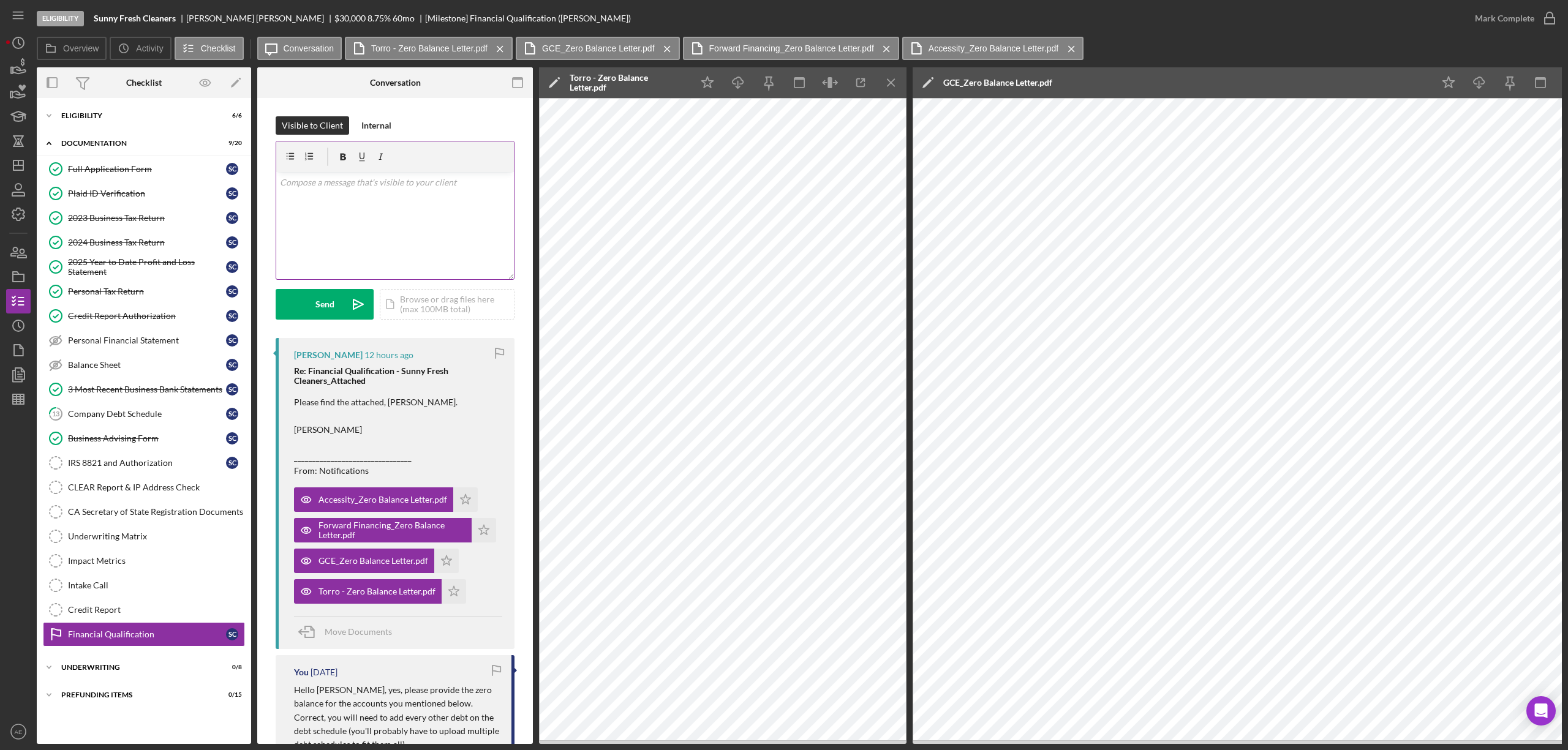
click at [343, 203] on div "v Color teal Color pink Remove color Add row above Add row below Add column bef…" at bounding box center [395, 226] width 238 height 107
click at [309, 185] on p "Thank you Steve," at bounding box center [395, 182] width 231 height 14
click at [336, 306] on button "Send Icon/icon-invite-send" at bounding box center [324, 304] width 98 height 30
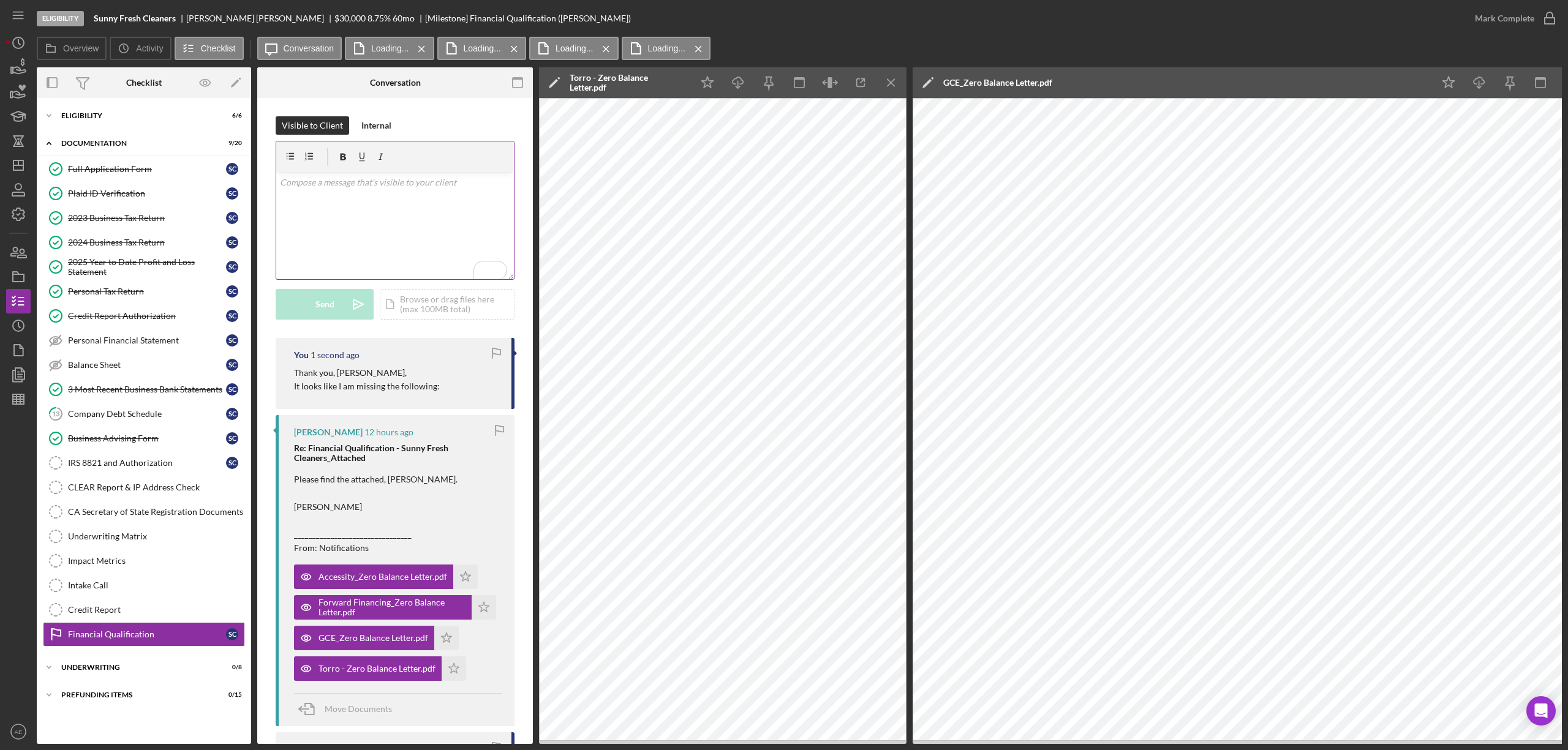
click at [363, 199] on div "v Color teal Color pink Remove color Add row above Add row below Add column bef…" at bounding box center [395, 226] width 238 height 107
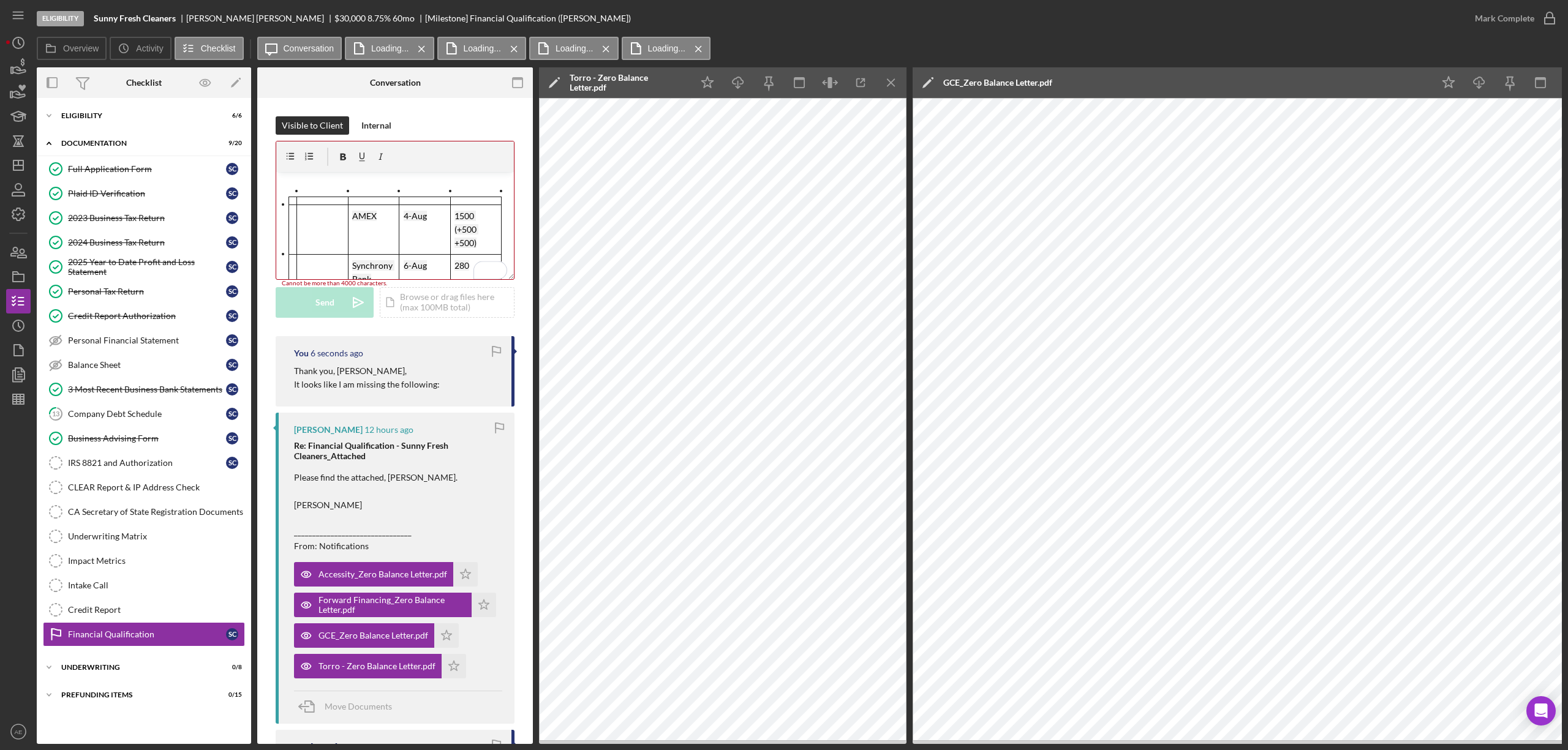
click at [311, 227] on th "To enrich screen reader interactions, please activate Accessibility in Grammarl…" at bounding box center [323, 230] width 51 height 49
drag, startPoint x: 385, startPoint y: 217, endPoint x: 374, endPoint y: 217, distance: 11.0
click at [374, 217] on p "AMEX" at bounding box center [373, 215] width 42 height 14
click at [895, 81] on icon "Icon/Menu Close" at bounding box center [891, 83] width 28 height 28
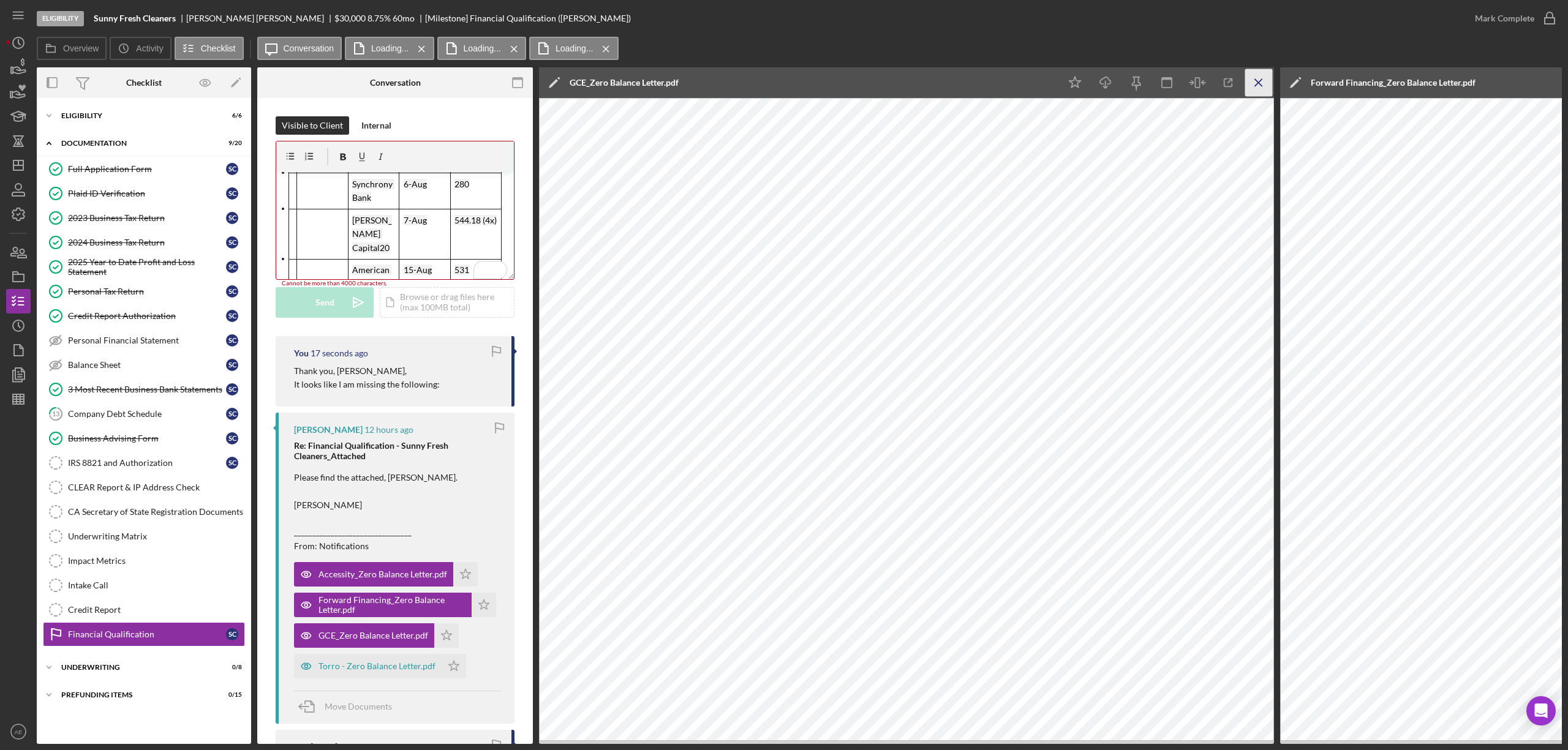
click at [1265, 85] on icon "Icon/Menu Close" at bounding box center [1258, 83] width 28 height 28
click at [1261, 77] on icon "Icon/Menu Close" at bounding box center [1258, 83] width 28 height 28
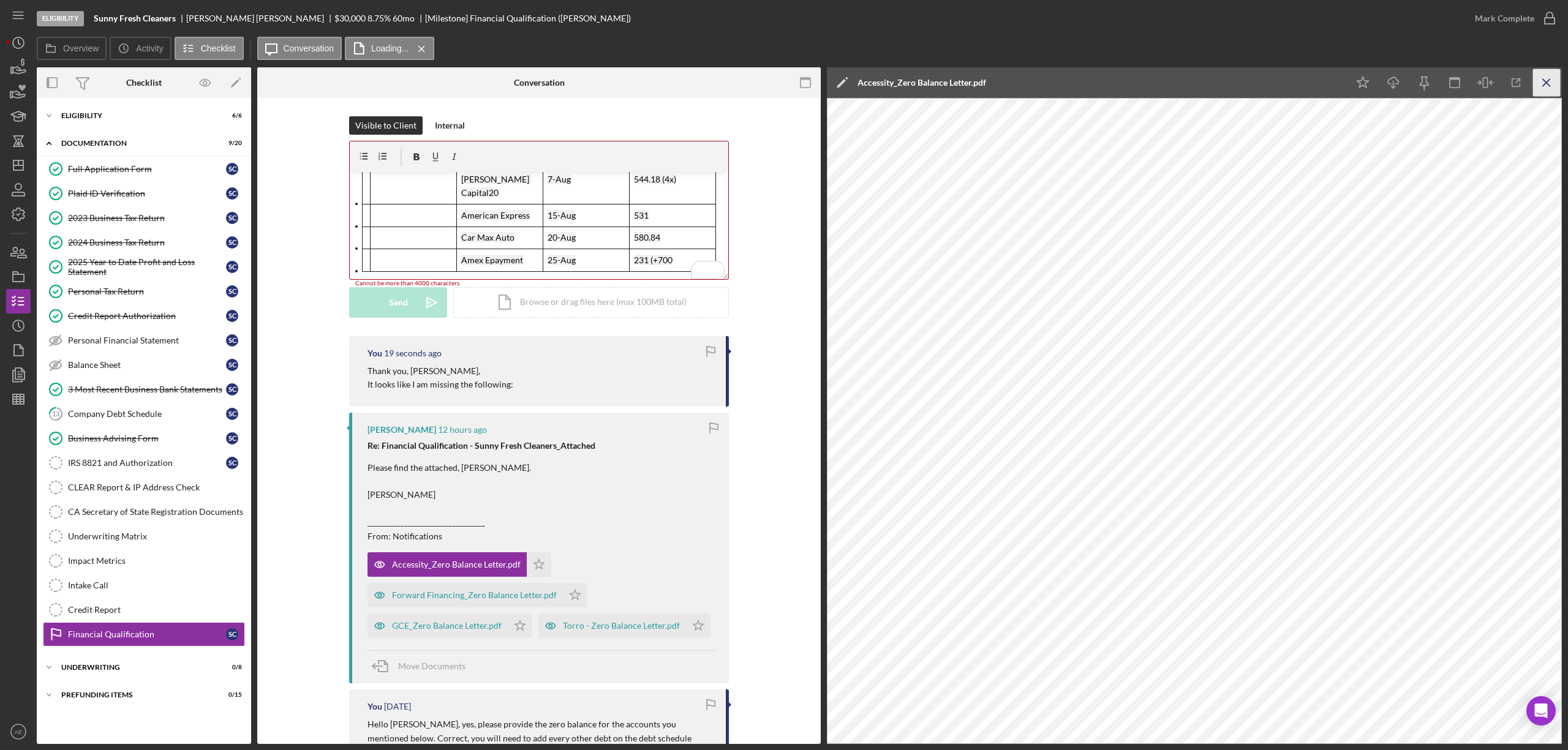
click at [1539, 82] on icon "Icon/Menu Close" at bounding box center [1546, 83] width 28 height 28
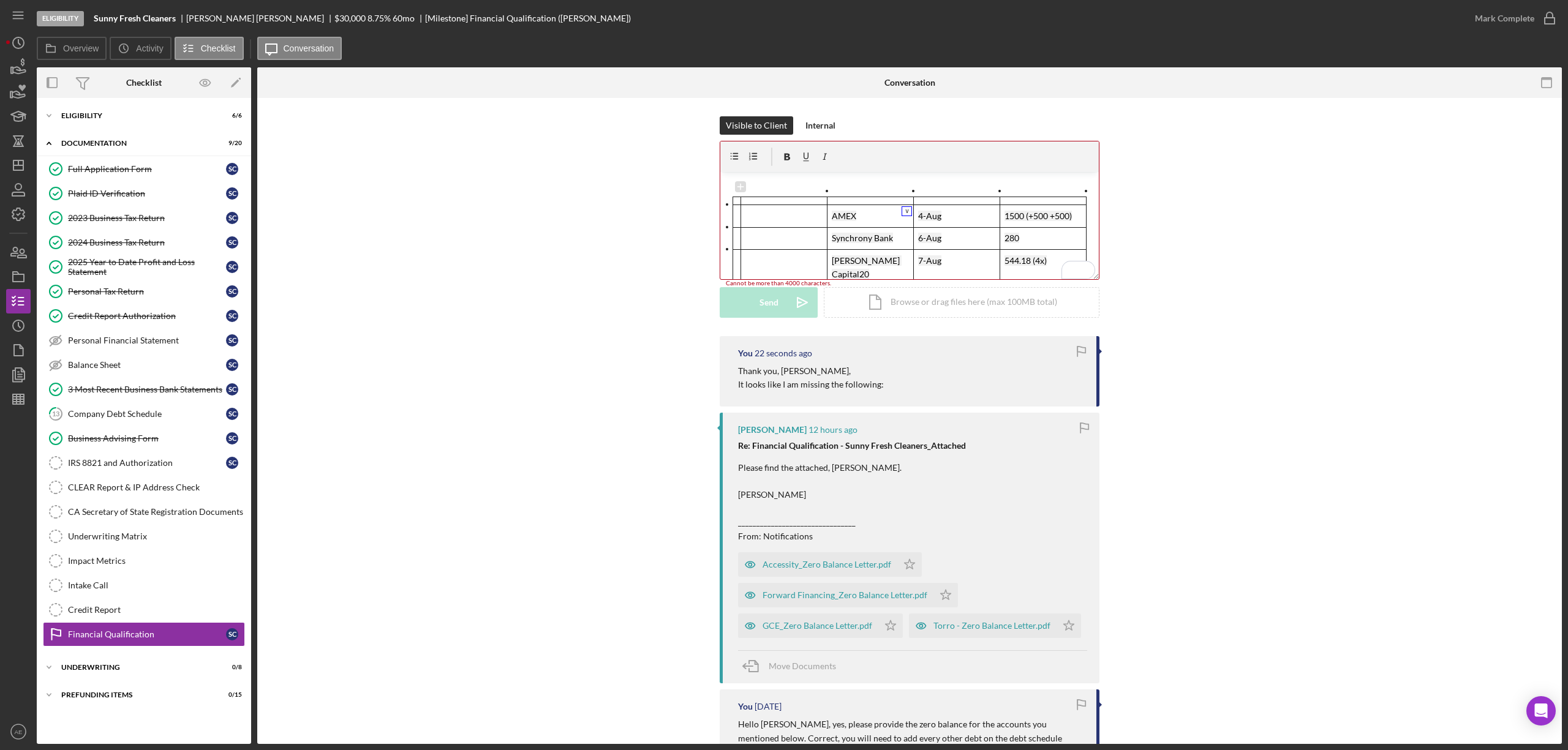
click at [767, 191] on div "To enrich screen reader interactions, please activate Accessibility in Grammarl…" at bounding box center [762, 194] width 43 height 22
click at [782, 186] on icon "To enrich screen reader interactions, please activate Accessibility in Grammarl…" at bounding box center [784, 188] width 6 height 6
click at [723, 199] on div "AMEX 4-Aug 1500 (+500 +500) Synchrony Bank 6-Aug 280 Ondeck Capital20 7-Aug 544…" at bounding box center [909, 274] width 378 height 156
click at [725, 216] on div "To enrich screen reader interactions, please activate Accessibility in Grammarl…" at bounding box center [730, 222] width 22 height 11
click at [724, 216] on icon "To enrich screen reader interactions, please activate Accessibility in Grammarl…" at bounding box center [723, 216] width 11 height 11
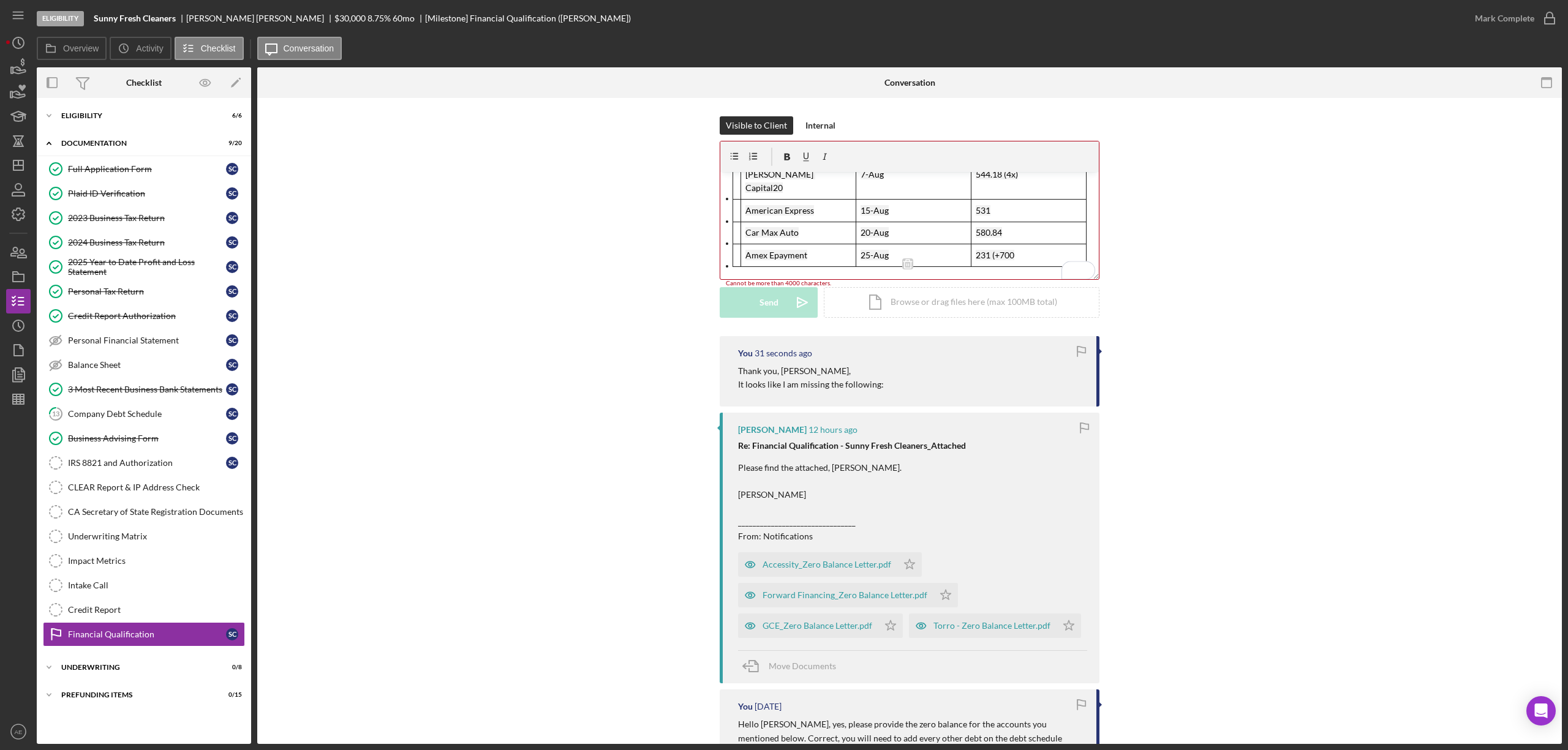
click at [787, 270] on div "v Color teal Color pink Remove color Add row above Add row below Add column bef…" at bounding box center [909, 226] width 378 height 107
drag, startPoint x: 798, startPoint y: 243, endPoint x: 741, endPoint y: 238, distance: 57.2
click at [741, 244] on td "Amex Epayment" at bounding box center [798, 255] width 115 height 22
drag, startPoint x: 802, startPoint y: 243, endPoint x: 768, endPoint y: 243, distance: 34.0
click at [768, 250] on mark "Amex Epayment" at bounding box center [776, 255] width 61 height 10
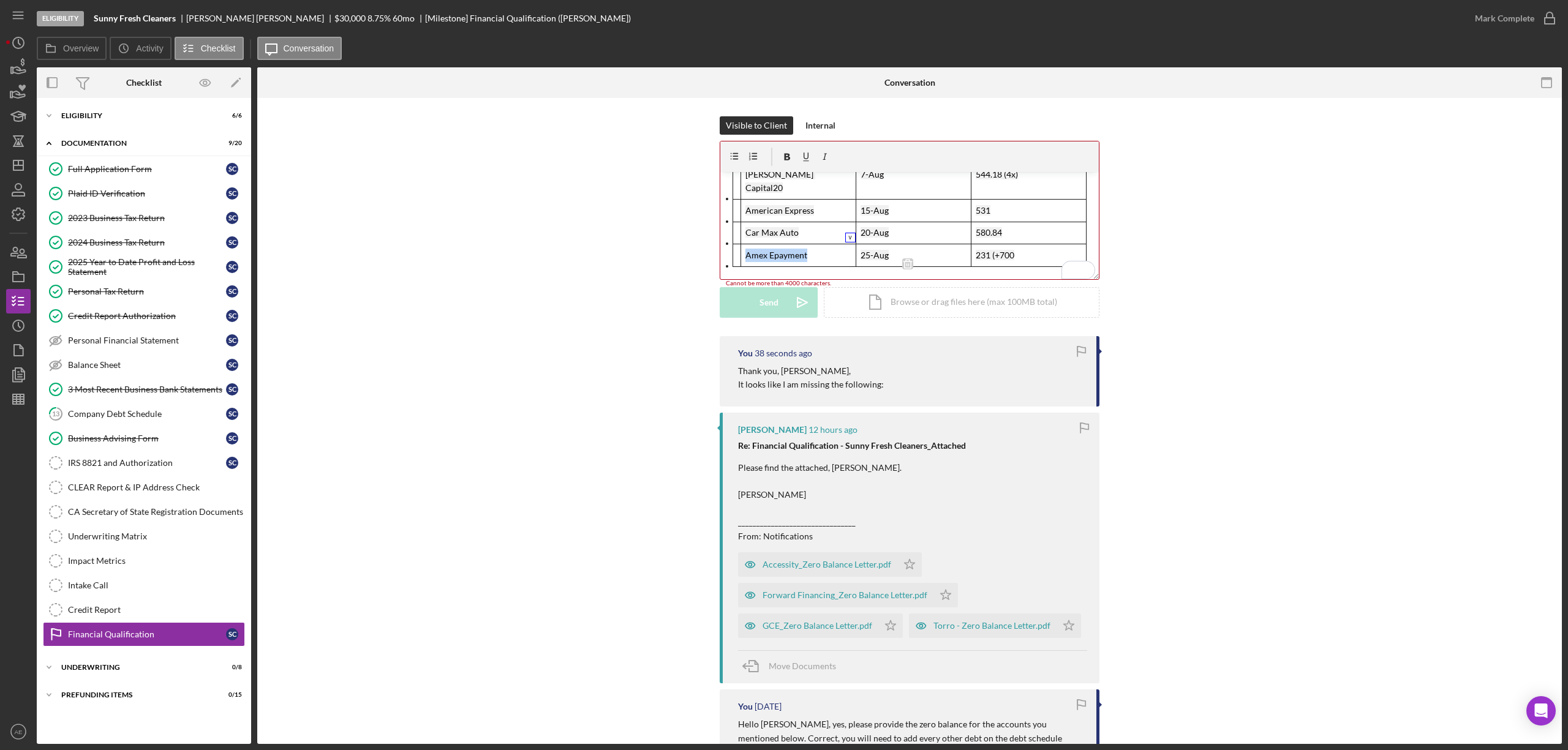
drag, startPoint x: 811, startPoint y: 243, endPoint x: 746, endPoint y: 241, distance: 65.0
click at [746, 248] on p "Amex Epayment" at bounding box center [798, 255] width 106 height 14
copy mark "Amex Epayment"
click at [769, 266] on div "v Color teal Color pink Remove color Add row above Add row below Add column bef…" at bounding box center [909, 226] width 378 height 107
click at [887, 268] on div "v Color teal Color pink Remove color Add row above Add row below Add column bef…" at bounding box center [909, 226] width 378 height 107
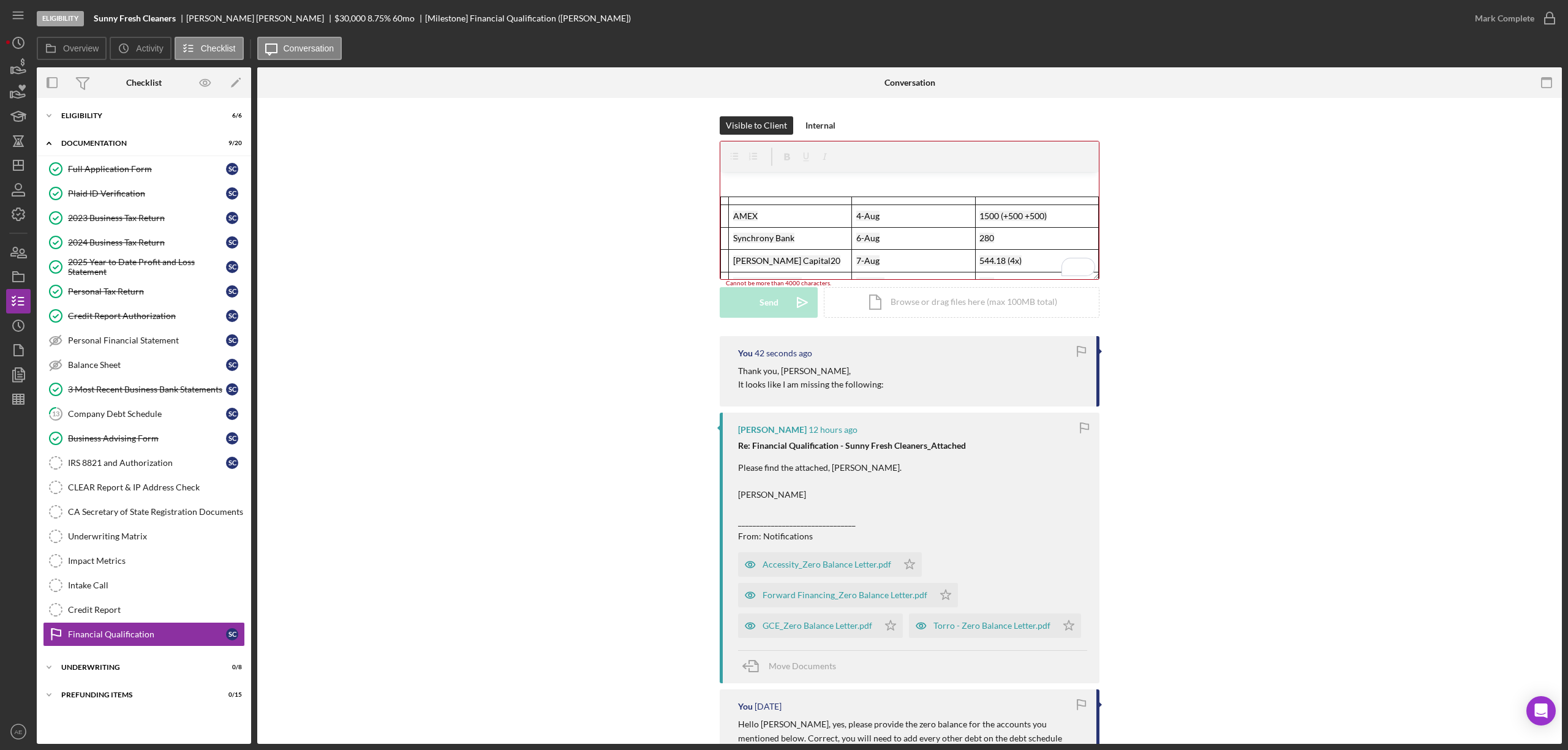
click at [771, 182] on div "v Color teal Color pink Remove color Add row above Add row below Add column bef…" at bounding box center [909, 226] width 378 height 107
click at [758, 186] on div "v Color teal Color pink Remove color Add row above Add row below Add column bef…" at bounding box center [909, 226] width 378 height 107
drag, startPoint x: 755, startPoint y: 234, endPoint x: 742, endPoint y: 233, distance: 13.0
click at [742, 233] on td "AMEX" at bounding box center [798, 233] width 115 height 22
drag, startPoint x: 766, startPoint y: 234, endPoint x: 746, endPoint y: 231, distance: 20.2
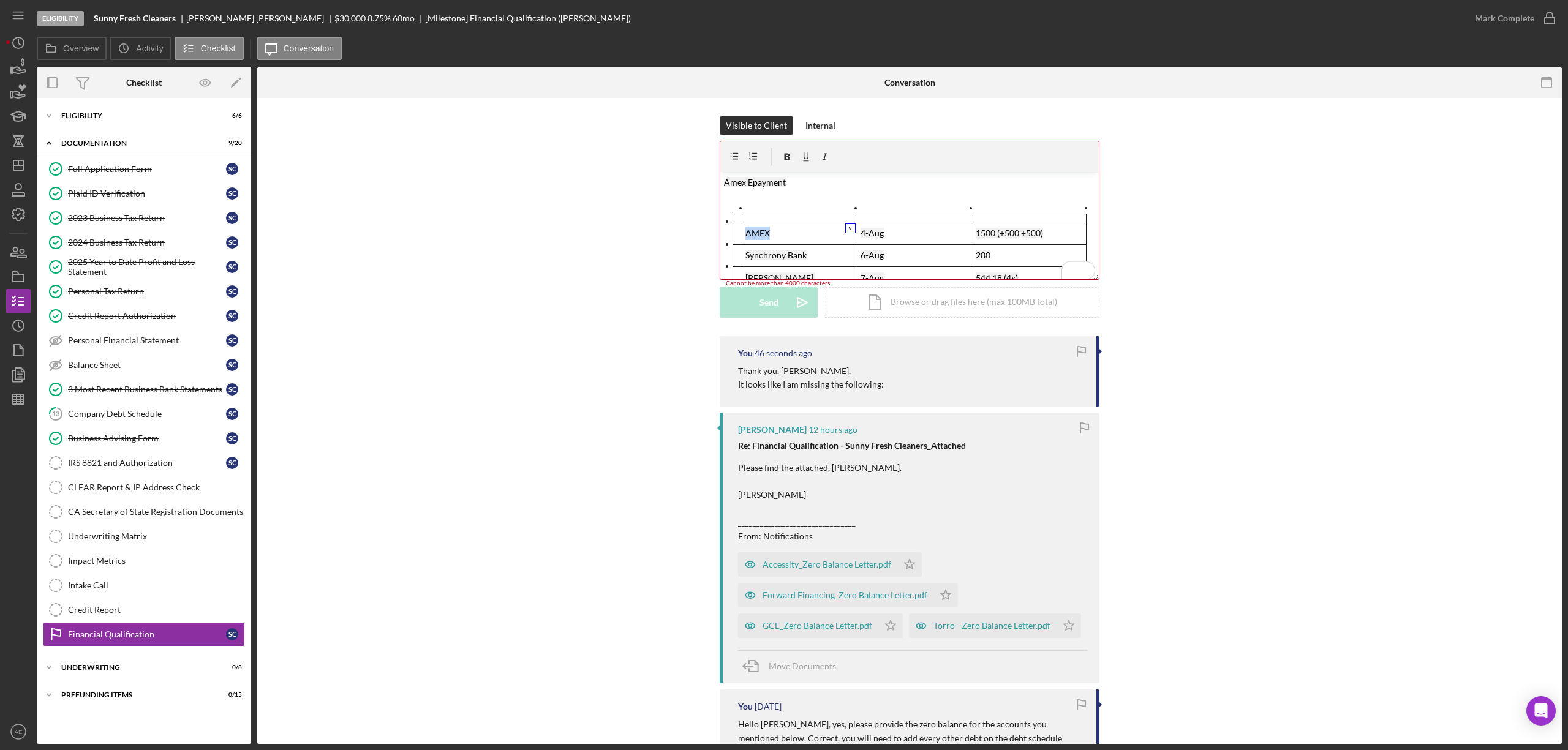
click at [746, 231] on mark "AMEX" at bounding box center [758, 232] width 25 height 10
copy mark "AMEX"
click at [755, 196] on div "v Color teal Color pink Remove color Add row above Add row below Add column bef…" at bounding box center [909, 226] width 378 height 107
click at [787, 177] on p "Amex Epayment" at bounding box center [910, 182] width 372 height 14
drag, startPoint x: 774, startPoint y: 272, endPoint x: 754, endPoint y: 277, distance: 20.6
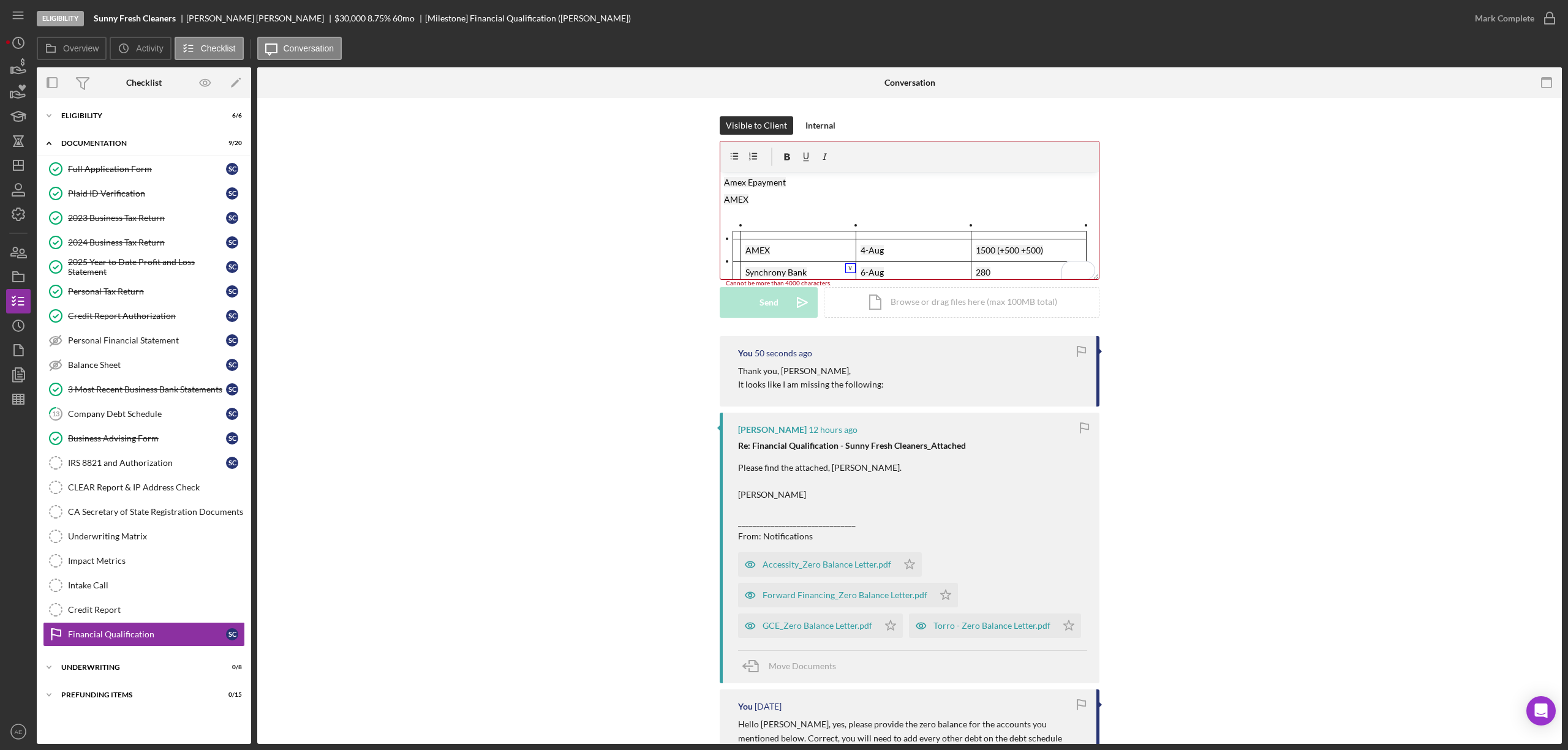
click at [754, 277] on p "Synchrony Bank" at bounding box center [798, 272] width 106 height 14
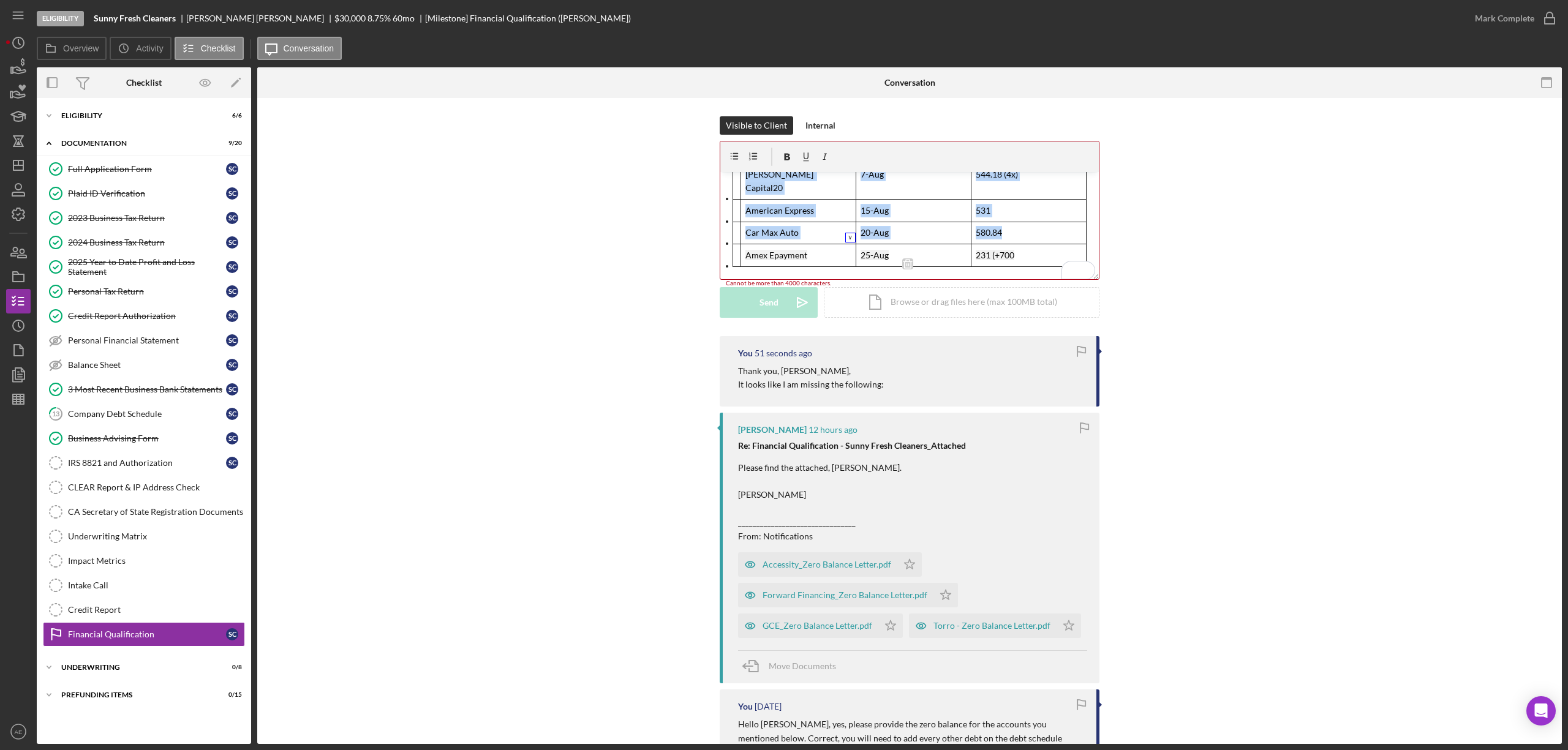
drag, startPoint x: 802, startPoint y: 274, endPoint x: 769, endPoint y: 246, distance: 43.3
click at [768, 246] on tbody "AMEX 4-Aug 1500 (+500 +500) Synchrony Bank 6-Aug 280 Ondeck Capital20 7-Aug 544…" at bounding box center [909, 188] width 354 height 156
drag, startPoint x: 804, startPoint y: 232, endPoint x: 745, endPoint y: 232, distance: 59.0
click at [746, 232] on p "Synchrony Bank" at bounding box center [798, 233] width 106 height 14
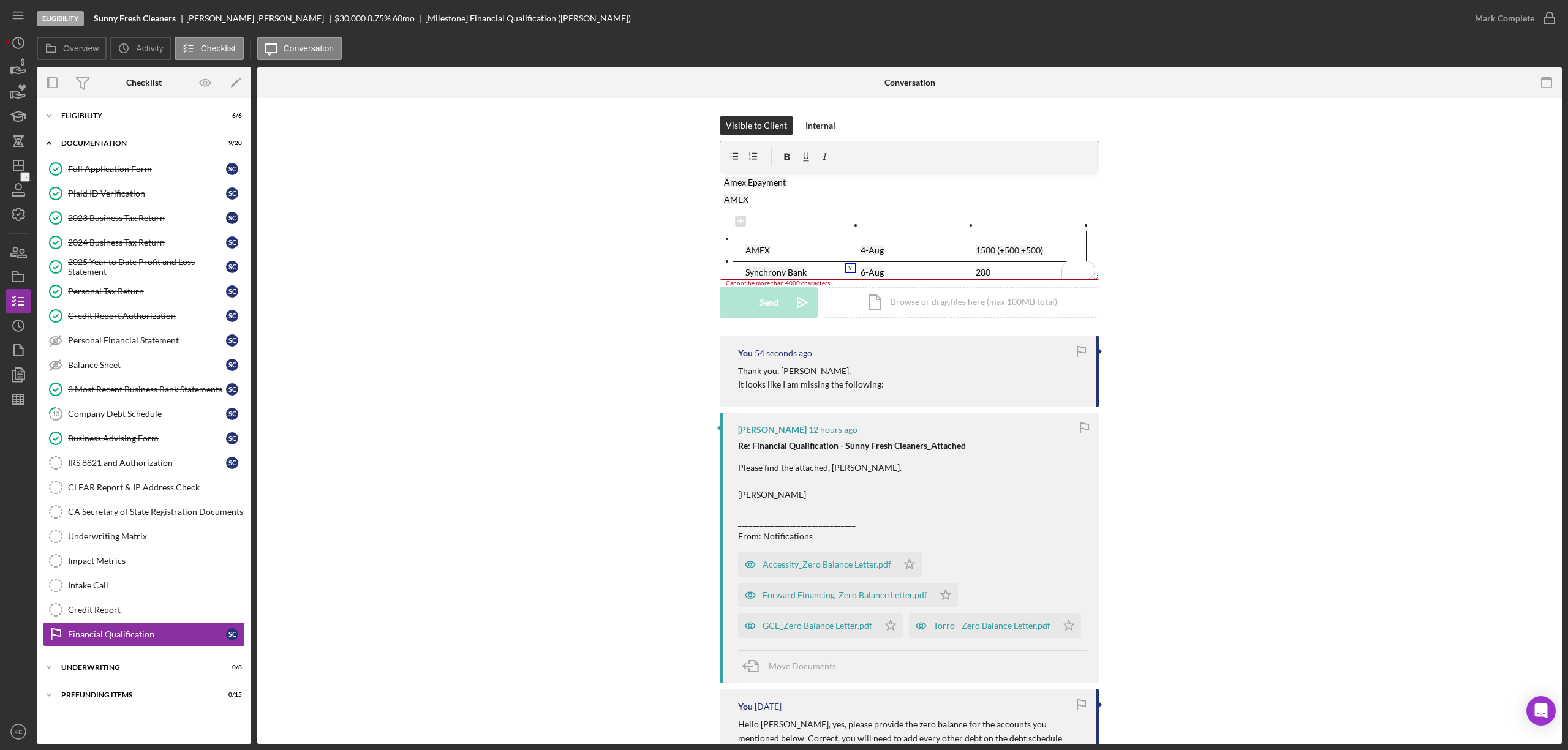
click at [757, 207] on div "v Color teal Color pink Remove color Add row above Add row below Add column bef…" at bounding box center [909, 226] width 378 height 107
click at [758, 196] on p "AMEX" at bounding box center [910, 199] width 372 height 14
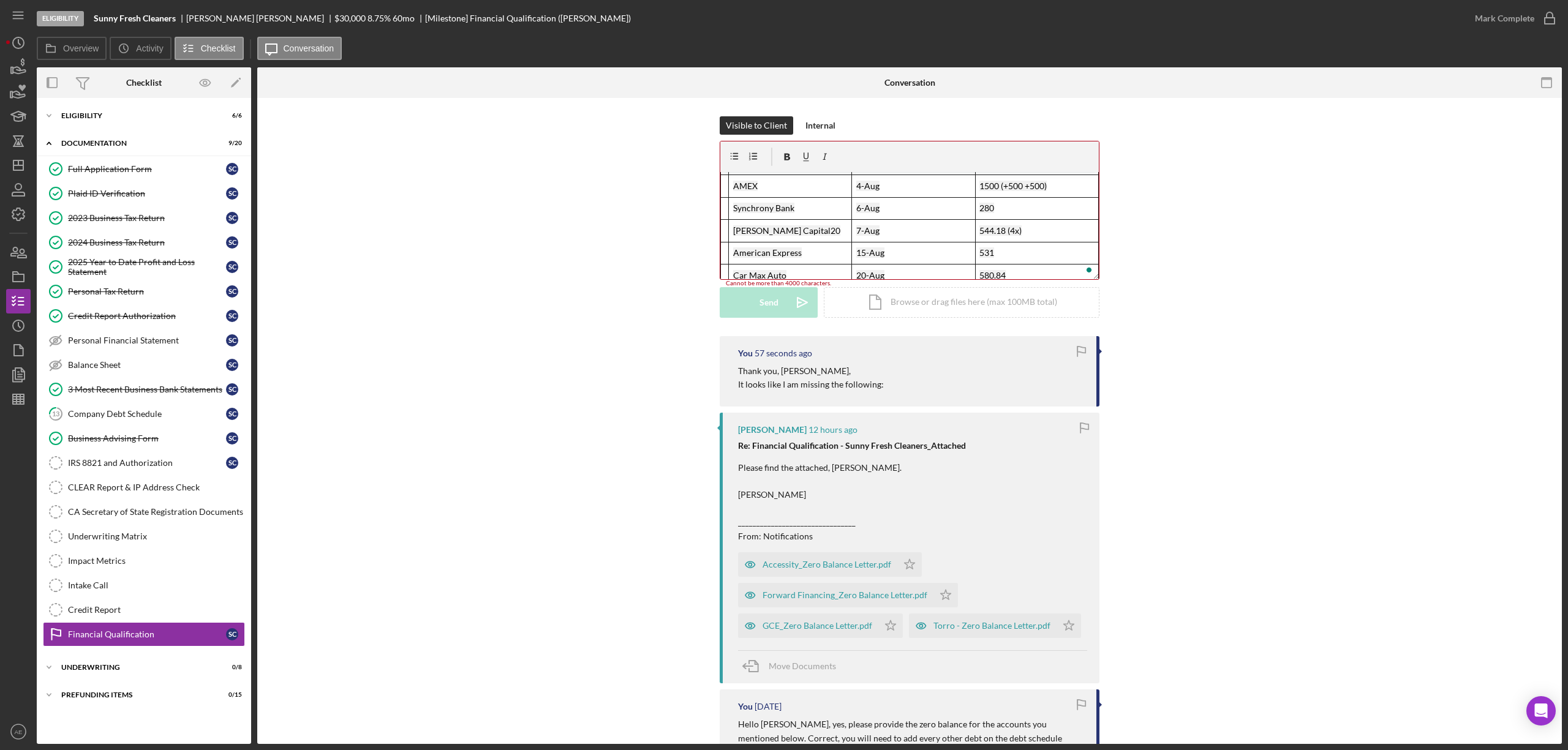
click at [716, 189] on div "Visible to Client Internal v Color teal Color pink Remove color Add row above A…" at bounding box center [909, 226] width 1268 height 219
click at [721, 189] on table "AMEX 4-Aug 1500 (+500 +500) Synchrony Bank 6-Aug 280 Ondeck Capital20 7-Aug 544…" at bounding box center [909, 238] width 378 height 143
click at [725, 184] on div "To enrich screen reader interactions, please activate Accessibility in Grammarl…" at bounding box center [730, 180] width 22 height 11
click at [724, 188] on icon "To enrich screen reader interactions, please activate Accessibility in Grammarl…" at bounding box center [723, 187] width 6 height 6
click at [724, 184] on div "To enrich screen reader interactions, please activate Accessibility in Grammarl…" at bounding box center [730, 180] width 22 height 11
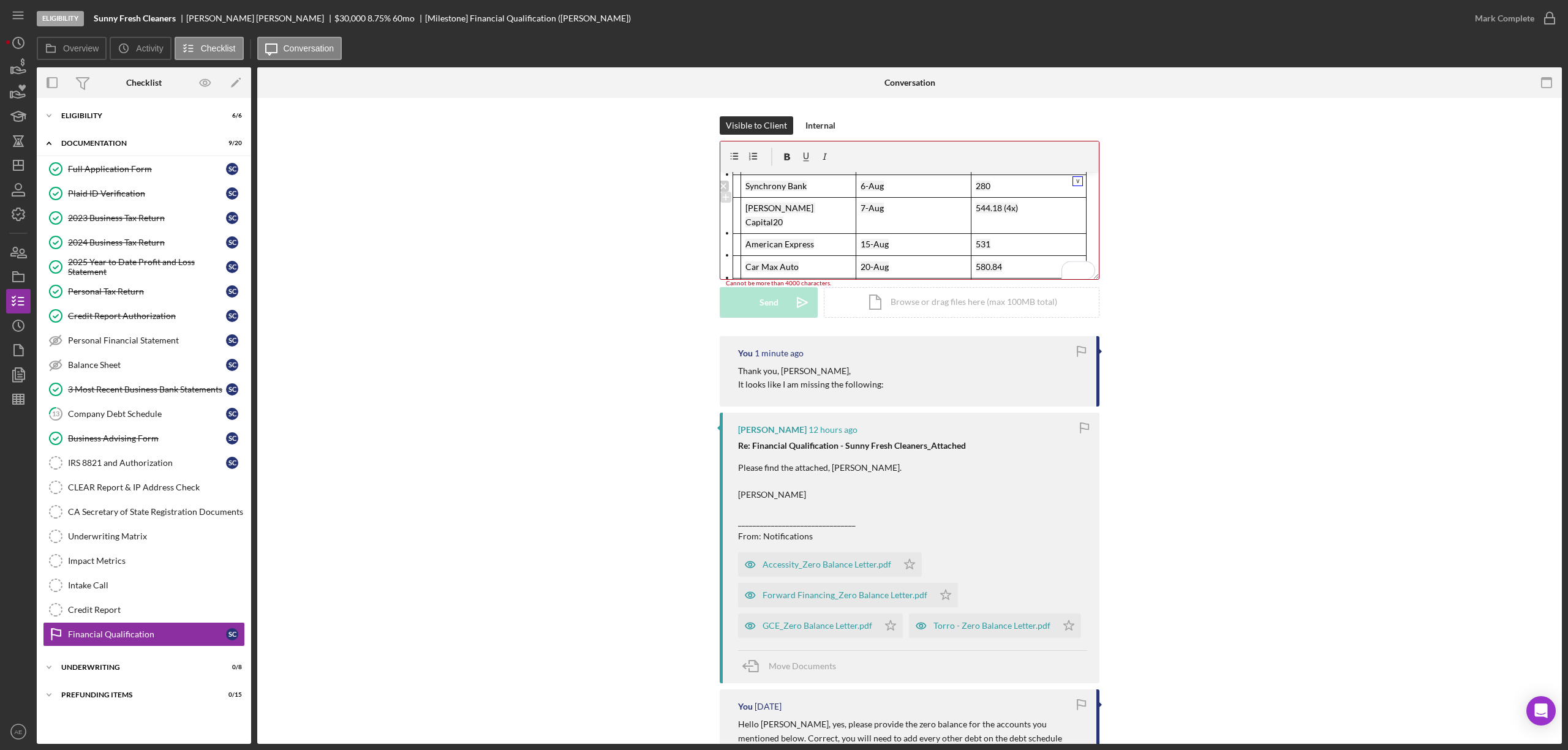
click at [724, 189] on icon "To enrich screen reader interactions, please activate Accessibility in Grammarl…" at bounding box center [723, 186] width 11 height 11
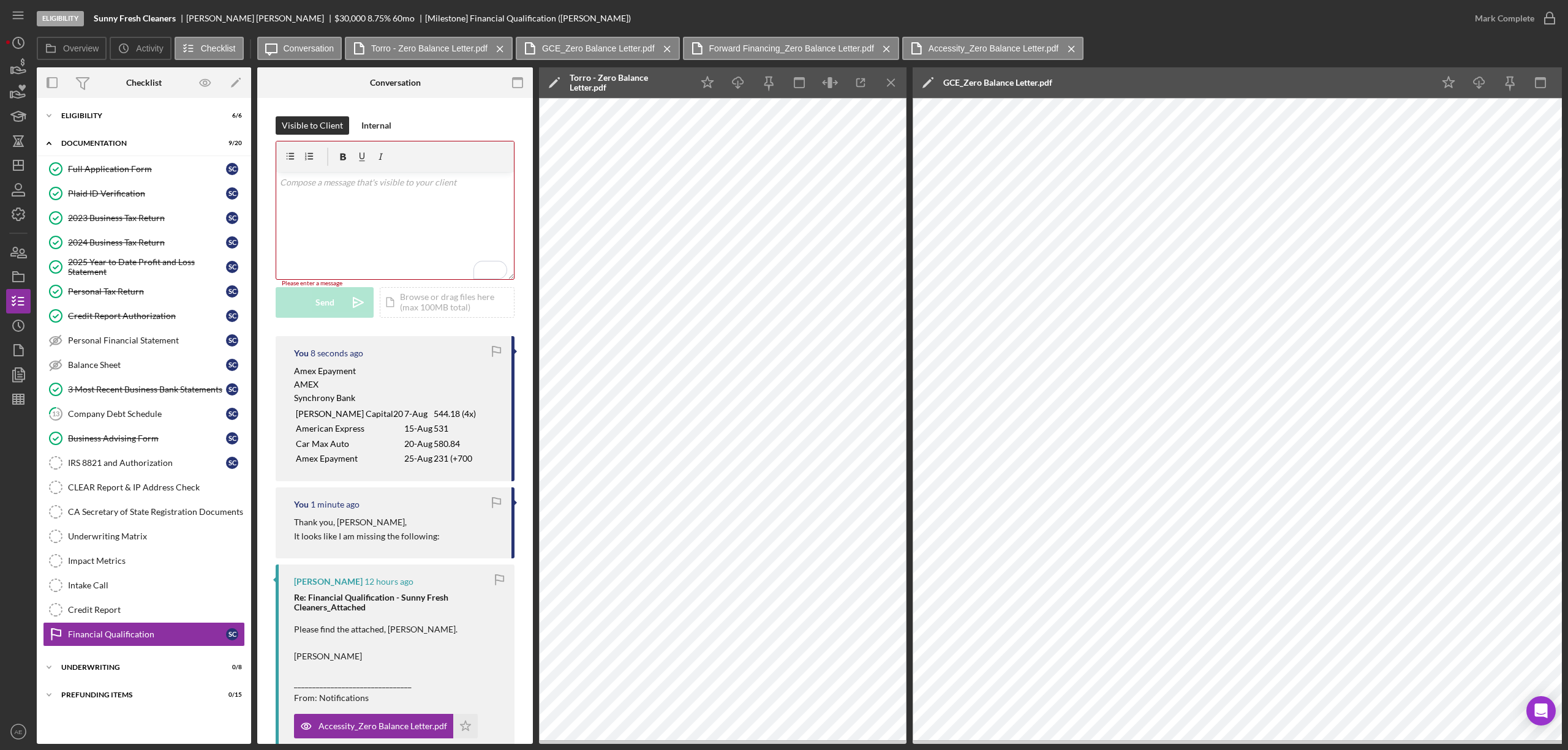
click at [388, 229] on div "v Color teal Color pink Remove color Add row above Add row below Add column bef…" at bounding box center [395, 226] width 238 height 107
click at [351, 195] on div "v Color teal Color pink Remove color Add row above Add row below Add column bef…" at bounding box center [395, 226] width 238 height 107
drag, startPoint x: 355, startPoint y: 371, endPoint x: 296, endPoint y: 376, distance: 59.2
click at [296, 376] on p "Amex Epayment" at bounding box center [385, 373] width 183 height 14
copy mark "Amex Epayment"
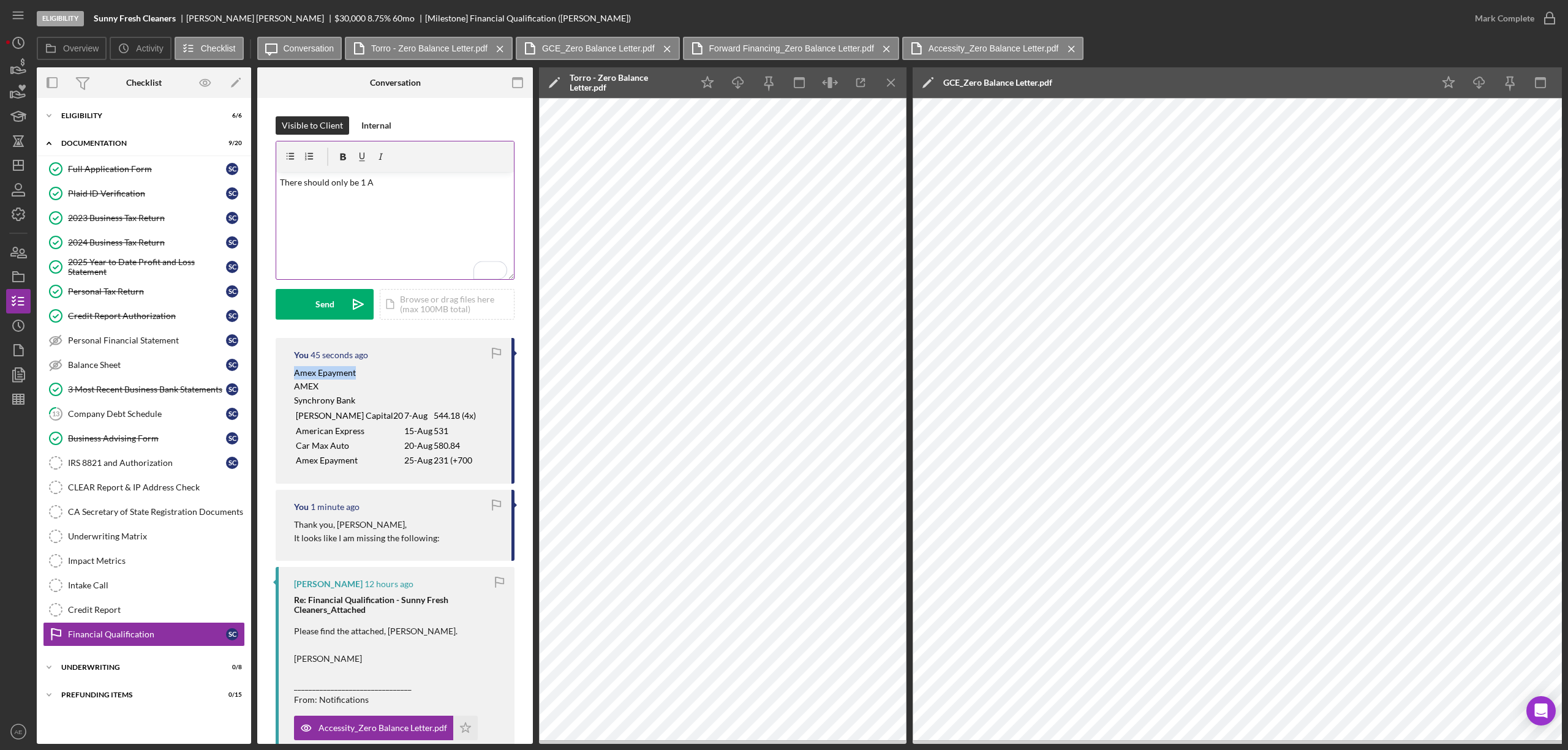
click at [386, 183] on p "There should only be 1 A" at bounding box center [395, 182] width 231 height 14
click at [342, 309] on button "Send Icon/icon-invite-send" at bounding box center [324, 304] width 98 height 30
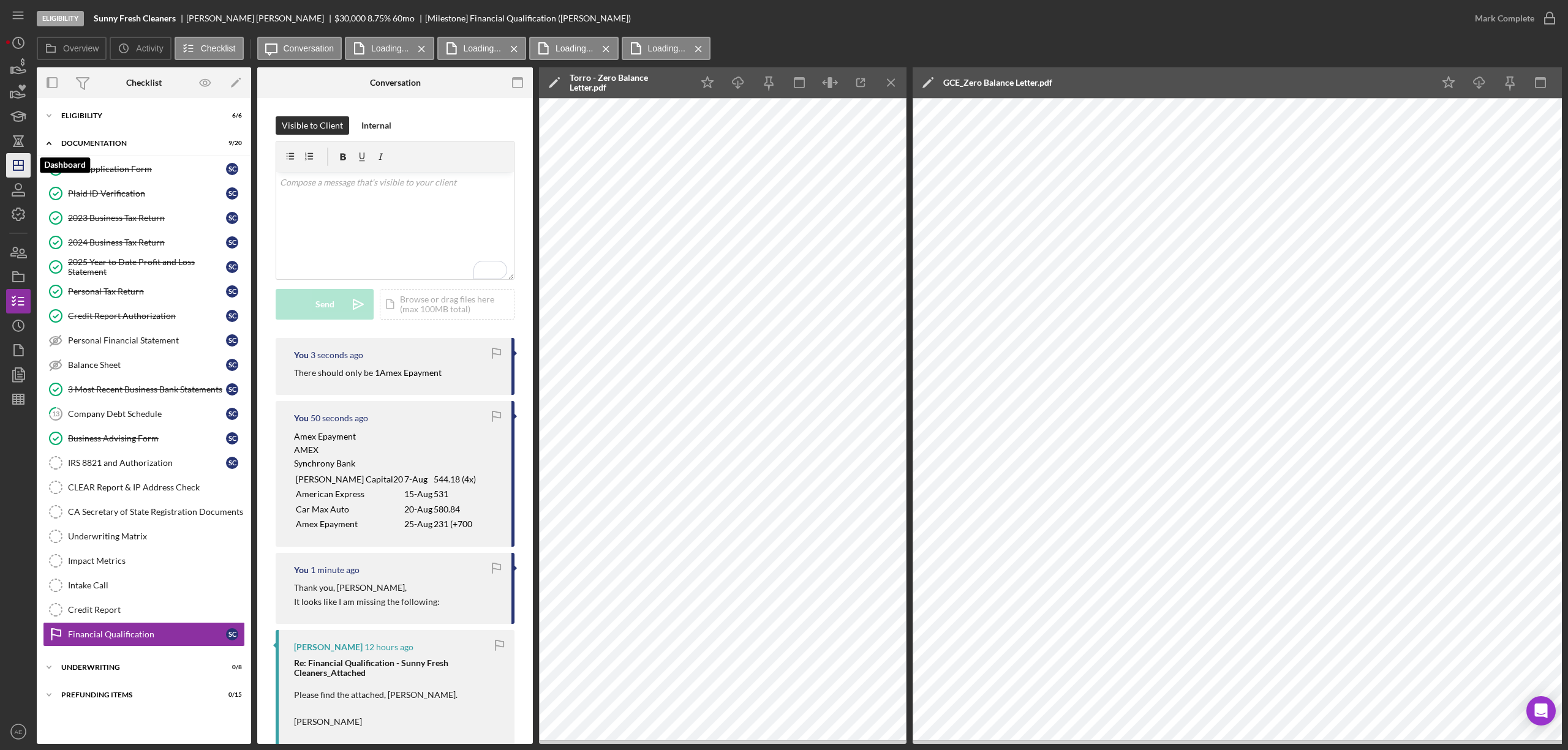
click at [25, 169] on icon "Icon/Dashboard" at bounding box center [18, 165] width 30 height 30
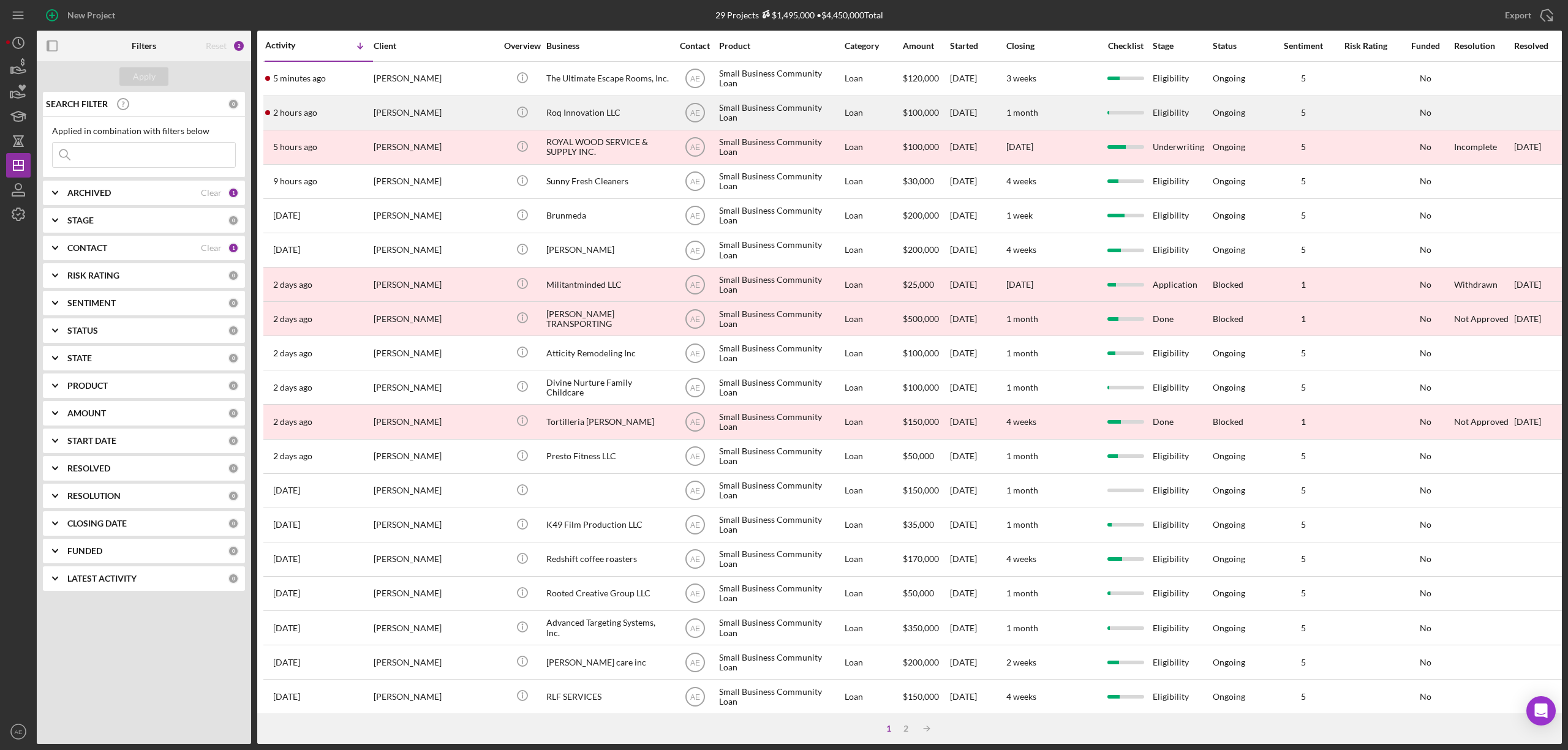
click at [476, 113] on div "[PERSON_NAME]" at bounding box center [434, 112] width 122 height 33
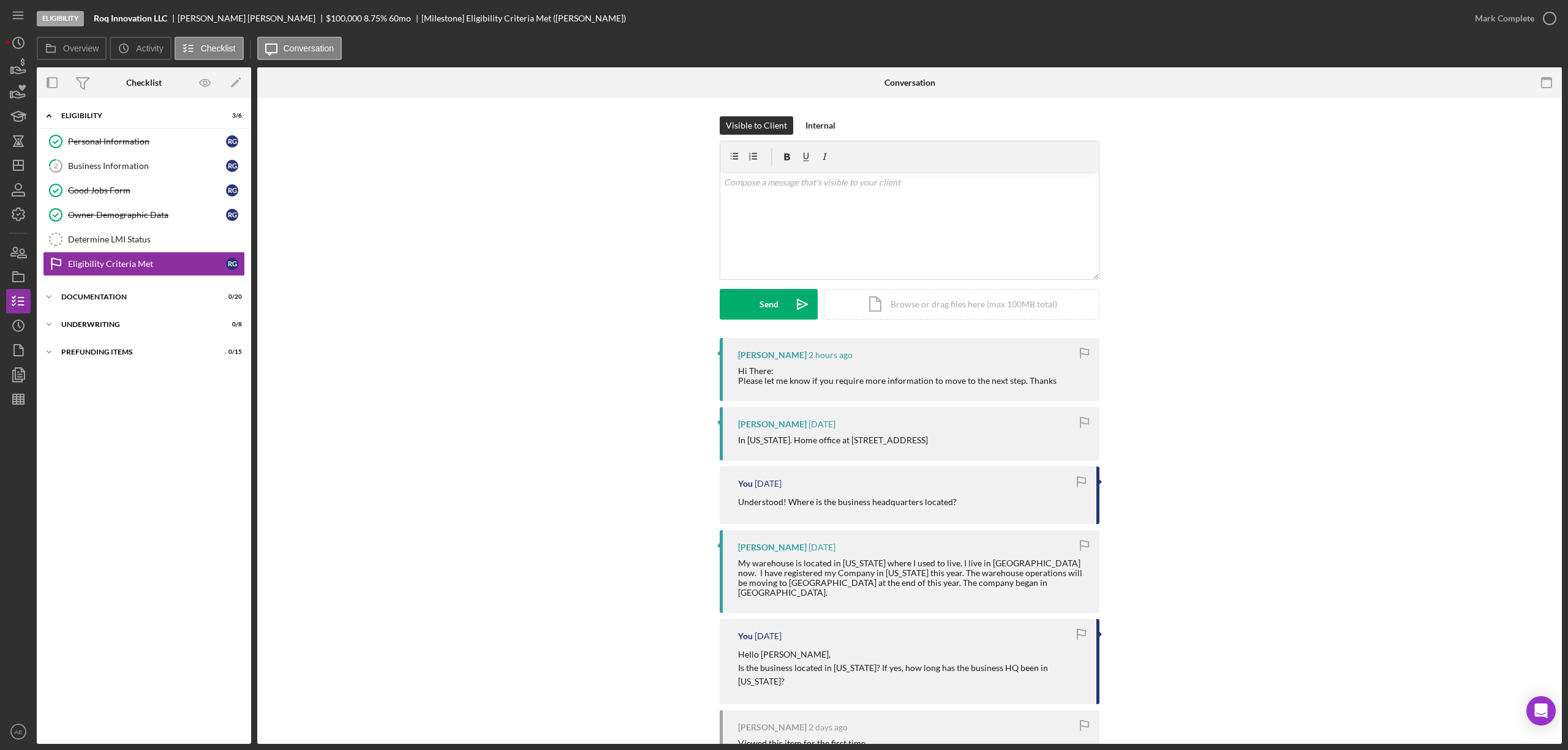
drag, startPoint x: 842, startPoint y: 440, endPoint x: 1018, endPoint y: 440, distance: 176.0
click at [1018, 440] on div "In California. Home office at 3956 Hepburn Ave Los Angeles, CA 90008" at bounding box center [912, 440] width 349 height 10
copy div "3956 Hepburn Ave Los Angeles, CA 90008"
click at [116, 164] on div "Business Information" at bounding box center [147, 166] width 158 height 10
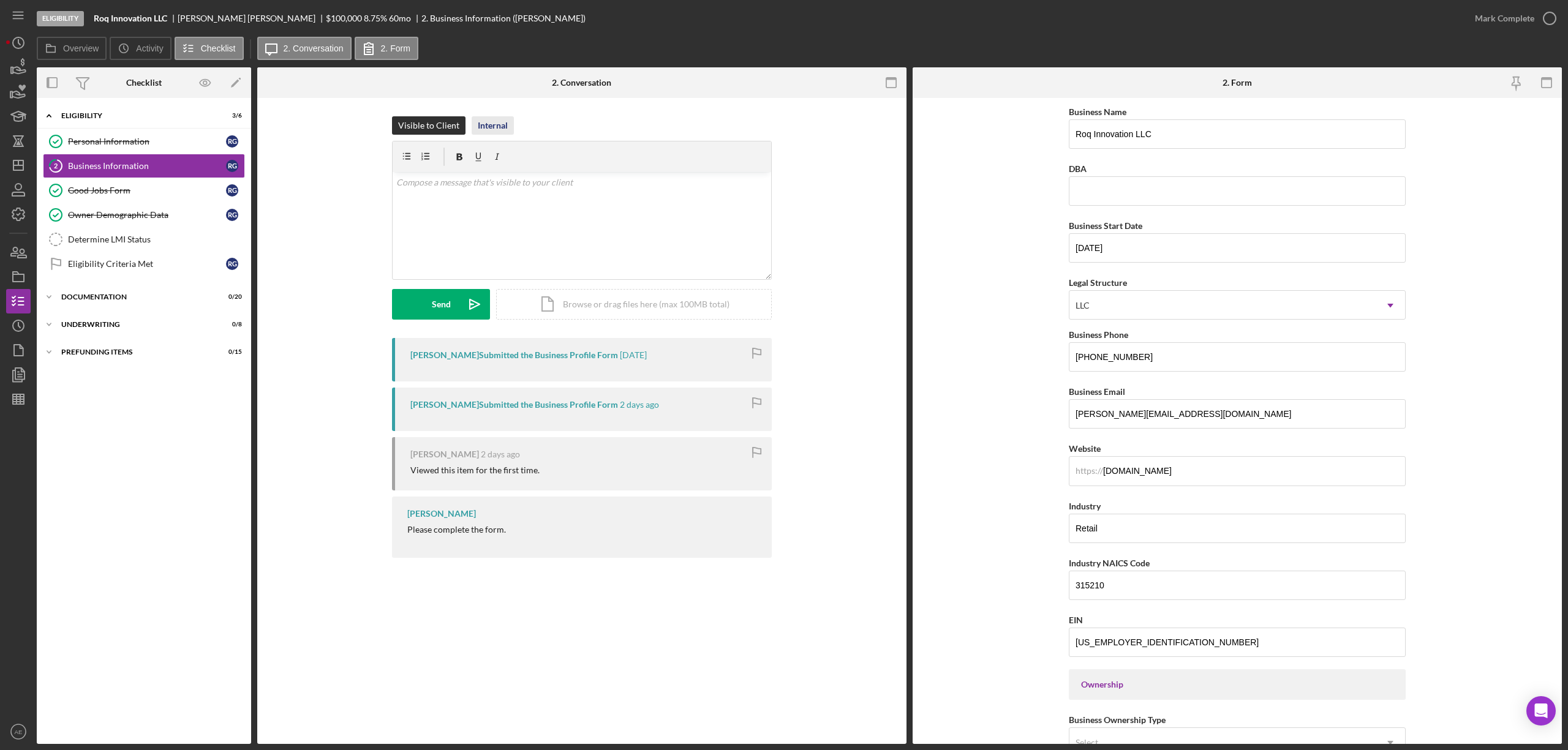
click at [493, 130] on div "Internal" at bounding box center [493, 125] width 30 height 18
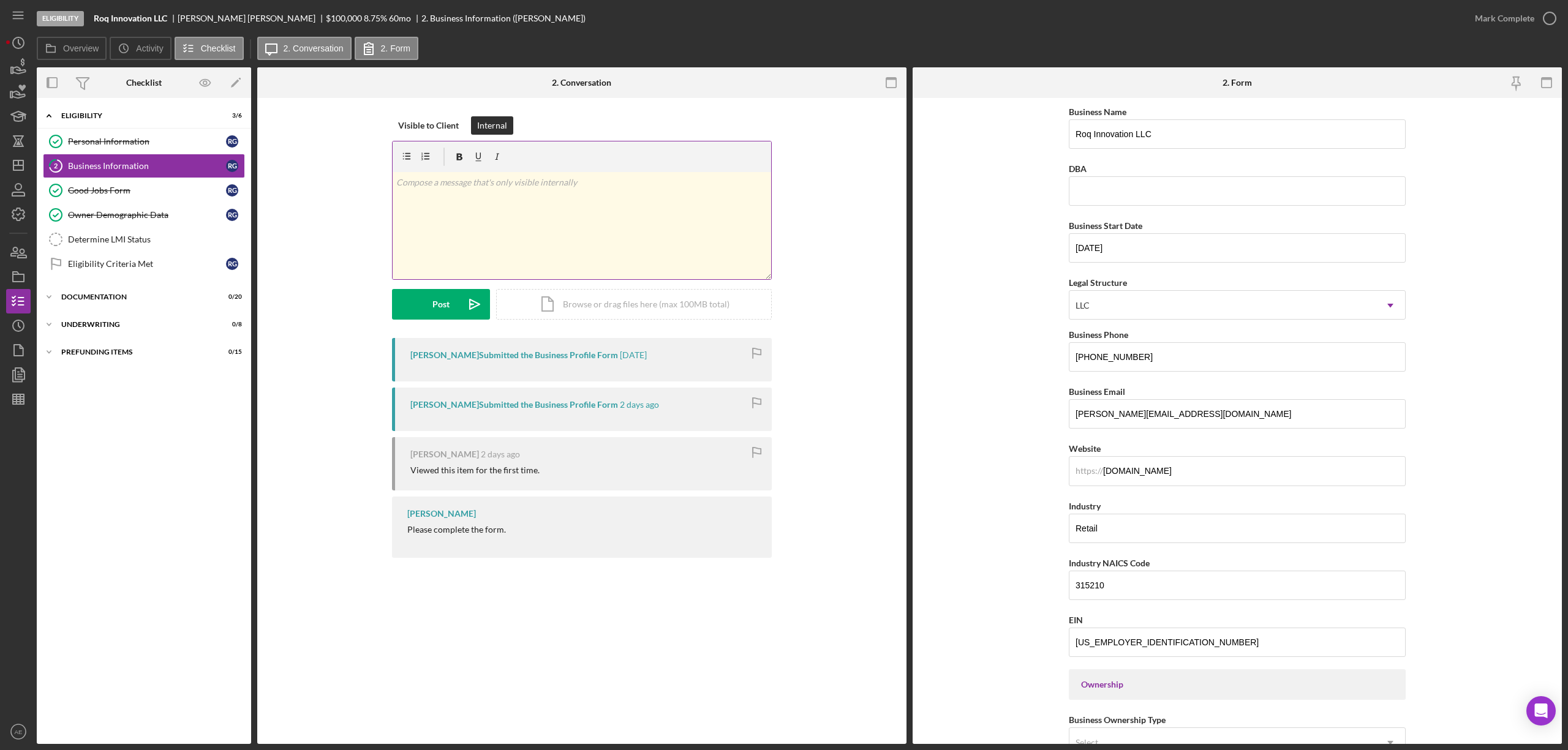
click at [505, 211] on div "v Color teal Color pink Remove color Add row above Add row below Add column bef…" at bounding box center [582, 226] width 378 height 107
click at [458, 307] on button "Post Icon/icon-invite-send" at bounding box center [441, 304] width 98 height 30
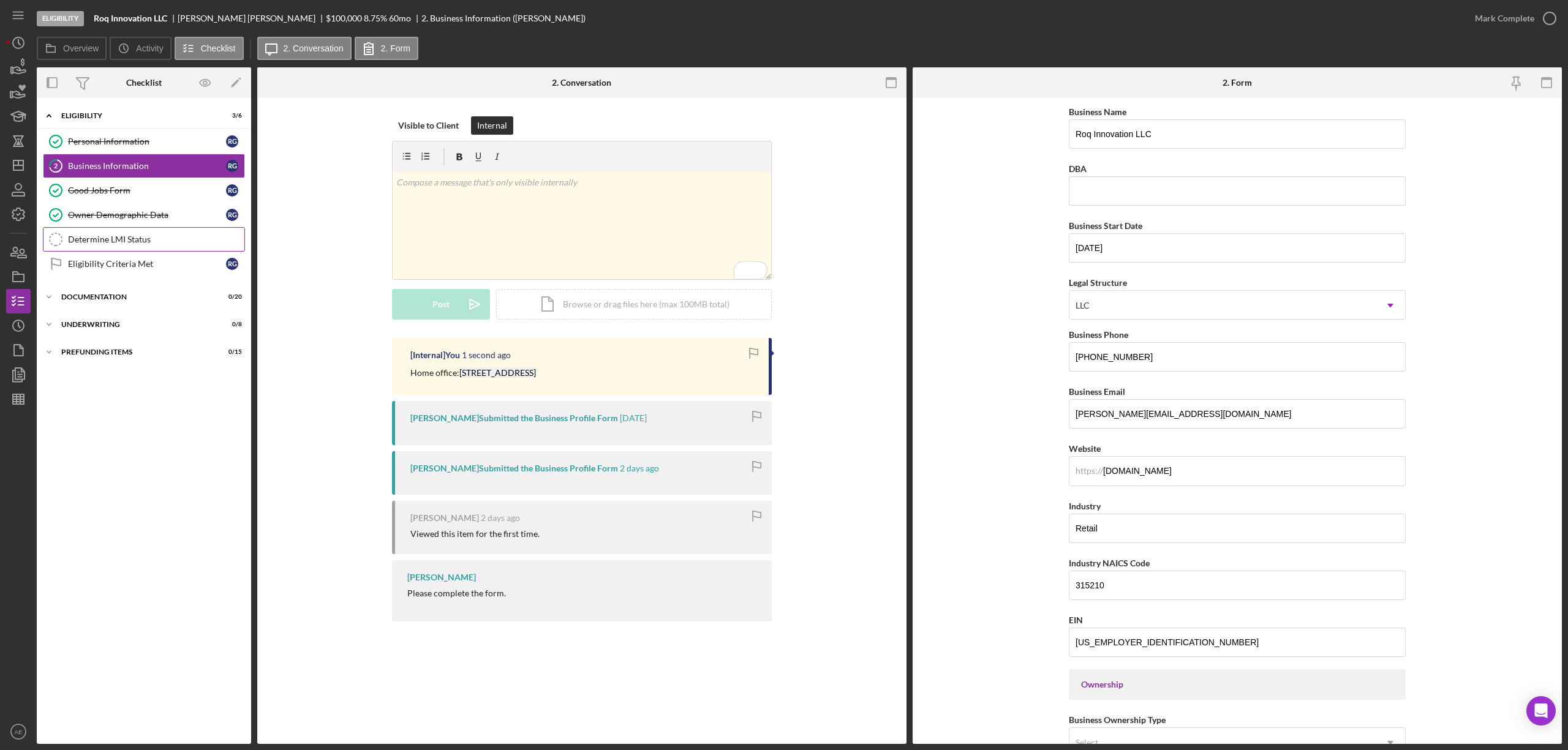
click at [128, 236] on div "Determine LMI Status" at bounding box center [156, 239] width 176 height 10
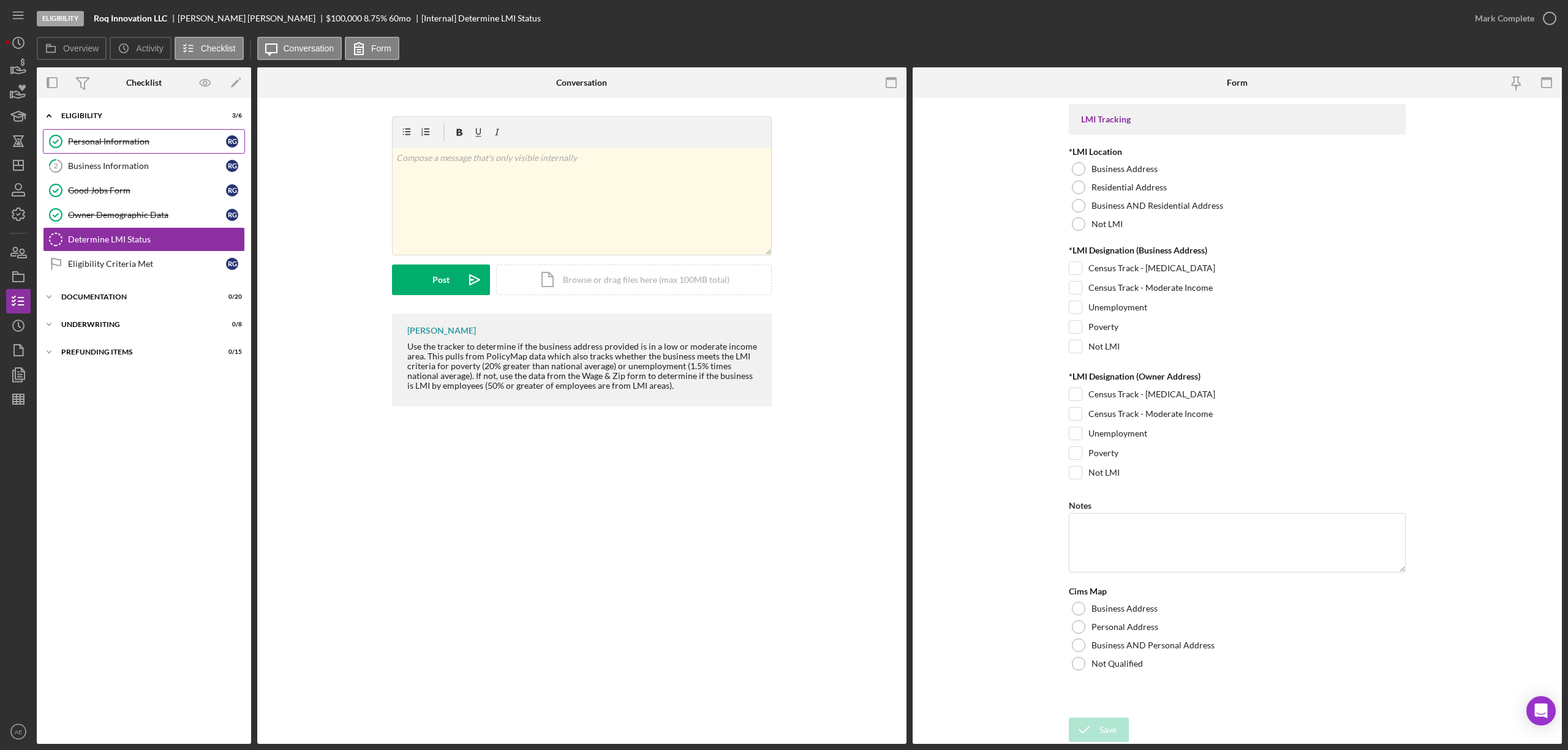
click at [110, 147] on link "Personal Information Personal Information R G" at bounding box center [144, 141] width 202 height 25
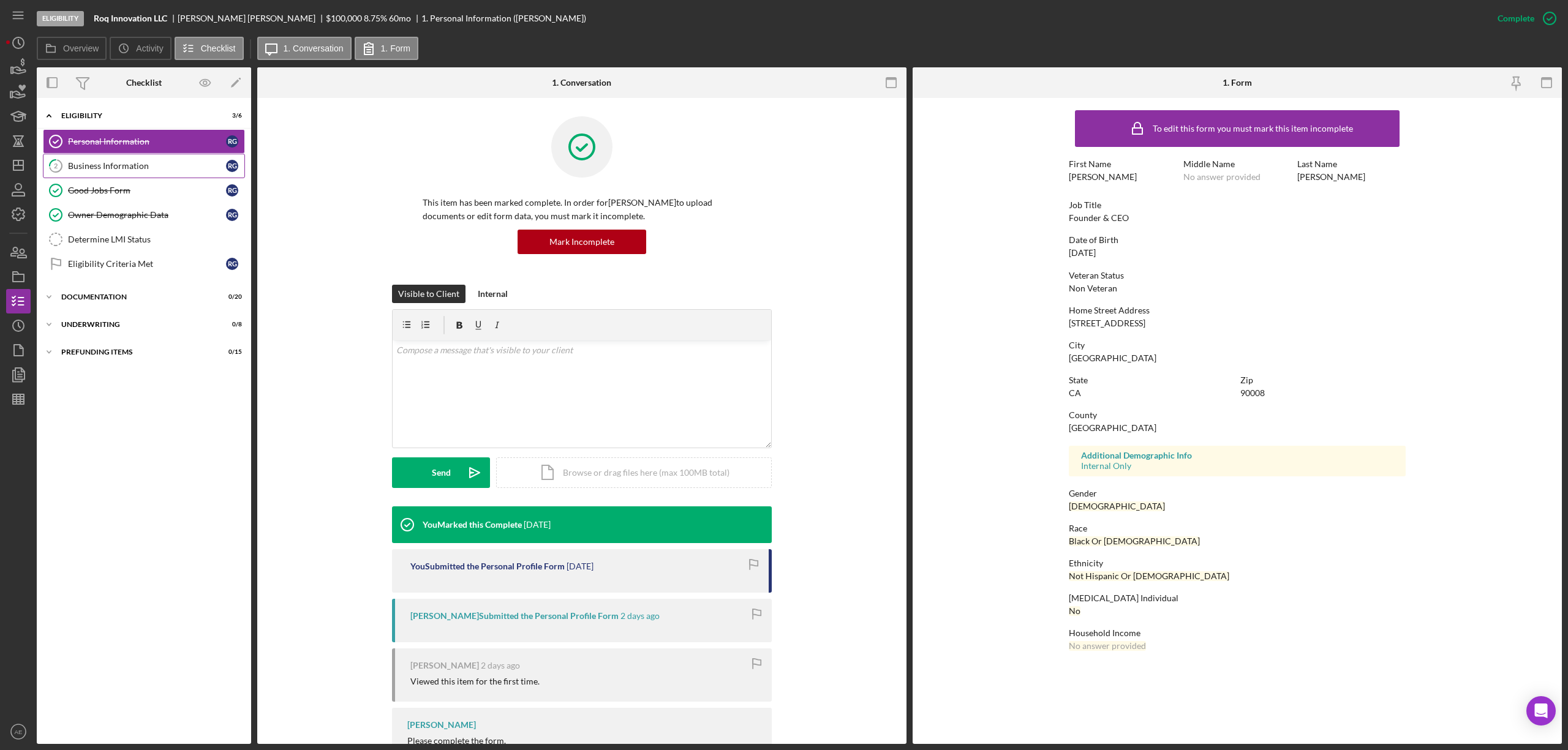
click at [167, 168] on div "Business Information" at bounding box center [147, 166] width 158 height 10
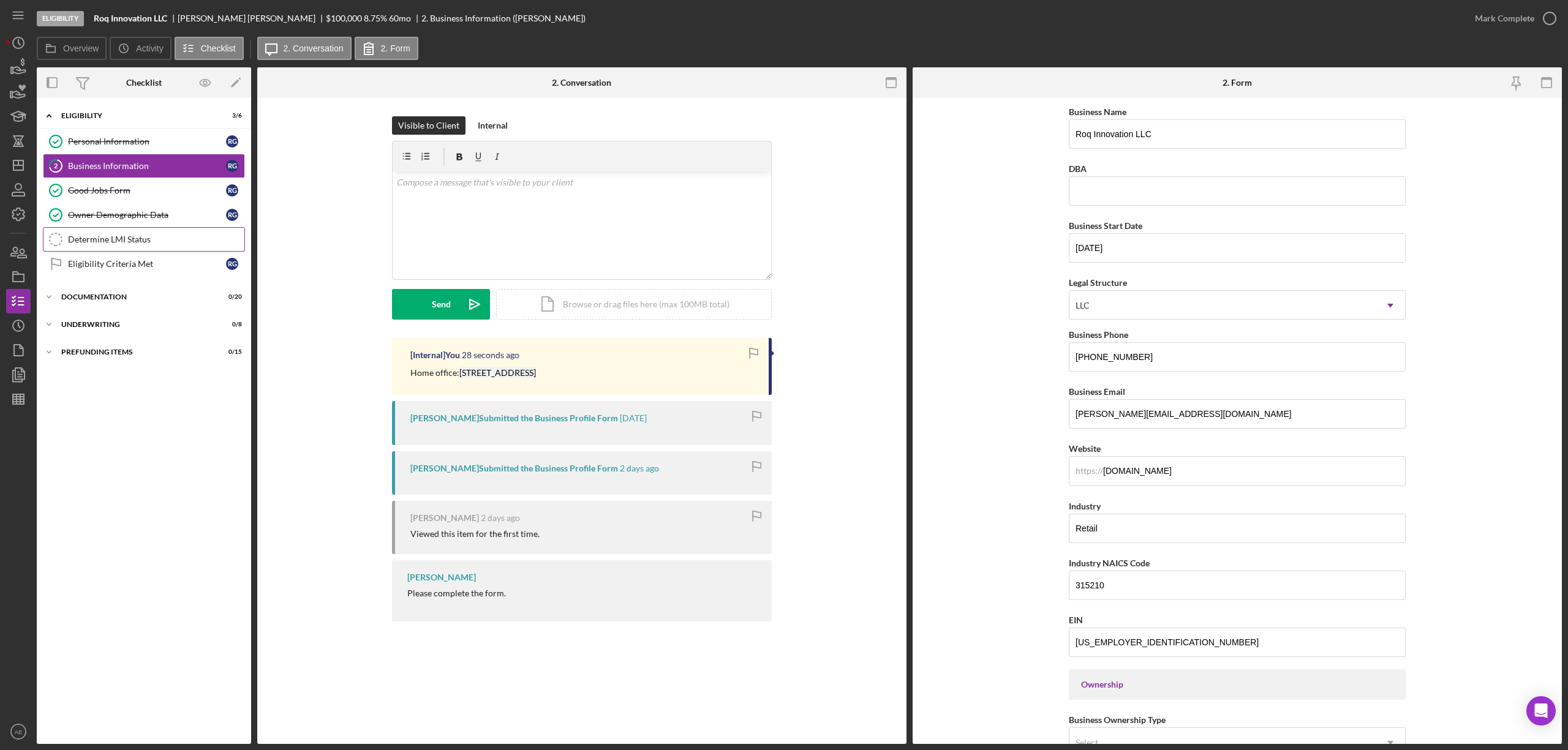
click at [143, 243] on div "Determine LMI Status" at bounding box center [156, 239] width 176 height 10
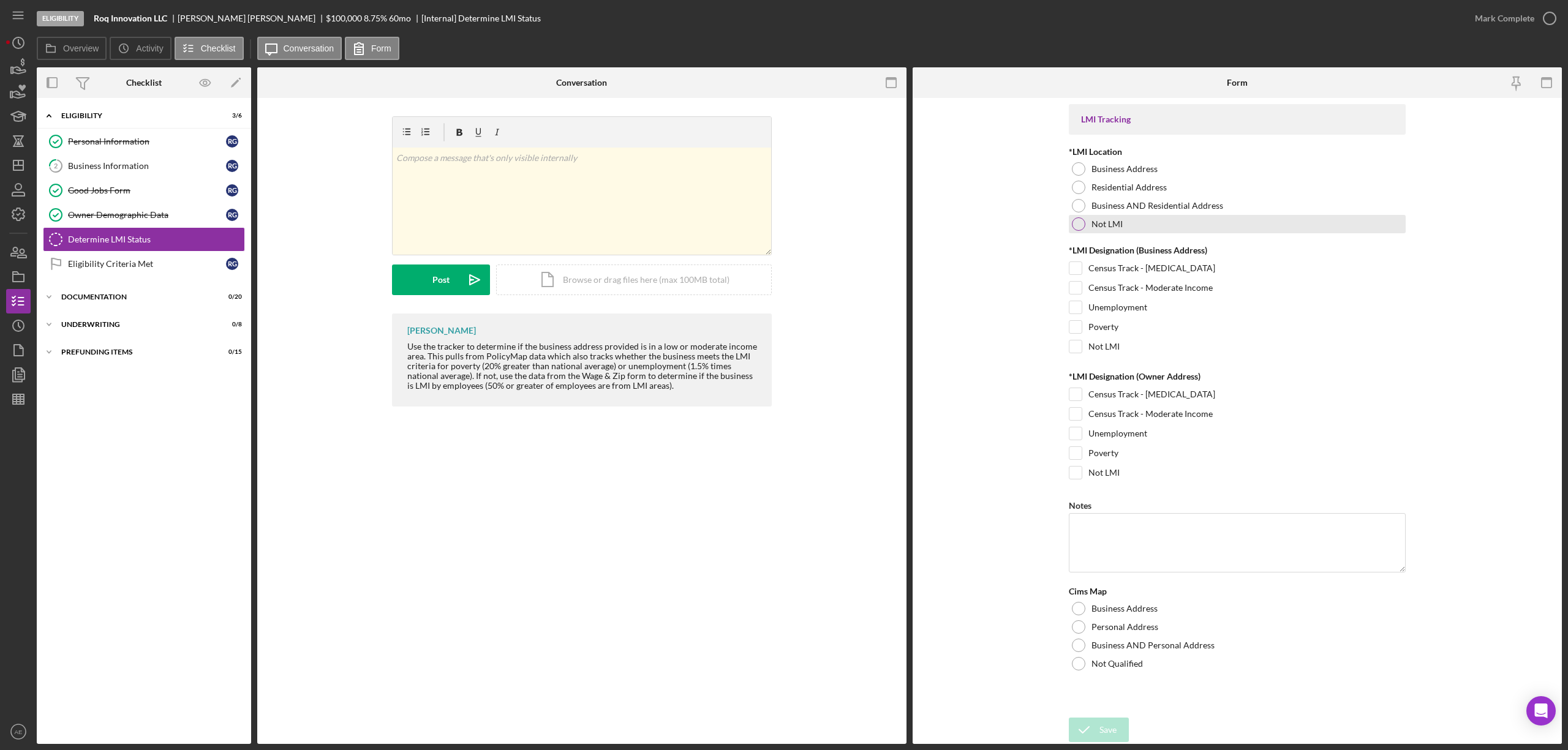
click at [1082, 225] on div at bounding box center [1078, 223] width 14 height 14
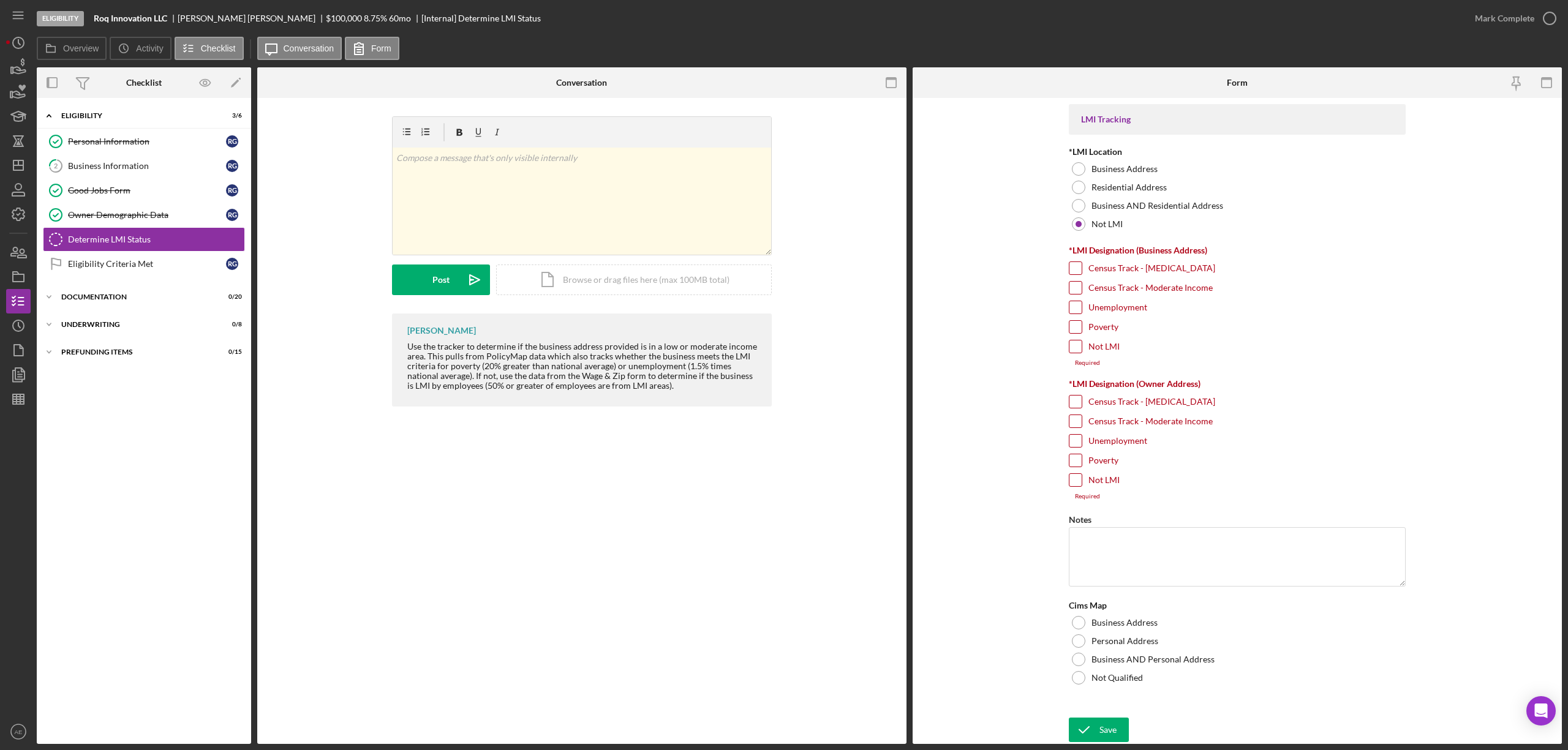
click at [1079, 349] on input "Not LMI" at bounding box center [1075, 345] width 12 height 12
checkbox input "true"
click at [1075, 478] on input "Not LMI" at bounding box center [1075, 472] width 12 height 12
checkbox input "true"
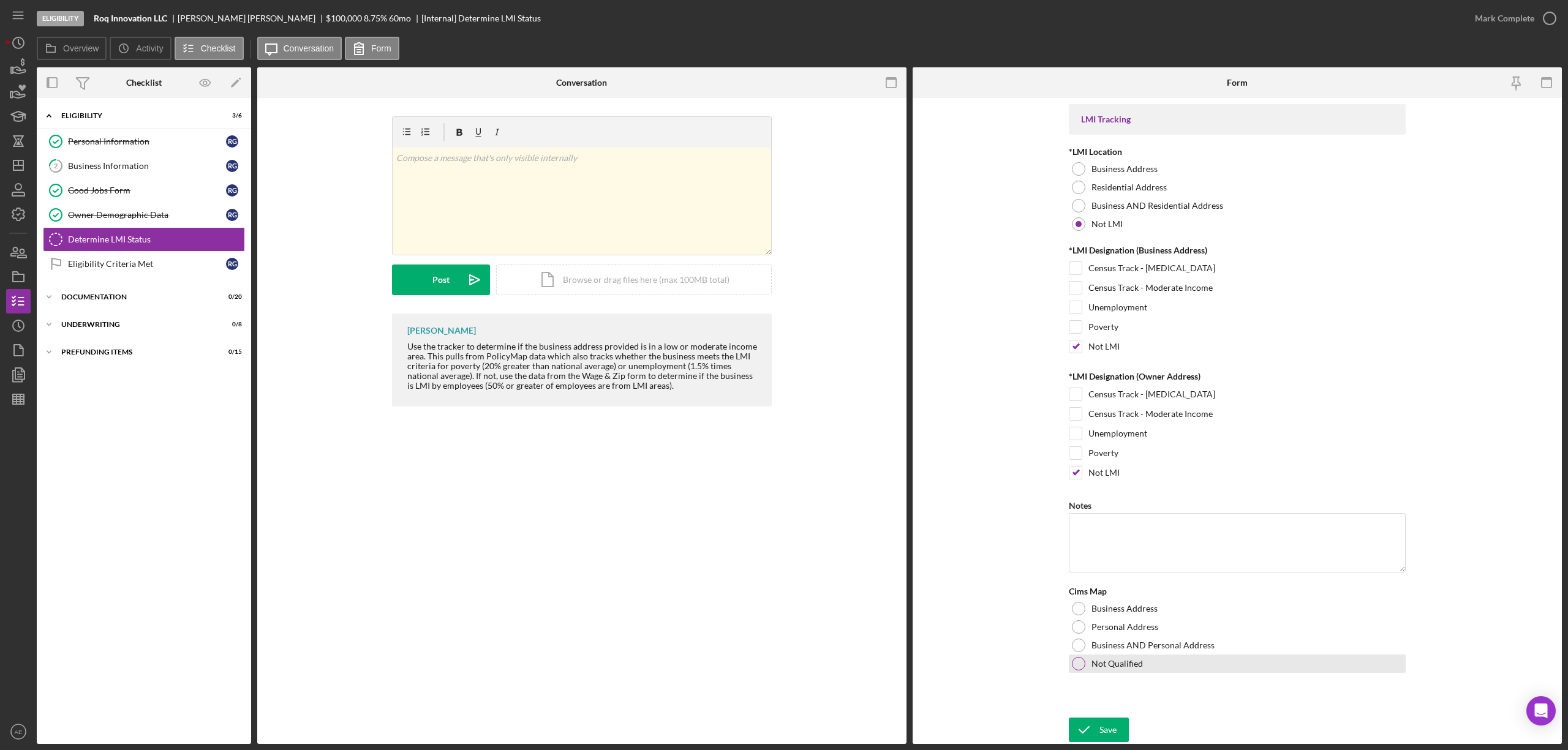
click at [1079, 670] on div at bounding box center [1078, 663] width 14 height 14
click at [1095, 728] on icon "submit" at bounding box center [1084, 729] width 30 height 30
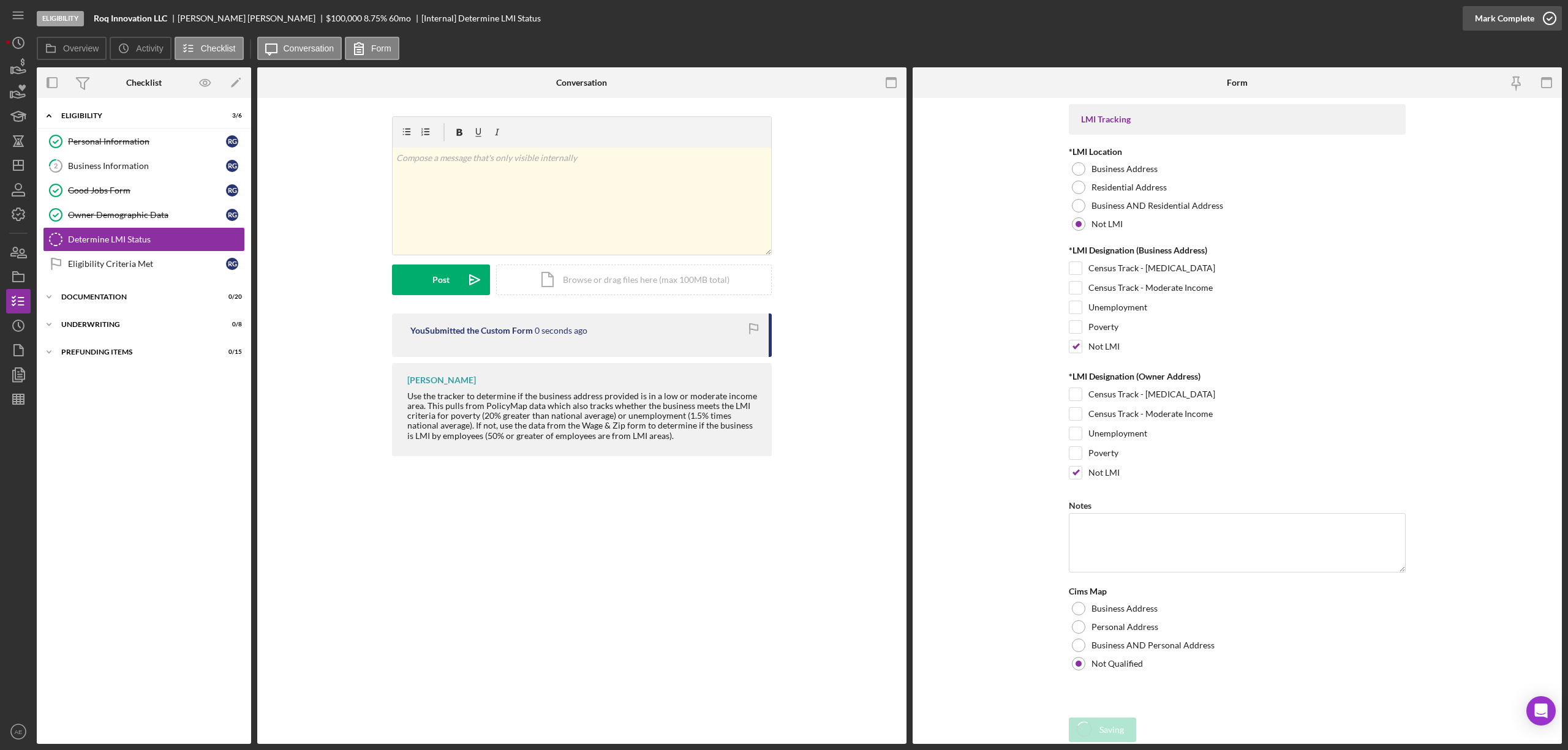
click at [1513, 16] on div "Mark Complete" at bounding box center [1504, 18] width 59 height 25
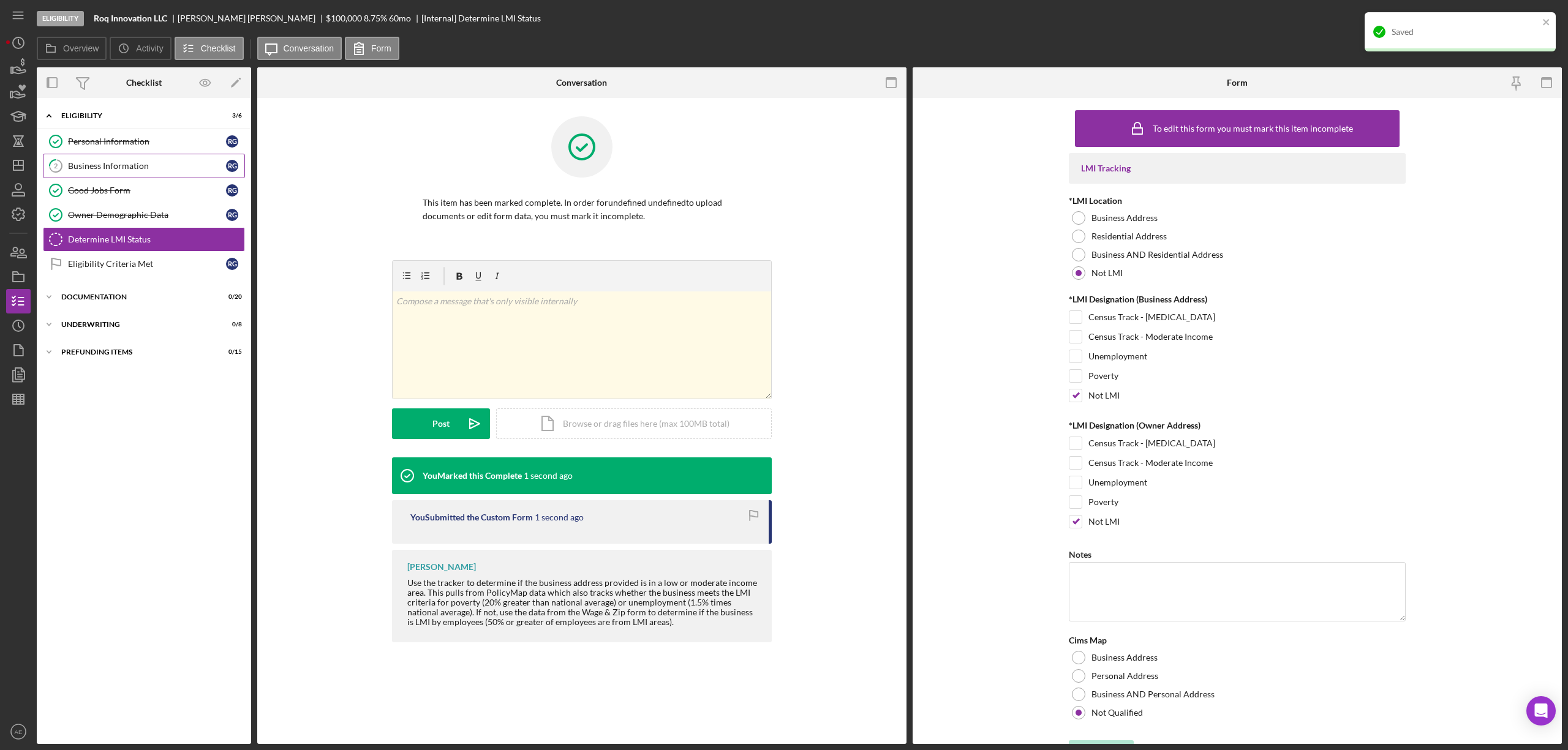
click at [92, 165] on div "Business Information" at bounding box center [147, 166] width 158 height 10
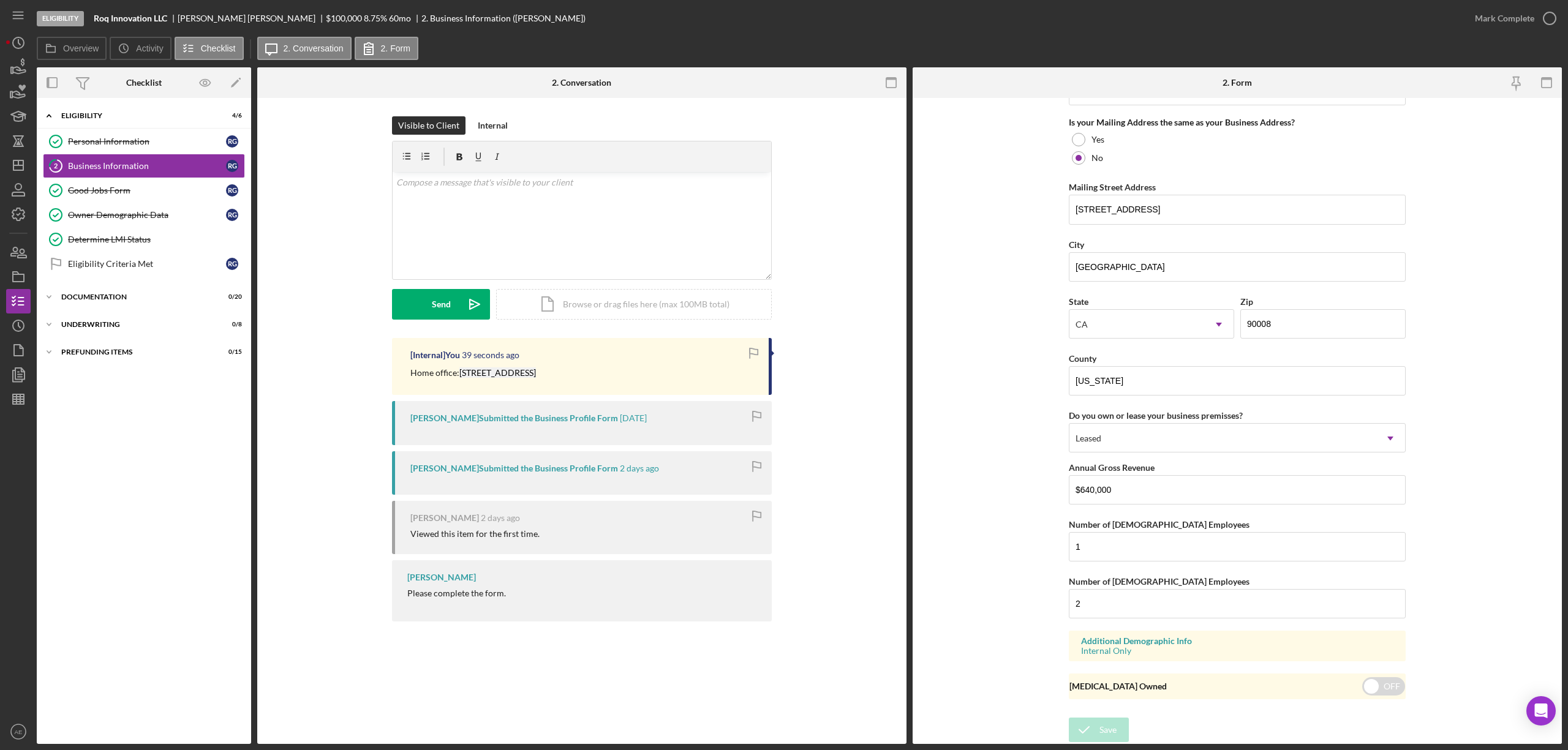
scroll to position [948, 0]
click at [1495, 20] on div "Mark Complete" at bounding box center [1504, 18] width 59 height 25
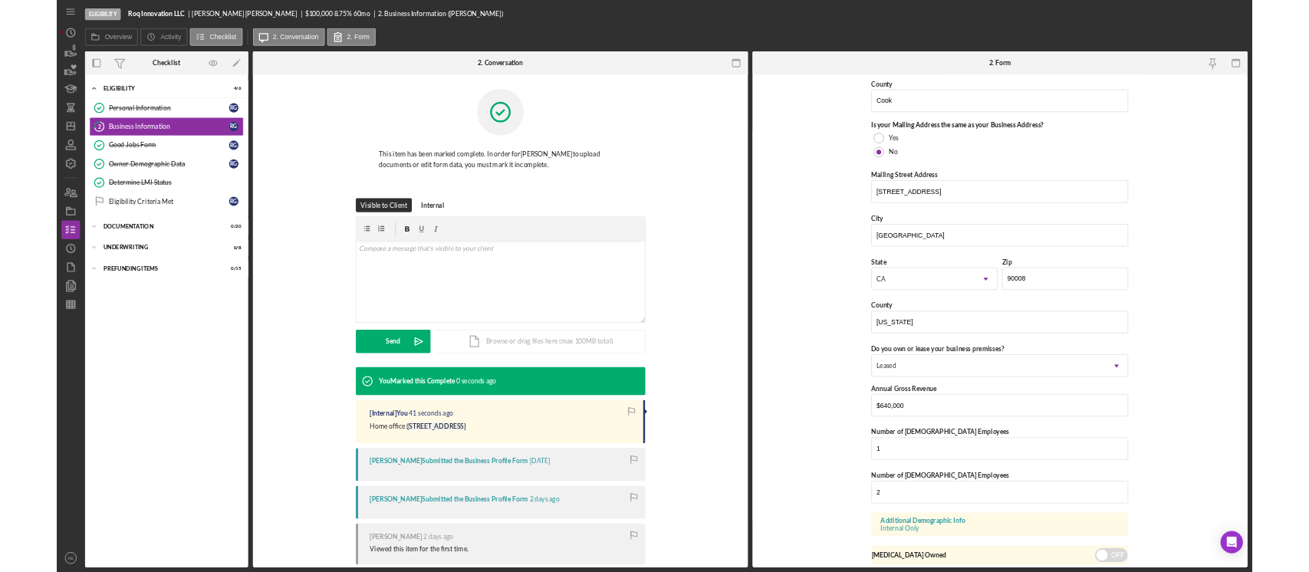
scroll to position [1250, 0]
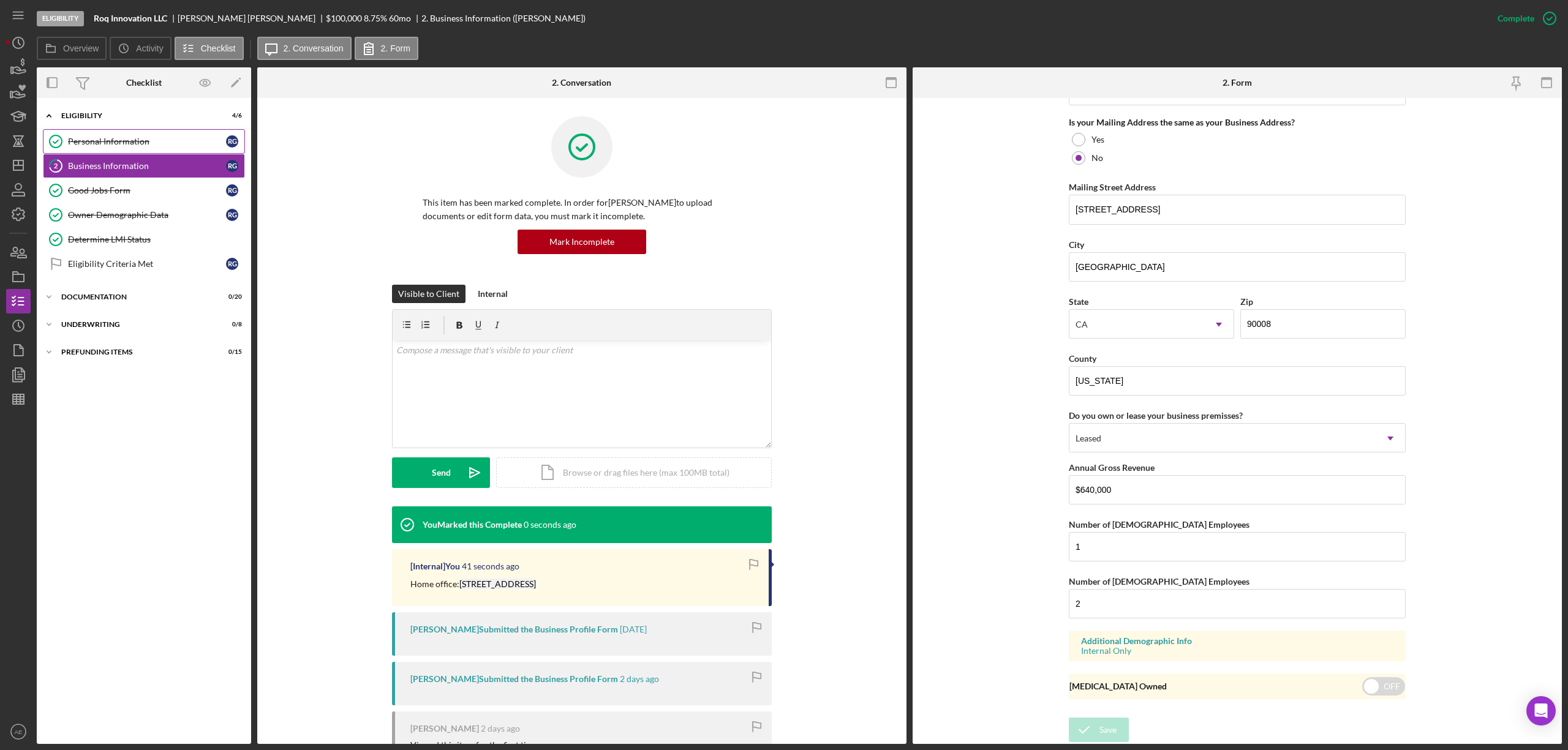
click at [154, 136] on link "Personal Information Personal Information R G" at bounding box center [144, 141] width 202 height 25
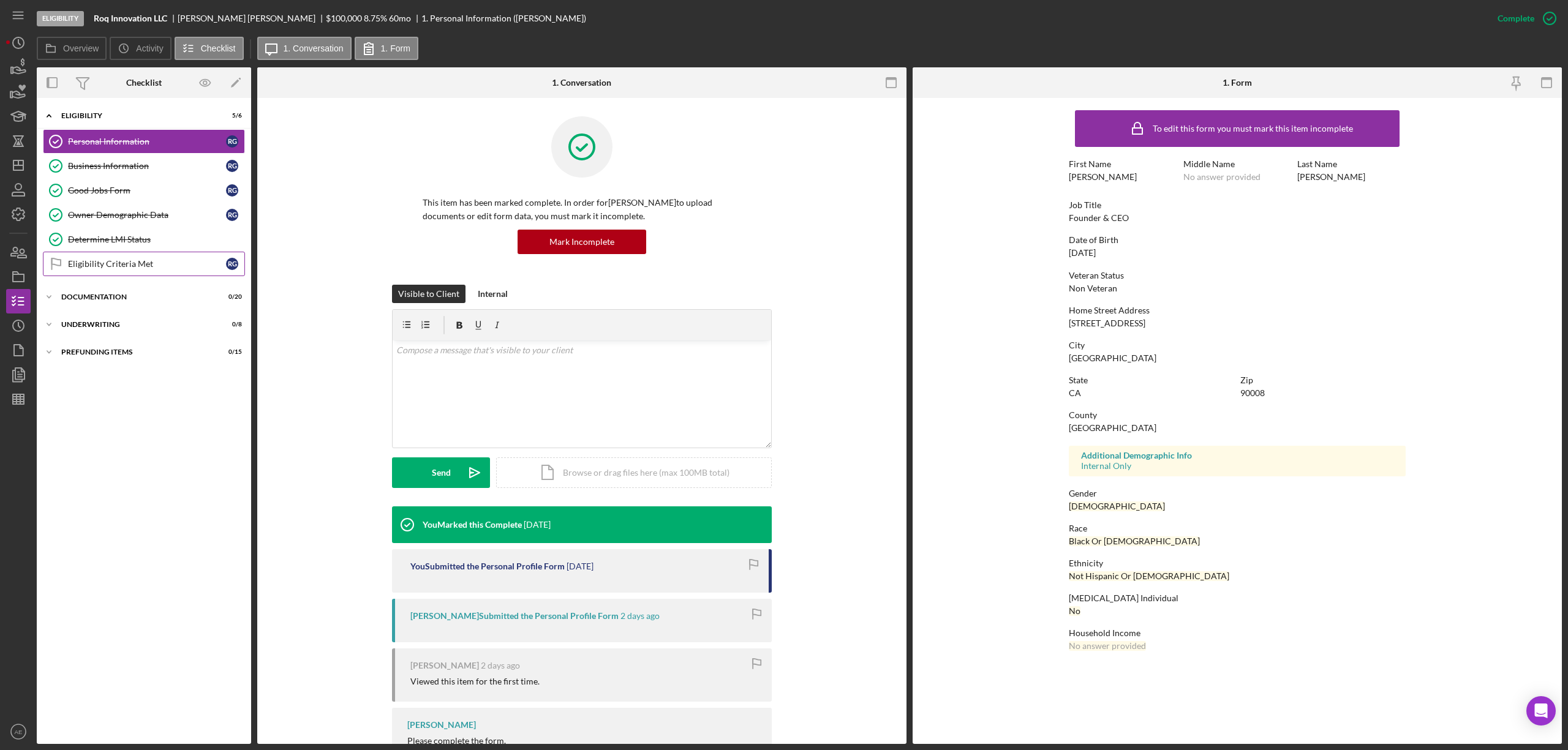
click at [128, 269] on div "Eligibility Criteria Met" at bounding box center [147, 263] width 158 height 10
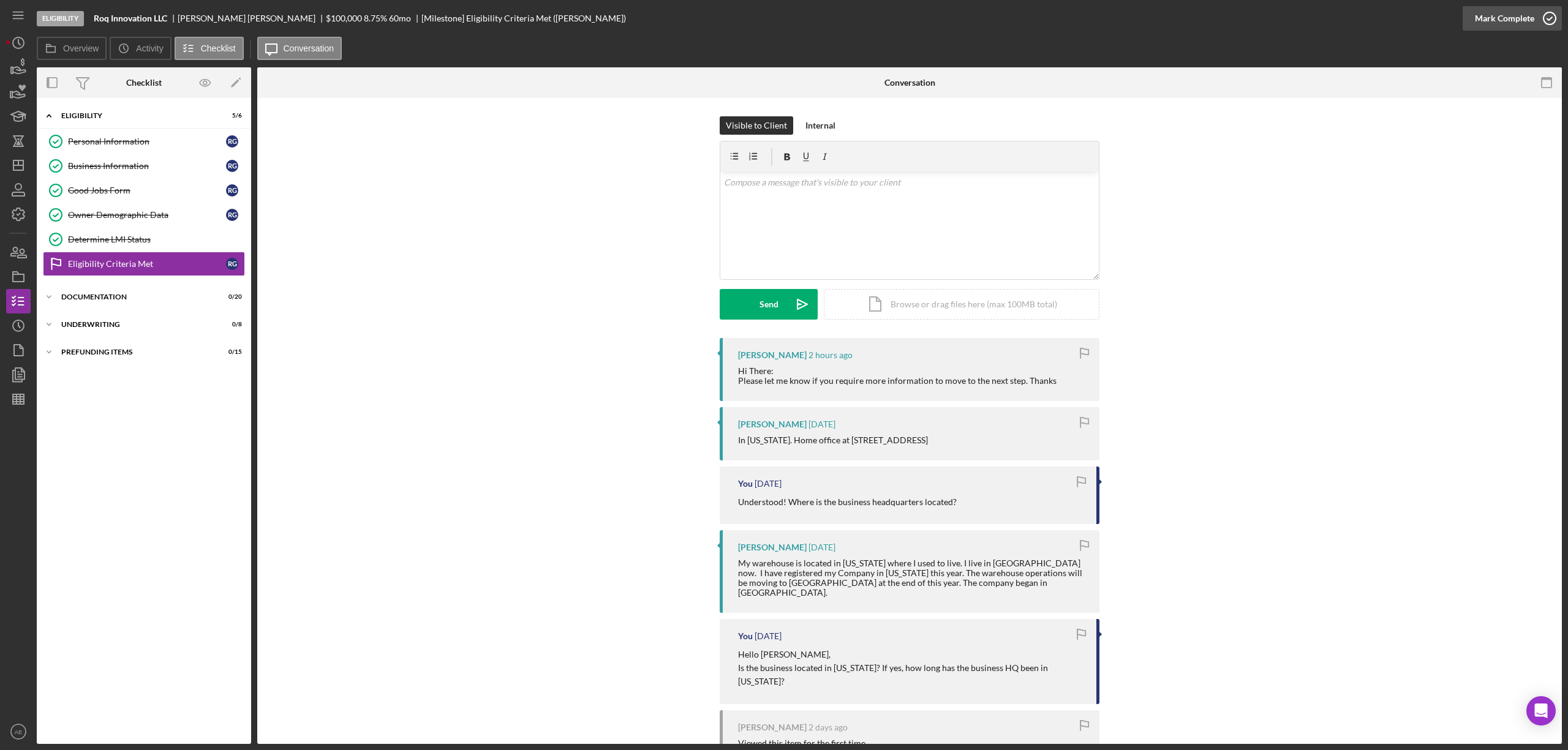
click at [1475, 18] on div "Mark Complete" at bounding box center [1504, 18] width 59 height 25
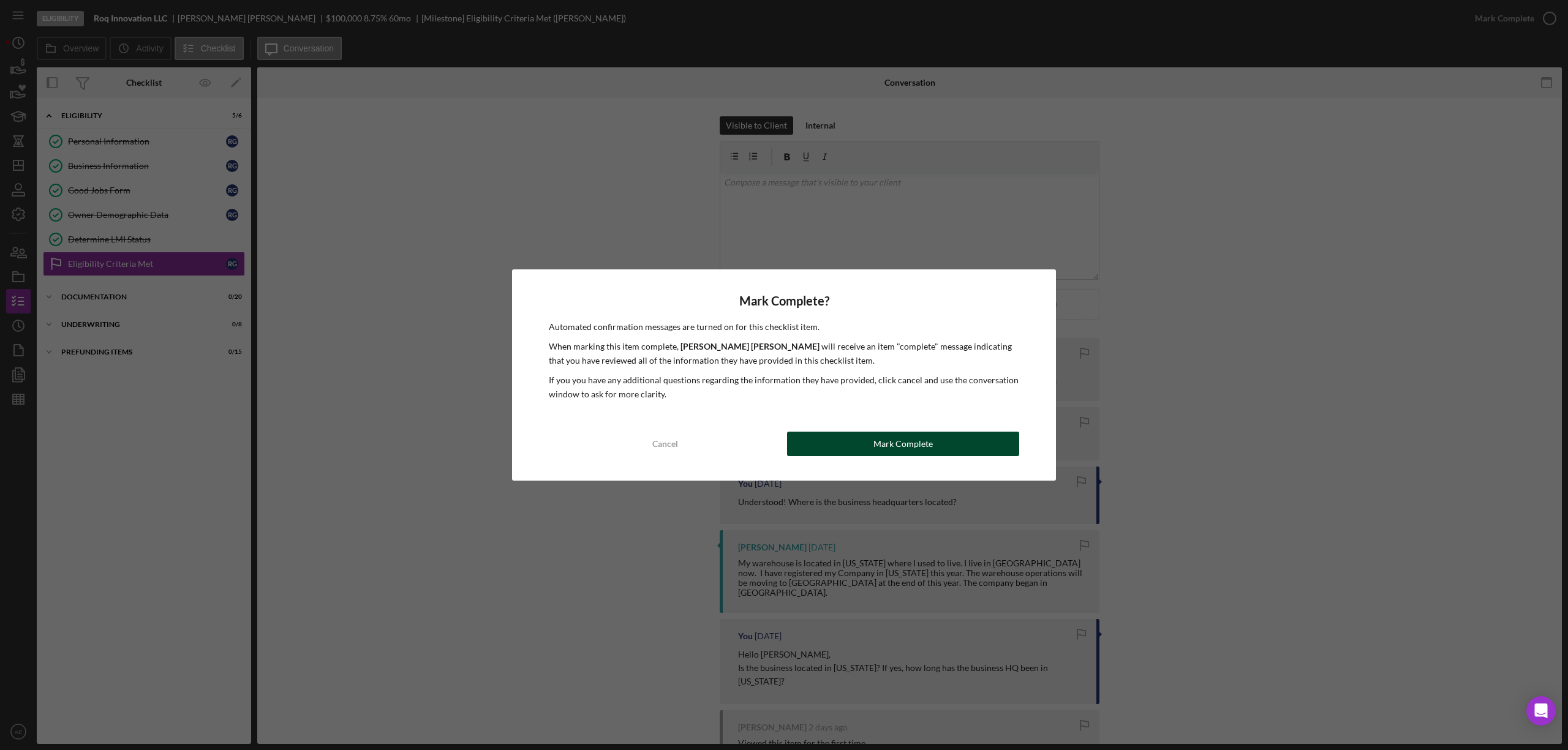
click at [853, 437] on button "Mark Complete" at bounding box center [903, 444] width 232 height 25
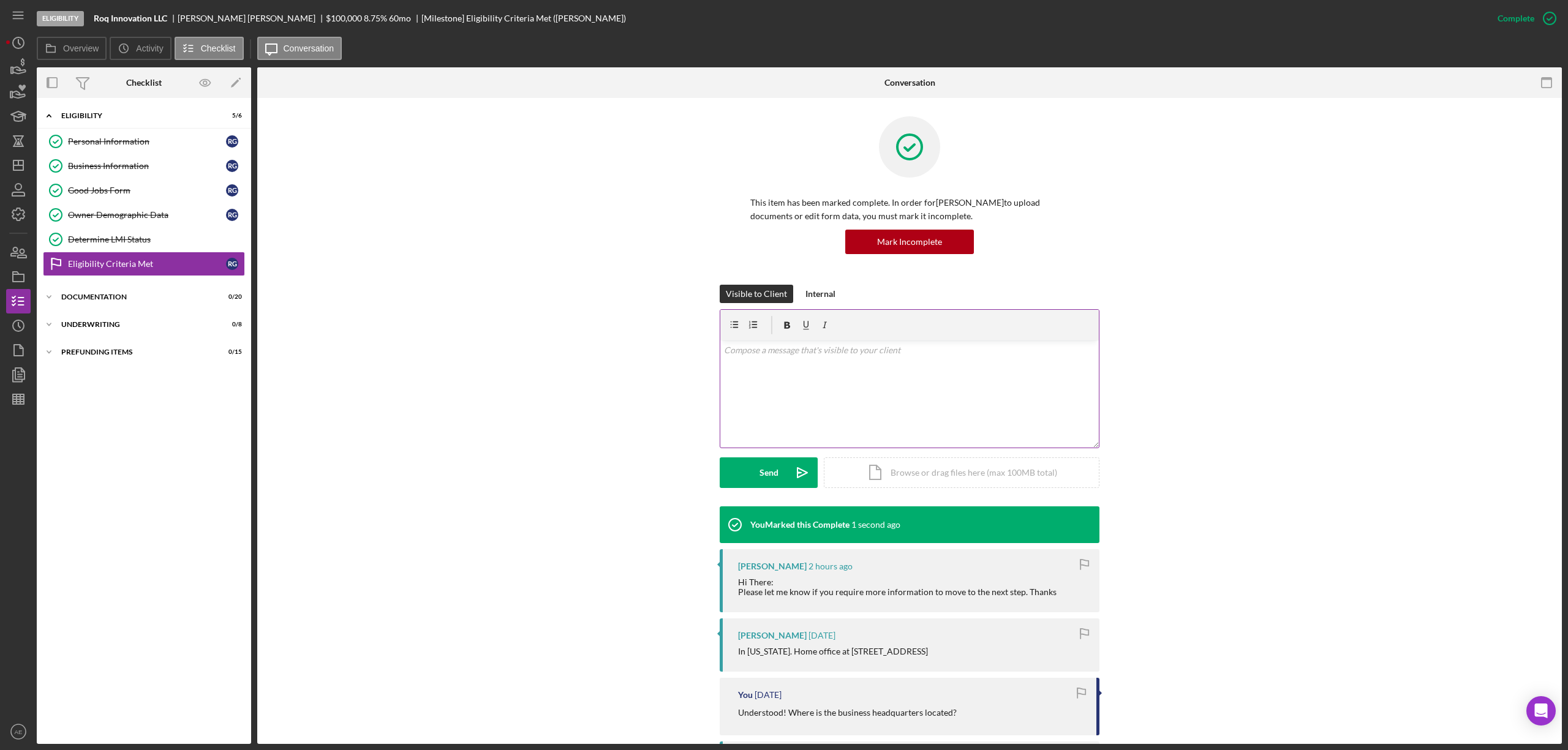
click at [832, 405] on div "v Color teal Color pink Remove color Add row above Add row below Add column bef…" at bounding box center [909, 393] width 378 height 107
click at [779, 472] on button "Send Icon/icon-invite-send" at bounding box center [768, 472] width 98 height 30
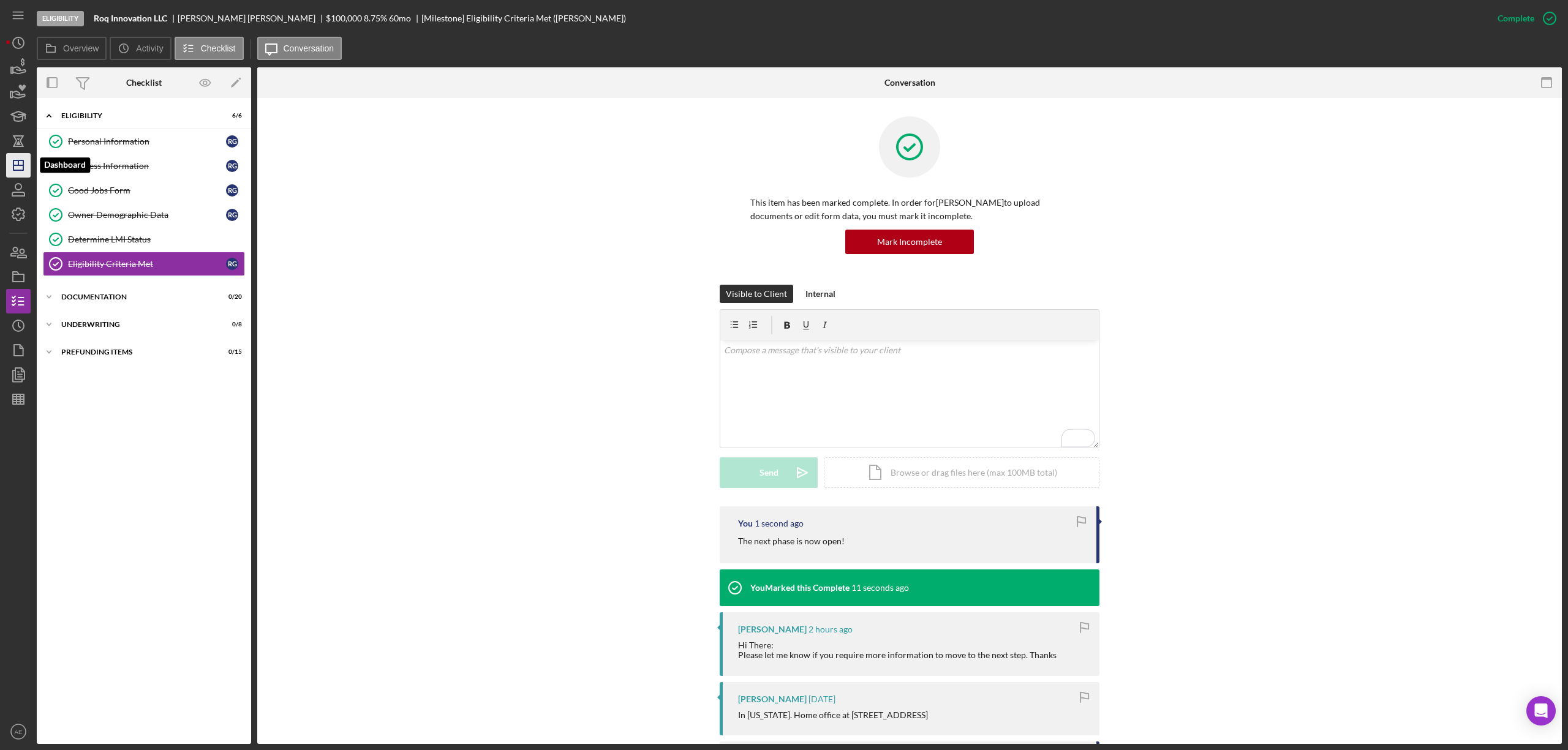
click at [21, 164] on icon "Icon/Dashboard" at bounding box center [18, 165] width 30 height 30
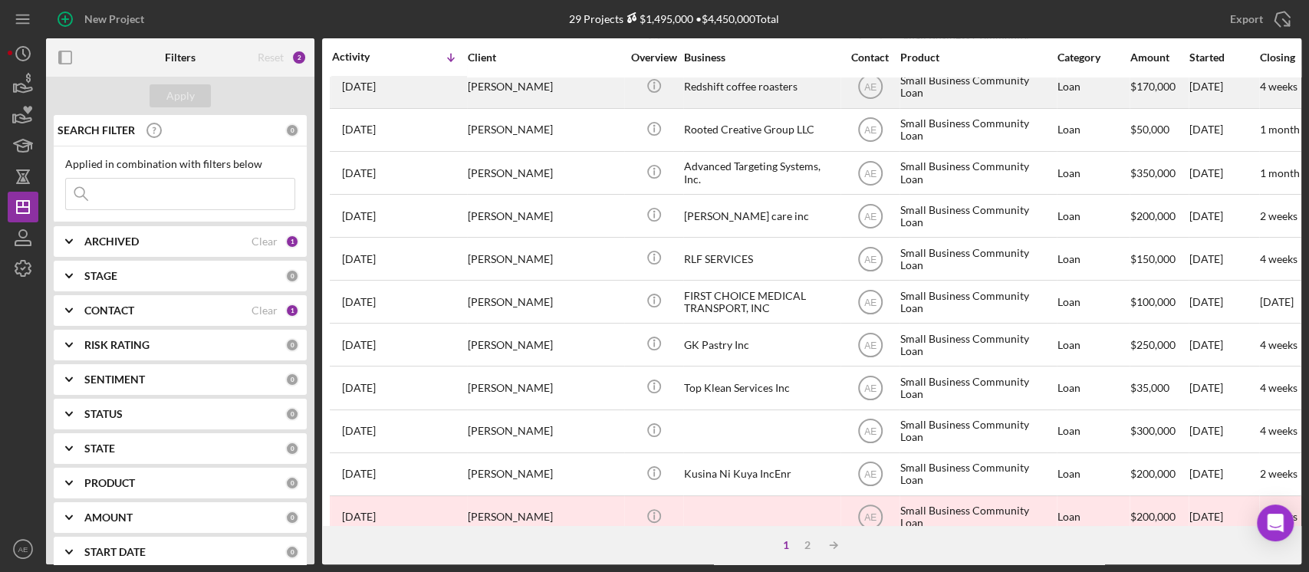
scroll to position [640, 0]
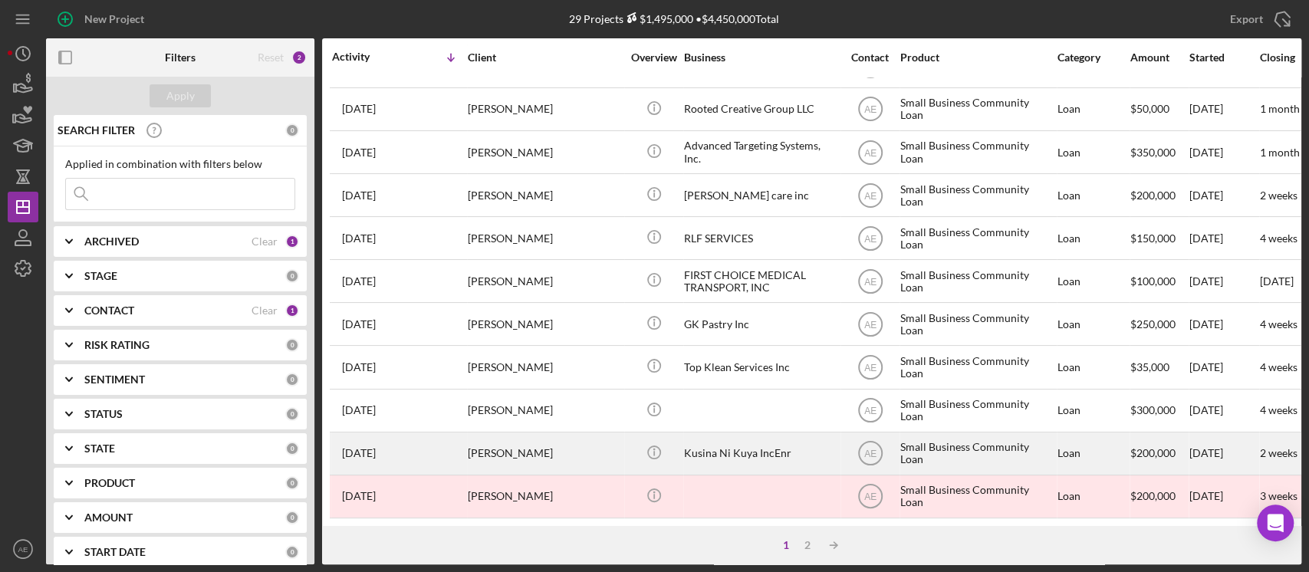
click at [752, 433] on div "Kusina Ni Kuya IncEnr" at bounding box center [760, 453] width 153 height 41
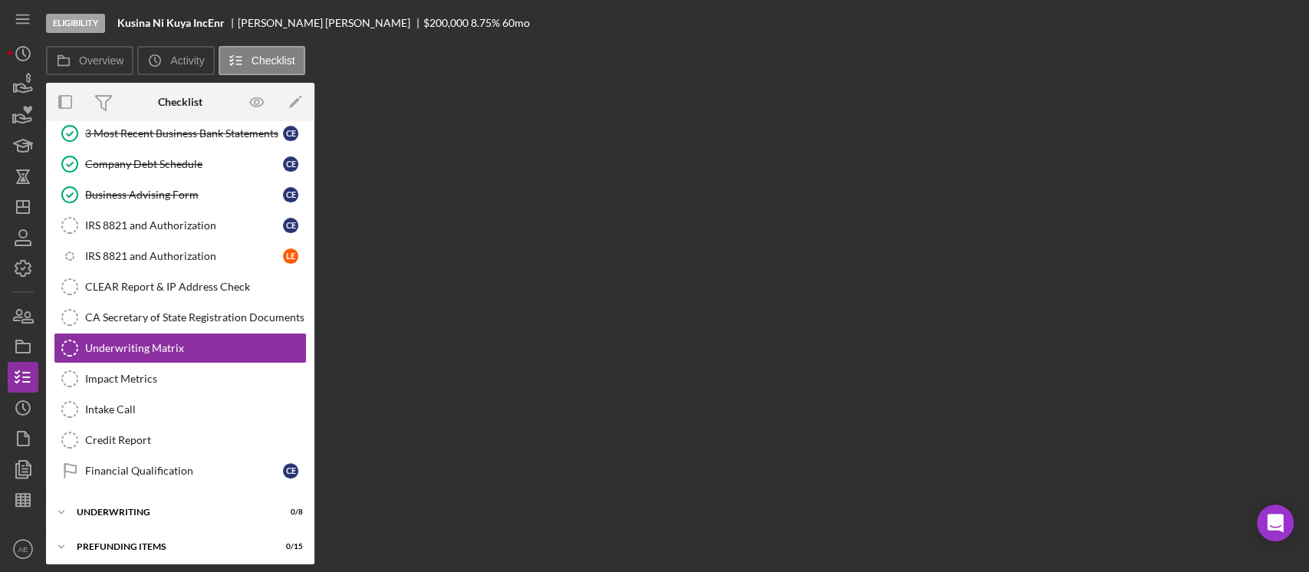
scroll to position [449, 0]
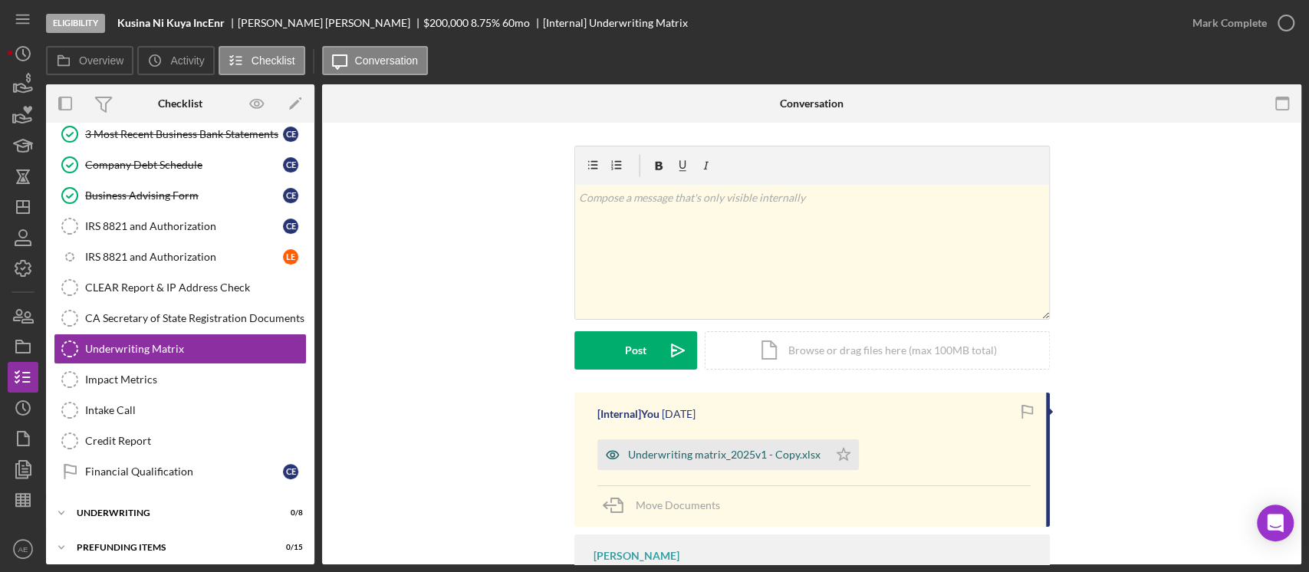
click at [608, 455] on icon "button" at bounding box center [613, 455] width 31 height 31
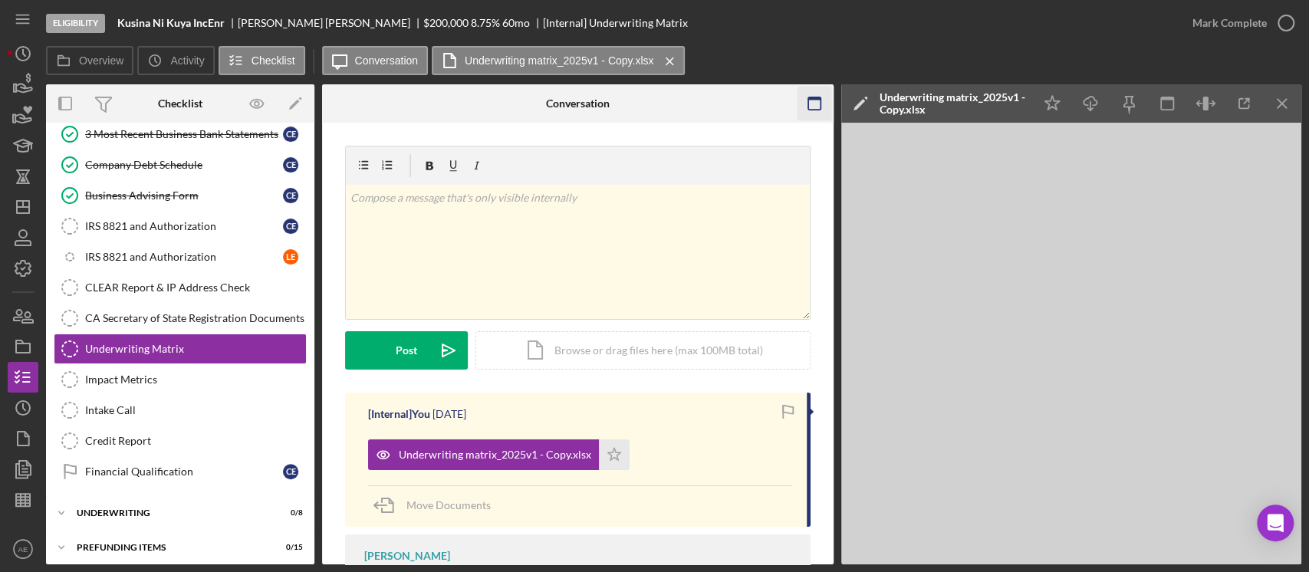
click at [810, 106] on icon "button" at bounding box center [814, 104] width 35 height 35
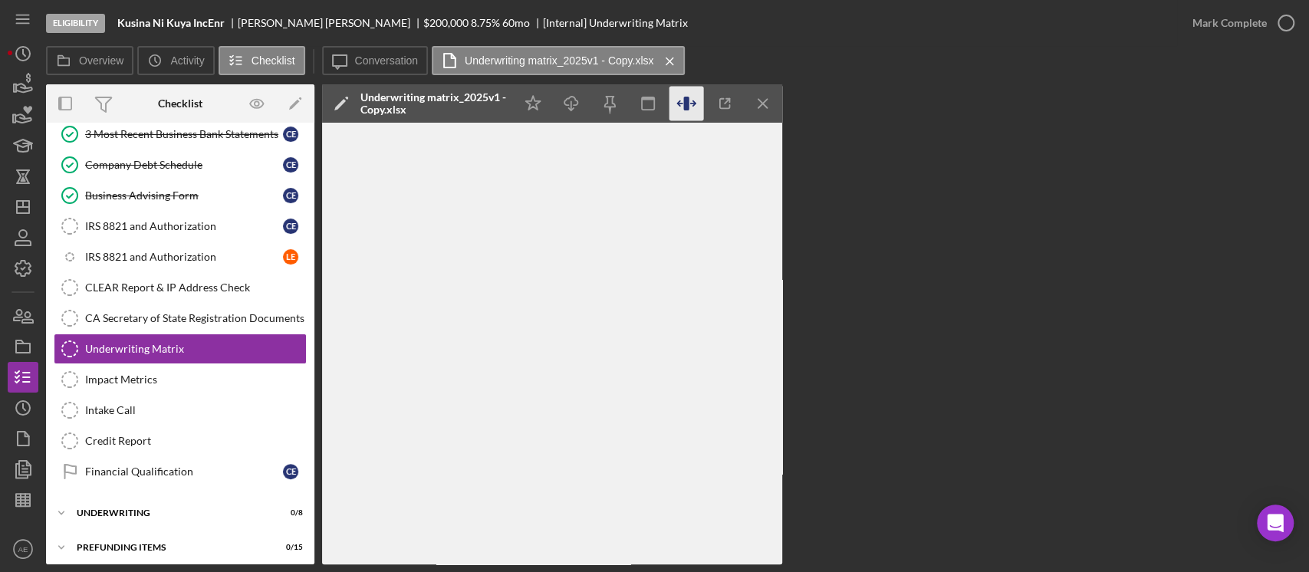
click at [683, 104] on icon "button" at bounding box center [687, 104] width 35 height 35
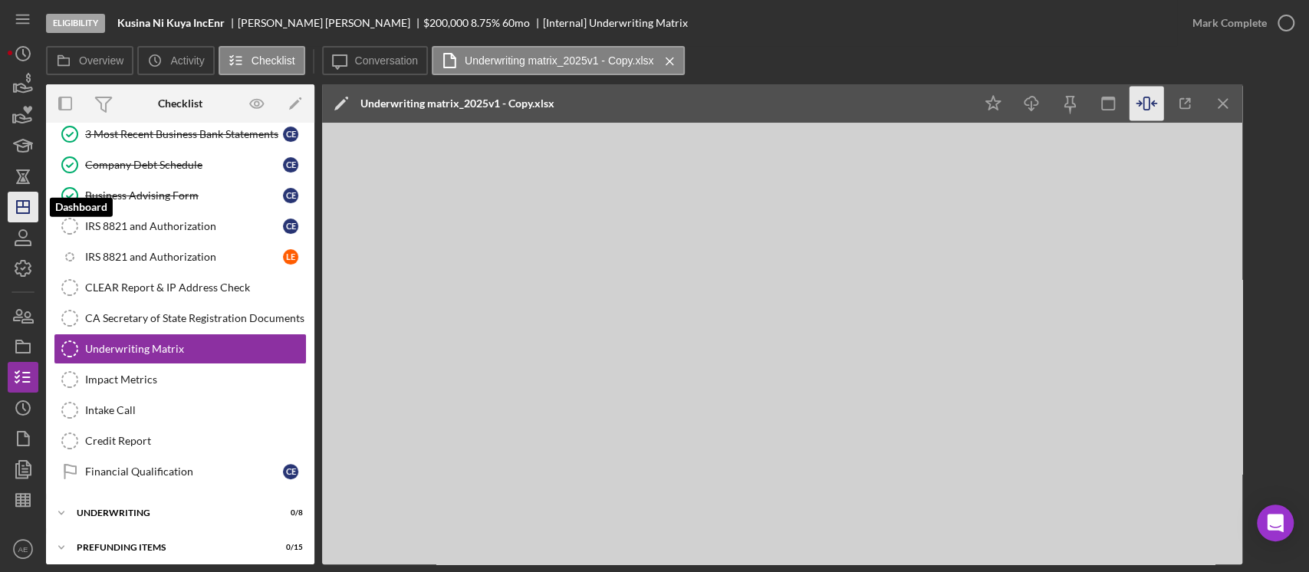
click at [34, 203] on icon "Icon/Dashboard" at bounding box center [23, 207] width 38 height 38
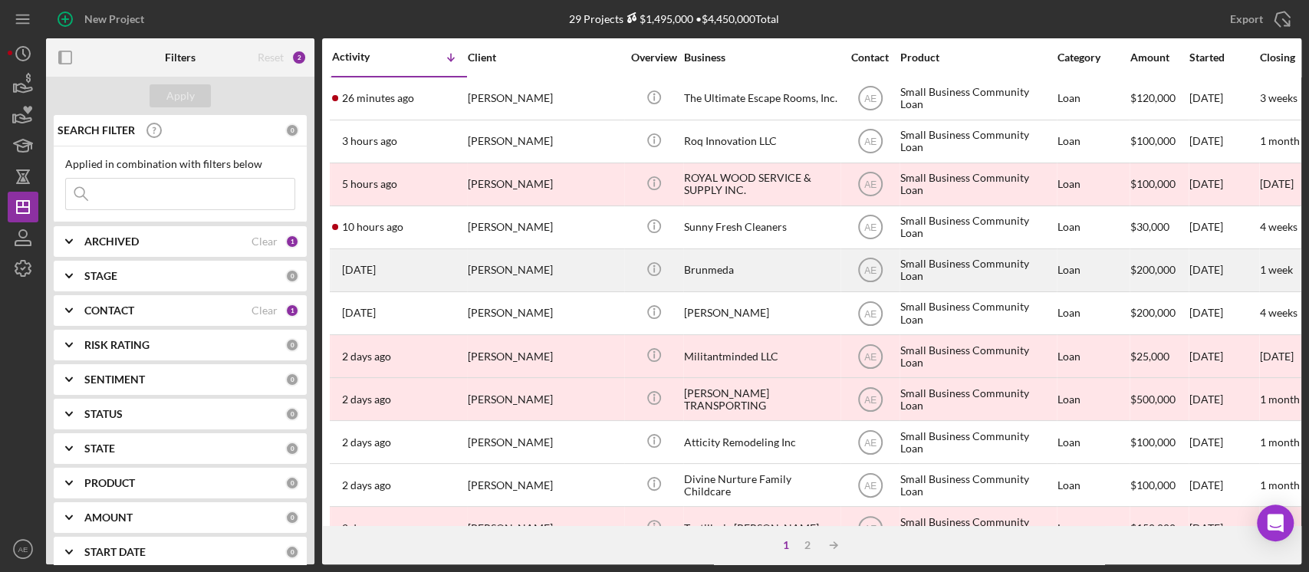
scroll to position [102, 0]
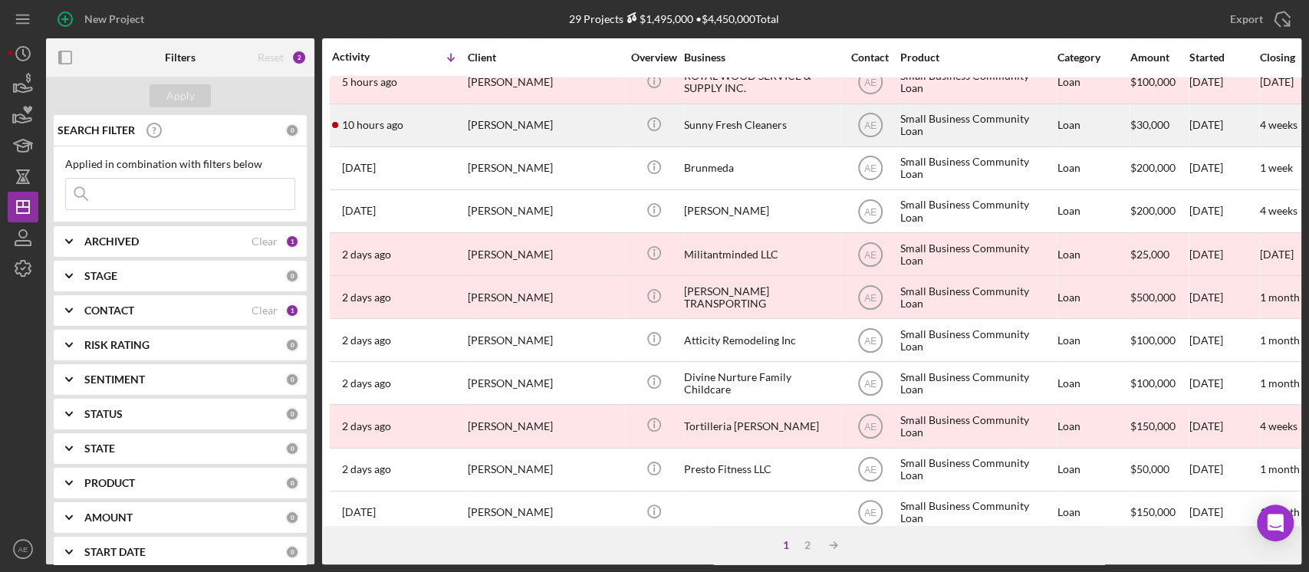
click at [746, 114] on div "Sunny Fresh Cleaners" at bounding box center [760, 125] width 153 height 41
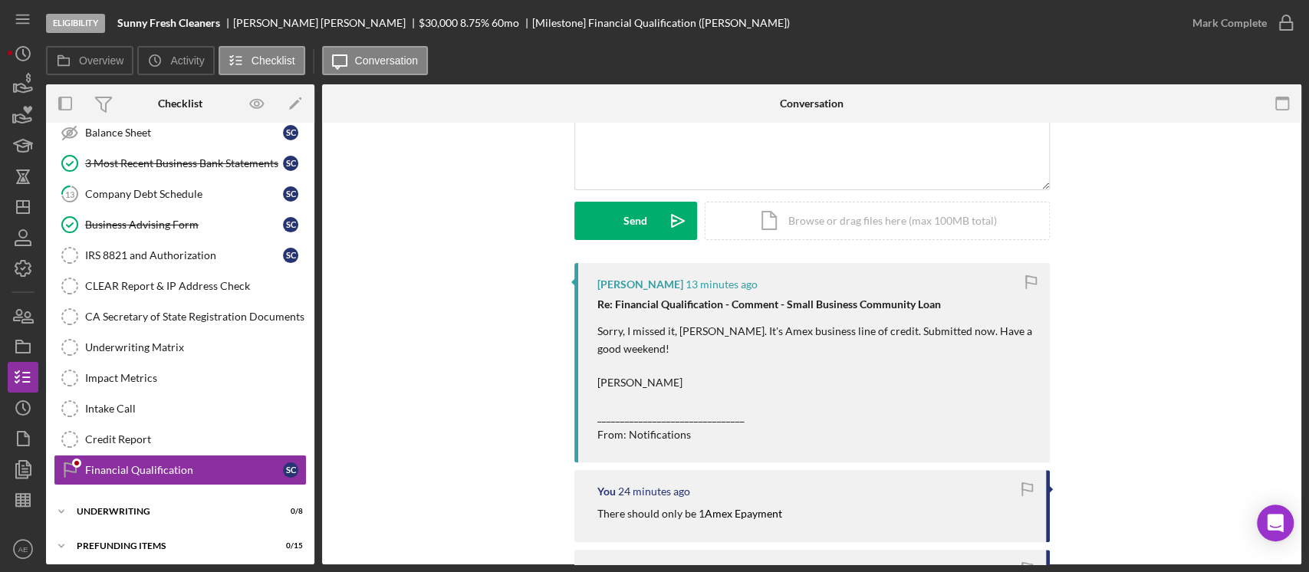
scroll to position [102, 0]
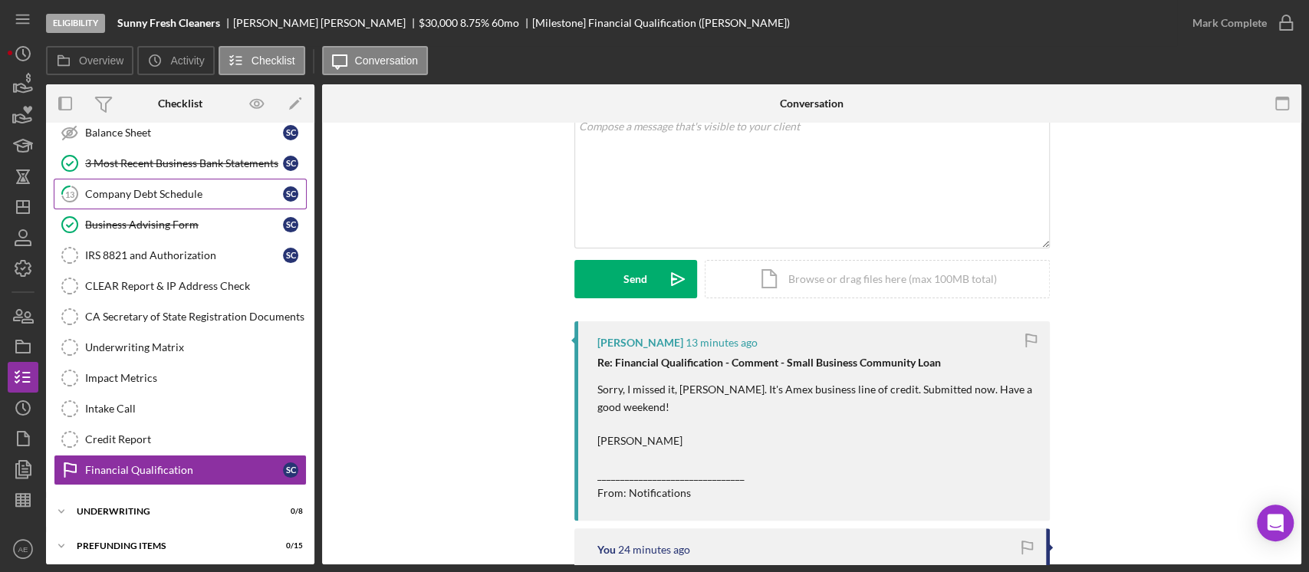
click at [156, 196] on div "Company Debt Schedule" at bounding box center [184, 194] width 198 height 12
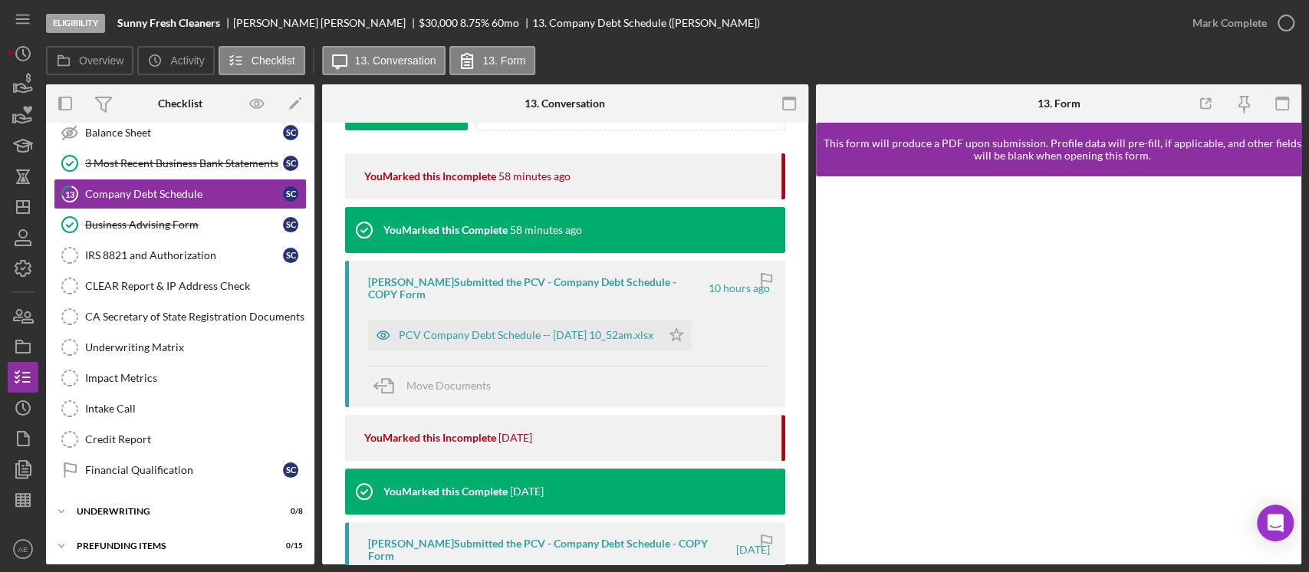
scroll to position [307, 0]
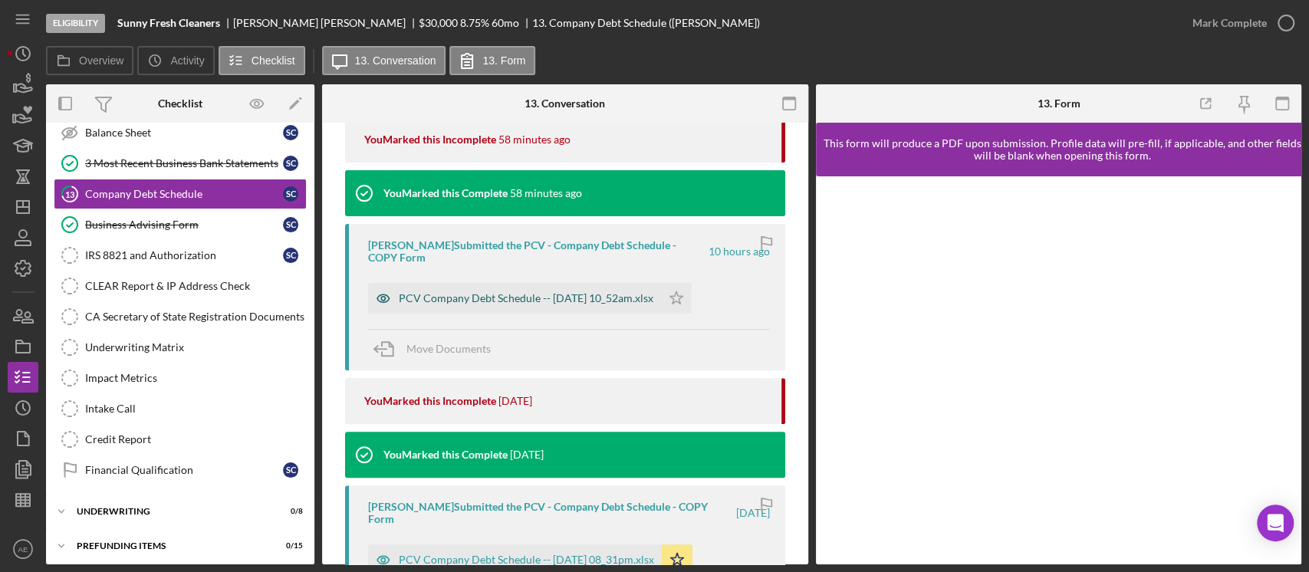
click at [370, 296] on icon "button" at bounding box center [383, 298] width 31 height 31
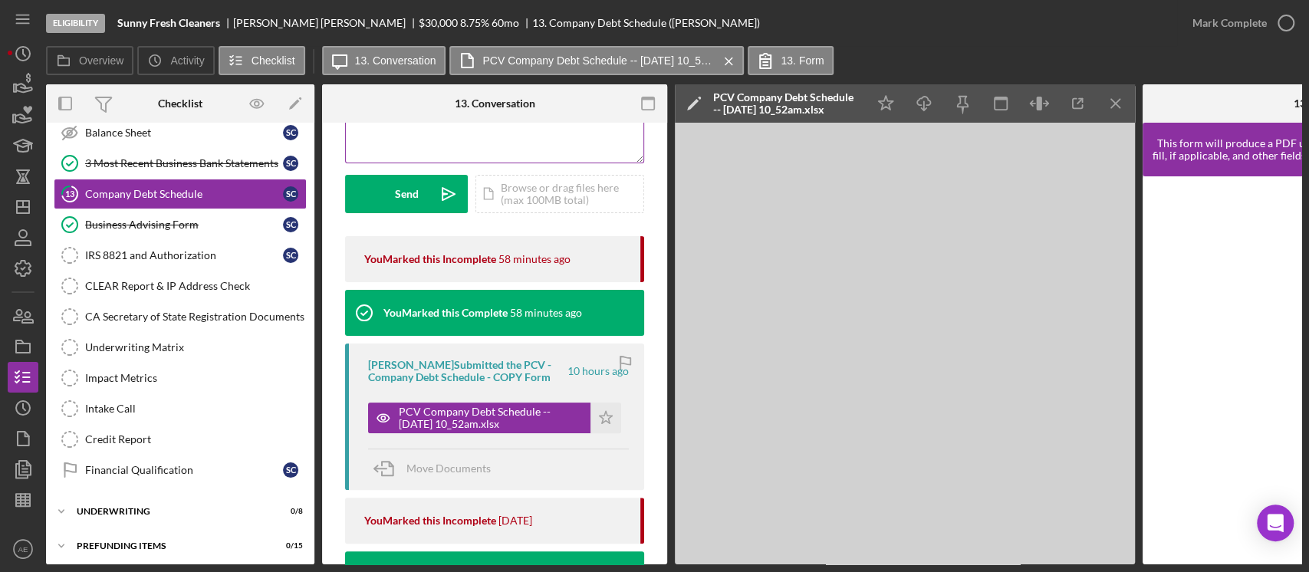
scroll to position [0, 0]
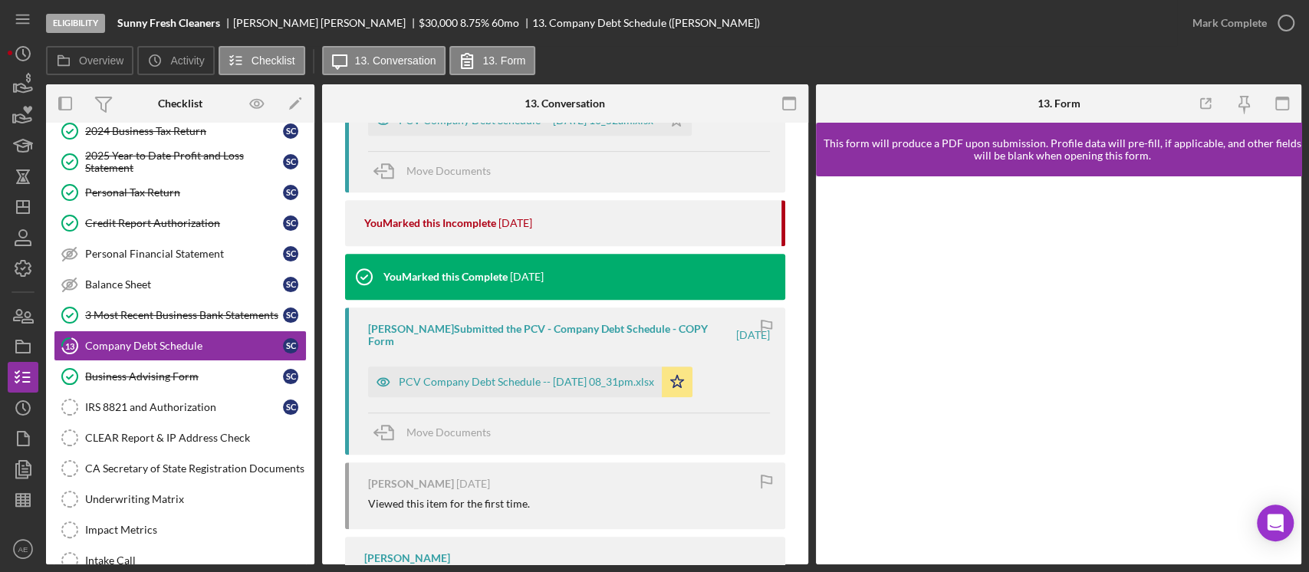
scroll to position [386, 0]
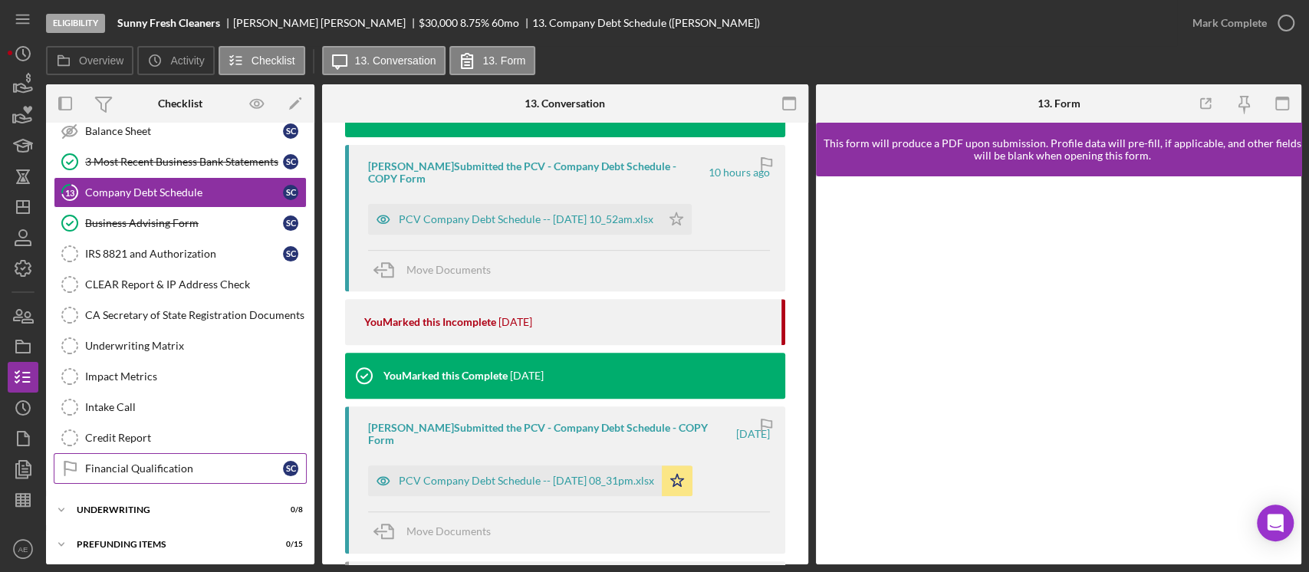
click at [169, 463] on div "Financial Qualification" at bounding box center [184, 469] width 198 height 12
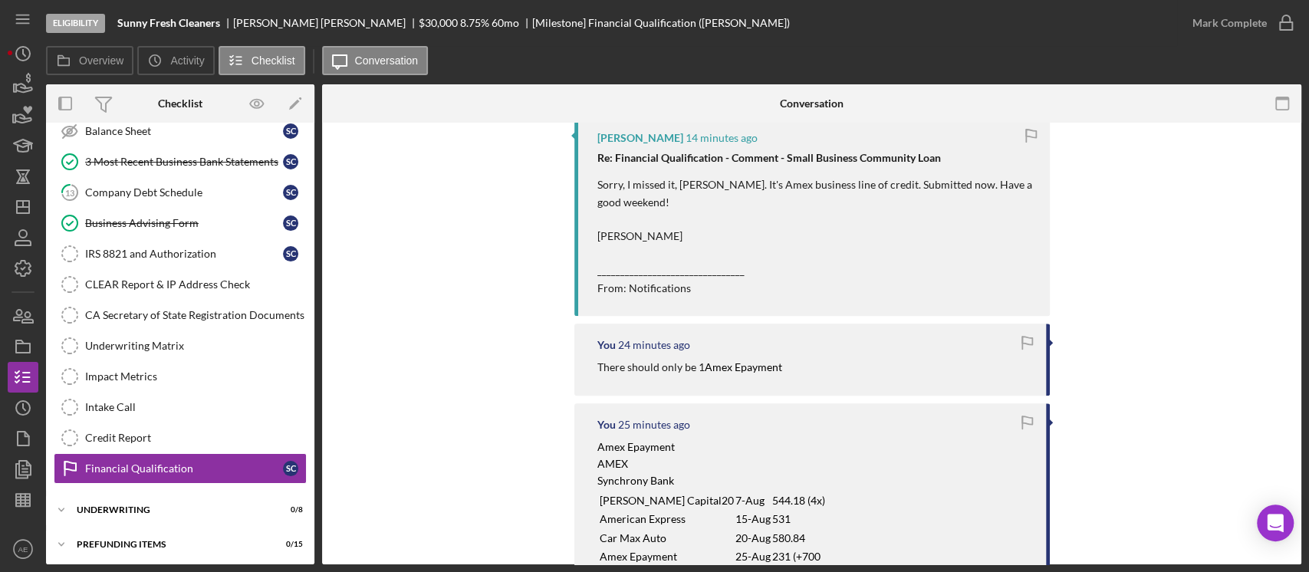
scroll to position [511, 0]
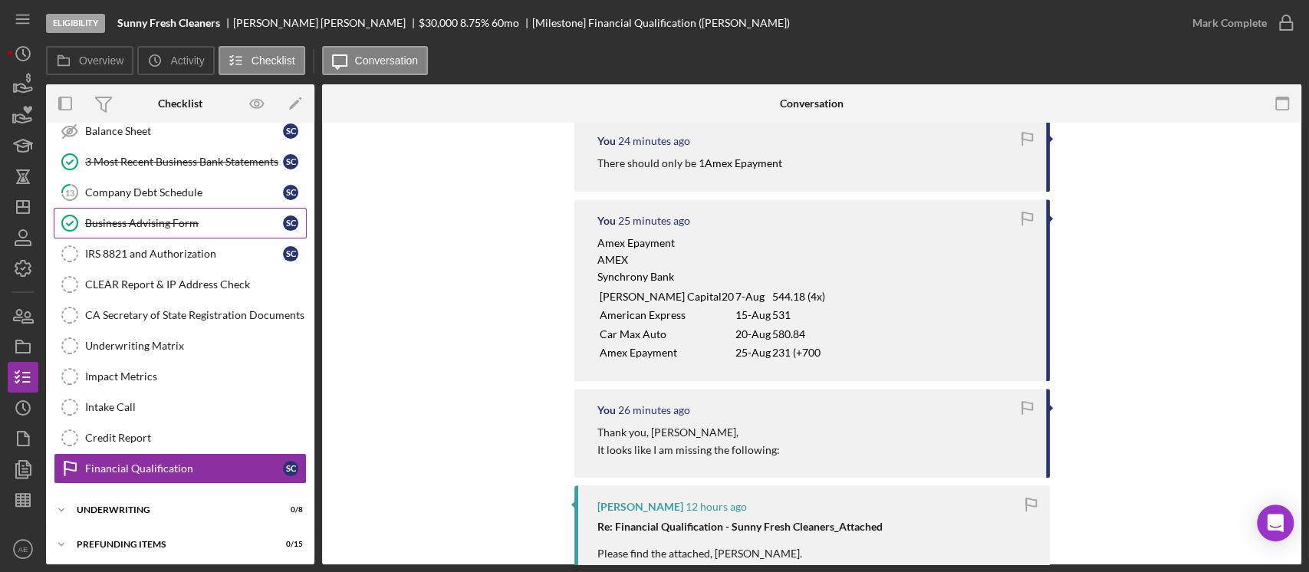
click at [186, 198] on link "13 Company Debt Schedule S C" at bounding box center [180, 192] width 253 height 31
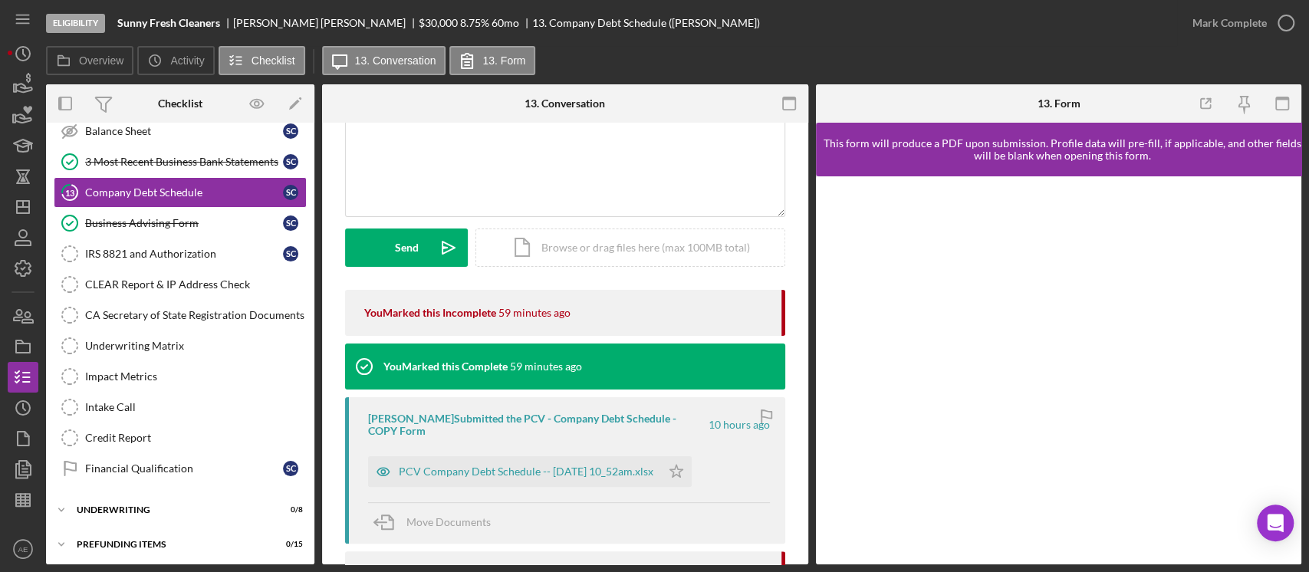
scroll to position [102, 0]
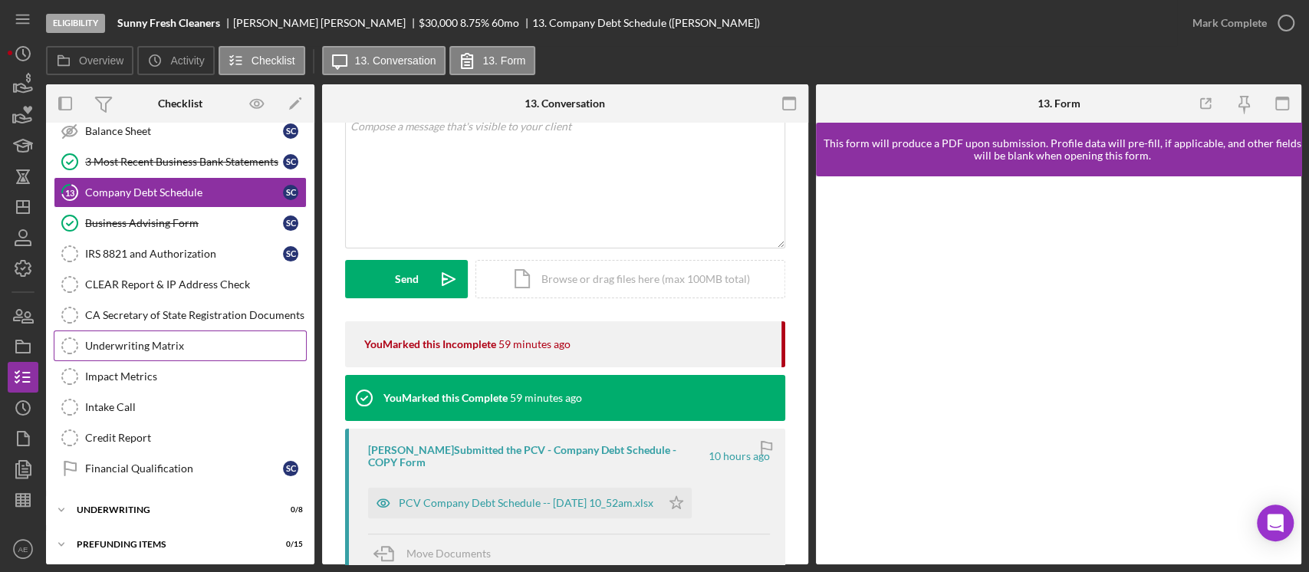
click at [166, 346] on div "Underwriting Matrix" at bounding box center [195, 346] width 221 height 12
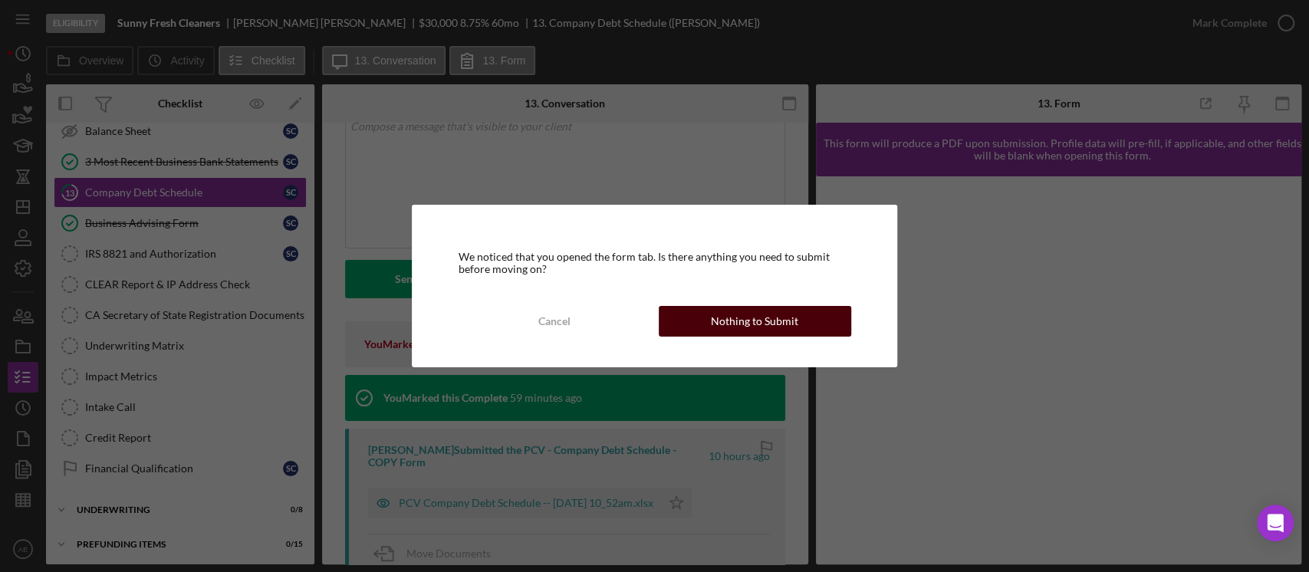
click at [750, 309] on div "Nothing to Submit" at bounding box center [754, 321] width 87 height 31
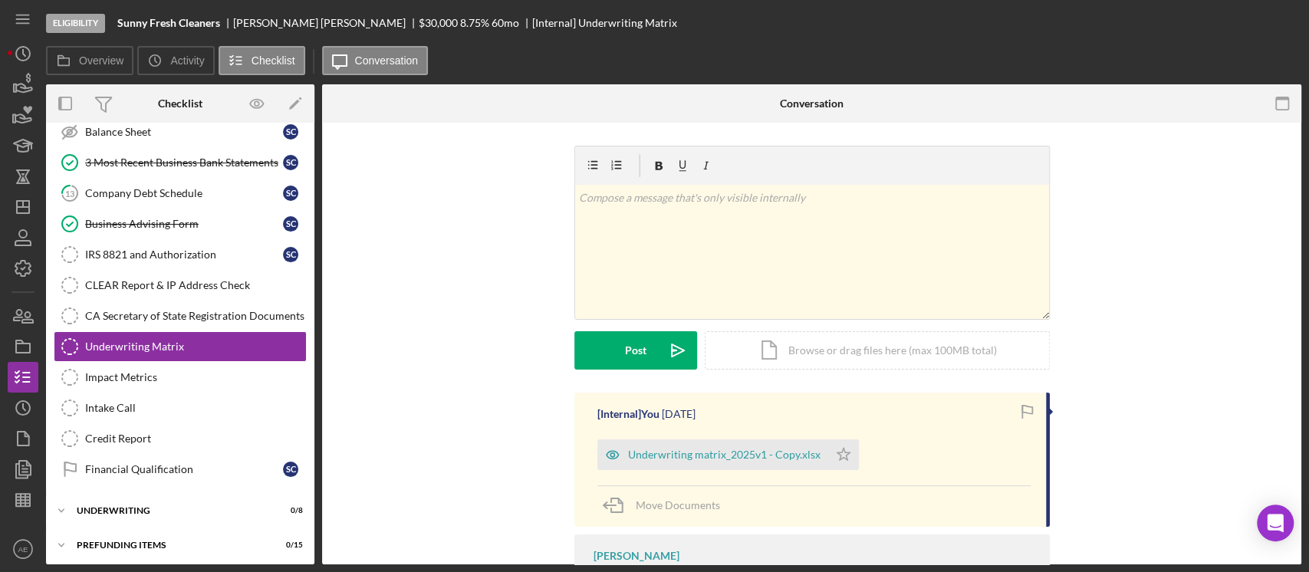
scroll to position [326, 0]
click at [610, 451] on icon "button" at bounding box center [613, 455] width 31 height 31
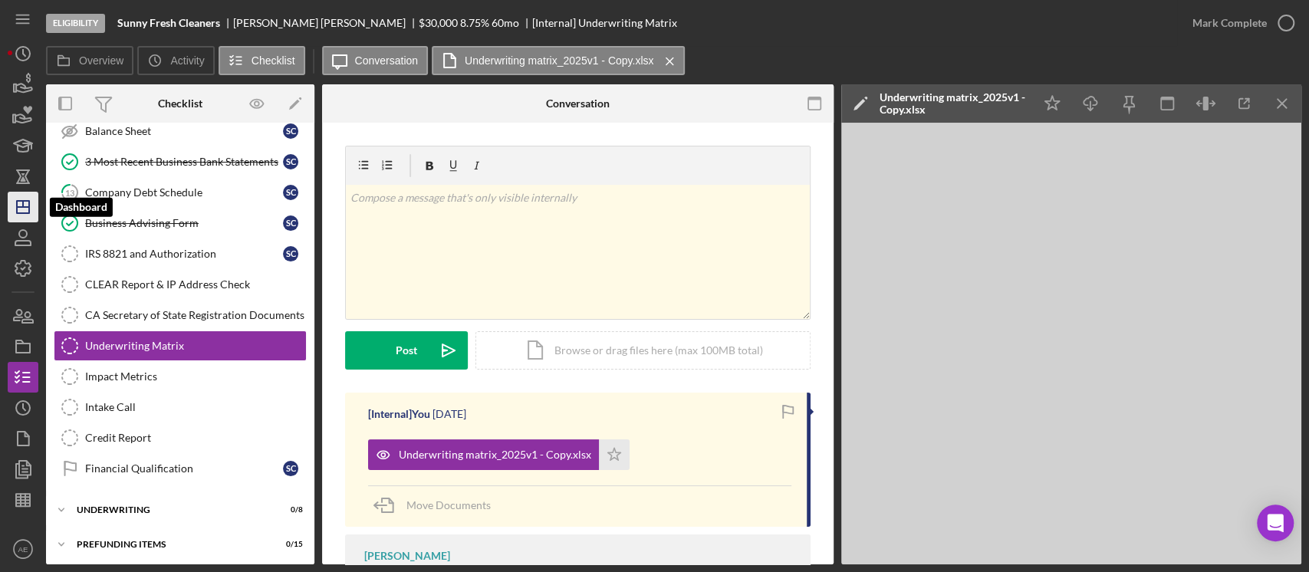
click at [30, 212] on icon "Icon/Dashboard" at bounding box center [23, 207] width 38 height 38
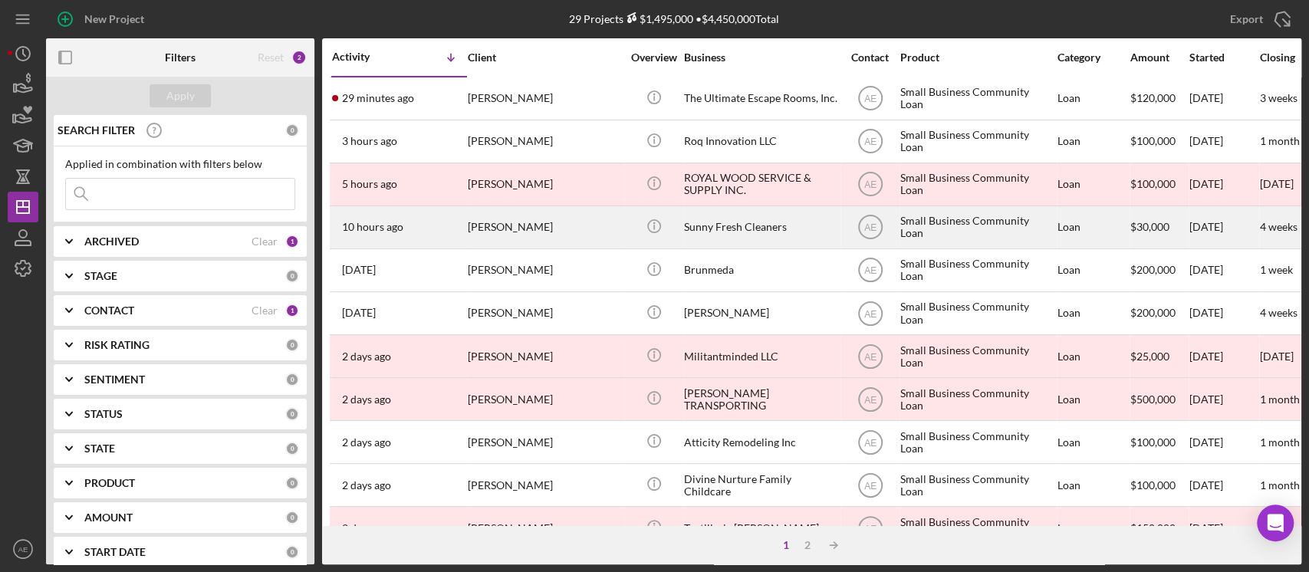
click at [528, 221] on div "[PERSON_NAME]" at bounding box center [544, 227] width 153 height 41
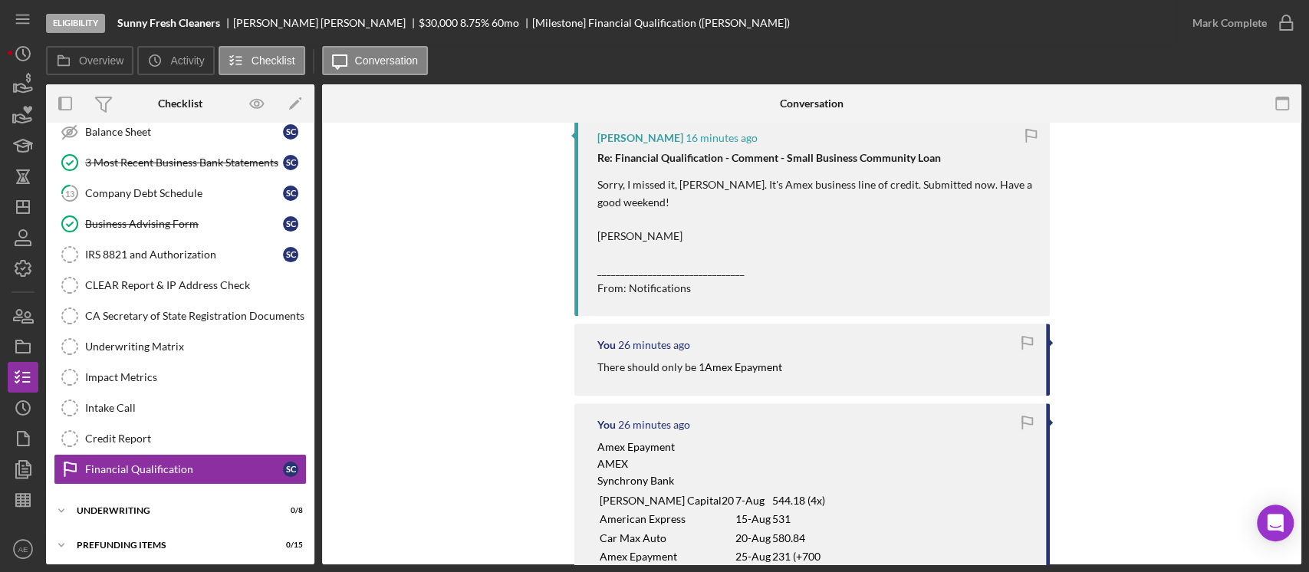
scroll to position [409, 0]
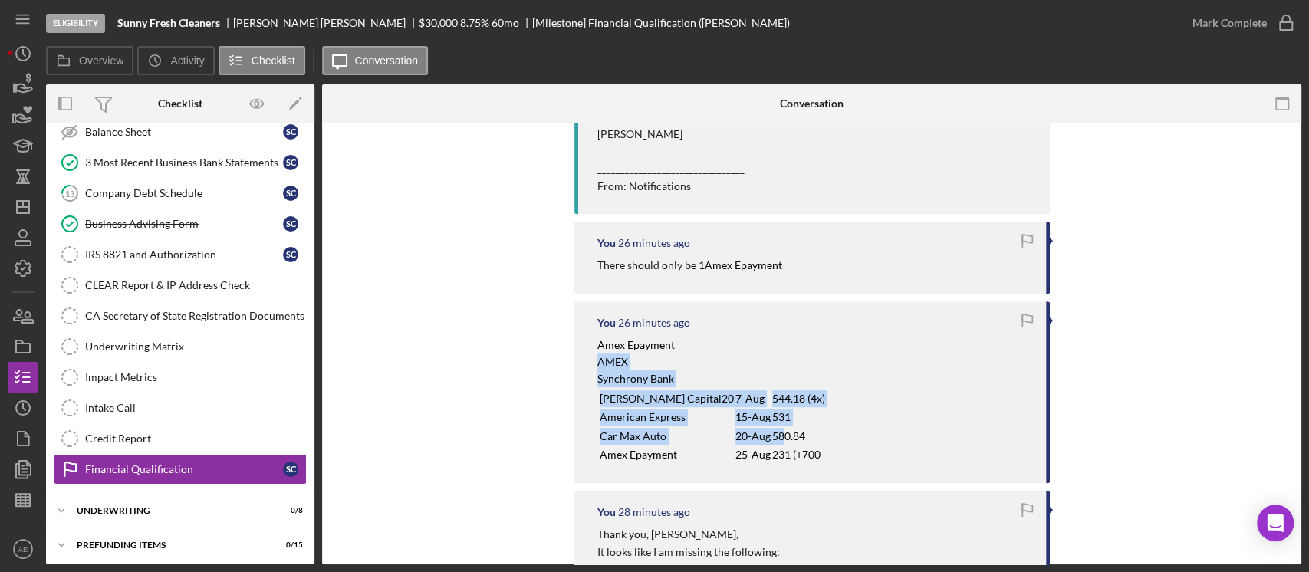
drag, startPoint x: 595, startPoint y: 381, endPoint x: 691, endPoint y: 419, distance: 103.0
click at [731, 440] on div "Amex Epayment AMEX Synchrony Bank Ondeck Capital20 7-Aug 544.18 (4x) American E…" at bounding box center [712, 401] width 229 height 128
click at [729, 370] on p "AMEX" at bounding box center [712, 362] width 229 height 17
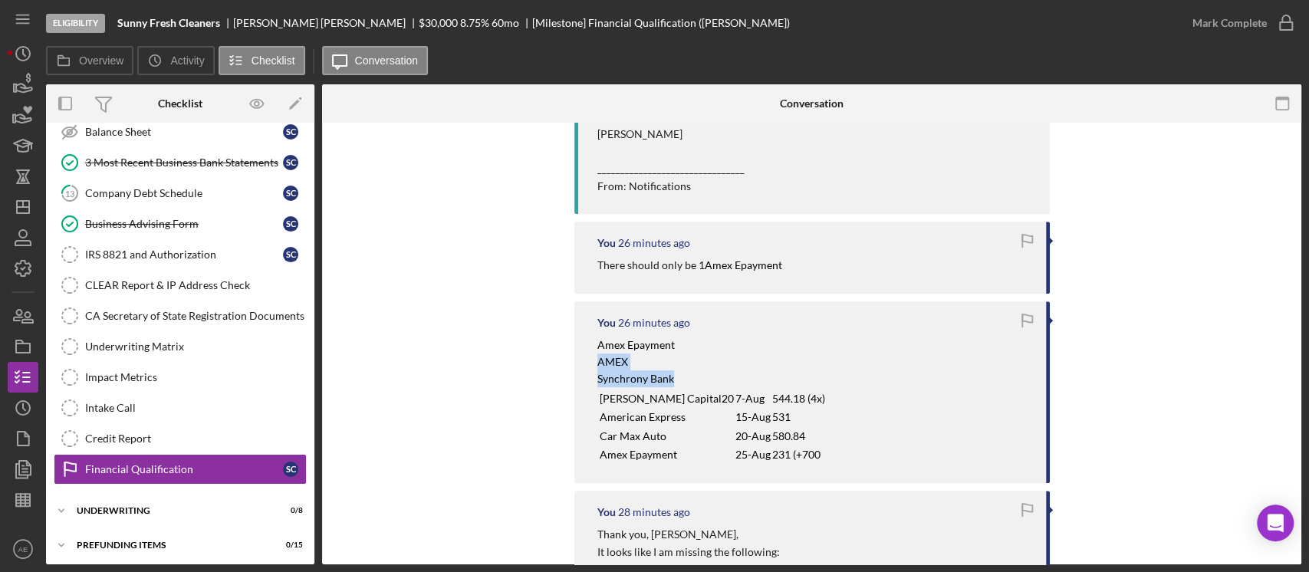
drag, startPoint x: 596, startPoint y: 379, endPoint x: 782, endPoint y: 469, distance: 207.2
click at [782, 465] on div "Amex Epayment AMEX Synchrony Bank Ondeck Capital20 7-Aug 544.18 (4x) American E…" at bounding box center [814, 401] width 433 height 128
copy div "AMEX Synchrony Bank"
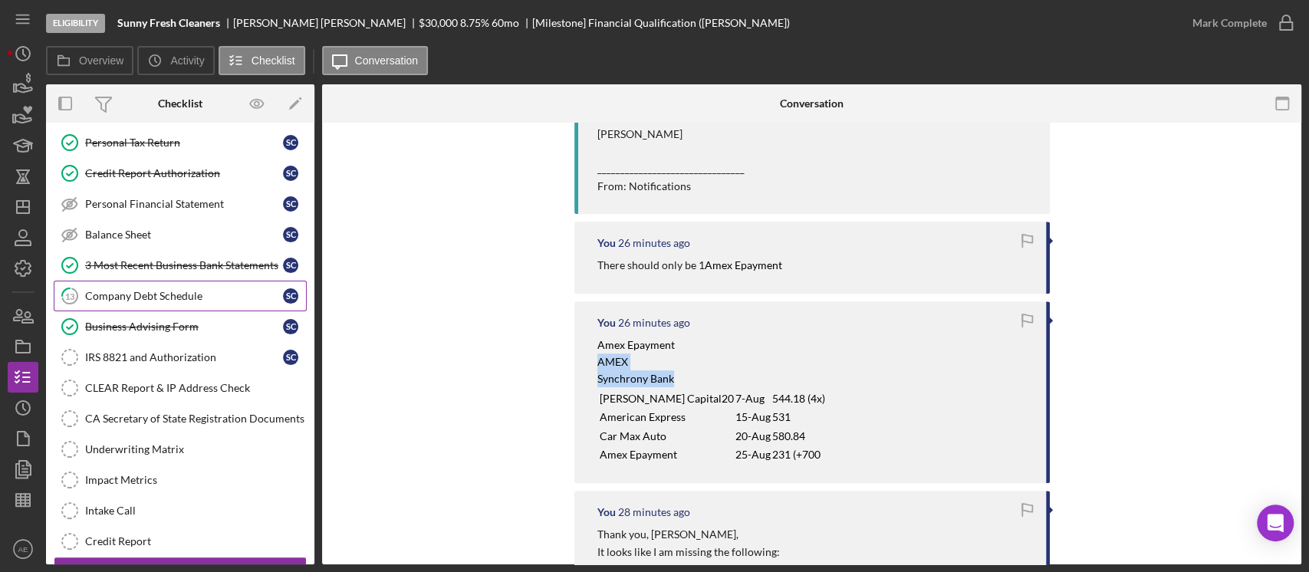
click at [149, 294] on div "Company Debt Schedule" at bounding box center [184, 296] width 198 height 12
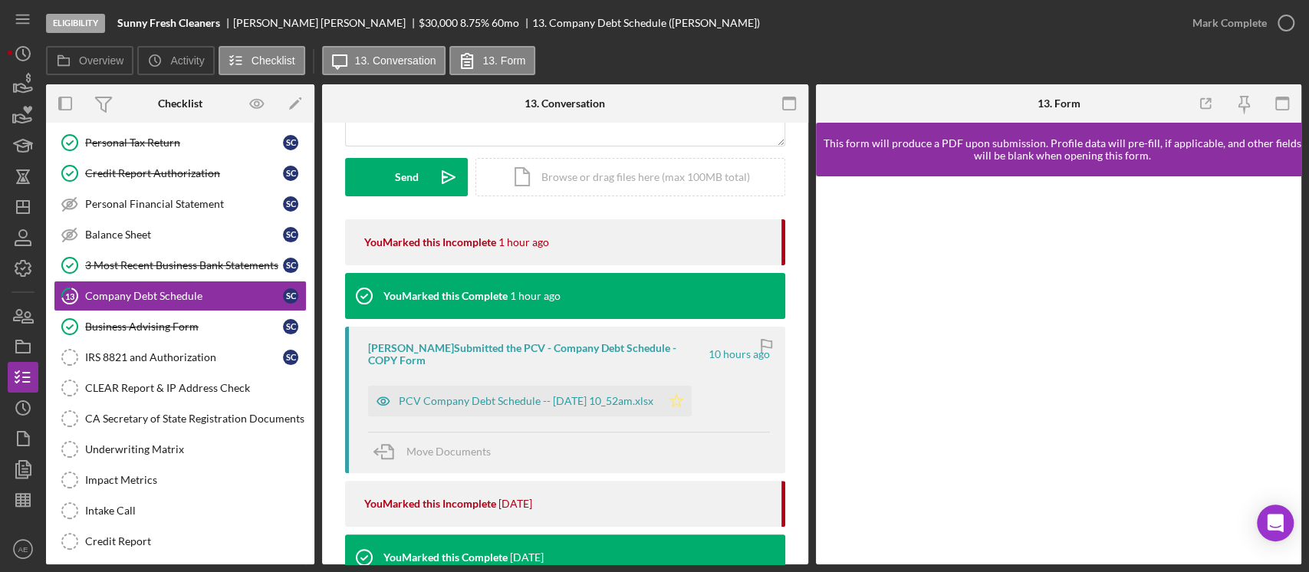
click at [683, 403] on polygon "button" at bounding box center [676, 400] width 13 height 12
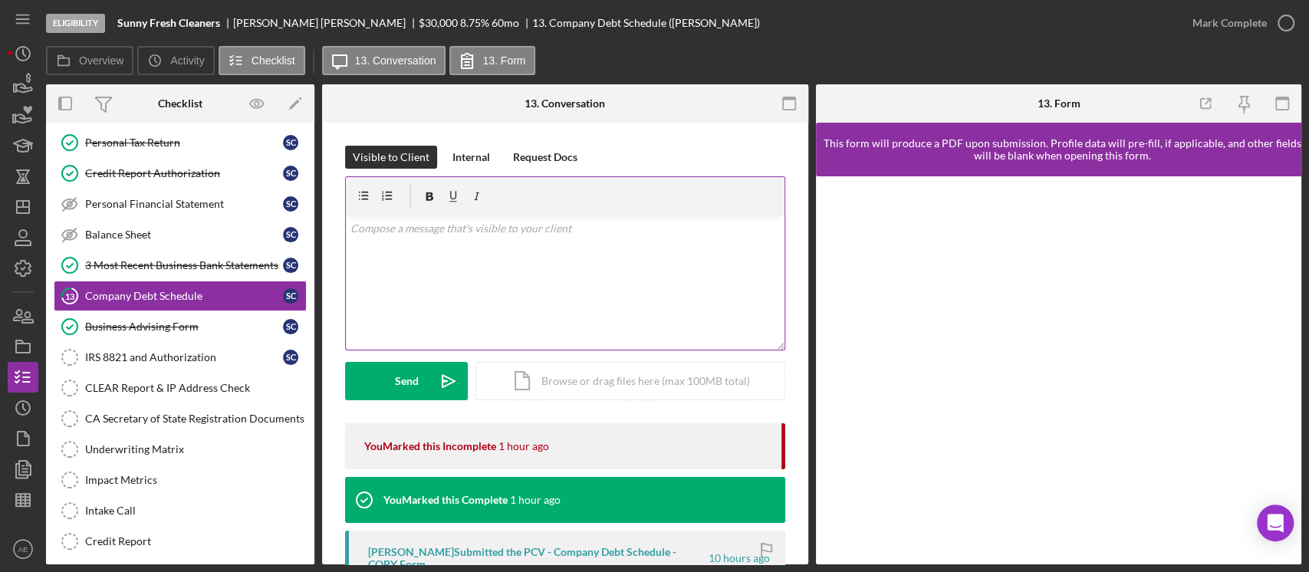
click at [495, 296] on div "v Color teal Color pink Remove color Add row above Add row below Add column bef…" at bounding box center [565, 283] width 439 height 134
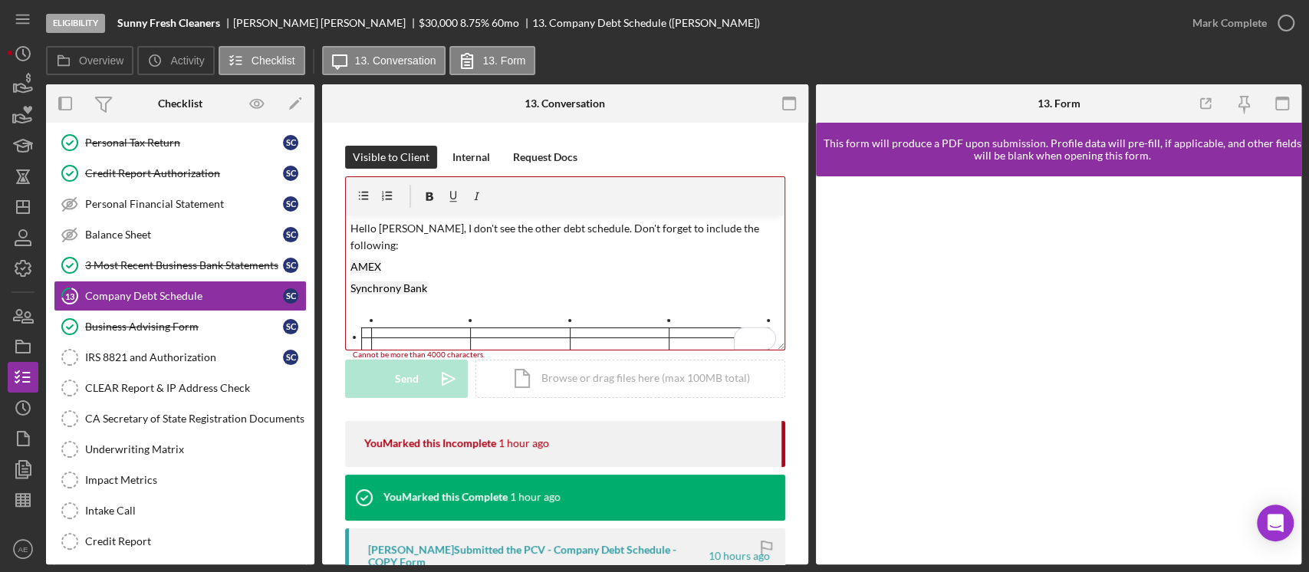
scroll to position [102, 0]
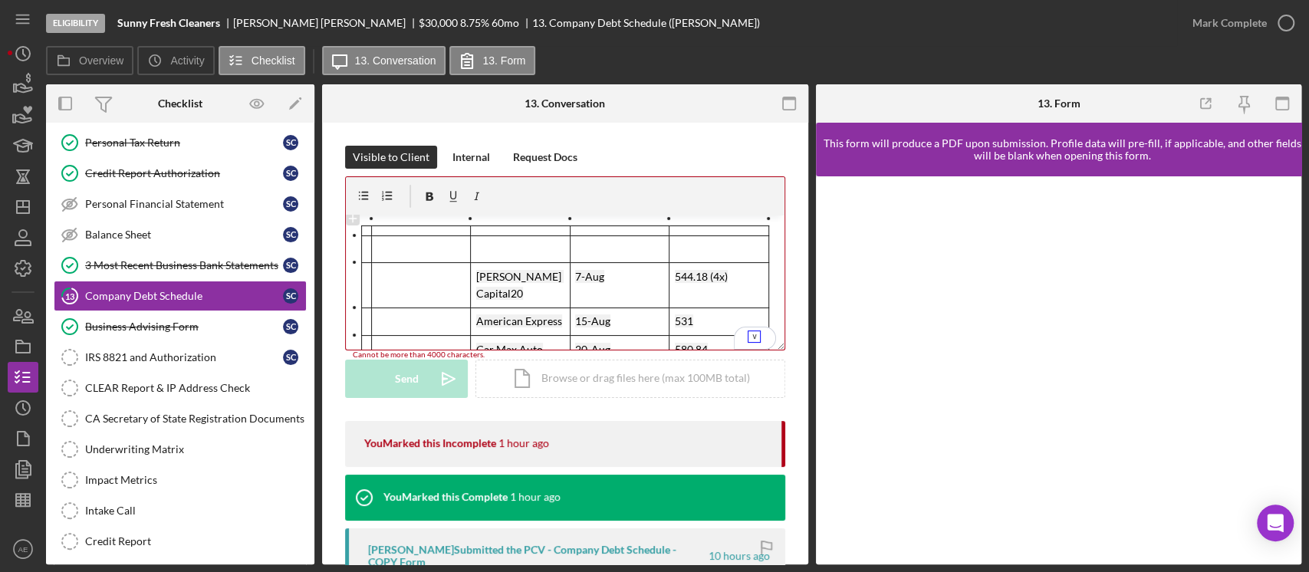
click at [353, 236] on div "To enrich screen reader interactions, please activate Accessibility in Grammarl…" at bounding box center [358, 242] width 28 height 13
click at [352, 230] on icon "To enrich screen reader interactions, please activate Accessibility in Grammarl…" at bounding box center [349, 233] width 14 height 14
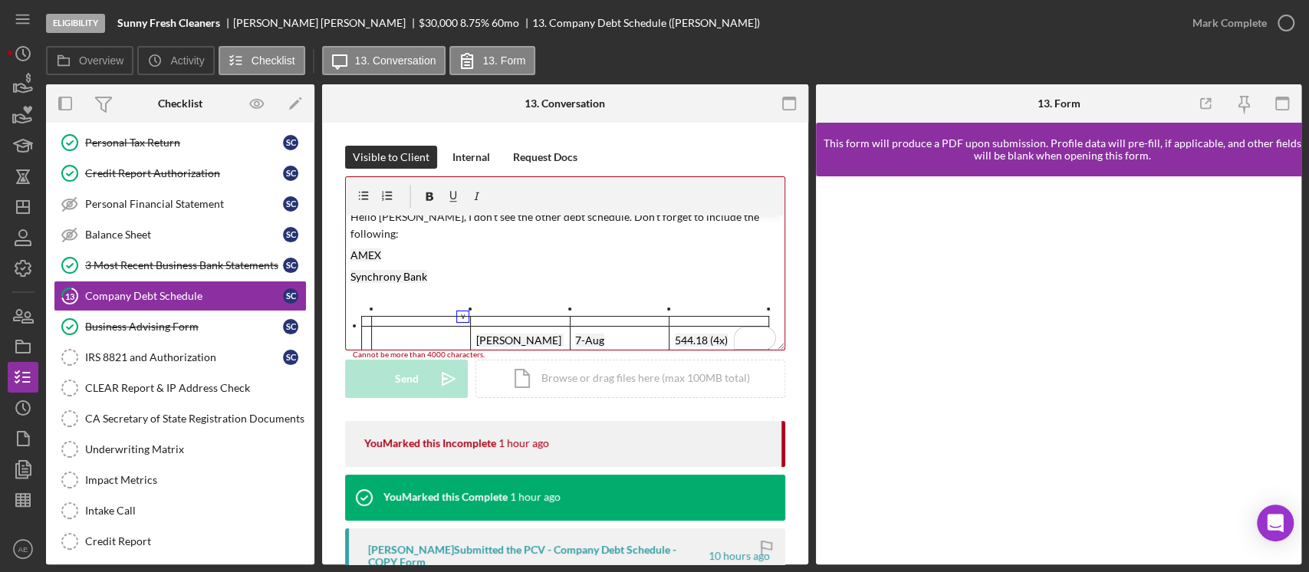
click at [565, 268] on p "Synchrony Bank" at bounding box center [566, 276] width 430 height 17
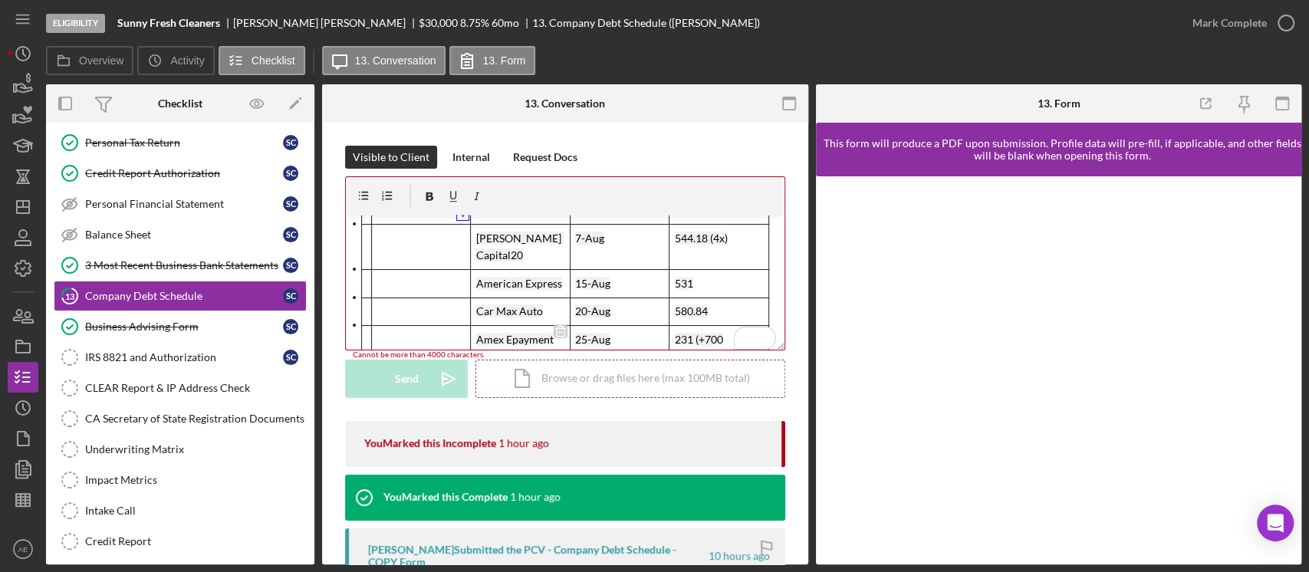
drag, startPoint x: 354, startPoint y: 286, endPoint x: 611, endPoint y: 384, distance: 274.1
click at [611, 384] on form "v Color teal Color pink Remove color Add row above Add row below Add column bef…" at bounding box center [565, 287] width 440 height 222
drag, startPoint x: 684, startPoint y: 327, endPoint x: 464, endPoint y: 233, distance: 239.2
click at [464, 233] on div "v Color teal Color pink Remove color Add row above Add row below Add column bef…" at bounding box center [565, 283] width 439 height 134
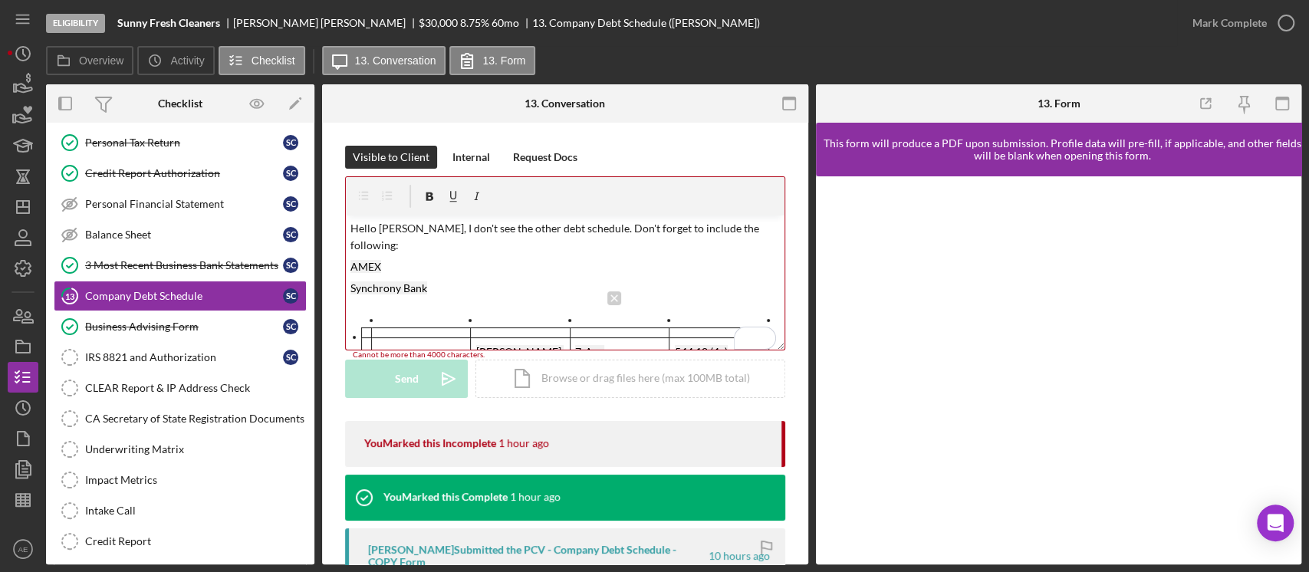
drag, startPoint x: 690, startPoint y: 305, endPoint x: 410, endPoint y: 312, distance: 280.1
click at [410, 328] on tbody "Ondeck Capital20 7-Aug 544.18 (4x) American Express 15-Aug 531 Car Max Auto 20-…" at bounding box center [565, 398] width 407 height 140
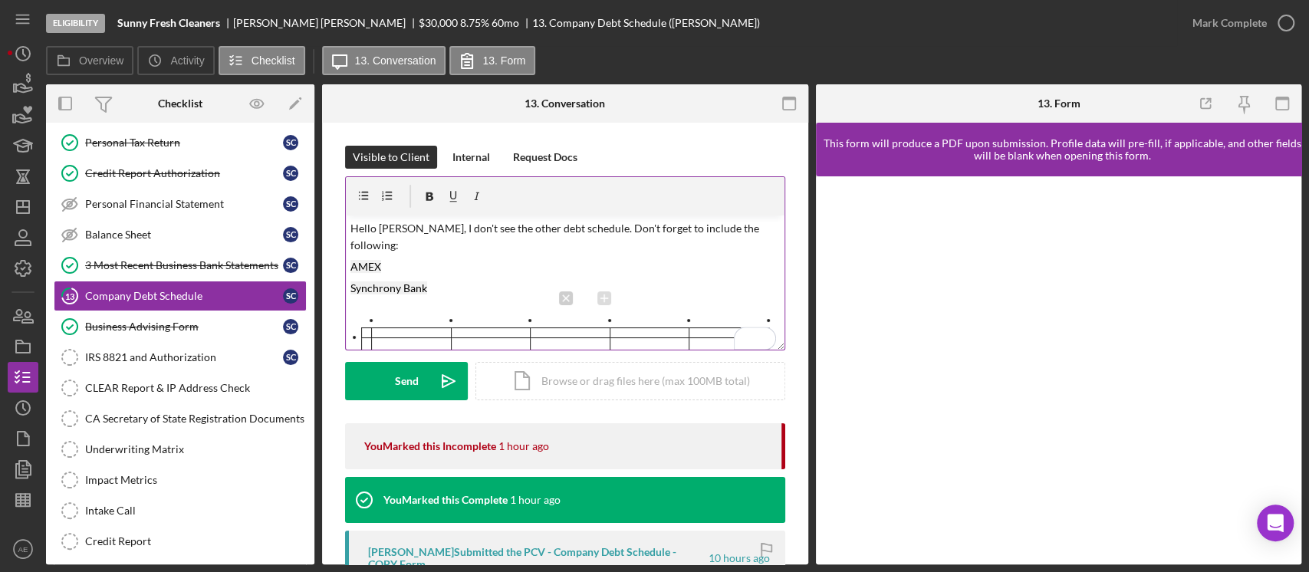
click at [580, 310] on div "To enrich screen reader interactions, please activate Accessibility in Grammarl…" at bounding box center [589, 324] width 39 height 28
click at [579, 310] on div "To enrich screen reader interactions, please activate Accessibility in Grammarl…" at bounding box center [589, 324] width 39 height 28
click at [575, 310] on div "To enrich screen reader interactions, please activate Accessibility in Grammarl…" at bounding box center [589, 324] width 39 height 28
click at [568, 291] on icon "To enrich screen reader interactions, please activate Accessibility in Grammarl…" at bounding box center [566, 298] width 14 height 14
drag, startPoint x: 515, startPoint y: 303, endPoint x: 497, endPoint y: 303, distance: 17.6
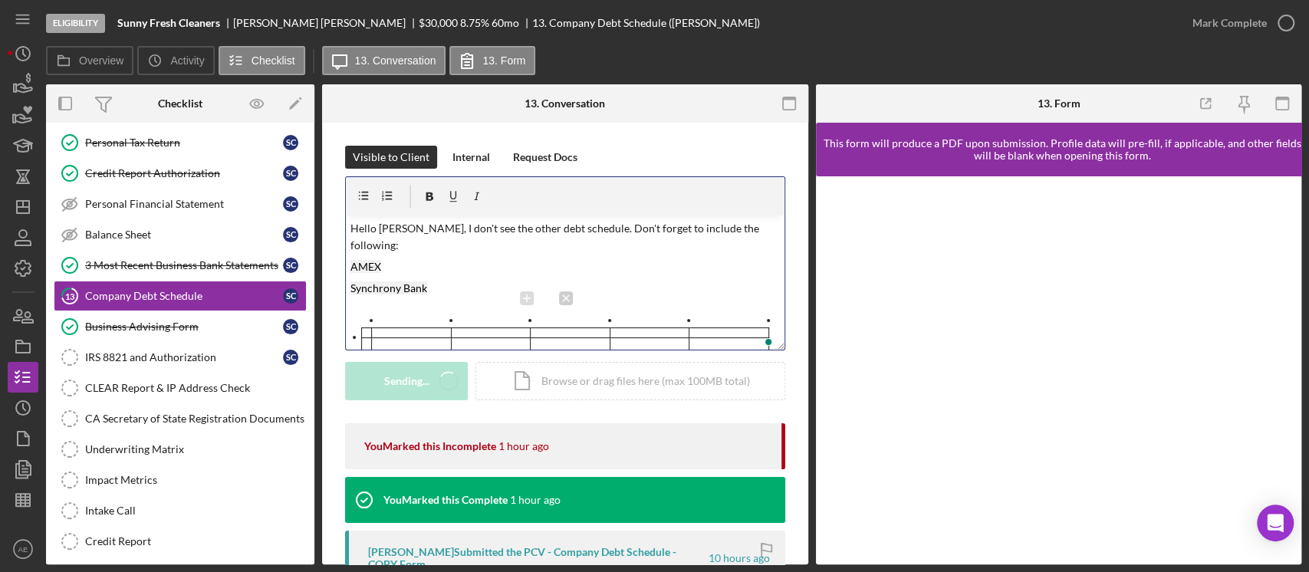
click at [509, 310] on div "To enrich screen reader interactions, please activate Accessibility in Grammarl…" at bounding box center [512, 324] width 35 height 28
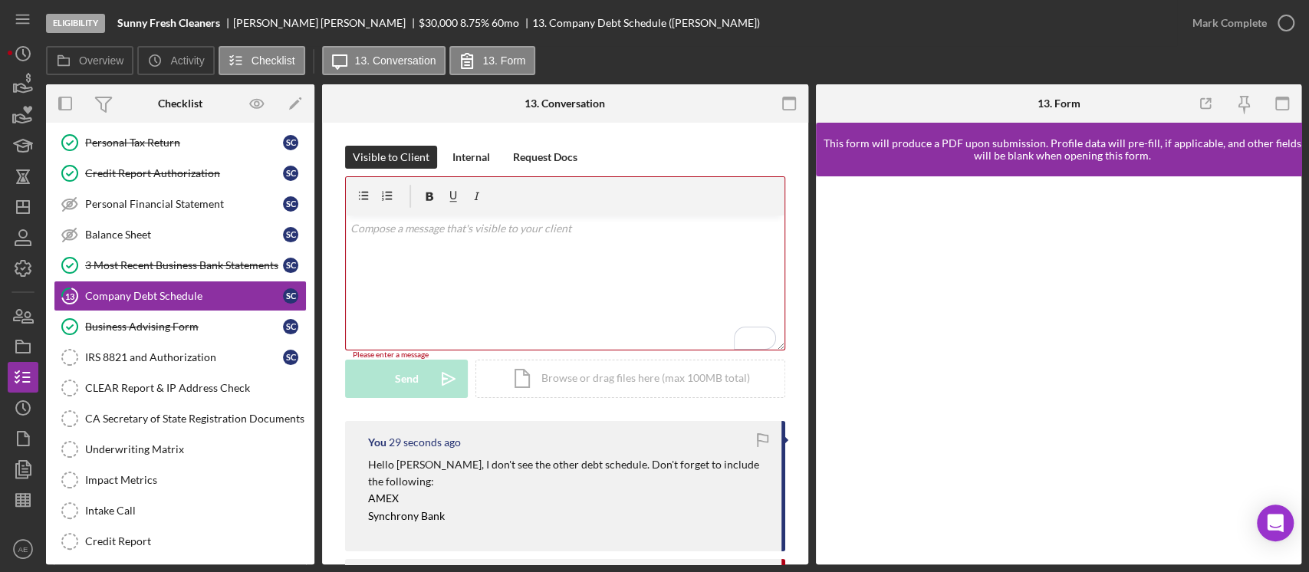
click at [415, 256] on div "v Color teal Color pink Remove color Add row above Add row below Add column bef…" at bounding box center [565, 283] width 439 height 134
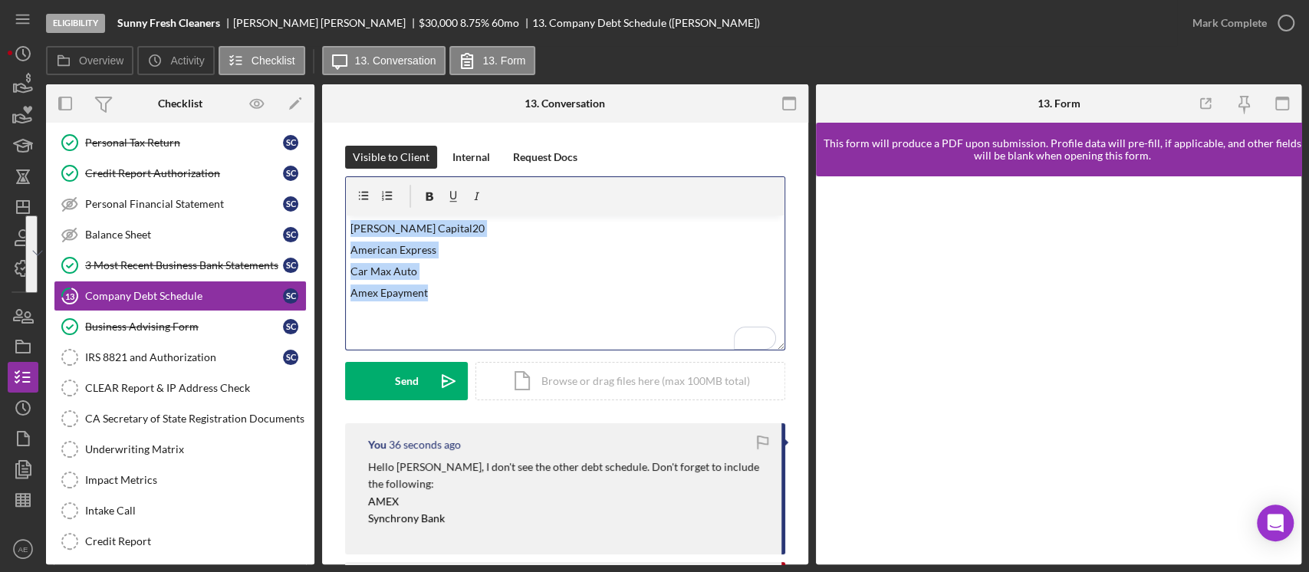
drag, startPoint x: 446, startPoint y: 303, endPoint x: 331, endPoint y: 224, distance: 139.6
click at [331, 224] on html "Eligibility Sunny Fresh Cleaners Steve Chung $30,000 $6,000 8.75 % 60 mo 13. Co…" at bounding box center [654, 286] width 1309 height 572
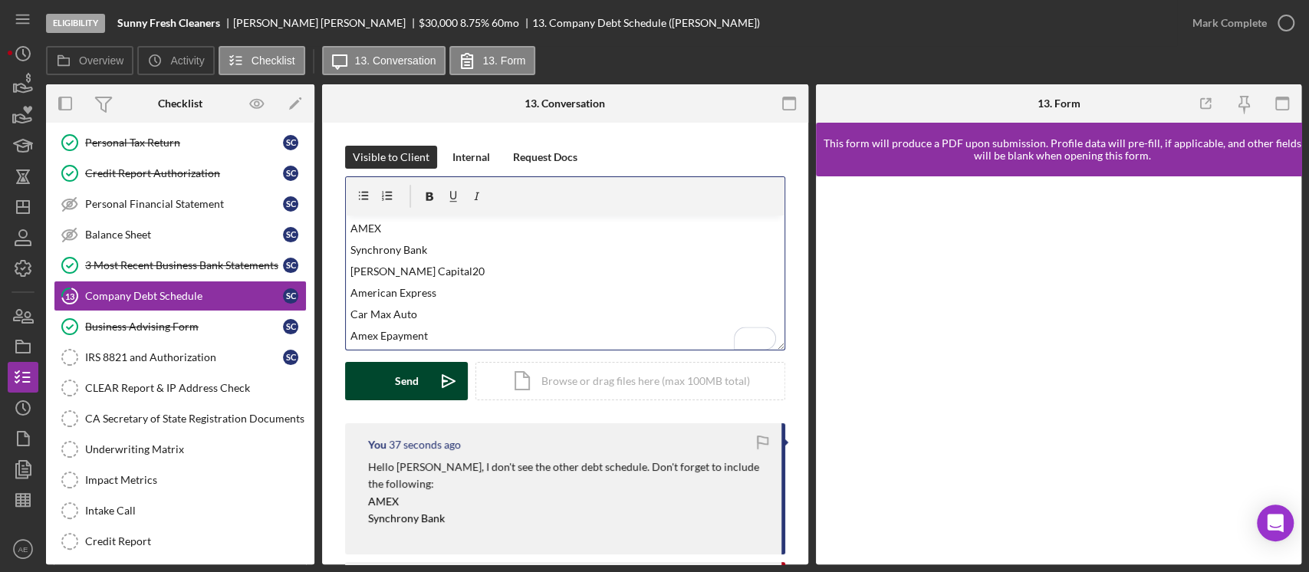
click at [410, 392] on div "Send" at bounding box center [407, 381] width 24 height 38
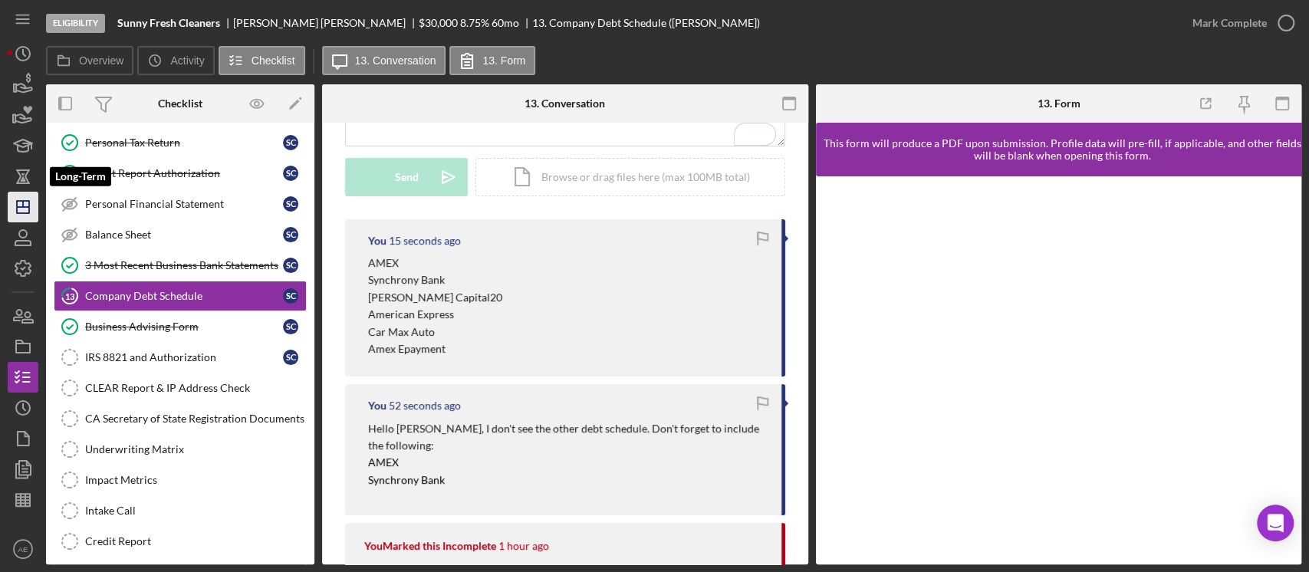
click at [26, 204] on icon "Icon/Dashboard" at bounding box center [23, 207] width 38 height 38
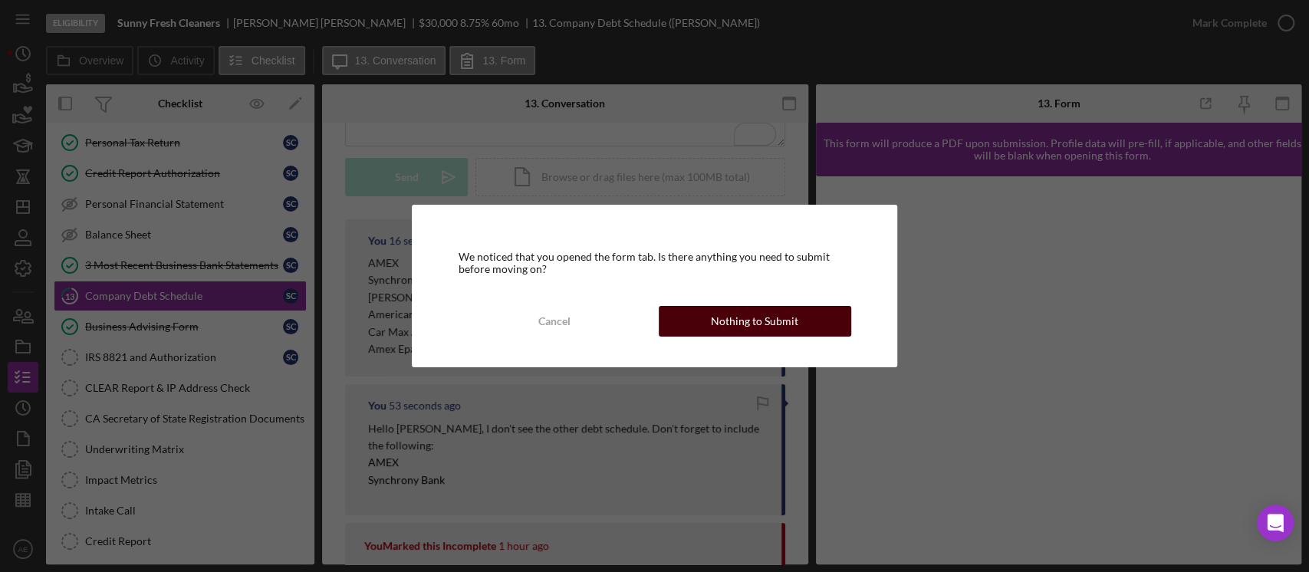
click at [737, 319] on div "Nothing to Submit" at bounding box center [754, 321] width 87 height 31
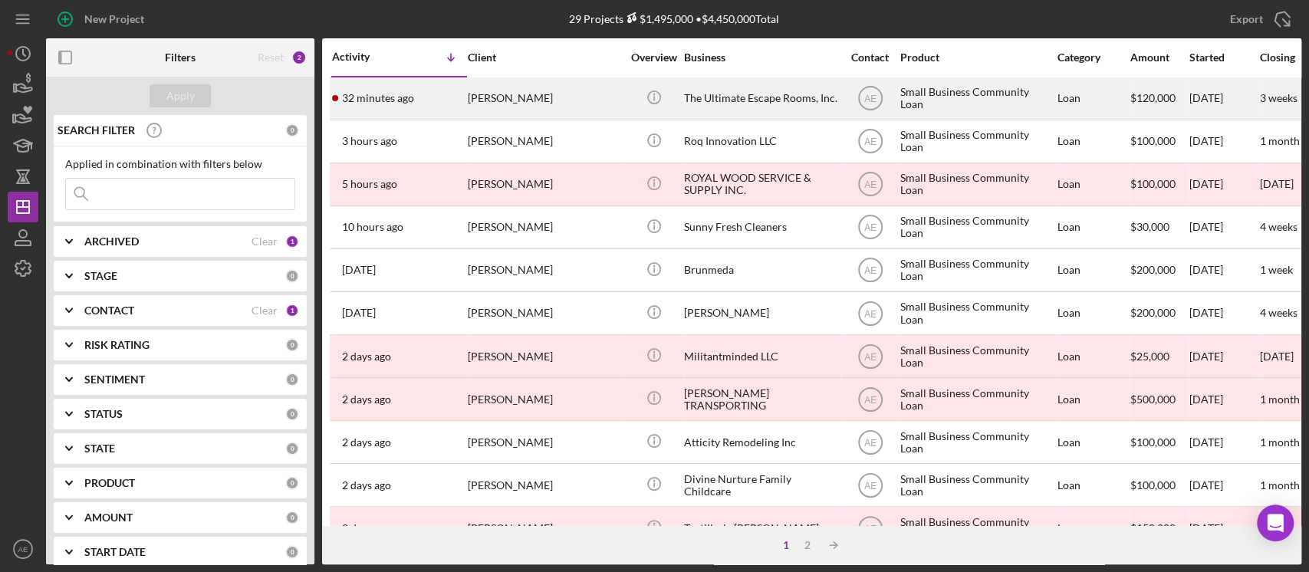
click at [581, 109] on div "[PERSON_NAME]" at bounding box center [544, 98] width 153 height 41
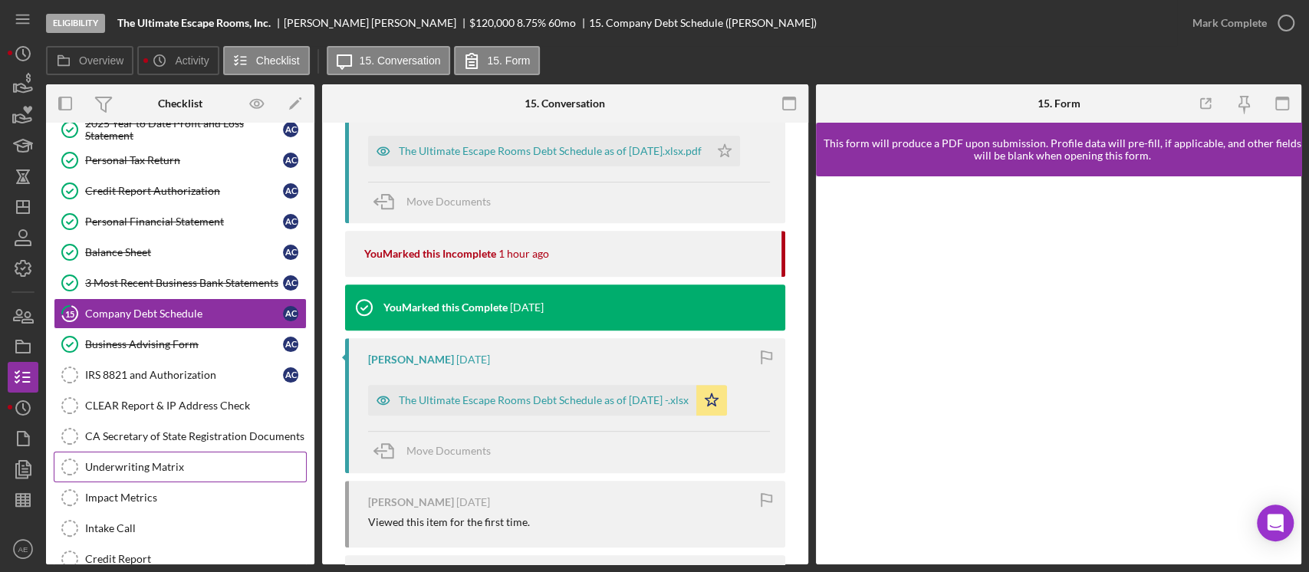
scroll to position [275, 0]
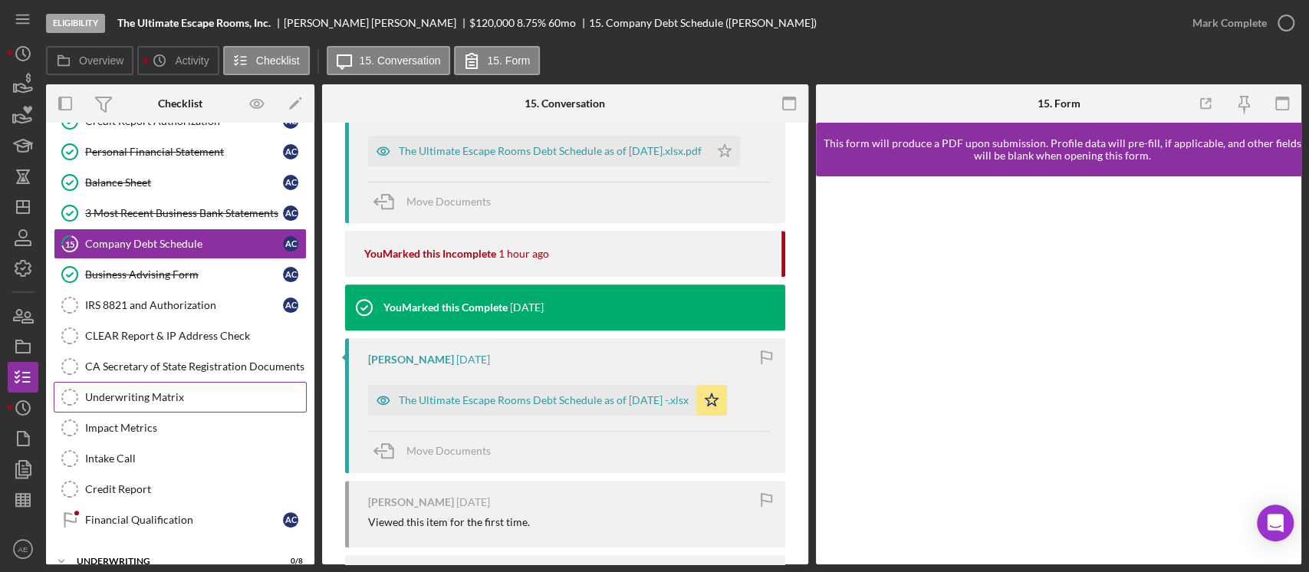
click at [172, 394] on div "Underwriting Matrix" at bounding box center [195, 397] width 221 height 12
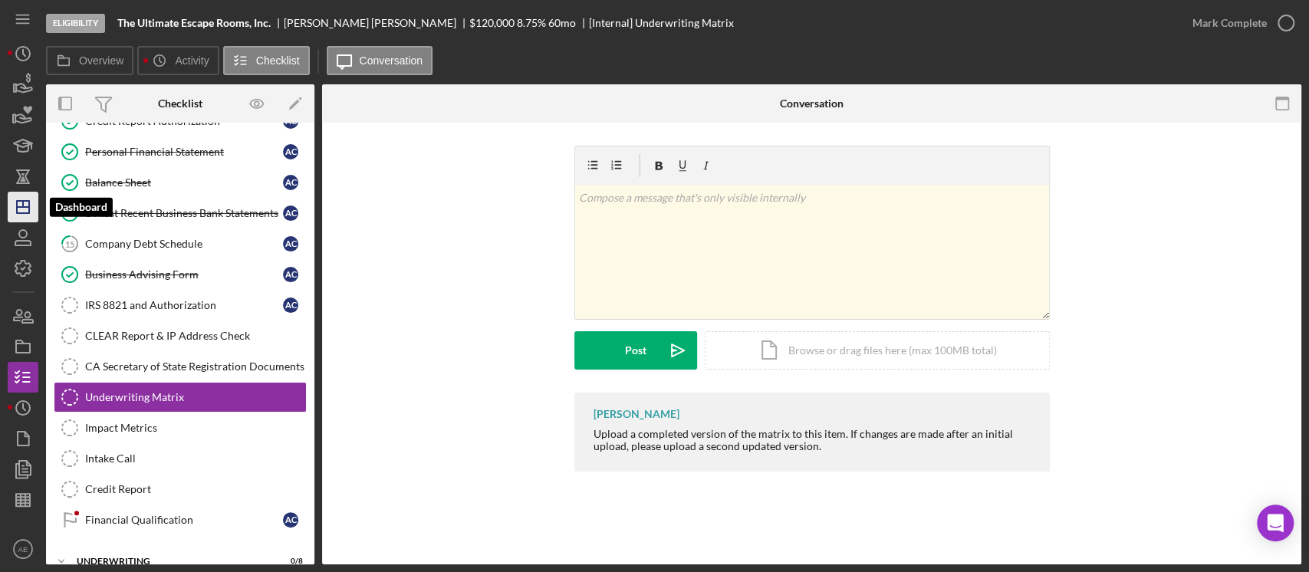
click at [25, 199] on icon "Icon/Dashboard" at bounding box center [23, 207] width 38 height 38
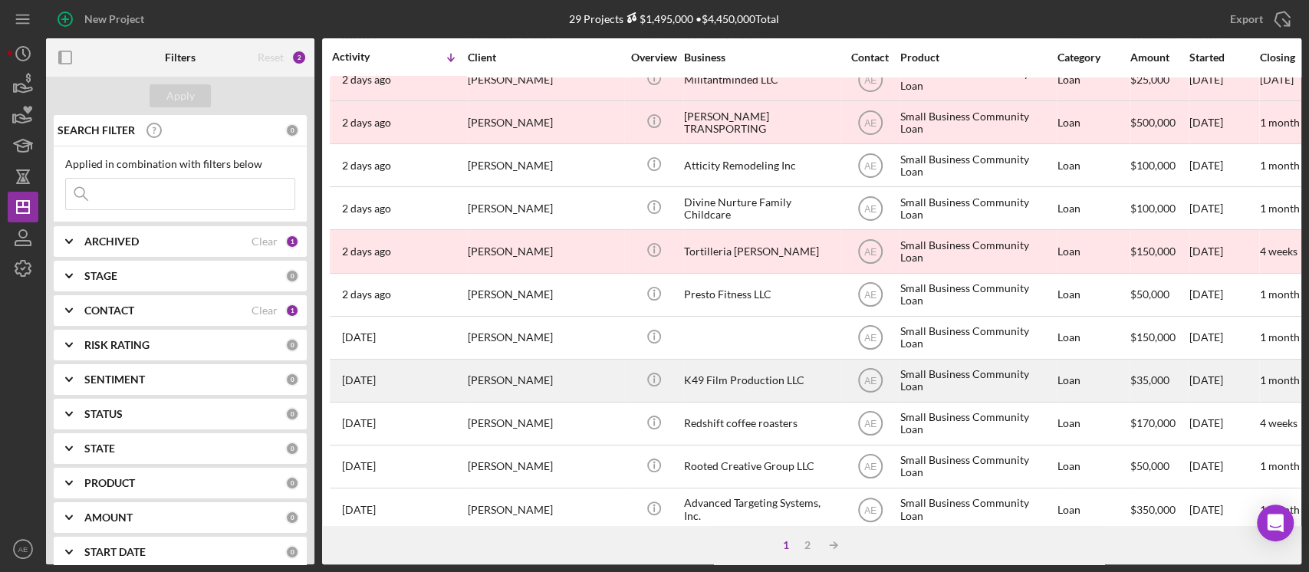
scroll to position [307, 0]
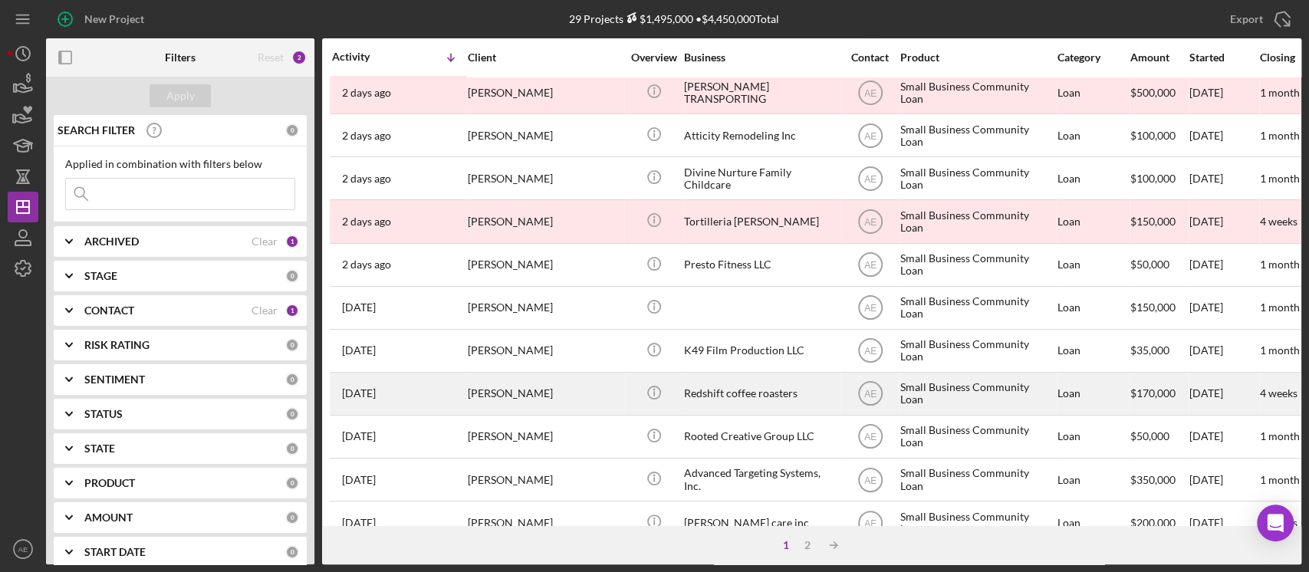
click at [740, 386] on div "Redshift coffee roasters" at bounding box center [760, 394] width 153 height 41
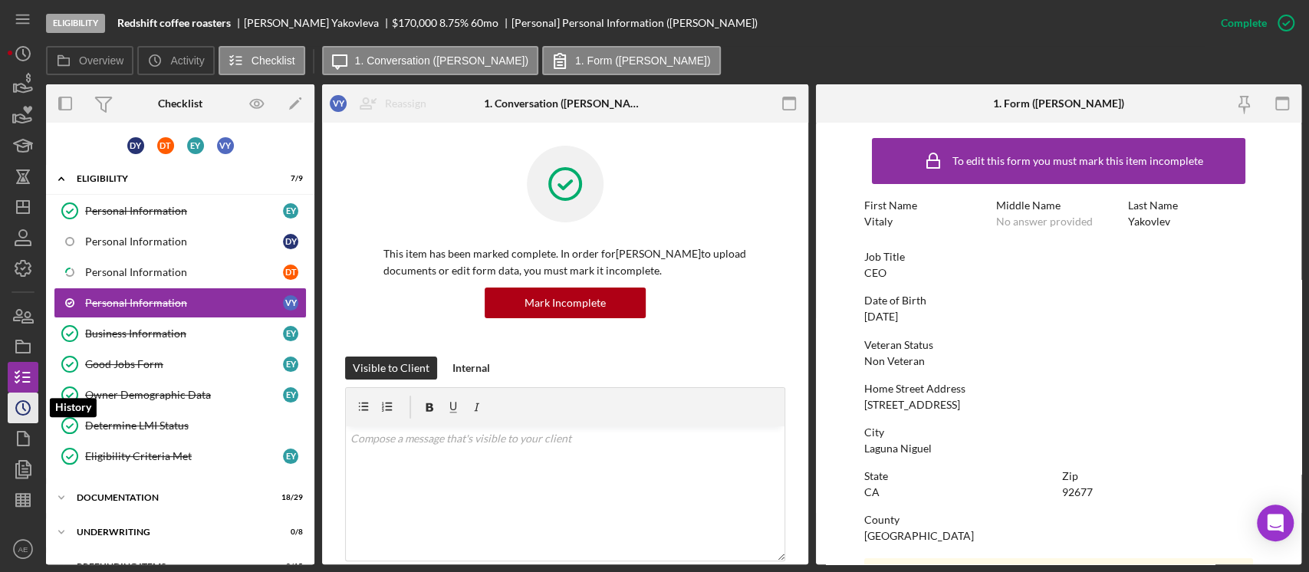
click at [25, 412] on icon "Icon/History" at bounding box center [23, 408] width 38 height 38
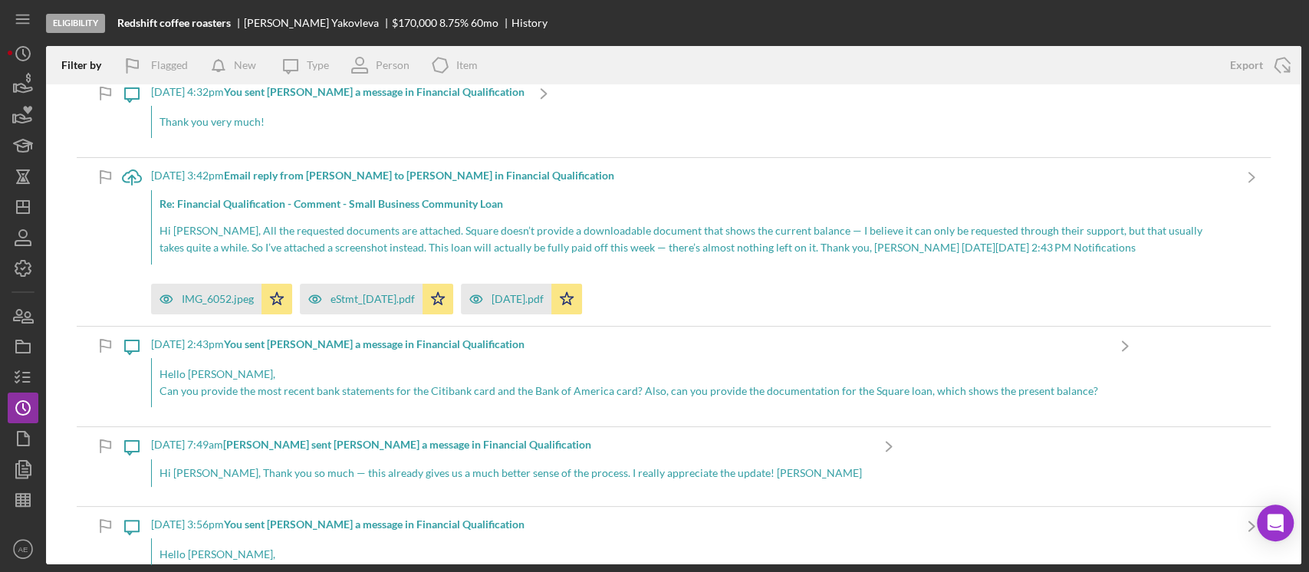
scroll to position [102, 0]
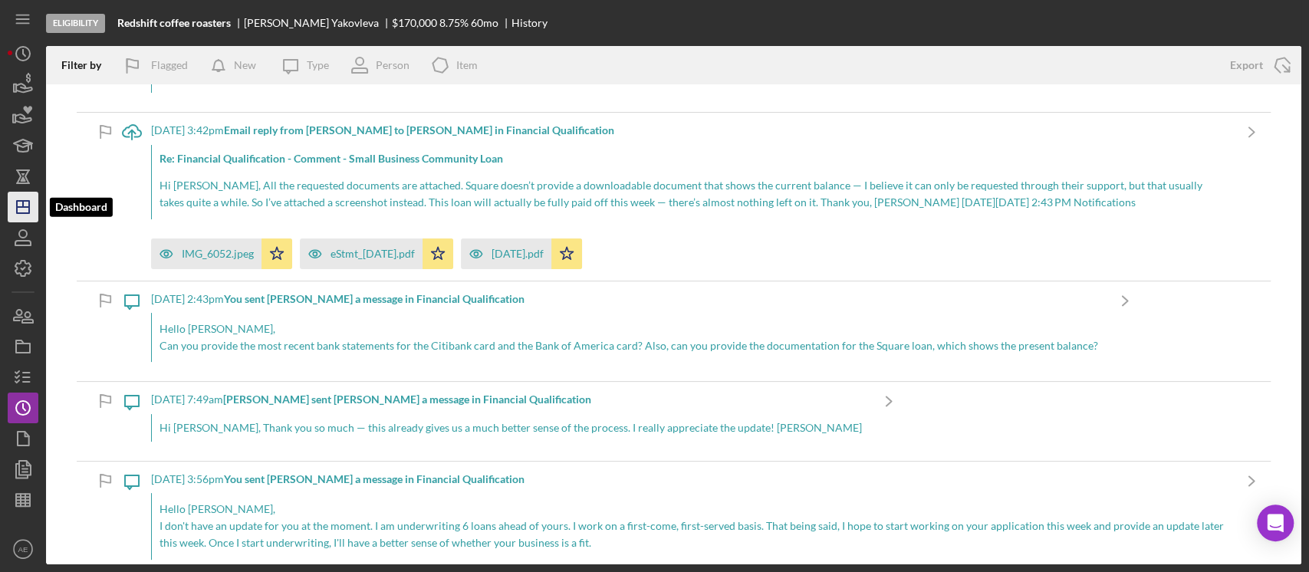
click at [17, 203] on polygon "button" at bounding box center [23, 207] width 12 height 12
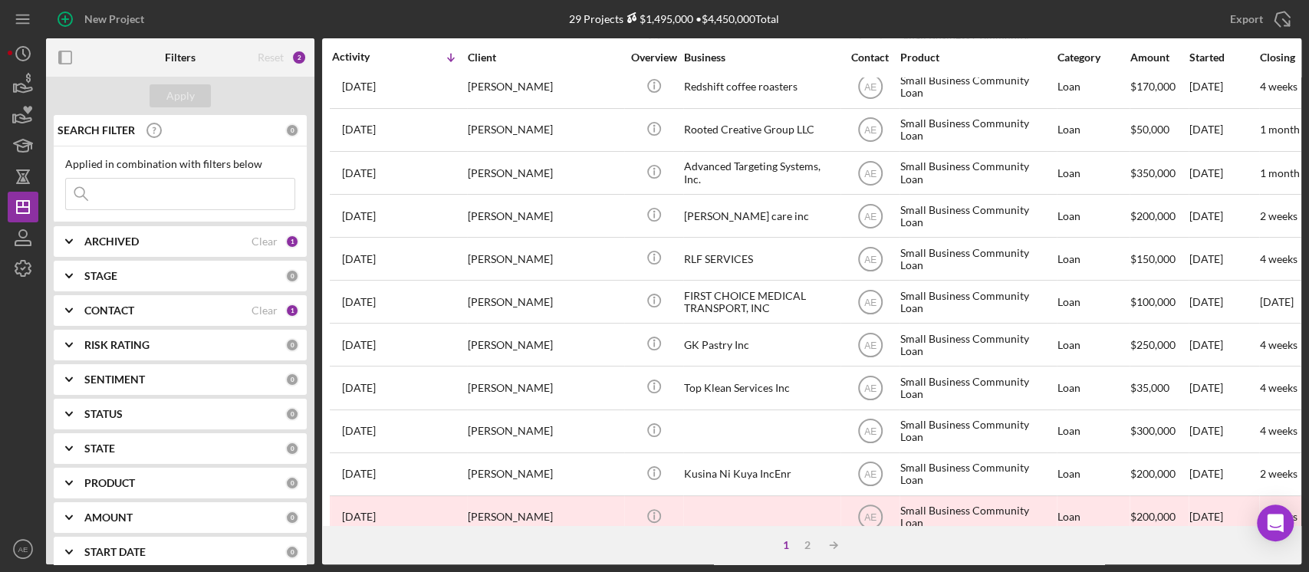
scroll to position [640, 0]
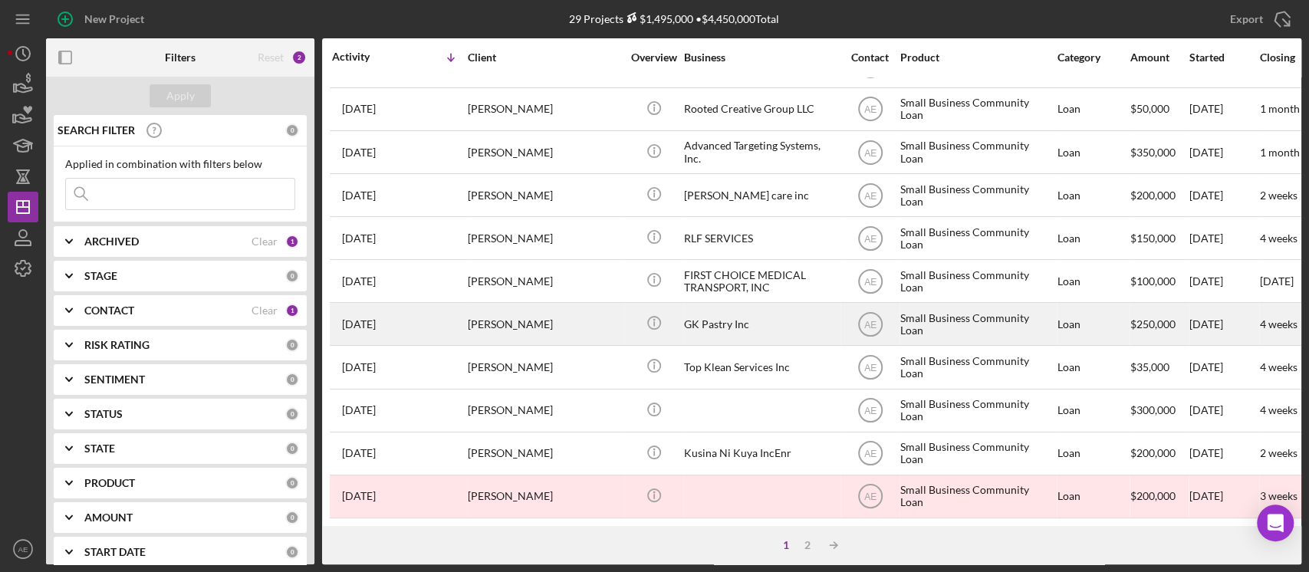
click at [509, 319] on div "[PERSON_NAME]" at bounding box center [544, 324] width 153 height 41
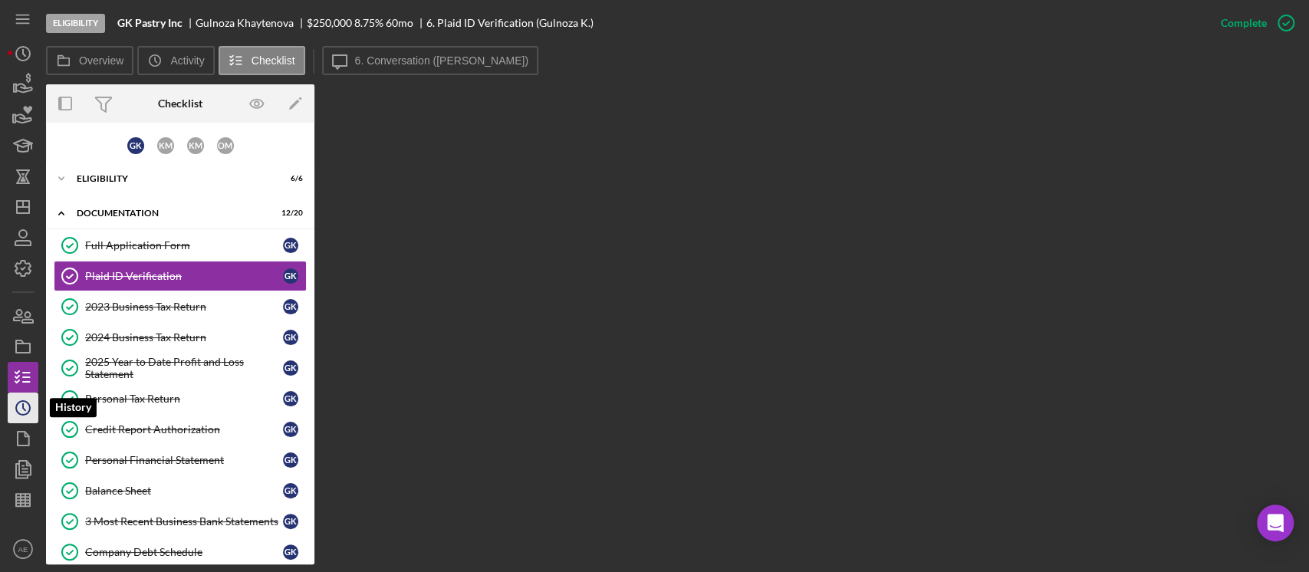
click at [17, 408] on icon "Icon/History" at bounding box center [23, 408] width 38 height 38
